Goal: Transaction & Acquisition: Purchase product/service

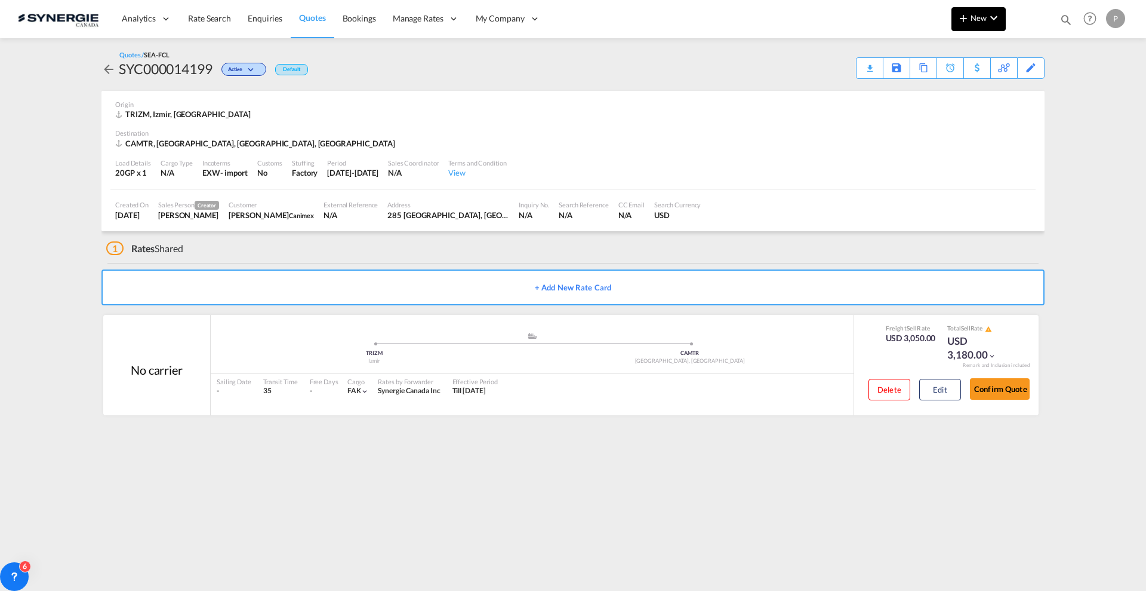
click at [965, 18] on md-icon "icon-plus 400-fg" at bounding box center [964, 18] width 14 height 14
click at [964, 80] on div "Quote" at bounding box center [962, 90] width 44 height 30
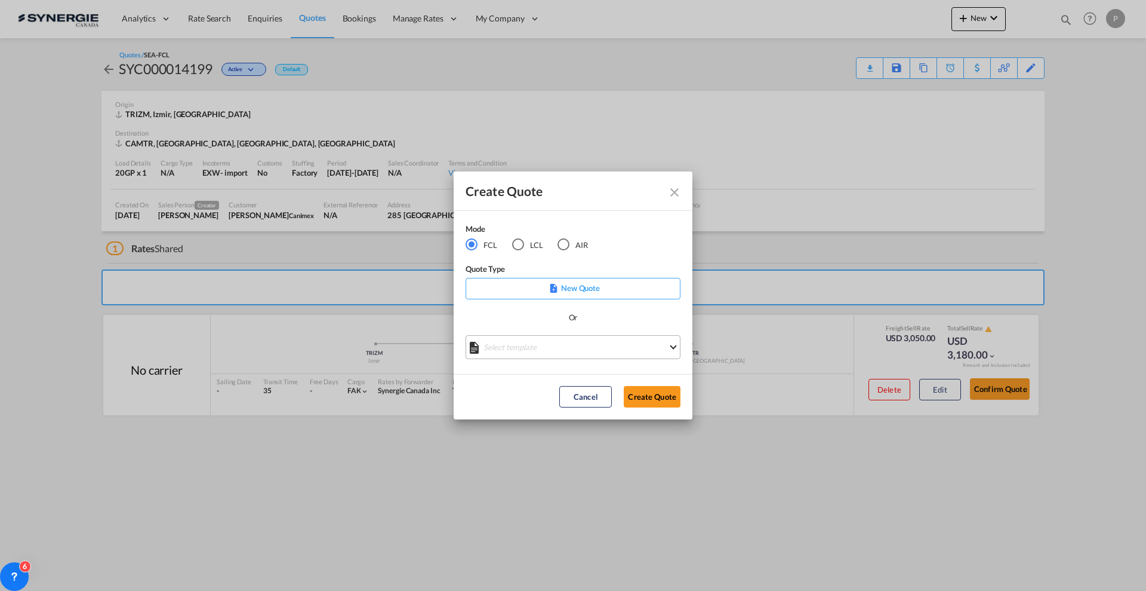
click at [515, 352] on md-select "Select template *NEW* FCL FREEHAND / DAP [PERSON_NAME] | [DATE] *NEW* Import FC…" at bounding box center [573, 347] width 215 height 24
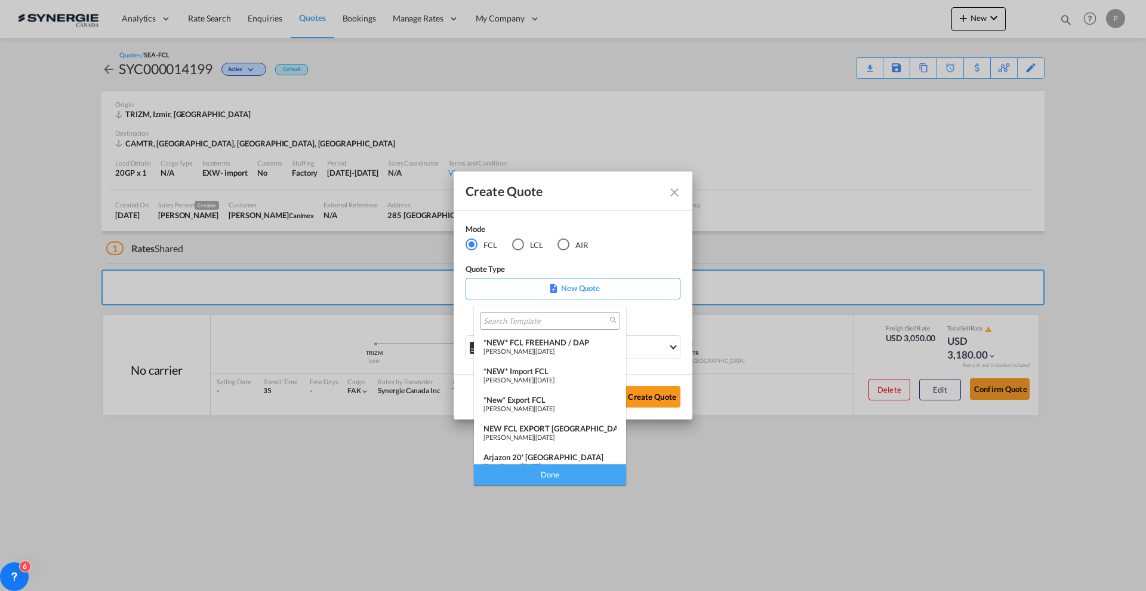
click at [542, 401] on div "*New* Export FCL" at bounding box center [550, 400] width 133 height 10
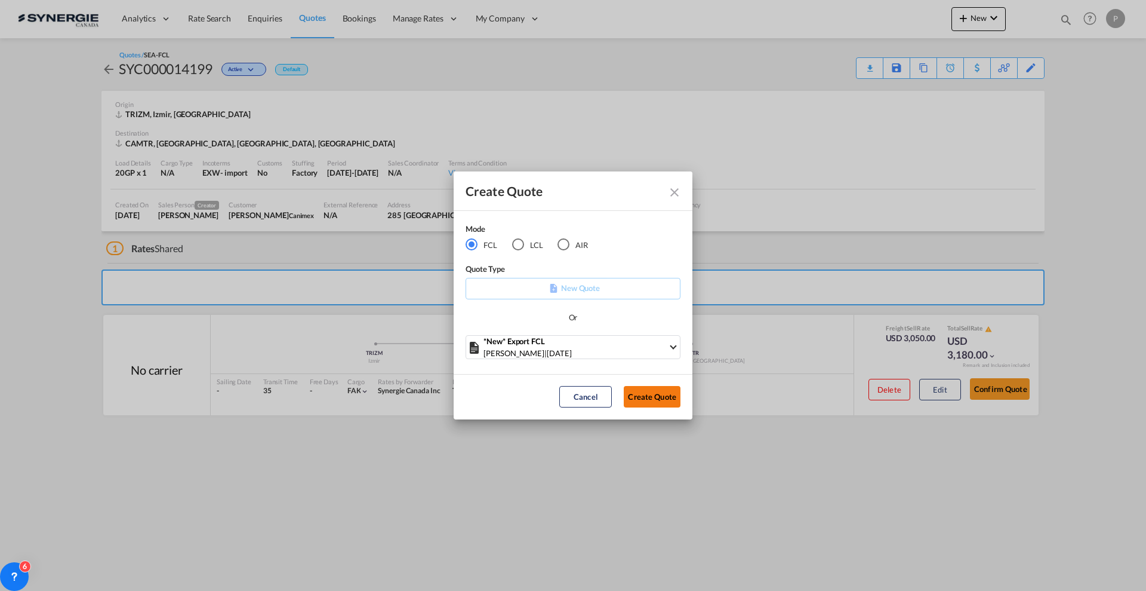
click at [663, 403] on button "Create Quote" at bounding box center [652, 396] width 57 height 21
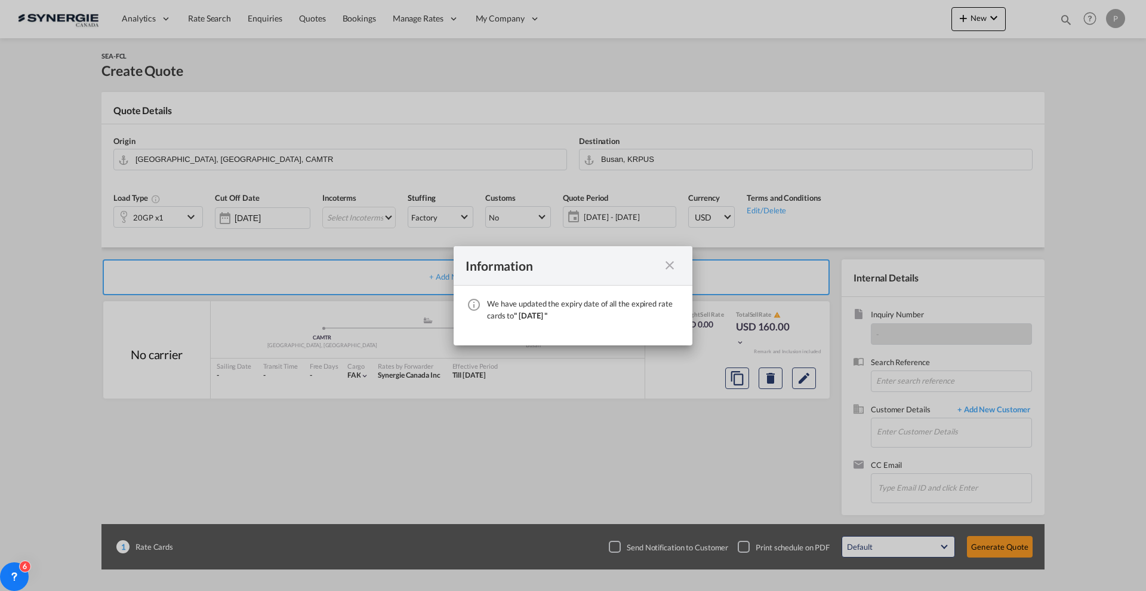
click at [666, 263] on md-icon "icon-close fg-AAA8AD cursor" at bounding box center [670, 265] width 14 height 14
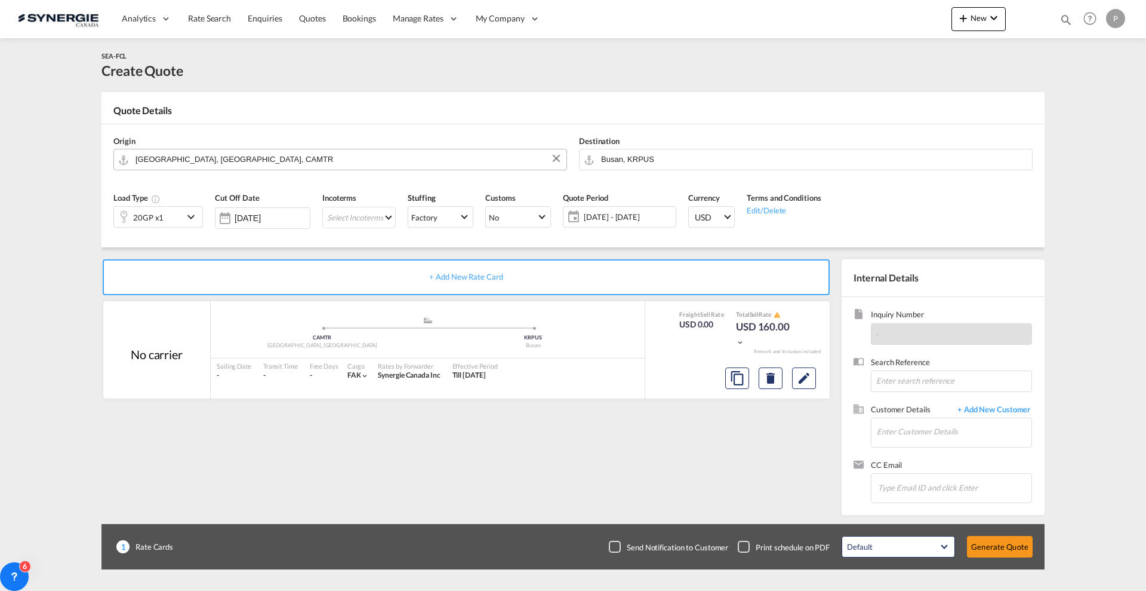
click at [302, 156] on input "[GEOGRAPHIC_DATA], [GEOGRAPHIC_DATA], CAMTR" at bounding box center [348, 159] width 425 height 21
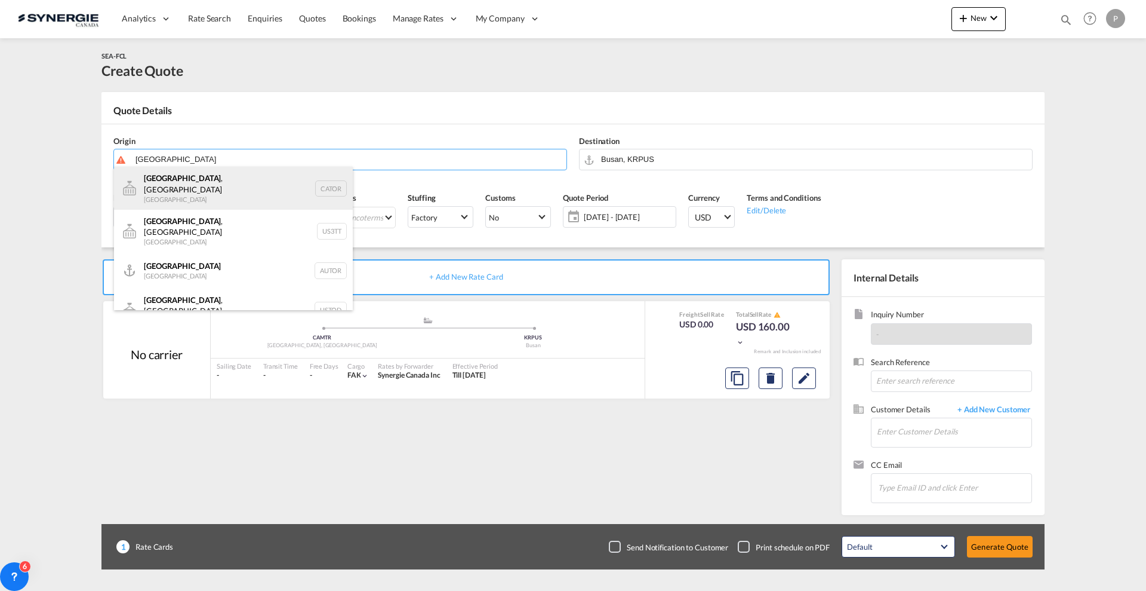
click at [253, 188] on div "Toronto , ON Canada CATOR" at bounding box center [233, 188] width 239 height 43
type input "Toronto, ON, CATOR"
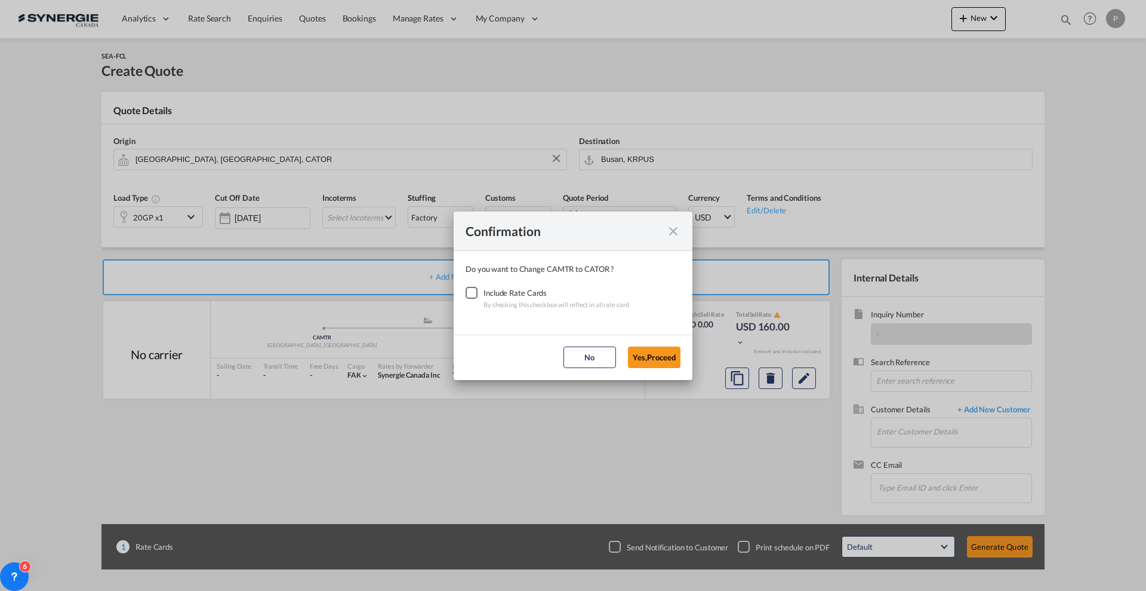
click at [468, 295] on div "Checkbox No Ink" at bounding box center [472, 293] width 12 height 12
click at [660, 352] on button "Yes,Proceed" at bounding box center [654, 356] width 53 height 21
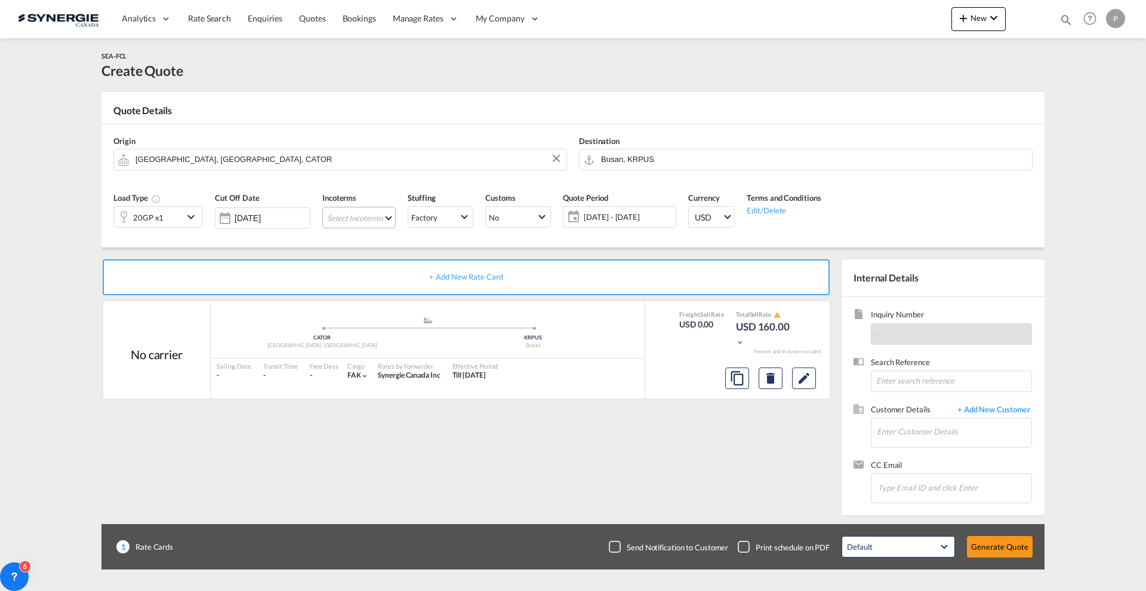
click at [367, 223] on md-select "Select Incoterms FOB - import Free on Board CIP - export Carriage and Insurance…" at bounding box center [358, 217] width 73 height 21
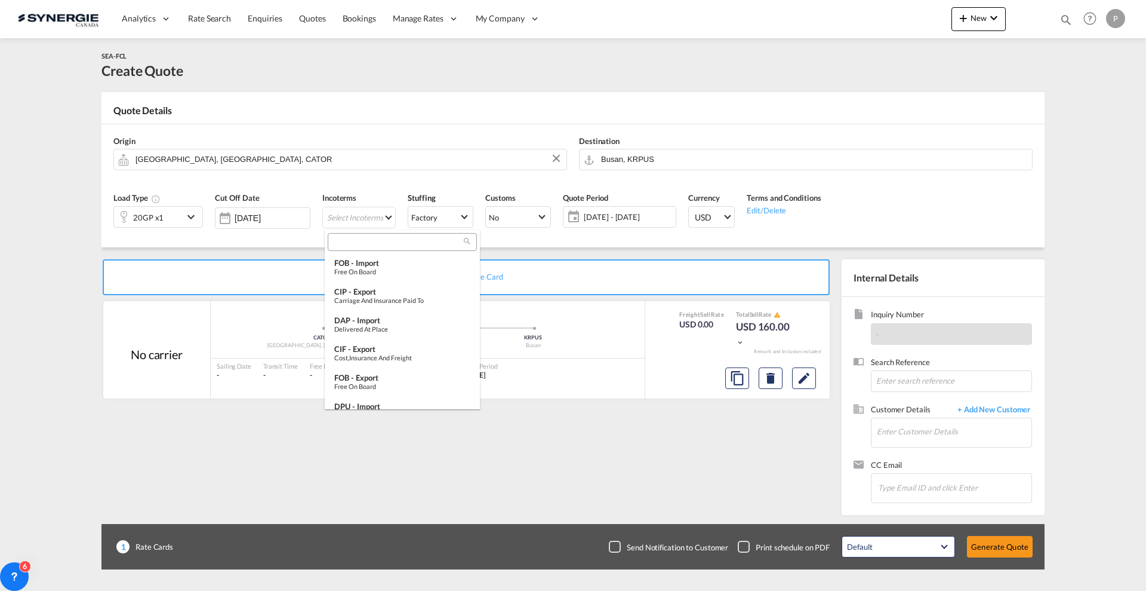
click at [370, 248] on div at bounding box center [402, 242] width 149 height 18
click at [370, 247] on div at bounding box center [402, 242] width 149 height 18
click at [370, 242] on input "search" at bounding box center [397, 241] width 133 height 11
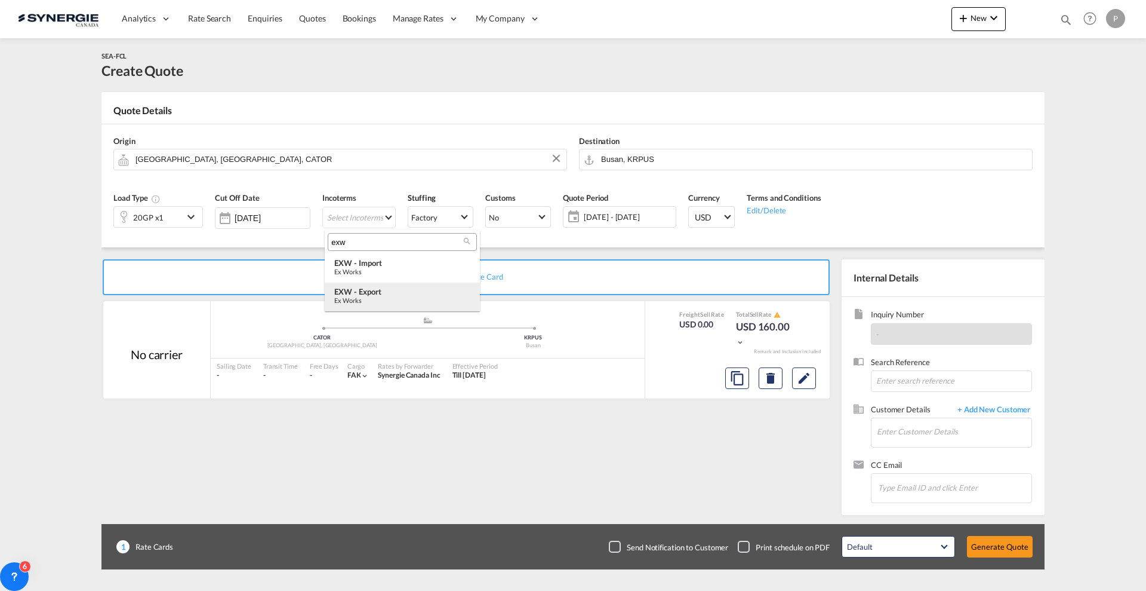
type input "exw"
click at [368, 287] on div "EXW - export" at bounding box center [402, 292] width 136 height 10
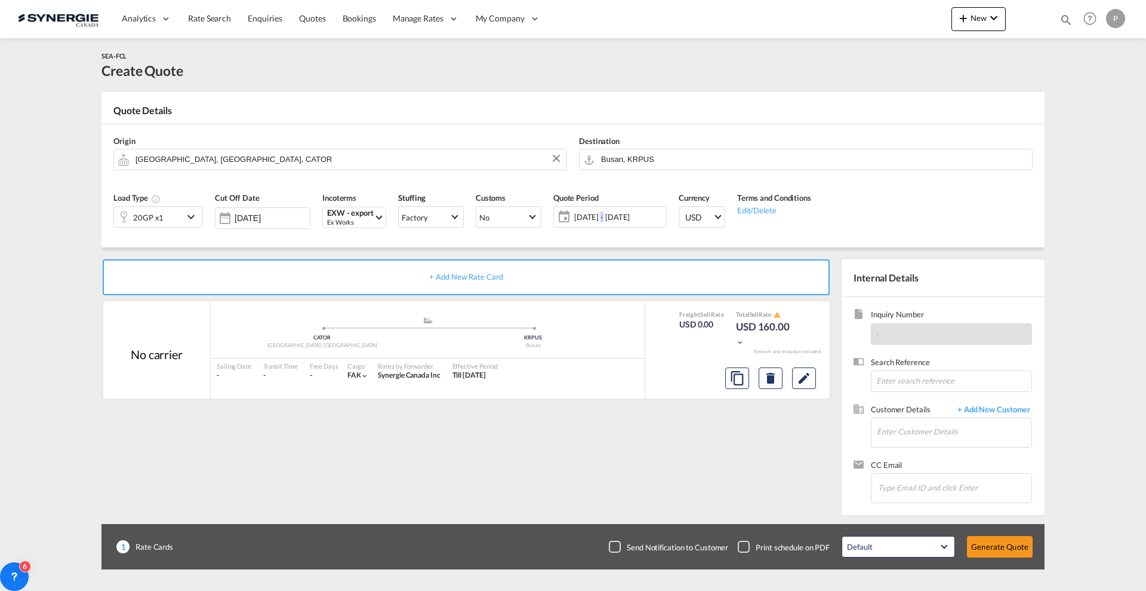
click at [601, 217] on span "20 Aug - 19 Sep 2025" at bounding box center [618, 216] width 89 height 11
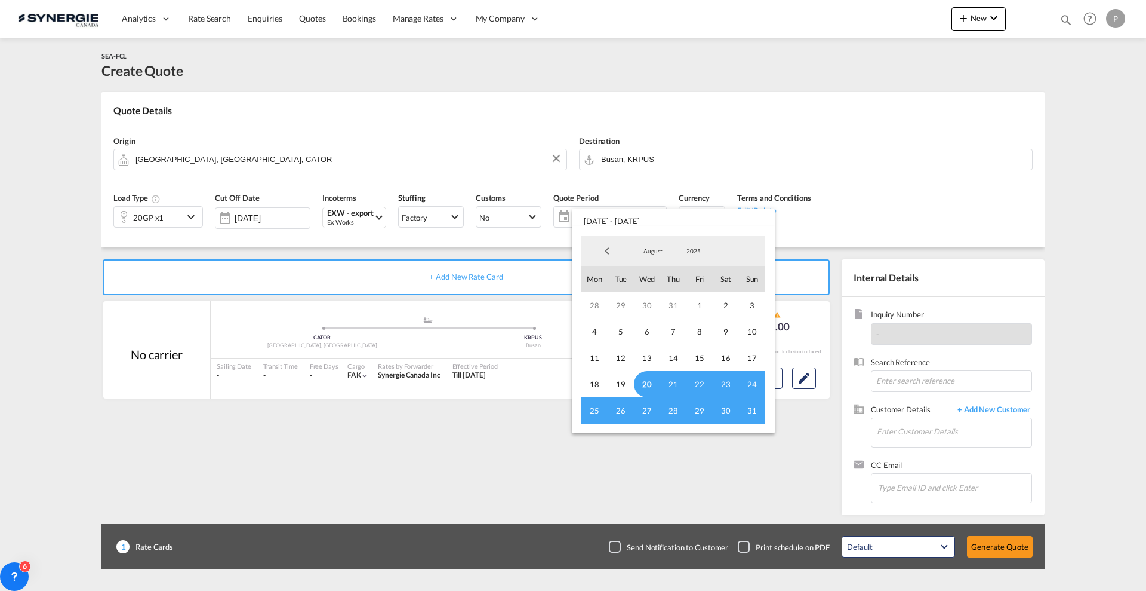
click at [646, 377] on span "20" at bounding box center [647, 384] width 26 height 26
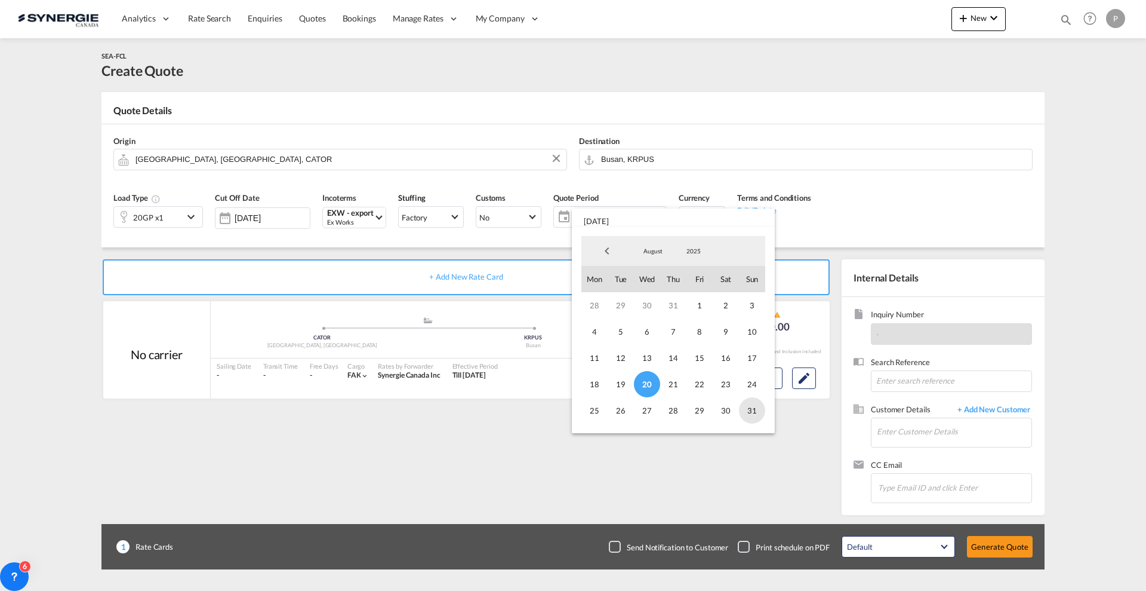
click at [762, 414] on span "31" at bounding box center [752, 410] width 26 height 26
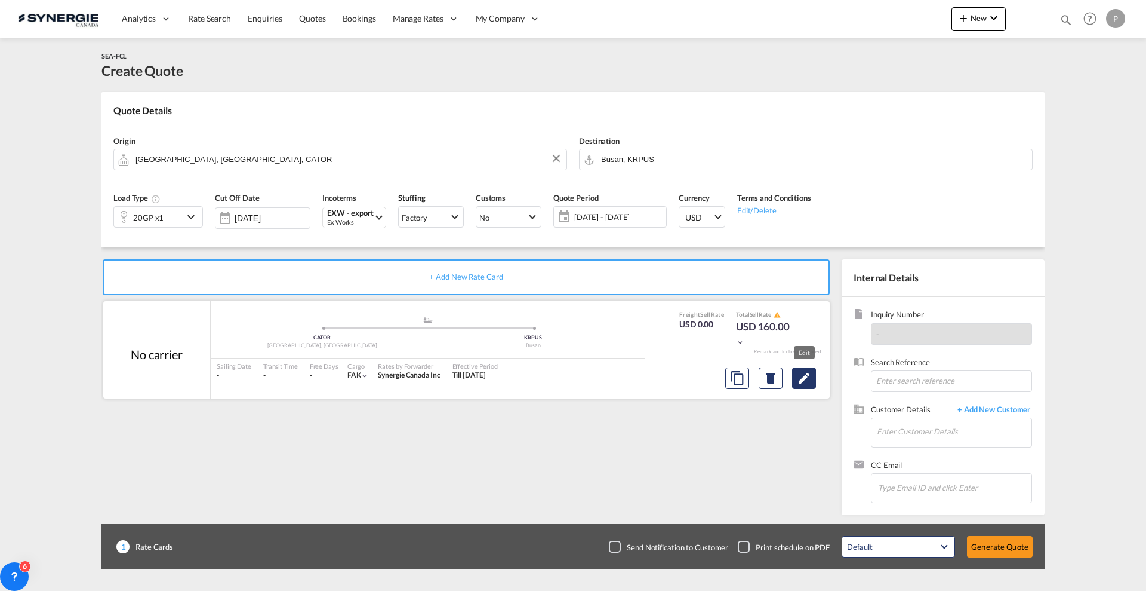
click at [808, 372] on md-icon "Edit" at bounding box center [804, 378] width 14 height 14
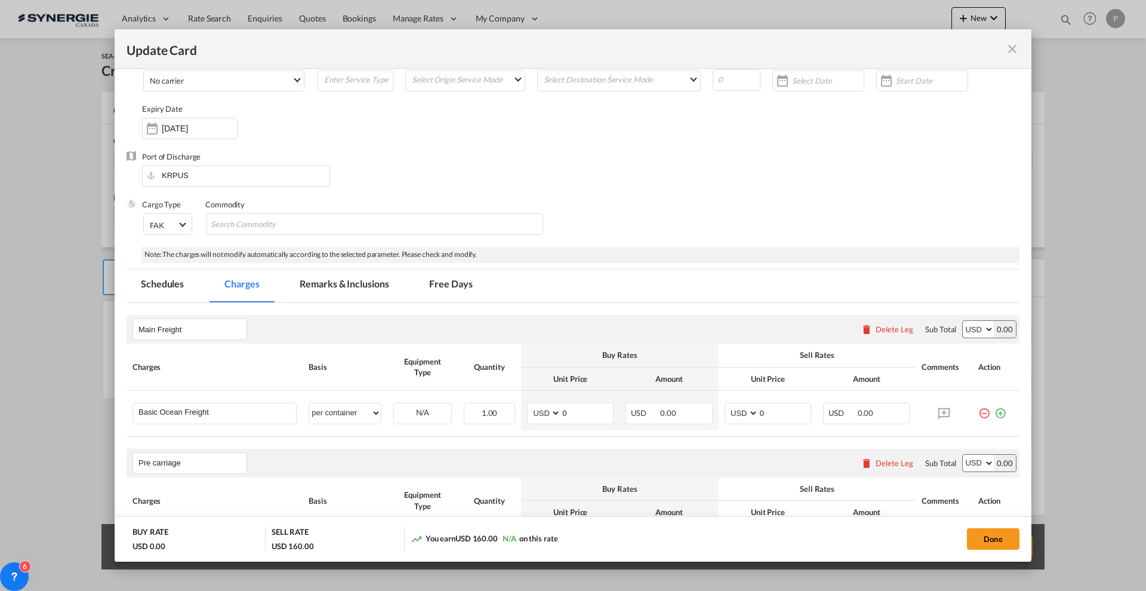
scroll to position [75, 0]
click at [573, 411] on input "0" at bounding box center [587, 411] width 52 height 18
type input "1872"
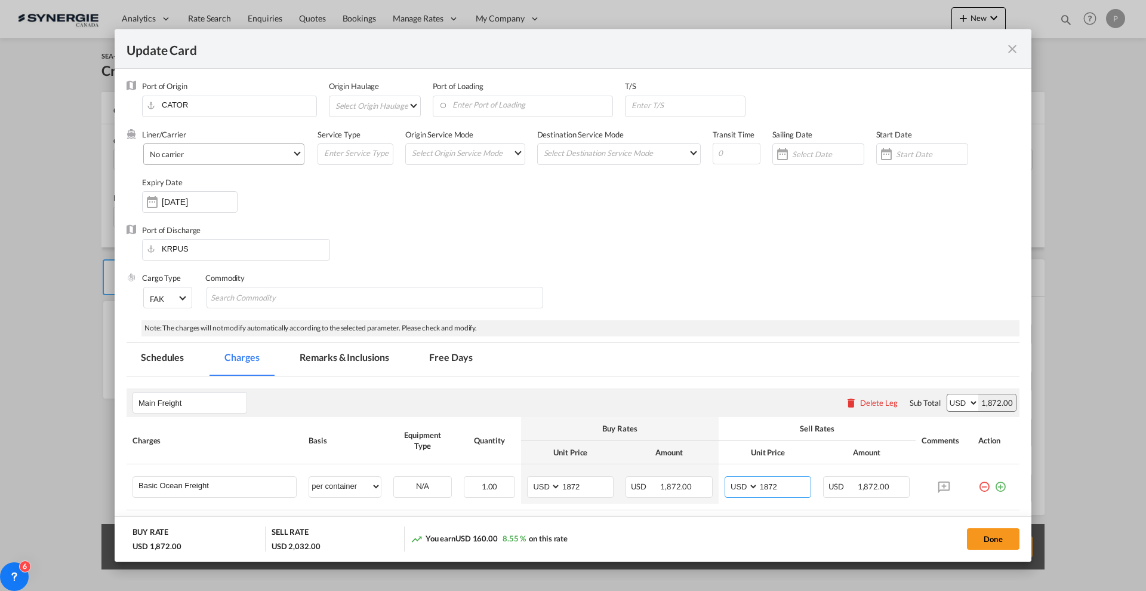
type input "1872"
click at [224, 153] on span "No carrier" at bounding box center [221, 154] width 142 height 11
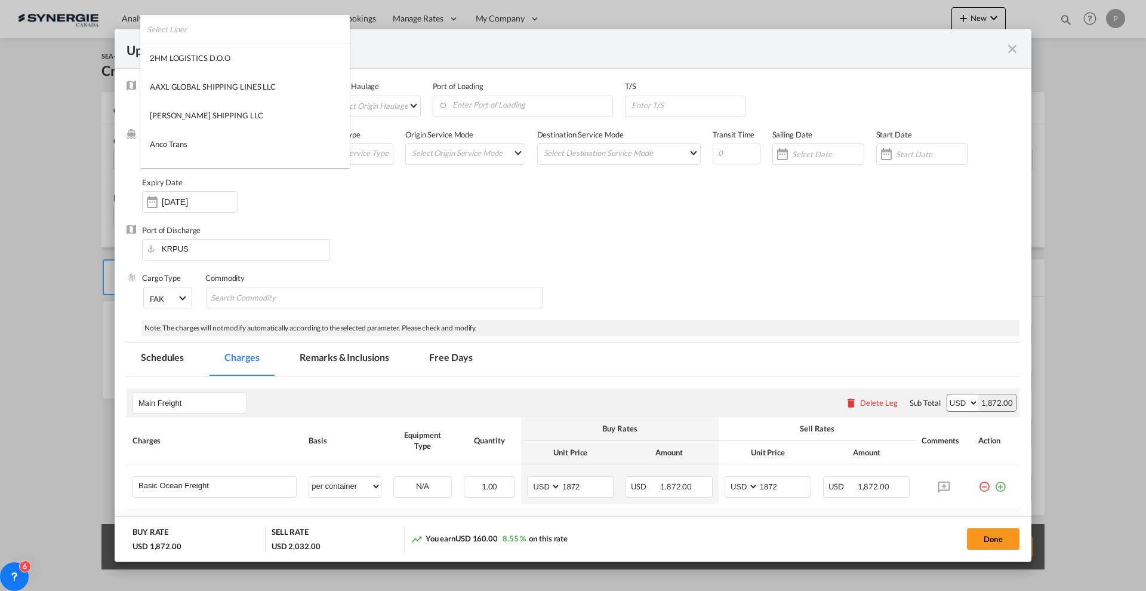
scroll to position [1624, 0]
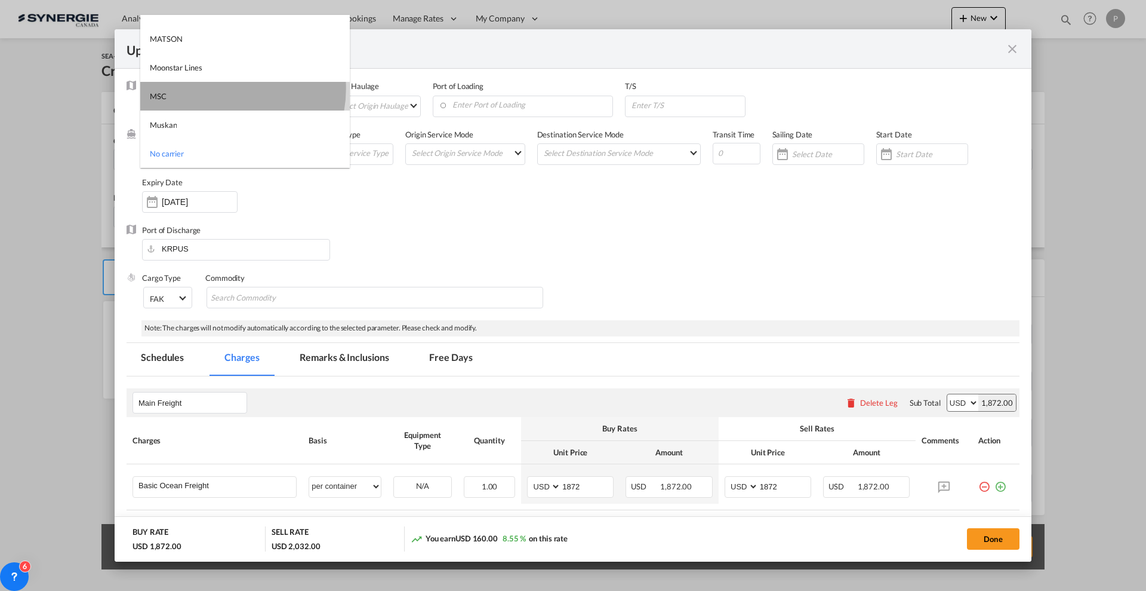
click at [220, 88] on md-option "MSC" at bounding box center [245, 96] width 210 height 29
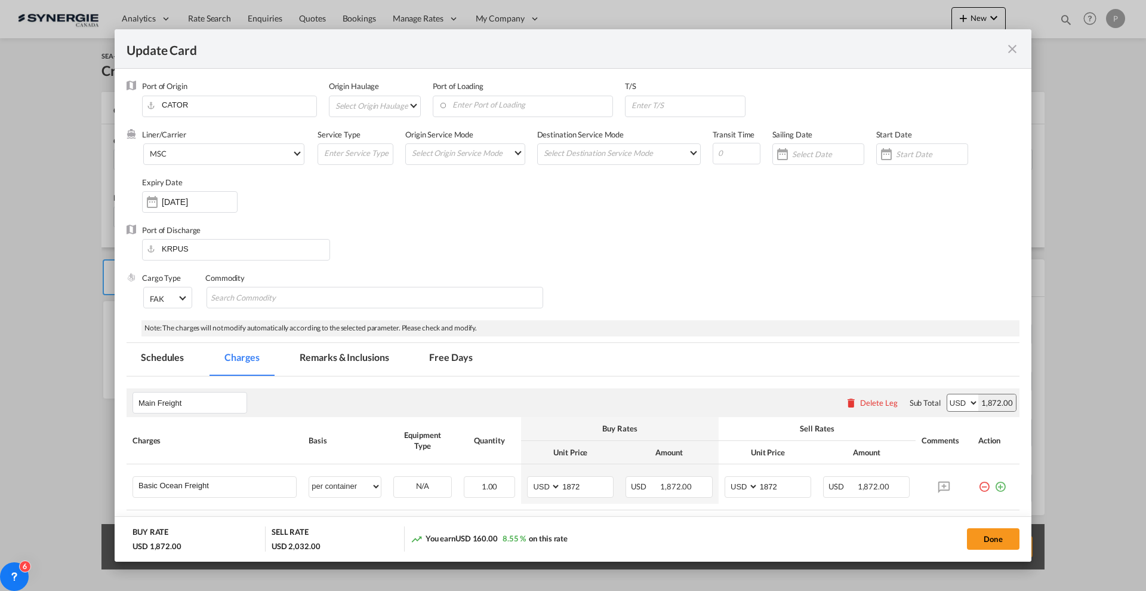
drag, startPoint x: 469, startPoint y: 363, endPoint x: 298, endPoint y: 426, distance: 182.7
click at [469, 362] on md-tab-item "Free Days" at bounding box center [451, 359] width 72 height 33
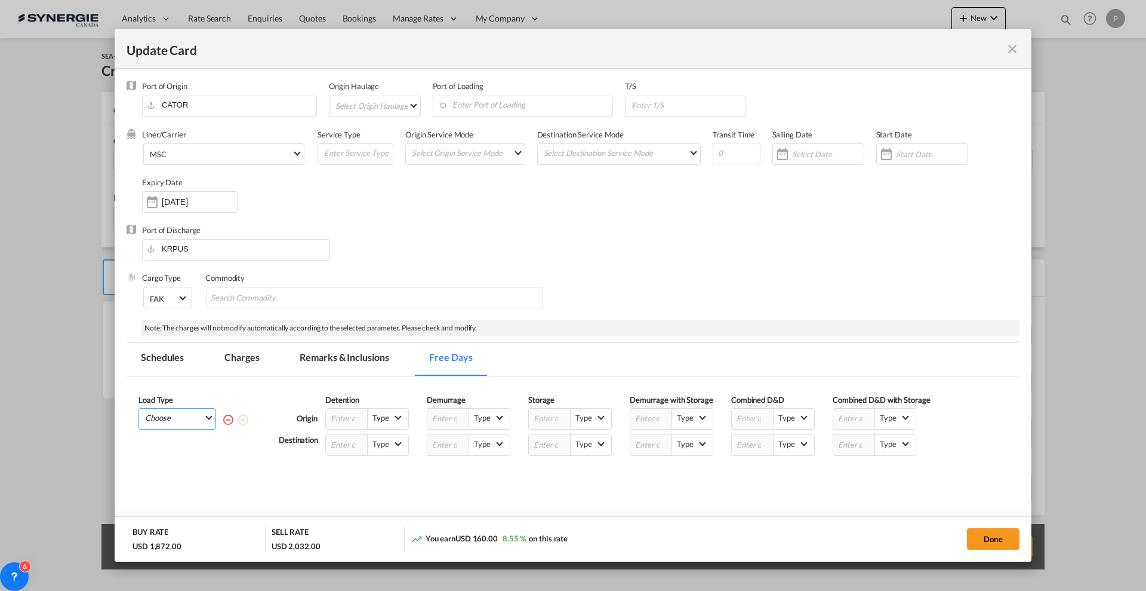
click at [182, 421] on md-select "Choose 20GP" at bounding box center [180, 416] width 72 height 17
click at [186, 441] on md-option "20GP" at bounding box center [180, 449] width 81 height 29
click at [741, 441] on input "Update Card Port ..." at bounding box center [753, 445] width 42 height 20
type input "14"
type md-option "Business"
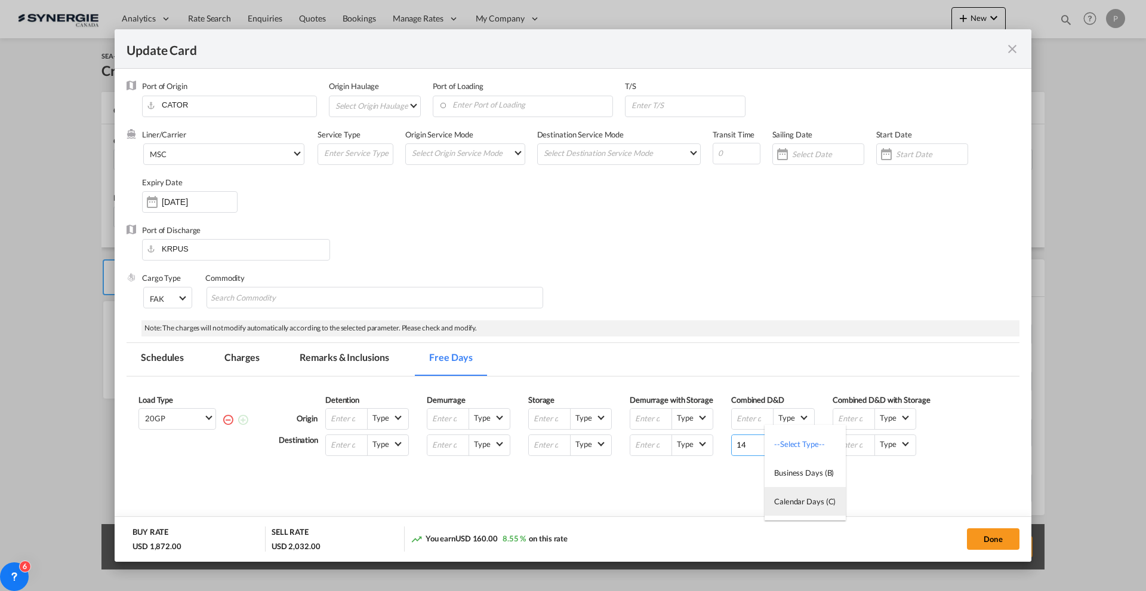
type md-option "Calendar"
click at [259, 354] on md-tab-item "Charges" at bounding box center [241, 359] width 63 height 33
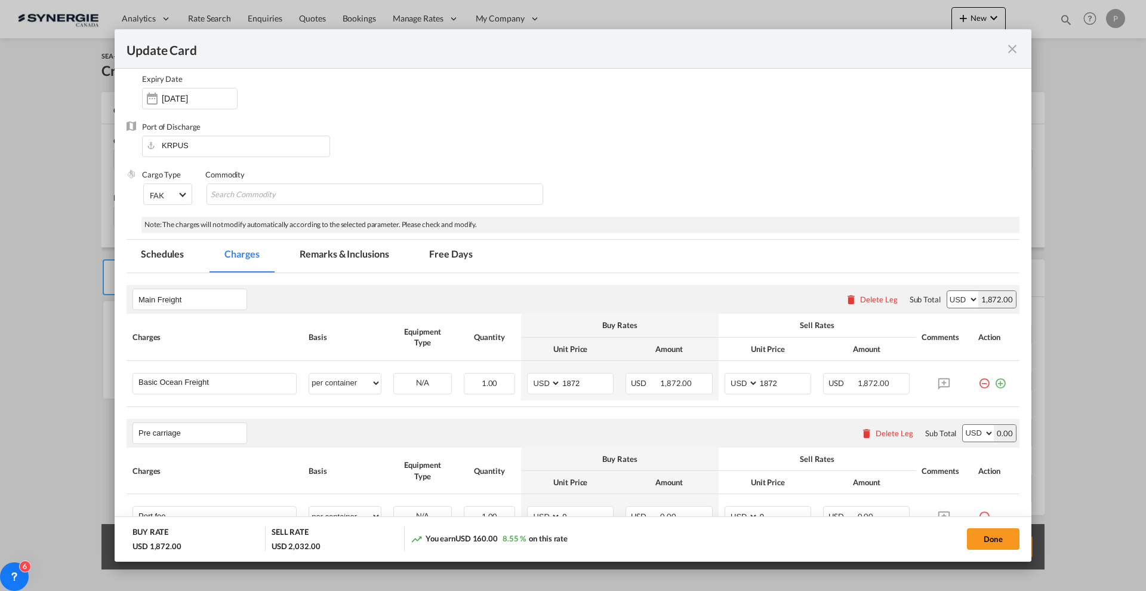
scroll to position [0, 0]
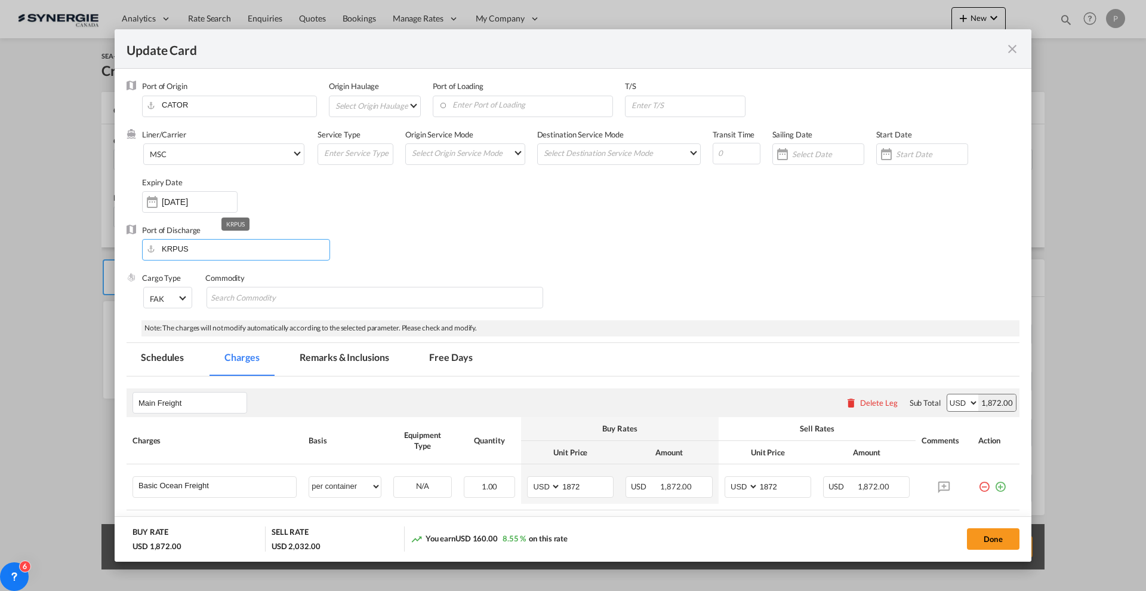
click at [193, 244] on input "KRPUS" at bounding box center [239, 248] width 182 height 18
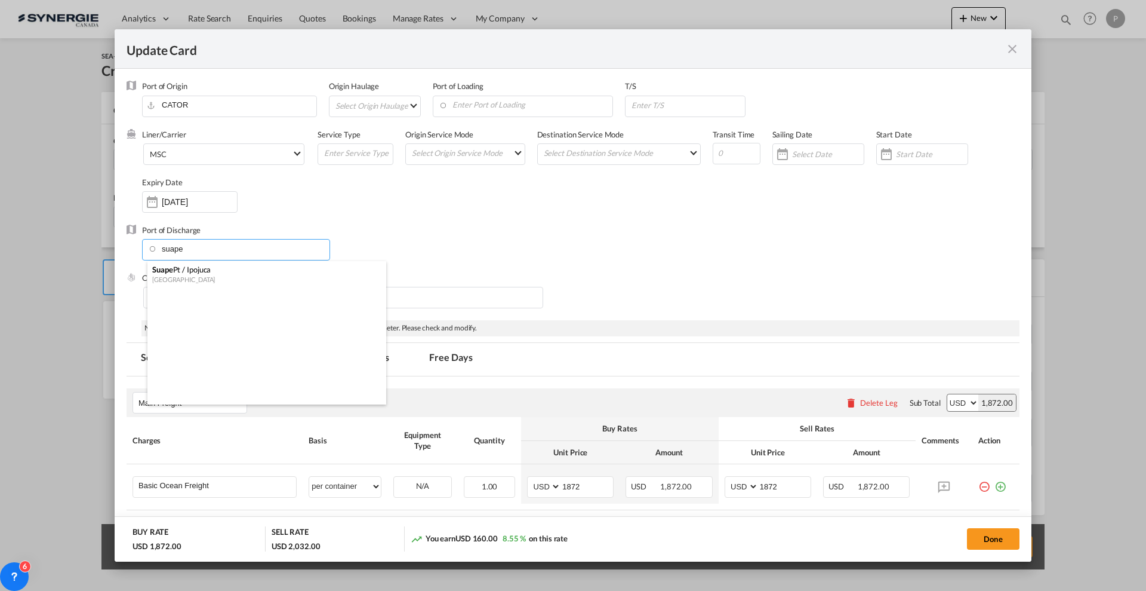
click at [199, 276] on div "Brazil" at bounding box center [263, 279] width 222 height 9
type input "Suape Pt / Ipojuca, BRSUA"
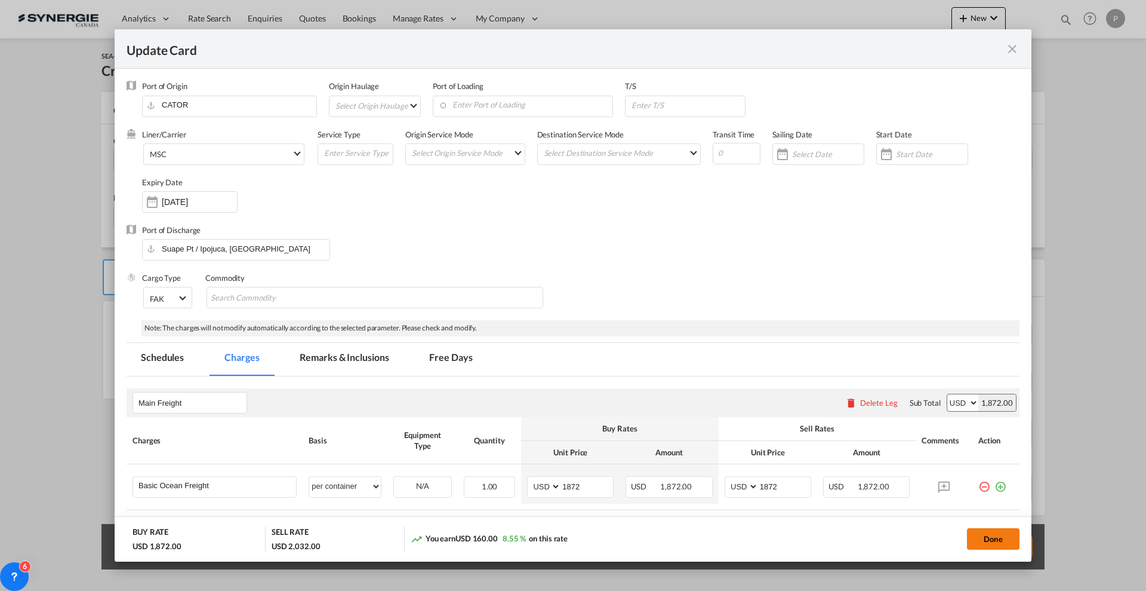
click at [1000, 531] on button "Done" at bounding box center [993, 538] width 53 height 21
type input "[DATE]"
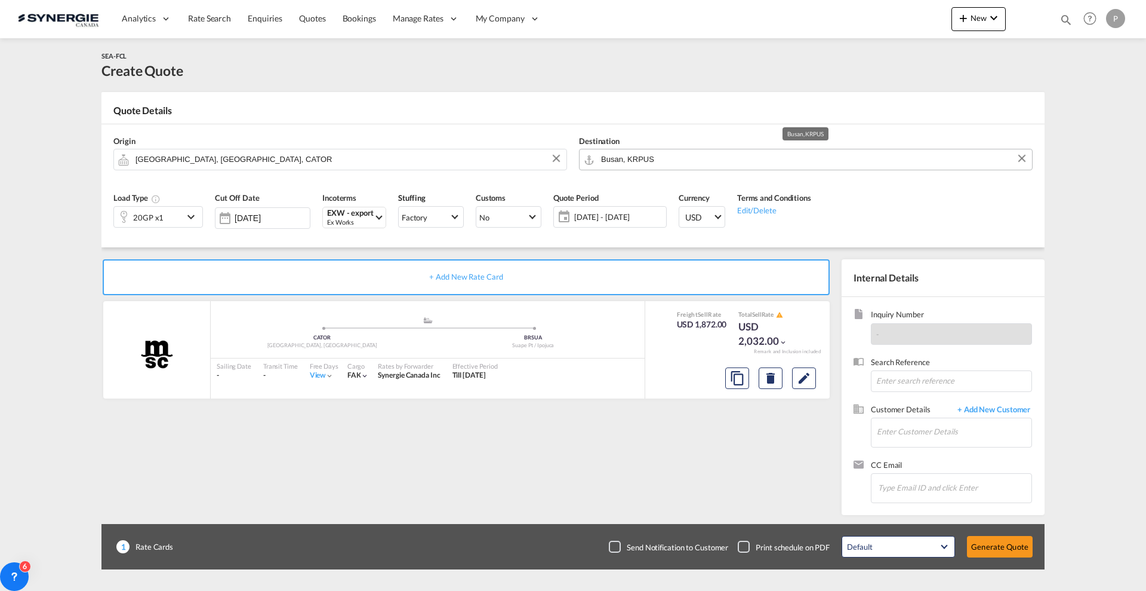
click at [657, 152] on input "Busan, KRPUS" at bounding box center [813, 159] width 425 height 21
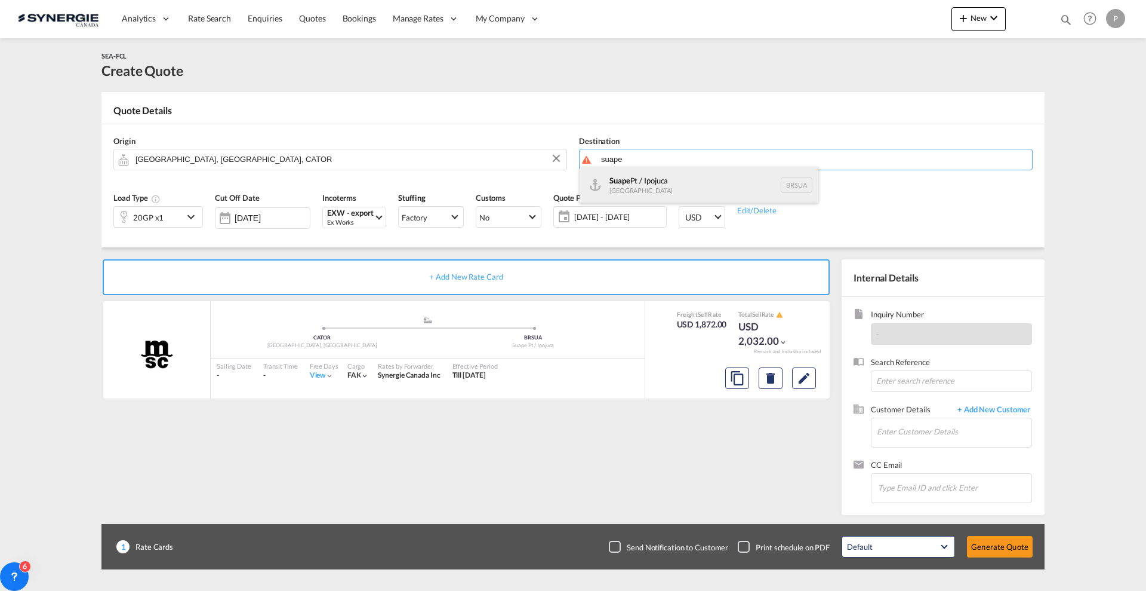
click at [645, 184] on div "Suape Pt / Ipojuca Brazil BRSUA" at bounding box center [699, 185] width 239 height 36
type input "Suape Pt / Ipojuca, BRSUA"
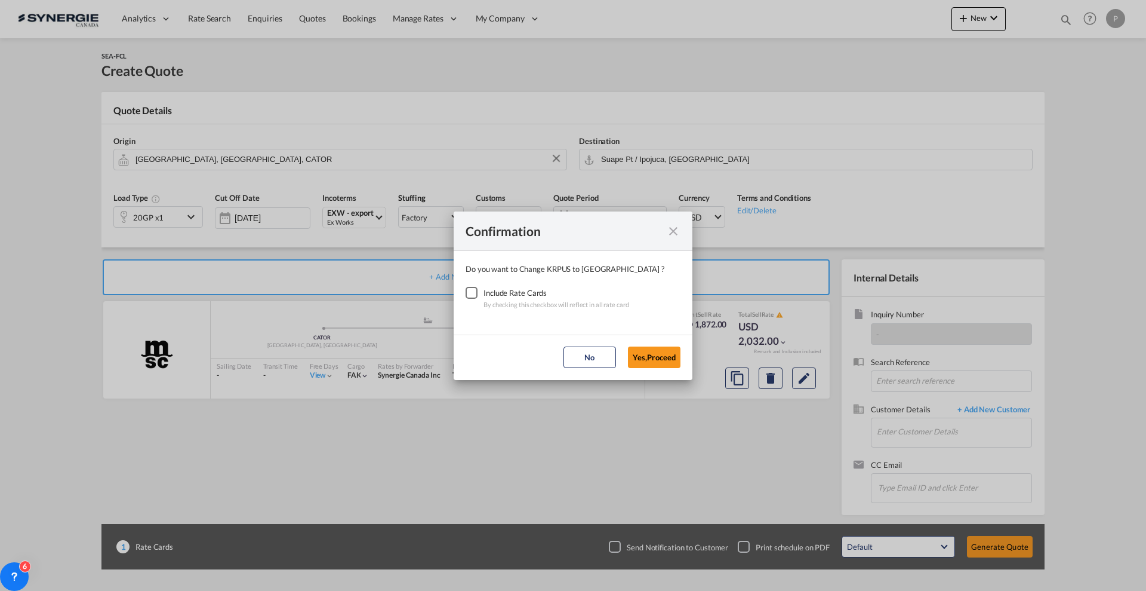
click at [477, 295] on div "Checkbox No Ink" at bounding box center [472, 293] width 12 height 12
click at [659, 368] on md-dialog-actions "No Yes,Proceed" at bounding box center [573, 356] width 239 height 45
click at [657, 360] on button "Yes,Proceed" at bounding box center [654, 356] width 53 height 21
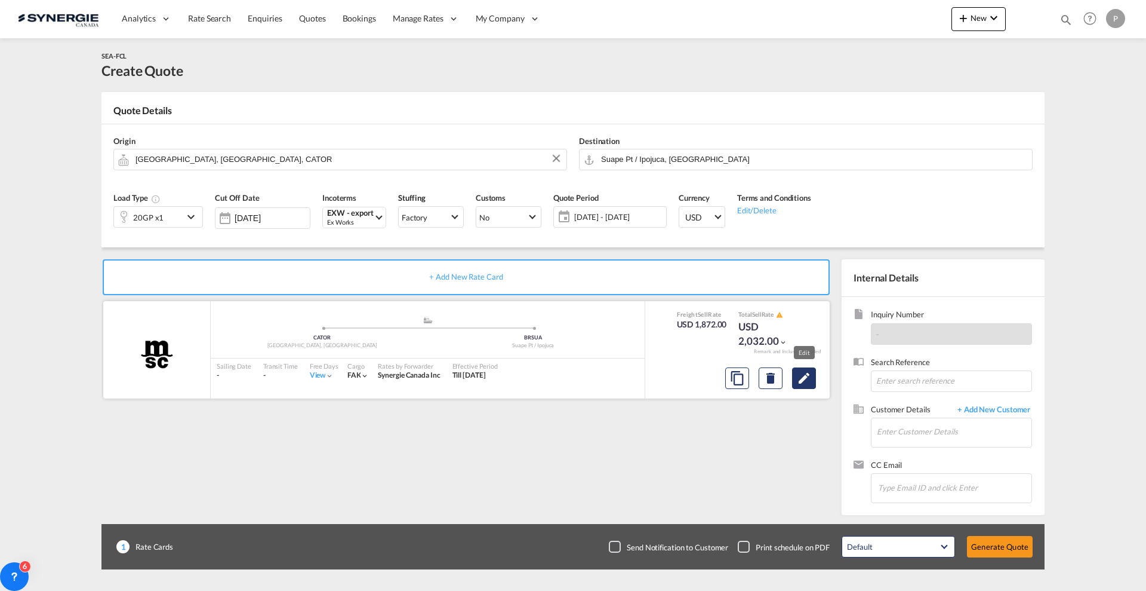
click at [813, 381] on button "Edit" at bounding box center [804, 377] width 24 height 21
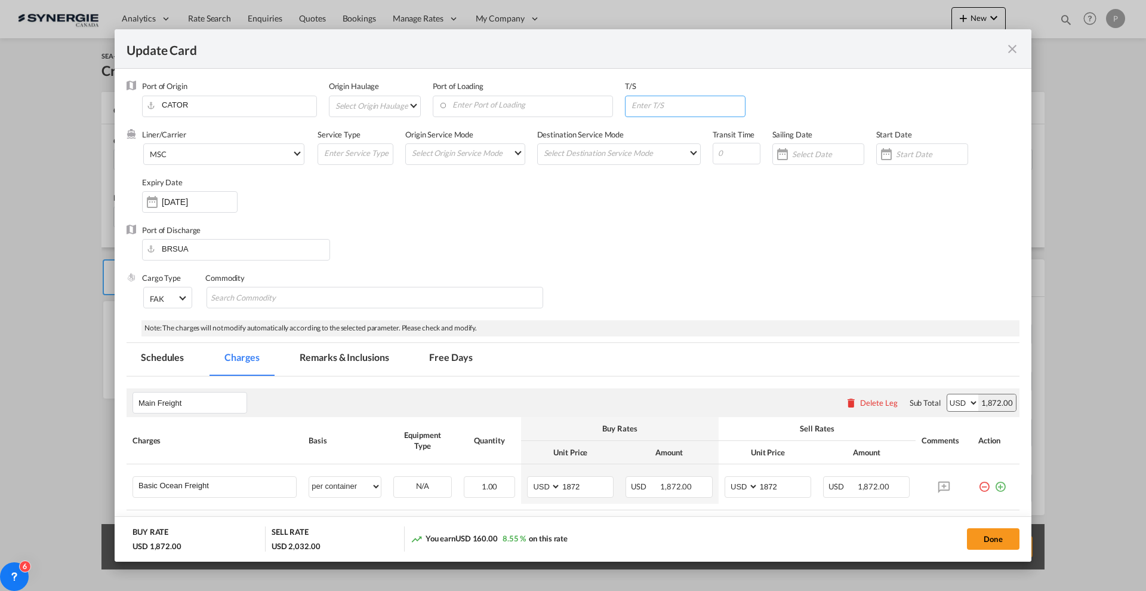
click at [676, 112] on input "Update Card Port ..." at bounding box center [688, 105] width 115 height 18
click at [579, 104] on input "Enter Port of Loading" at bounding box center [526, 105] width 174 height 18
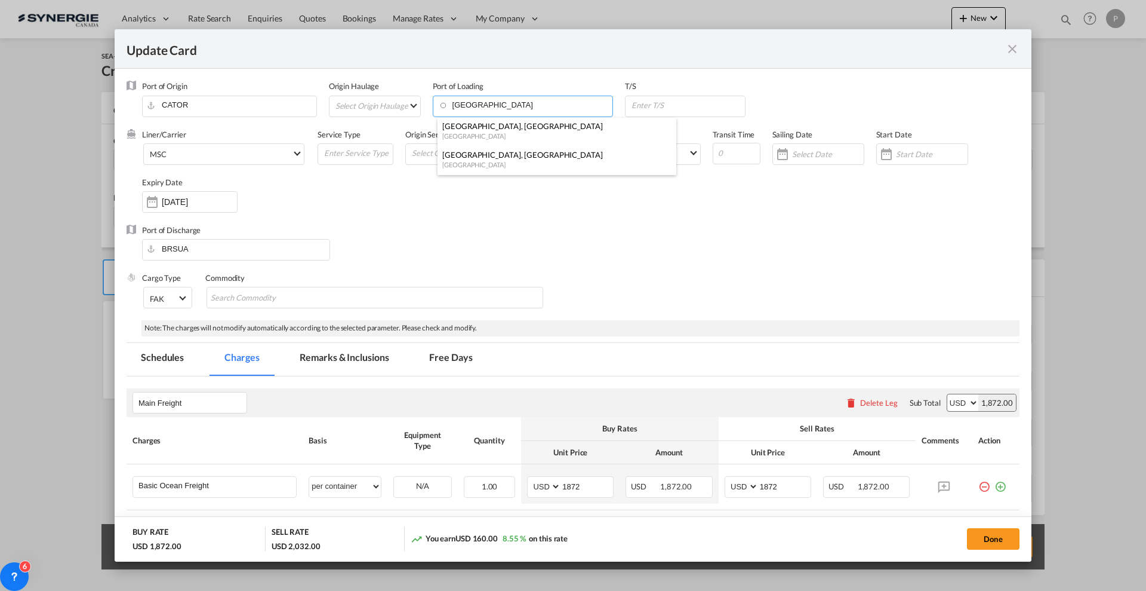
click at [528, 162] on div "Canada" at bounding box center [553, 164] width 222 height 9
type input "Montreal, QC, CAMTR"
click at [685, 107] on input "Update Card Port ..." at bounding box center [688, 105] width 115 height 18
paste input "BSFPO"
type input "BSFPO"
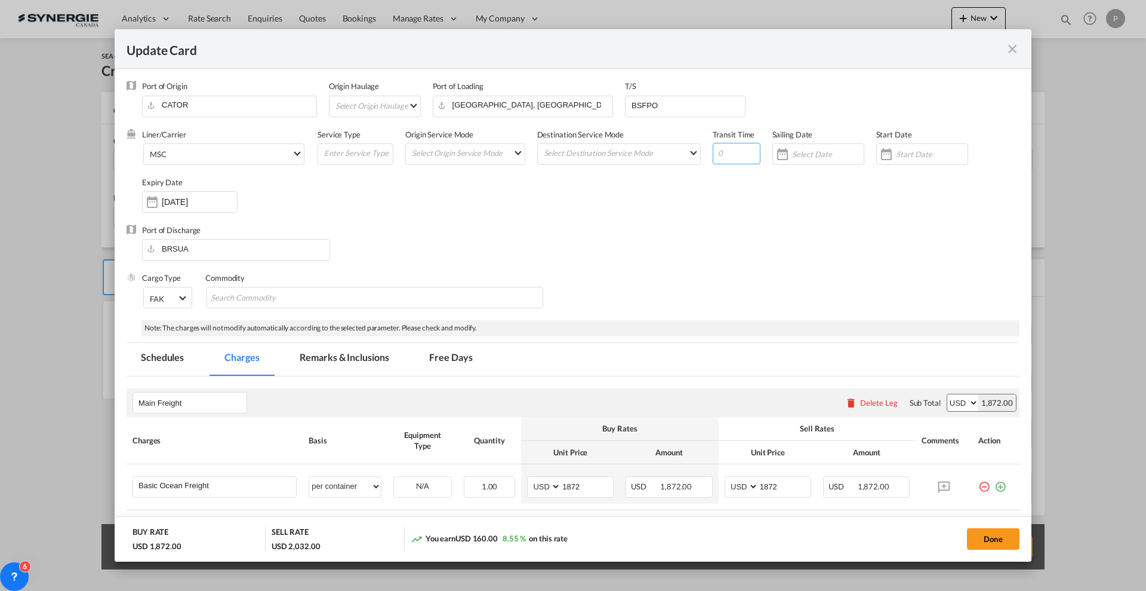
click at [724, 143] on input "Update Card Port ..." at bounding box center [737, 153] width 48 height 21
type input "60"
click at [724, 113] on input "BSFPO" at bounding box center [688, 105] width 115 height 18
paste input "BRRIG"
type input "BSFPO > BRRIG"
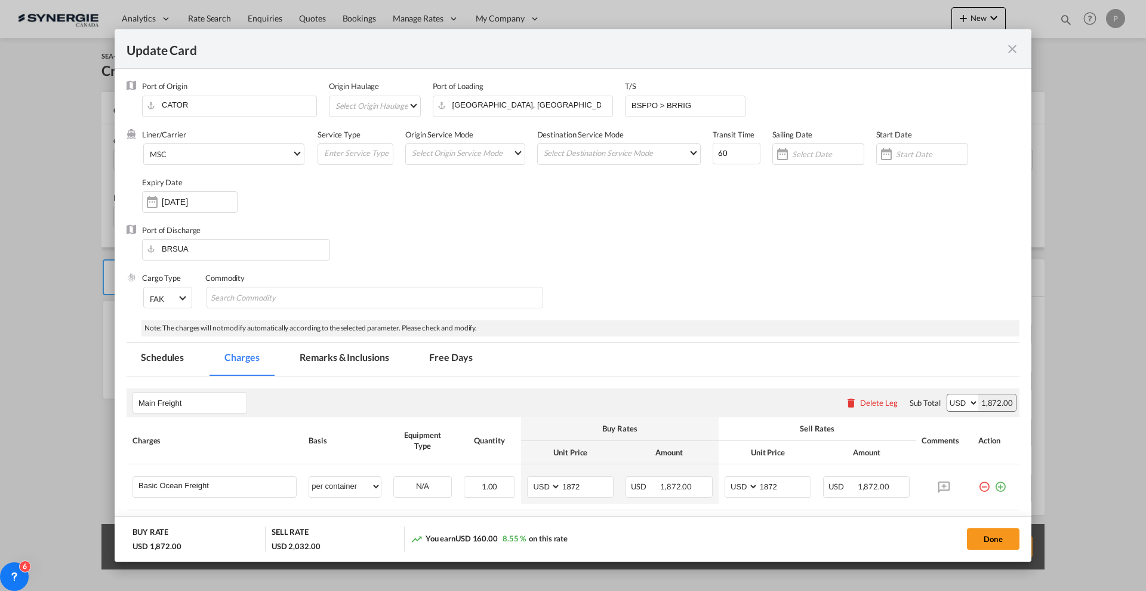
click at [490, 227] on div "Port of Discharge BRSUA" at bounding box center [573, 249] width 893 height 48
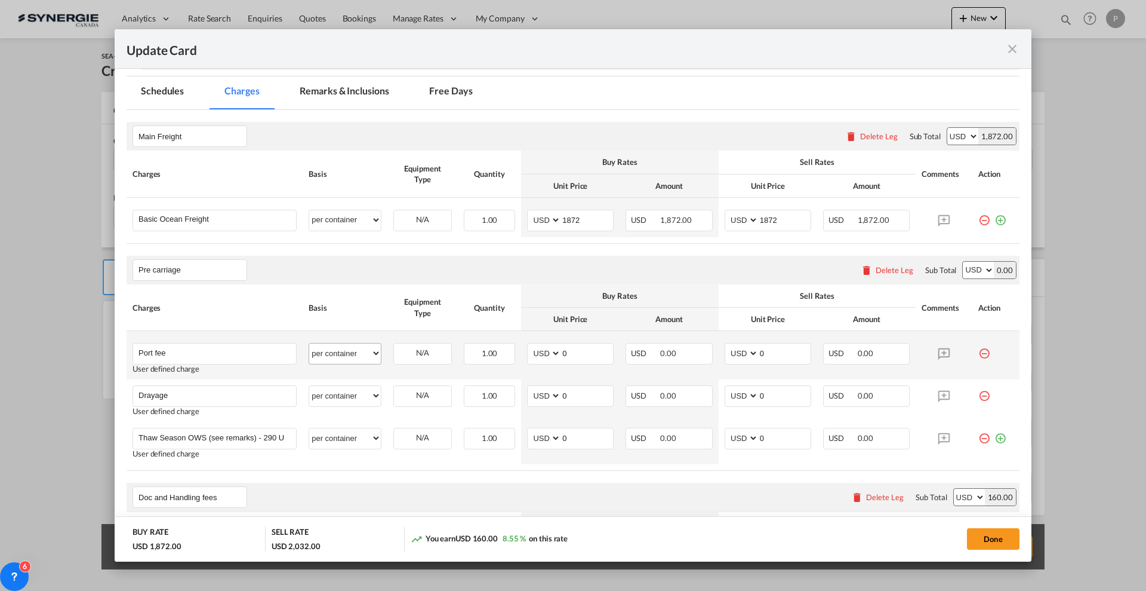
scroll to position [299, 0]
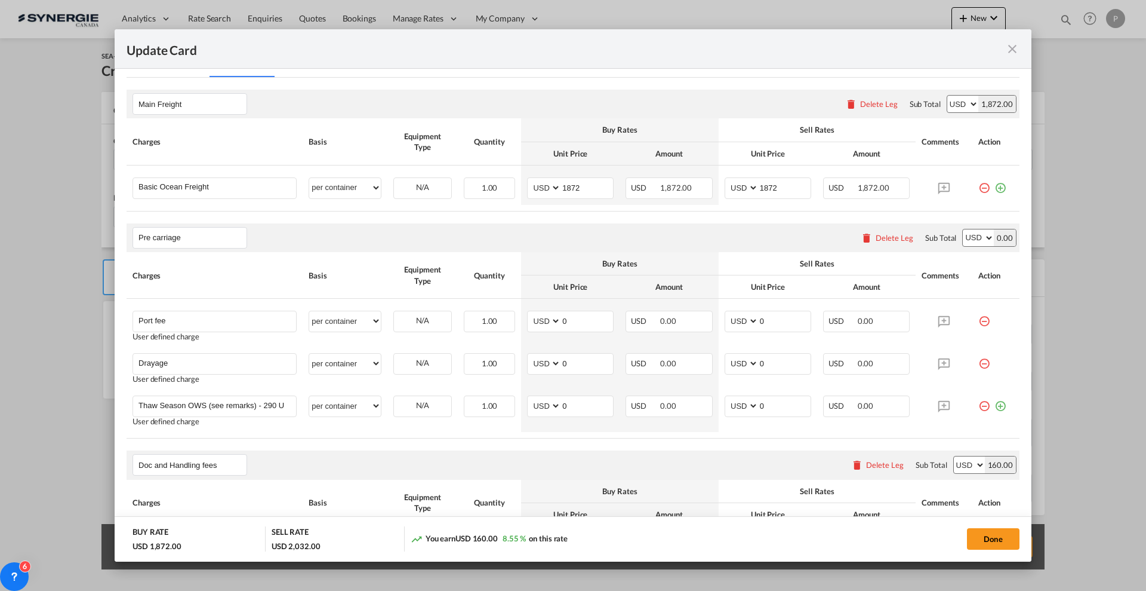
click at [979, 318] on md-icon "icon-minus-circle-outline red-400-fg" at bounding box center [985, 316] width 12 height 12
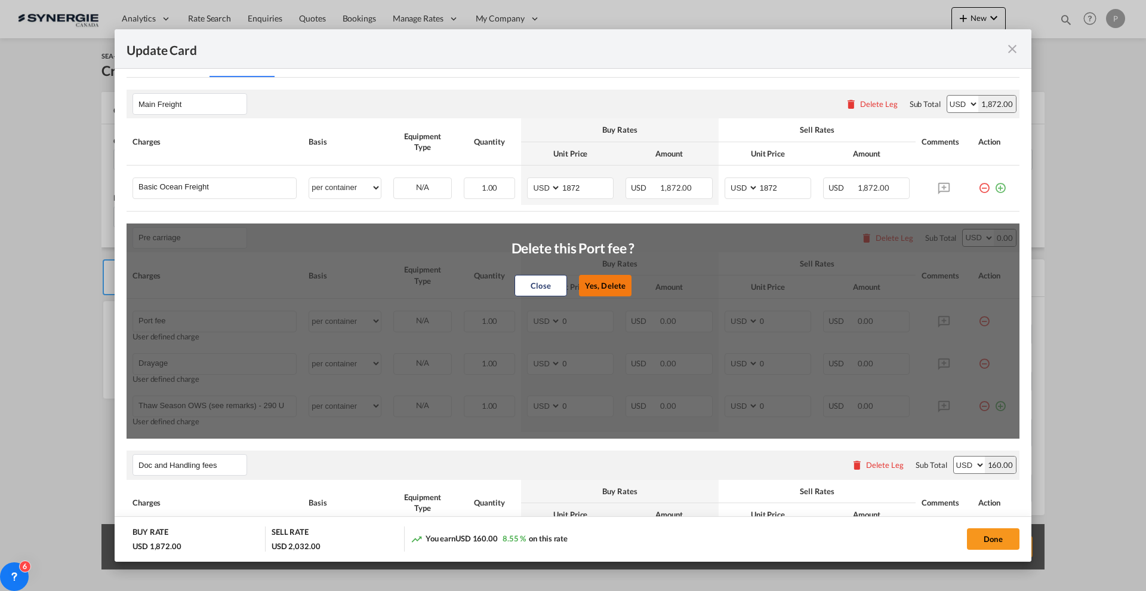
click at [588, 278] on button "Yes, Delete" at bounding box center [605, 285] width 53 height 21
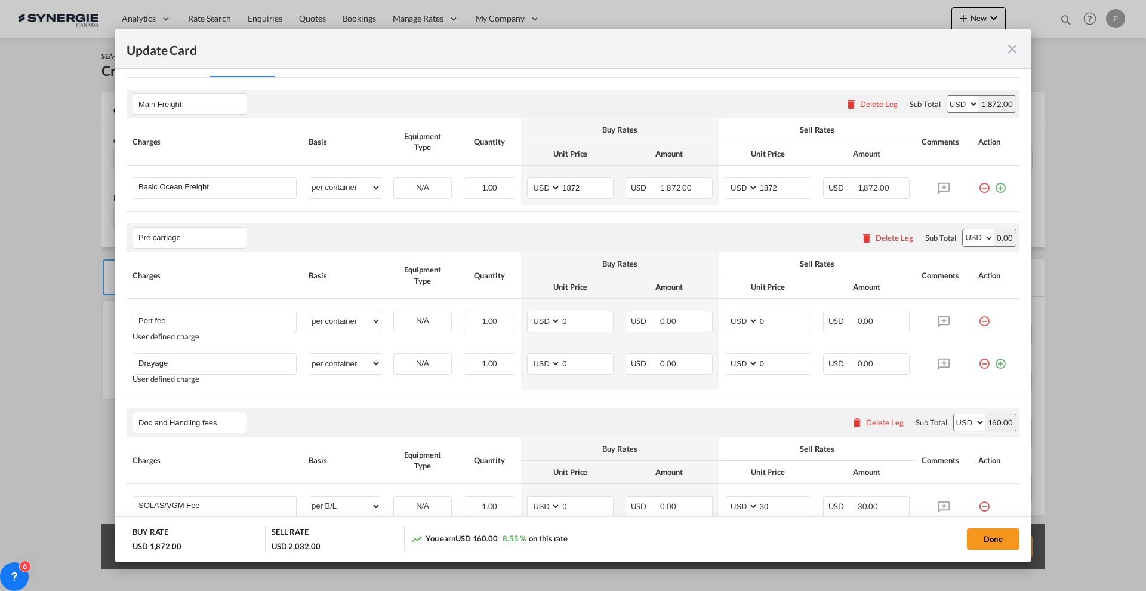
type input "Drayage"
type input "Thaw Season OWS (see remarks) - 290 USD if applicable"
click at [576, 325] on input "0" at bounding box center [587, 320] width 52 height 18
type input "315"
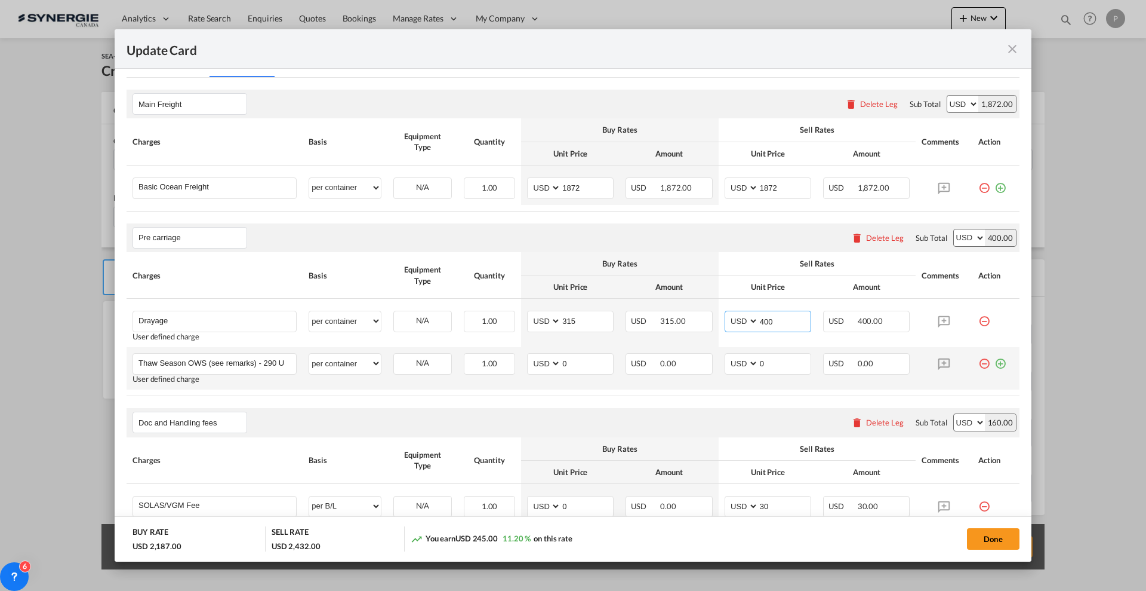
type input "400"
click at [979, 358] on md-icon "icon-minus-circle-outline red-400-fg" at bounding box center [985, 359] width 12 height 12
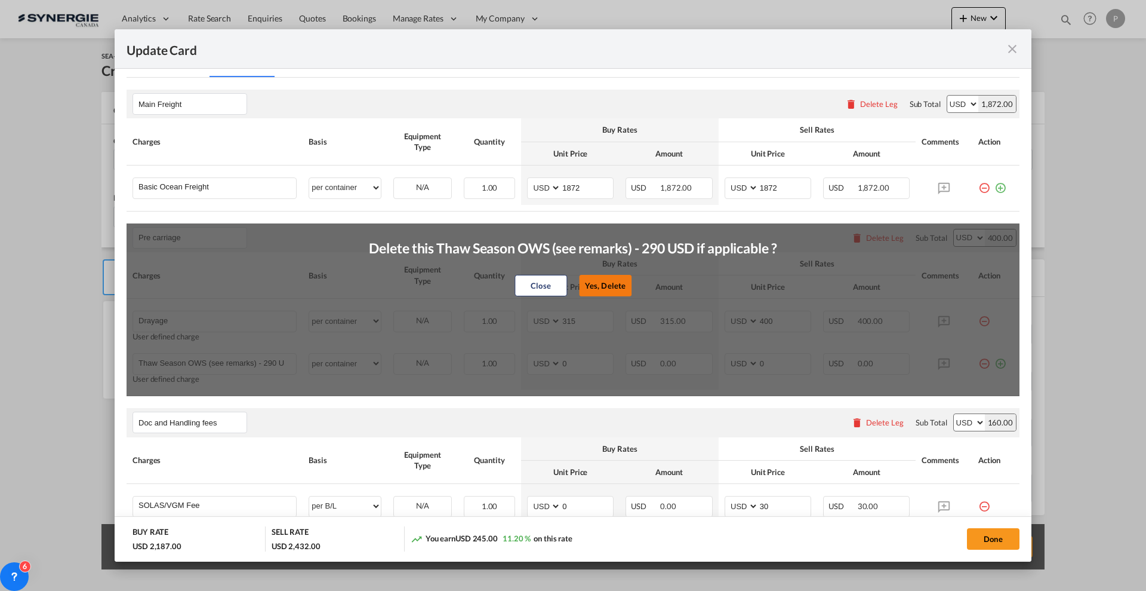
click at [589, 284] on button "Yes, Delete" at bounding box center [605, 285] width 53 height 21
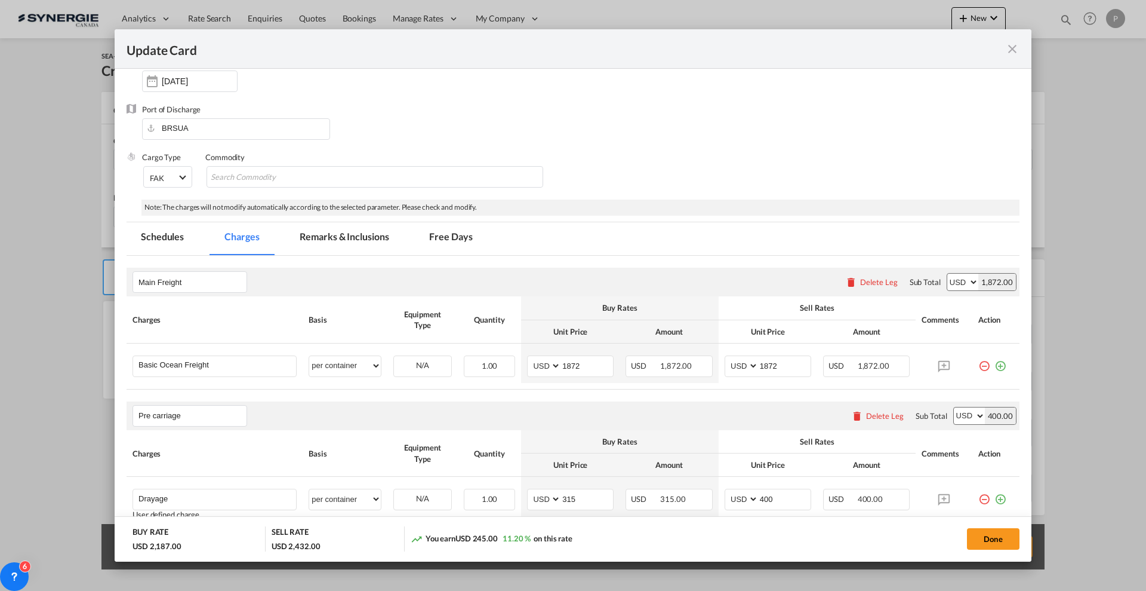
scroll to position [0, 0]
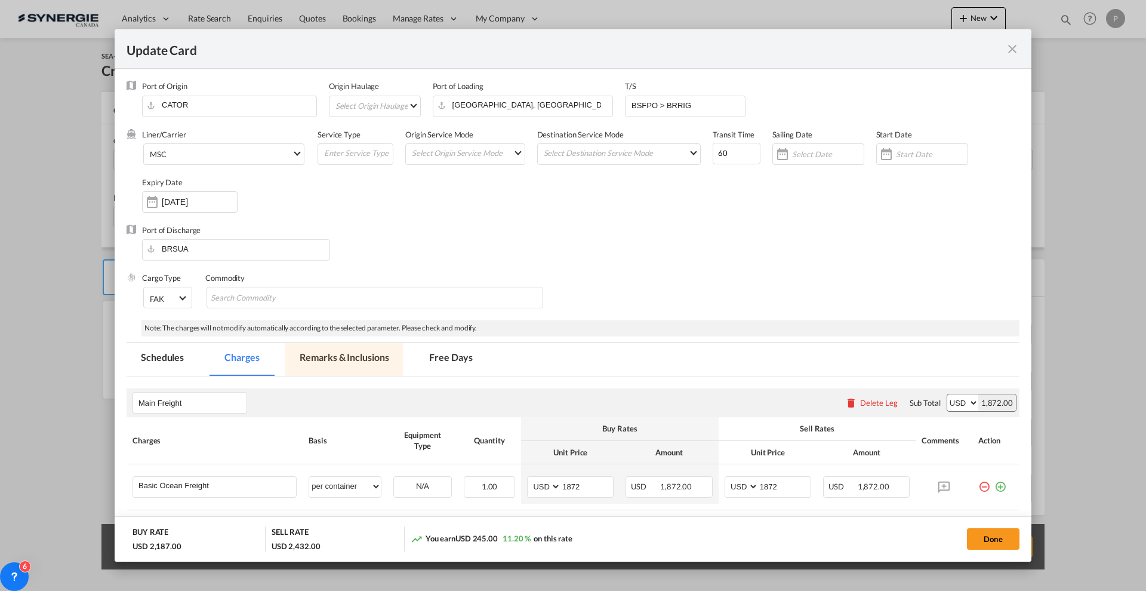
click at [336, 357] on md-tab-item "Remarks & Inclusions" at bounding box center [344, 359] width 118 height 33
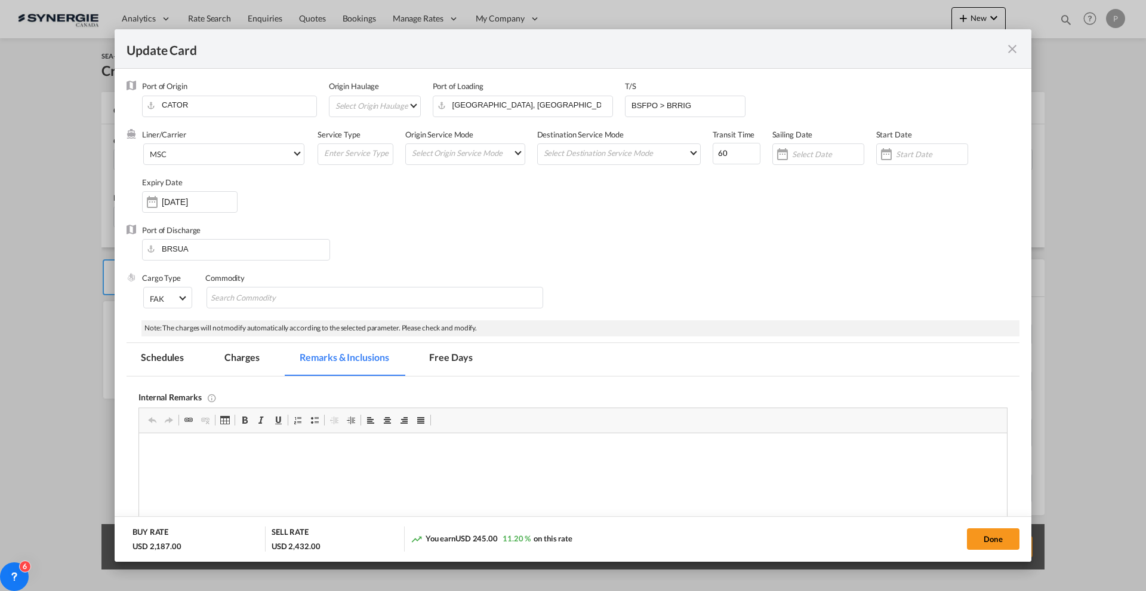
click at [226, 356] on md-tab-item "Charges" at bounding box center [241, 359] width 63 height 33
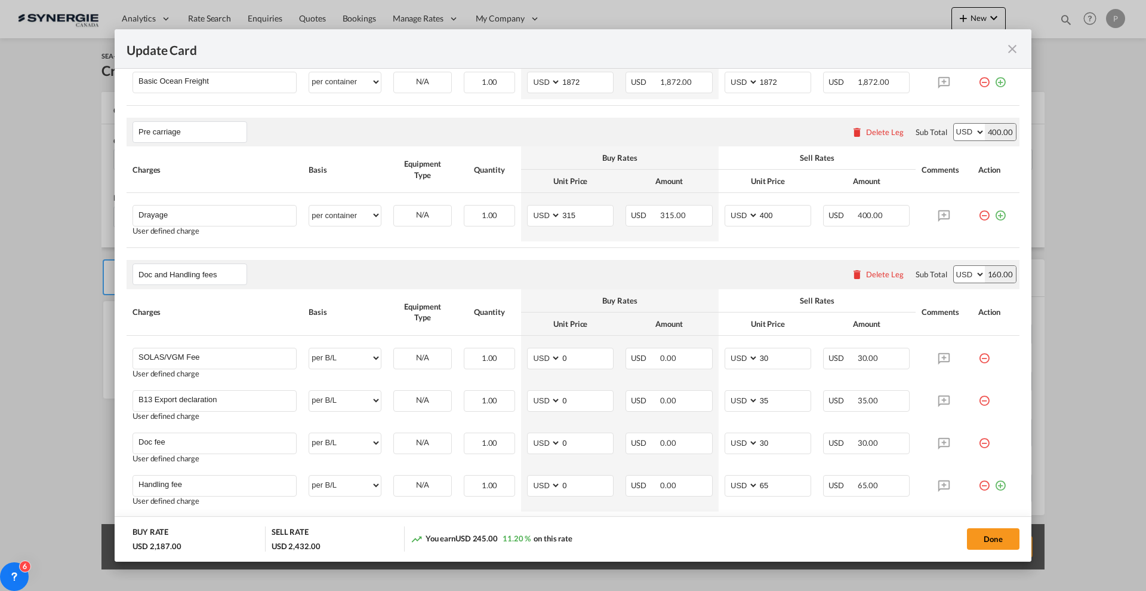
scroll to position [180, 0]
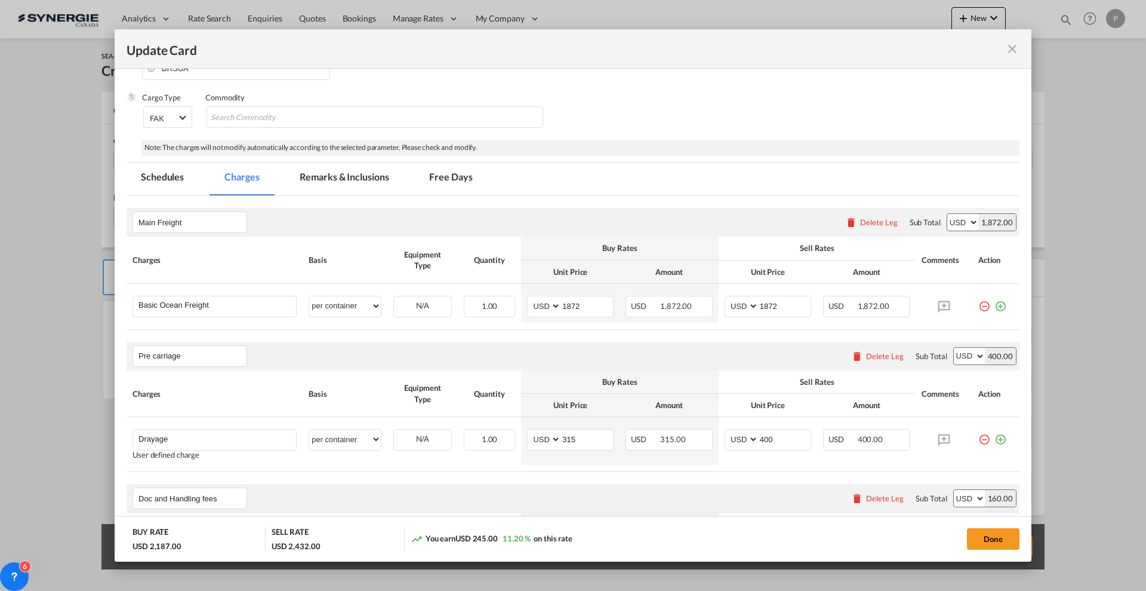
drag, startPoint x: 342, startPoint y: 190, endPoint x: 343, endPoint y: 182, distance: 9.0
click at [342, 190] on md-tab-item "Remarks & Inclusions" at bounding box center [344, 178] width 118 height 33
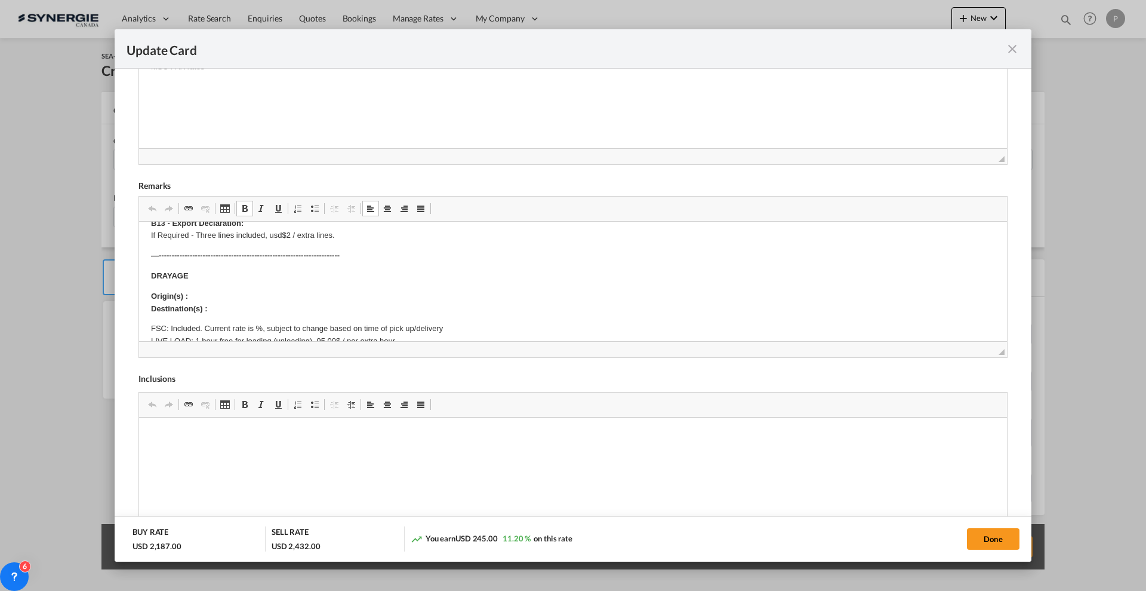
scroll to position [75, 0]
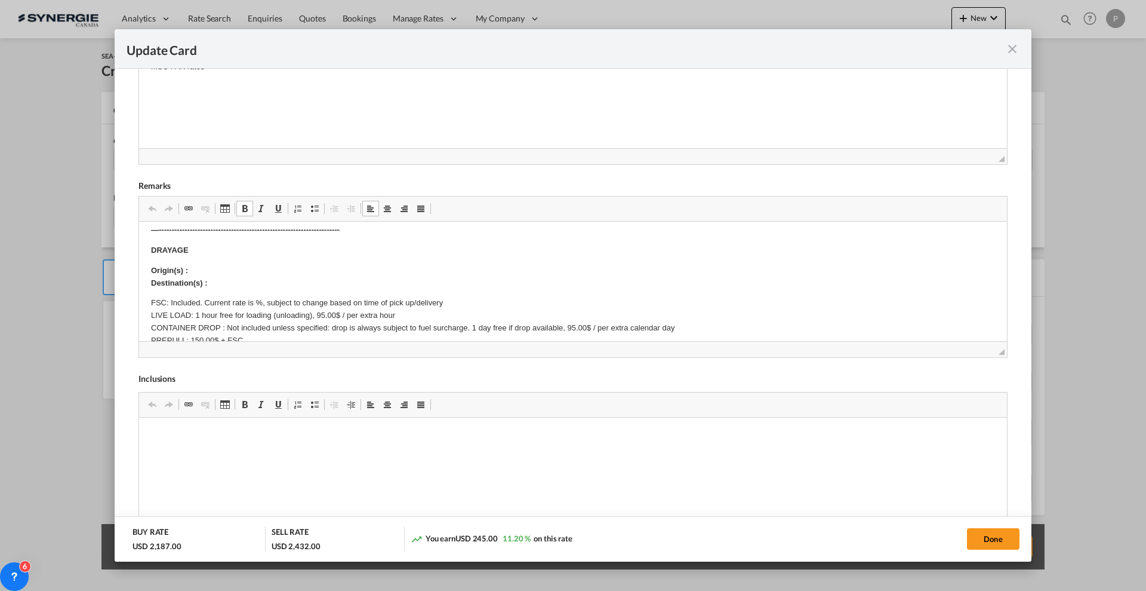
click at [340, 281] on p "Origin(s) : Destination(s) :" at bounding box center [573, 277] width 844 height 25
click at [339, 265] on p "Origin(s) : Destination(s) :" at bounding box center [573, 277] width 844 height 25
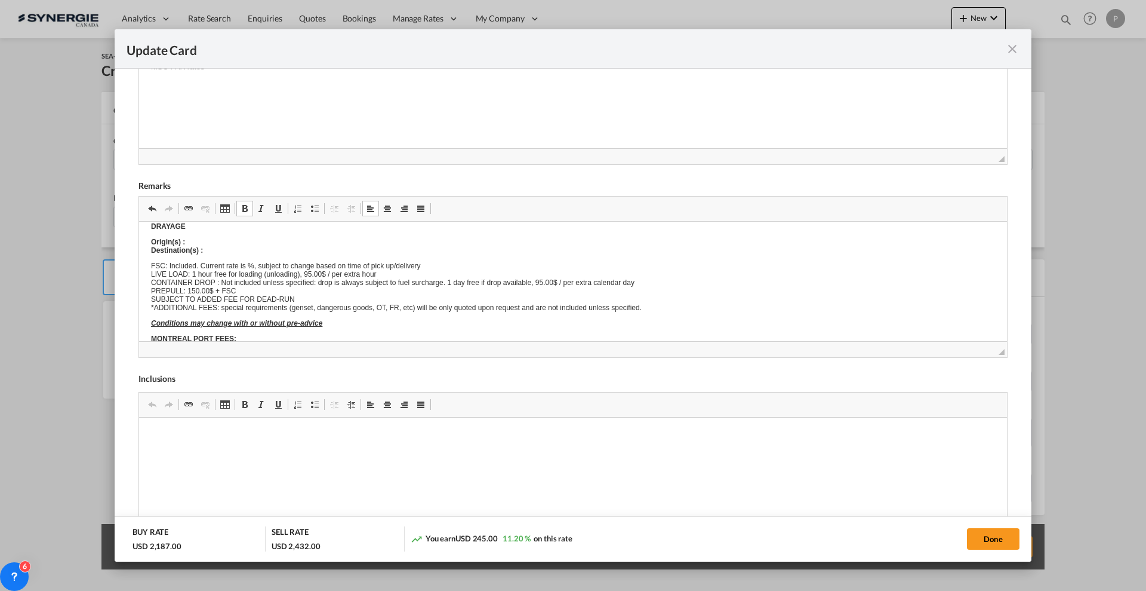
scroll to position [0, 0]
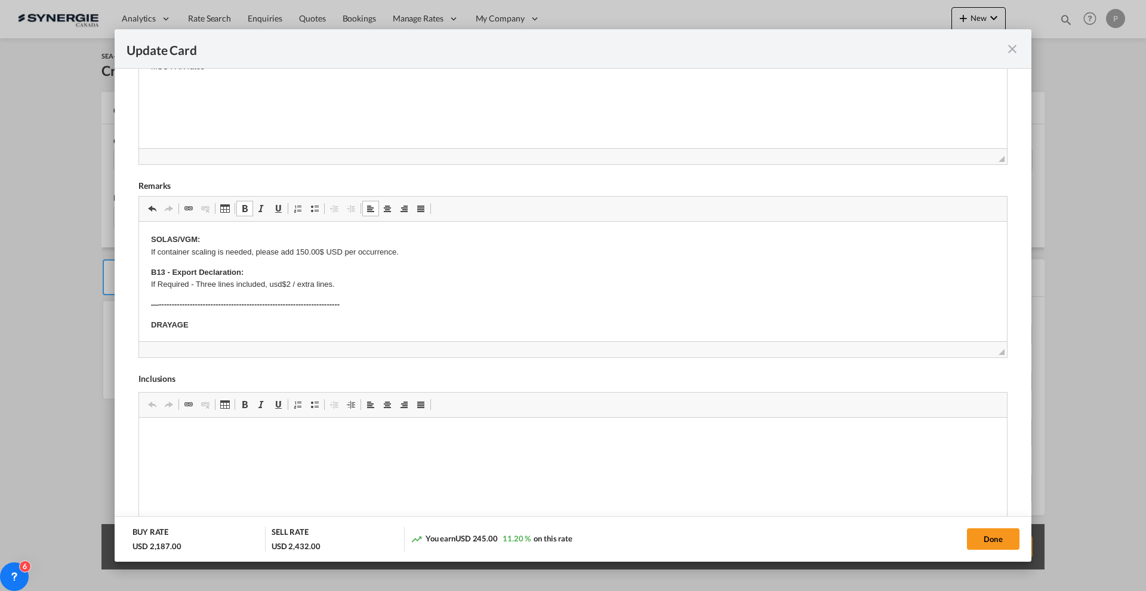
click at [217, 313] on body "SOLAS/VGM: If container scaling is needed, please add 150.00$ USD per occurrenc…" at bounding box center [573, 579] width 844 height 692
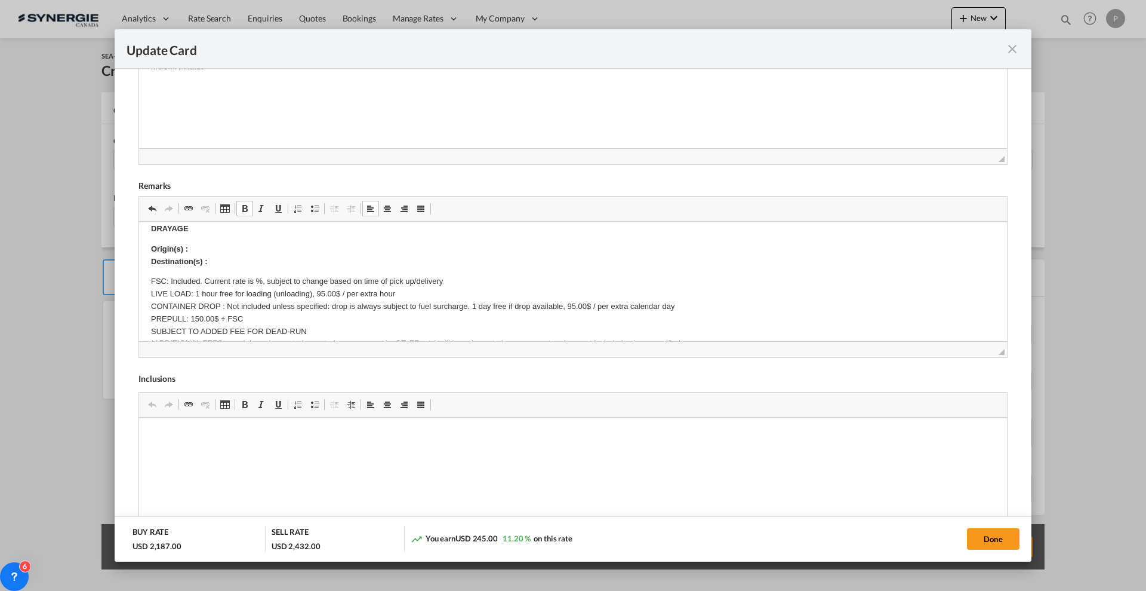
scroll to position [75, 0]
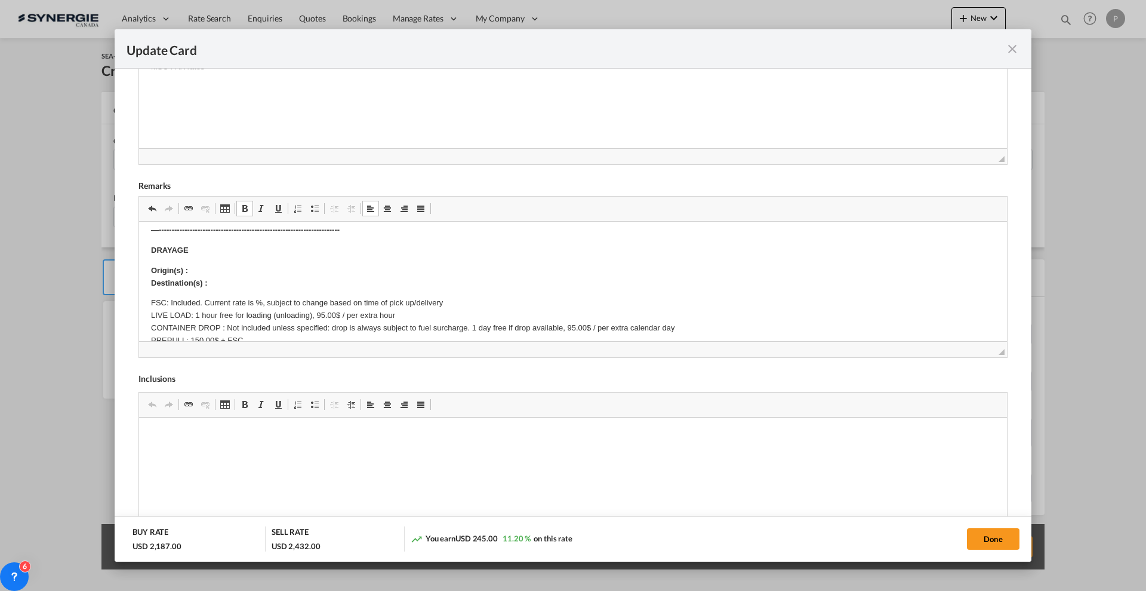
click at [226, 267] on p "Origin(s) : Destination(s) :" at bounding box center [573, 277] width 844 height 25
click at [244, 281] on p "Origin(s) : 500 Queen St S, Bolton, ON L7E 5S5 Destination(s) :" at bounding box center [573, 277] width 844 height 25
click at [257, 294] on body "SOLAS/VGM: If container scaling is needed, please add 150.00$ USD per occurrenc…" at bounding box center [573, 505] width 844 height 692
click at [195, 319] on p "FSC: Included. Current rate is 10%, subject to change based on time of pick up/…" at bounding box center [573, 334] width 844 height 75
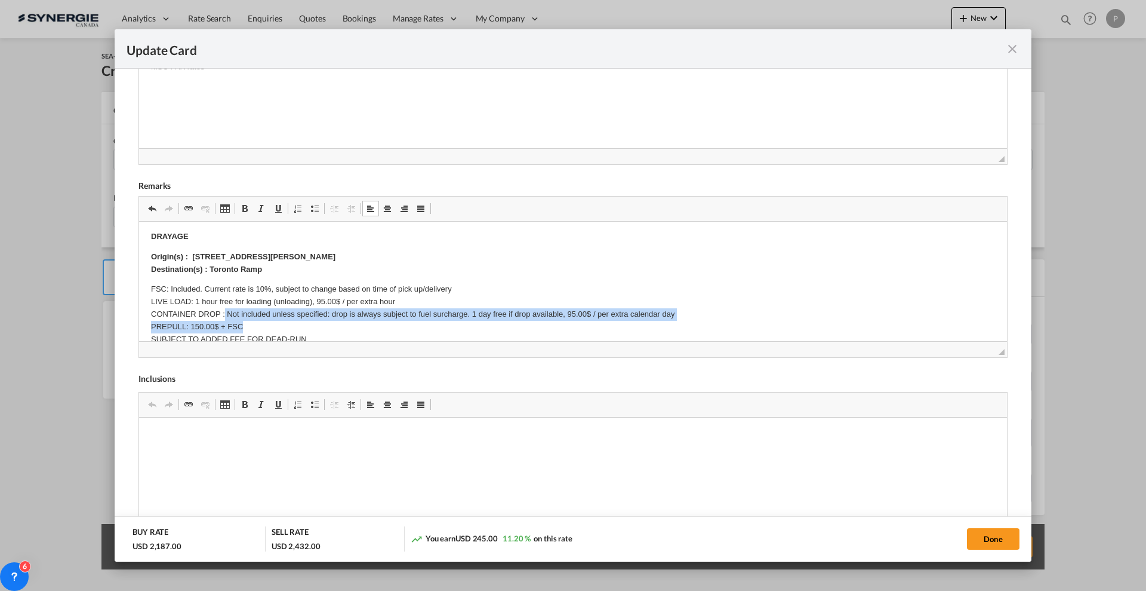
scroll to position [92, 0]
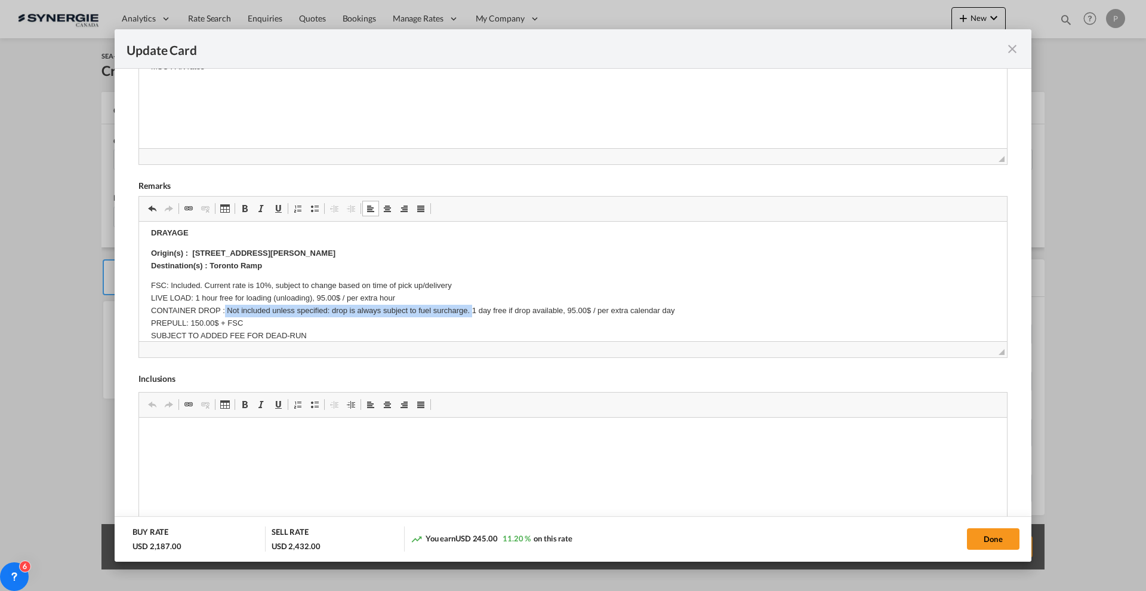
drag, startPoint x: 224, startPoint y: 330, endPoint x: 474, endPoint y: 310, distance: 251.0
click at [474, 310] on p "FSC: Included. Current rate is 10%, subject to change based on time of pick up/…" at bounding box center [573, 316] width 844 height 75
click at [263, 310] on p "FSC: Included. Current rate is 10%, subject to change based on time of pick up/…" at bounding box center [573, 316] width 844 height 75
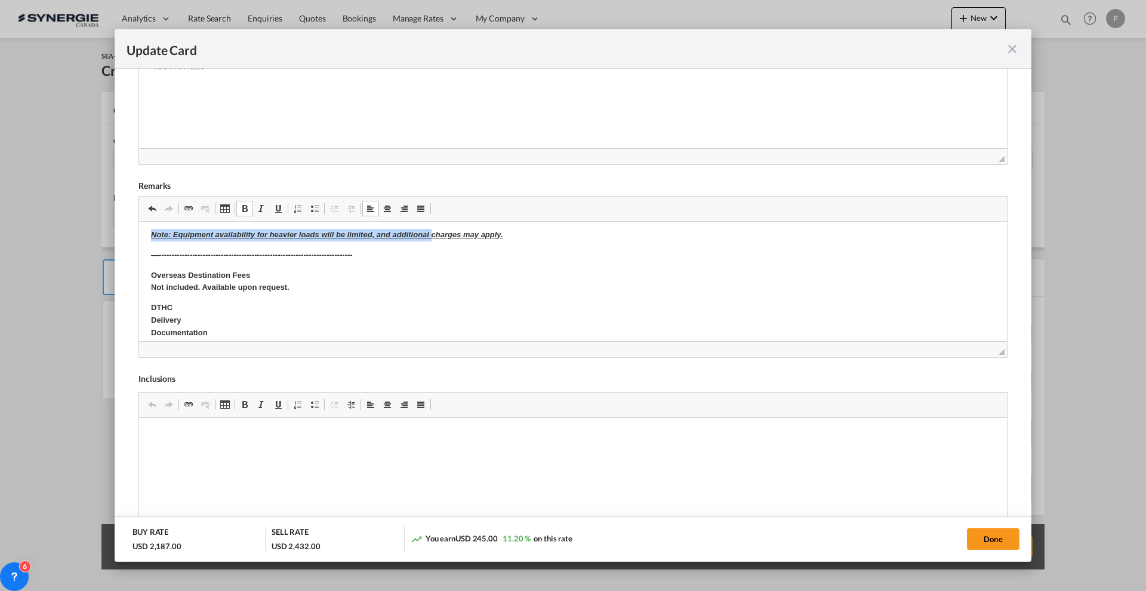
scroll to position [394, 0]
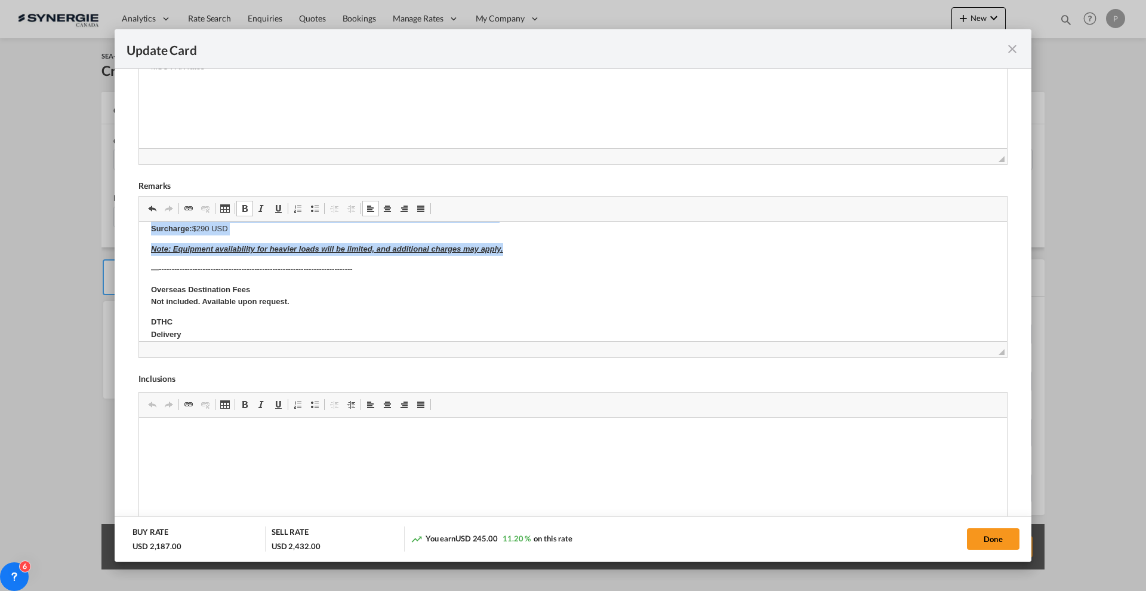
drag, startPoint x: 147, startPoint y: 310, endPoint x: 602, endPoint y: 251, distance: 458.8
click at [602, 251] on html "SOLAS/VGM: If container scaling is needed, please add 150.00$ USD per occurrenc…" at bounding box center [573, 185] width 868 height 716
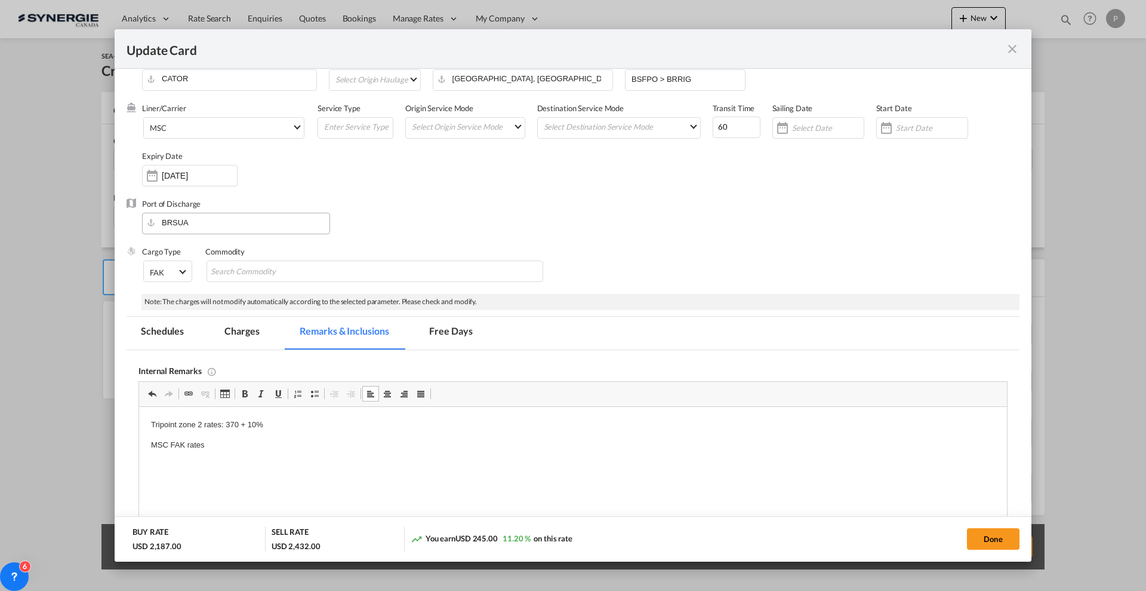
scroll to position [0, 0]
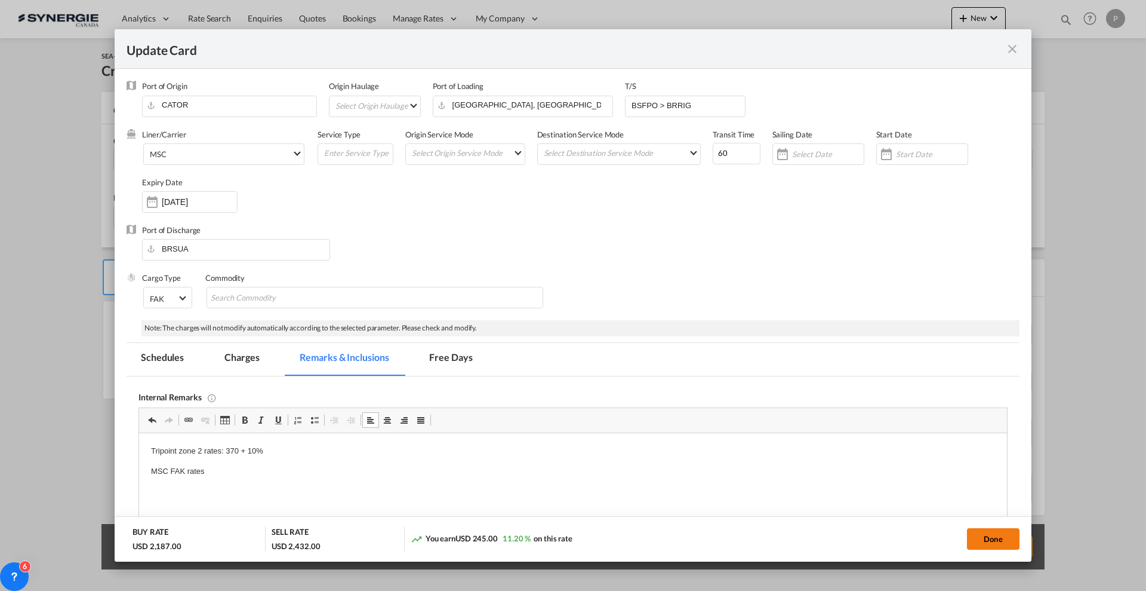
click at [1002, 539] on button "Done" at bounding box center [993, 538] width 53 height 21
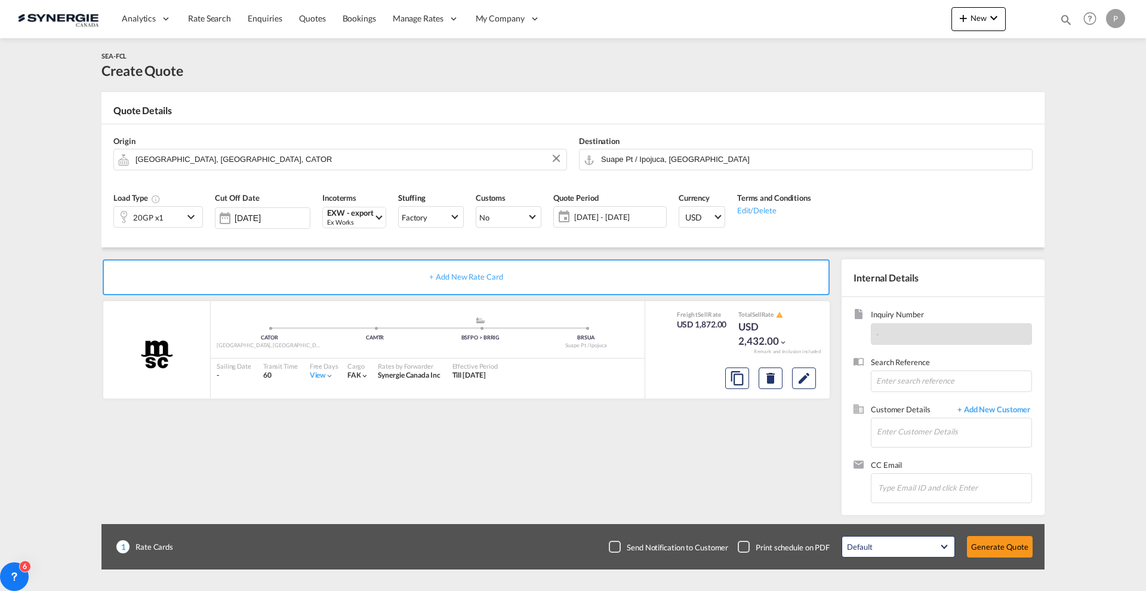
type input "[DATE]"
click at [741, 379] on md-icon "assets/icons/custom/copyQuote.svg" at bounding box center [737, 378] width 14 height 14
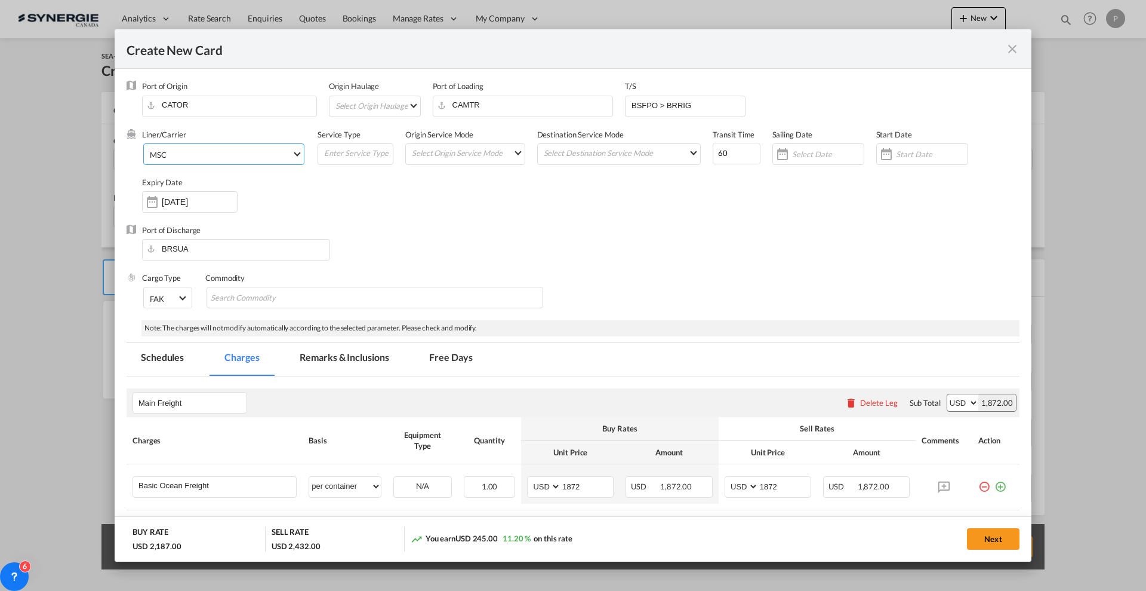
click at [230, 159] on md-select-value "MSC" at bounding box center [226, 153] width 155 height 19
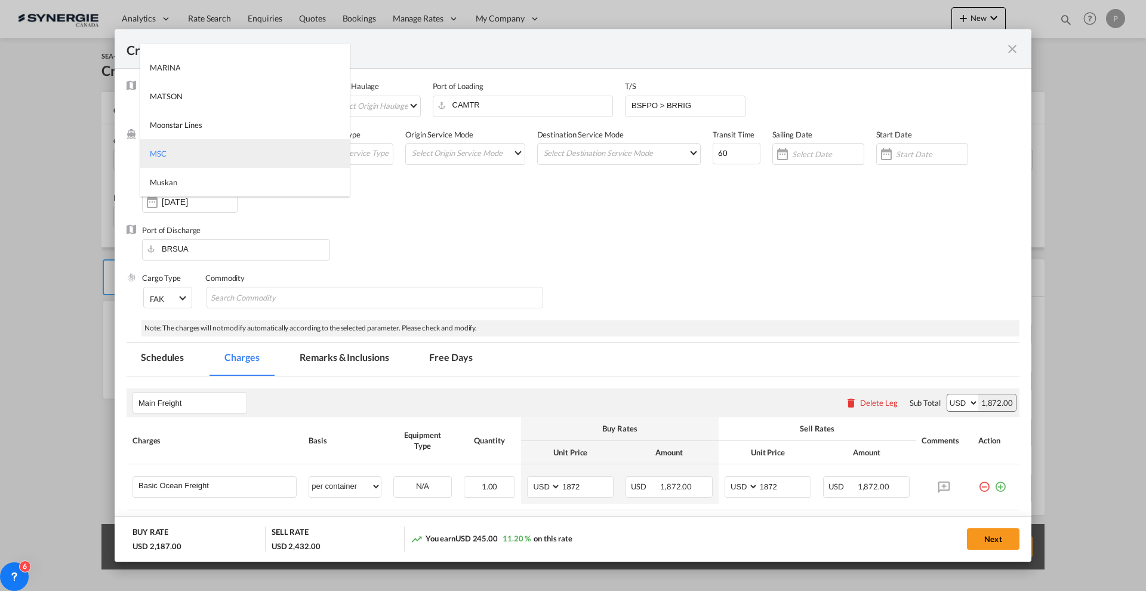
type md-option "41"
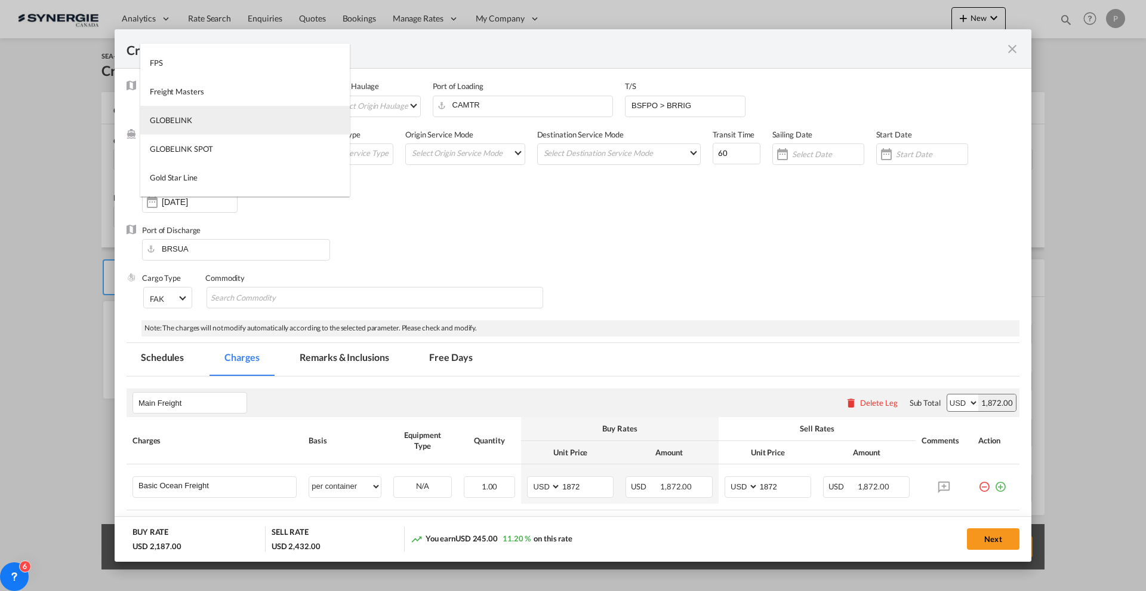
type md-option "185"
type md-option "46"
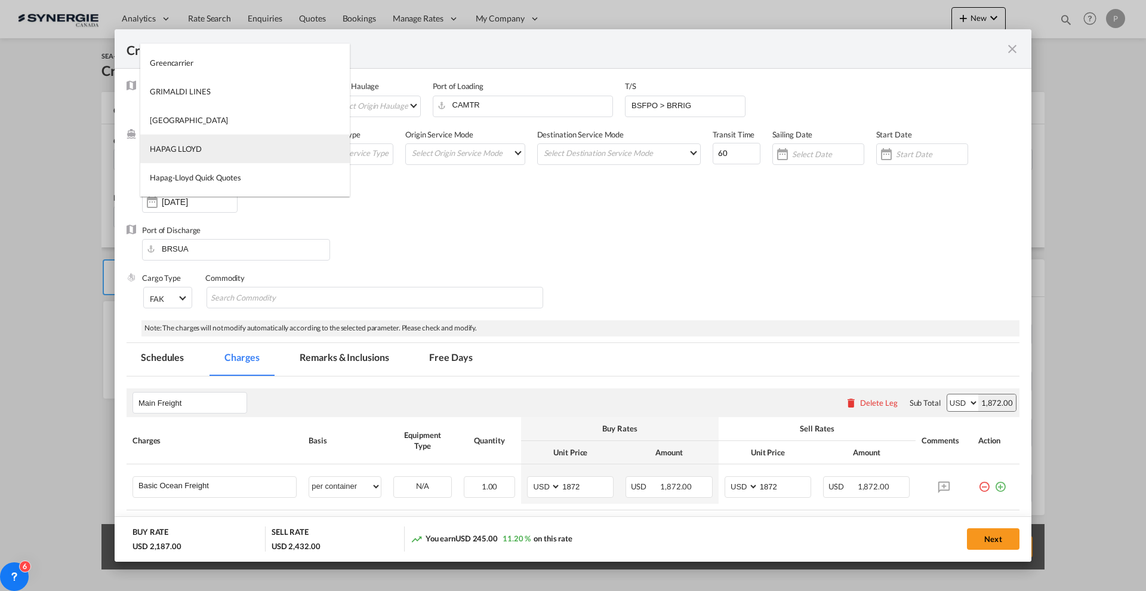
click at [256, 144] on md-option "HAPAG LLOYD" at bounding box center [245, 148] width 210 height 29
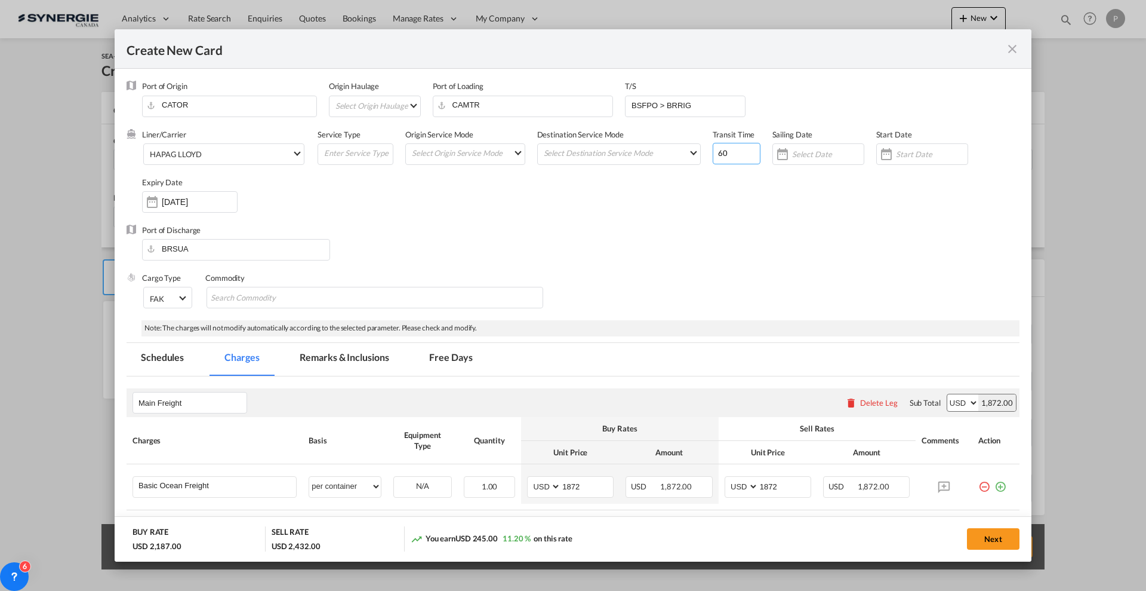
click at [733, 153] on input "60" at bounding box center [737, 153] width 48 height 21
type input "6"
type input "45"
click at [537, 103] on input "CAMTR" at bounding box center [526, 105] width 174 height 18
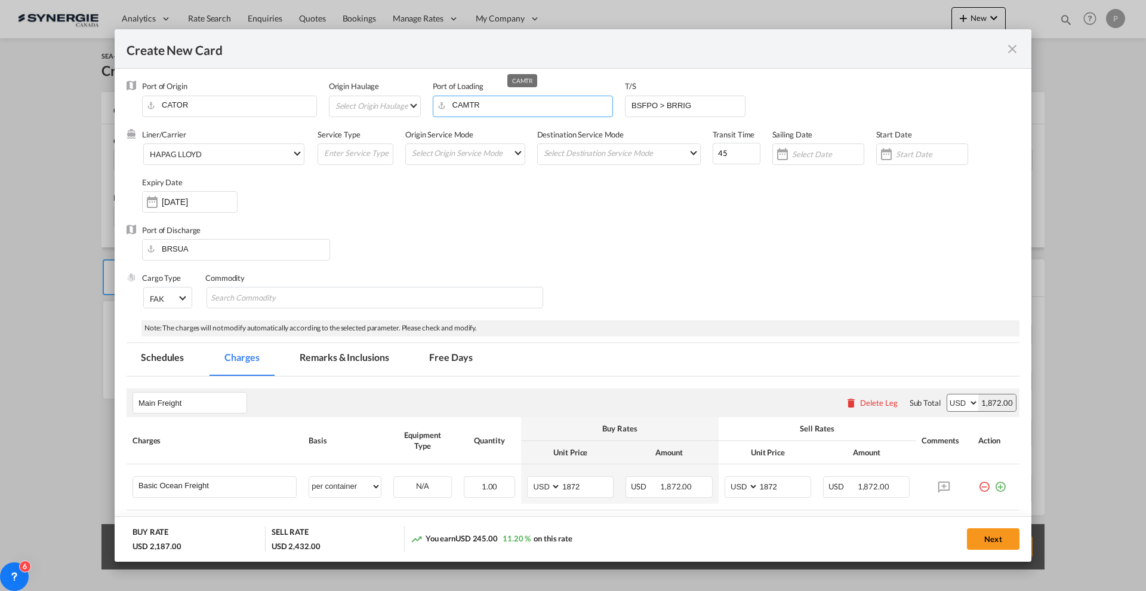
click at [537, 103] on input "CAMTR" at bounding box center [526, 105] width 174 height 18
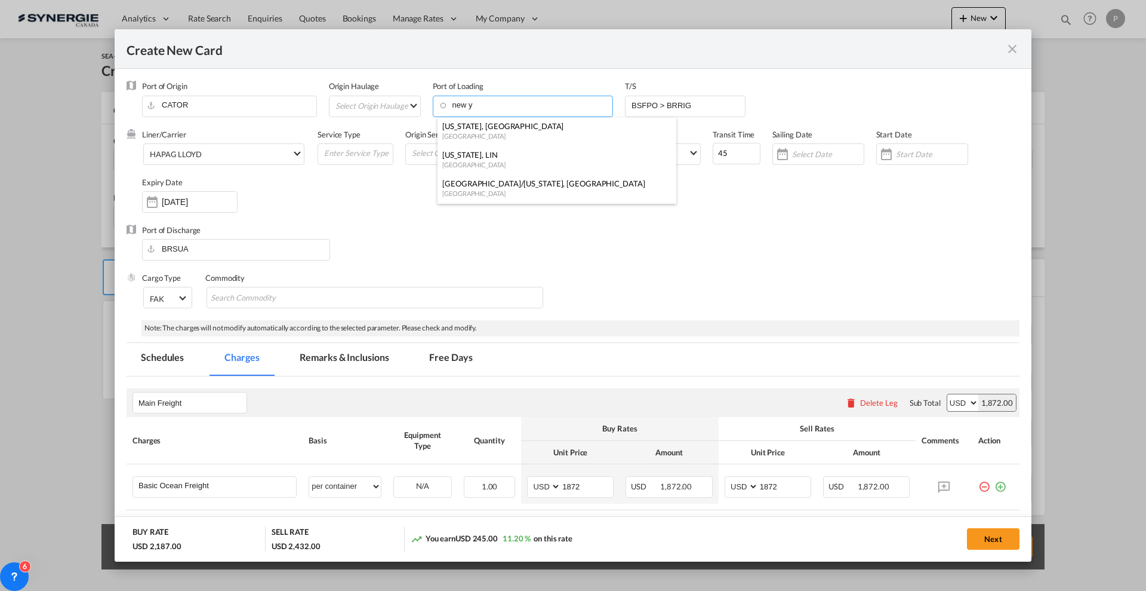
click at [515, 127] on div "New York, NY" at bounding box center [553, 126] width 222 height 11
type input "New York, NY, USNYC"
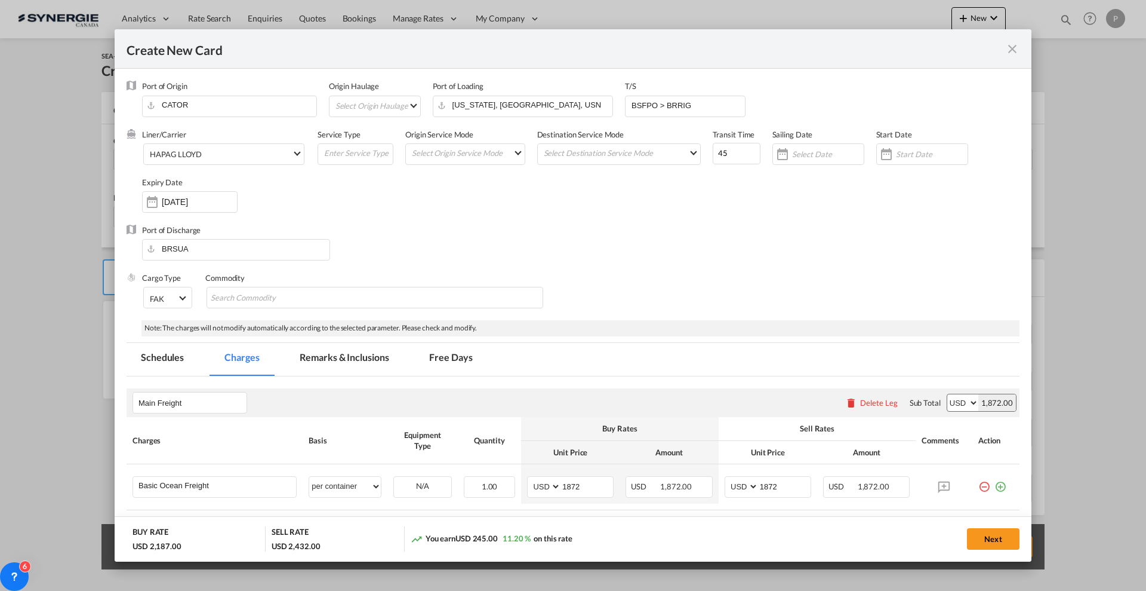
click at [348, 367] on md-tab-item "Remarks & Inclusions" at bounding box center [344, 359] width 118 height 33
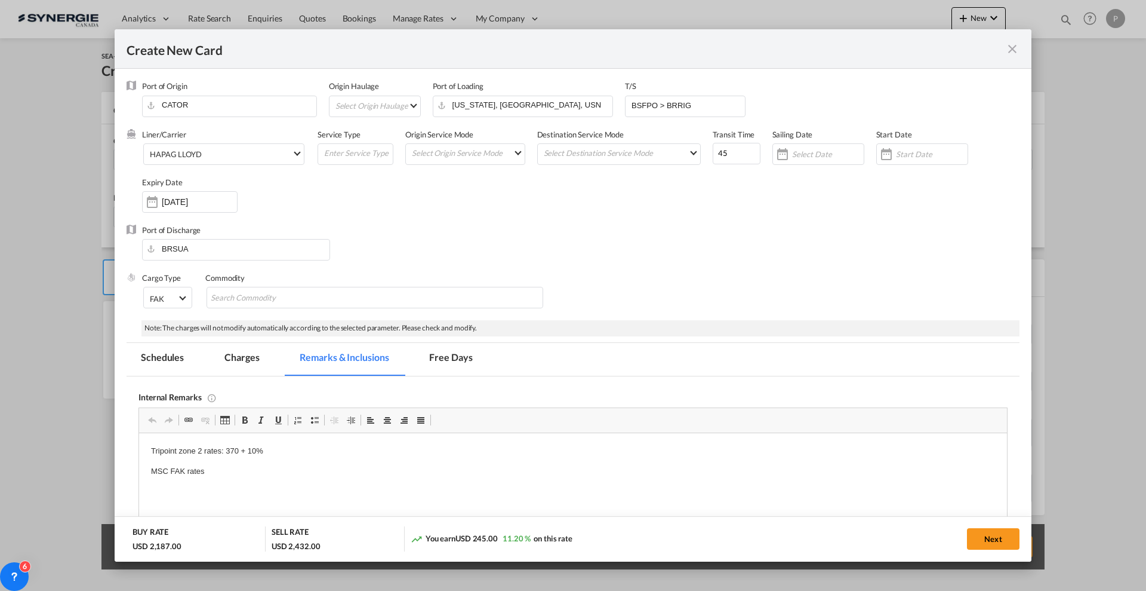
scroll to position [75, 0]
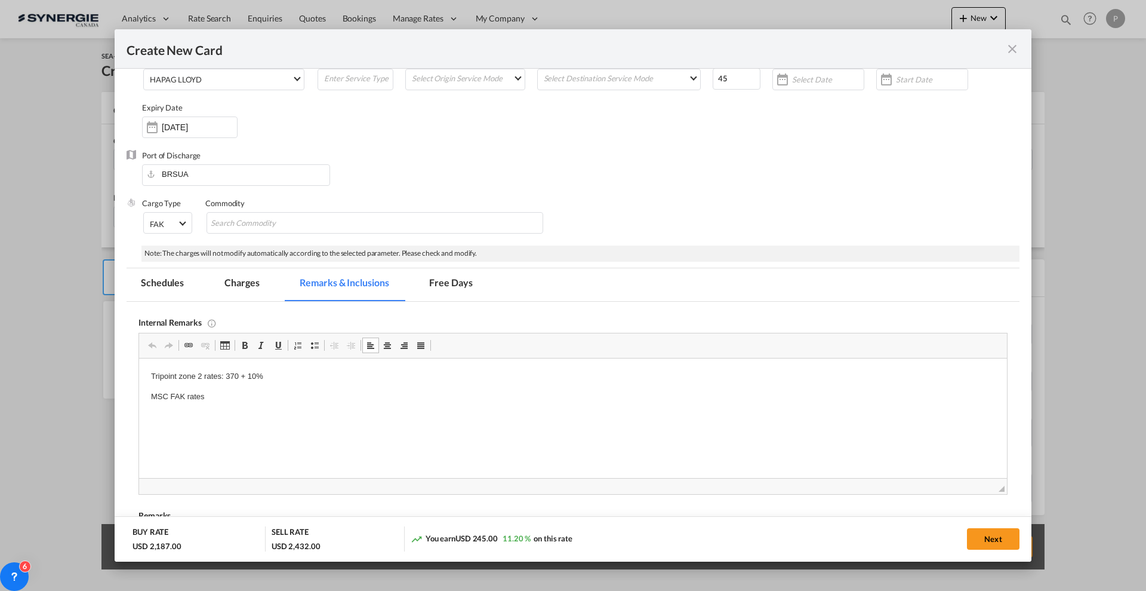
click at [217, 394] on p "MSC FAK rates" at bounding box center [573, 396] width 844 height 13
click at [238, 279] on md-tab-item "Charges" at bounding box center [241, 284] width 63 height 33
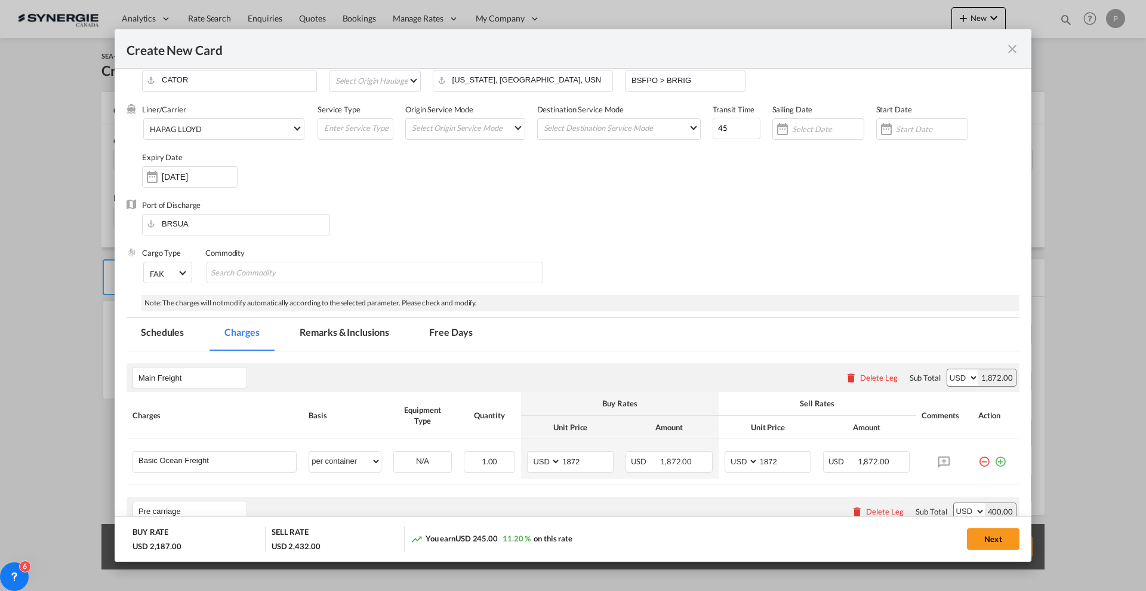
scroll to position [0, 0]
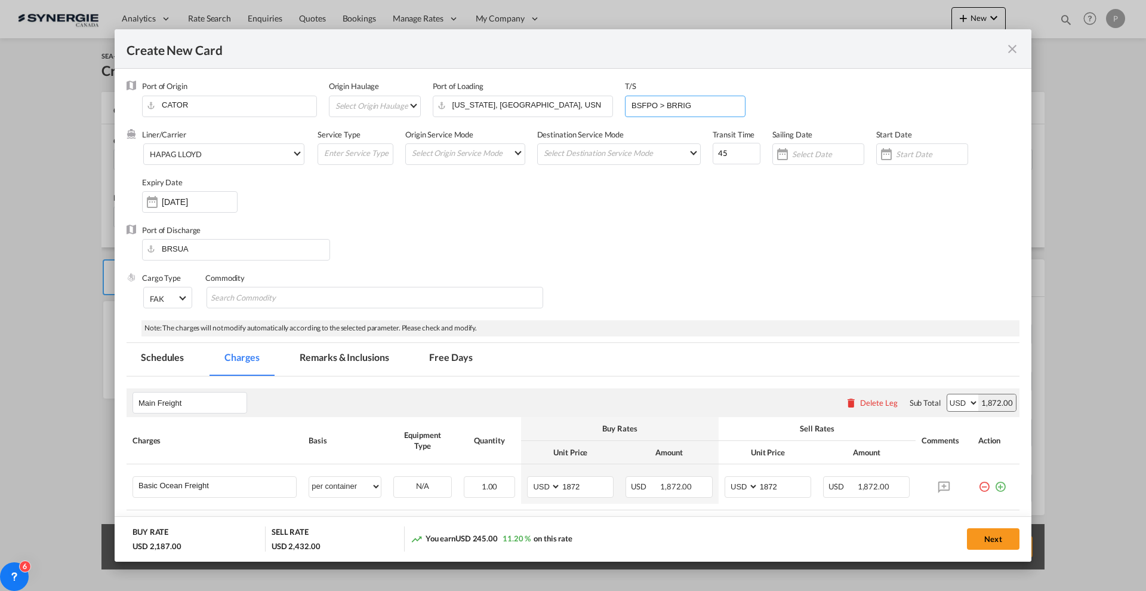
click at [642, 102] on input "BSFPO > BRRIG" at bounding box center [688, 105] width 115 height 18
click at [653, 105] on input "COCAR" at bounding box center [688, 105] width 115 height 18
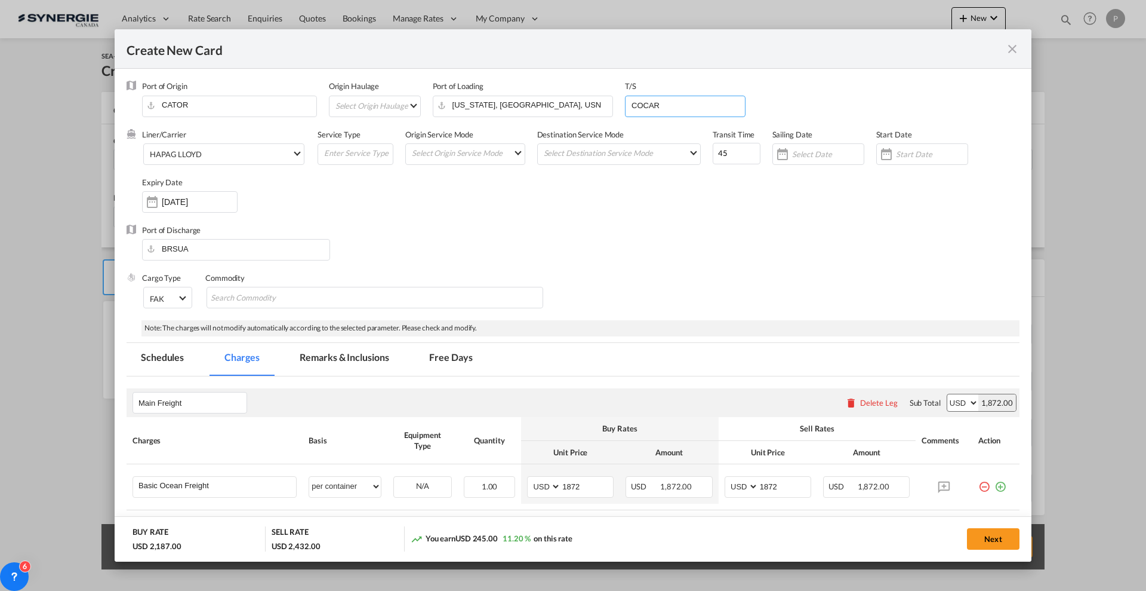
paste input "TG"
type input "COCTG"
click at [433, 364] on md-tab-item "Free Days" at bounding box center [451, 359] width 72 height 33
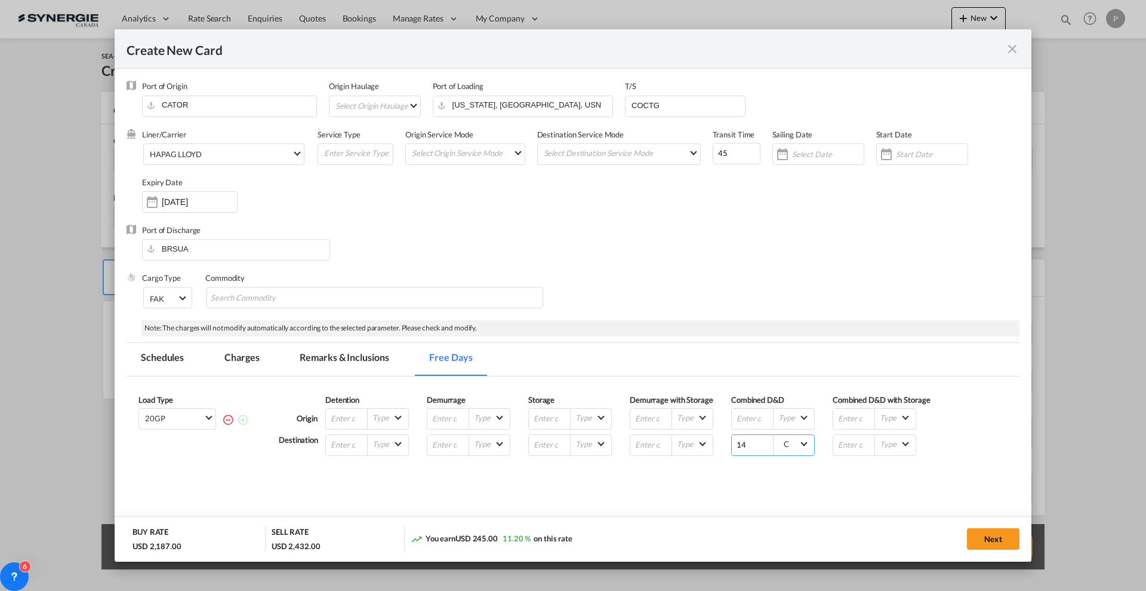
click at [759, 444] on input "14" at bounding box center [753, 445] width 42 height 20
type input "15"
click at [232, 356] on md-tab-item "Charges" at bounding box center [241, 359] width 63 height 33
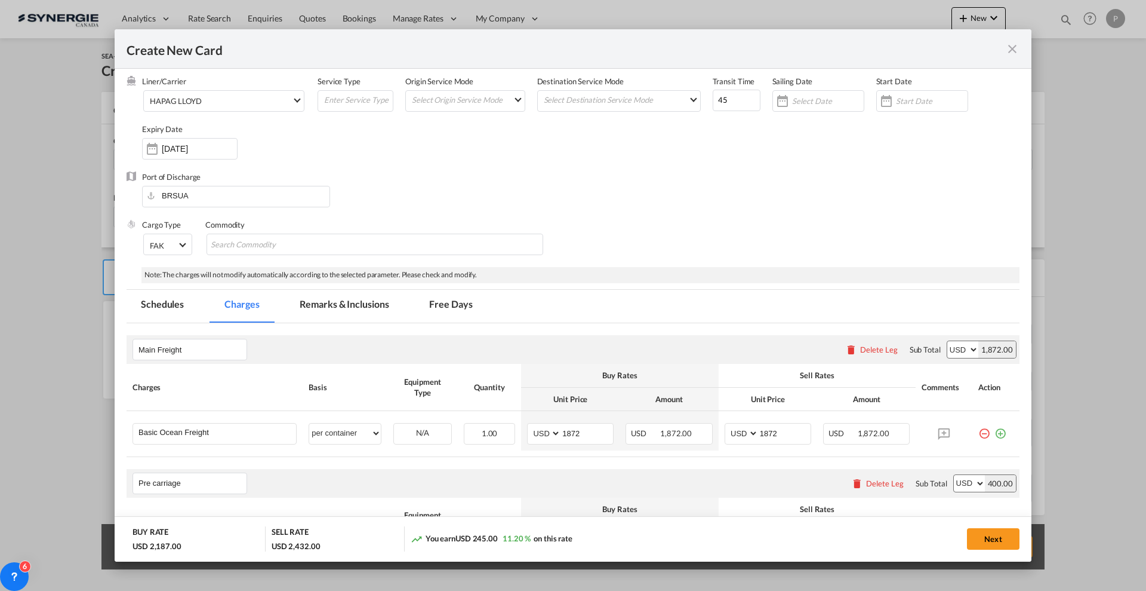
scroll to position [75, 0]
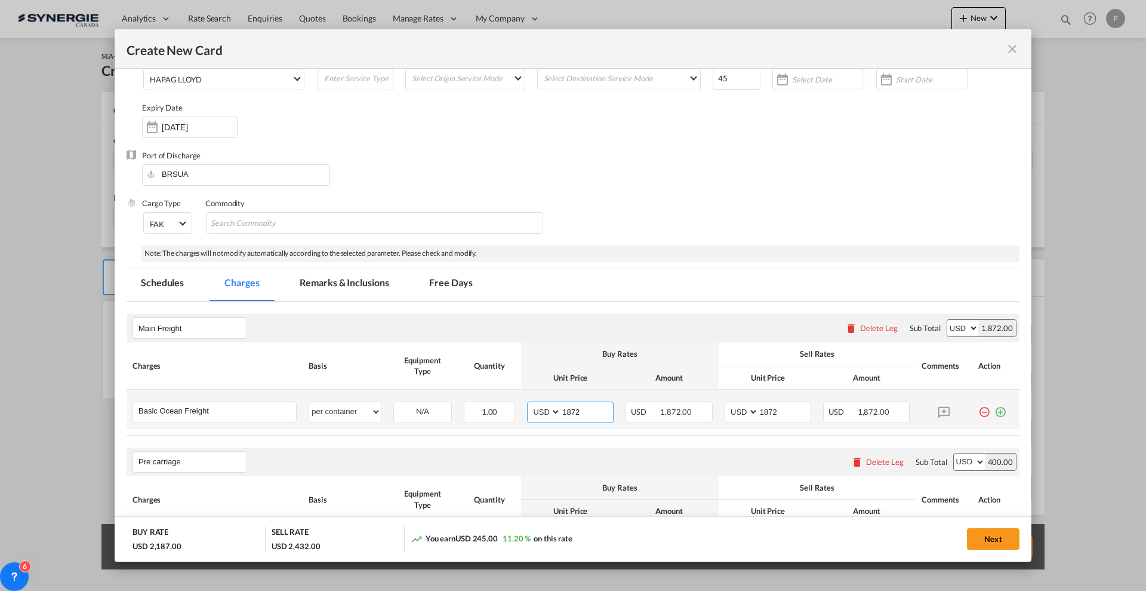
click at [577, 408] on input "1872" at bounding box center [587, 411] width 52 height 18
type input "2761"
click at [759, 411] on input "1872" at bounding box center [785, 411] width 52 height 18
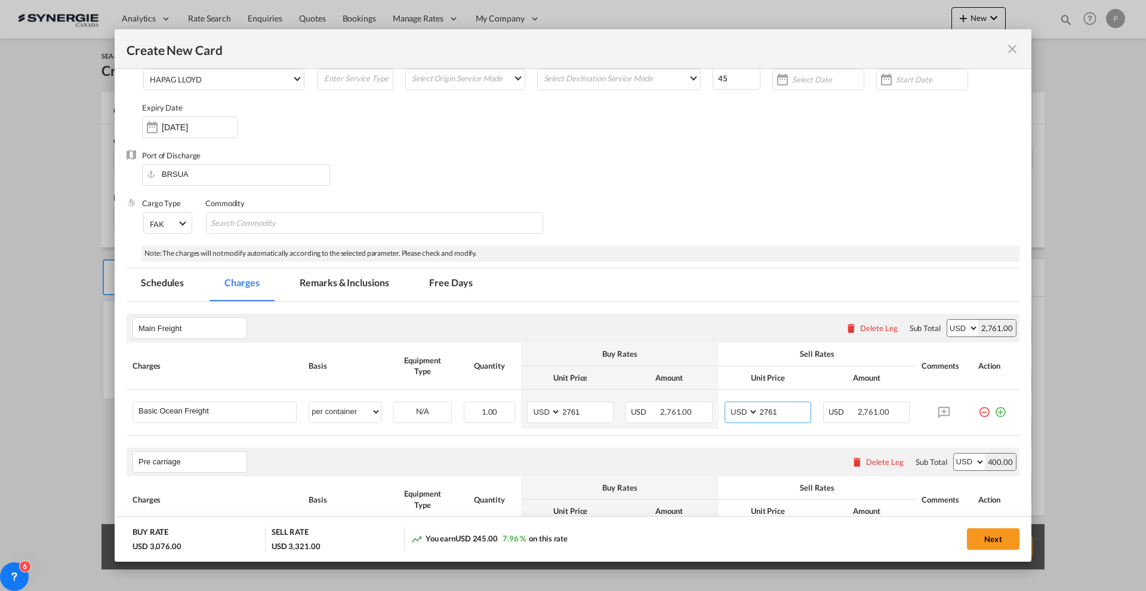
type input "2761"
click at [683, 324] on div "Main Freight Please enter leg name Leg Name Already Exists Delete Leg Sub Total…" at bounding box center [573, 327] width 893 height 29
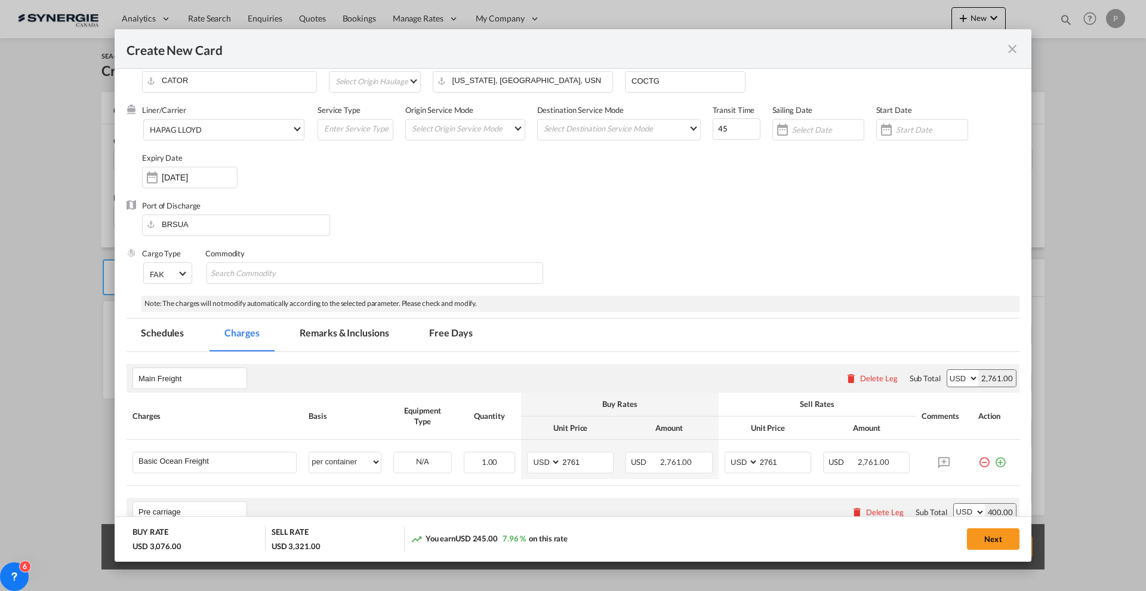
scroll to position [0, 0]
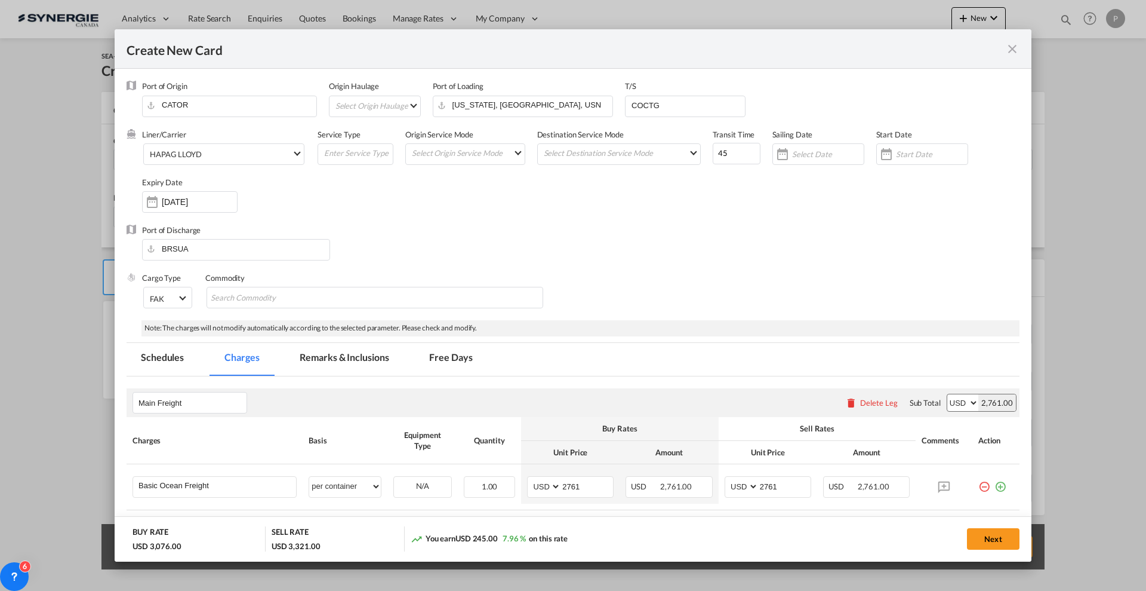
click at [347, 356] on md-tab-item "Remarks & Inclusions" at bounding box center [344, 359] width 118 height 33
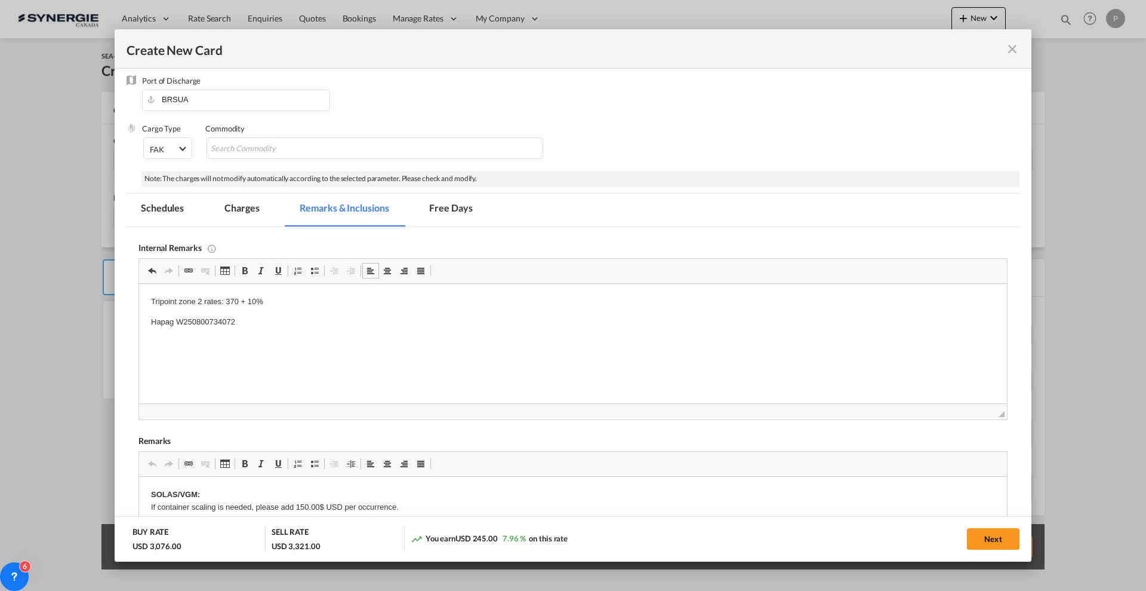
scroll to position [299, 0]
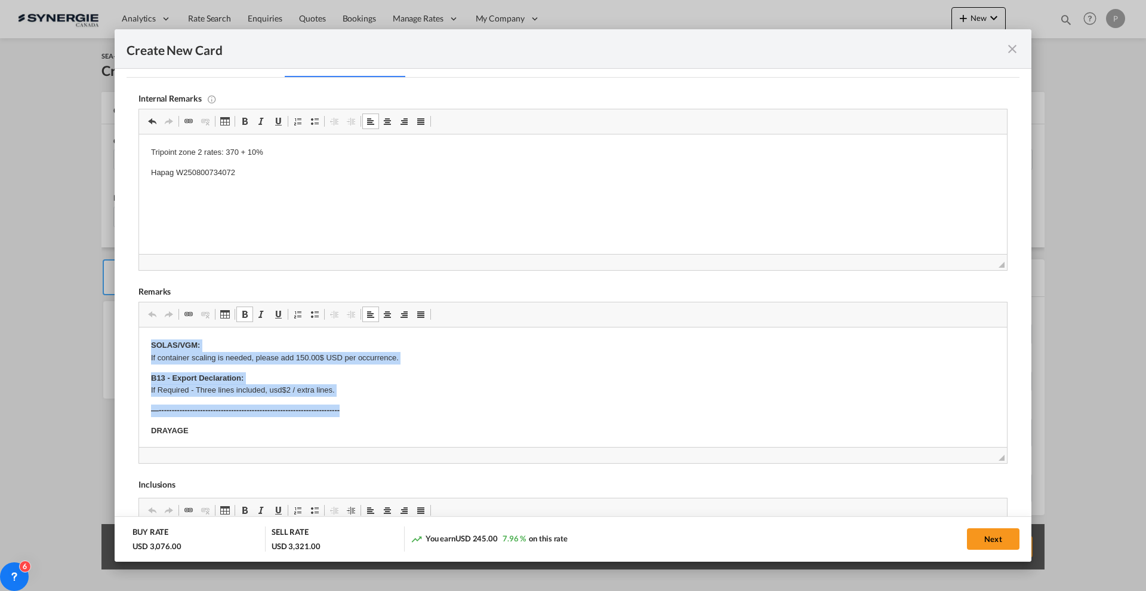
drag, startPoint x: 367, startPoint y: 408, endPoint x: 263, endPoint y: 633, distance: 247.4
click at [139, 327] on html "SOLAS/VGM: If container scaling is needed, please add 150.00$ USD per occurrenc…" at bounding box center [573, 593] width 868 height 533
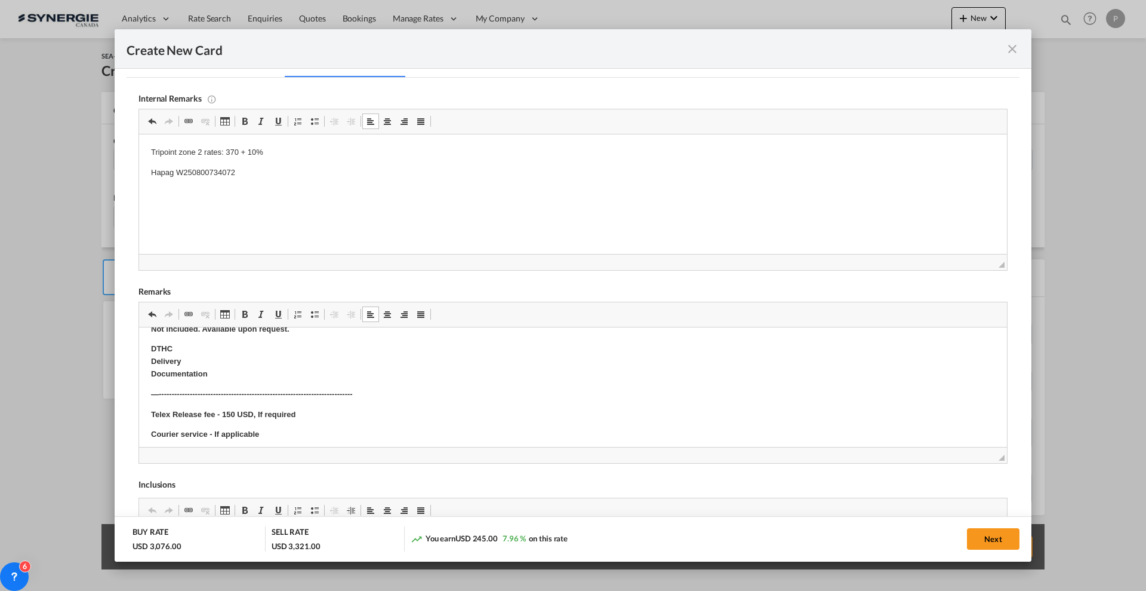
scroll to position [224, 0]
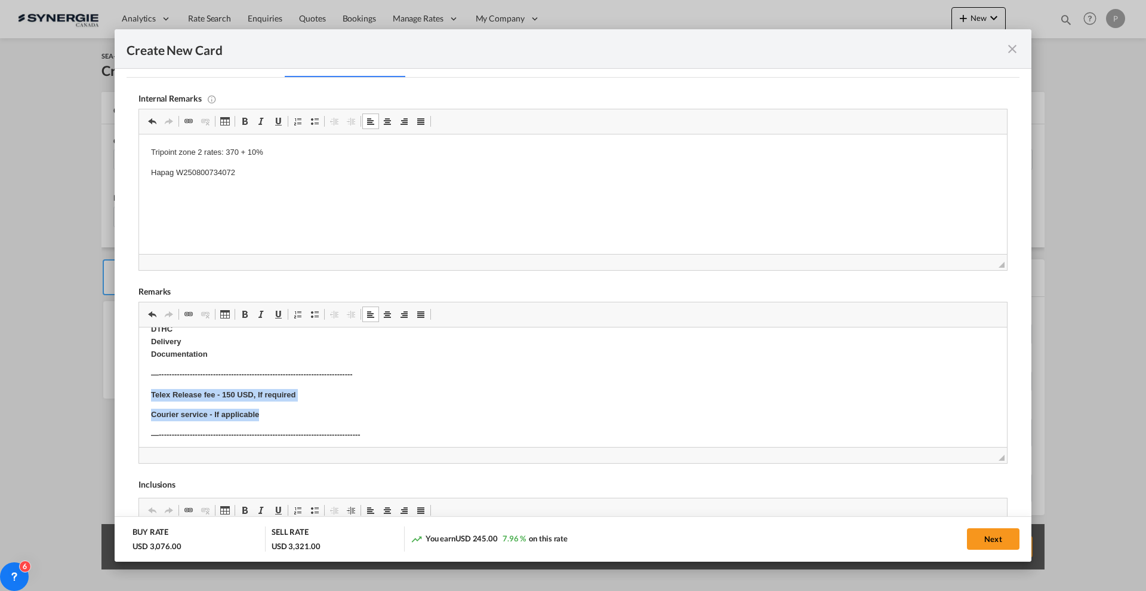
drag, startPoint x: 285, startPoint y: 413, endPoint x: 143, endPoint y: 396, distance: 143.2
click at [143, 396] on html "​​​​​​​ DRAYAGE Origin(s) : 500 Queen St S, Bolton, ON L7E 5S5 Destination(s) :…" at bounding box center [573, 327] width 868 height 448
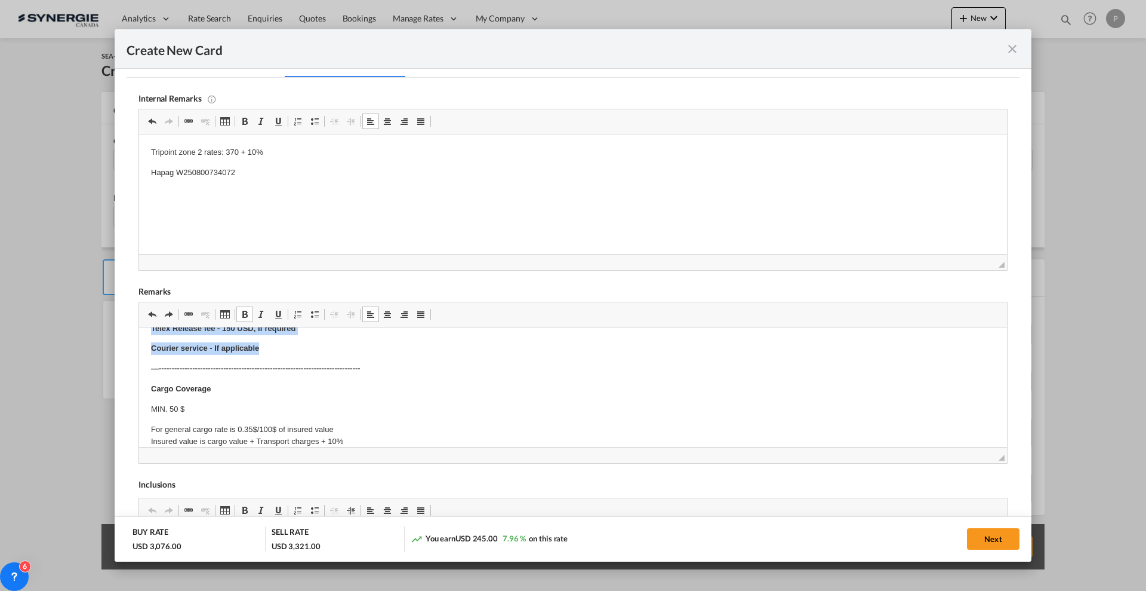
scroll to position [254, 0]
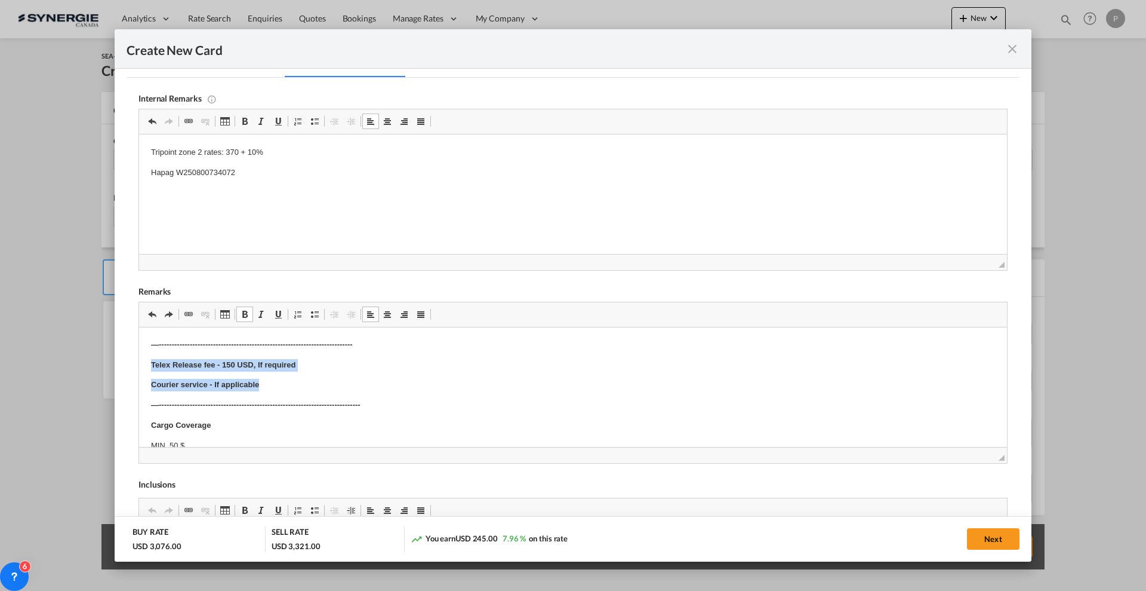
click at [303, 376] on body "DRAYAGE Origin(s) : 500 Queen St S, Bolton, ON L7E 5S5 Destination(s) : Toronto…" at bounding box center [573, 297] width 844 height 424
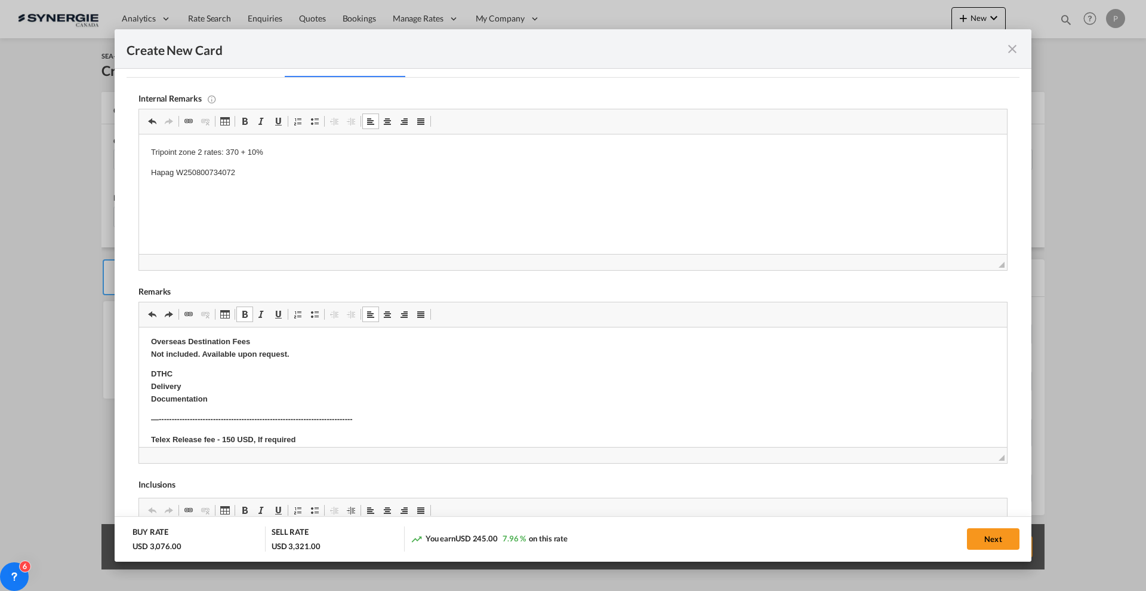
click at [318, 401] on p "DTHC Delivery Documentation" at bounding box center [573, 386] width 844 height 37
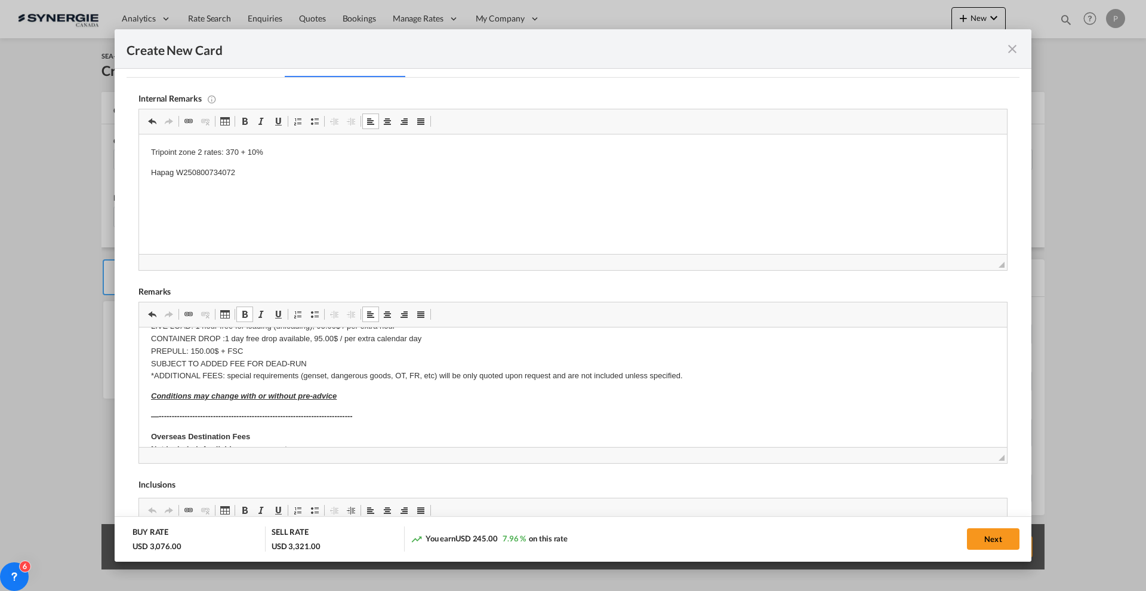
scroll to position [104, 0]
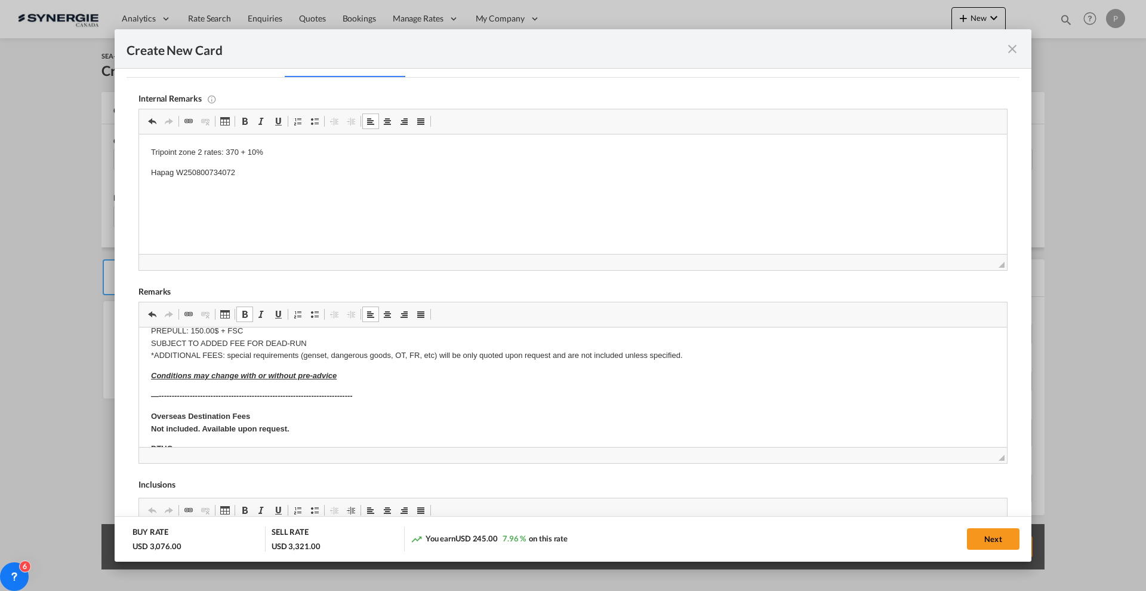
click at [376, 396] on p "—---------------------------------------------------------------------------" at bounding box center [573, 396] width 844 height 13
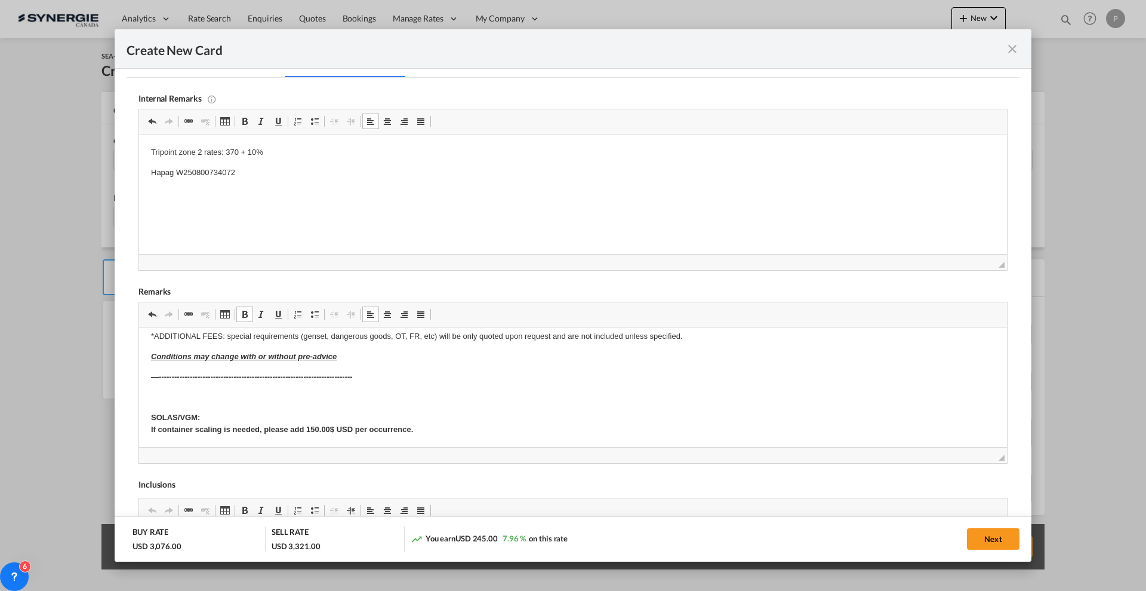
scroll to position [102, 0]
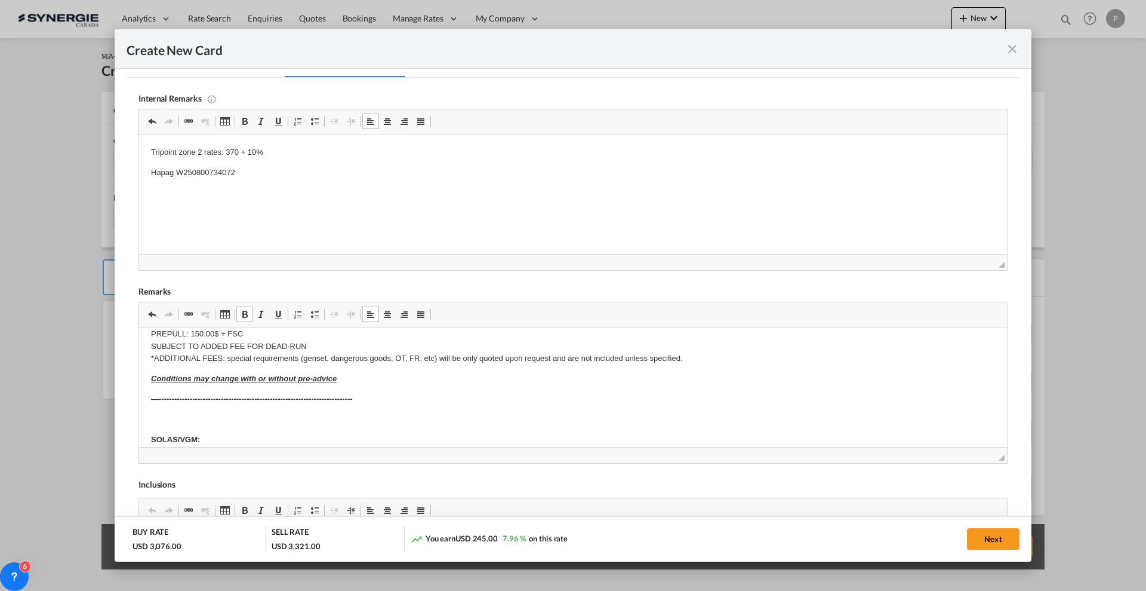
click at [261, 420] on p "Editor, editor29" at bounding box center [573, 419] width 844 height 13
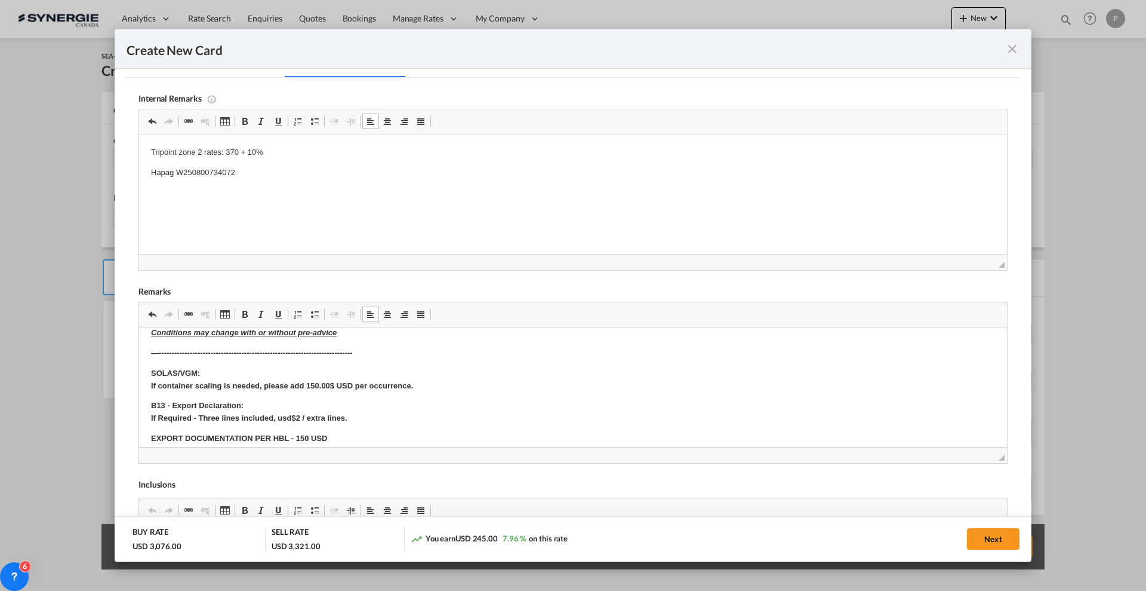
scroll to position [0, 0]
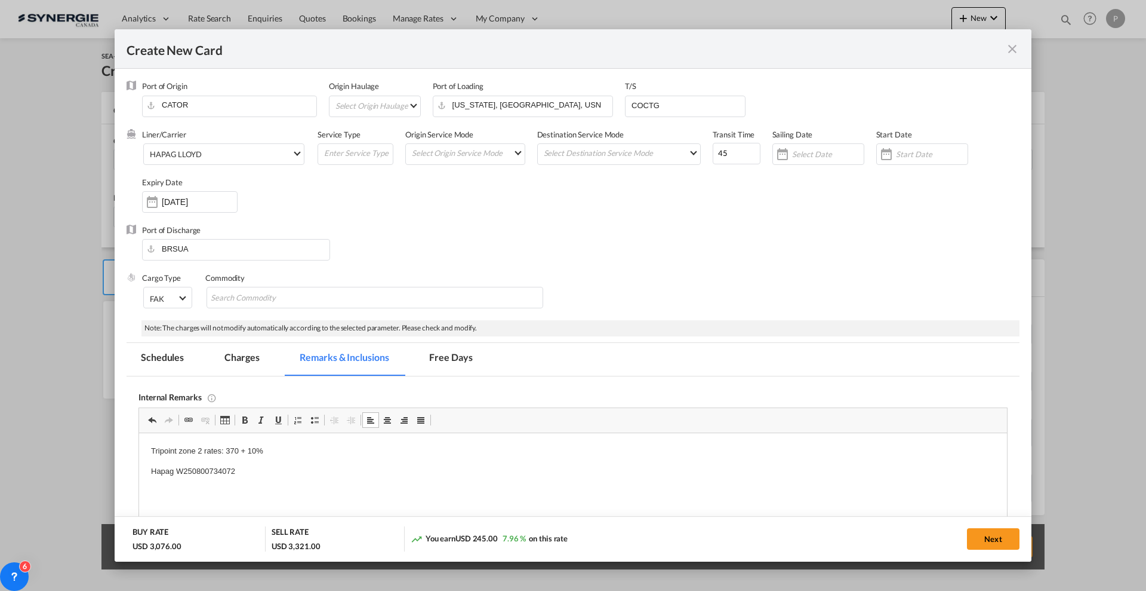
drag, startPoint x: 235, startPoint y: 359, endPoint x: 346, endPoint y: 36, distance: 341.6
click at [235, 358] on md-tab-item "Charges" at bounding box center [241, 359] width 63 height 33
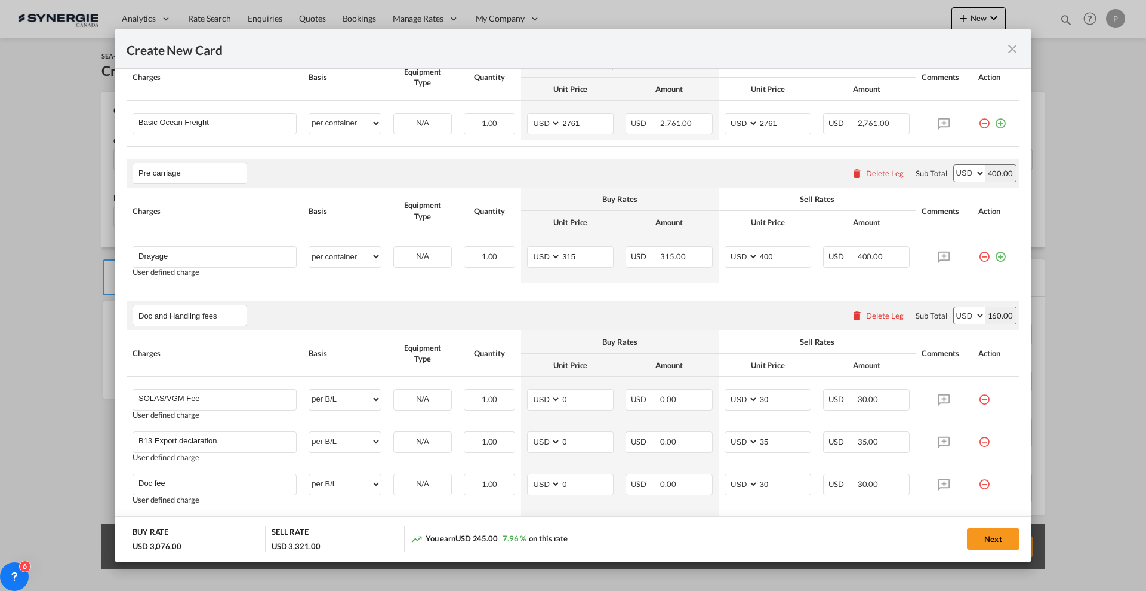
scroll to position [448, 0]
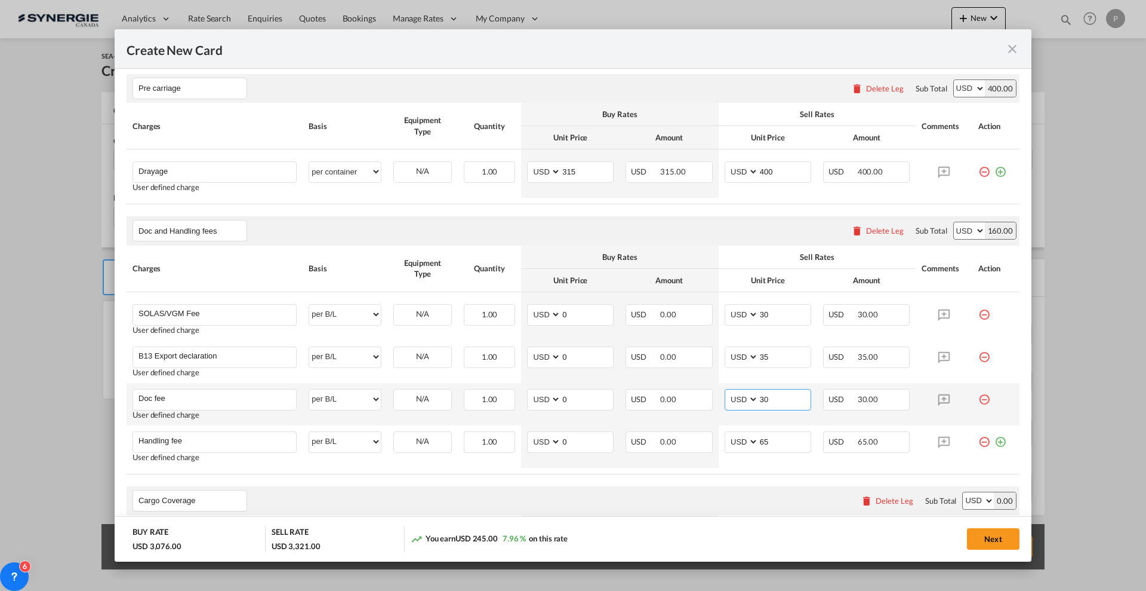
click at [774, 399] on input "30" at bounding box center [785, 398] width 52 height 18
type input "150"
click at [186, 392] on input "Doc fee" at bounding box center [218, 398] width 158 height 18
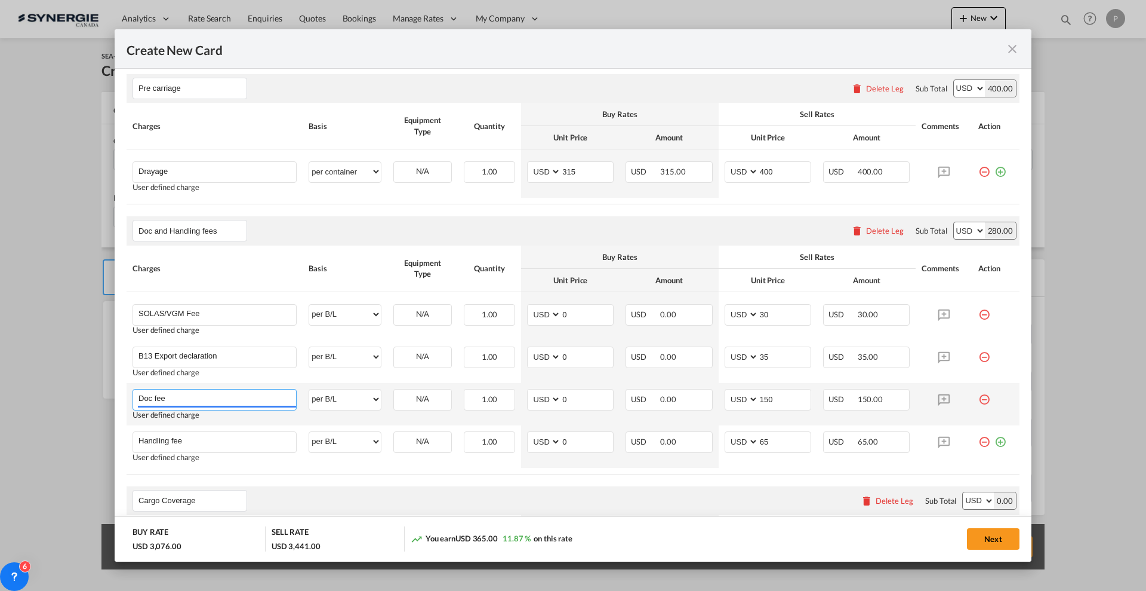
click at [186, 392] on input "Doc fee" at bounding box center [218, 398] width 158 height 18
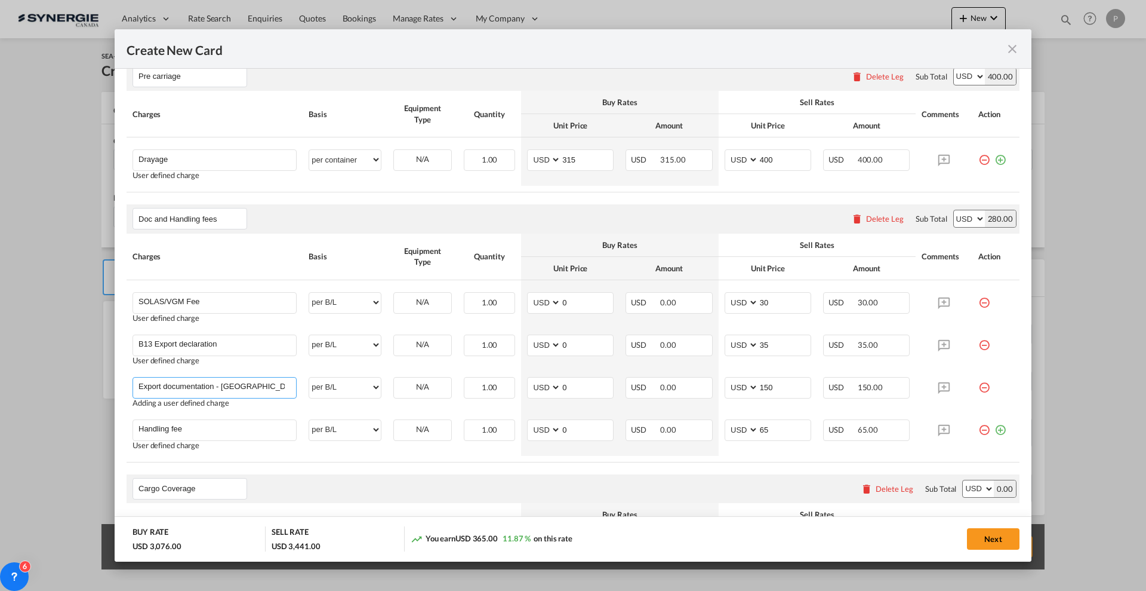
scroll to position [522, 0]
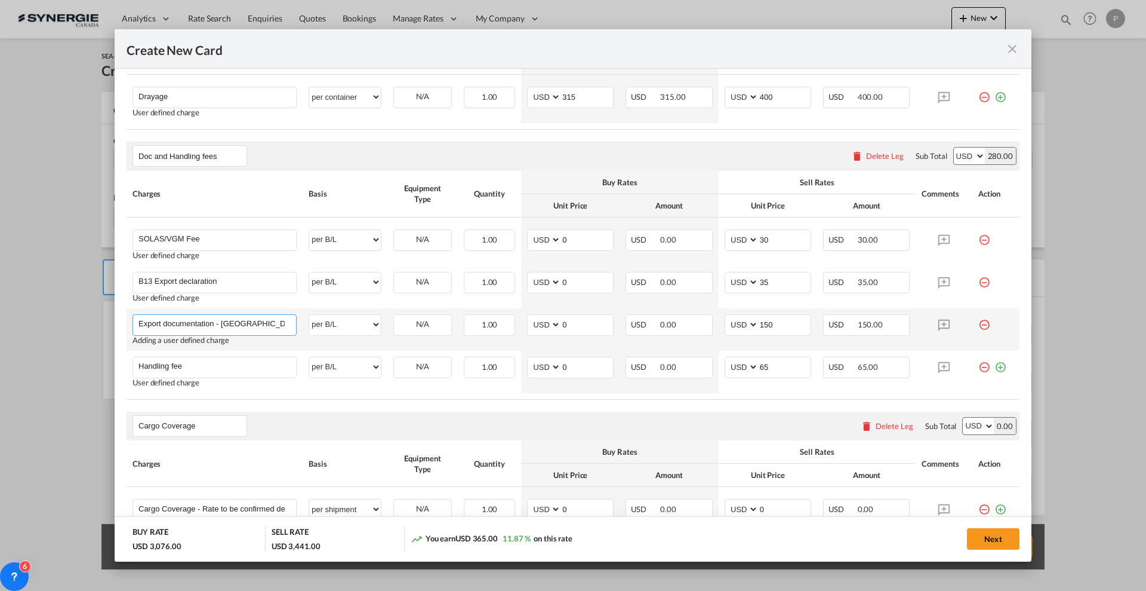
click at [222, 322] on input "Export documentation - Brazil" at bounding box center [218, 324] width 158 height 18
type input "Export documentation - Brazil"
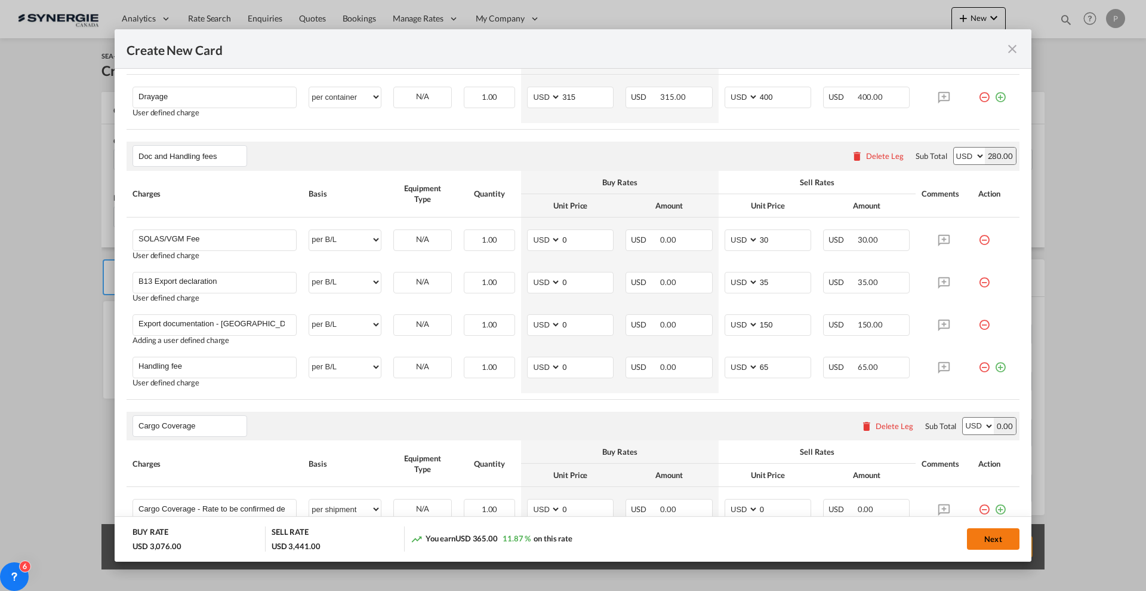
click at [991, 541] on button "Next" at bounding box center [993, 538] width 53 height 21
type input "[DATE]"
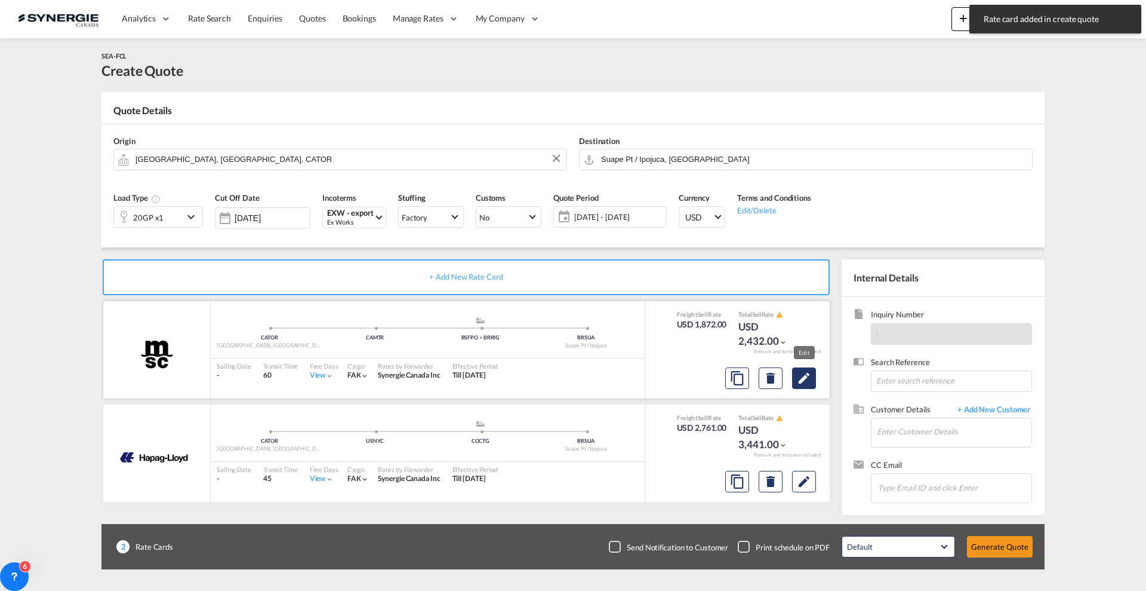
click at [811, 377] on md-icon "Edit" at bounding box center [804, 378] width 14 height 14
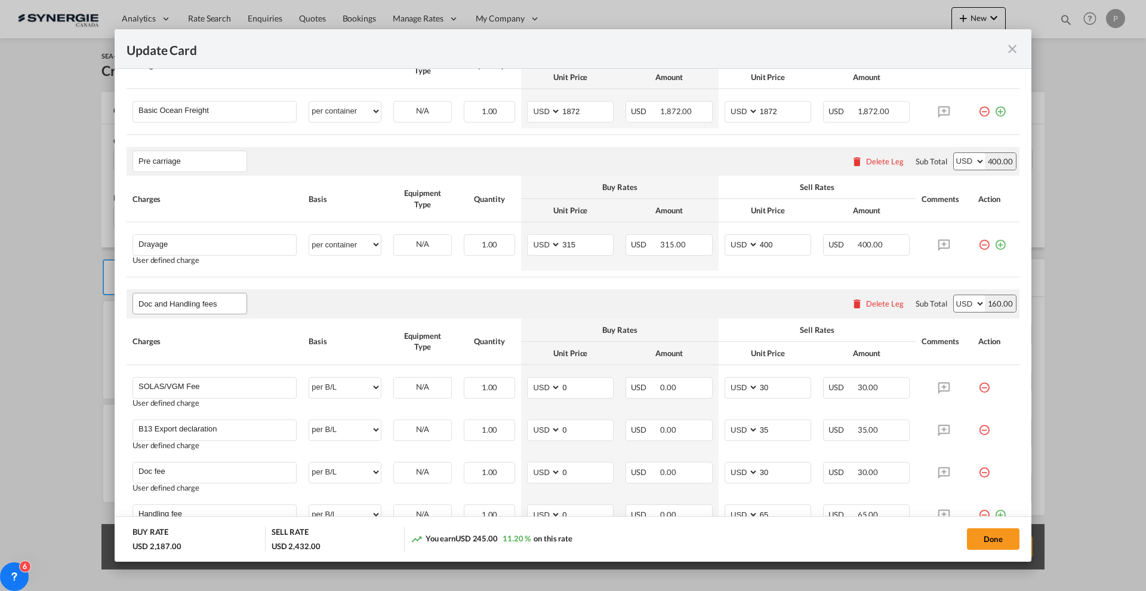
scroll to position [448, 0]
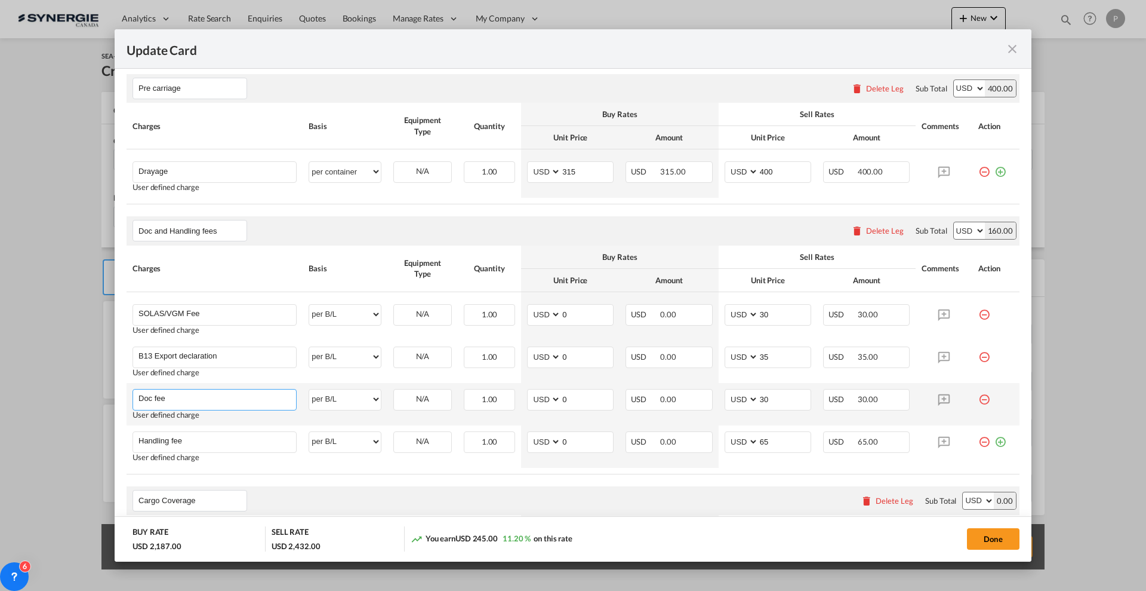
click at [207, 398] on input "Doc fee" at bounding box center [218, 398] width 158 height 18
paste input "Export documentation - Brazil"
type input "Export documentation - Brazil"
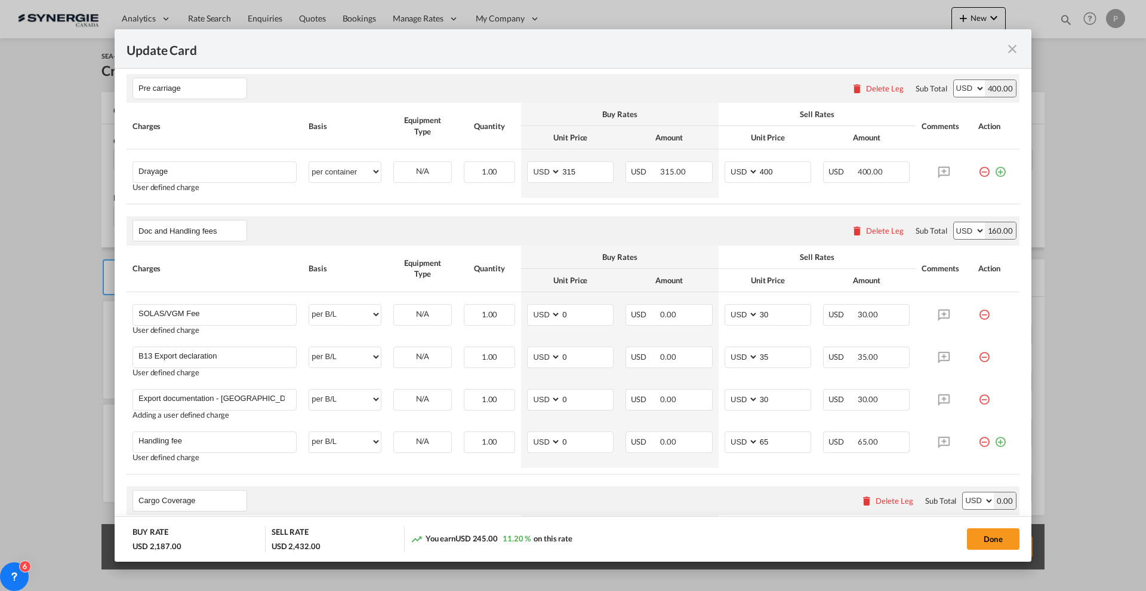
click at [282, 266] on div "Charges" at bounding box center [215, 268] width 164 height 11
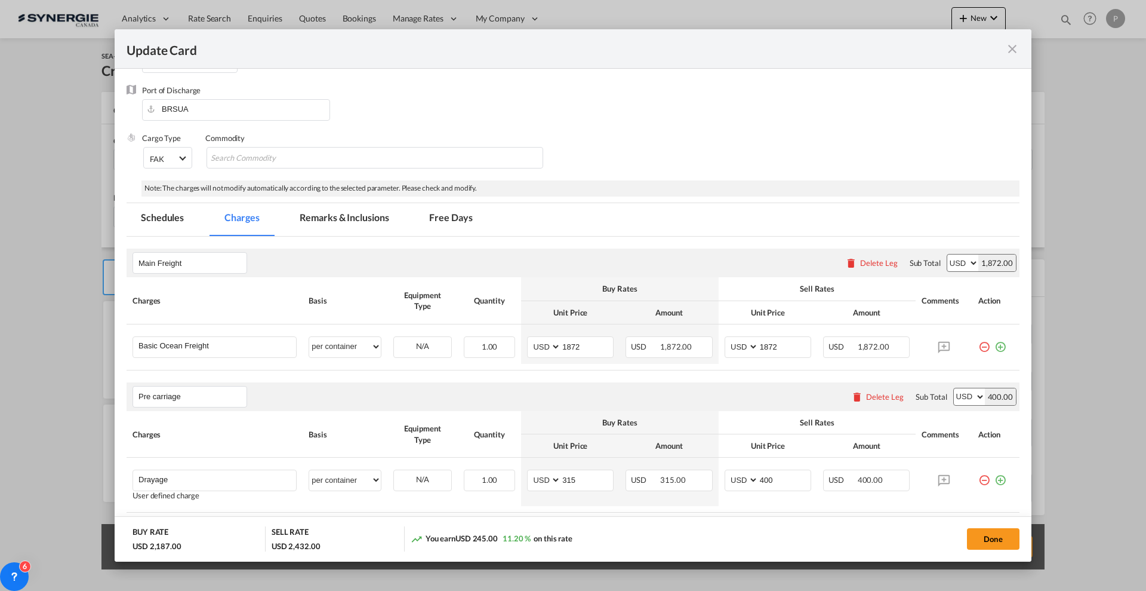
scroll to position [0, 0]
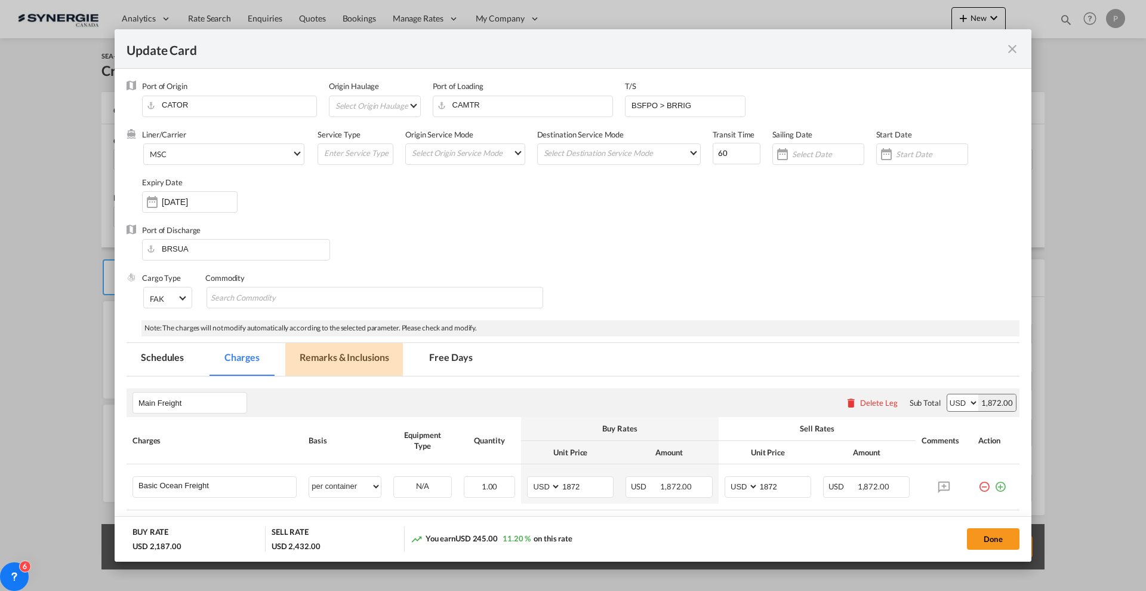
click at [342, 346] on md-tab-item "Remarks & Inclusions" at bounding box center [344, 359] width 118 height 33
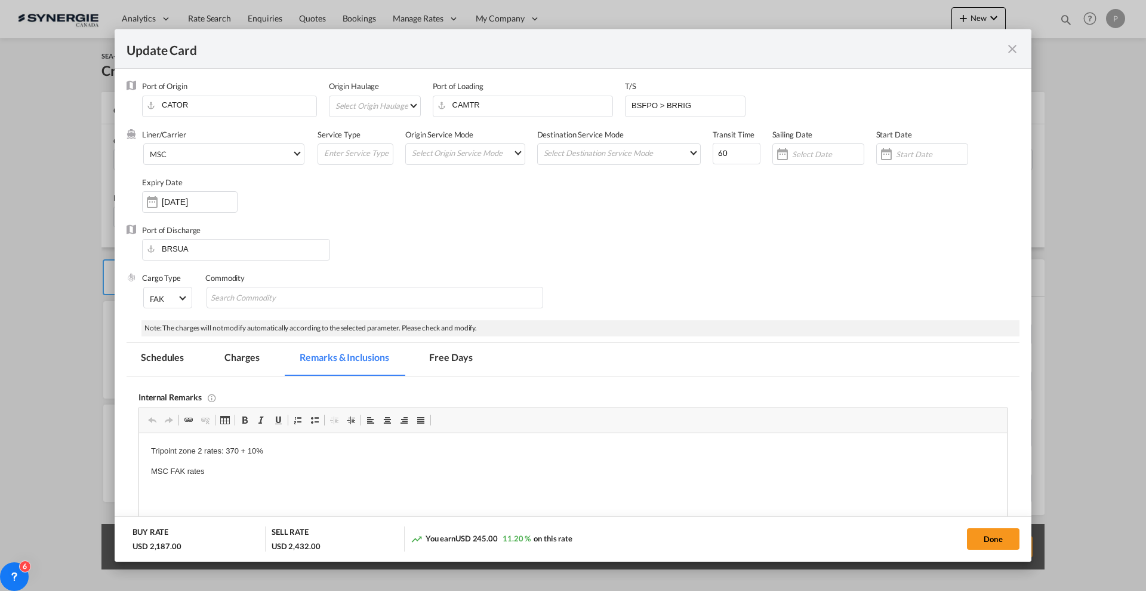
scroll to position [299, 0]
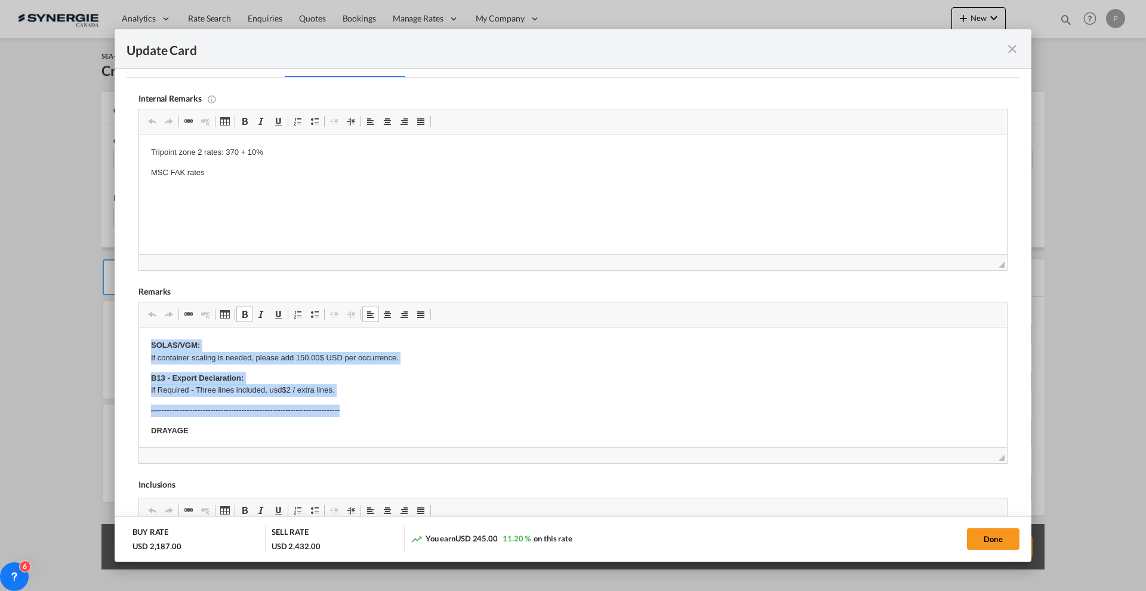
drag, startPoint x: 362, startPoint y: 408, endPoint x: 131, endPoint y: 294, distance: 258.2
click at [139, 327] on html "SOLAS/VGM: If container scaling is needed, please add 150.00$ USD per occurrenc…" at bounding box center [573, 593] width 868 height 533
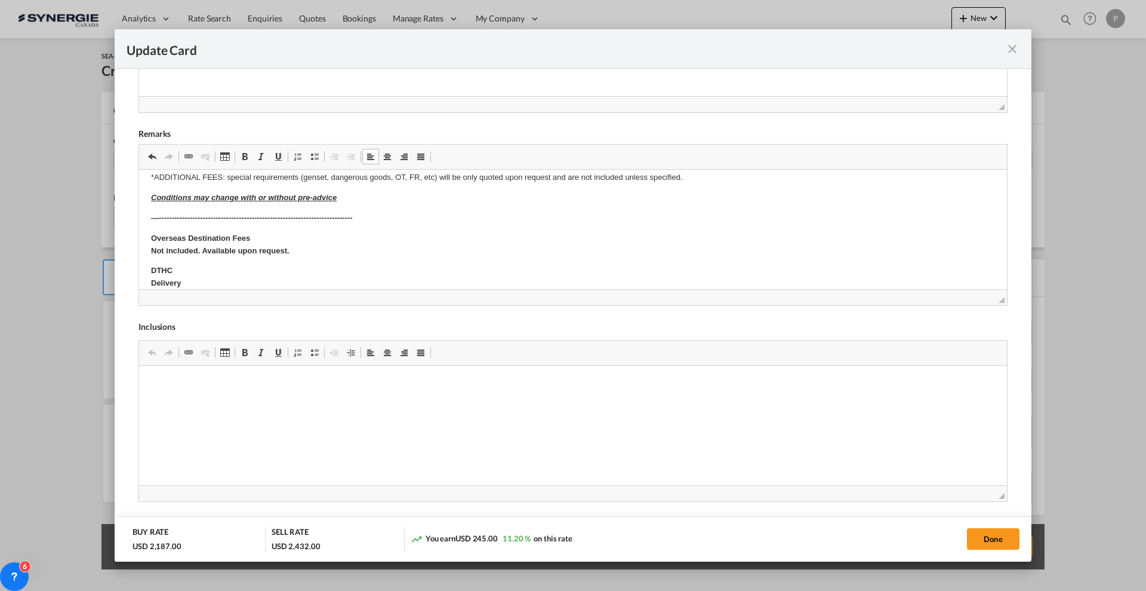
scroll to position [149, 0]
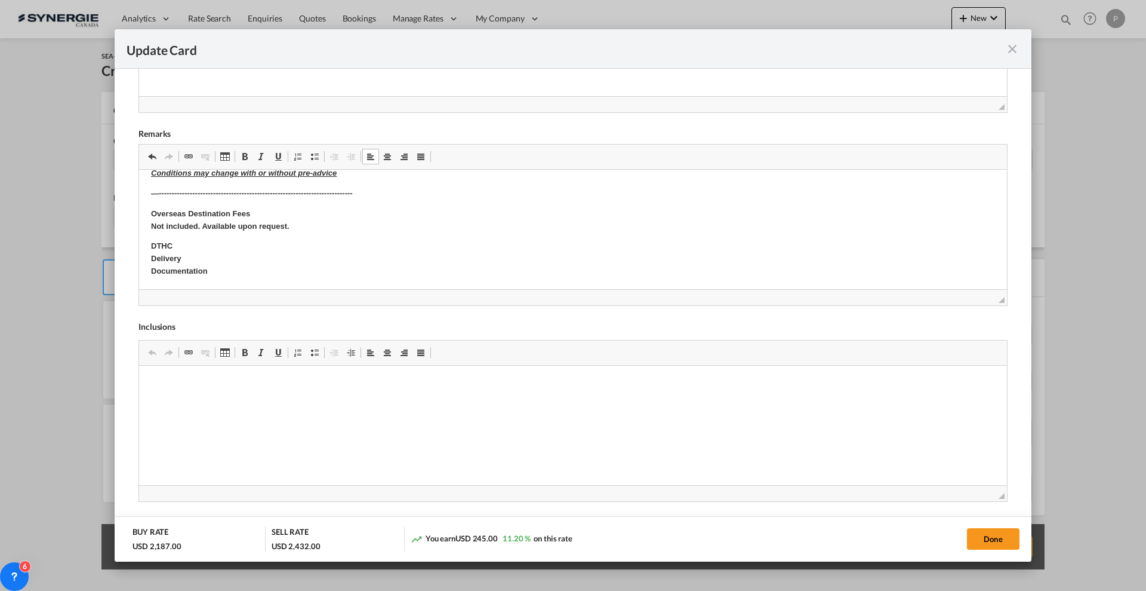
click at [368, 189] on p "—---------------------------------------------------------------------------" at bounding box center [573, 193] width 844 height 13
click at [370, 179] on body "​​​​​​​ DRAYAGE Origin(s) : 500 Queen St S, Bolton, ON L7E 5S5 Destination(s) :…" at bounding box center [573, 244] width 844 height 424
click at [373, 185] on p "Conditions may change with or without pre-advice" at bounding box center [573, 184] width 844 height 13
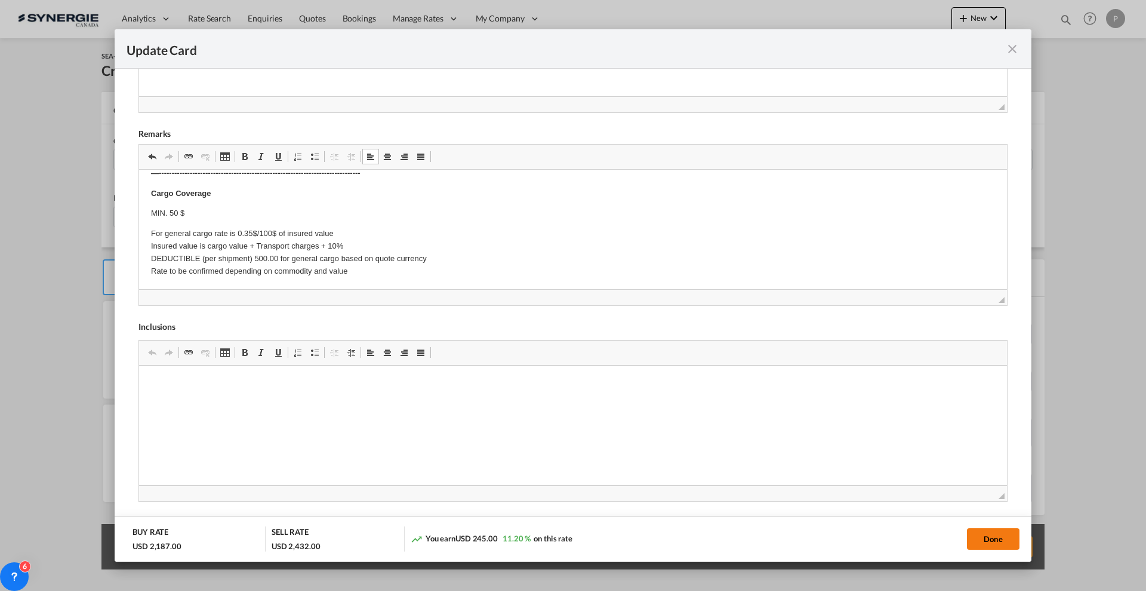
click at [1000, 542] on button "Done" at bounding box center [993, 538] width 53 height 21
type input "[DATE]"
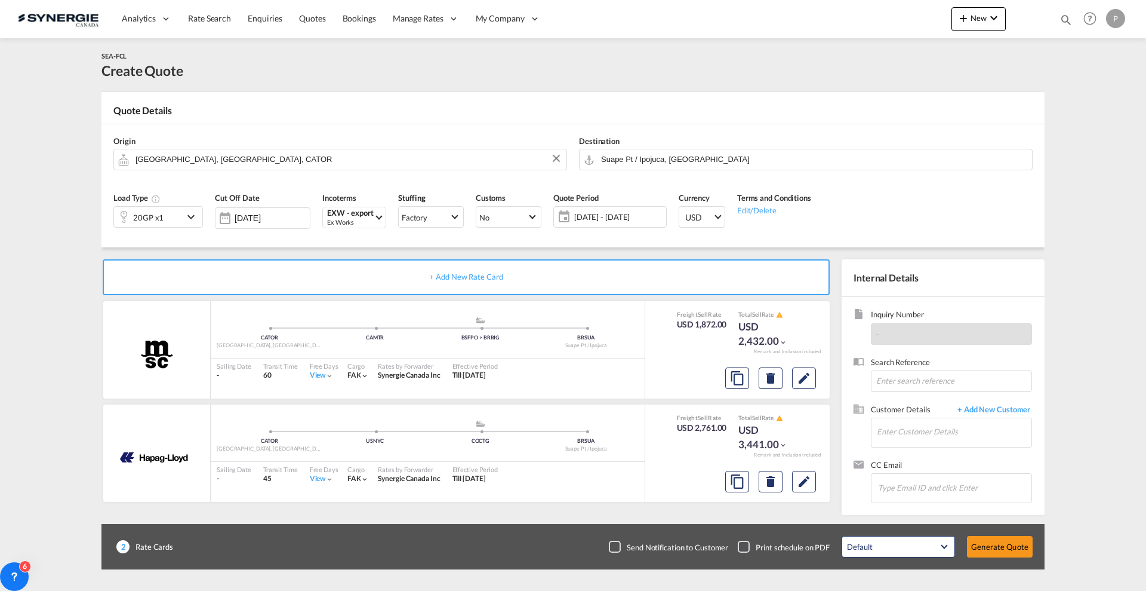
scroll to position [93, 0]
click at [959, 408] on span "+ Add New Customer" at bounding box center [992, 411] width 81 height 14
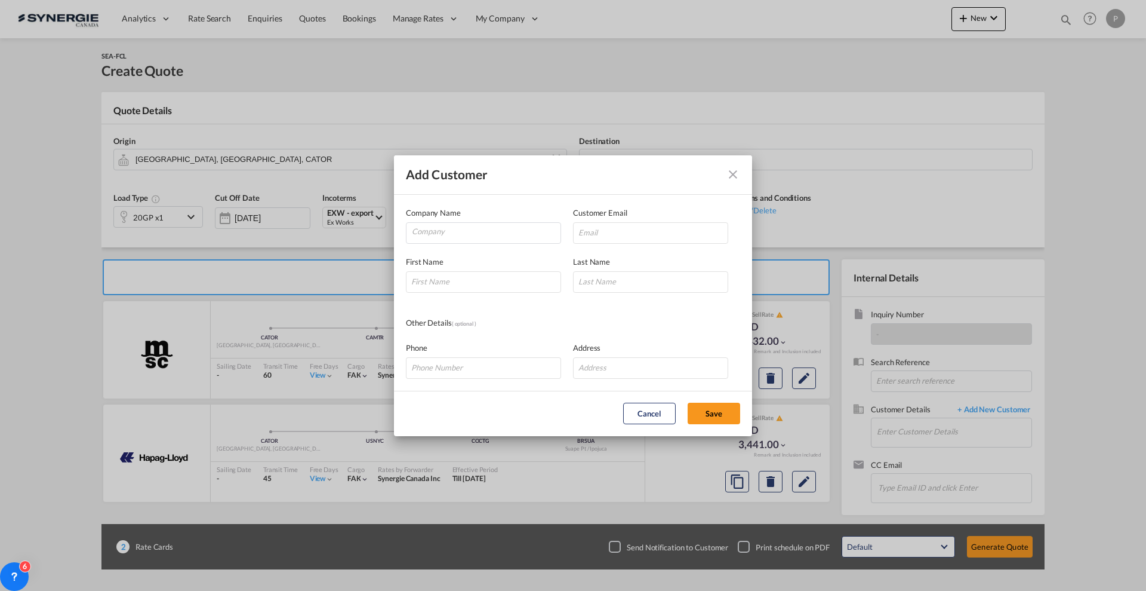
drag, startPoint x: 959, startPoint y: 408, endPoint x: 940, endPoint y: 430, distance: 28.8
click at [940, 430] on div "Add Customer Company Name Customer Email First Name Last Name Other Details ( o…" at bounding box center [573, 295] width 1146 height 591
click at [734, 170] on md-icon "icon-close" at bounding box center [733, 174] width 14 height 14
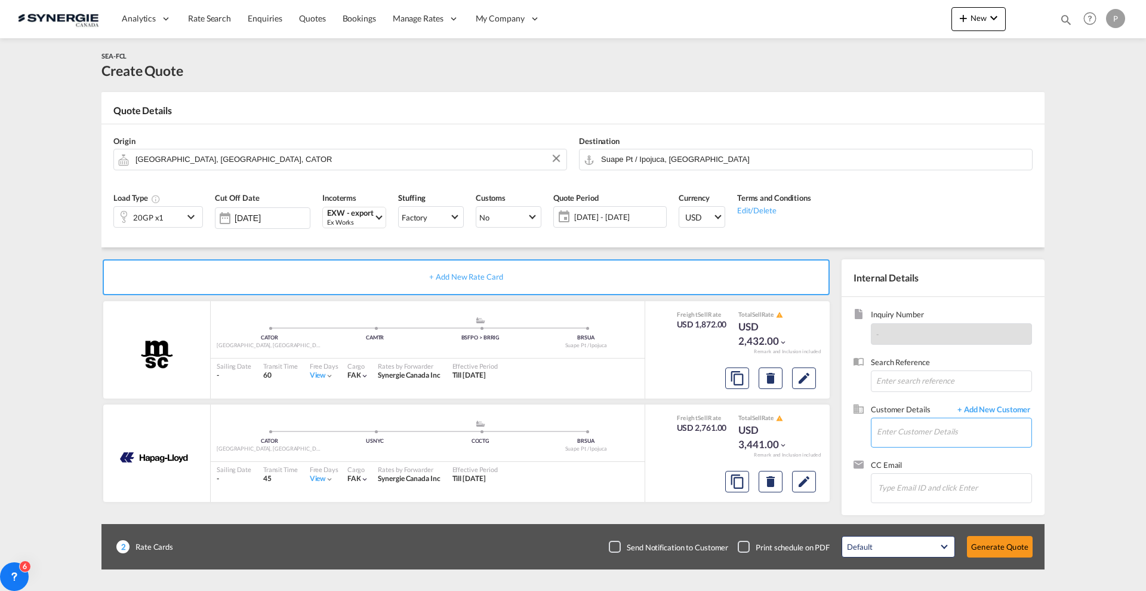
click at [896, 436] on input "Enter Customer Details" at bounding box center [954, 431] width 155 height 27
paste input "wellington.lopes@salcologistics.com.br"
click at [920, 454] on div "Wellington Lopes wellington.lopes@salcologistics.com.br | Salco Logistics" at bounding box center [996, 452] width 239 height 32
type input "Salco Logistics, Wellington Lopes, wellington.lopes@salcologistics.com.br"
click at [1007, 556] on button "Generate Quote" at bounding box center [1000, 546] width 66 height 21
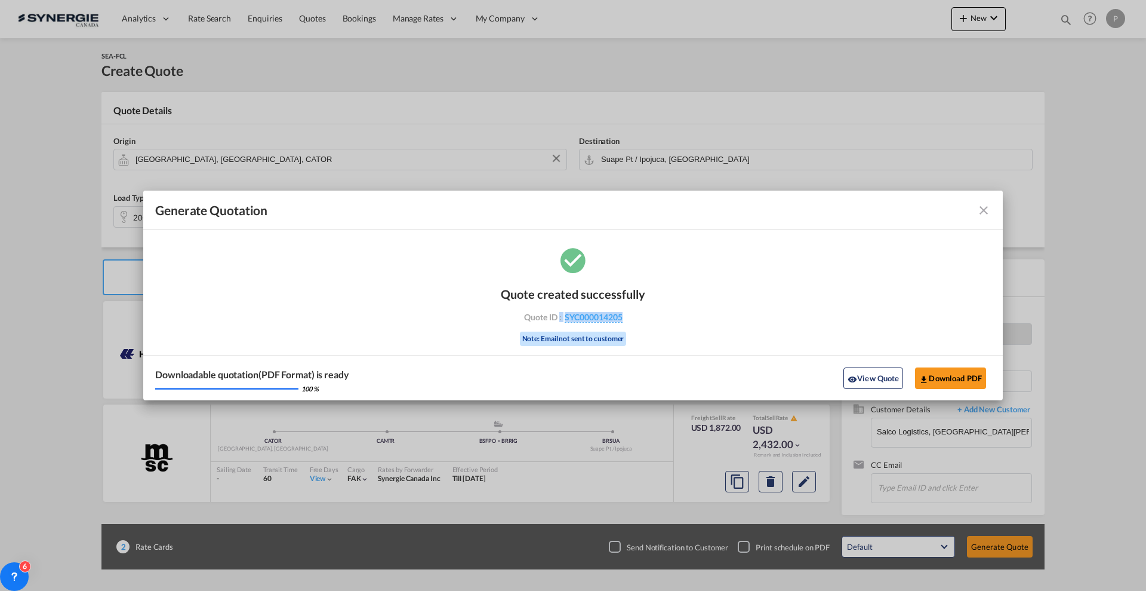
drag, startPoint x: 642, startPoint y: 324, endPoint x: 560, endPoint y: 319, distance: 82.5
click at [560, 319] on div "Quote created successfully Quote ID : SYC000014205 Note: Email not sent to cust…" at bounding box center [573, 315] width 144 height 81
copy div ": SYC000014205"
click at [928, 378] on md-icon "icon-download" at bounding box center [925, 379] width 10 height 10
click at [983, 213] on md-icon "icon-close fg-AAA8AD cursor m-0" at bounding box center [984, 210] width 14 height 14
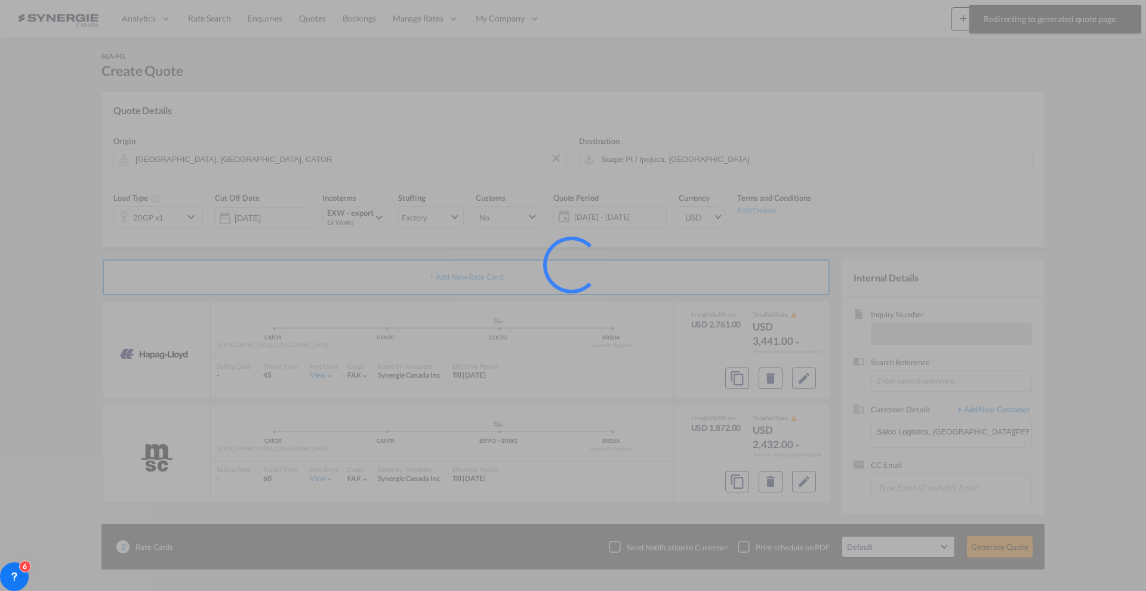
click at [1066, 17] on div at bounding box center [573, 295] width 1146 height 591
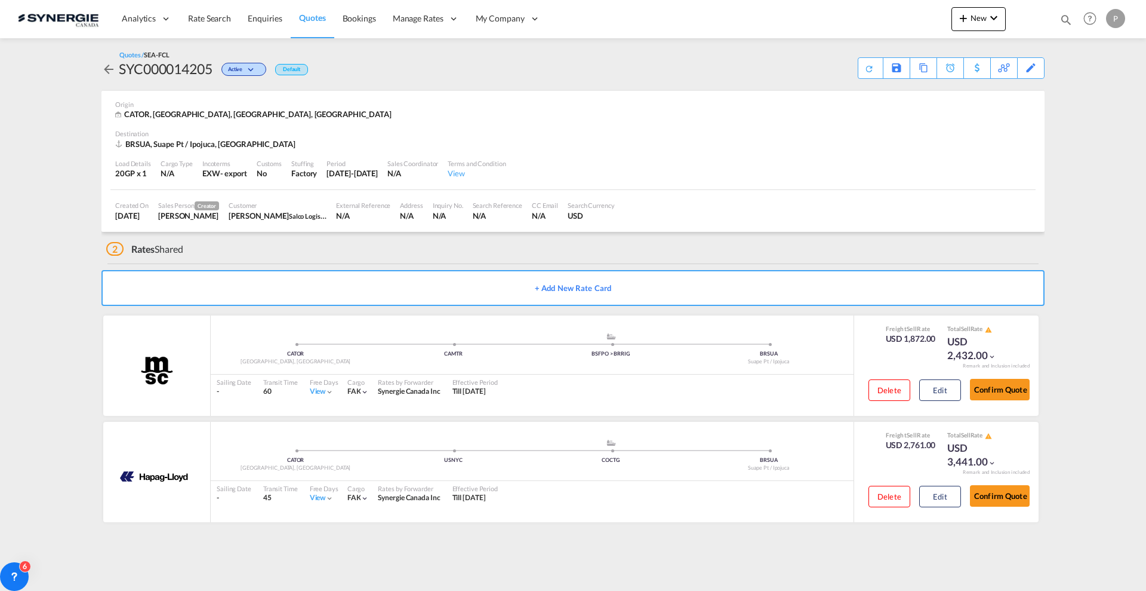
click at [1071, 67] on md-content "Analytics Reports Dashboard Rate Search Enquiries Quotes Bookings" at bounding box center [573, 295] width 1146 height 591
click at [1066, 22] on md-icon "icon-magnify" at bounding box center [1066, 19] width 13 height 13
click at [883, 23] on select "Bookings Quotes Enquiries" at bounding box center [876, 19] width 57 height 21
select select "Quotes"
click at [848, 9] on select "Bookings Quotes Enquiries" at bounding box center [876, 19] width 57 height 21
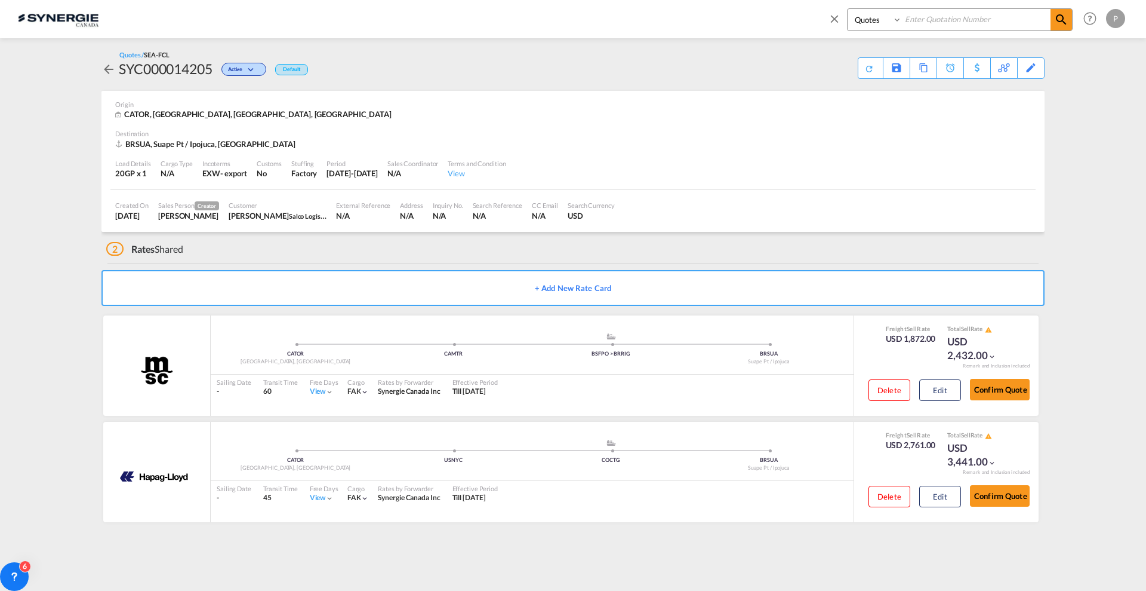
click at [949, 29] on input at bounding box center [976, 19] width 149 height 21
click at [936, 20] on input at bounding box center [976, 19] width 149 height 21
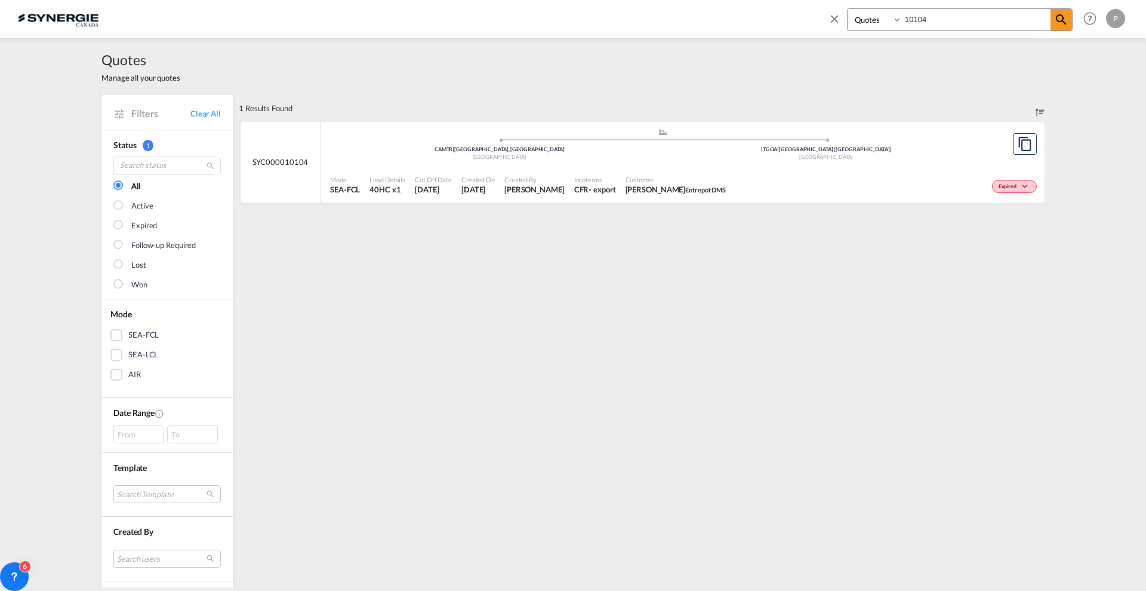
click at [915, 16] on input "10104" at bounding box center [976, 19] width 149 height 21
click at [438, 189] on span "15 Aug 2025" at bounding box center [433, 189] width 37 height 11
click at [952, 23] on input "14104" at bounding box center [976, 19] width 149 height 21
type input "14105"
click at [857, 162] on div ".a{fill:#aaa8ad;} .a{fill:#aaa8ad;} CNQDG | Qingdao Pt China CAVAN | Vancouver,…" at bounding box center [663, 146] width 666 height 36
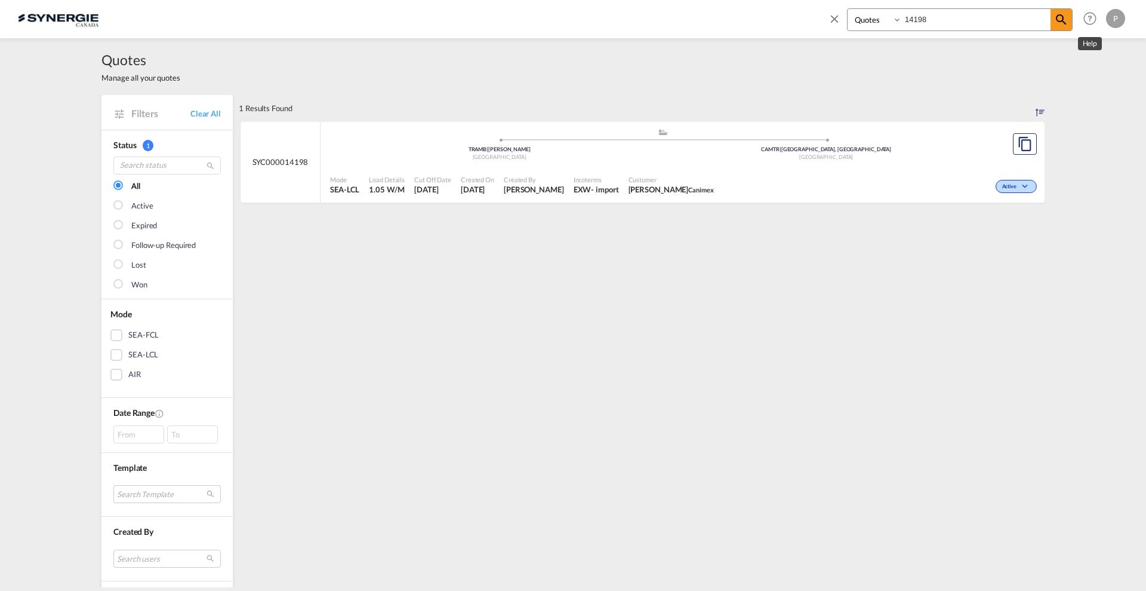
select select "Quotes"
click at [835, 17] on md-icon "icon-close" at bounding box center [834, 18] width 13 height 13
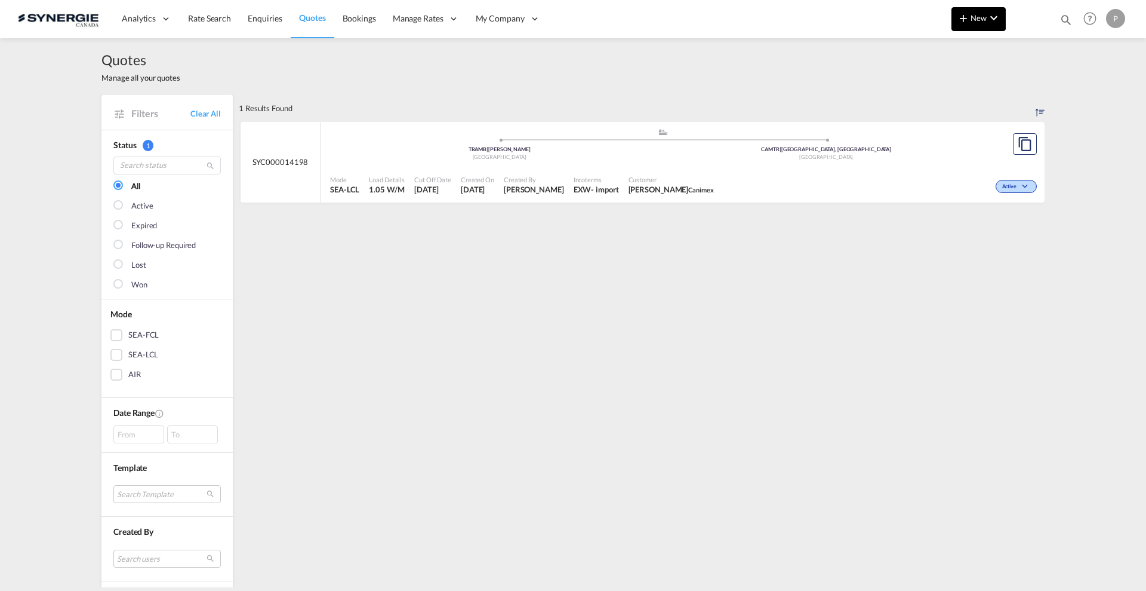
click at [983, 23] on button "New" at bounding box center [979, 19] width 54 height 24
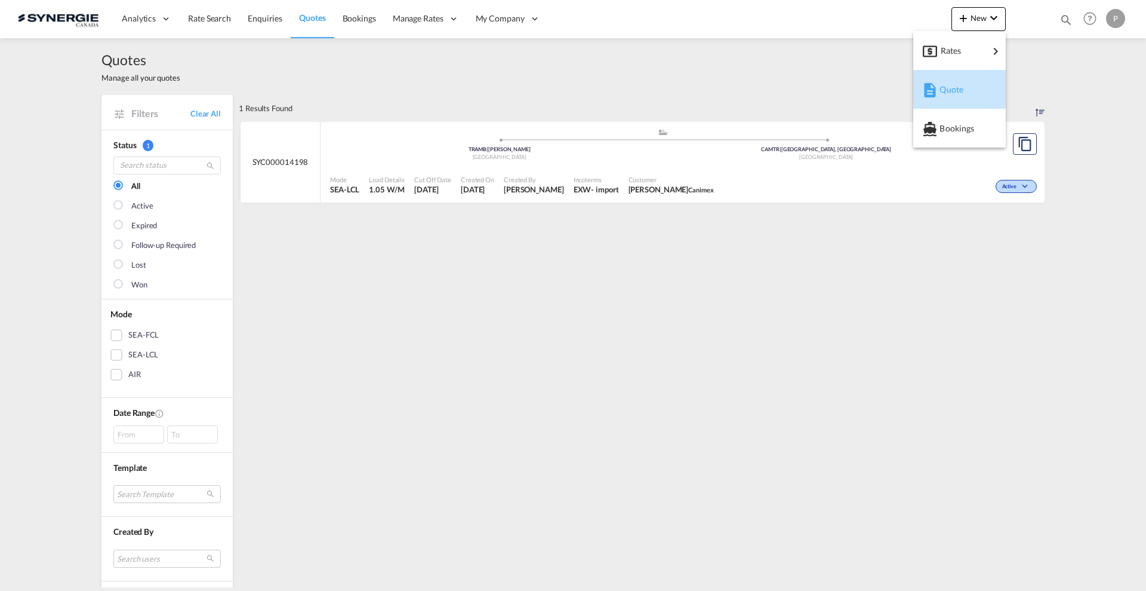
click at [957, 107] on button "Quote" at bounding box center [960, 89] width 93 height 39
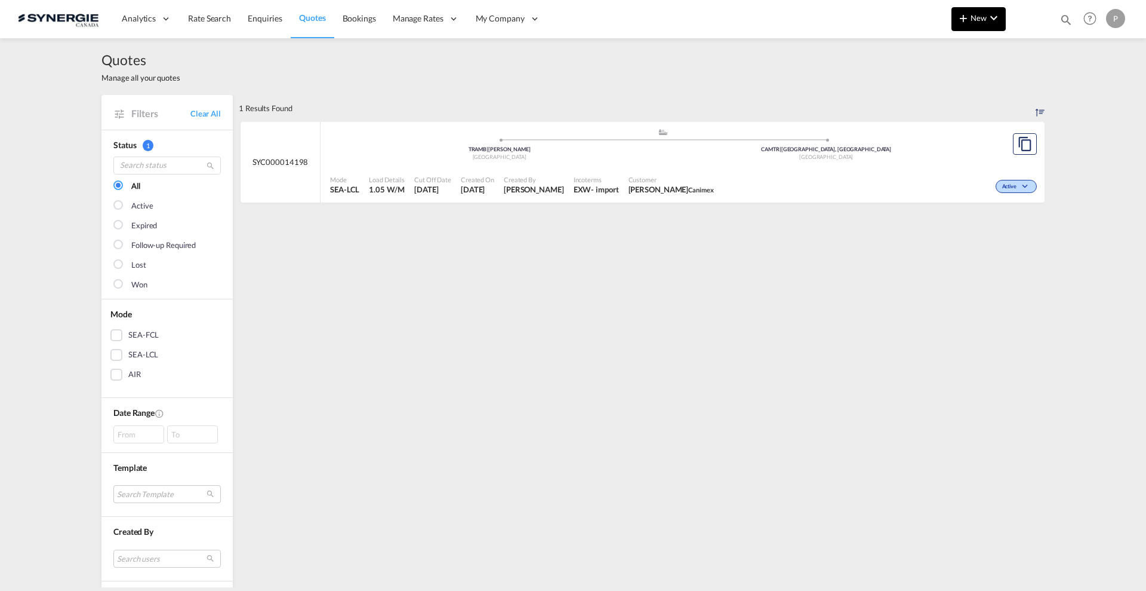
click at [997, 11] on md-icon "icon-chevron-down" at bounding box center [994, 18] width 14 height 14
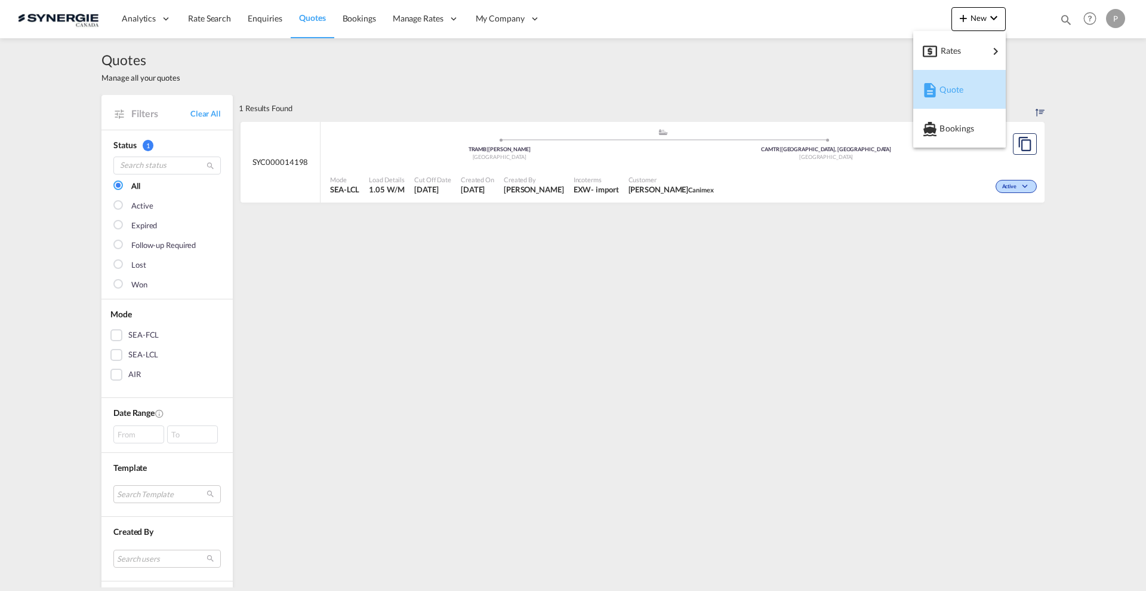
click at [970, 85] on div "Quote" at bounding box center [962, 90] width 44 height 30
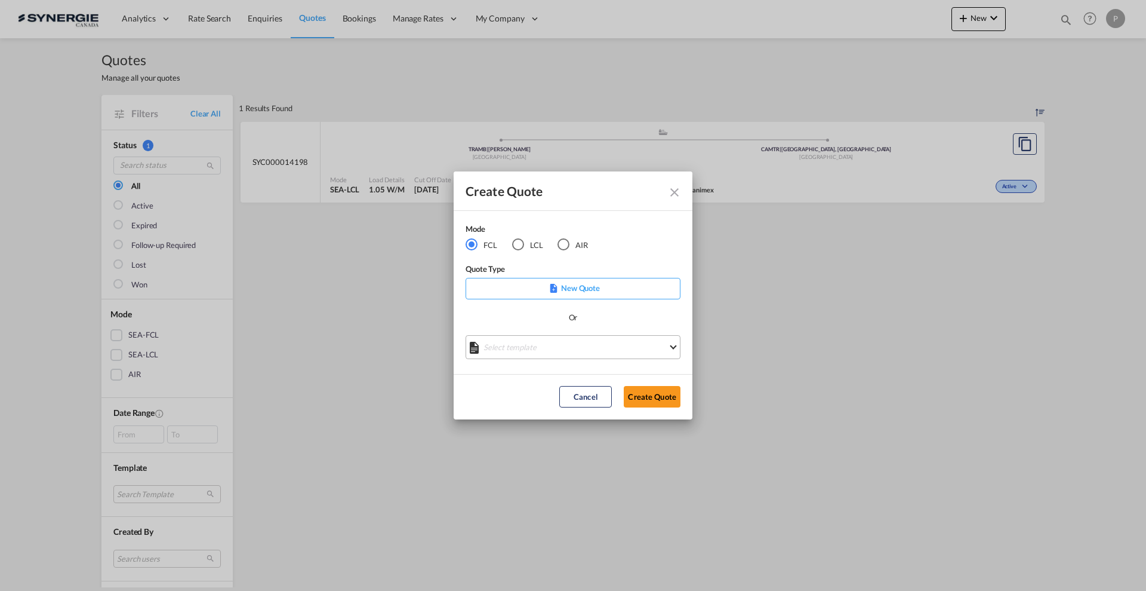
click at [520, 349] on md-select "Select template *NEW* FCL FREEHAND / DAP Pablo Gomez Saldarriaga | 10 Jul 2025 …" at bounding box center [573, 347] width 215 height 24
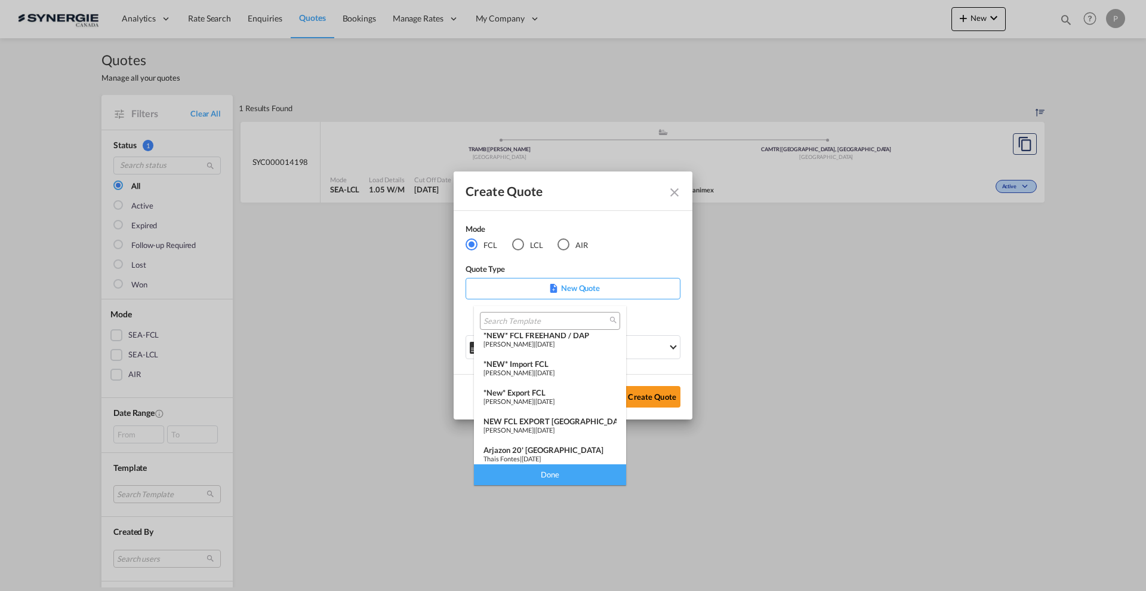
scroll to position [6, 0]
click at [552, 428] on span "05 Mar 2025" at bounding box center [545, 431] width 19 height 8
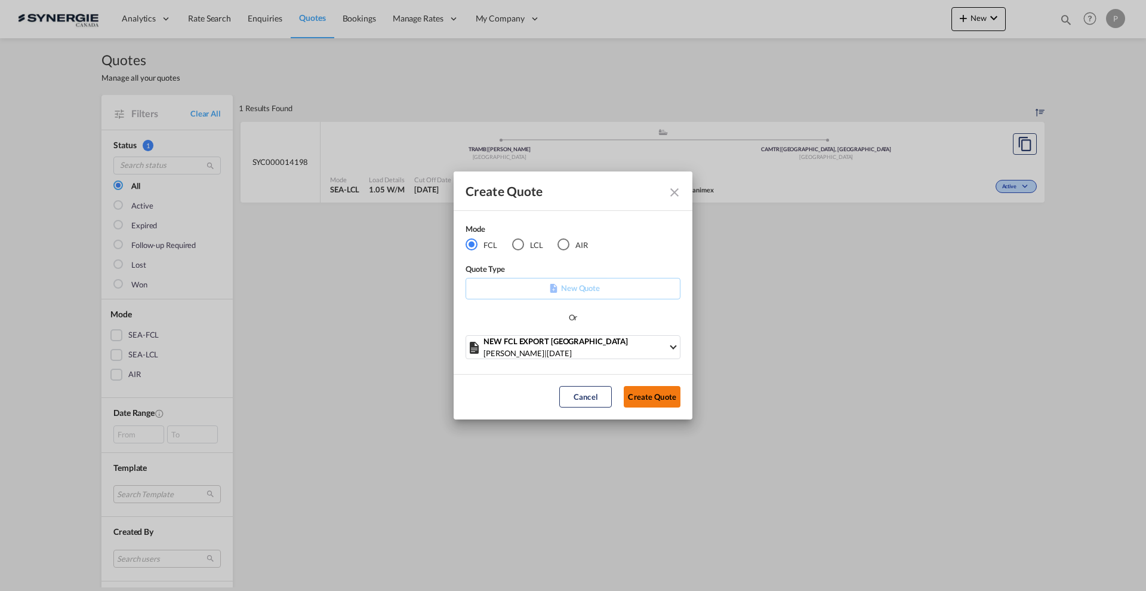
click at [652, 389] on button "Create Quote" at bounding box center [652, 396] width 57 height 21
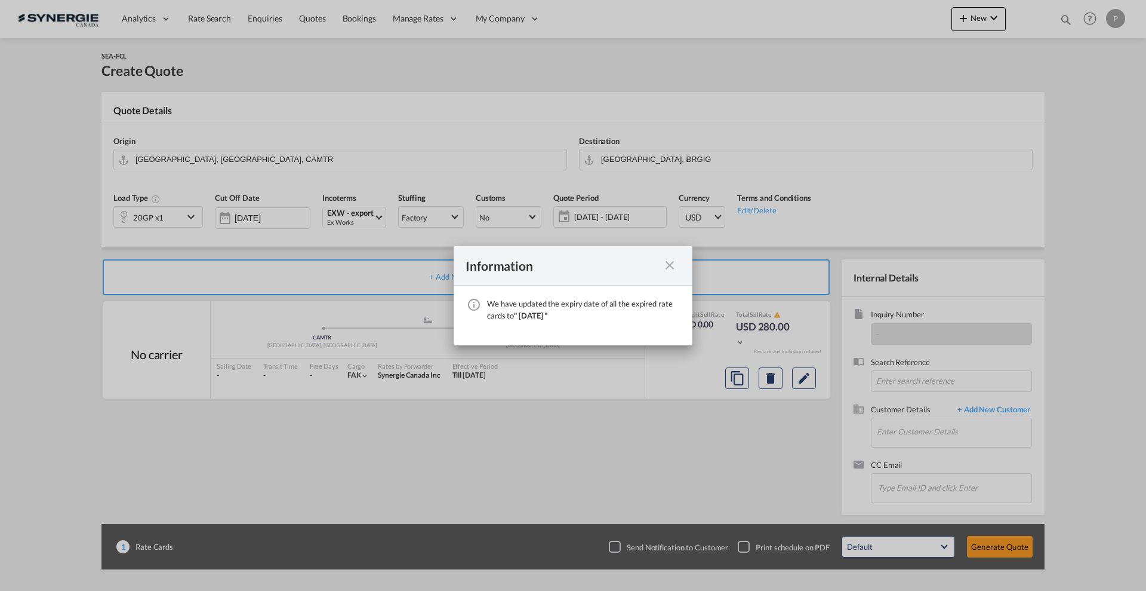
click at [673, 260] on md-icon "icon-close fg-AAA8AD cursor" at bounding box center [670, 265] width 14 height 14
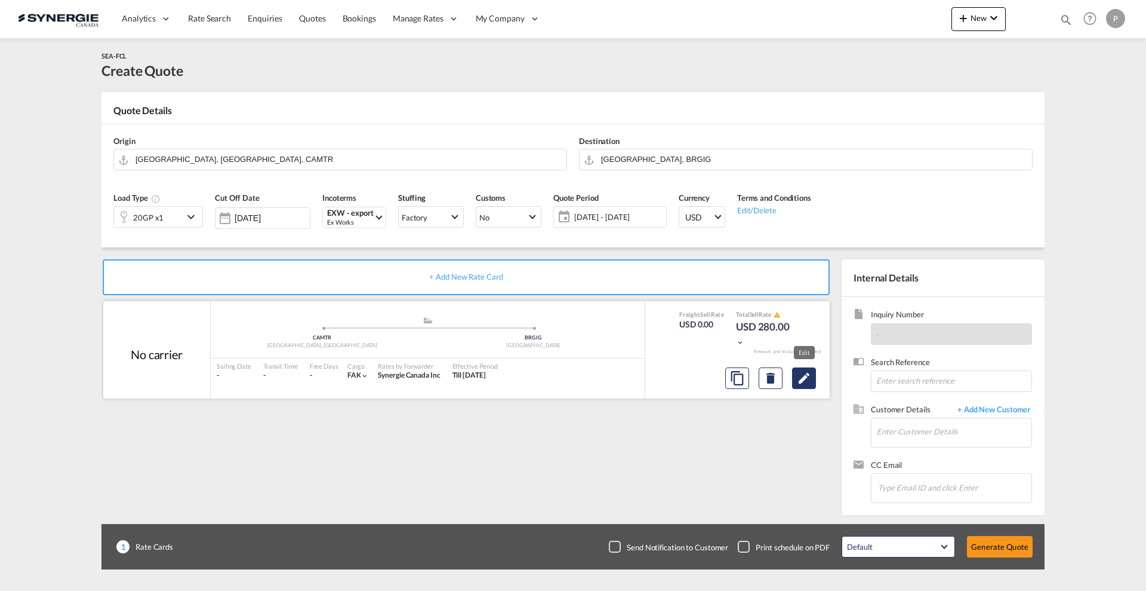
click at [805, 377] on md-icon "Edit" at bounding box center [804, 378] width 14 height 14
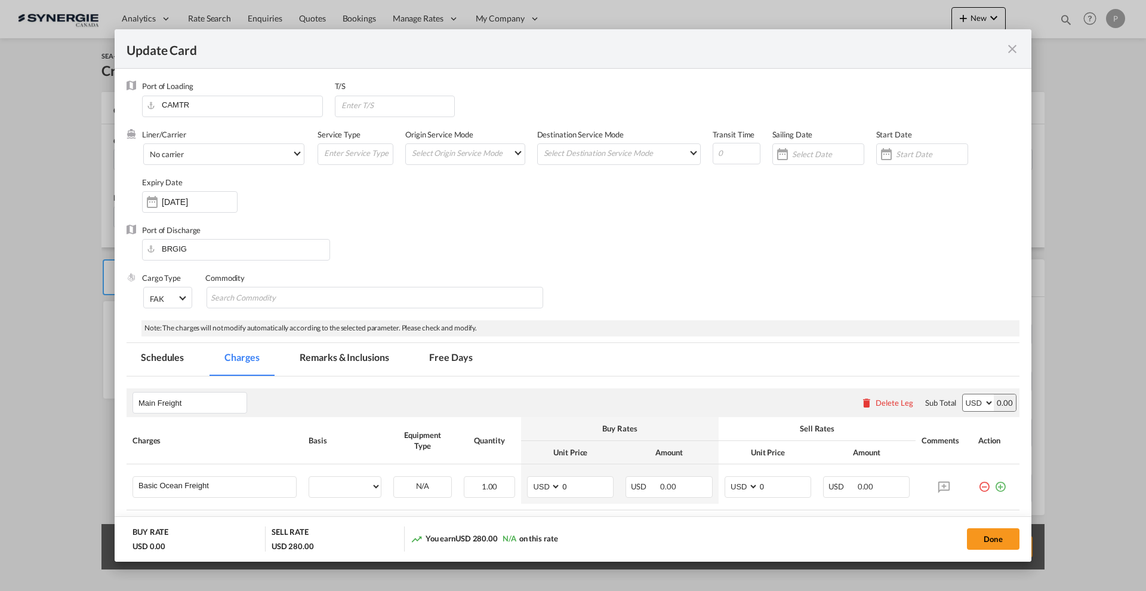
select select "per container"
select select "per B/L"
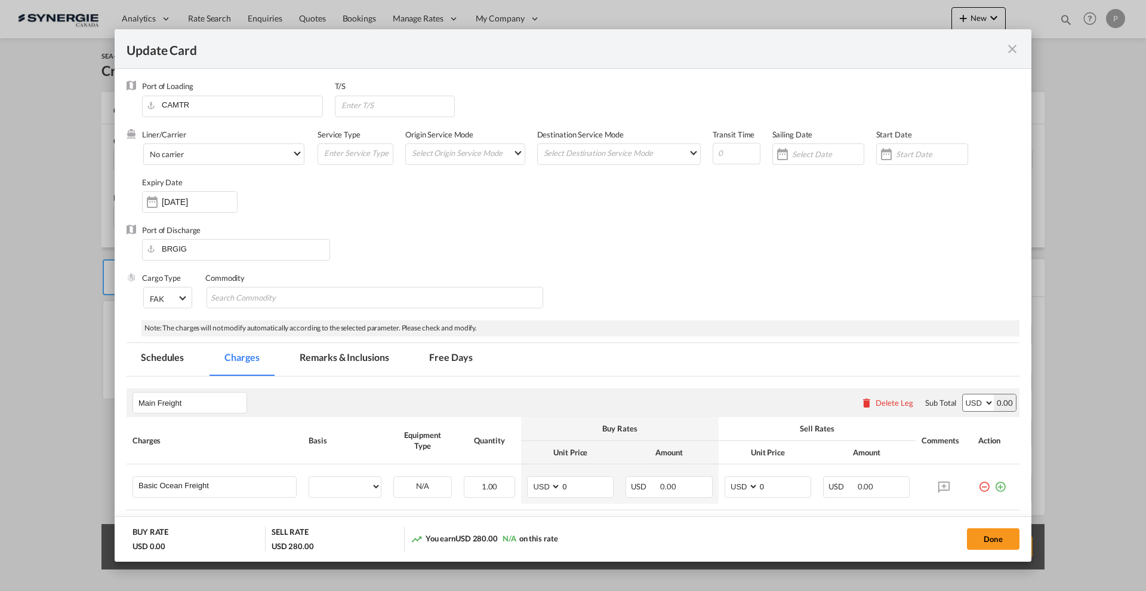
select select "per B/L"
select select "per container"
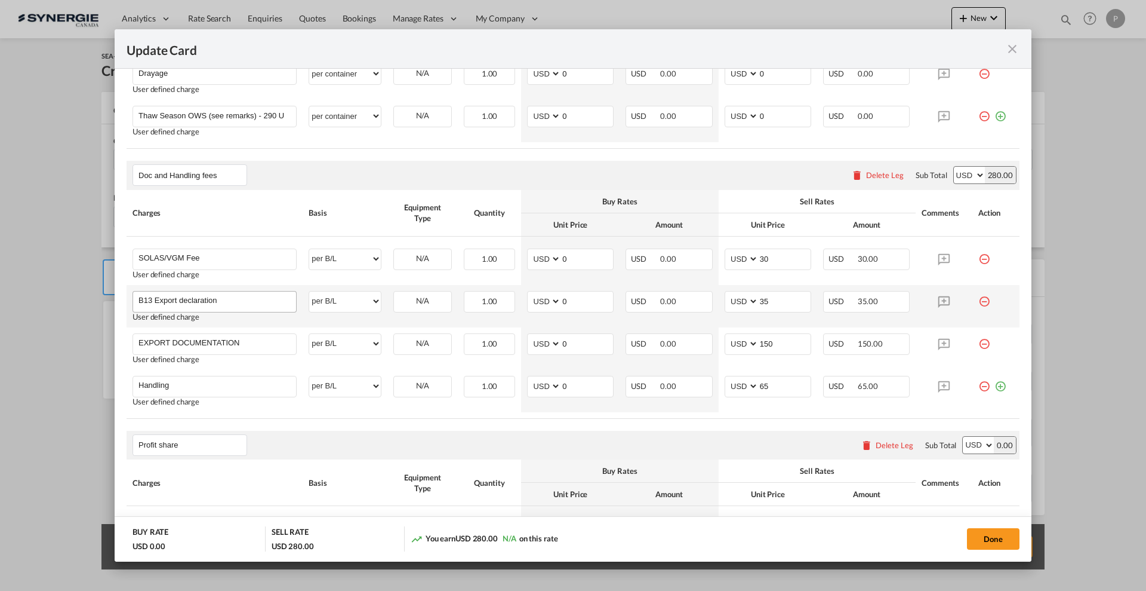
scroll to position [672, 0]
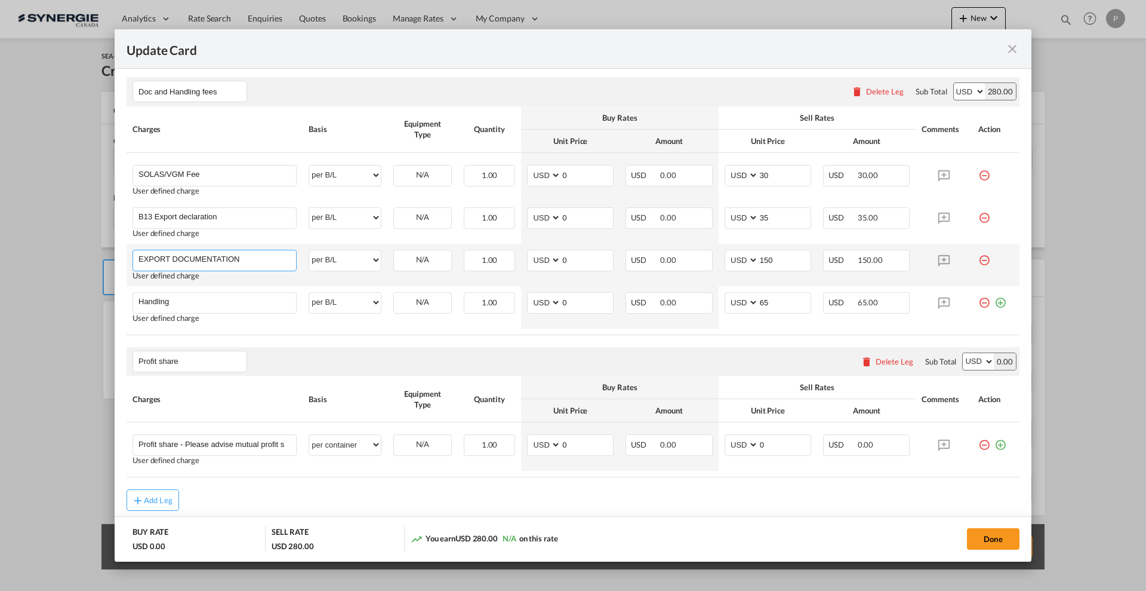
click at [202, 263] on input "EXPORT DOCUMENTATION" at bounding box center [218, 259] width 158 height 18
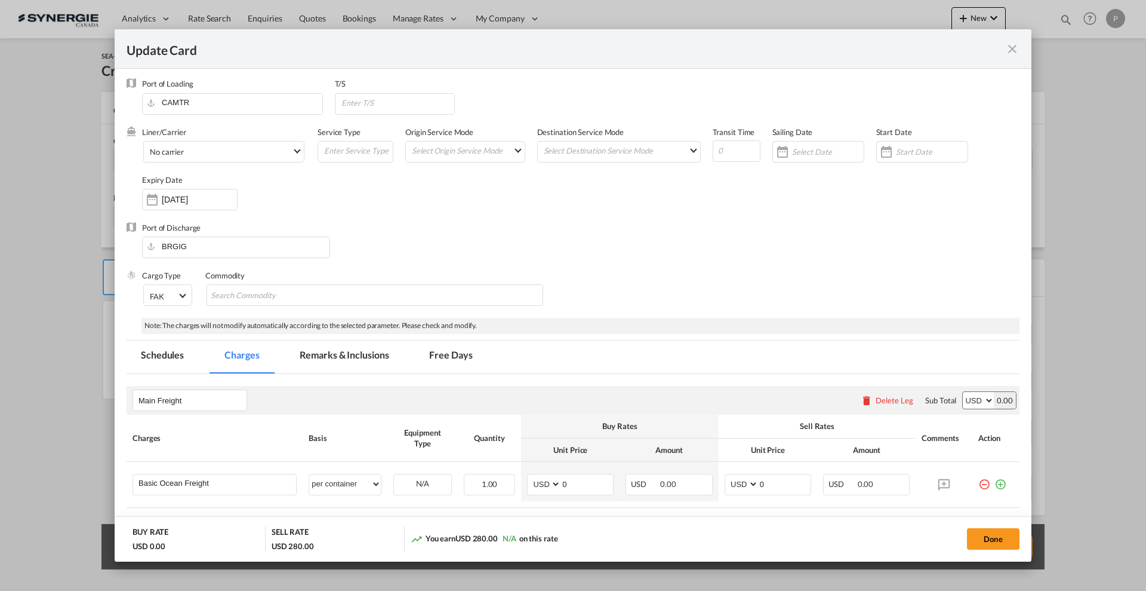
scroll to position [0, 0]
click at [346, 356] on md-tab-item "Remarks & Inclusions" at bounding box center [344, 359] width 118 height 33
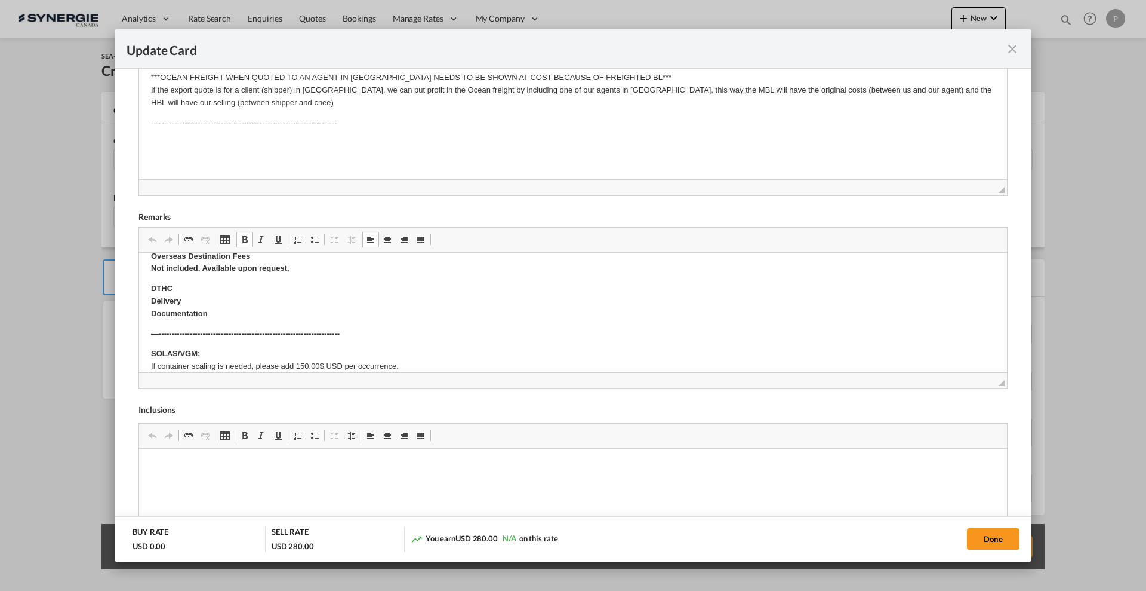
scroll to position [448, 0]
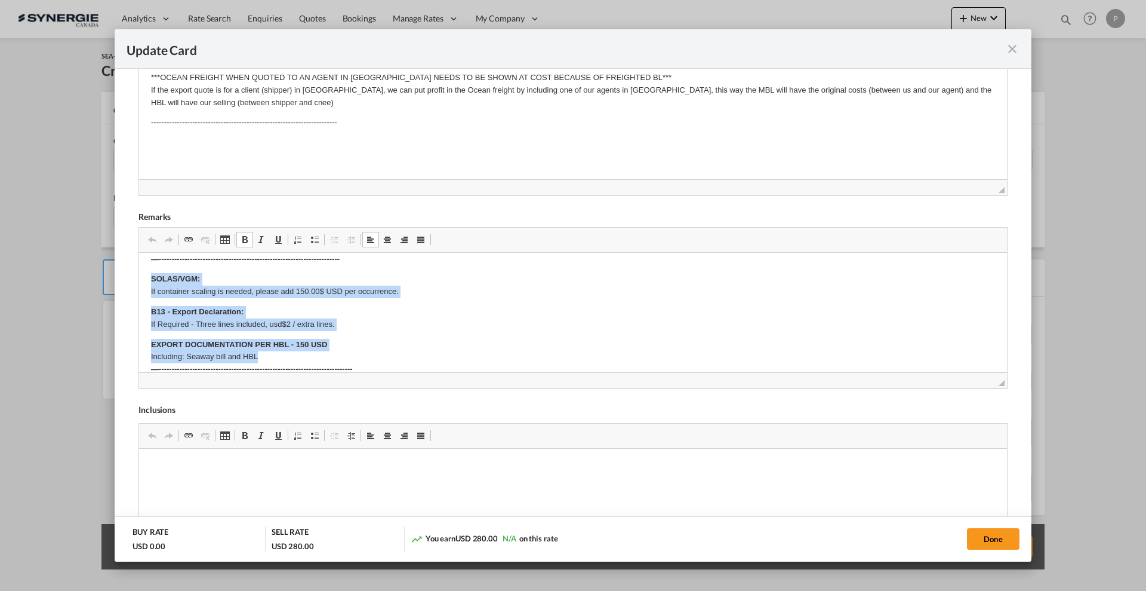
drag, startPoint x: 270, startPoint y: 353, endPoint x: 144, endPoint y: 281, distance: 145.5
click at [144, 281] on html "DRAYAGE Origin(s) : Destination(s) : FSC: Included. Current rate is %, subject …" at bounding box center [573, 185] width 868 height 761
copy body "SOLAS/VGM: If container scaling is needed, please add 150.00$ USD per occurrenc…"
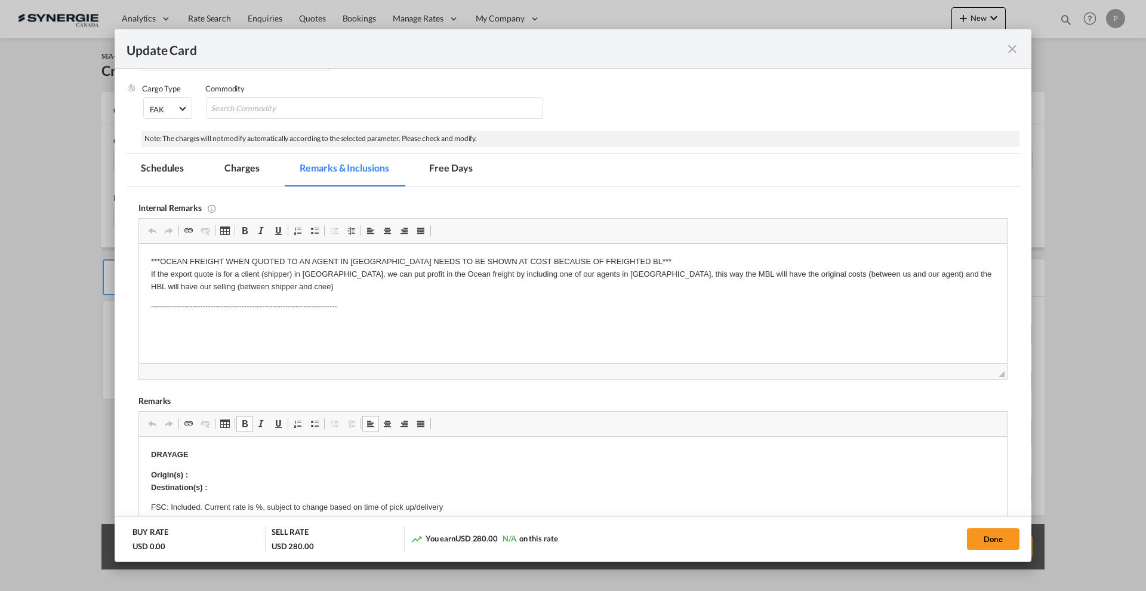
scroll to position [75, 0]
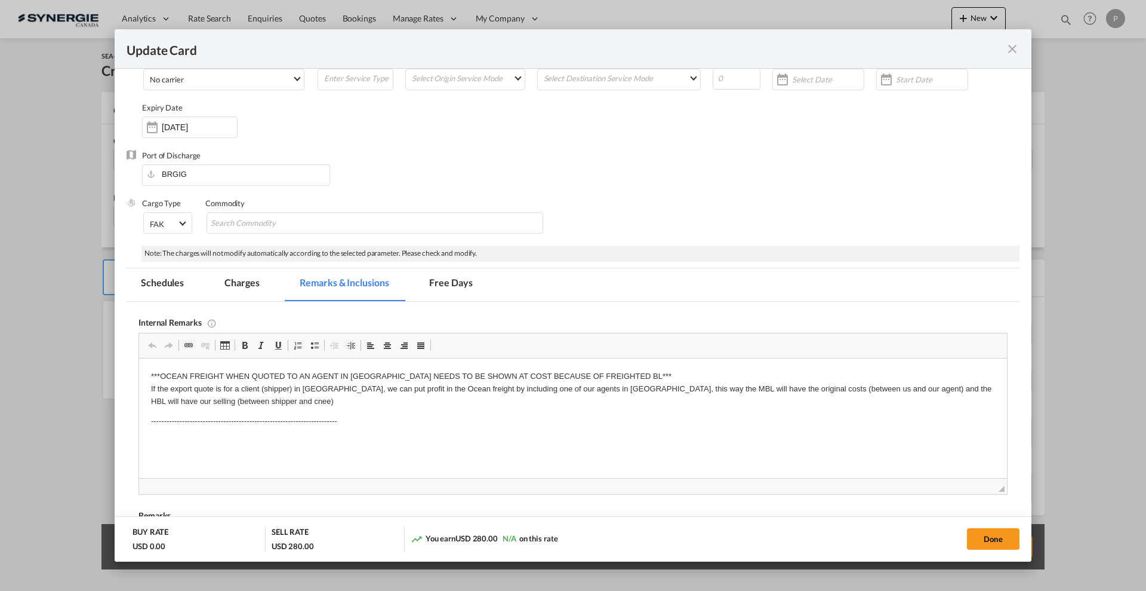
drag, startPoint x: 230, startPoint y: 289, endPoint x: 243, endPoint y: 285, distance: 13.2
click at [230, 288] on md-tab-item "Charges" at bounding box center [241, 284] width 63 height 33
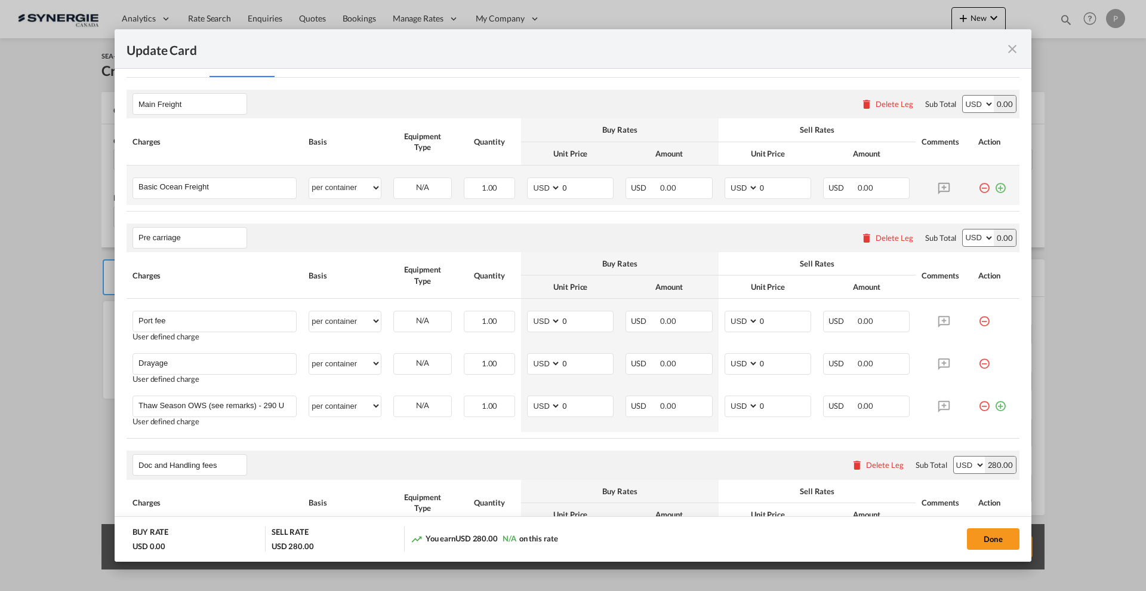
scroll to position [149, 0]
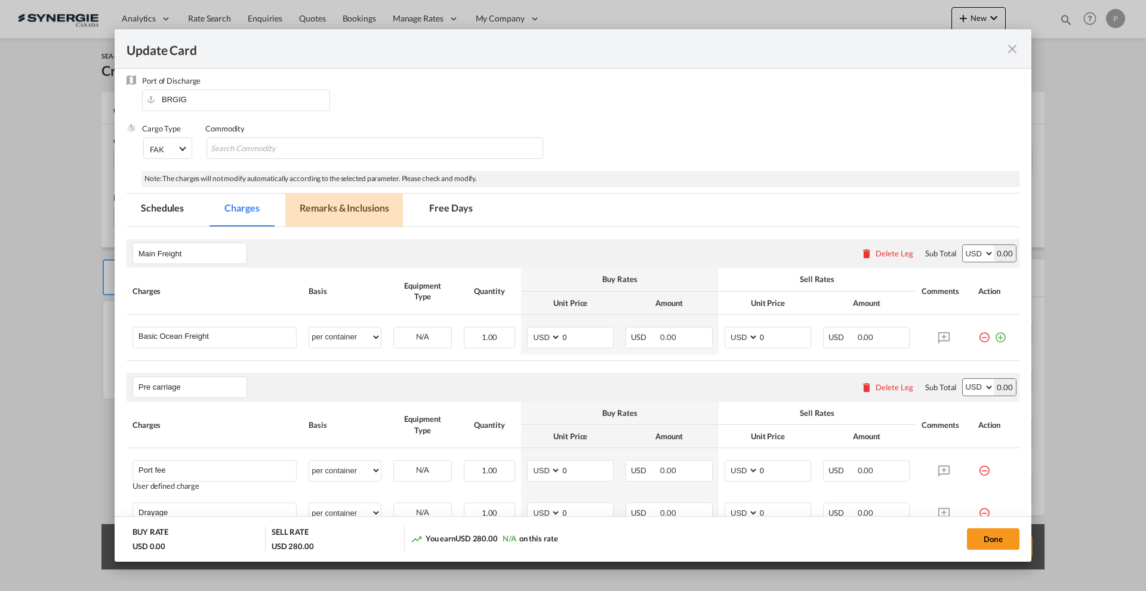
click at [368, 199] on md-tab-item "Remarks & Inclusions" at bounding box center [344, 209] width 118 height 33
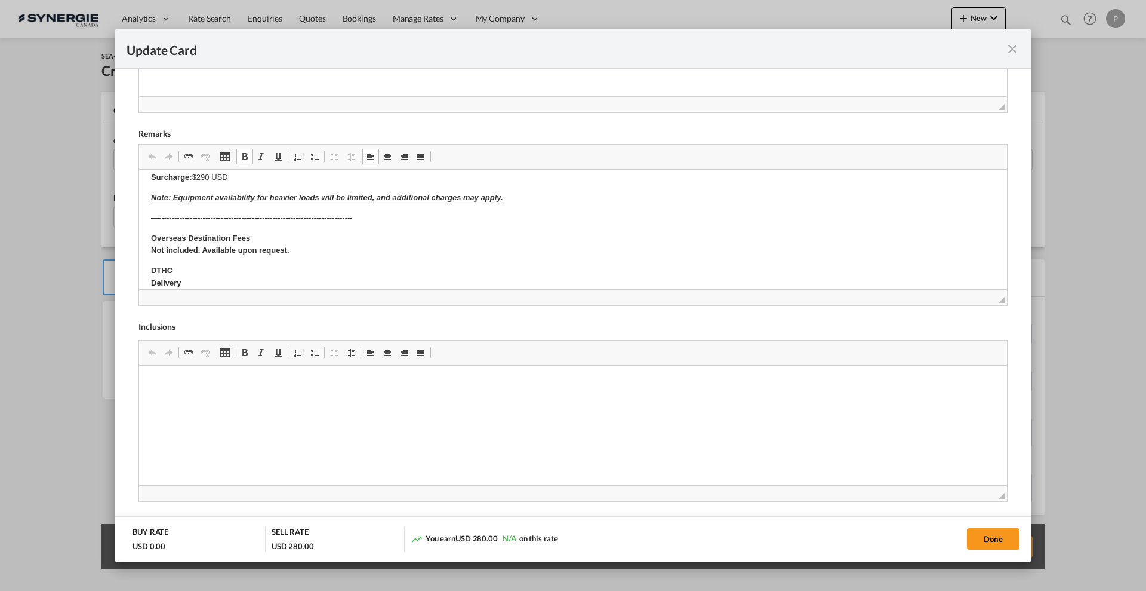
scroll to position [373, 0]
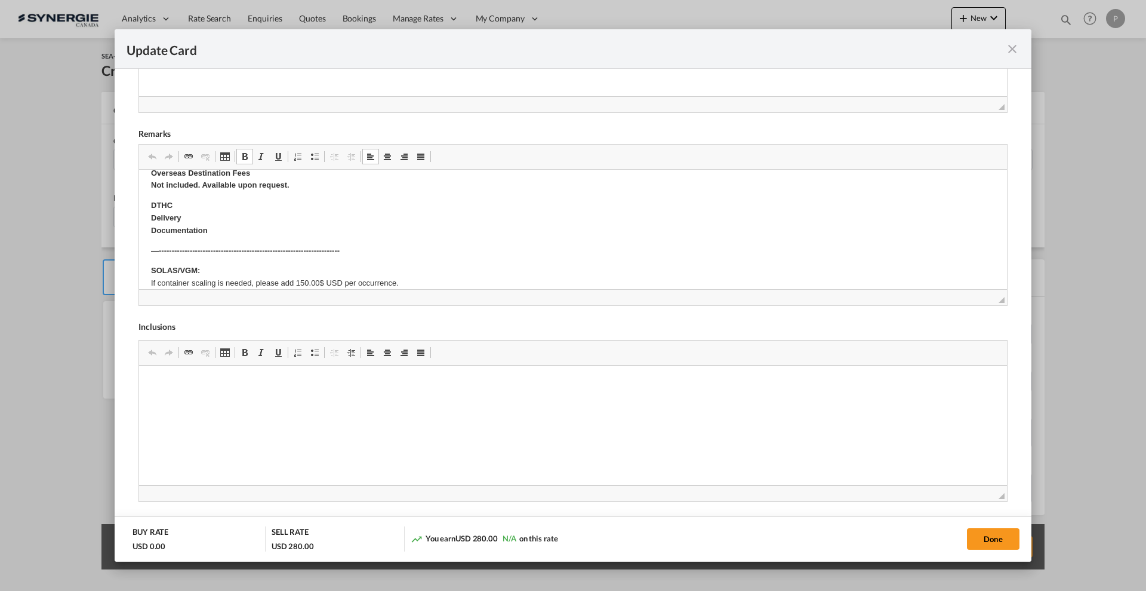
click at [174, 211] on p "DTHC Delivery Documentation" at bounding box center [573, 217] width 844 height 37
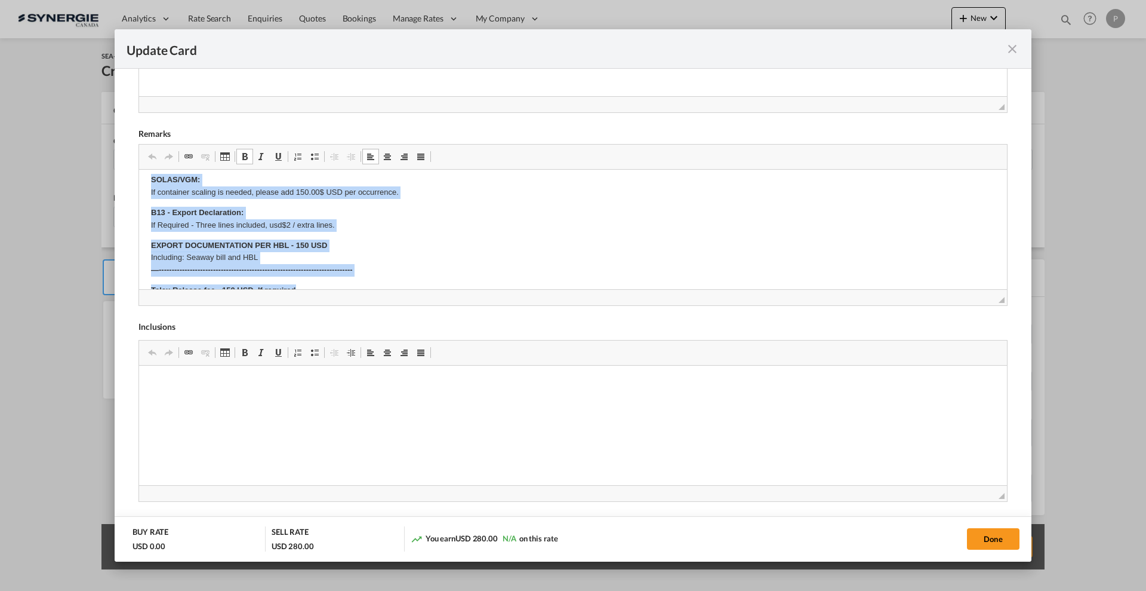
scroll to position [474, 0]
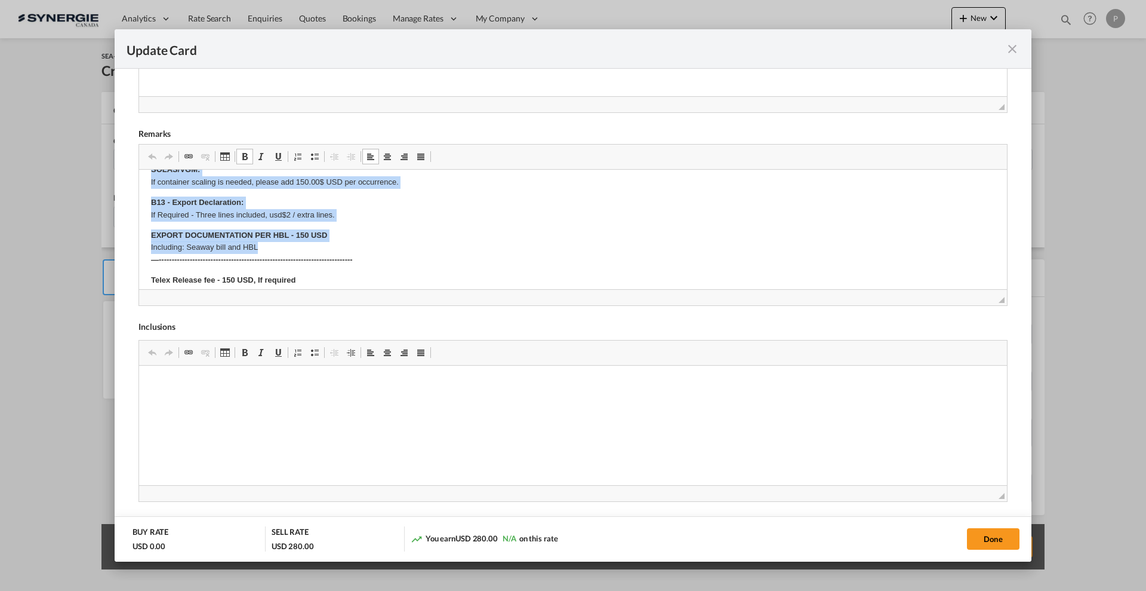
drag, startPoint x: 150, startPoint y: 247, endPoint x: 359, endPoint y: 245, distance: 209.0
click at [359, 245] on html "DRAYAGE Origin(s) : Destination(s) : FSC: Included. Current rate is %, subject …" at bounding box center [573, 75] width 868 height 761
copy body "—---------------------------------------------------------------------- SOLAS/V…"
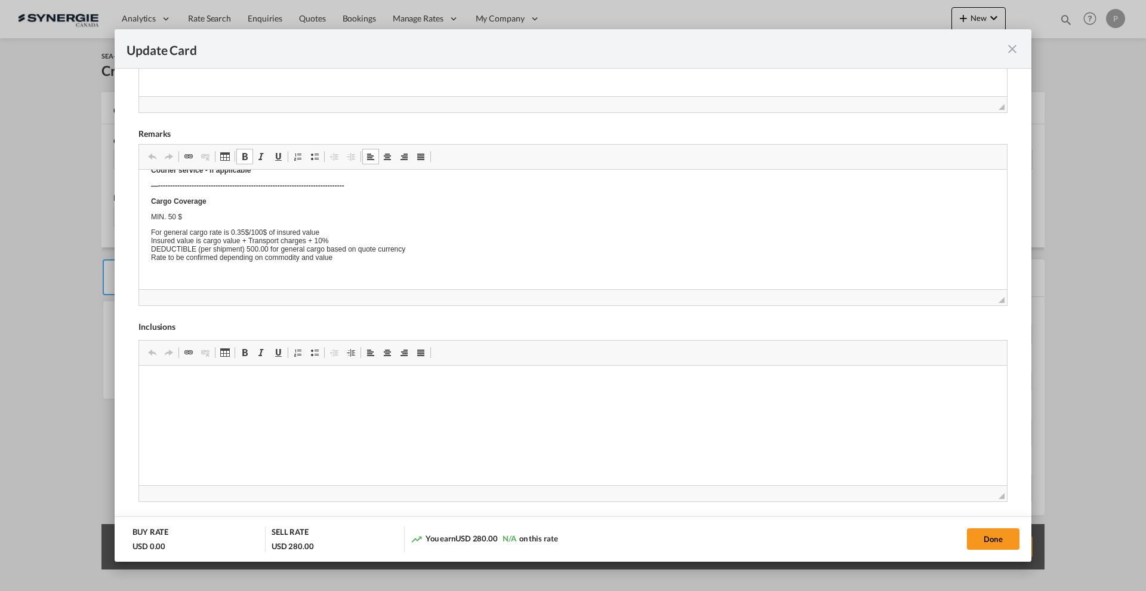
scroll to position [0, 0]
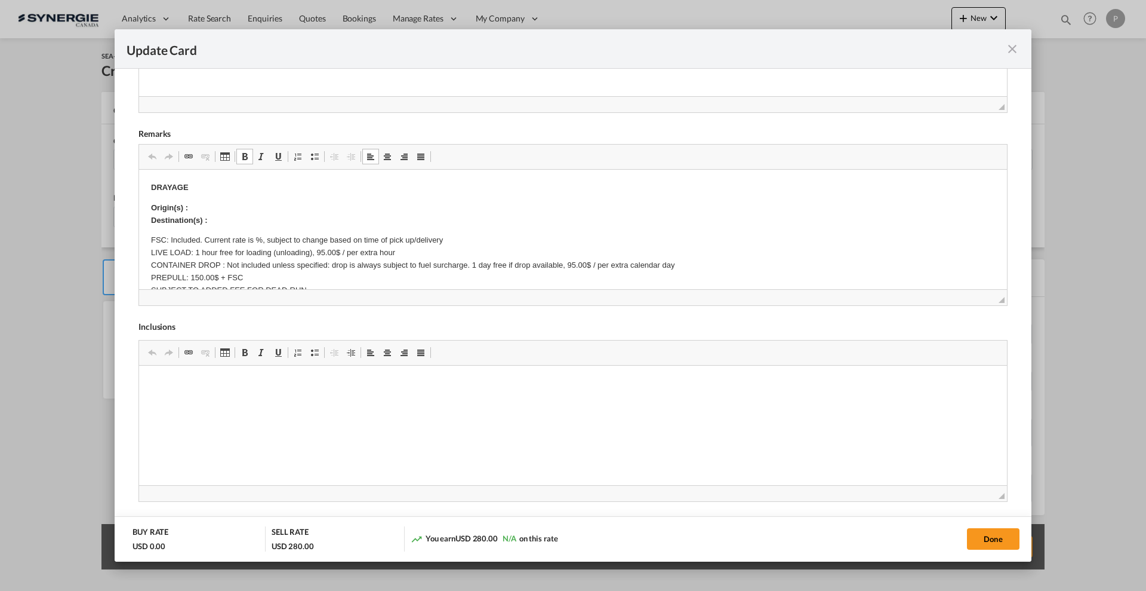
click at [1021, 47] on div "Update Card" at bounding box center [573, 48] width 917 height 39
click at [1006, 50] on md-icon "icon-close fg-AAA8AD m-0 pointer" at bounding box center [1012, 49] width 14 height 14
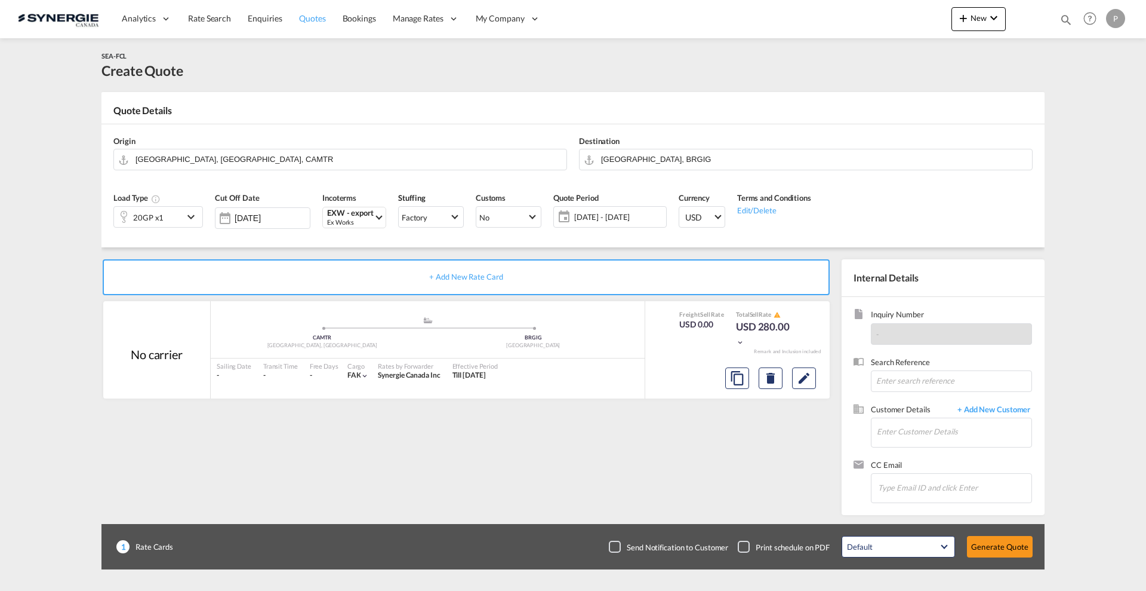
click at [306, 21] on span "Quotes" at bounding box center [312, 18] width 26 height 10
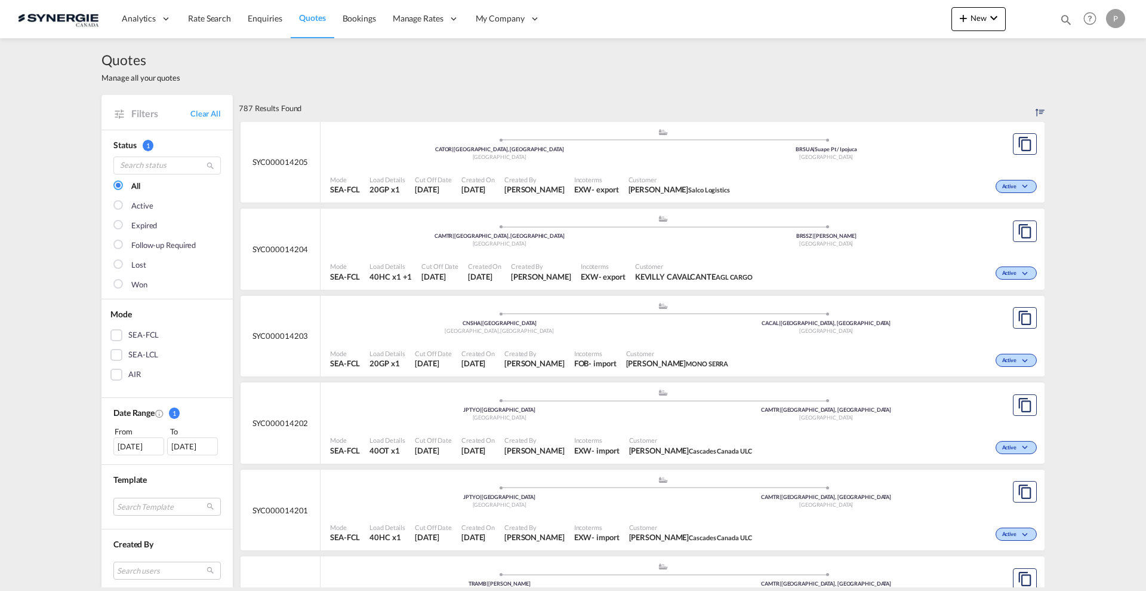
drag, startPoint x: 295, startPoint y: 69, endPoint x: 281, endPoint y: 57, distance: 18.2
click at [281, 57] on div "Quotes Manage all your quotes" at bounding box center [573, 66] width 943 height 57
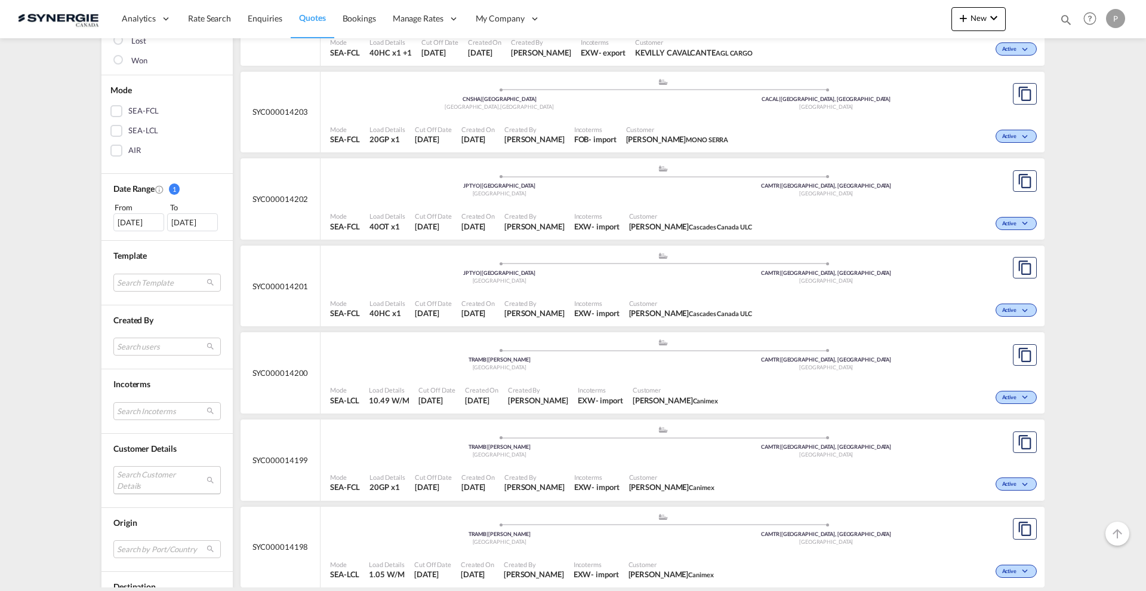
click at [147, 479] on md-select "Search Customer Details user name user kevilly CAVALCANTE kevilly.cavalcante@ag…" at bounding box center [166, 479] width 107 height 27
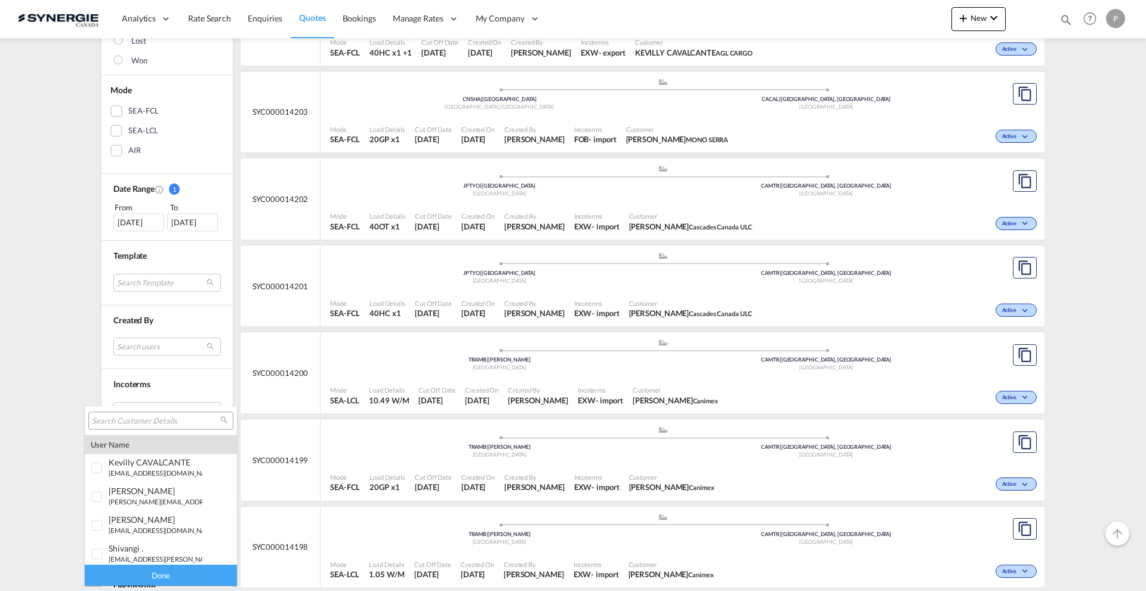
click at [148, 419] on input "search" at bounding box center [156, 421] width 128 height 11
type input "candoc"
click at [144, 540] on md-option "company candoc k" at bounding box center [161, 550] width 152 height 29
click at [143, 576] on div "Done" at bounding box center [161, 574] width 152 height 21
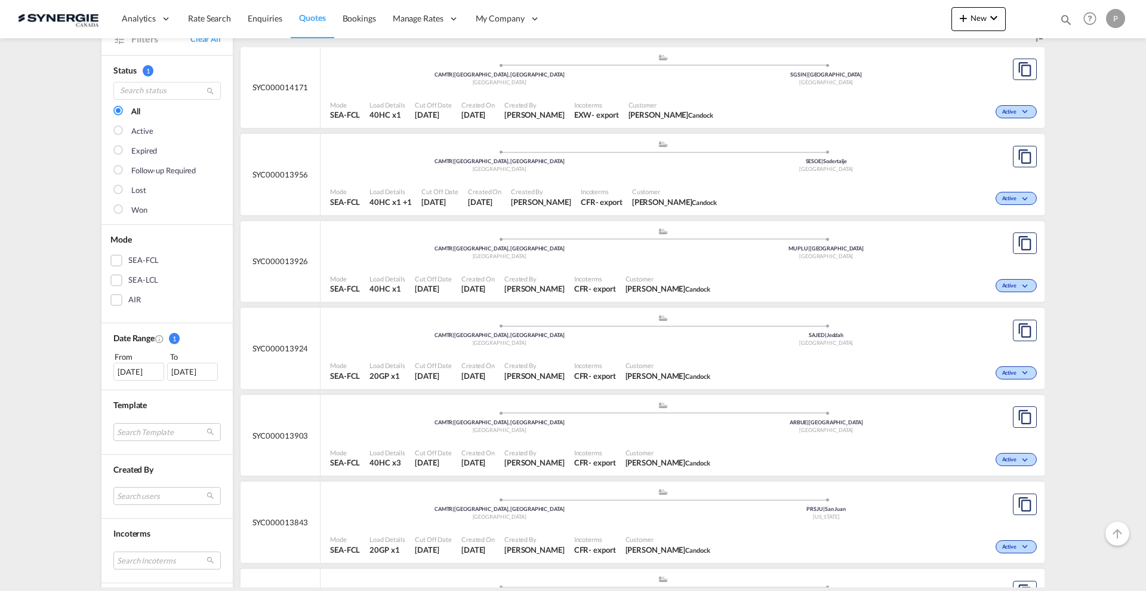
scroll to position [149, 0]
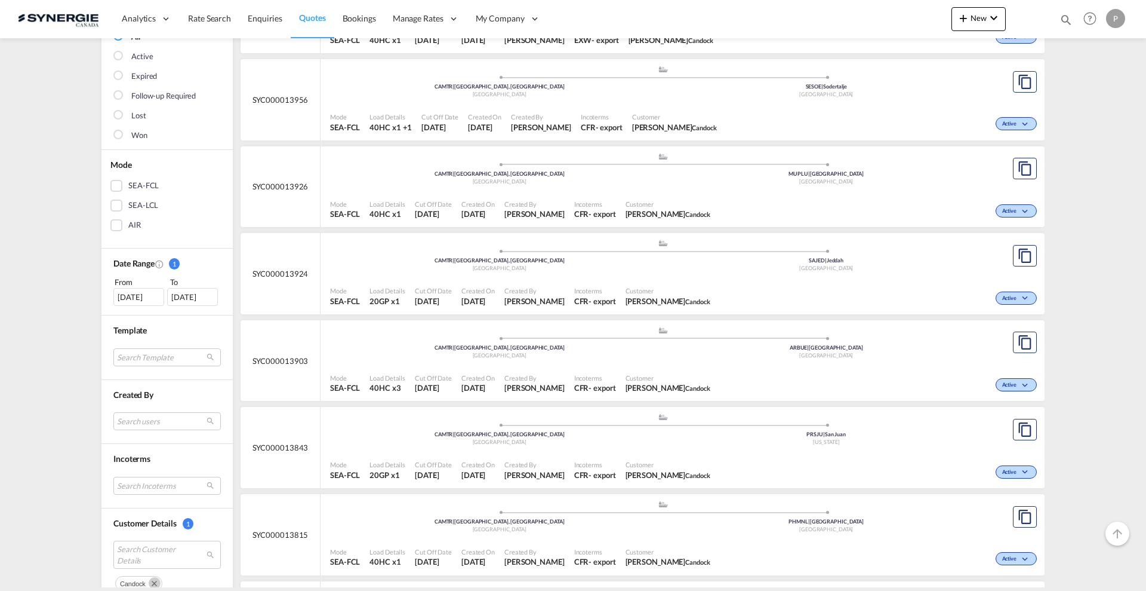
drag, startPoint x: 304, startPoint y: 447, endPoint x: 249, endPoint y: 449, distance: 55.0
click at [249, 449] on div "SYC000013843" at bounding box center [281, 447] width 80 height 81
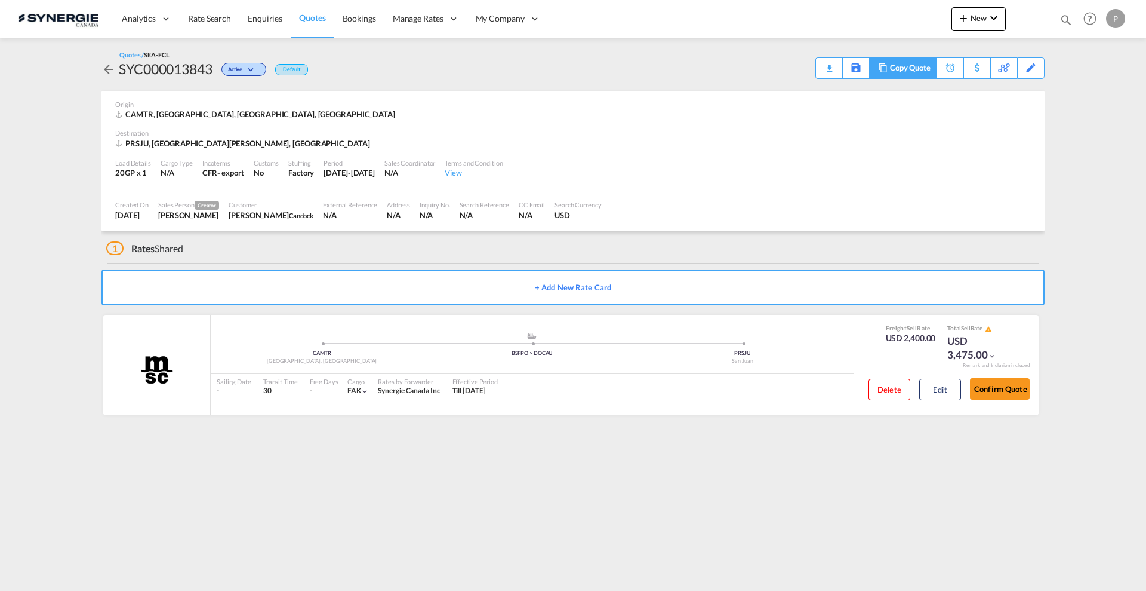
click at [916, 69] on div "Copy Quote" at bounding box center [910, 68] width 41 height 20
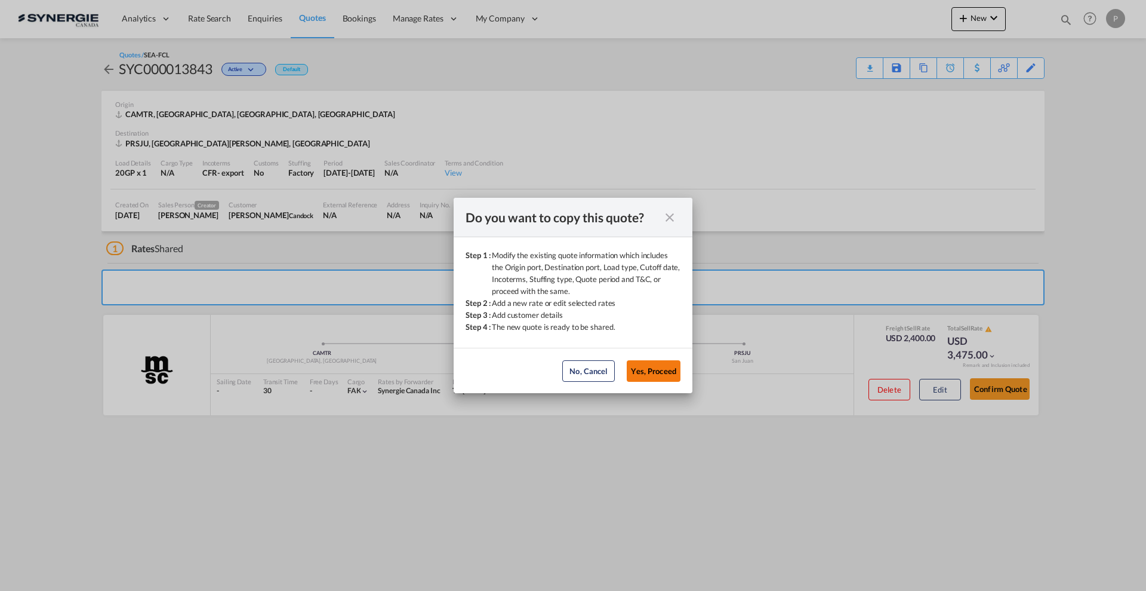
click at [661, 367] on button "Yes, Proceed" at bounding box center [654, 370] width 54 height 21
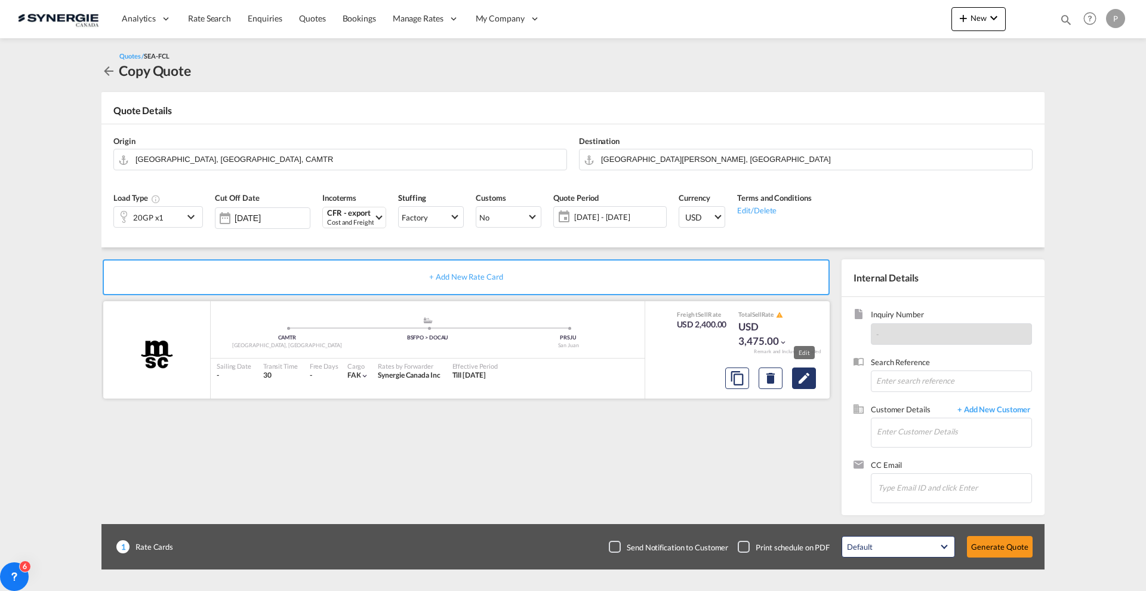
click at [799, 383] on md-icon "Edit" at bounding box center [804, 378] width 14 height 14
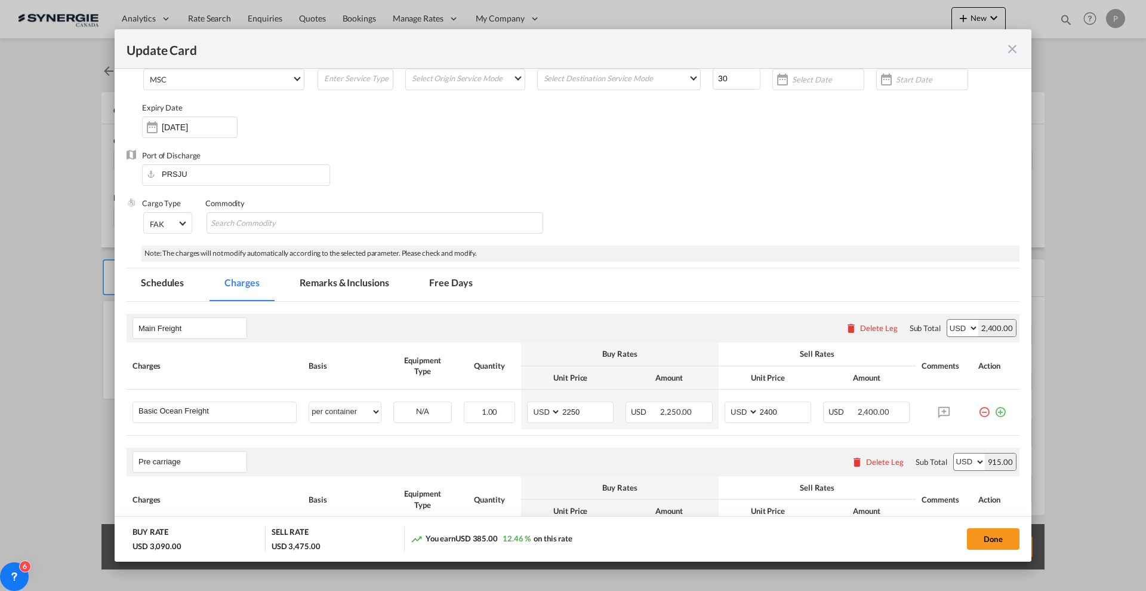
select select "per container"
select select "per B/L"
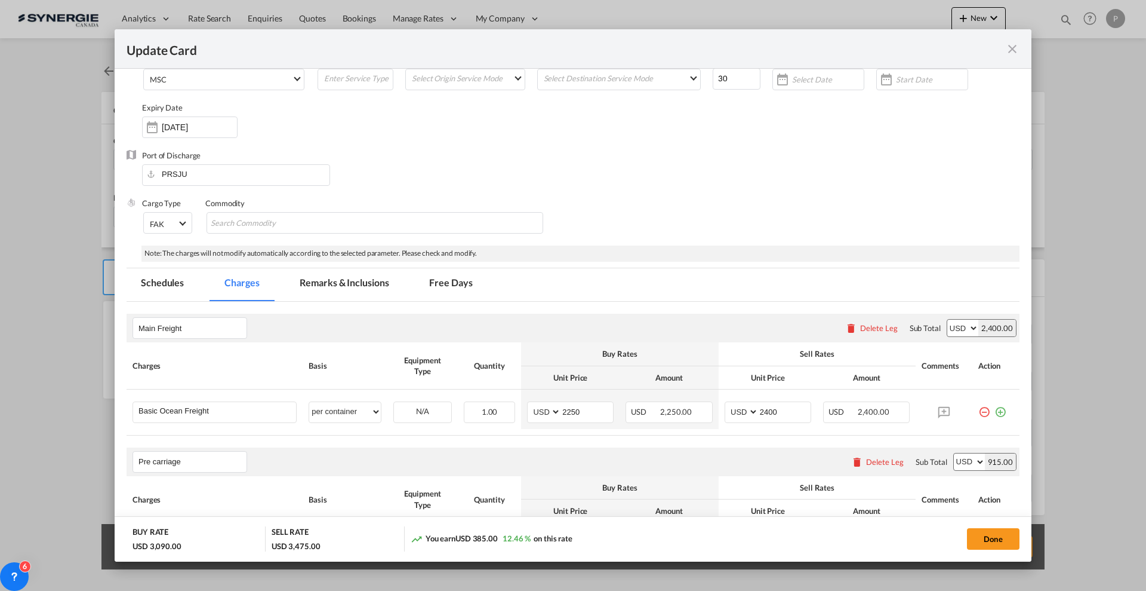
select select "per B/L"
select select "per shipment"
click at [591, 410] on input "2250" at bounding box center [587, 411] width 52 height 18
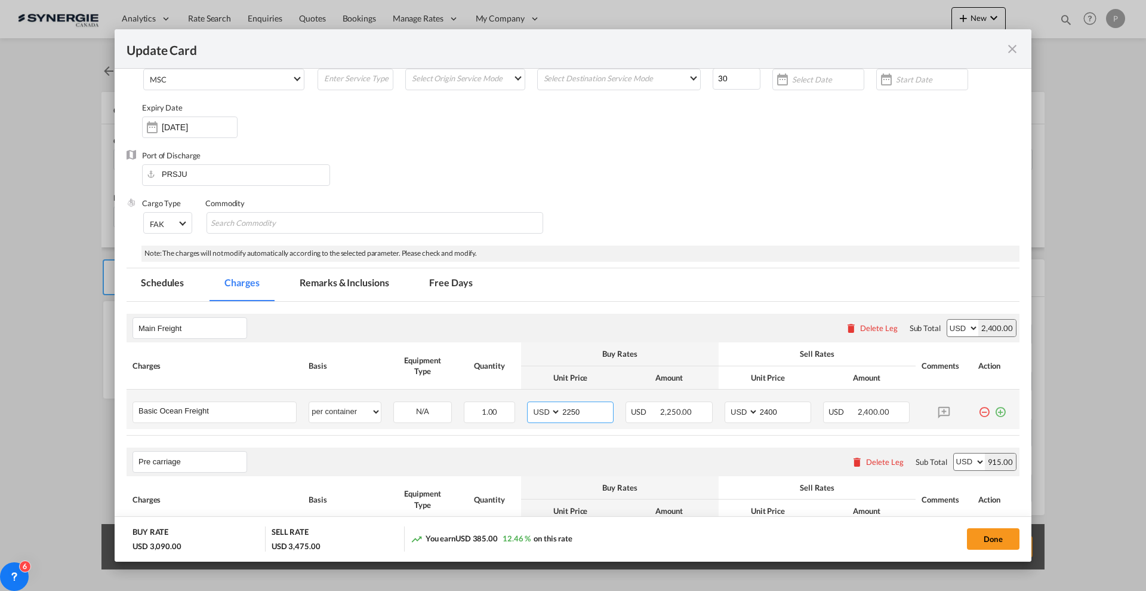
click at [591, 410] on input "2250" at bounding box center [587, 411] width 52 height 18
type input "3045"
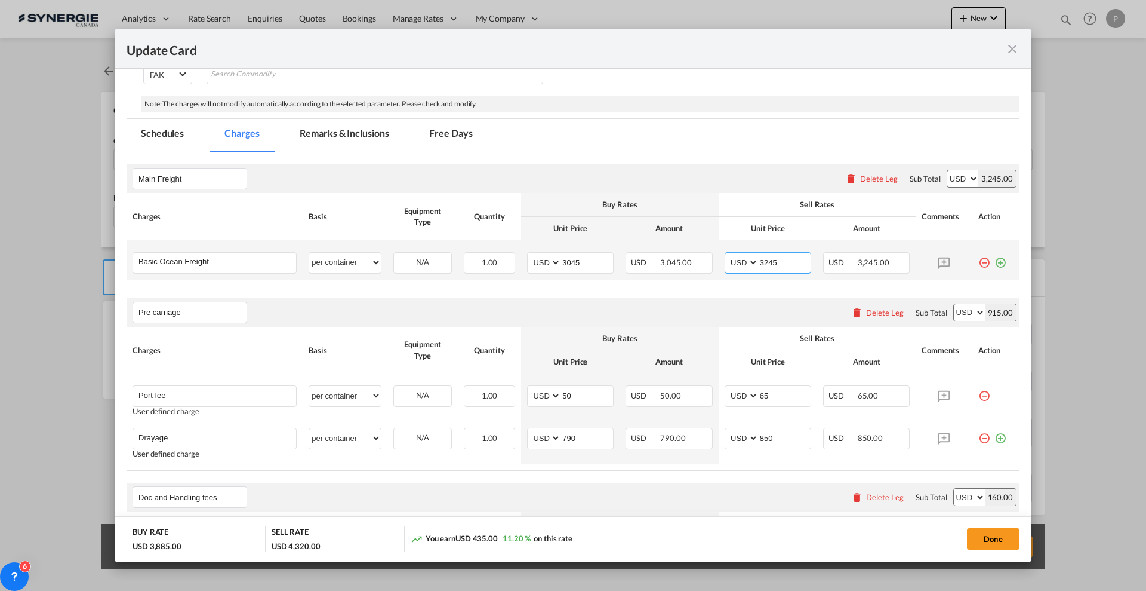
scroll to position [299, 0]
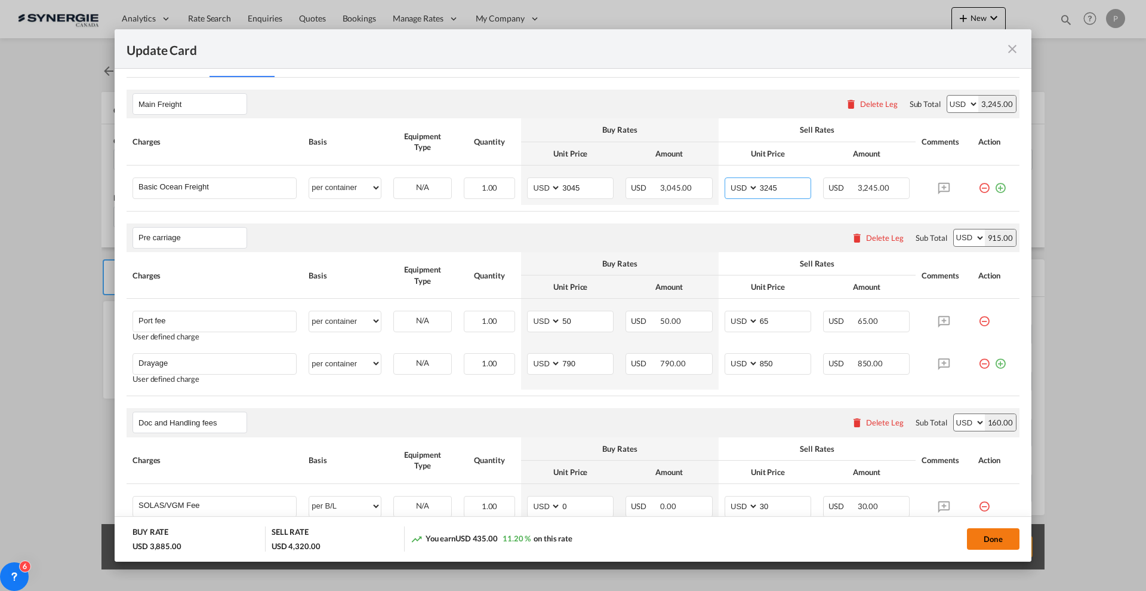
type input "3245"
click at [976, 535] on button "Done" at bounding box center [993, 538] width 53 height 21
type input "03 Sep 2025"
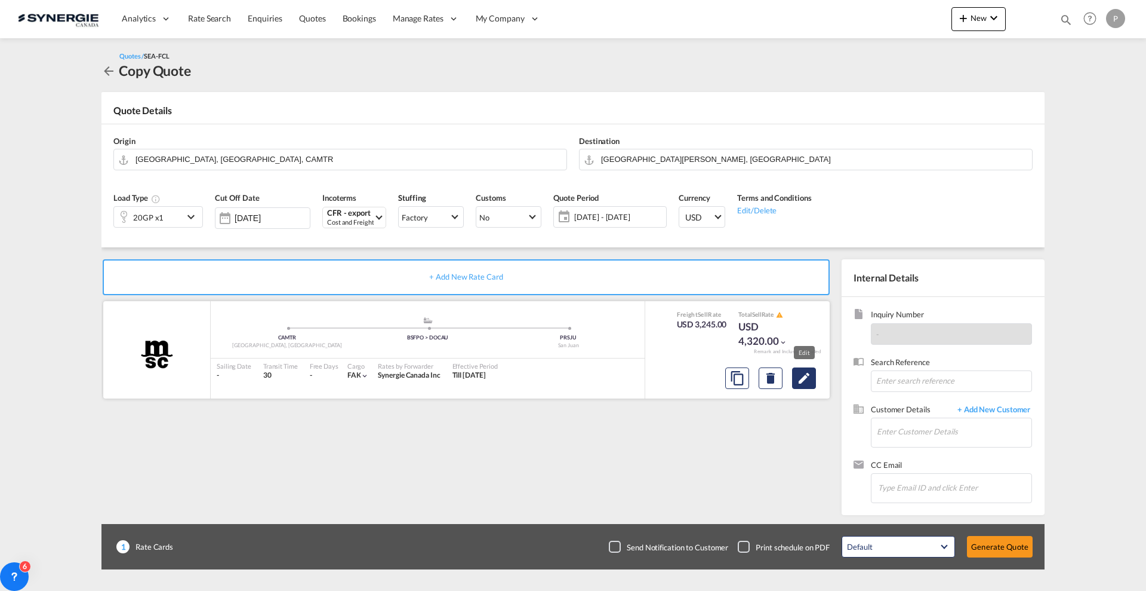
click at [812, 383] on button "Edit" at bounding box center [804, 377] width 24 height 21
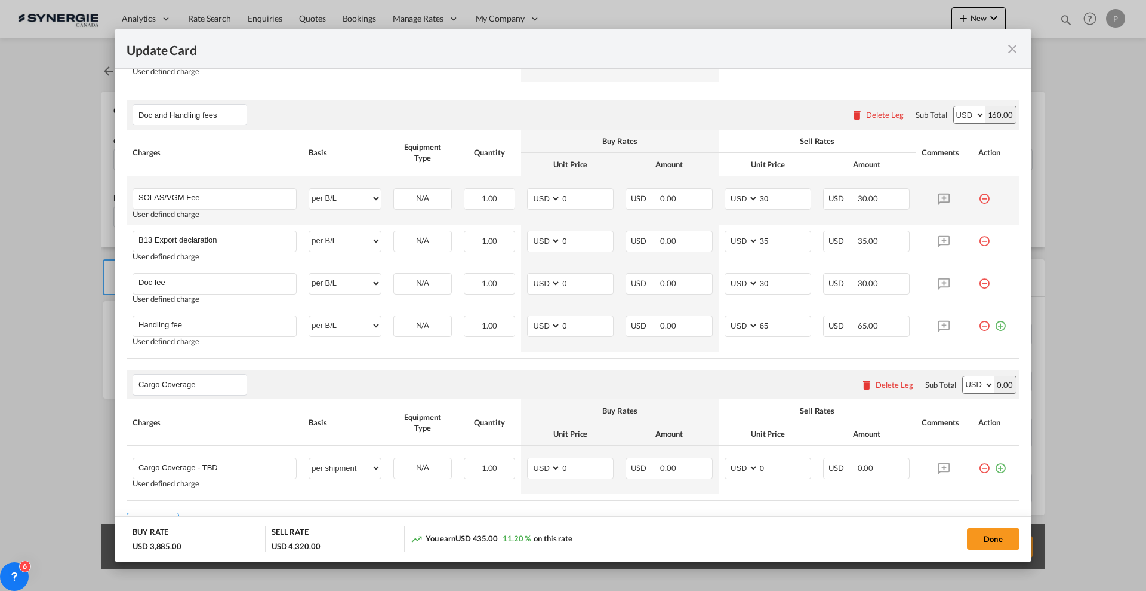
scroll to position [671, 0]
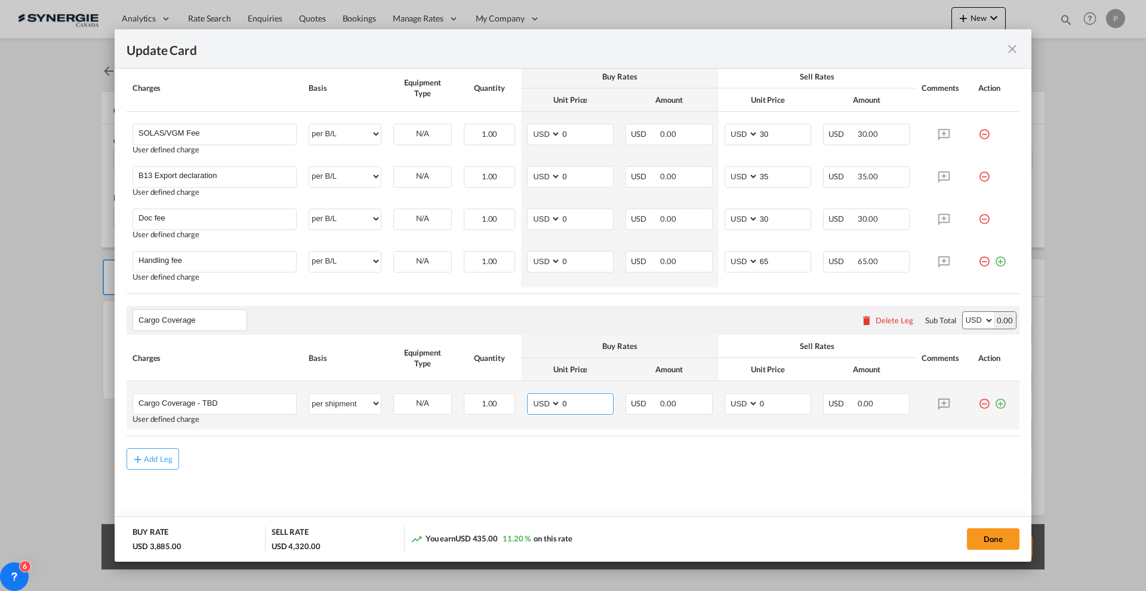
click at [563, 399] on input "0" at bounding box center [587, 402] width 52 height 18
type input "52"
type input "199"
drag, startPoint x: 218, startPoint y: 398, endPoint x: 199, endPoint y: 398, distance: 18.5
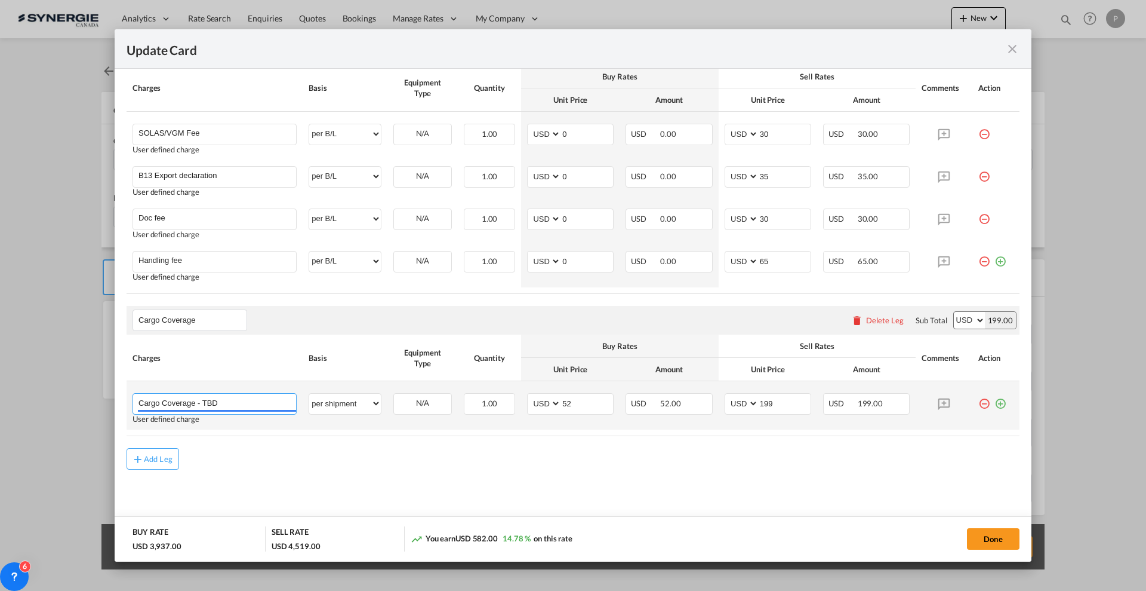
click at [199, 398] on input "Cargo Coverage - TBD" at bounding box center [218, 402] width 158 height 18
type input "Cargo Coverage"
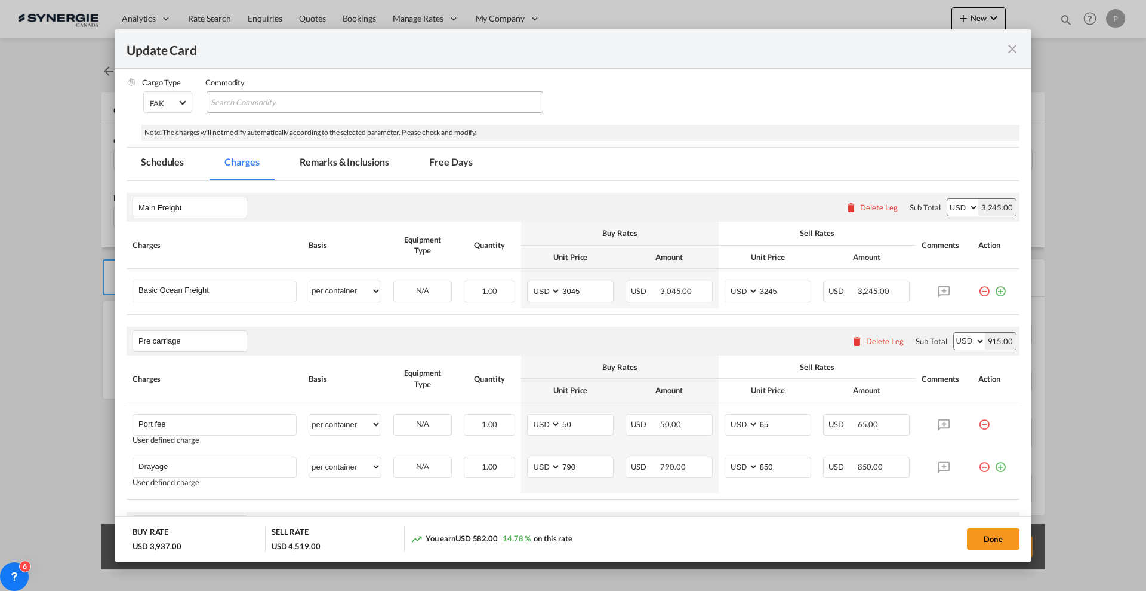
scroll to position [0, 0]
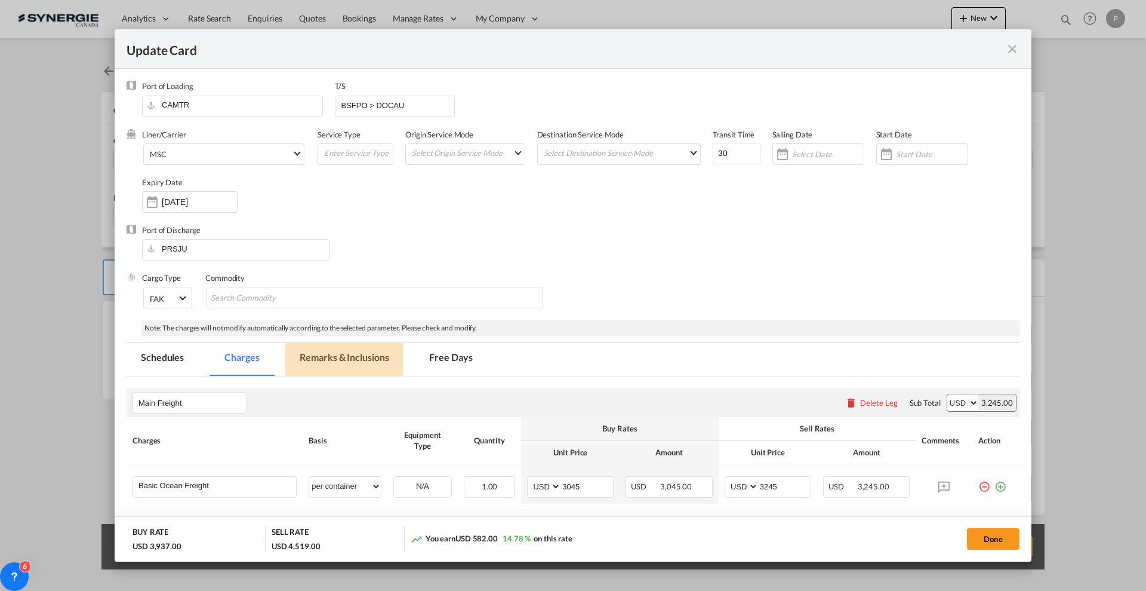
click at [382, 352] on md-tab-item "Remarks & Inclusions" at bounding box center [344, 359] width 118 height 33
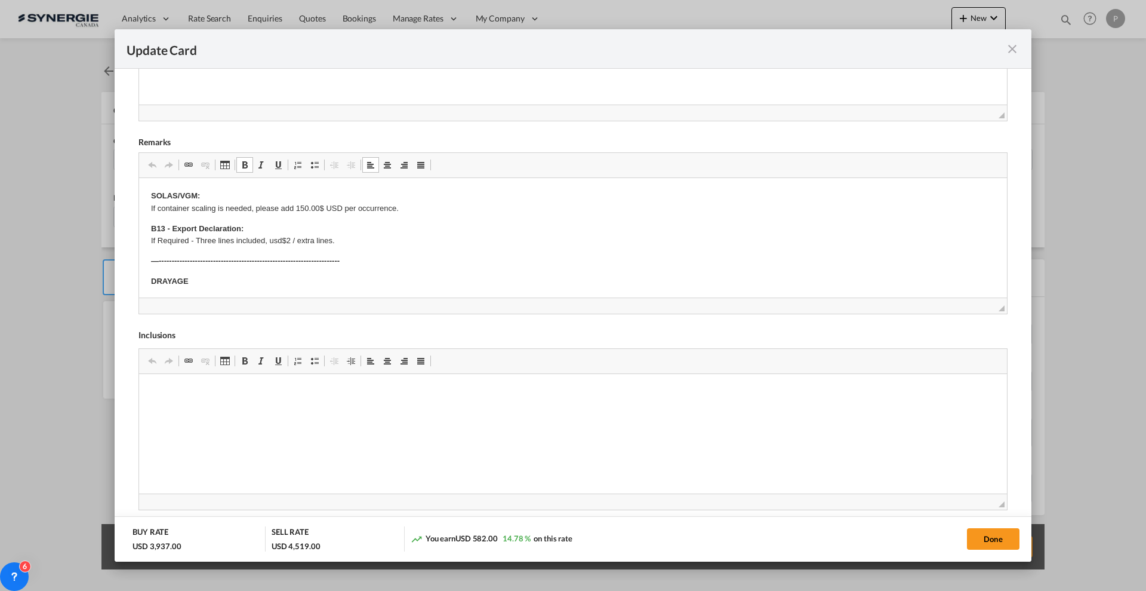
click at [249, 282] on p "DRAYAGE" at bounding box center [573, 281] width 844 height 13
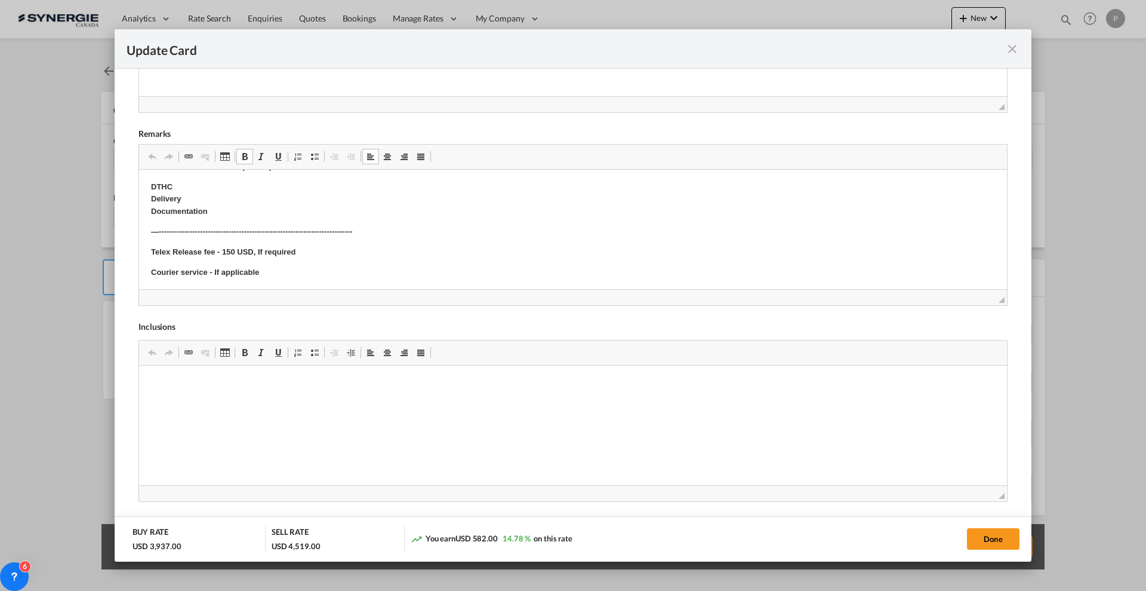
scroll to position [422, 0]
click at [205, 273] on p "Min 50 usd, final coast TBD" at bounding box center [573, 271] width 844 height 13
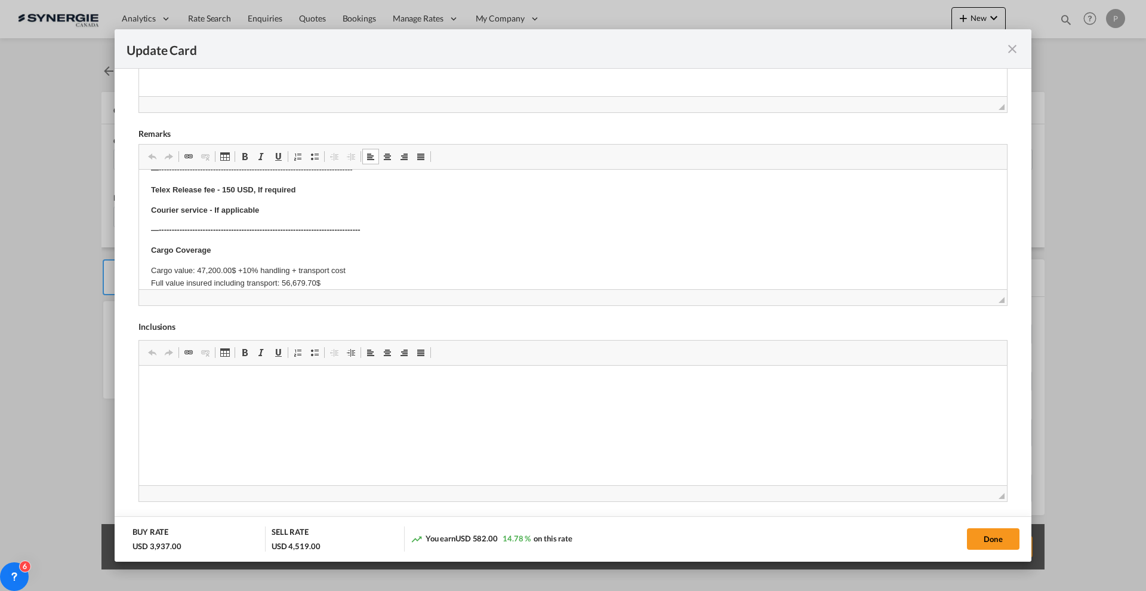
scroll to position [457, 0]
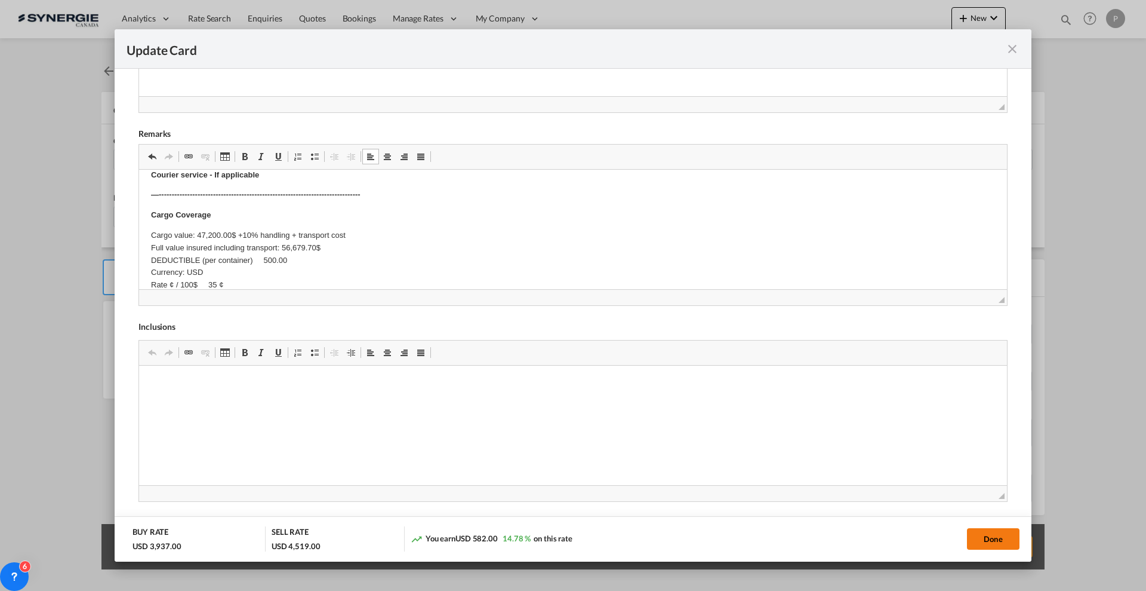
click at [976, 537] on button "Done" at bounding box center [993, 538] width 53 height 21
type input "03 Sep 2025"
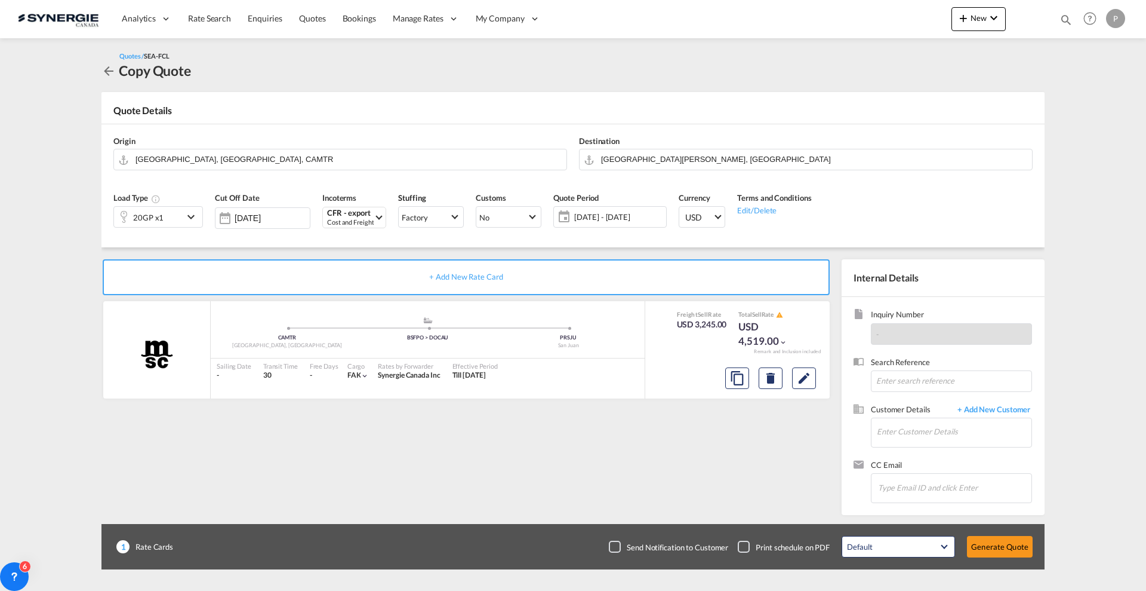
scroll to position [93, 0]
click at [927, 442] on input "Enter Customer Details" at bounding box center [954, 431] width 155 height 27
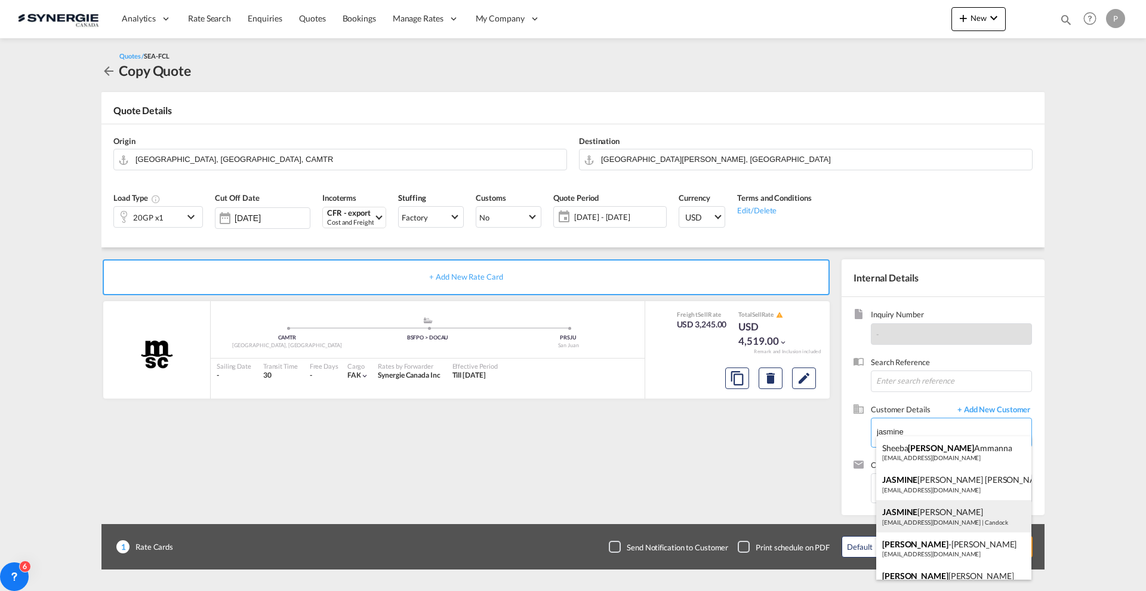
click at [931, 522] on div "JASMINE GOUDREAU candock@candock.com | Candock" at bounding box center [954, 516] width 155 height 32
type input "Candock, JASMINE GOUDREAU, candock@candock.com"
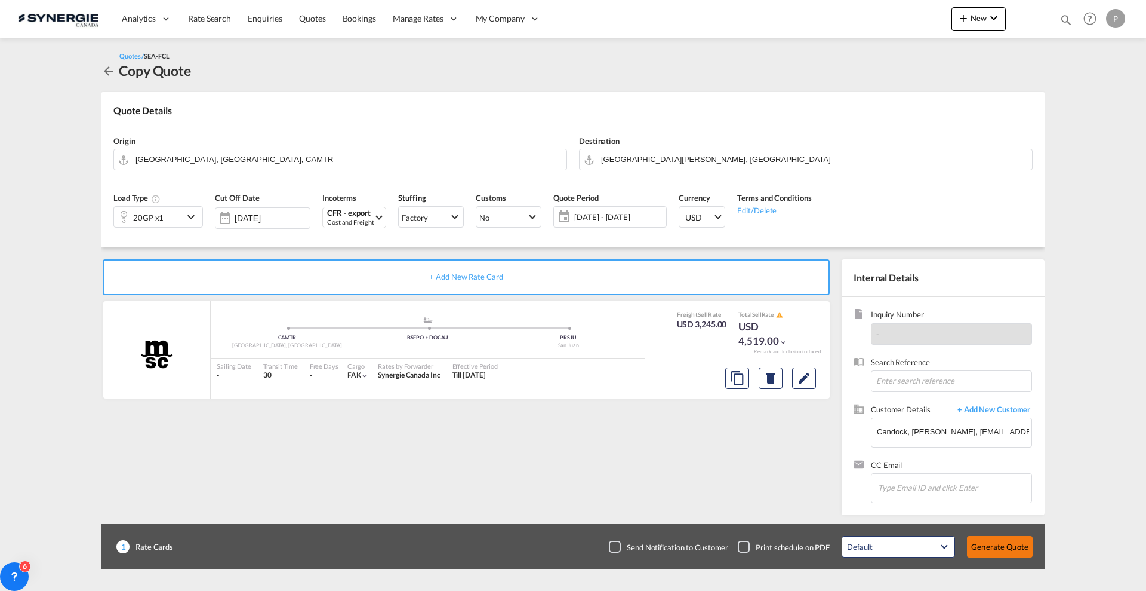
click at [1002, 548] on button "Generate Quote" at bounding box center [1000, 546] width 66 height 21
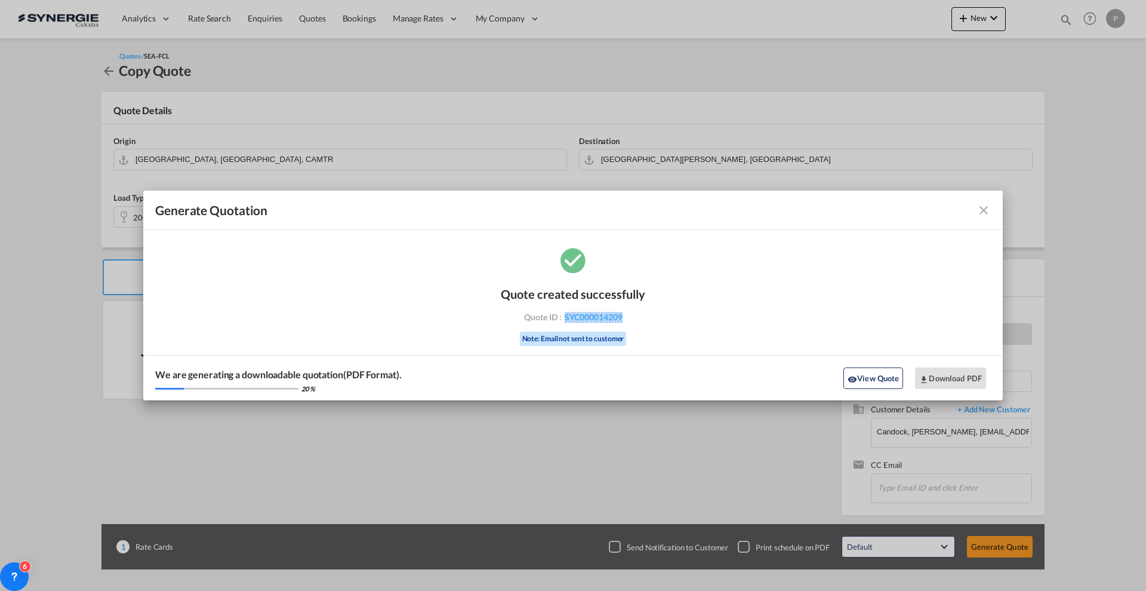
drag, startPoint x: 636, startPoint y: 327, endPoint x: 562, endPoint y: 325, distance: 74.1
click at [562, 325] on div "Quote created successfully Quote ID : SYC000014209 Note: Email not sent to cust…" at bounding box center [573, 315] width 144 height 81
copy span "SYC000014209"
click at [955, 373] on button "Download PDF" at bounding box center [950, 377] width 71 height 21
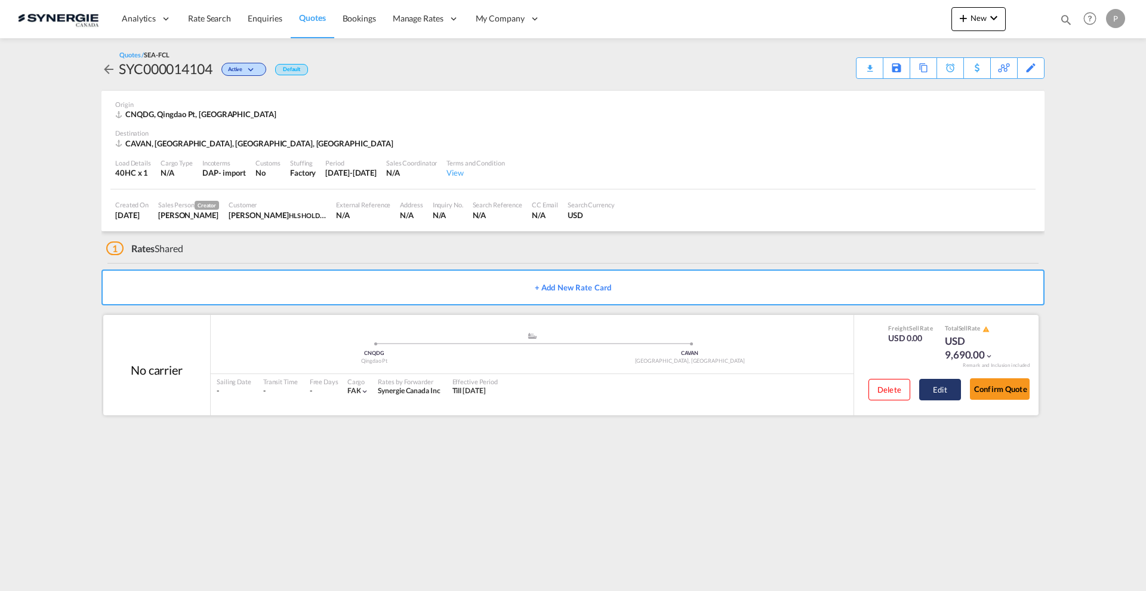
click at [940, 386] on button "Edit" at bounding box center [941, 389] width 42 height 21
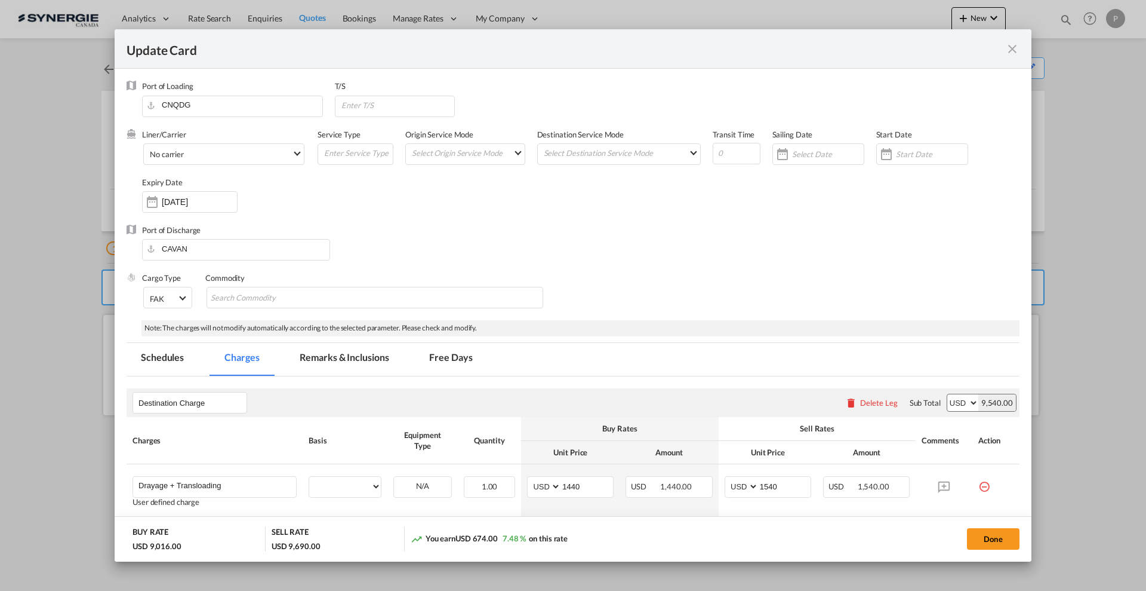
select select "per container"
select select "per vehicle"
select select "per B/L"
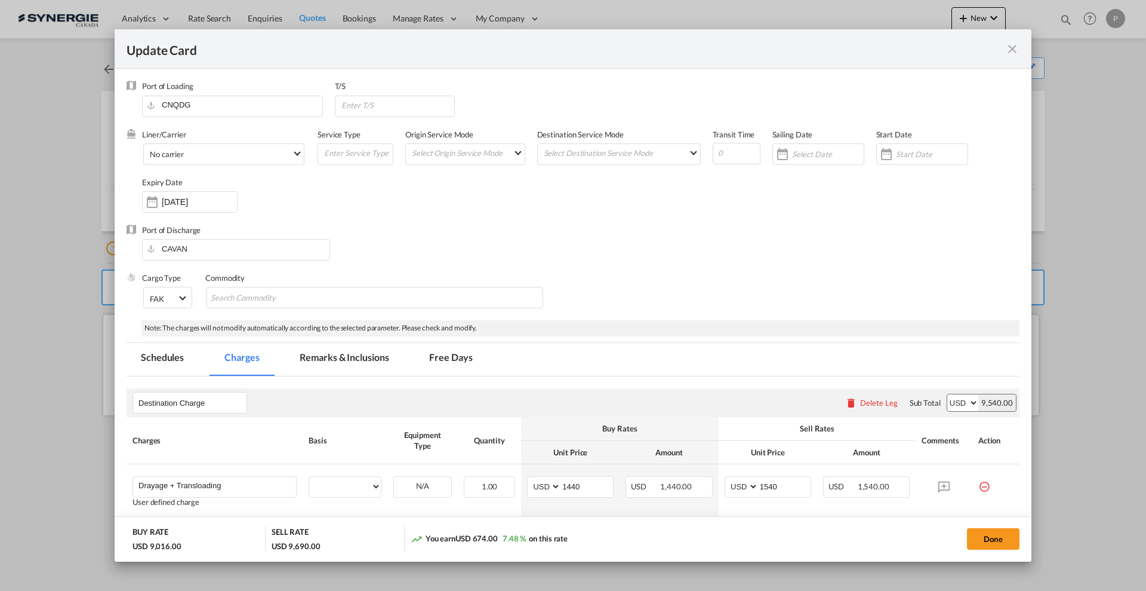
select select "per shipment"
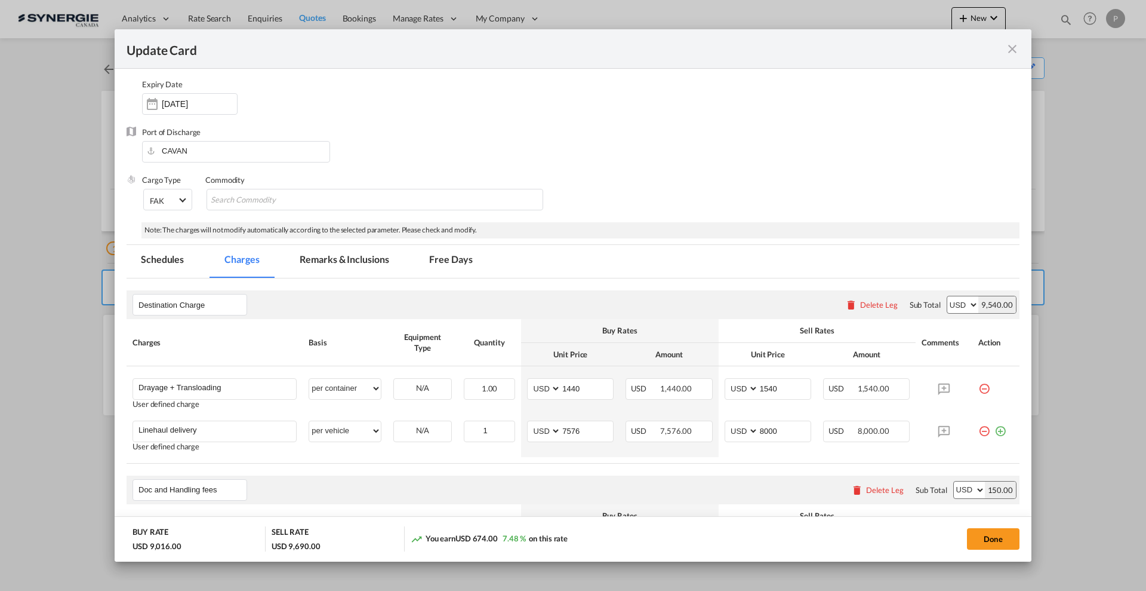
scroll to position [149, 0]
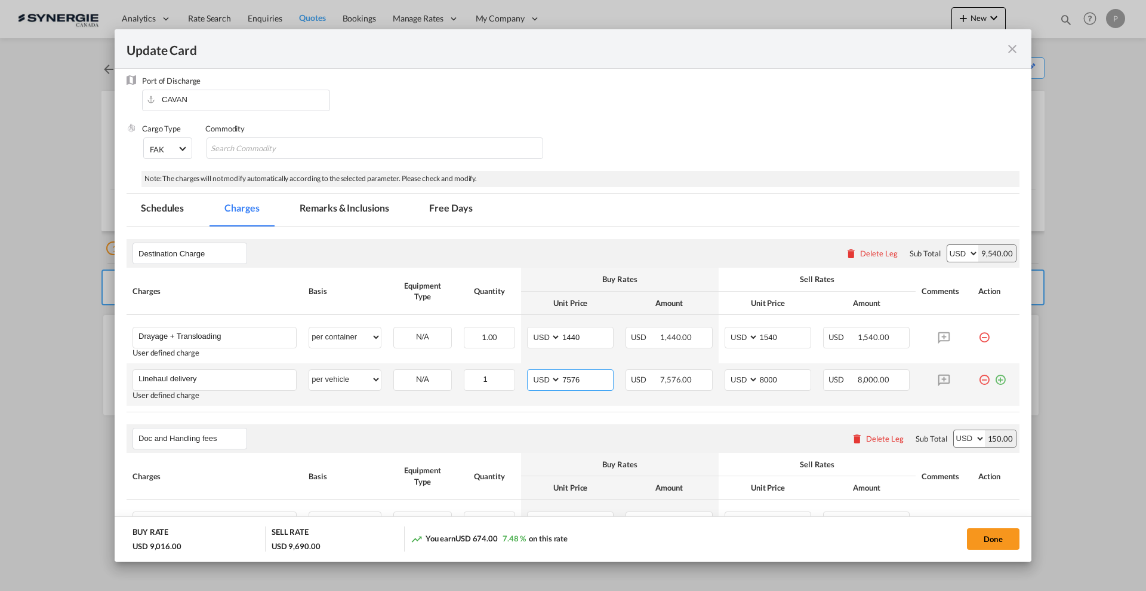
click at [566, 384] on input "7576" at bounding box center [587, 379] width 52 height 18
type input "3815"
click at [768, 382] on input "8000" at bounding box center [785, 379] width 52 height 18
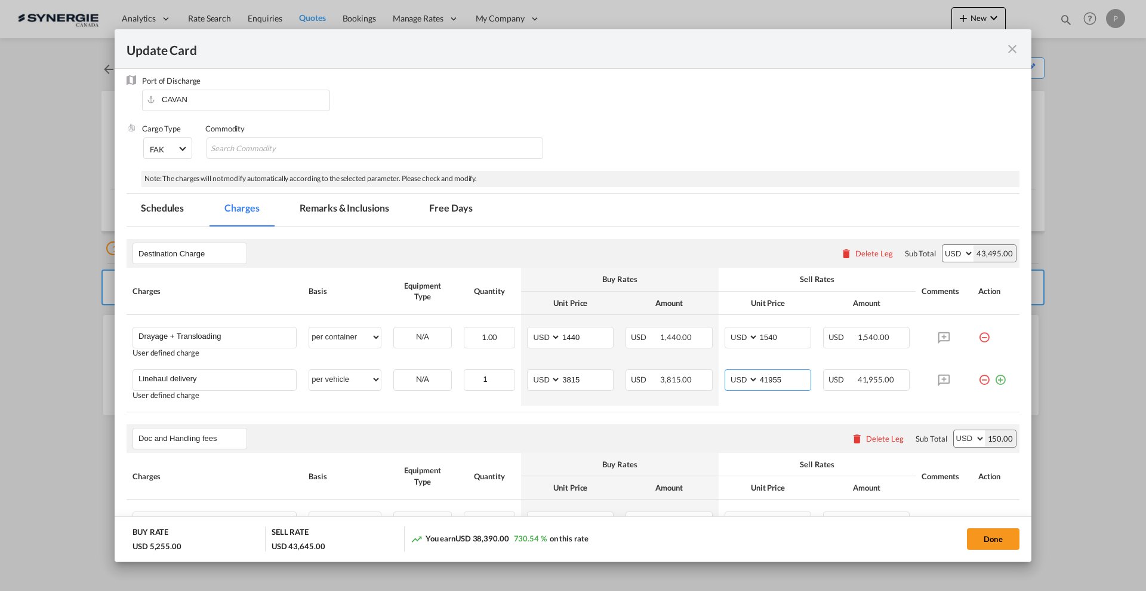
type input "4195"
click at [576, 336] on input "1440" at bounding box center [587, 336] width 52 height 18
type input "925"
click at [763, 337] on input "1540" at bounding box center [785, 336] width 52 height 18
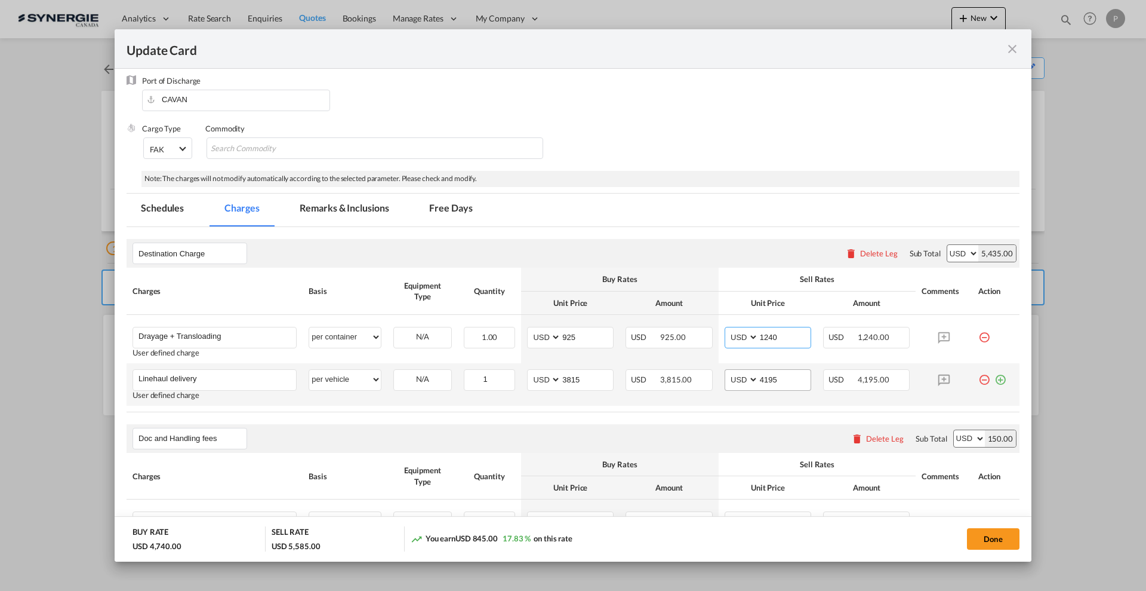
type input "1240"
drag, startPoint x: 764, startPoint y: 375, endPoint x: 757, endPoint y: 373, distance: 7.4
click at [759, 373] on input "4195" at bounding box center [785, 379] width 52 height 18
type input "4500"
click at [763, 379] on input "4500" at bounding box center [785, 379] width 52 height 18
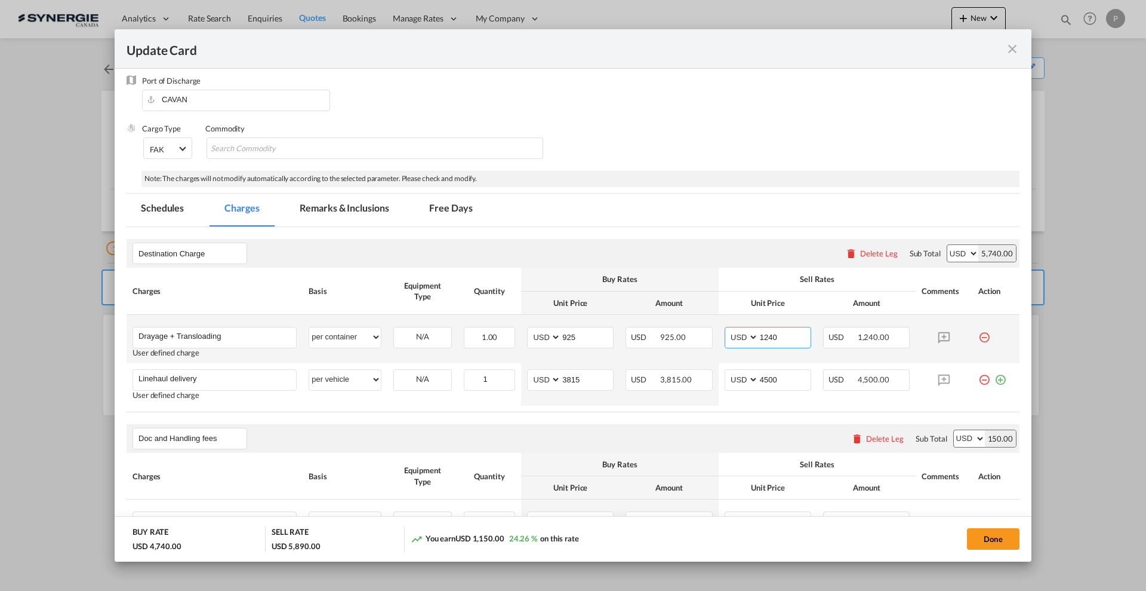
click at [762, 334] on input "1240" at bounding box center [785, 336] width 52 height 18
type input "1140"
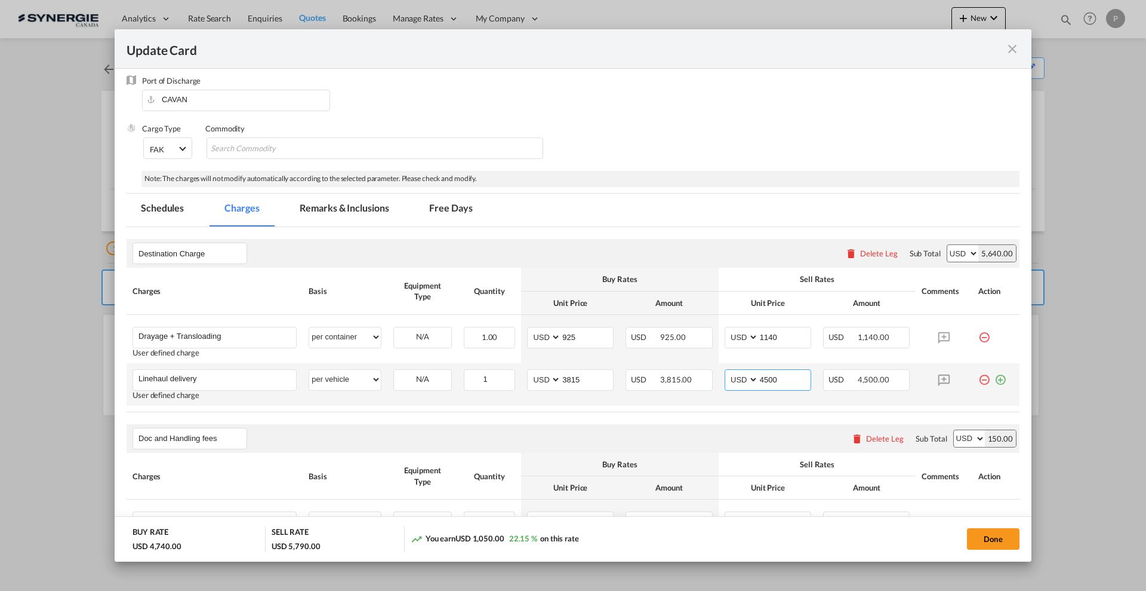
click at [765, 377] on input "4500" at bounding box center [785, 379] width 52 height 18
type input "4400"
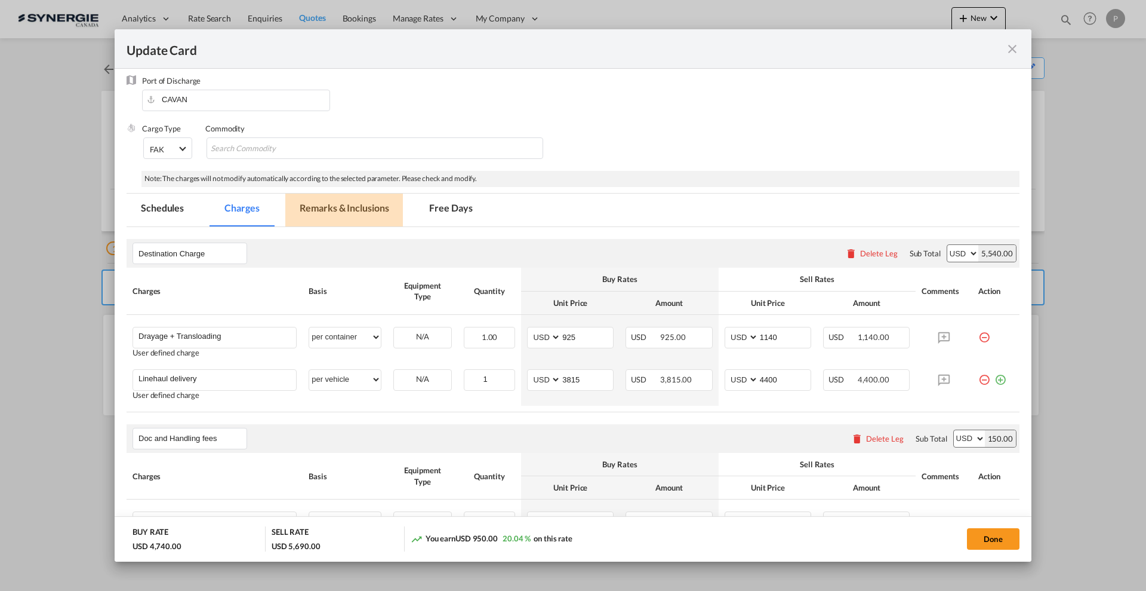
click at [370, 201] on md-tab-item "Remarks & Inclusions" at bounding box center [344, 209] width 118 height 33
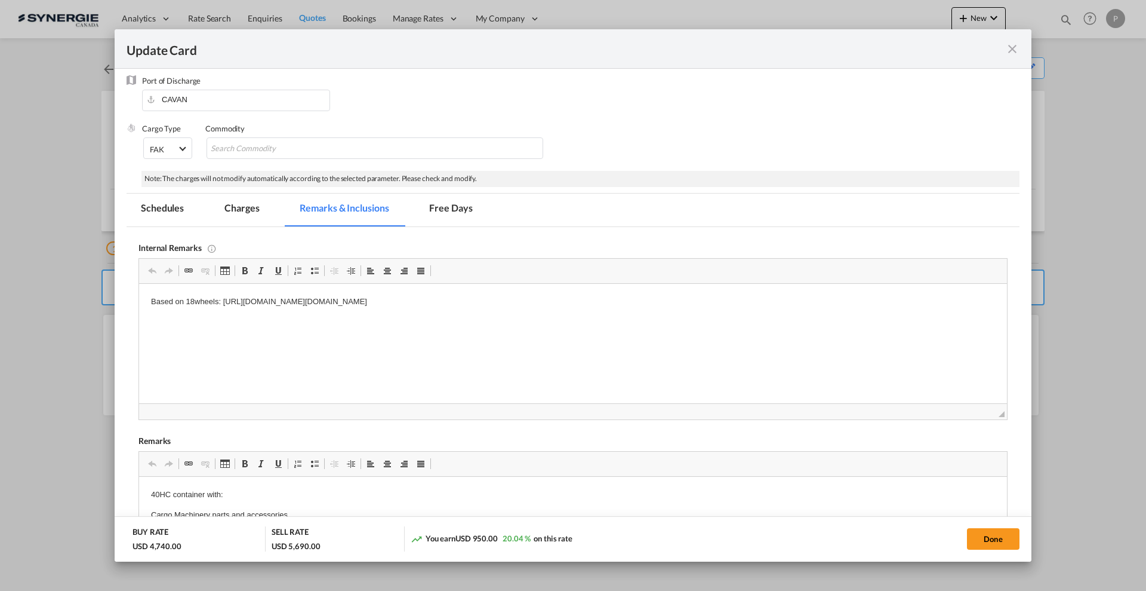
scroll to position [0, 0]
click at [227, 299] on p "Based on 18wheels: https://app.frontapp.com/open/cnv_q6dg05r?key=0ZQiPRyEXiO3DU…" at bounding box center [573, 302] width 844 height 13
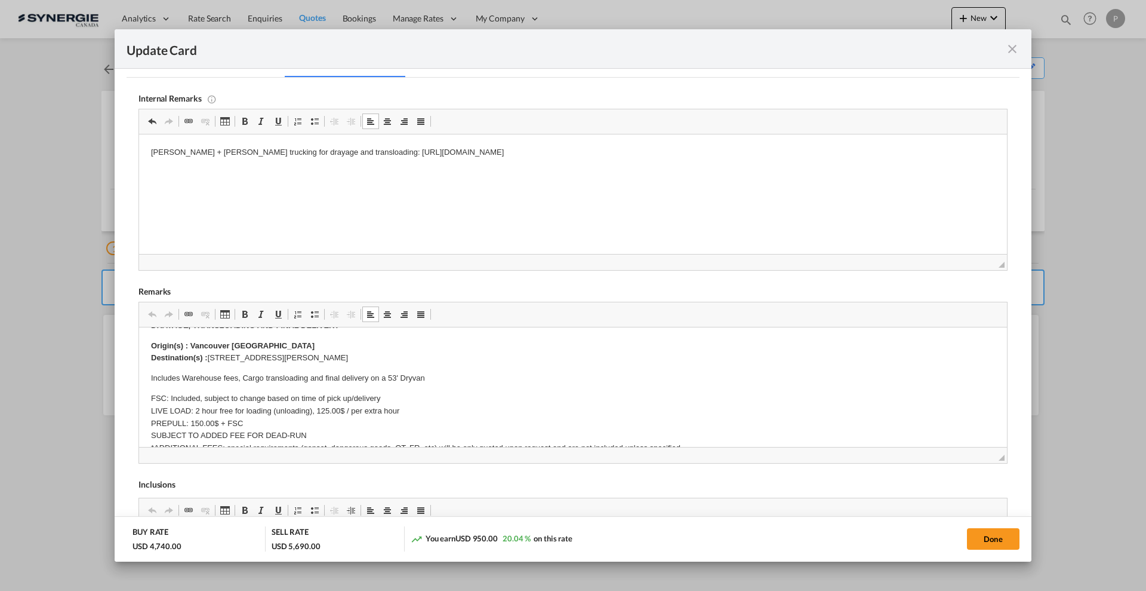
scroll to position [299, 0]
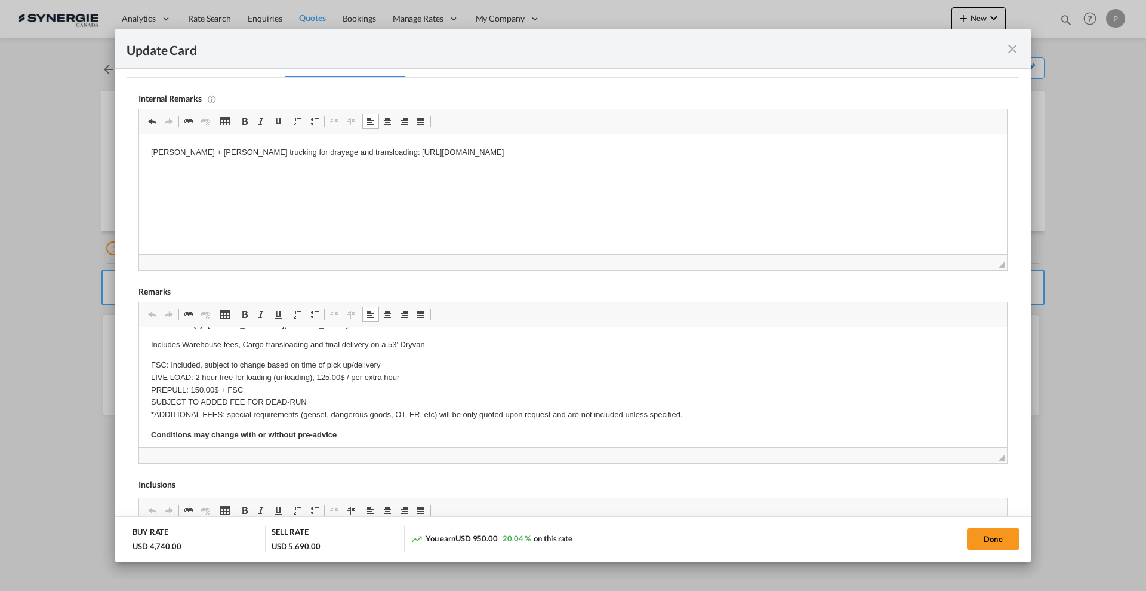
click at [144, 357] on html "40HC container with: Cargo Machinery parts and accessories 1× 130.4×92×148 cm, …" at bounding box center [573, 353] width 868 height 648
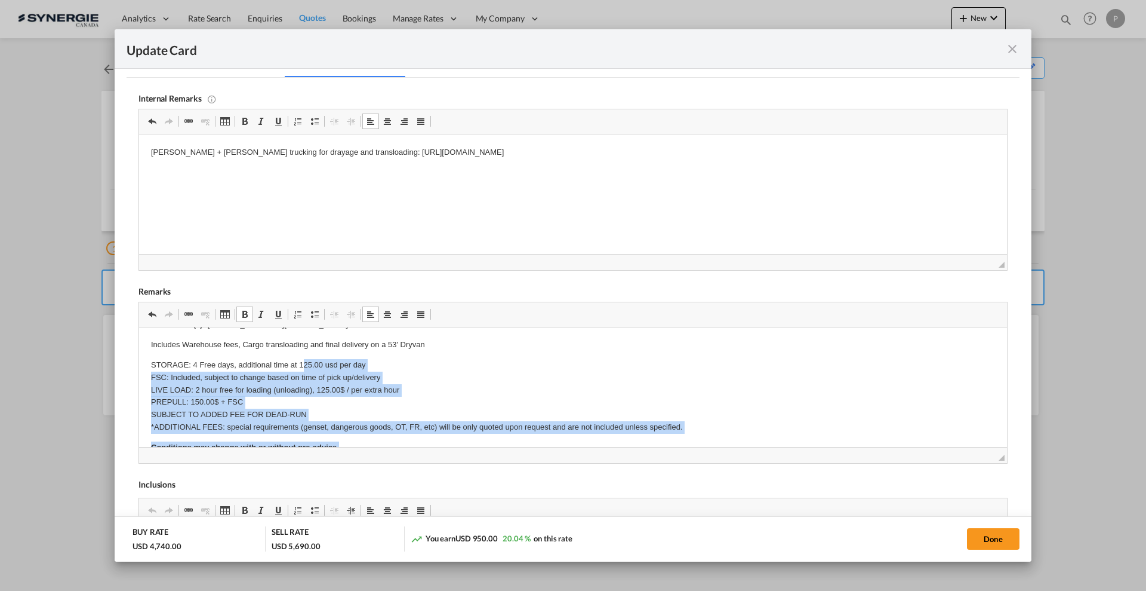
click at [302, 362] on body "40HC container with: Cargo Machinery parts and accessories 1× 130.4×92×148 cm, …" at bounding box center [573, 359] width 844 height 636
click at [302, 362] on p "STORAGE: 4 Free days, additional time at 125.00 usd per day FSC: Included, subj…" at bounding box center [573, 396] width 844 height 75
click at [315, 362] on p "STORAGE: 4 Free days, additional time at 125.00 usd per day FSC: Included, subj…" at bounding box center [573, 396] width 844 height 75
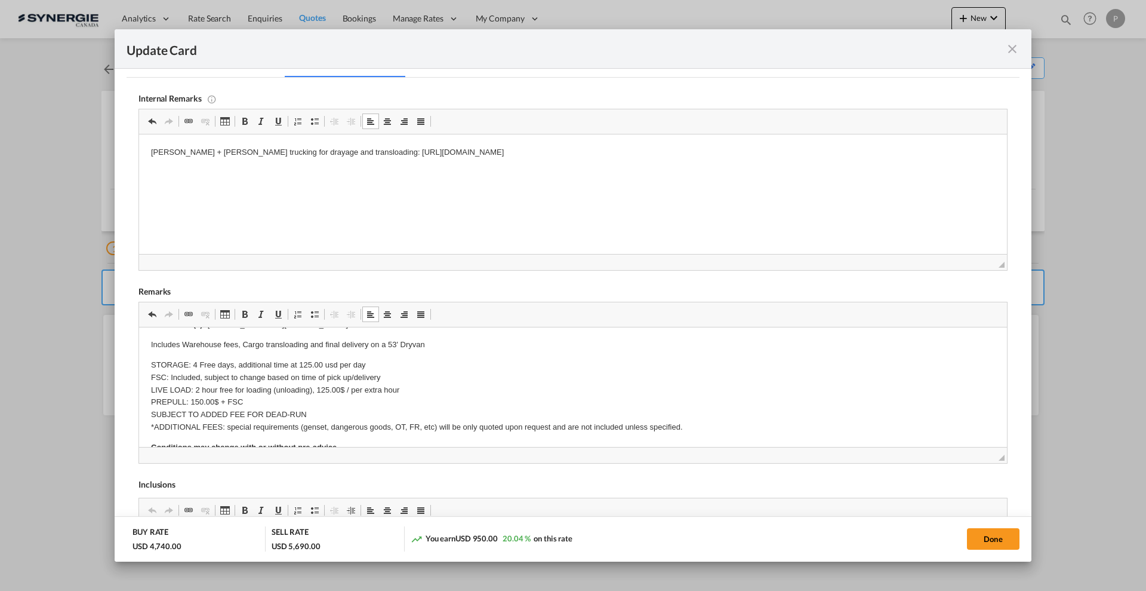
click at [309, 363] on p "STORAGE: 4 Free days, additional time at 125.00 usd per day FSC: Included, subj…" at bounding box center [573, 396] width 844 height 75
click at [366, 364] on p "STORAGE: 4 Free days, additional time at 80.00 usd per day FSC: Included, subje…" at bounding box center [573, 396] width 844 height 75
click at [198, 385] on p "STORAGE: 4 Free days, additional time at 80.00 usd per day FSC: Included, subje…" at bounding box center [573, 396] width 844 height 75
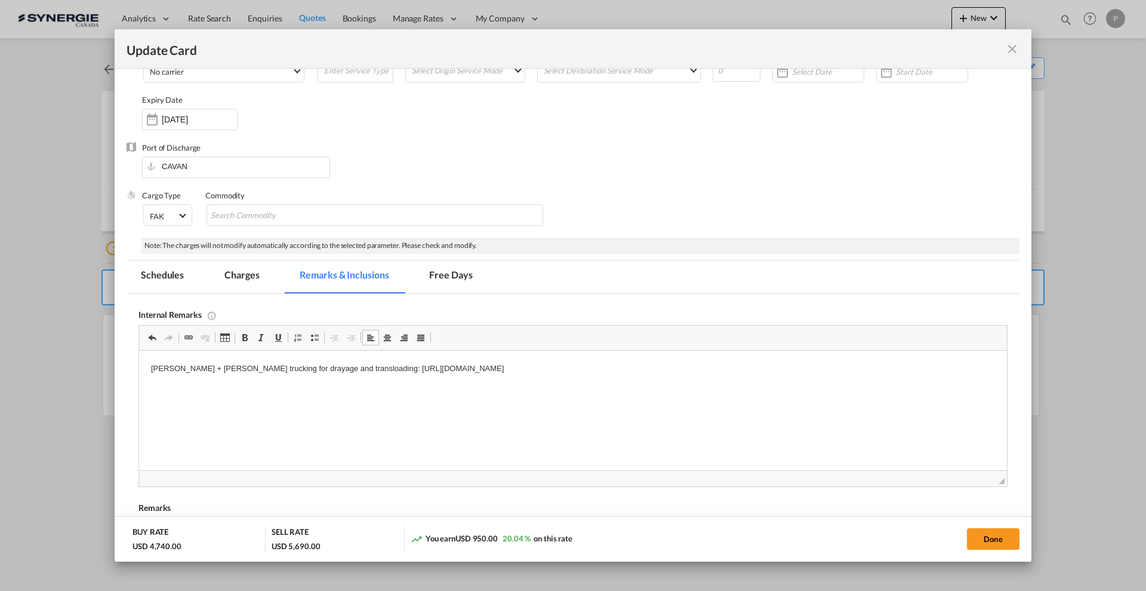
scroll to position [75, 0]
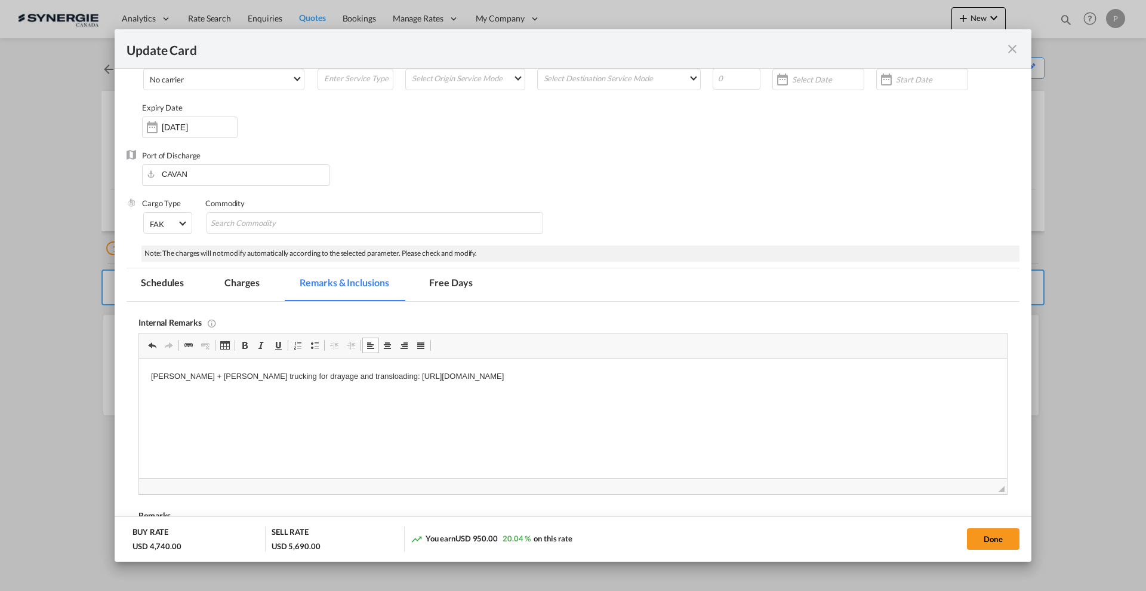
click at [877, 380] on p "Sandhard + Aaron trucking for drayage and transloading: https://app.frontapp.co…" at bounding box center [573, 376] width 844 height 13
click at [232, 388] on body "Sandhard + Aaron trucking for drayage and transloading: https://app.frontapp.co…" at bounding box center [573, 386] width 844 height 33
click at [309, 397] on html "Sandhard + Aaron trucking for drayage and transloading: https://app.frontapp.co…" at bounding box center [573, 386] width 868 height 57
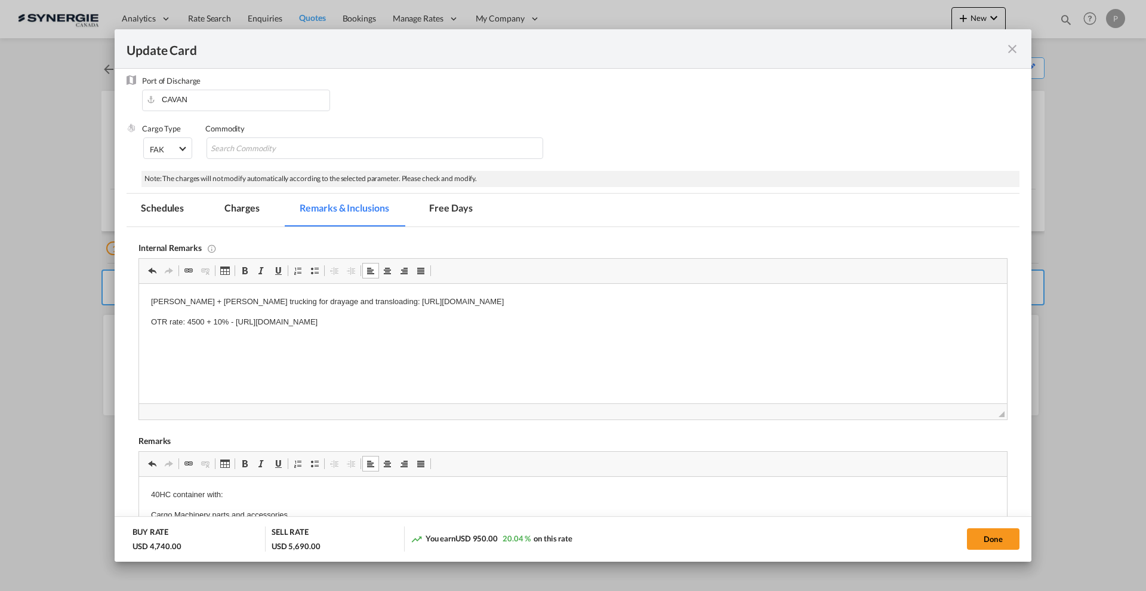
scroll to position [0, 0]
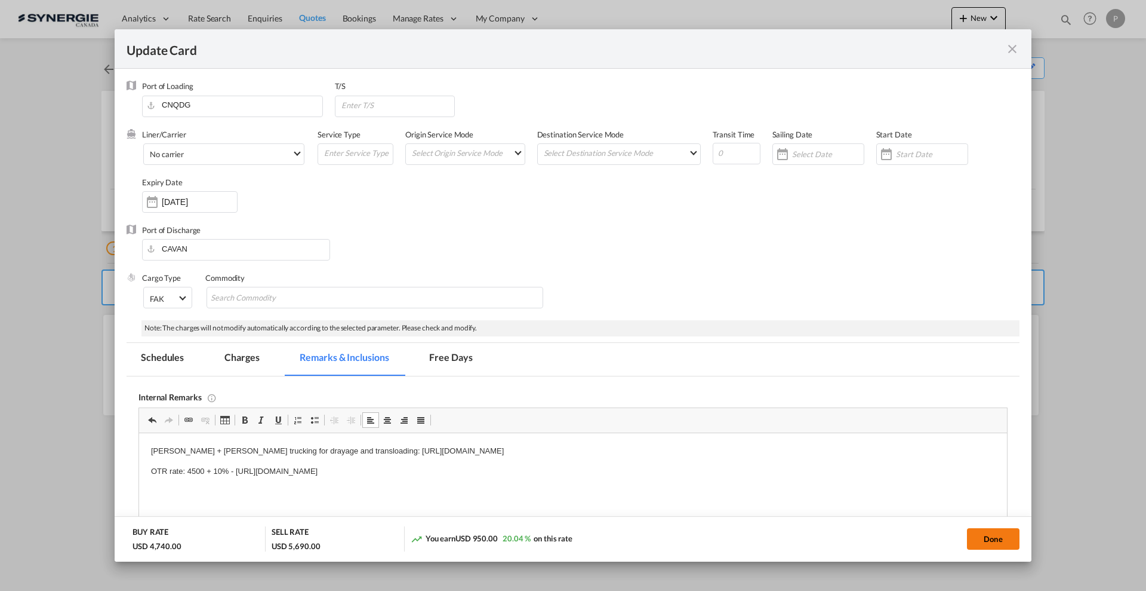
click at [1000, 545] on button "Done" at bounding box center [993, 538] width 53 height 21
type input "13 Sep 2025"
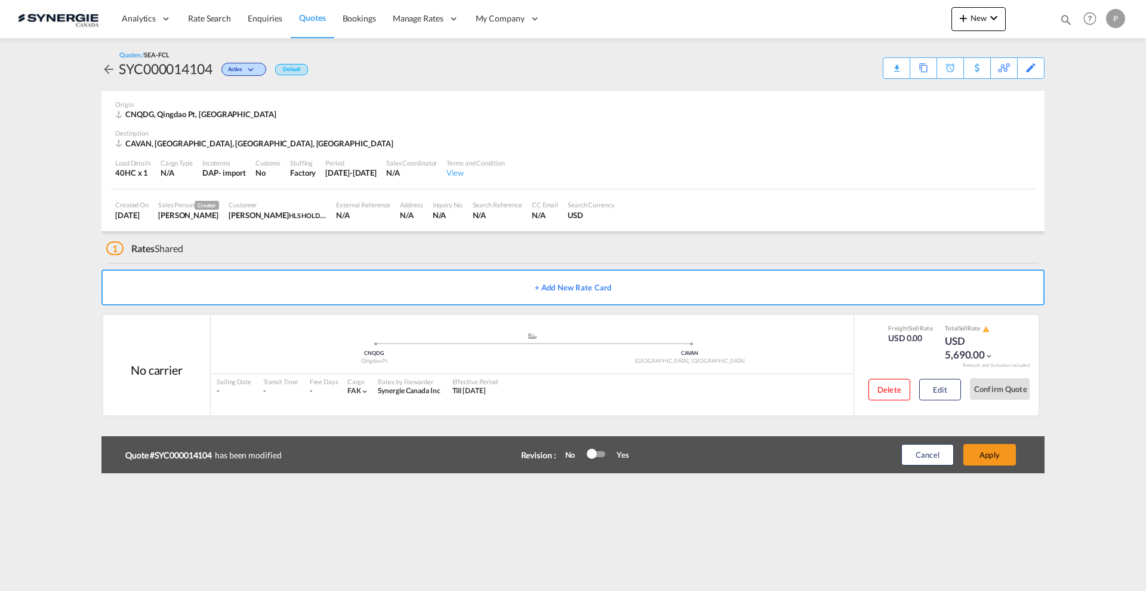
click at [601, 457] on div at bounding box center [596, 454] width 18 height 14
click at [1003, 455] on button "Apply" at bounding box center [990, 454] width 53 height 21
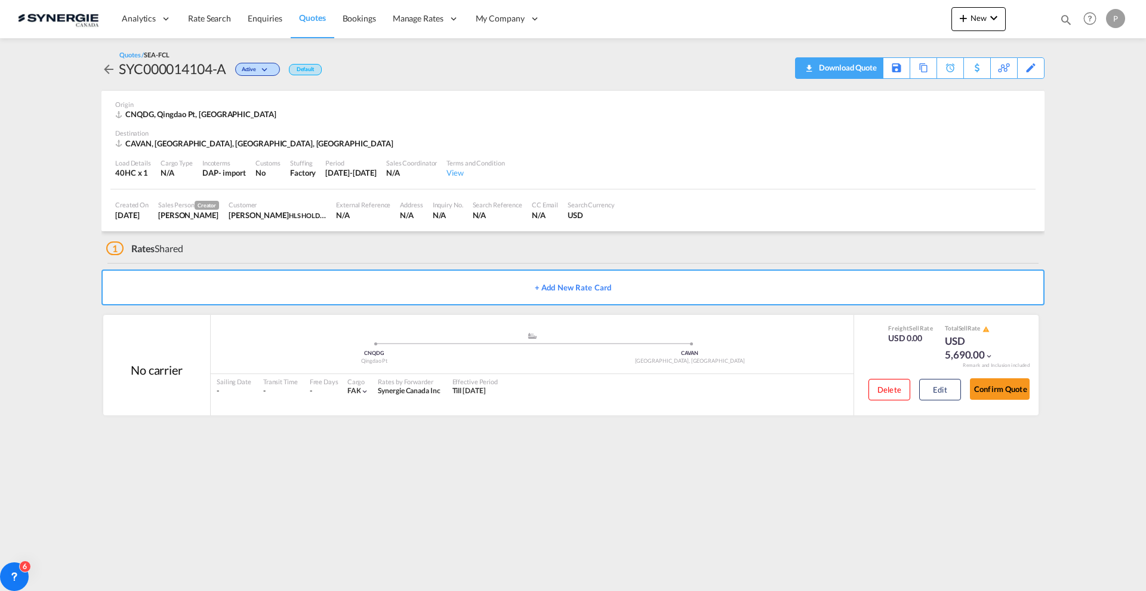
click at [859, 68] on div "Download Quote" at bounding box center [846, 67] width 61 height 19
click at [938, 382] on button "Edit" at bounding box center [941, 389] width 42 height 21
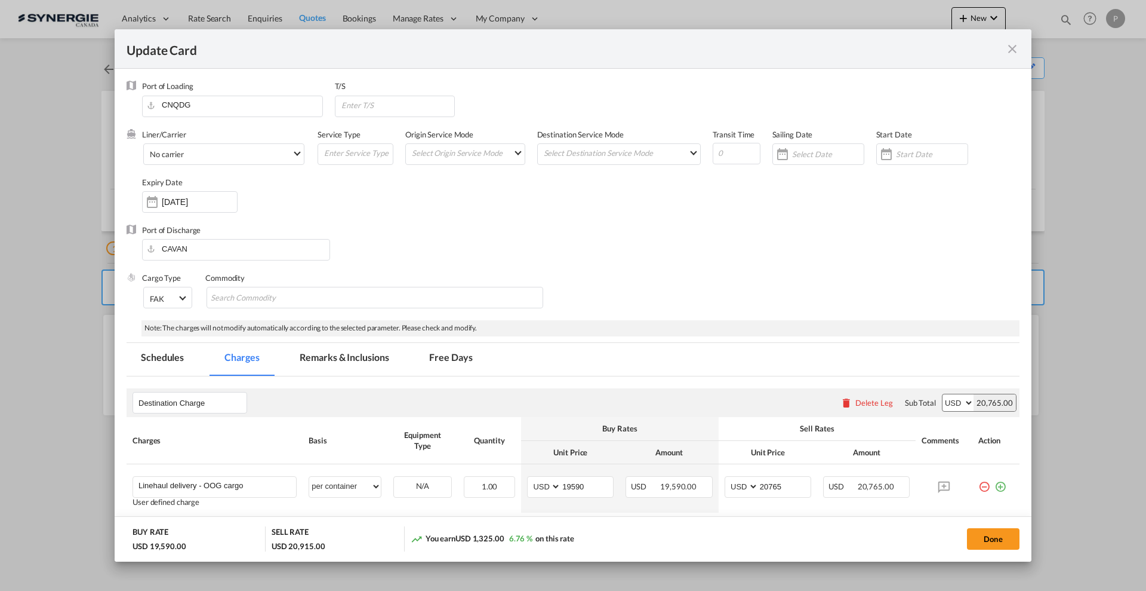
select select "per container"
select select "per B/L"
select select "per shipment"
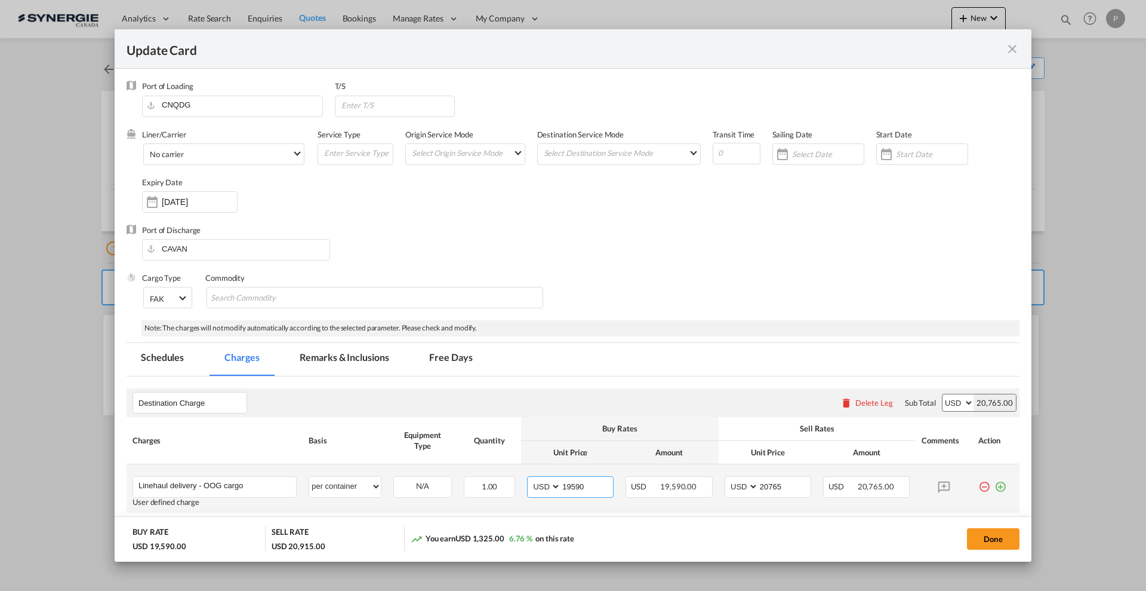
click at [589, 481] on input "19590" at bounding box center [587, 485] width 52 height 18
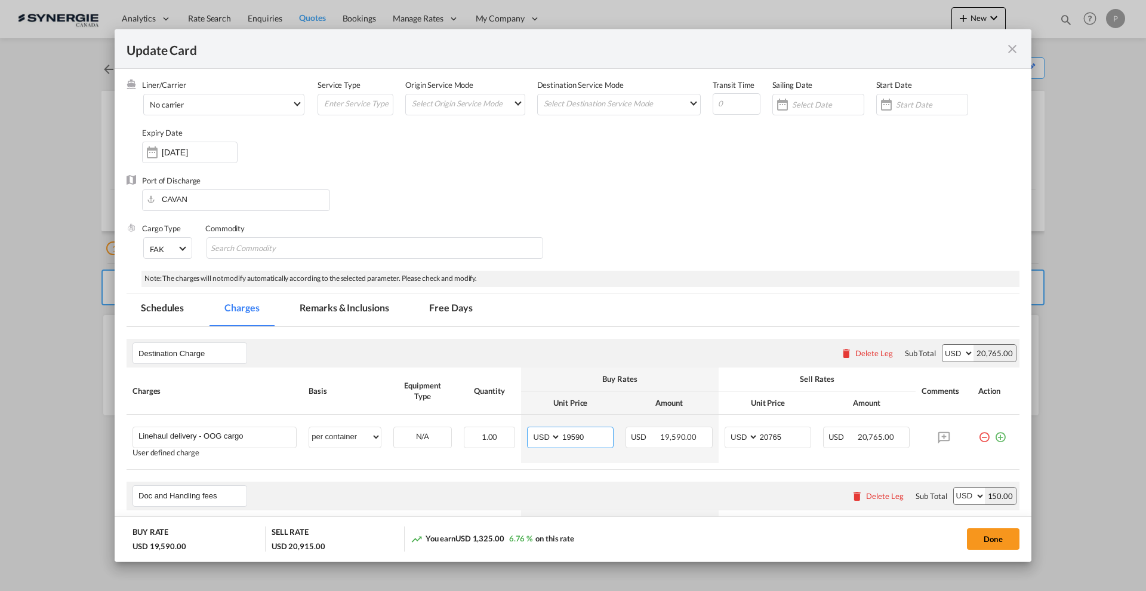
scroll to position [75, 0]
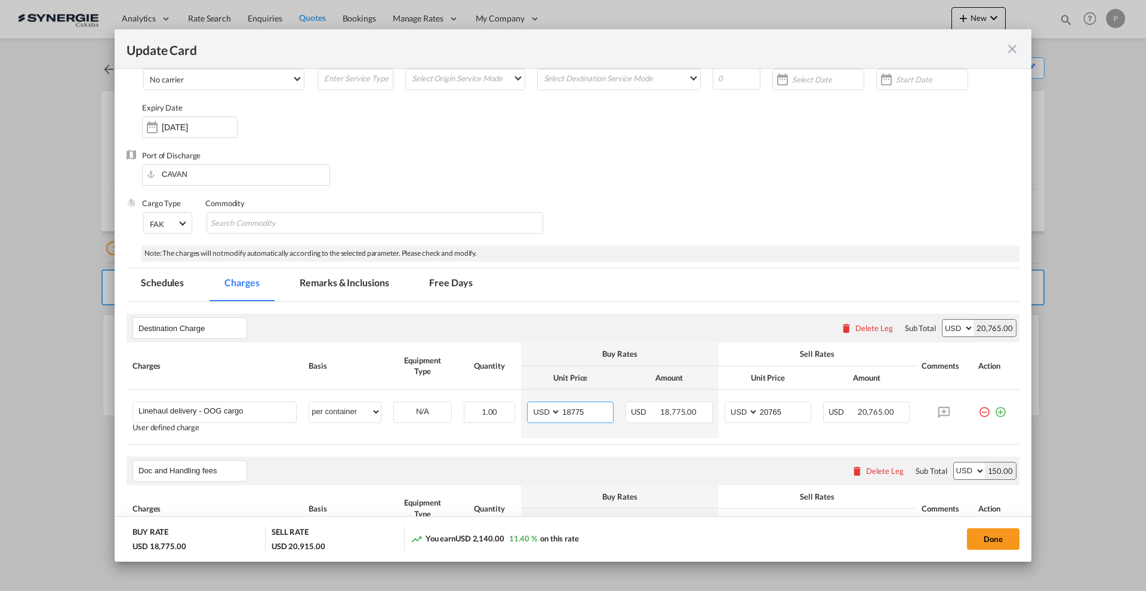
type input "18775"
click at [766, 413] on input "20765" at bounding box center [785, 411] width 52 height 18
type input "19900"
click at [804, 226] on div "Cargo Type FAK FAK GCR GDSM General Cargo Hazardous Cargo Ambient Foodstuff Chi…" at bounding box center [581, 222] width 878 height 48
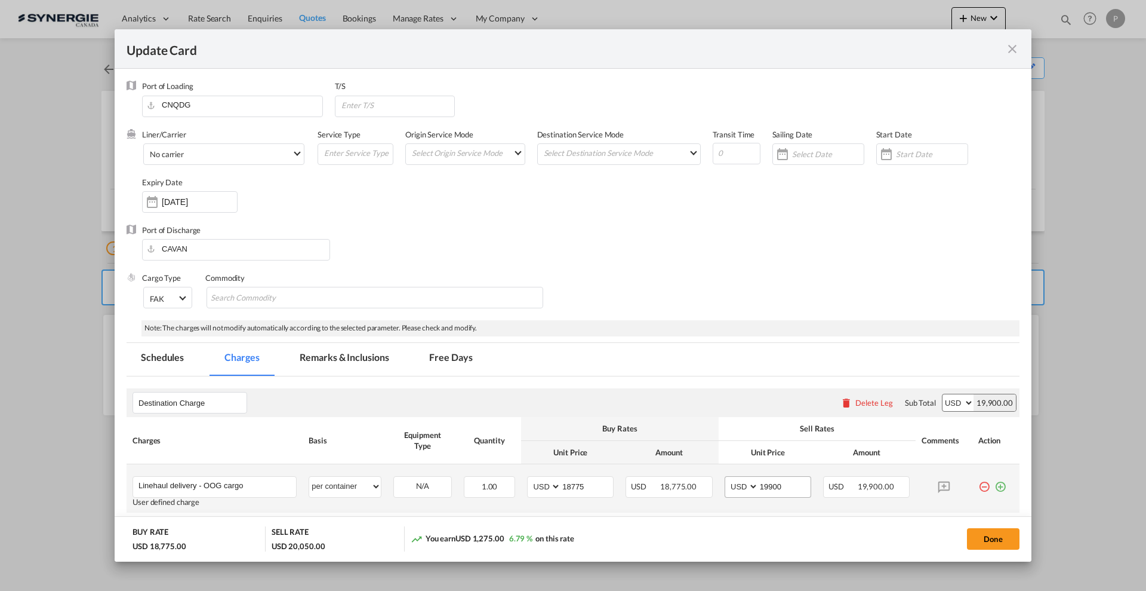
scroll to position [75, 0]
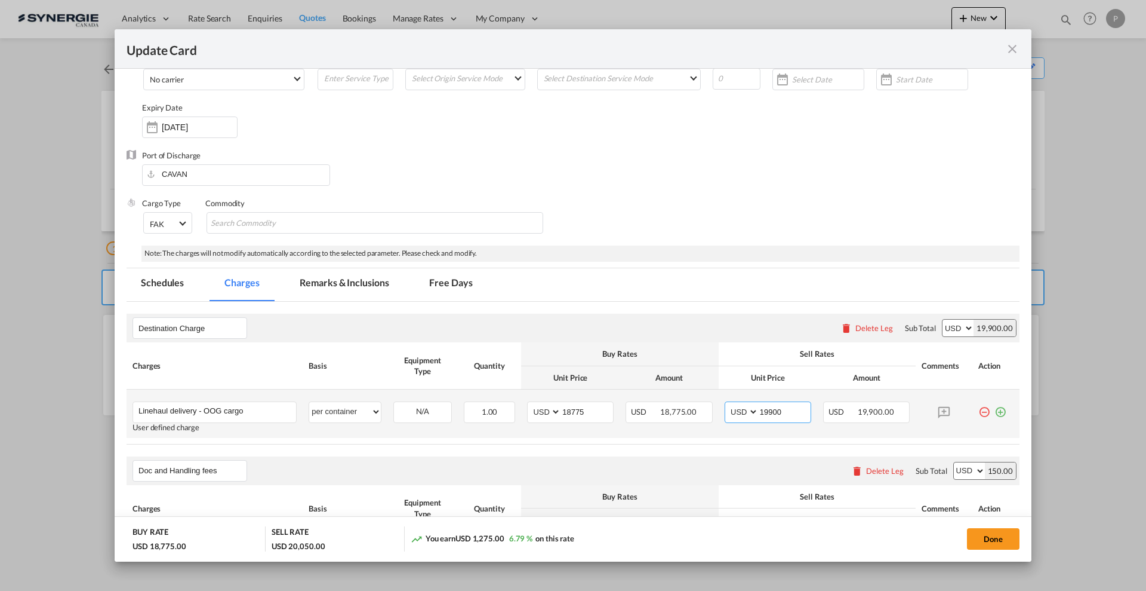
drag, startPoint x: 776, startPoint y: 411, endPoint x: 752, endPoint y: 405, distance: 25.3
click at [752, 405] on md-input-container "AED AFN ALL AMD ANG AOA ARS AUD AWG AZN BAM BBD BDT BGN BHD BIF BMD BND [PERSON…" at bounding box center [768, 411] width 87 height 21
click at [768, 407] on input "19900" at bounding box center [785, 411] width 52 height 18
click at [733, 287] on md-tabs-canvas "Schedules Charges Remarks & Inclusions Free Days Schedules Charges Remarks & In…" at bounding box center [573, 284] width 893 height 33
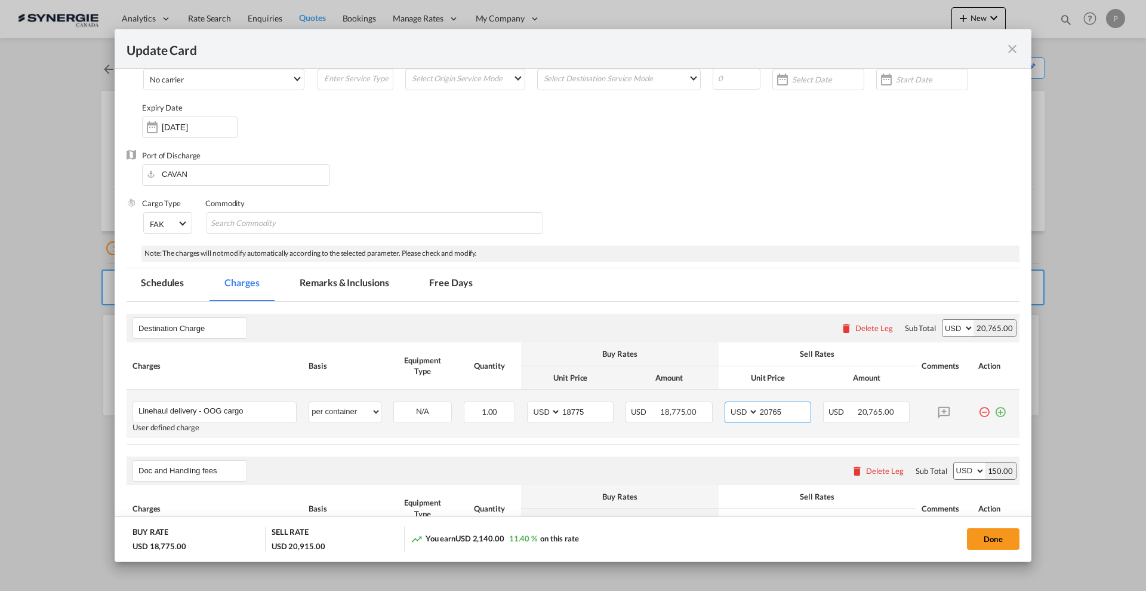
click at [762, 408] on input "20765" at bounding box center [785, 411] width 52 height 18
type input "20665"
click at [982, 534] on button "Done" at bounding box center [993, 538] width 53 height 21
type input "13 Sep 2025"
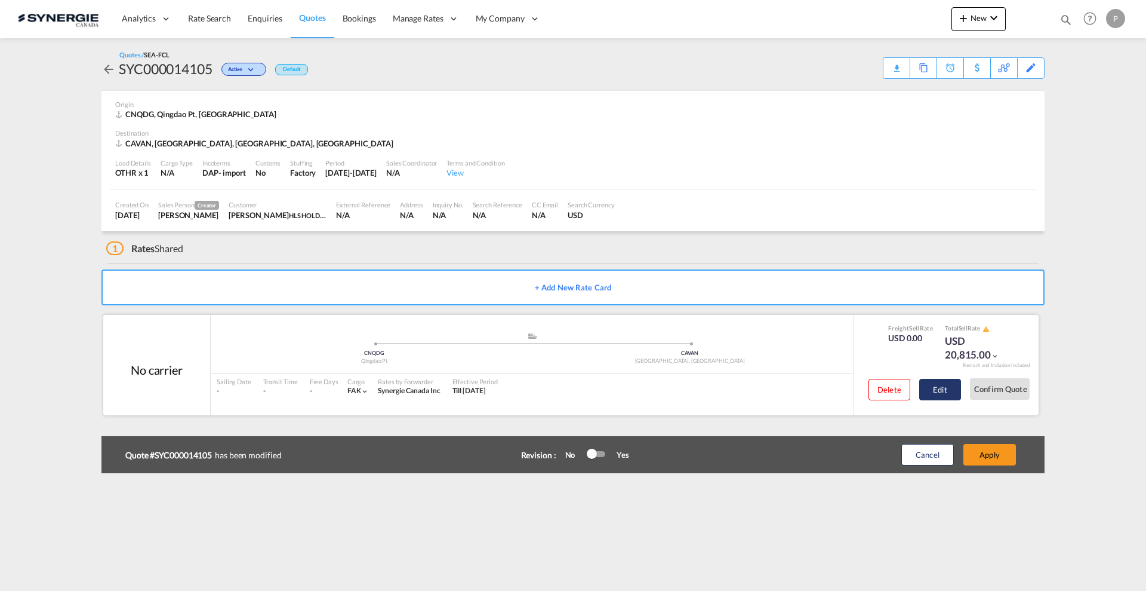
click at [924, 397] on button "Edit" at bounding box center [941, 389] width 42 height 21
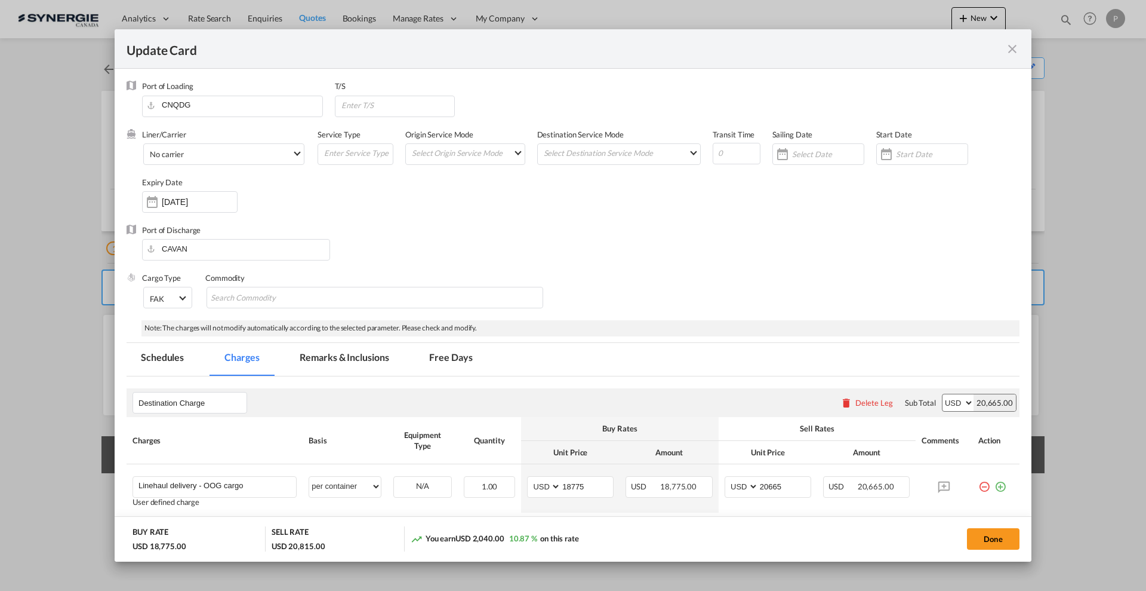
click at [332, 352] on md-tab-item "Remarks & Inclusions" at bounding box center [344, 359] width 118 height 33
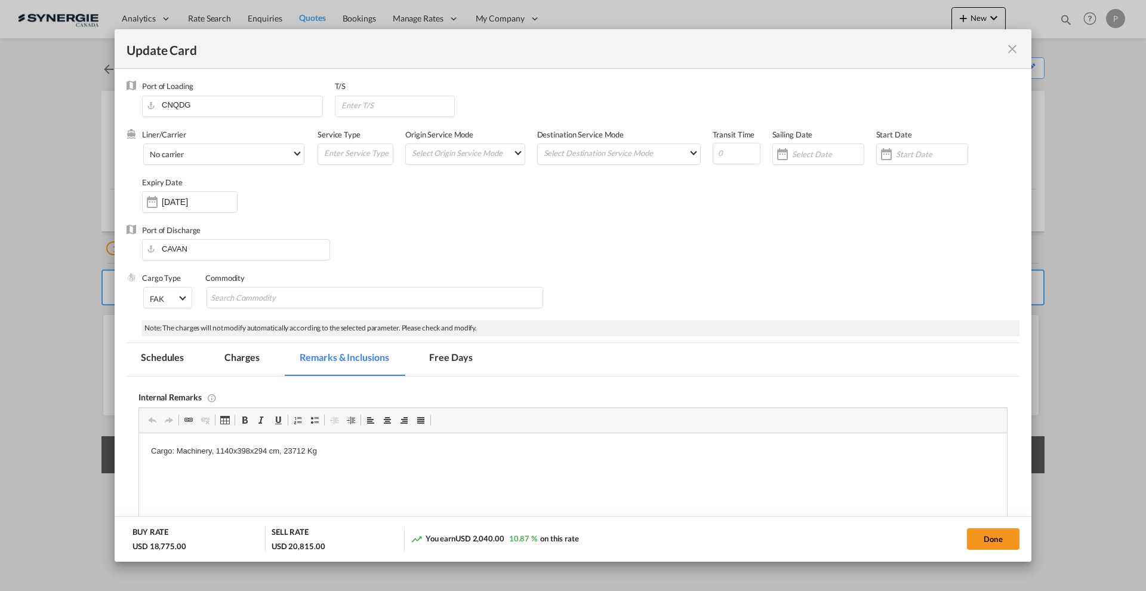
scroll to position [149, 0]
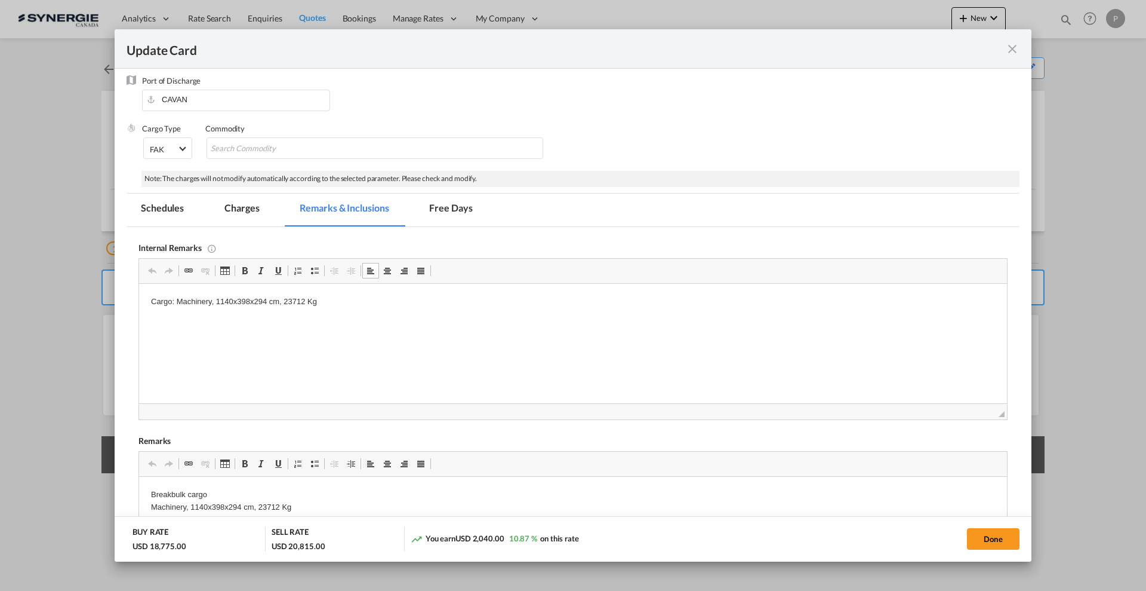
click at [402, 302] on p "Cargo: Machinery, 1140x398x294 cm, 23712 Kg" at bounding box center [573, 302] width 844 height 13
click at [277, 319] on p "OTR rate: 23000 + 6% -" at bounding box center [573, 322] width 844 height 13
click at [977, 541] on button "Done" at bounding box center [993, 538] width 53 height 21
type input "13 Sep 2025"
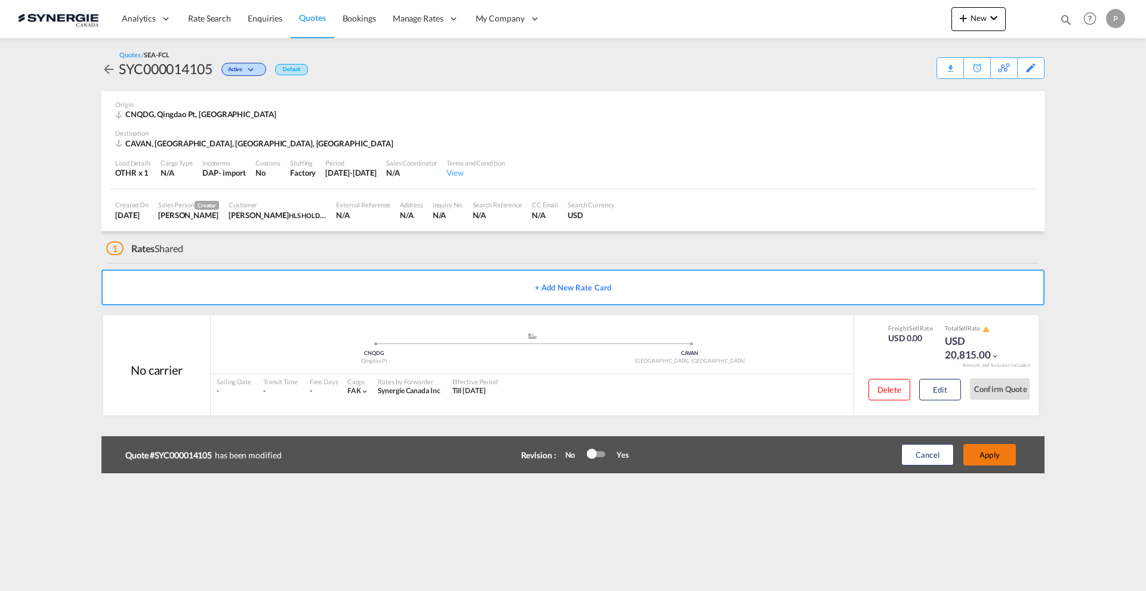
click at [988, 458] on button "Apply" at bounding box center [990, 454] width 53 height 21
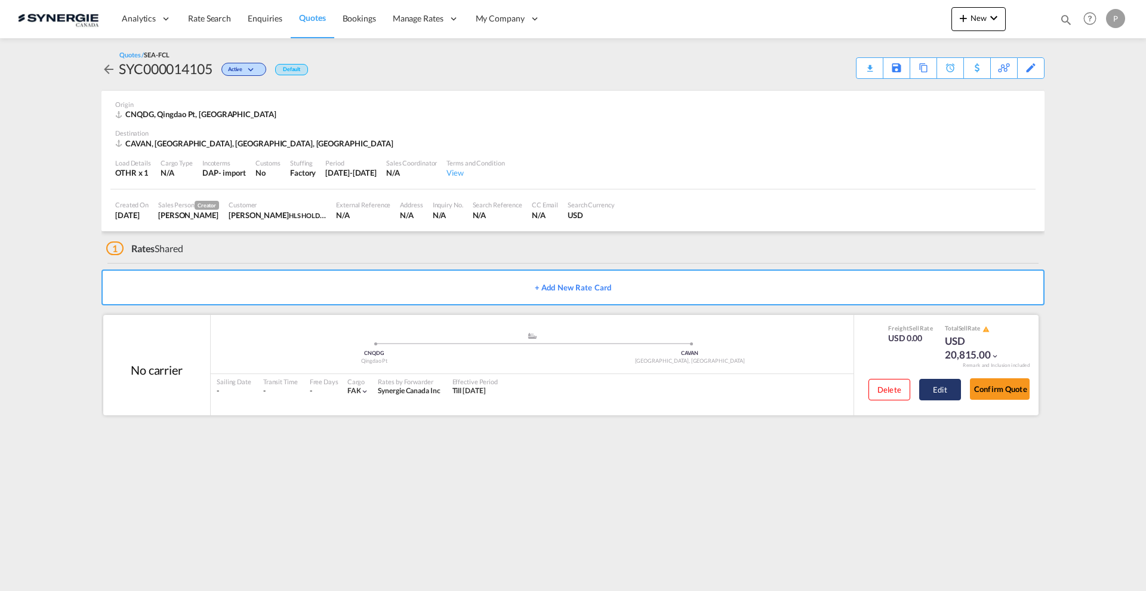
click at [934, 389] on button "Edit" at bounding box center [941, 389] width 42 height 21
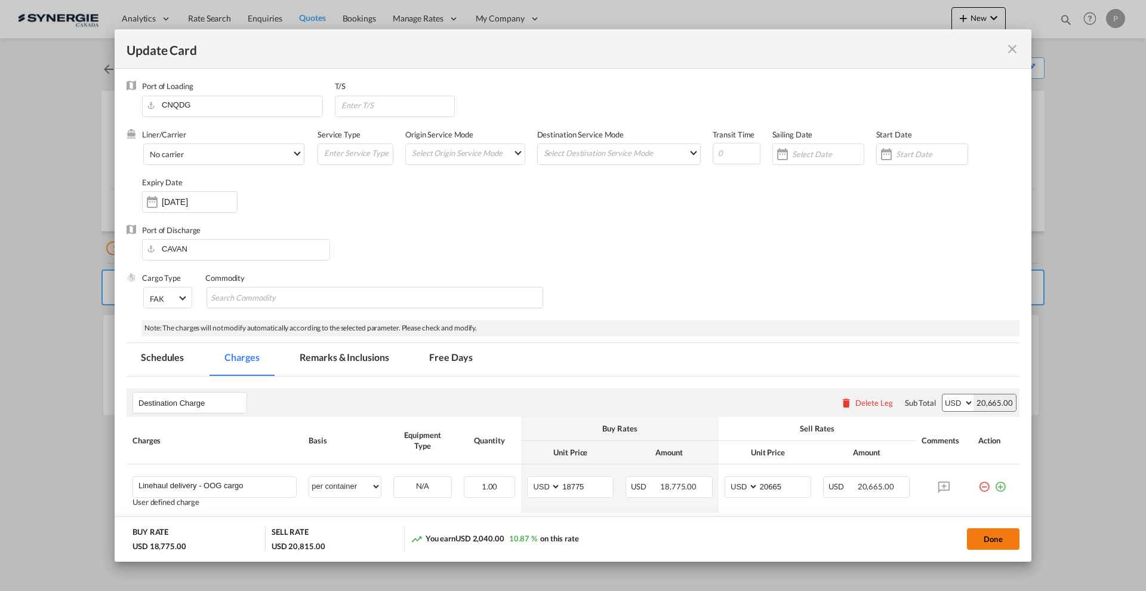
click at [977, 533] on button "Done" at bounding box center [993, 538] width 53 height 21
type input "13 Sep 2025"
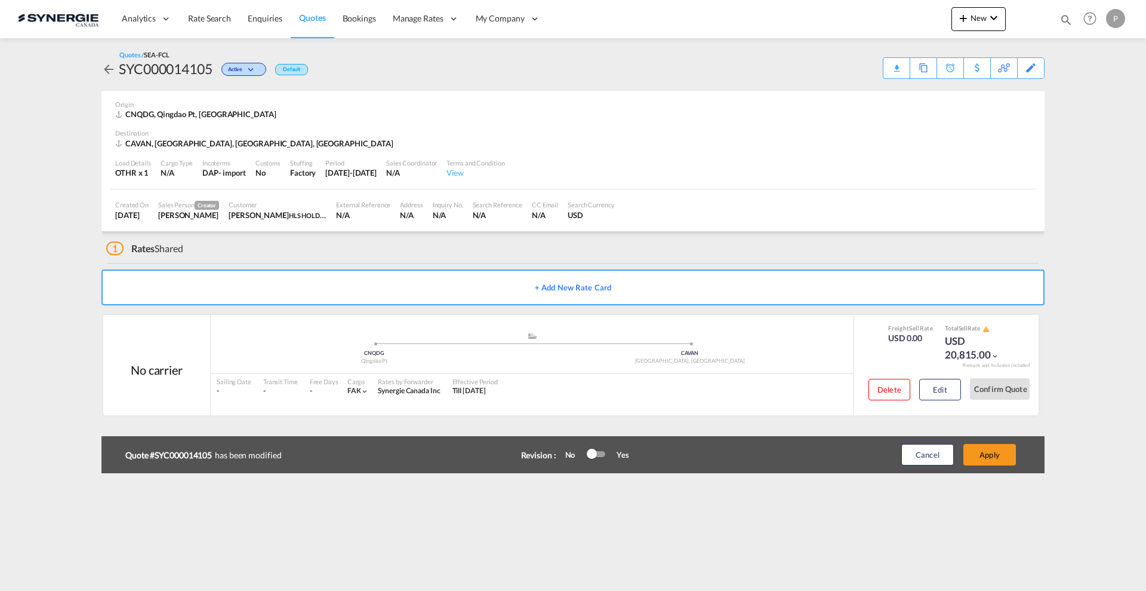
click at [590, 449] on div at bounding box center [592, 453] width 10 height 10
click at [977, 458] on button "Apply" at bounding box center [990, 454] width 53 height 21
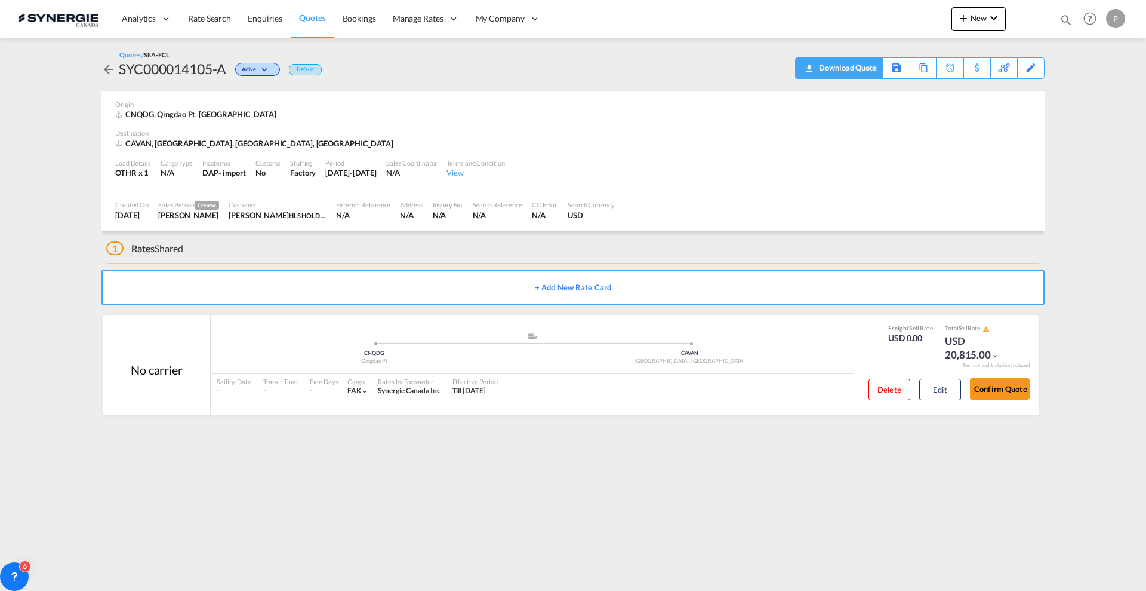
click at [872, 61] on div "Download Quote" at bounding box center [846, 67] width 61 height 19
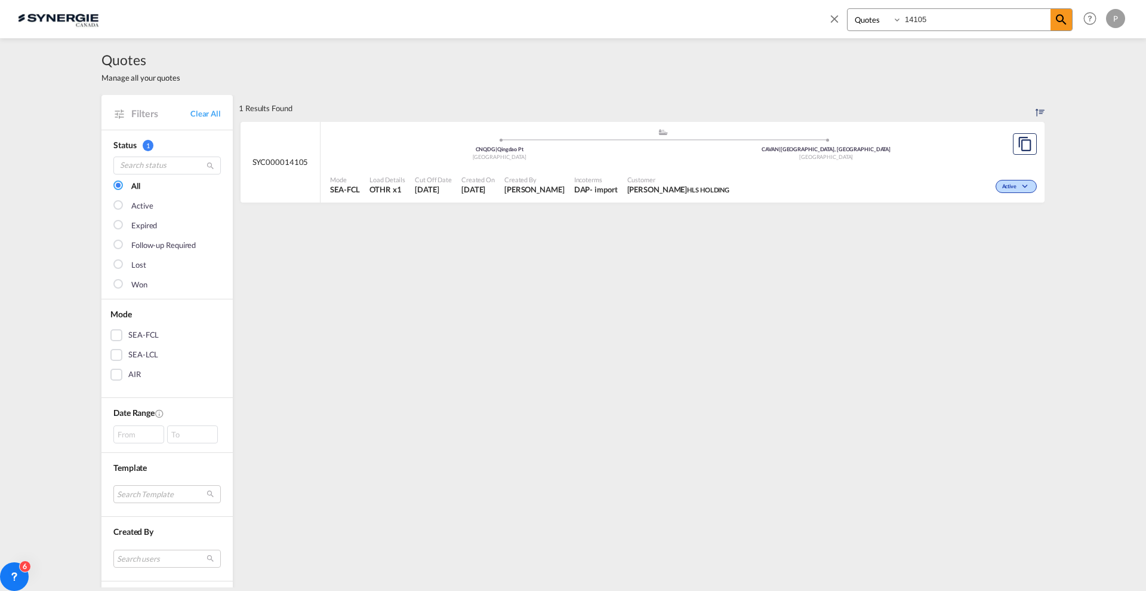
select select "Quotes"
click at [839, 22] on md-icon "icon-close" at bounding box center [834, 18] width 13 height 13
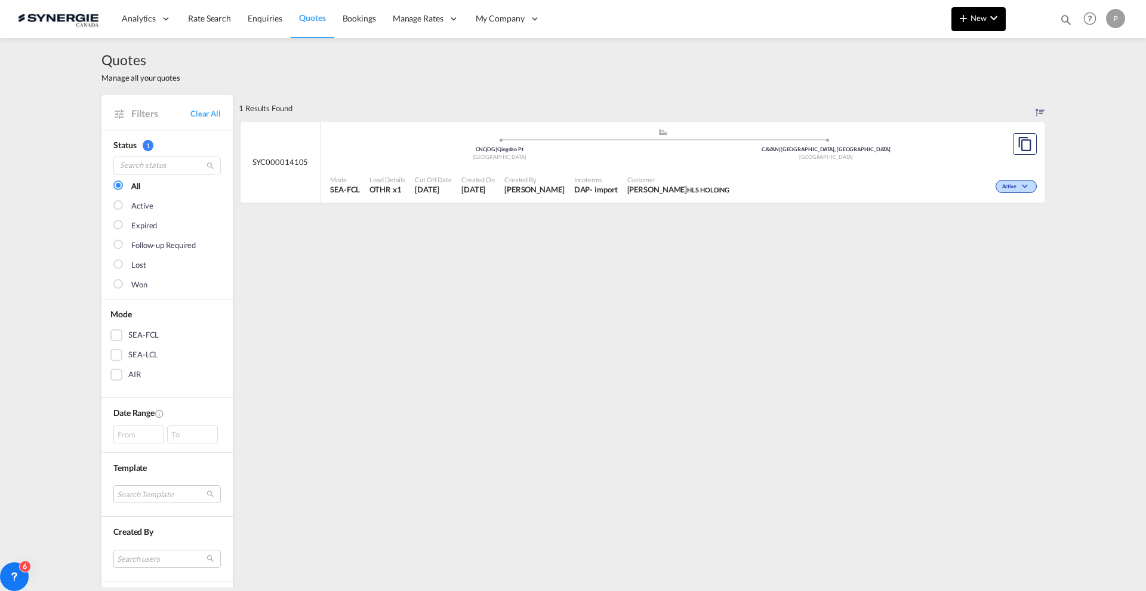
click at [962, 16] on md-icon "icon-plus 400-fg" at bounding box center [964, 18] width 14 height 14
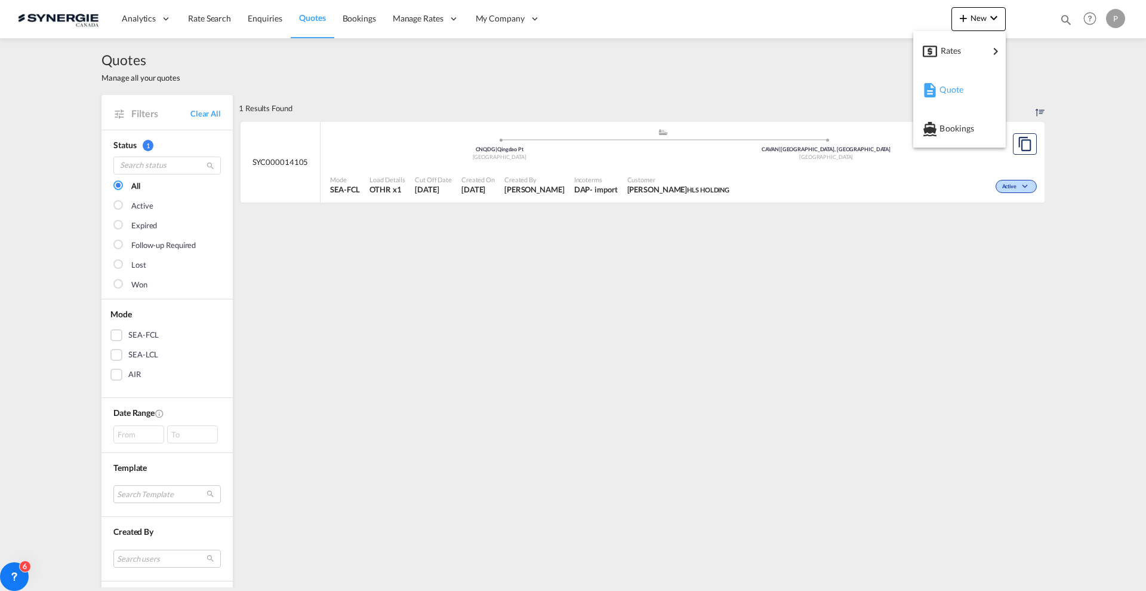
click at [965, 78] on div "Quote" at bounding box center [962, 90] width 44 height 30
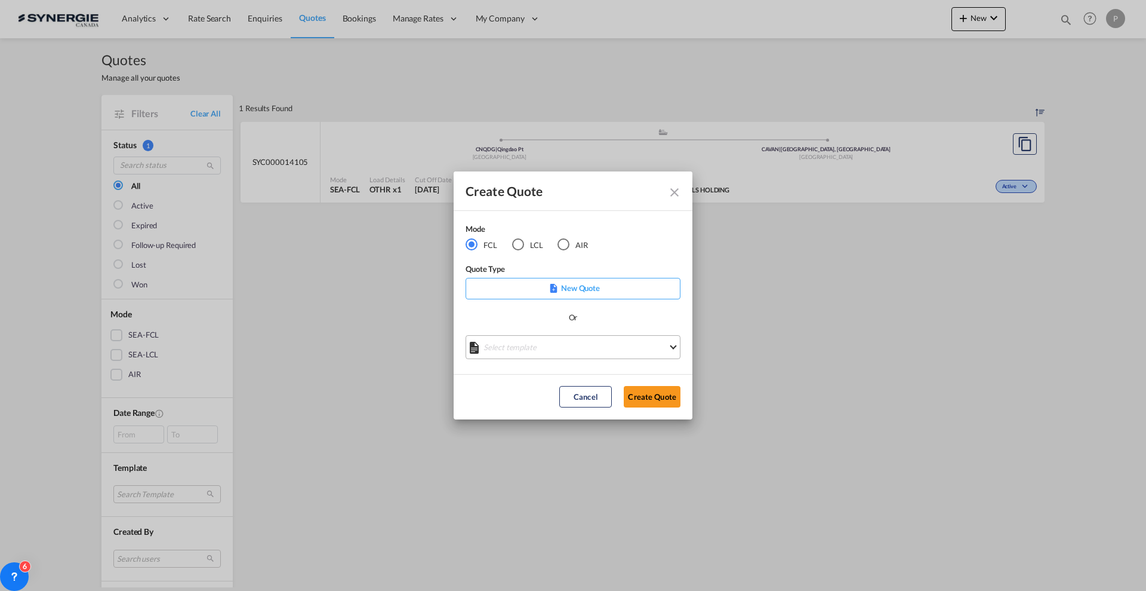
click at [568, 344] on md-select "Select template *NEW* FCL FREEHAND / DAP [PERSON_NAME] | [DATE] *NEW* Import FC…" at bounding box center [573, 347] width 215 height 24
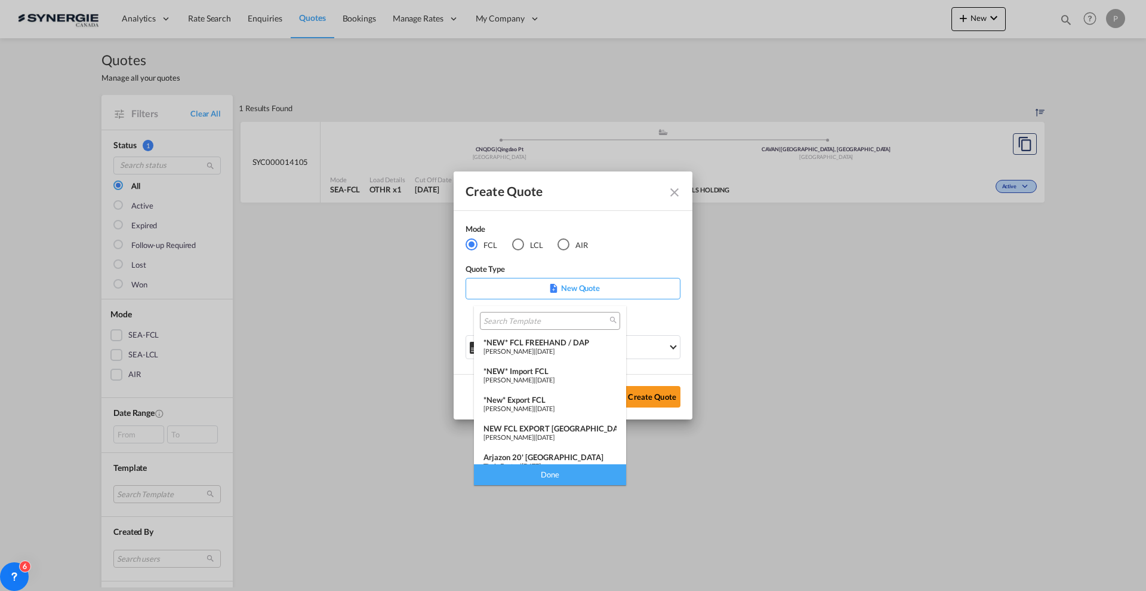
click at [534, 405] on span "[PERSON_NAME]" at bounding box center [509, 408] width 50 height 8
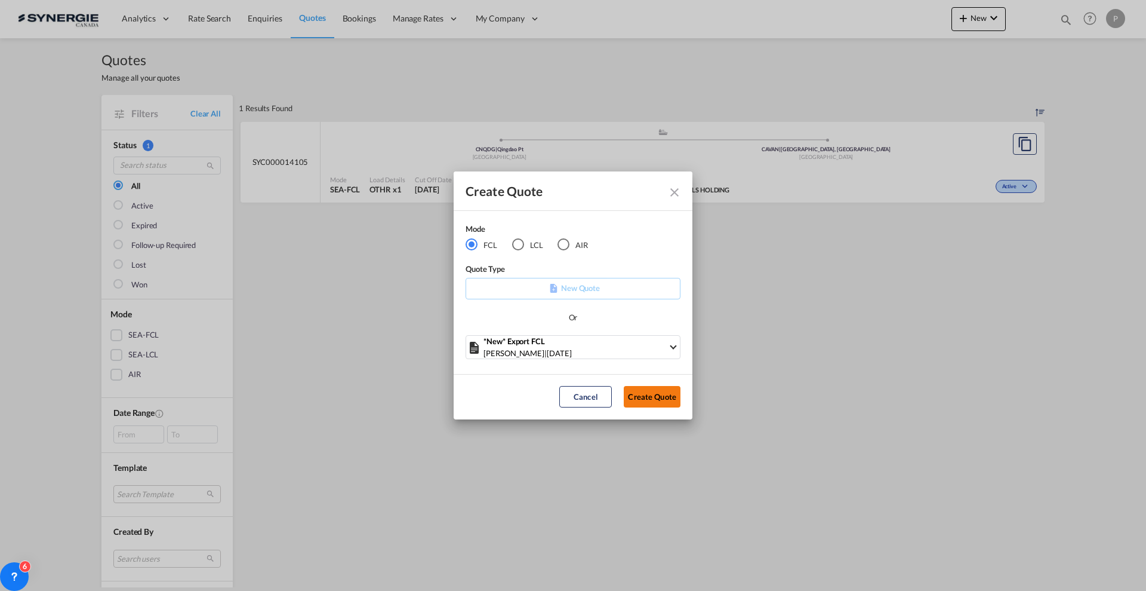
click at [672, 399] on button "Create Quote" at bounding box center [652, 396] width 57 height 21
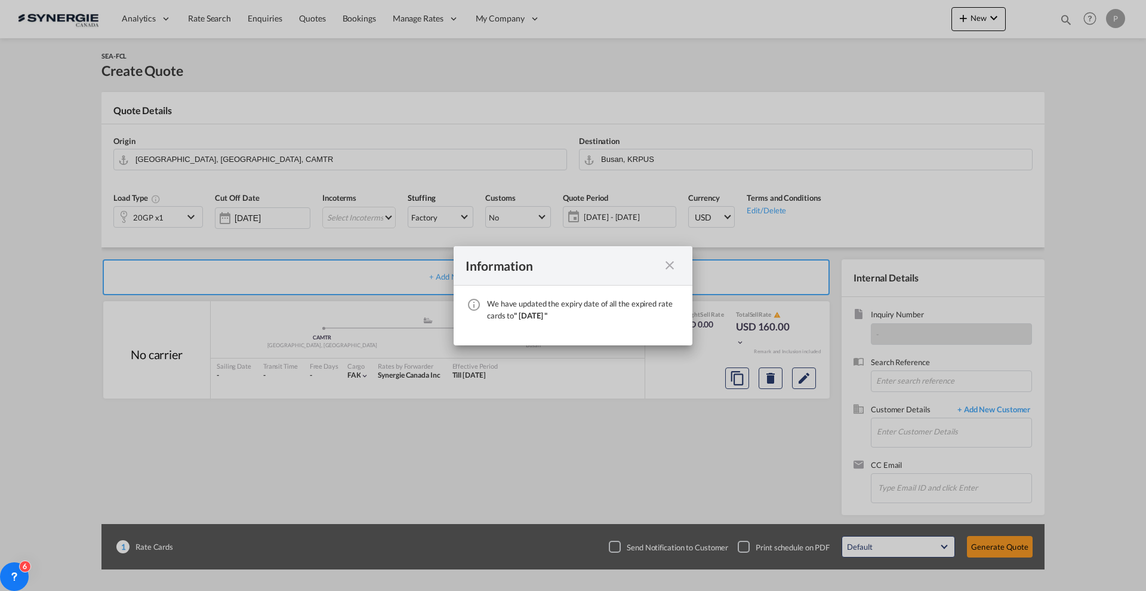
click at [671, 265] on md-icon "icon-close fg-AAA8AD cursor" at bounding box center [670, 265] width 14 height 14
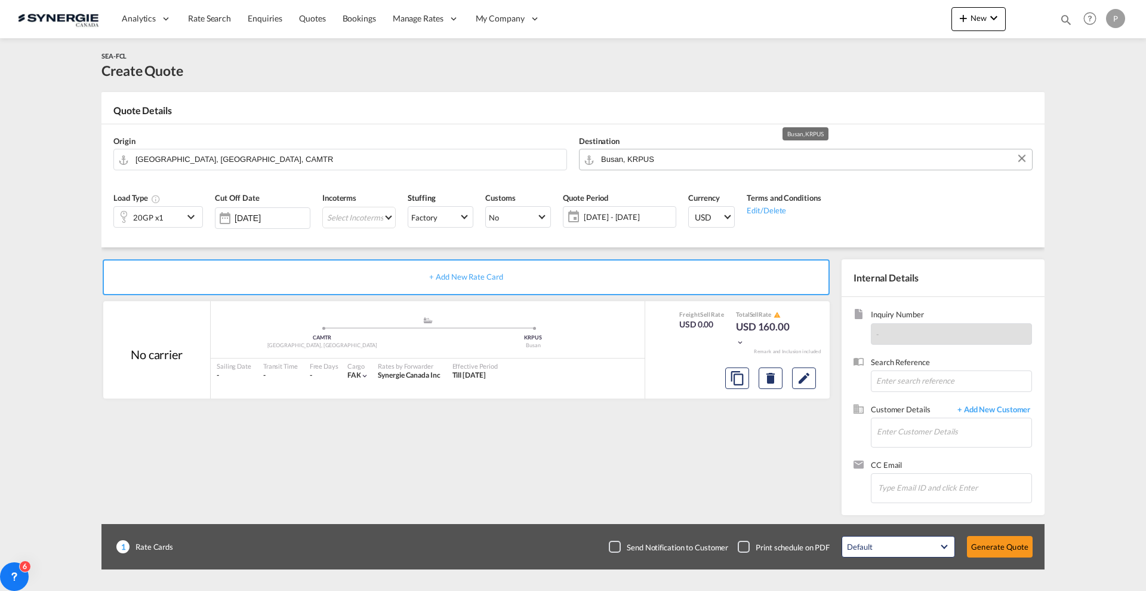
click at [605, 162] on input "Busan, KRPUS" at bounding box center [813, 159] width 425 height 21
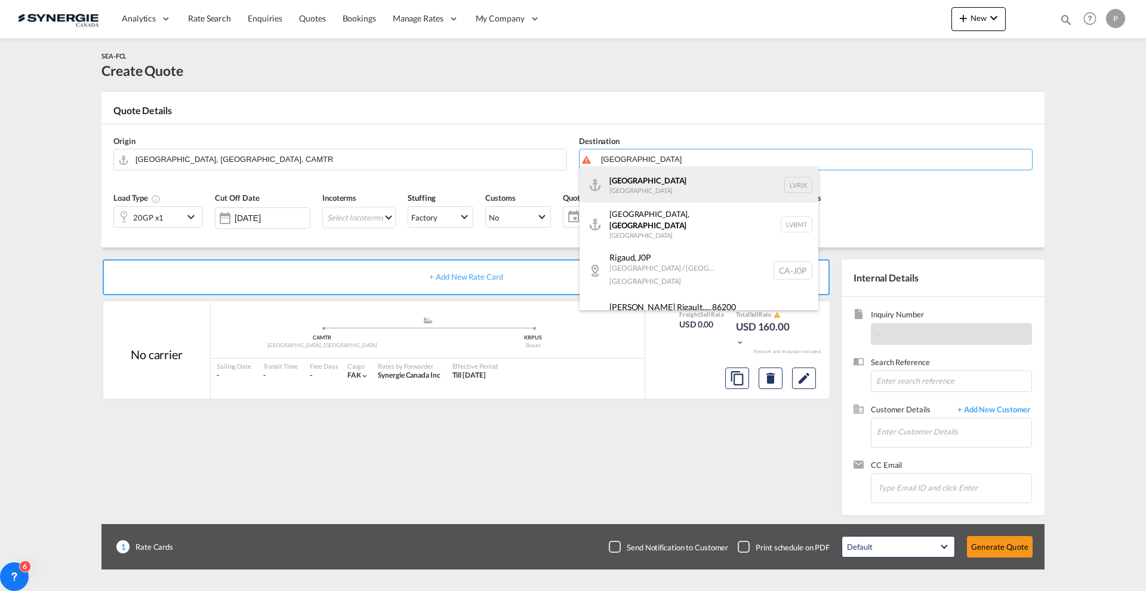
click at [620, 181] on div "Riga Latvia LVRIX" at bounding box center [699, 185] width 239 height 36
type input "Riga, LVRIX"
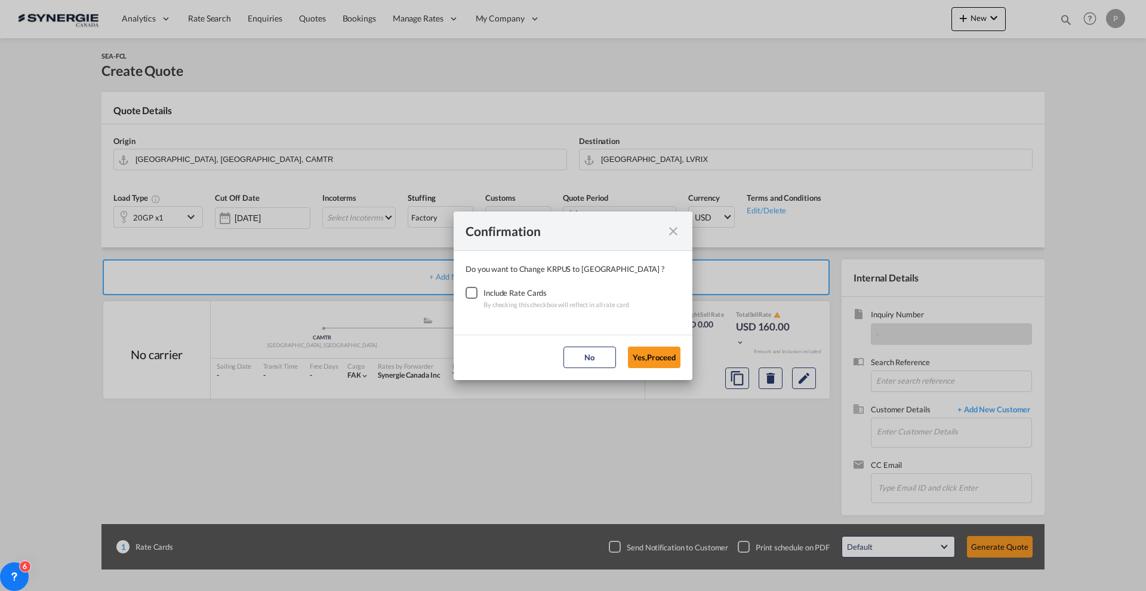
click at [478, 296] on div "Checkbox No Ink" at bounding box center [472, 293] width 12 height 12
click at [632, 353] on button "Yes,Proceed" at bounding box center [654, 356] width 53 height 21
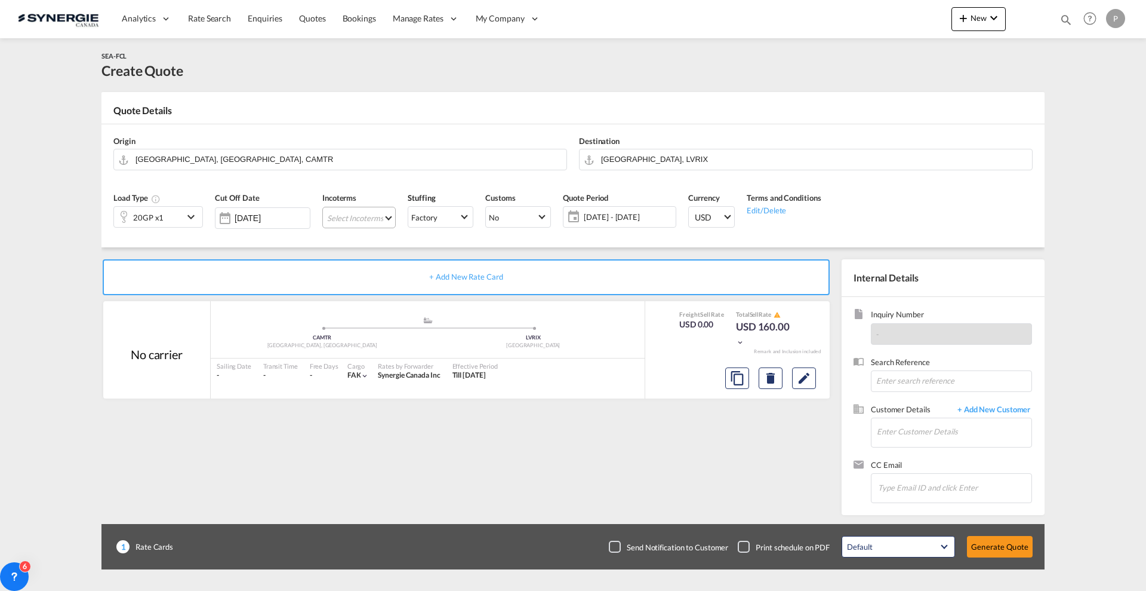
click at [345, 210] on md-select "Select Incoterms FOB - import Free on Board CIP - export Carriage and Insurance…" at bounding box center [358, 217] width 73 height 21
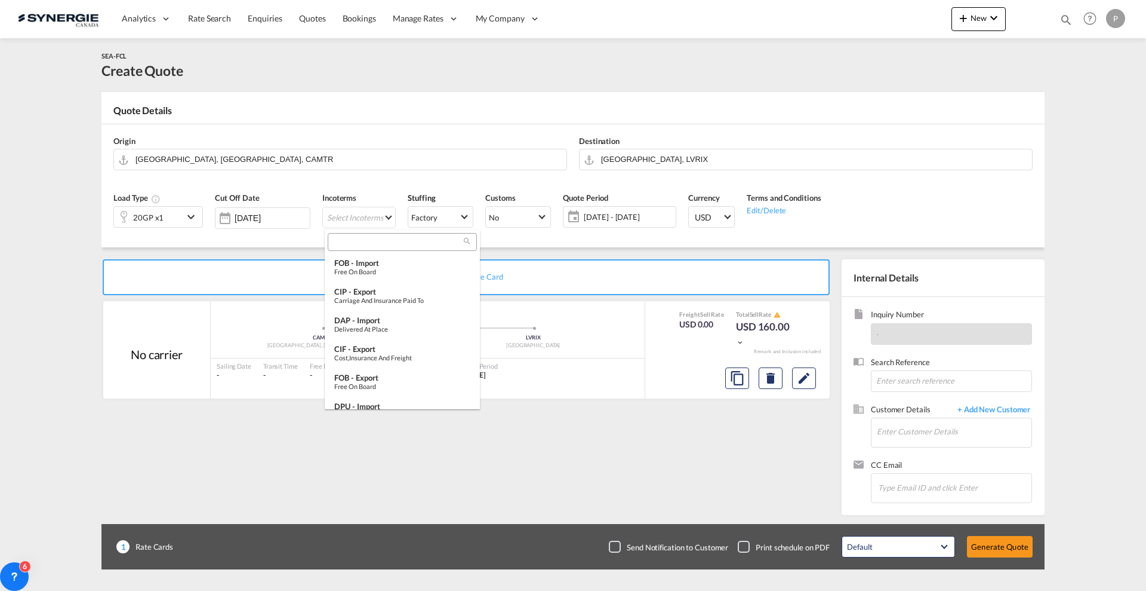
click at [364, 244] on input "search" at bounding box center [397, 241] width 133 height 11
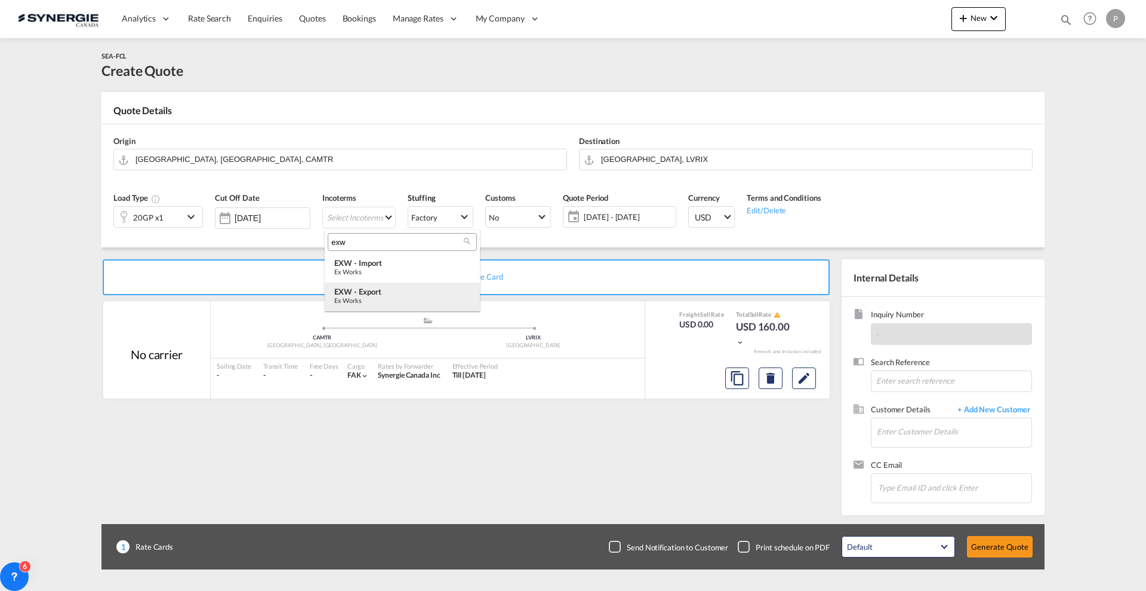
type input "exw"
click at [376, 284] on md-option "EXW - export Ex Works" at bounding box center [402, 296] width 155 height 29
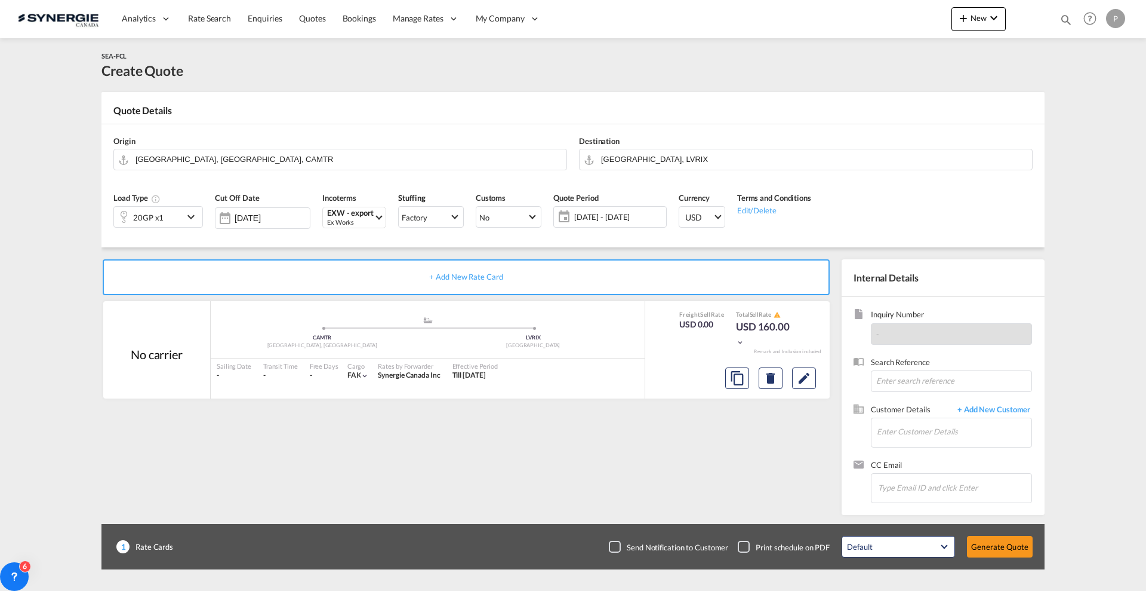
click at [610, 220] on span "20 Aug - 19 Sep 2025" at bounding box center [618, 216] width 89 height 11
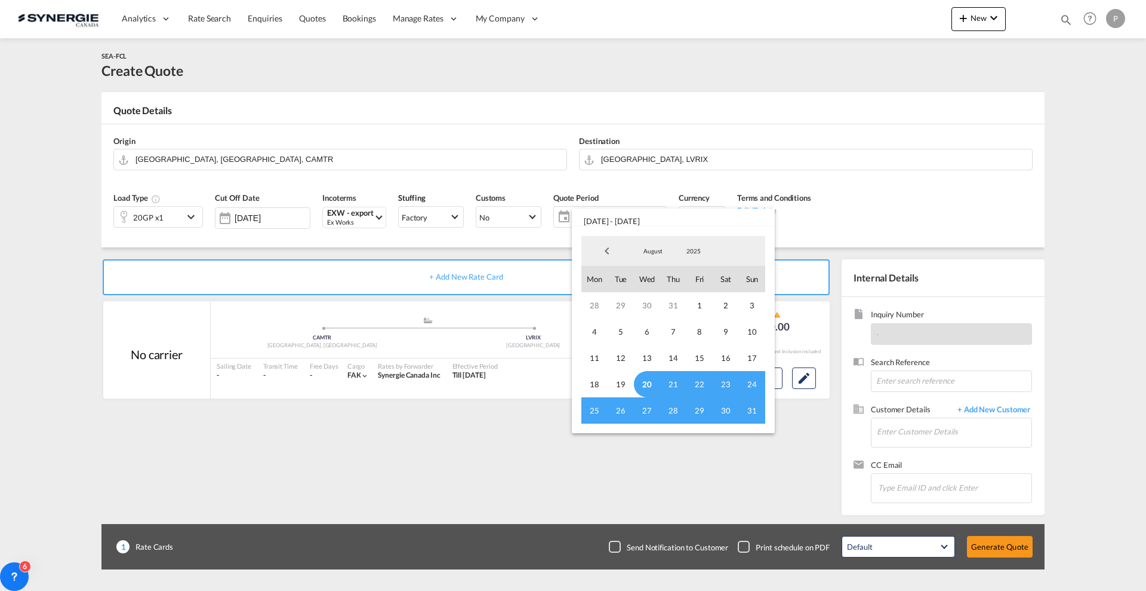
click at [647, 380] on span "20" at bounding box center [647, 384] width 26 height 26
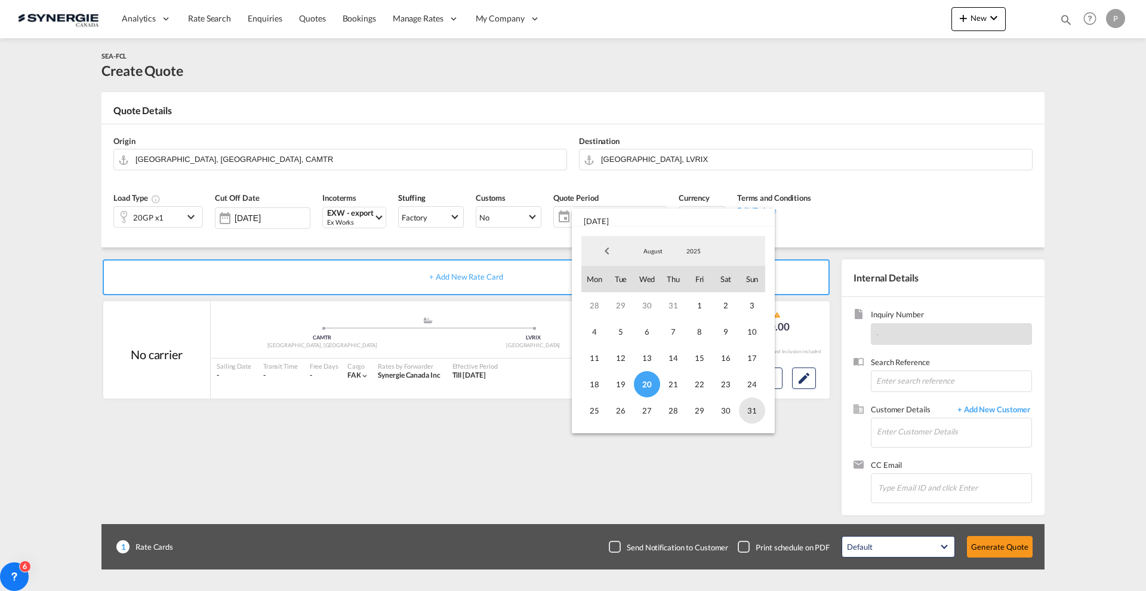
click at [748, 410] on span "31" at bounding box center [752, 410] width 26 height 26
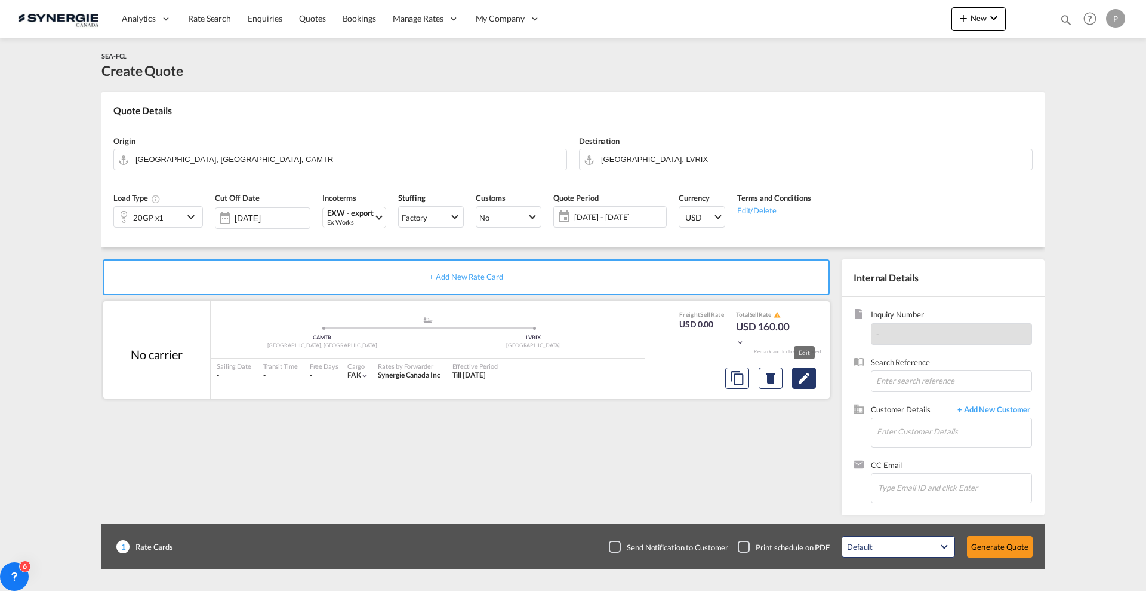
click at [800, 385] on button "Edit" at bounding box center [804, 377] width 24 height 21
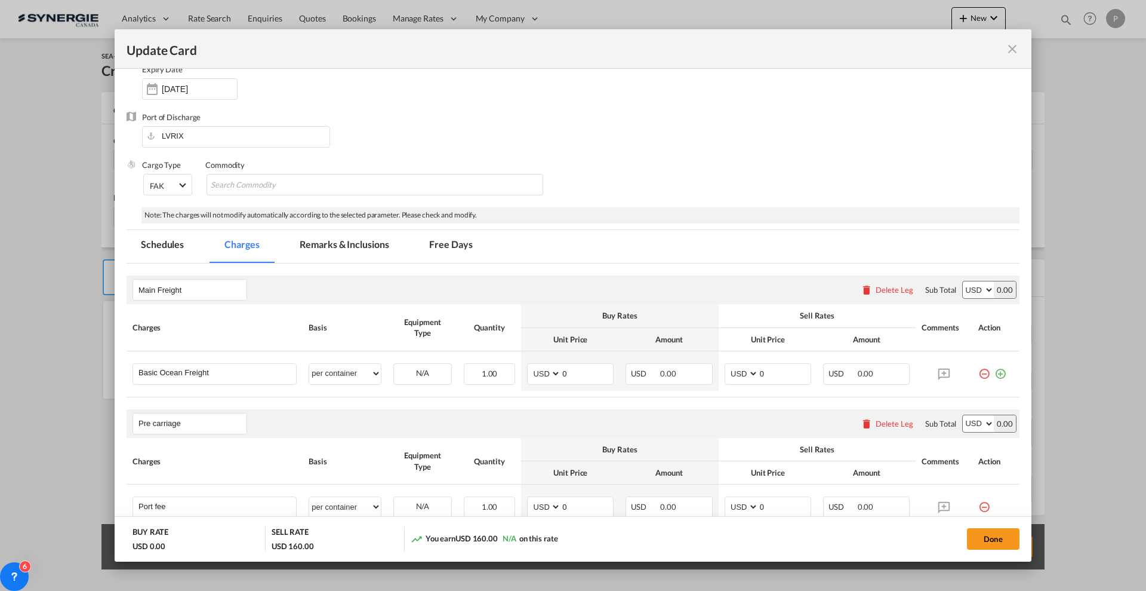
scroll to position [224, 0]
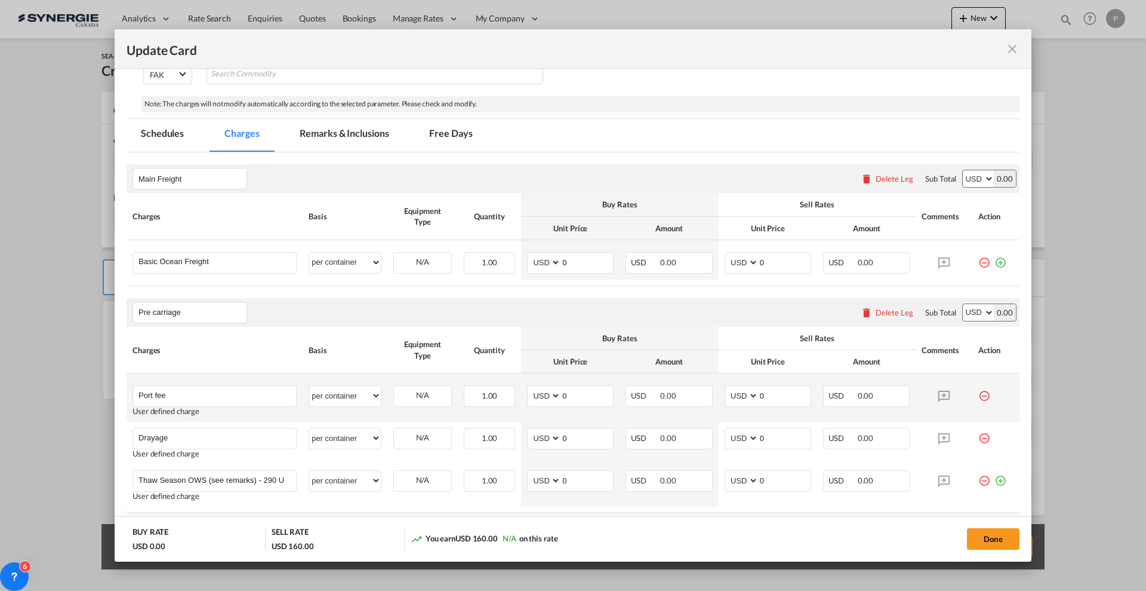
click at [569, 413] on td "AED AFN ALL AMD ANG AOA ARS AUD AWG AZN BAM BBD BDT BGN BHD BIF BMD BND BOB BRL…" at bounding box center [570, 397] width 99 height 48
click at [575, 397] on input "0" at bounding box center [587, 395] width 52 height 18
type input "50"
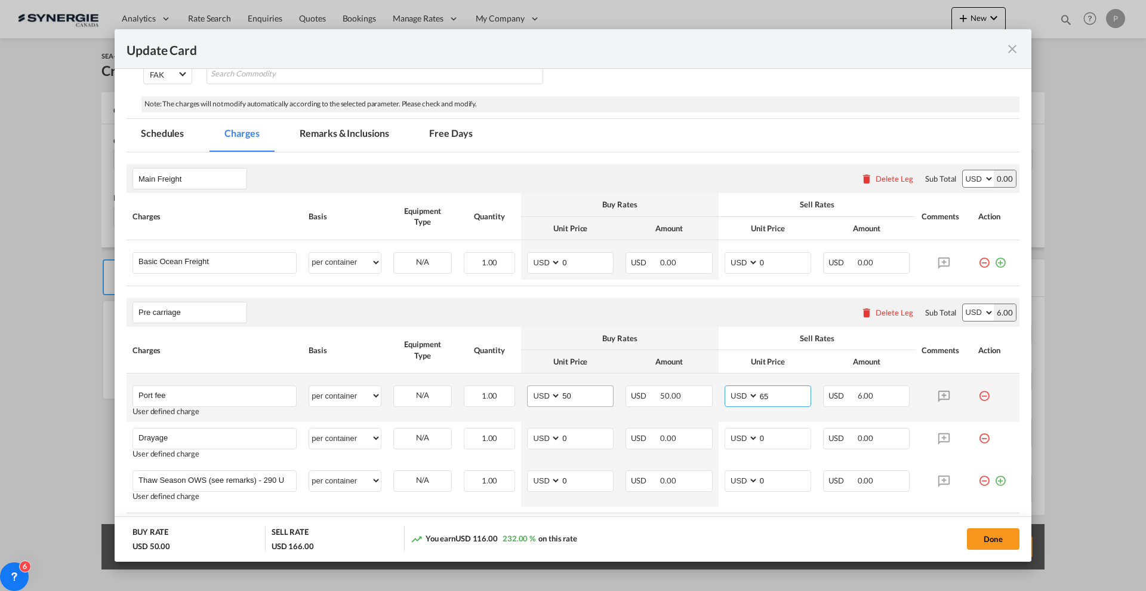
type input "65"
type input "310"
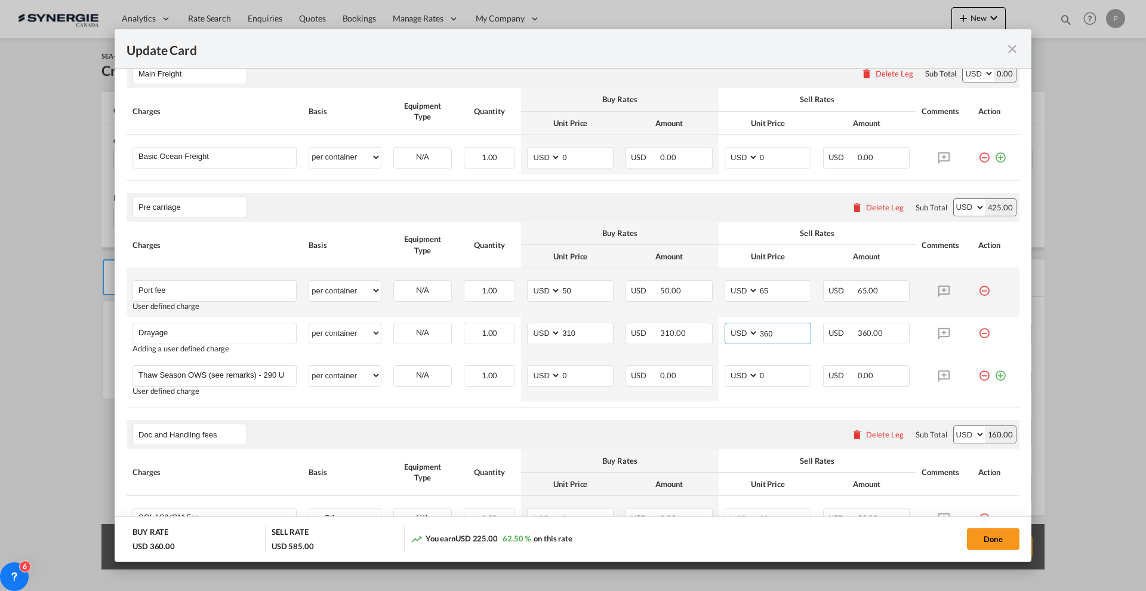
scroll to position [373, 0]
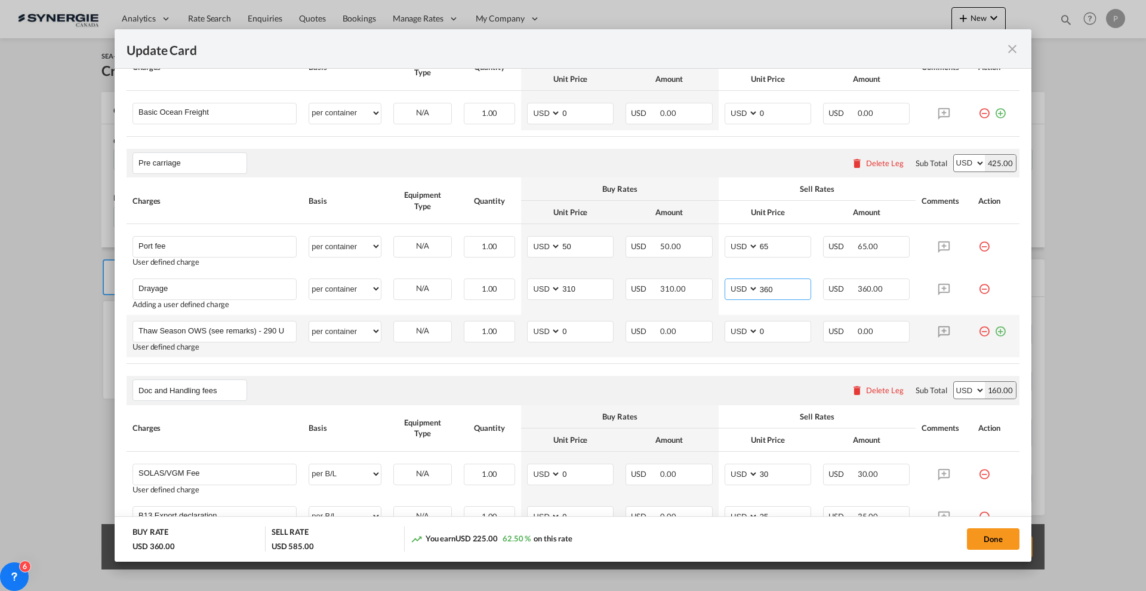
type input "360"
click at [979, 330] on md-icon "icon-minus-circle-outline red-400-fg" at bounding box center [985, 327] width 12 height 12
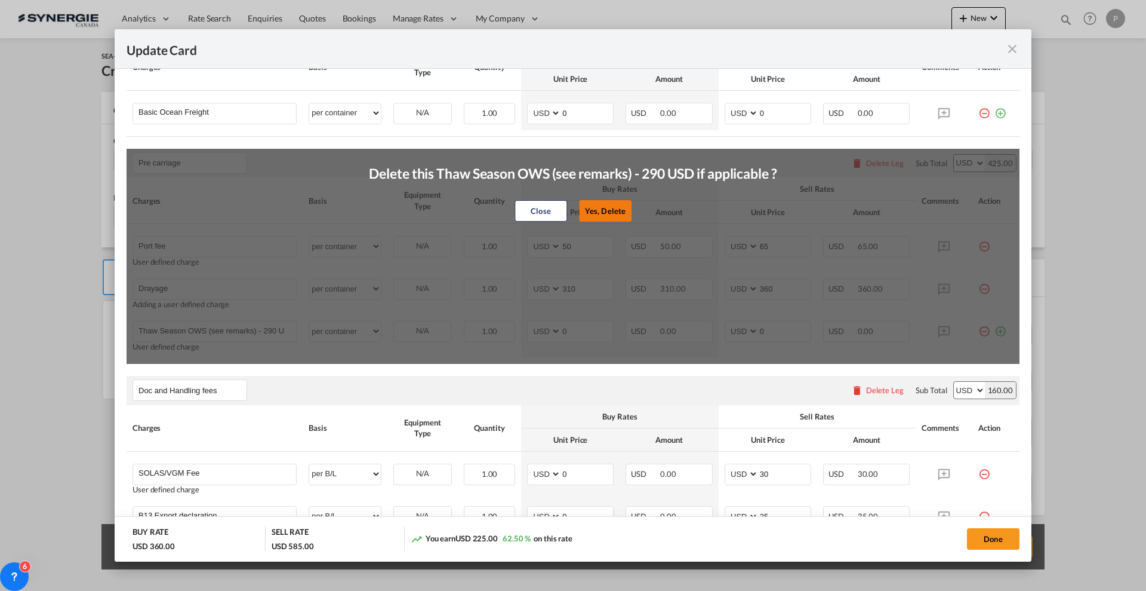
click at [601, 216] on button "Yes, Delete" at bounding box center [605, 210] width 53 height 21
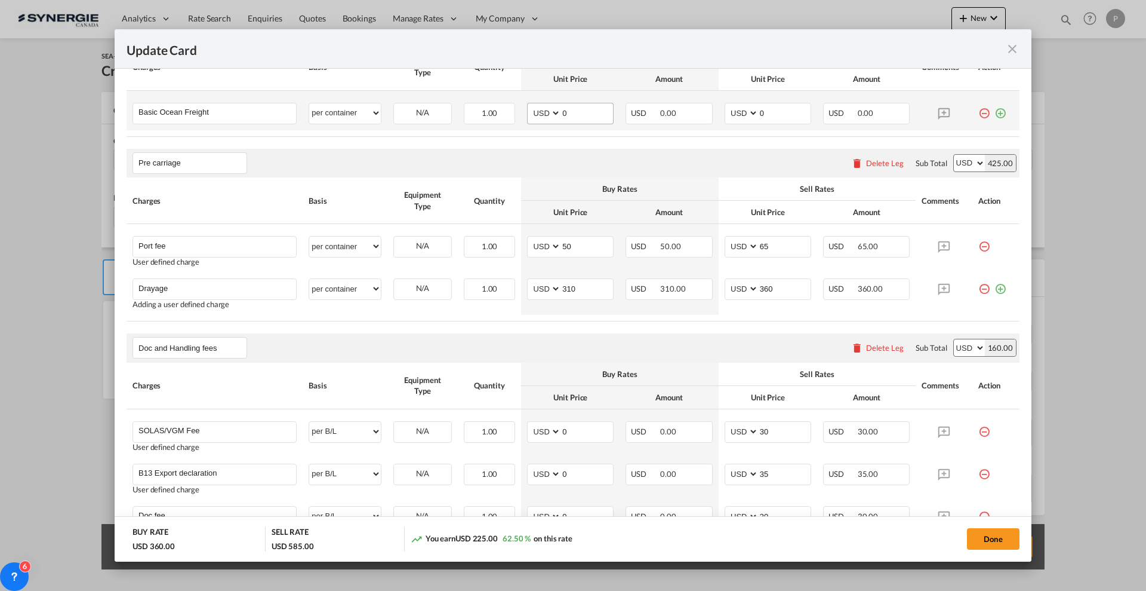
click at [567, 122] on md-input-container "0" at bounding box center [587, 113] width 53 height 20
click at [568, 115] on input "0" at bounding box center [587, 112] width 52 height 18
type input "1201"
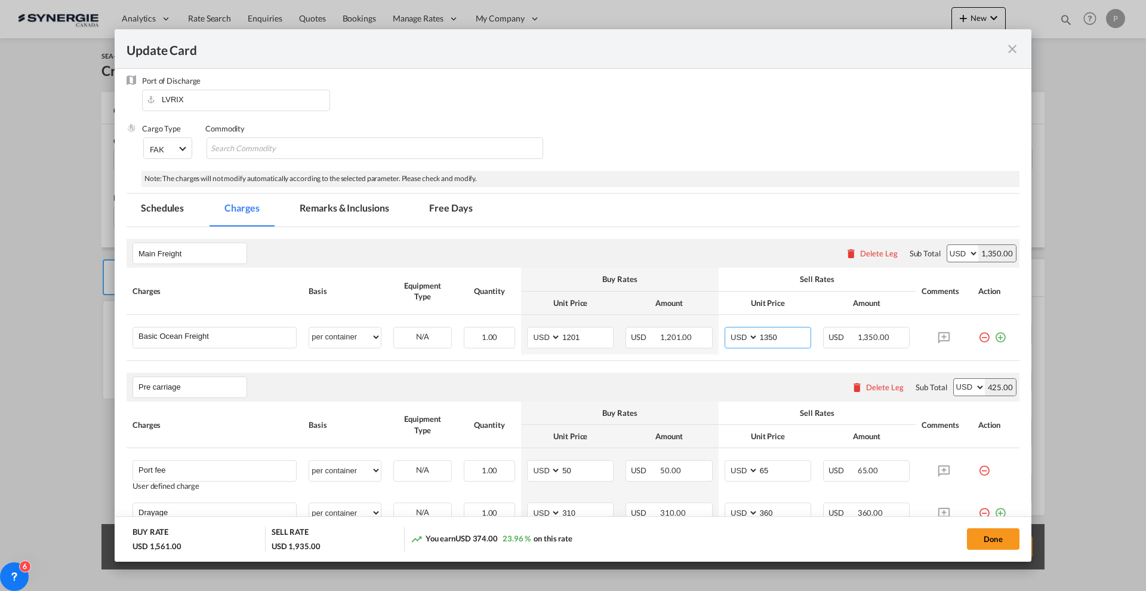
scroll to position [0, 0]
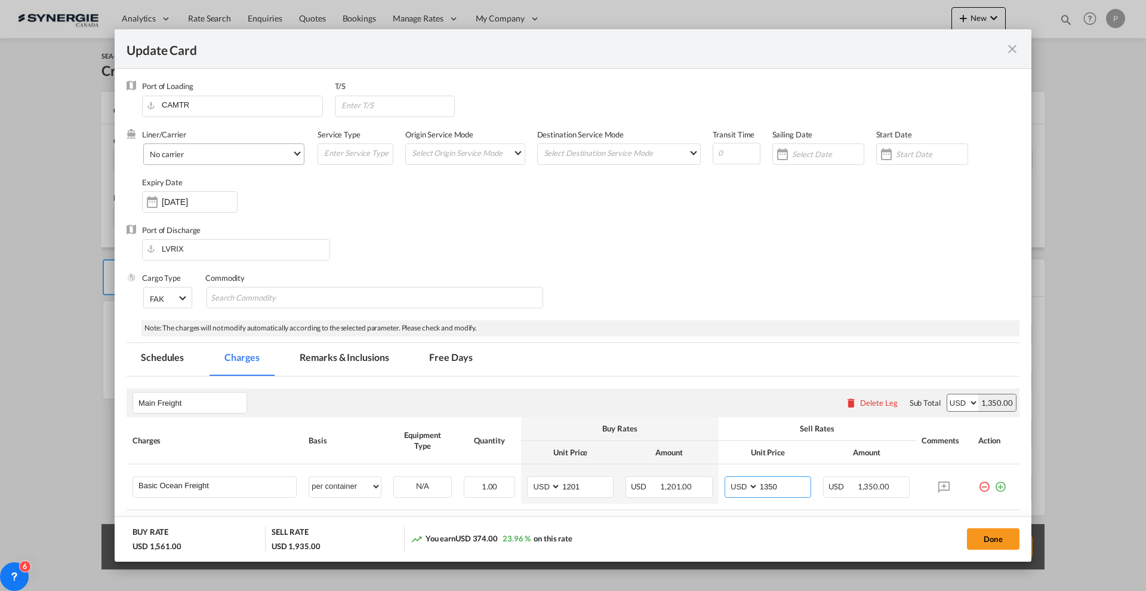
type input "1350"
click at [215, 158] on span "No carrier" at bounding box center [221, 154] width 142 height 11
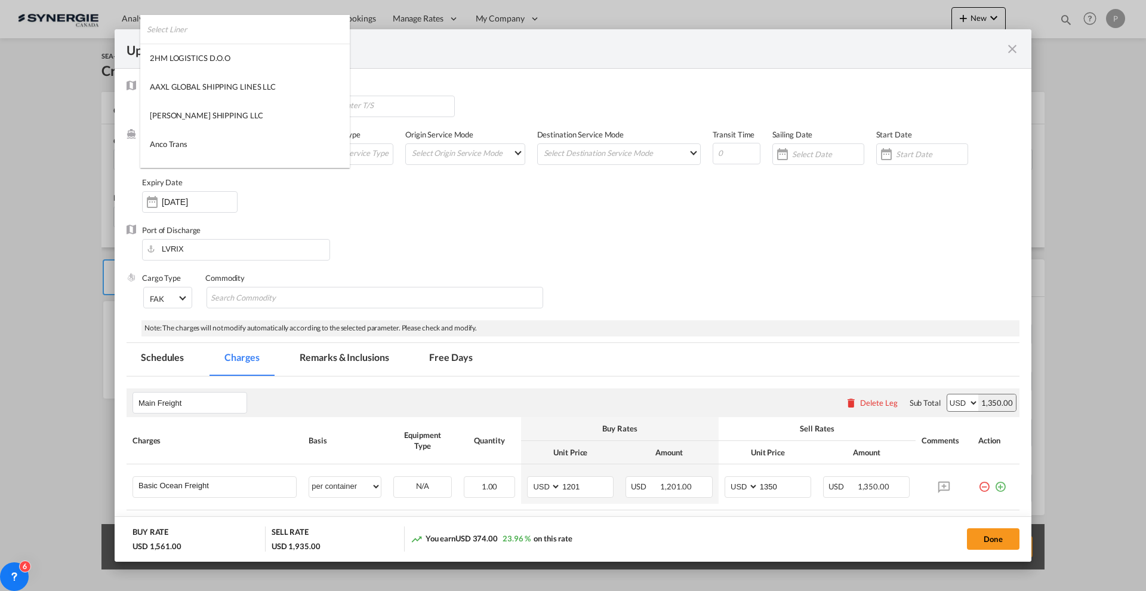
scroll to position [1624, 0]
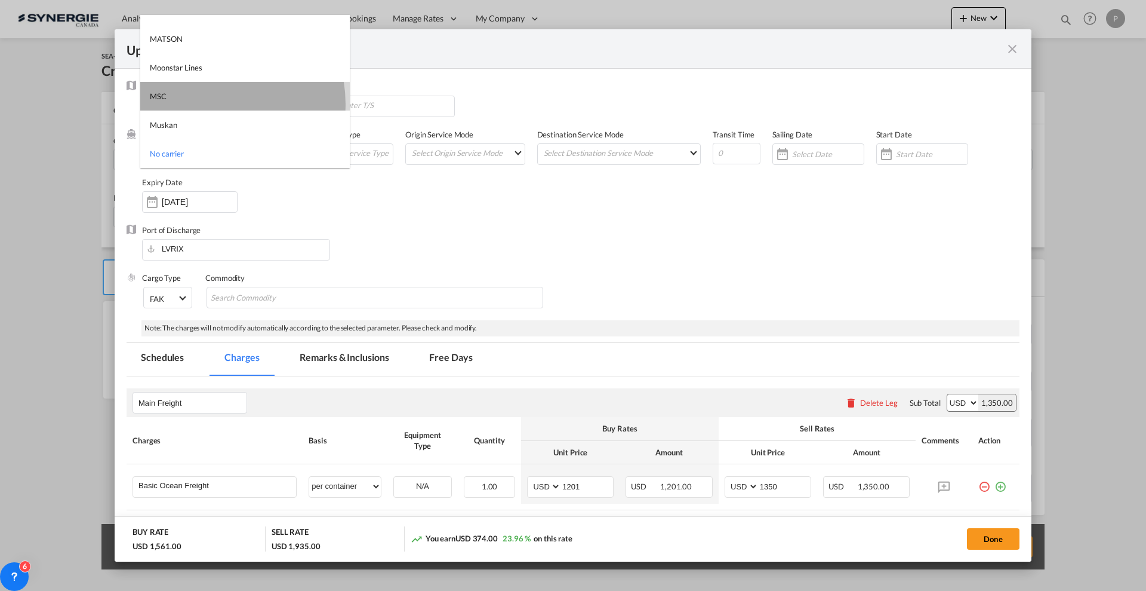
click at [210, 103] on md-option "MSC" at bounding box center [245, 96] width 210 height 29
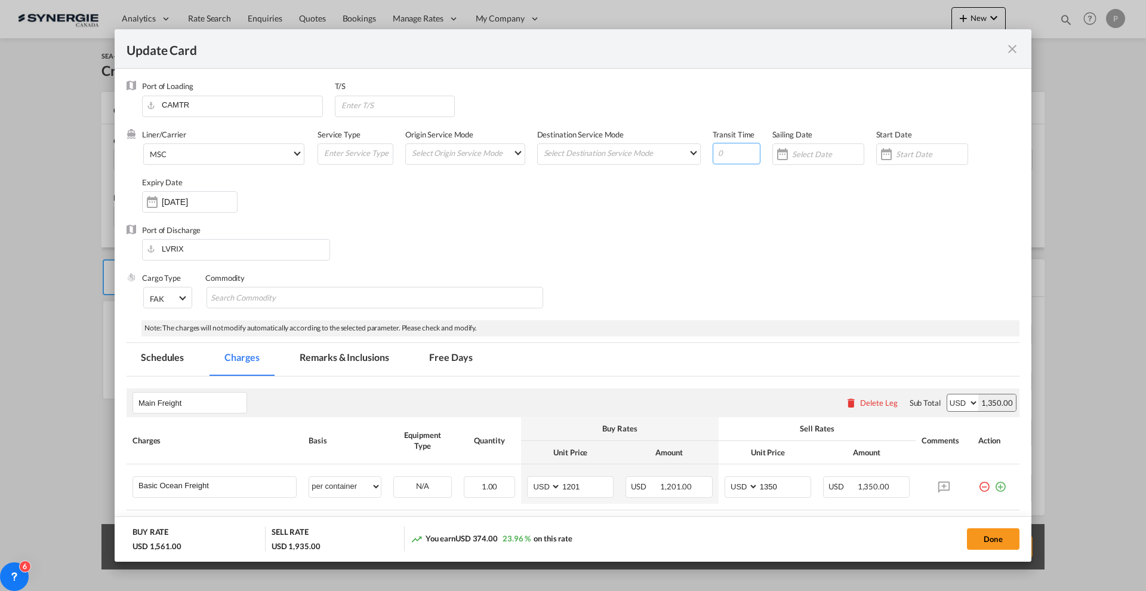
click at [733, 157] on input "Update Card Port ..." at bounding box center [737, 153] width 48 height 21
type input "25"
click at [422, 98] on input "Update Card Port ..." at bounding box center [397, 105] width 115 height 18
type input "BEANR"
click at [435, 233] on div "Port of Discharge LVRIX" at bounding box center [573, 249] width 893 height 48
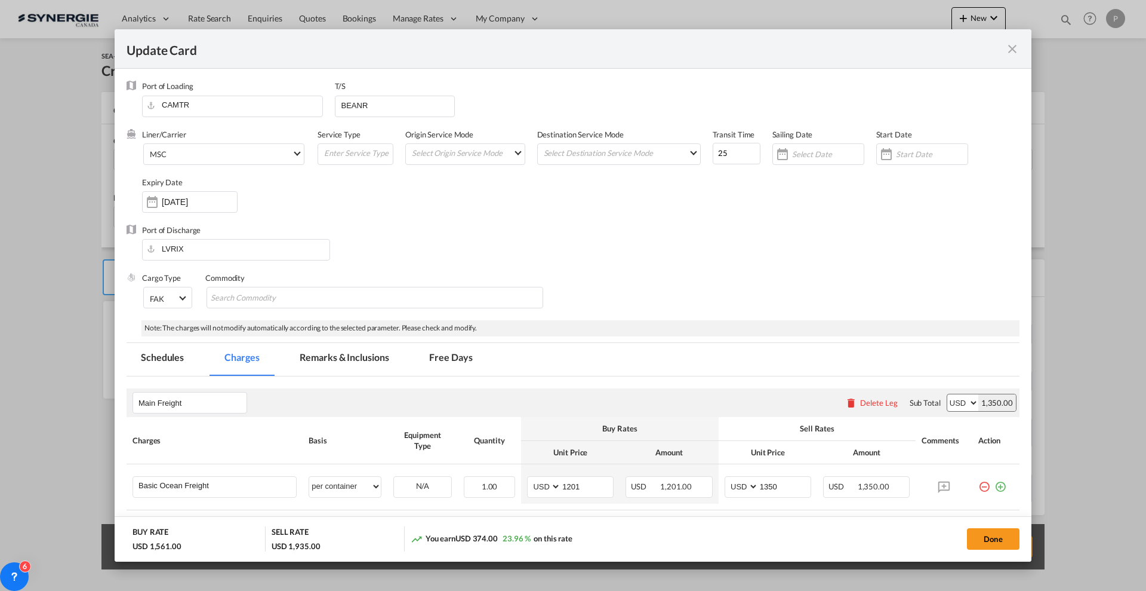
scroll to position [149, 0]
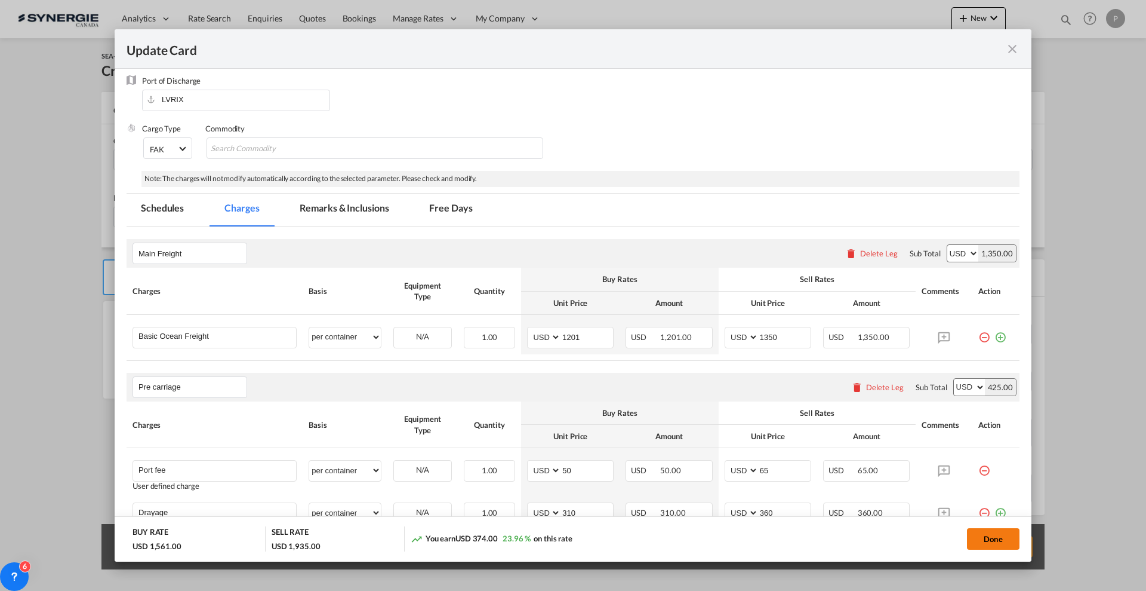
click at [994, 543] on button "Done" at bounding box center [993, 538] width 53 height 21
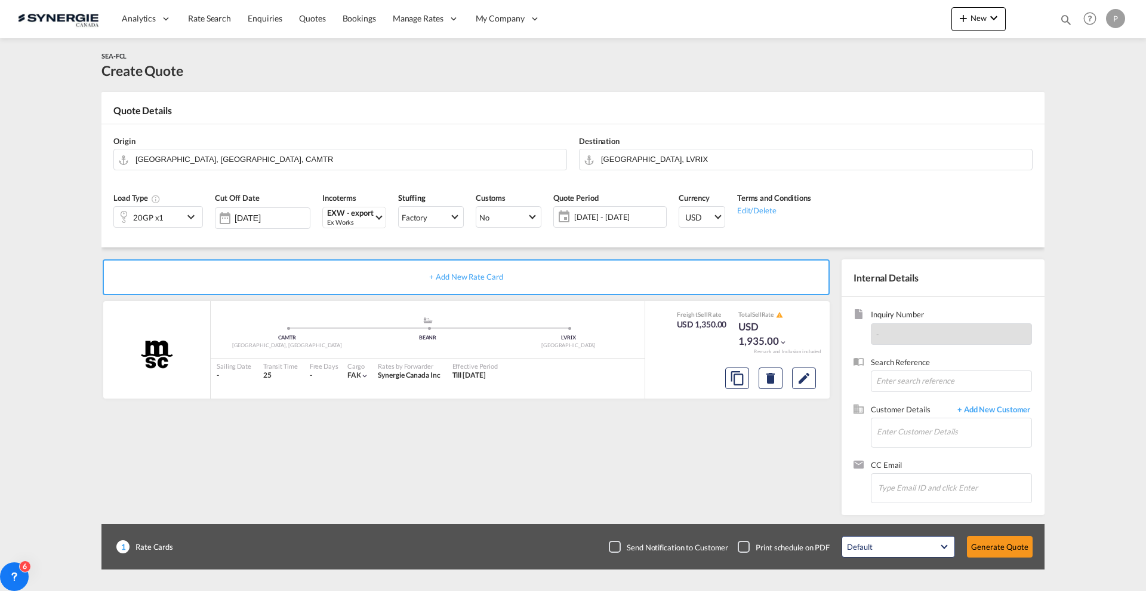
type input "18 Sep 2025"
click at [891, 429] on input "Enter Customer Details" at bounding box center [954, 431] width 155 height 27
drag, startPoint x: 891, startPoint y: 429, endPoint x: 898, endPoint y: 441, distance: 13.1
click at [898, 441] on input "Enter Customer Details" at bounding box center [954, 431] width 155 height 27
paste input "jko@3plogistics.lv"
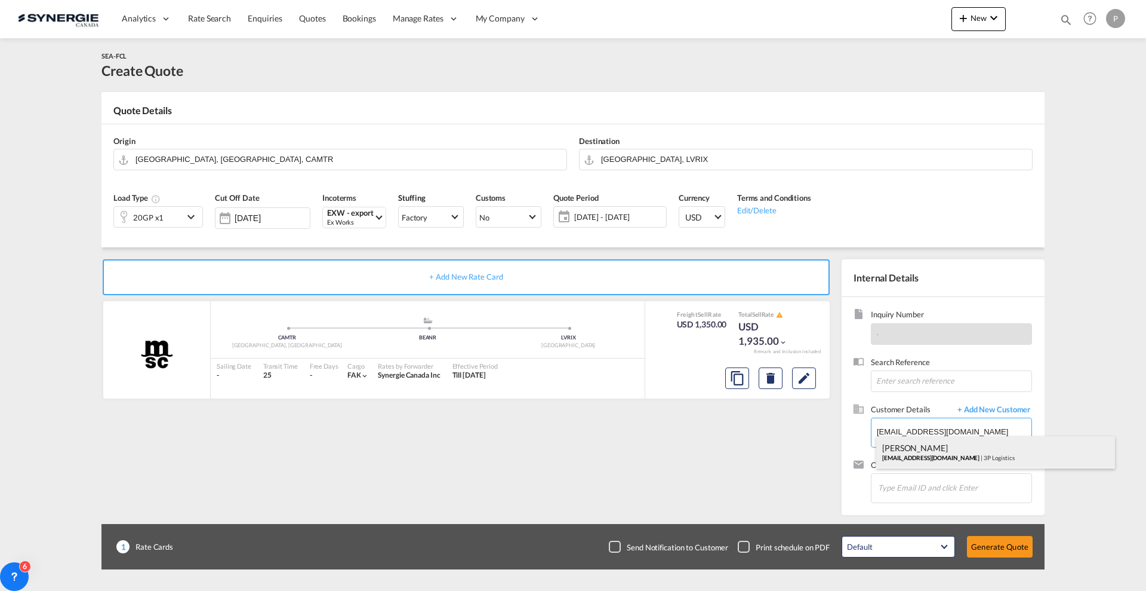
click at [912, 451] on div "Juris Kovakevskis jko@3plogistics.lv | 3P Logistics" at bounding box center [996, 452] width 239 height 32
type input "3P Logistics, Juris Kovakevskis, jko@3plogistics.lv"
click at [994, 540] on button "Generate Quote" at bounding box center [1000, 546] width 66 height 21
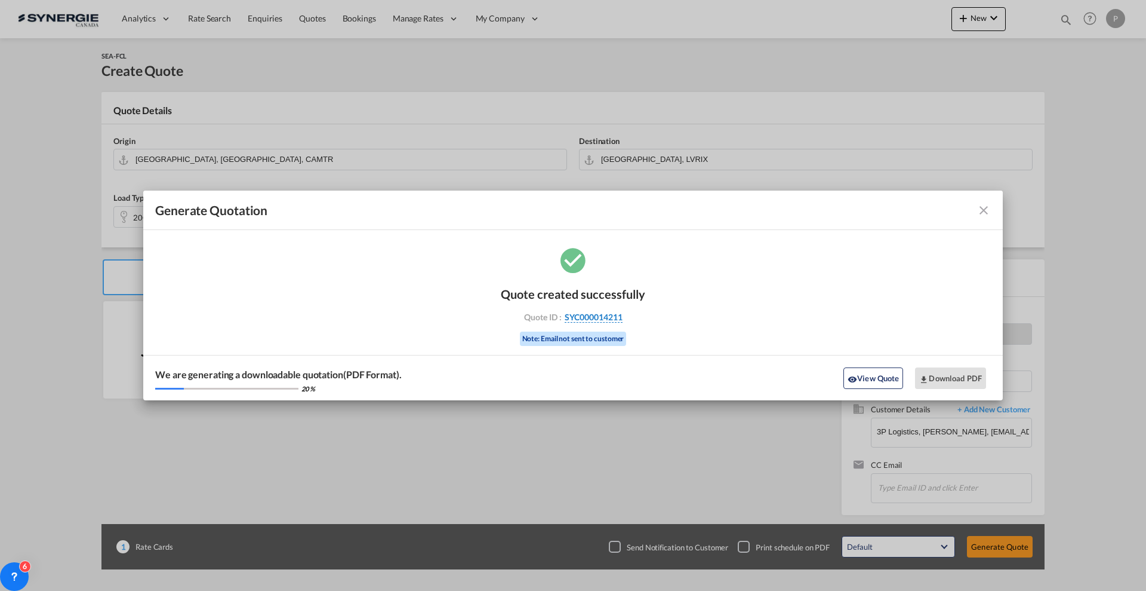
drag, startPoint x: 641, startPoint y: 319, endPoint x: 622, endPoint y: 319, distance: 18.5
click at [622, 319] on div "Quote created successfully Quote ID : SYC000014211 Note: Email not sent to cust…" at bounding box center [573, 323] width 860 height 156
copy div "SYC000014211"
click at [966, 379] on button "Download PDF" at bounding box center [950, 377] width 71 height 21
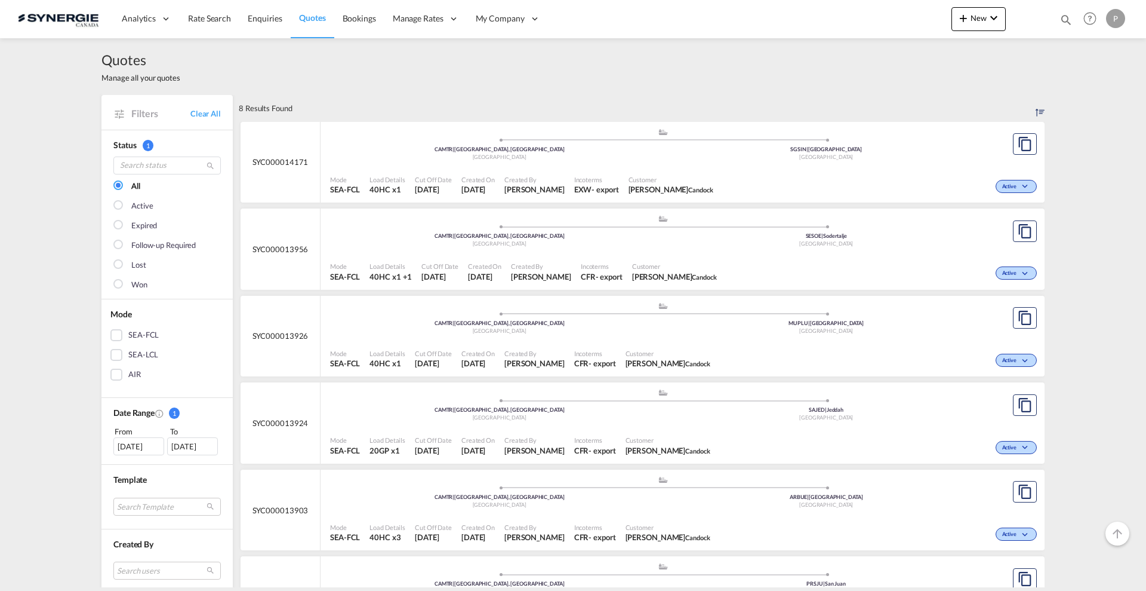
scroll to position [149, 0]
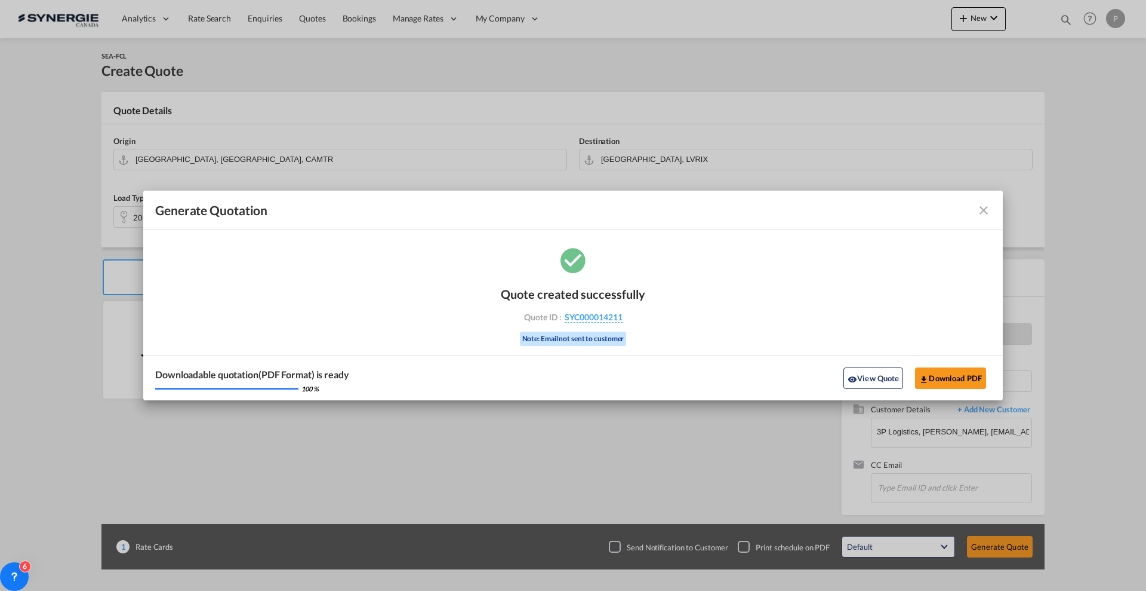
click at [980, 209] on md-icon "icon-close fg-AAA8AD cursor m-0" at bounding box center [984, 210] width 14 height 14
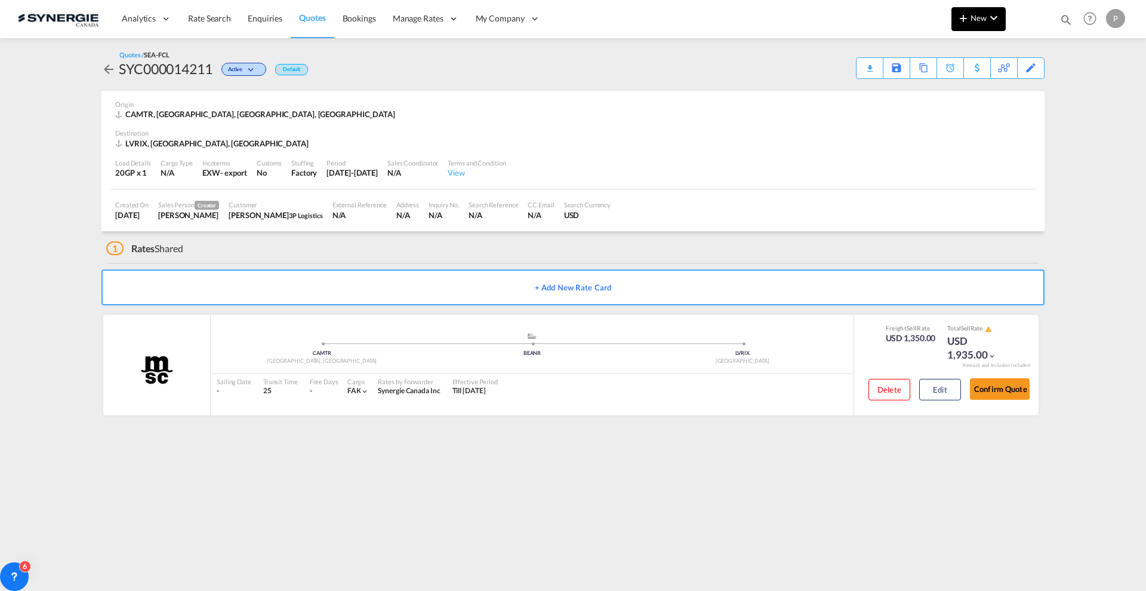
click at [974, 20] on span "New" at bounding box center [979, 18] width 45 height 10
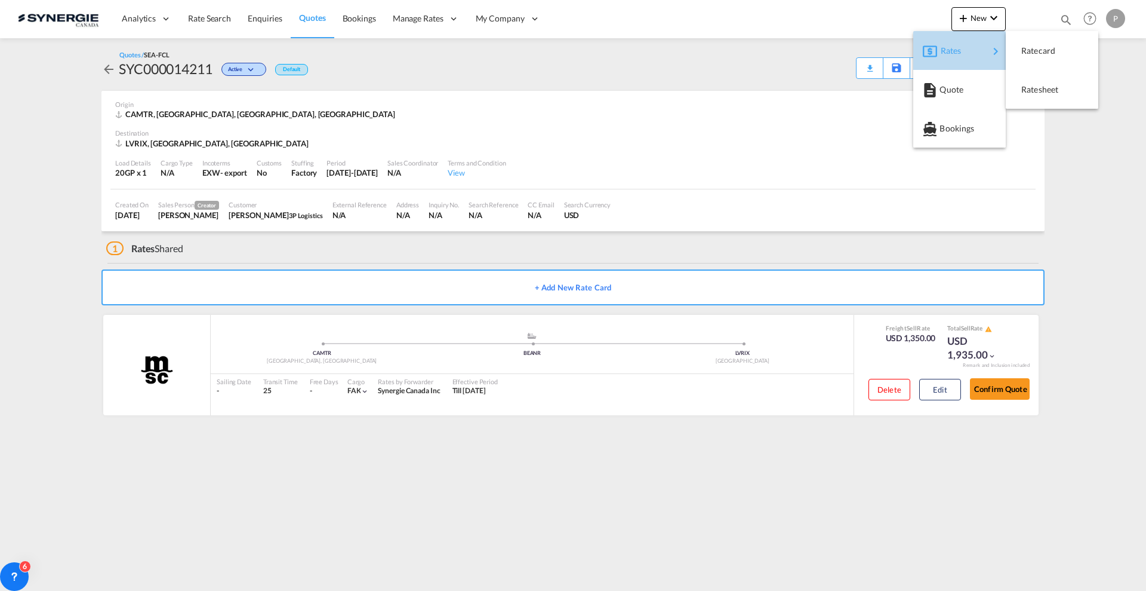
click at [955, 49] on span "Rates" at bounding box center [948, 51] width 14 height 24
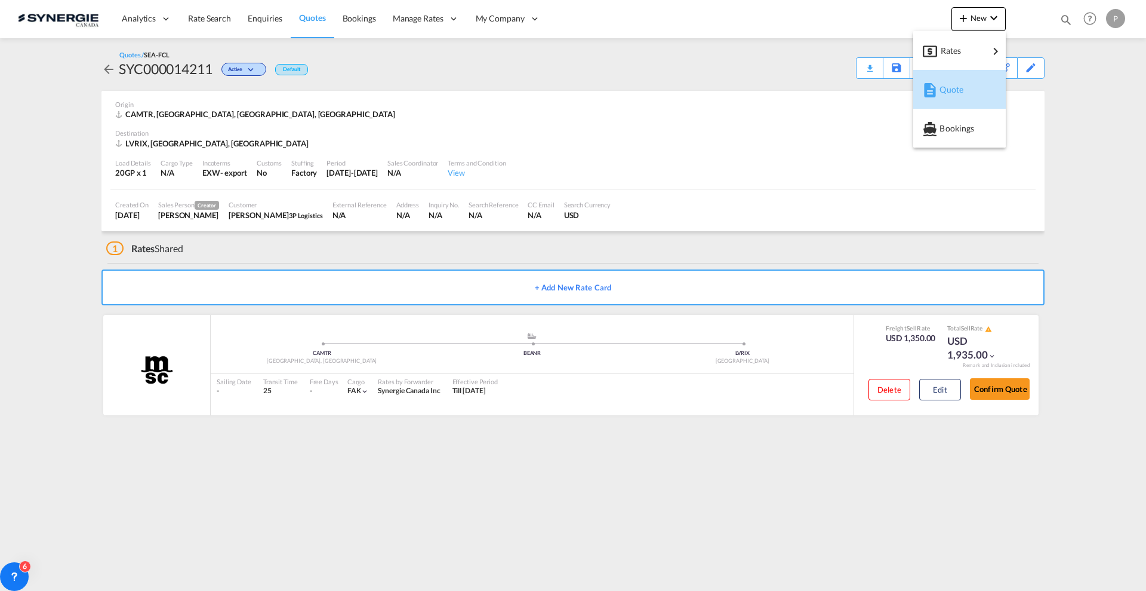
click at [952, 93] on span "Quote" at bounding box center [946, 90] width 13 height 24
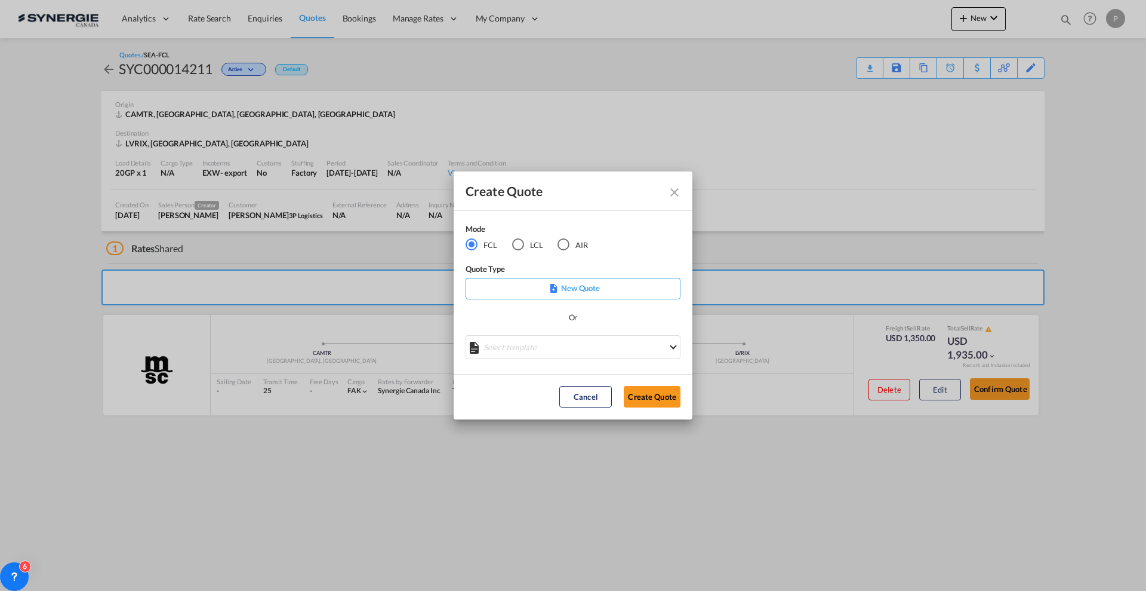
click at [527, 347] on md-select "Select template *NEW* FCL FREEHAND / DAP [PERSON_NAME] | [DATE] *NEW* Import FC…" at bounding box center [573, 347] width 215 height 24
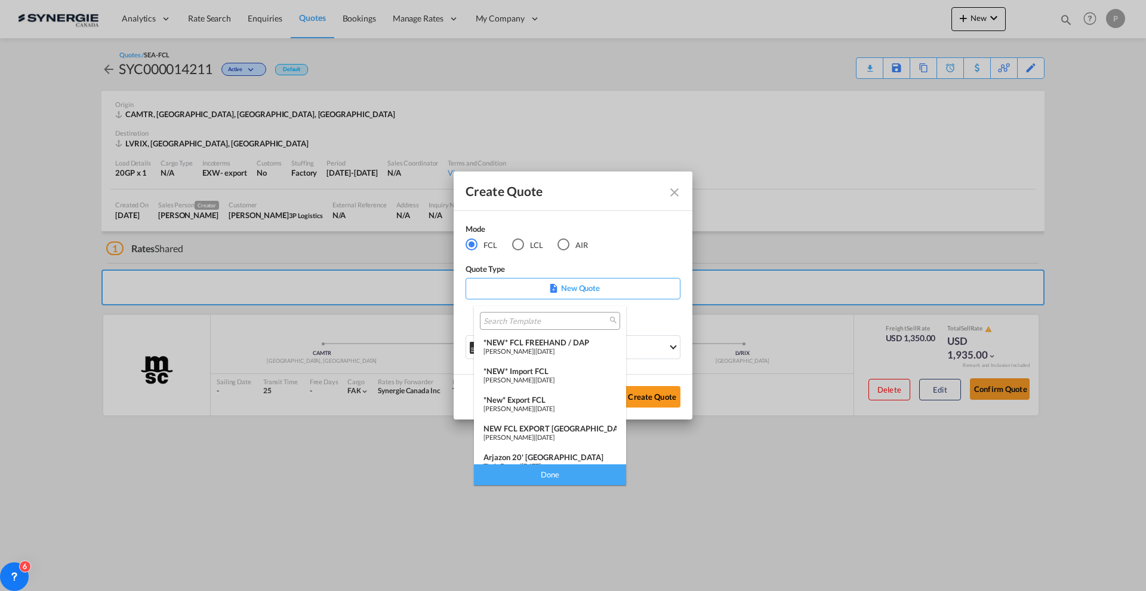
click at [532, 379] on span "[PERSON_NAME]" at bounding box center [509, 380] width 50 height 8
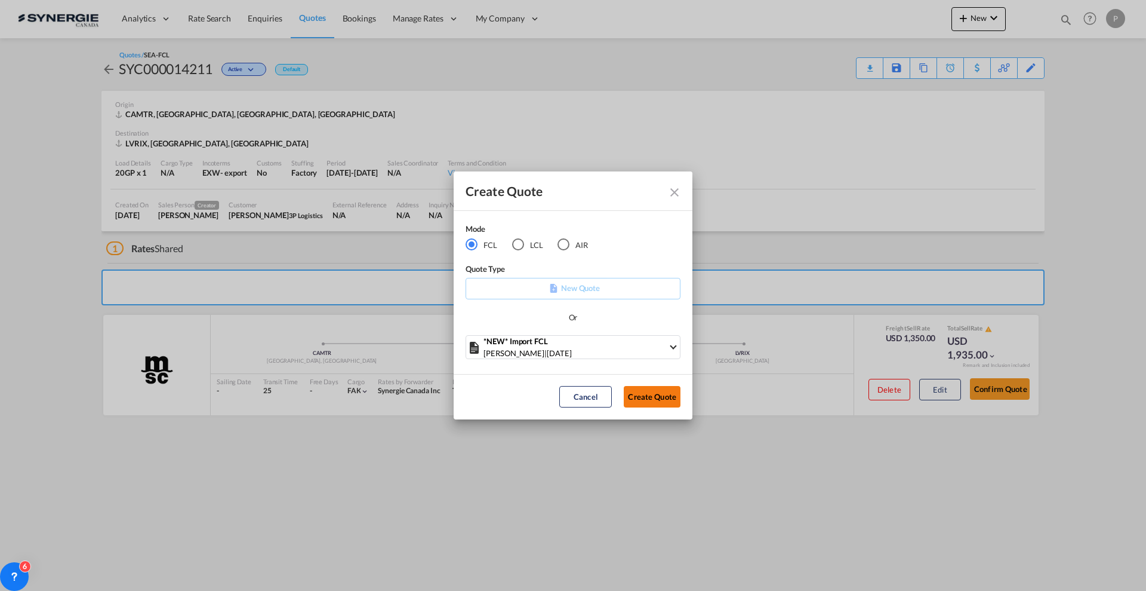
click at [652, 398] on button "Create Quote" at bounding box center [652, 396] width 57 height 21
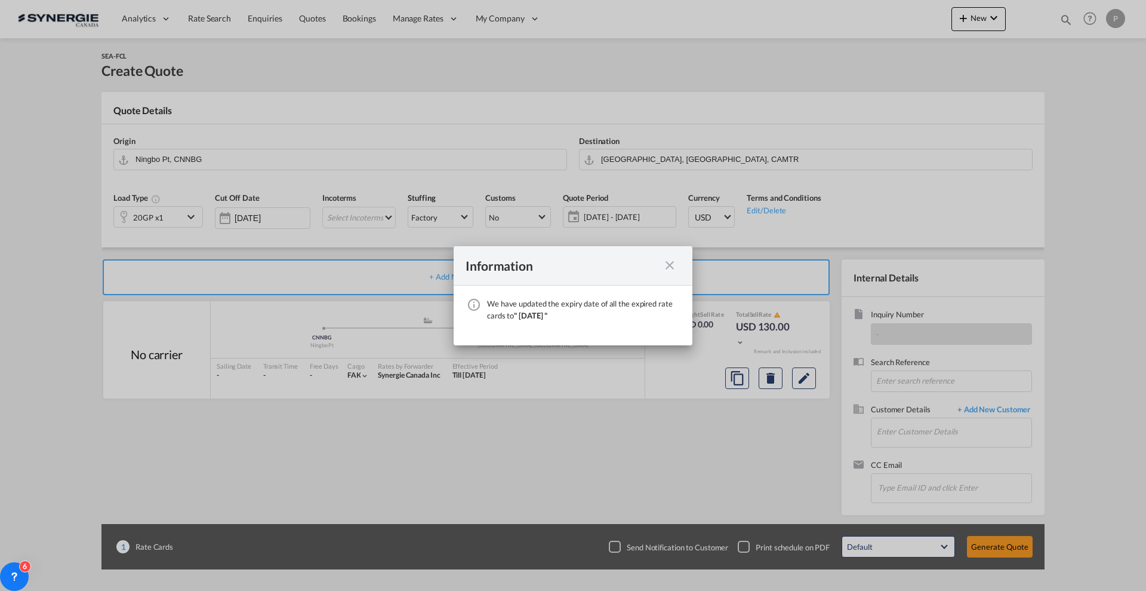
click at [676, 265] on md-icon "icon-close fg-AAA8AD cursor" at bounding box center [670, 265] width 14 height 14
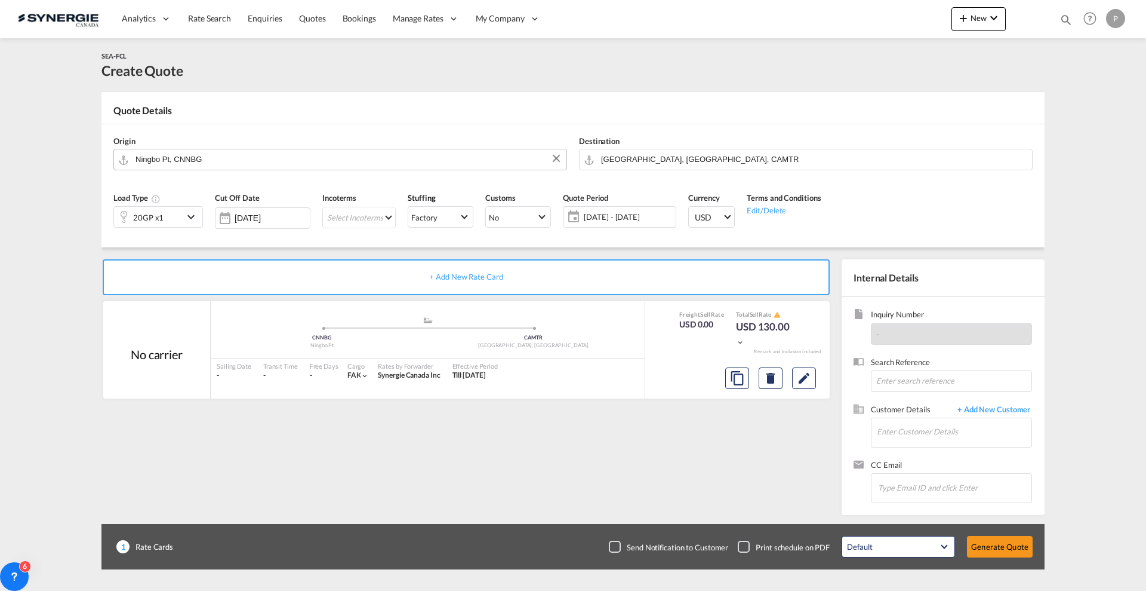
click at [294, 153] on input "Ningbo Pt, CNNBG" at bounding box center [348, 159] width 425 height 21
click at [291, 163] on input "Ningbo Pt, CNNBG" at bounding box center [348, 159] width 425 height 21
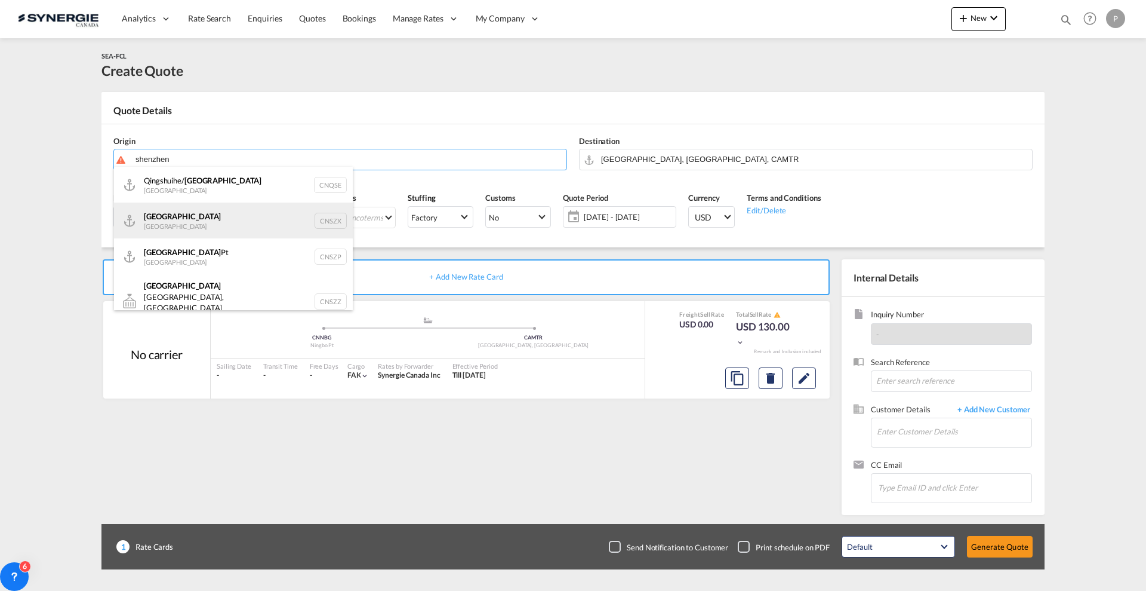
click at [224, 221] on div "Shenzhen [GEOGRAPHIC_DATA] CNSZX" at bounding box center [233, 220] width 239 height 36
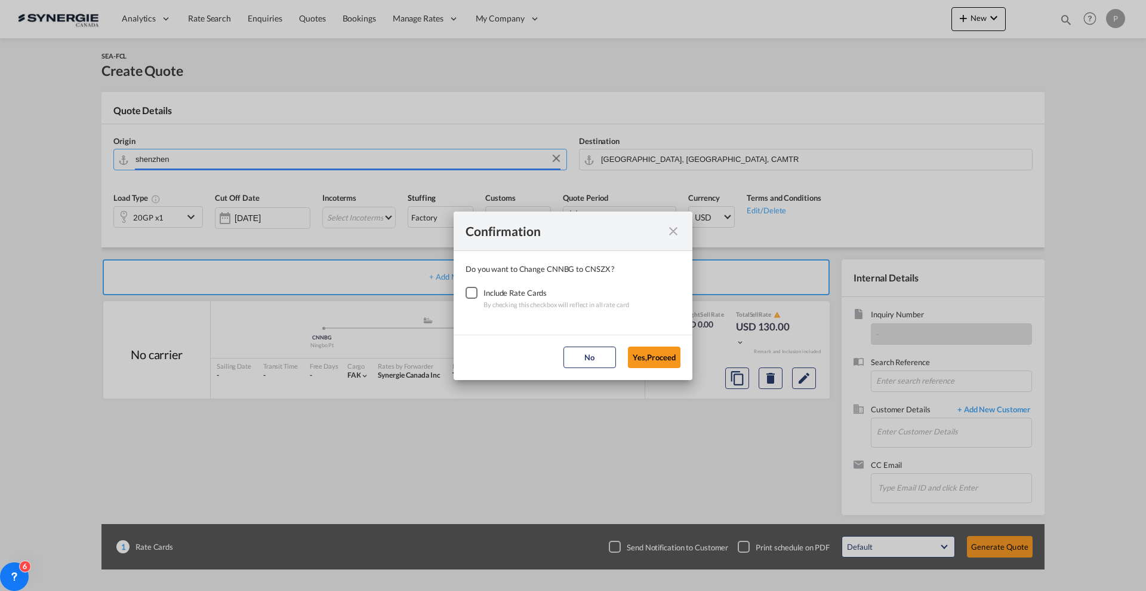
type input "[GEOGRAPHIC_DATA], CNSZX"
drag, startPoint x: 486, startPoint y: 287, endPoint x: 480, endPoint y: 291, distance: 7.0
click at [486, 288] on div "Include Rate Cards" at bounding box center [557, 293] width 146 height 12
click at [476, 291] on div "Checkbox No Ink" at bounding box center [472, 293] width 12 height 12
click at [654, 353] on button "Yes,Proceed" at bounding box center [654, 356] width 53 height 21
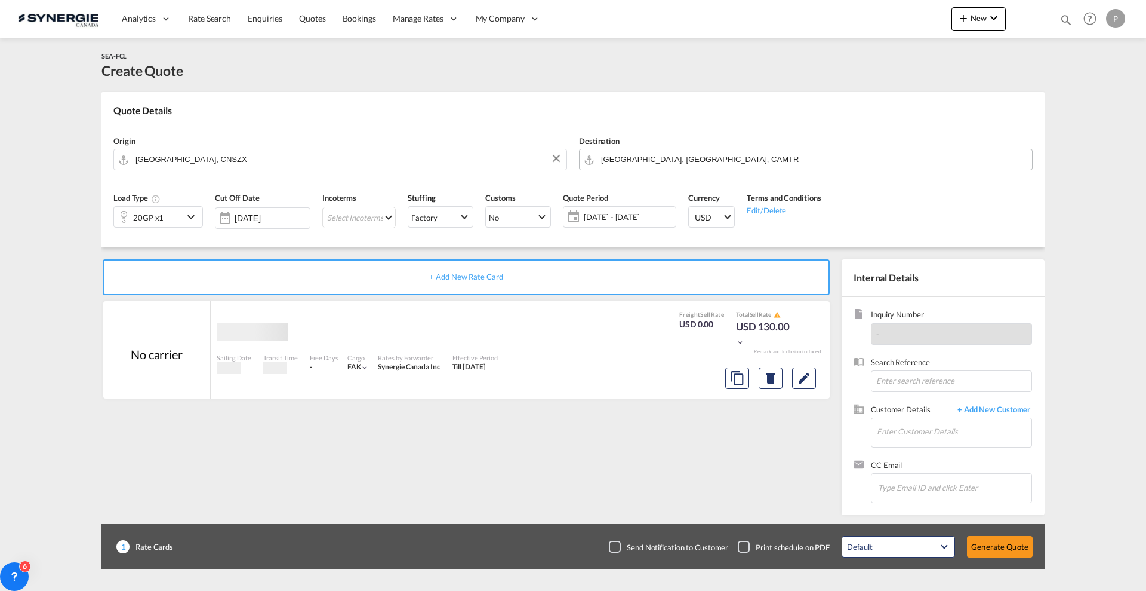
click at [644, 156] on input "[GEOGRAPHIC_DATA], [GEOGRAPHIC_DATA], CAMTR" at bounding box center [813, 159] width 425 height 21
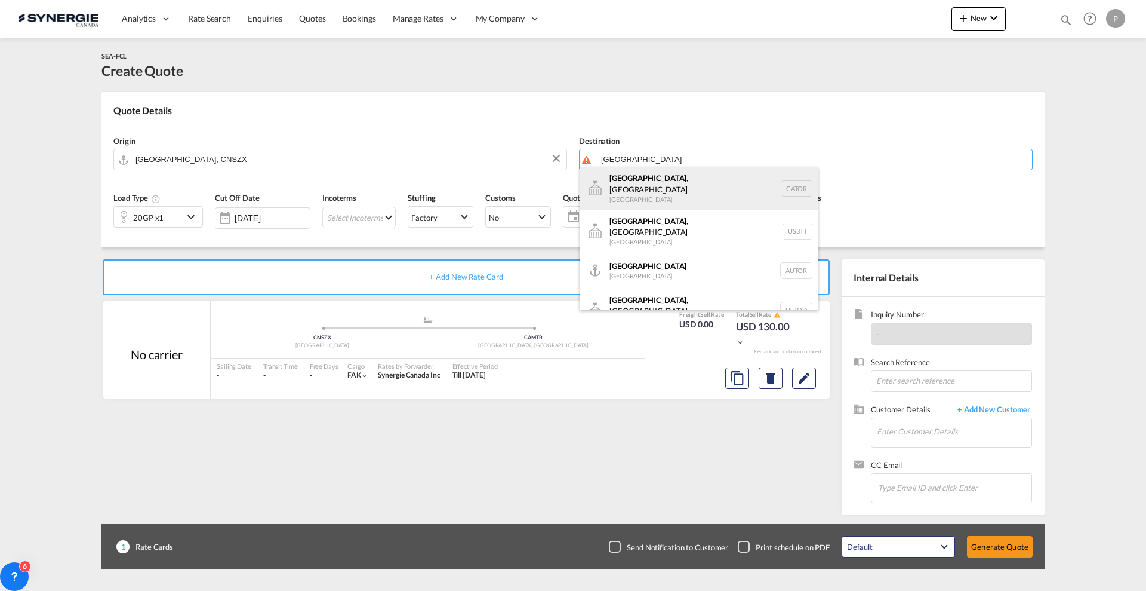
click at [656, 179] on div "[GEOGRAPHIC_DATA] , ON [GEOGRAPHIC_DATA] CATOR" at bounding box center [699, 188] width 239 height 43
type input "[GEOGRAPHIC_DATA], [GEOGRAPHIC_DATA], CATOR"
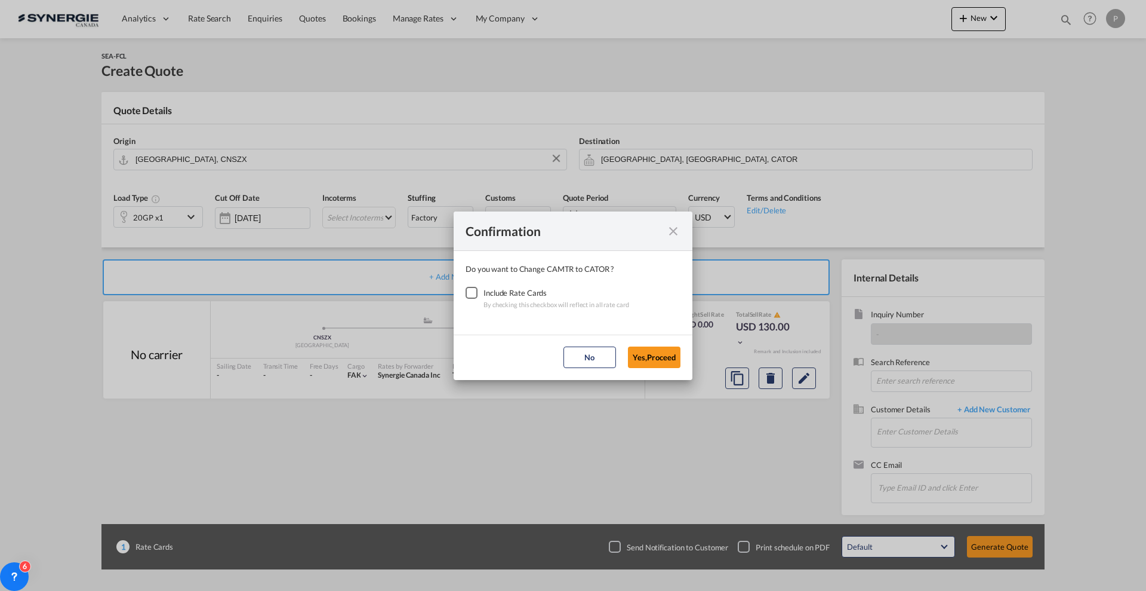
click at [468, 289] on div "Checkbox No Ink" at bounding box center [472, 293] width 12 height 12
click at [658, 358] on button "Yes,Proceed" at bounding box center [654, 356] width 53 height 21
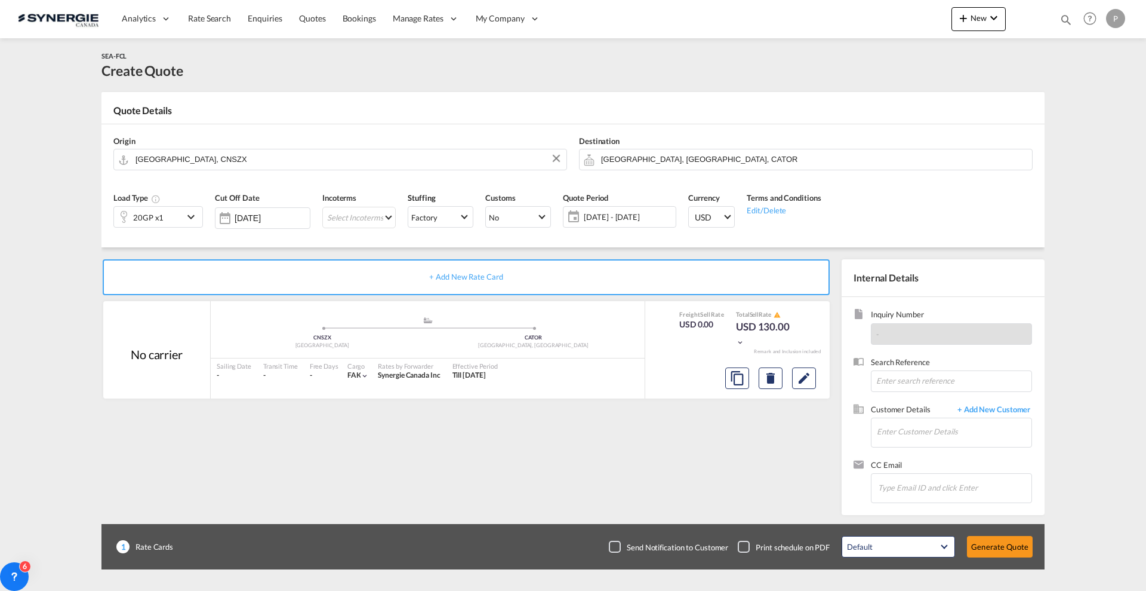
click at [190, 217] on md-icon "icon-chevron-down" at bounding box center [193, 217] width 18 height 14
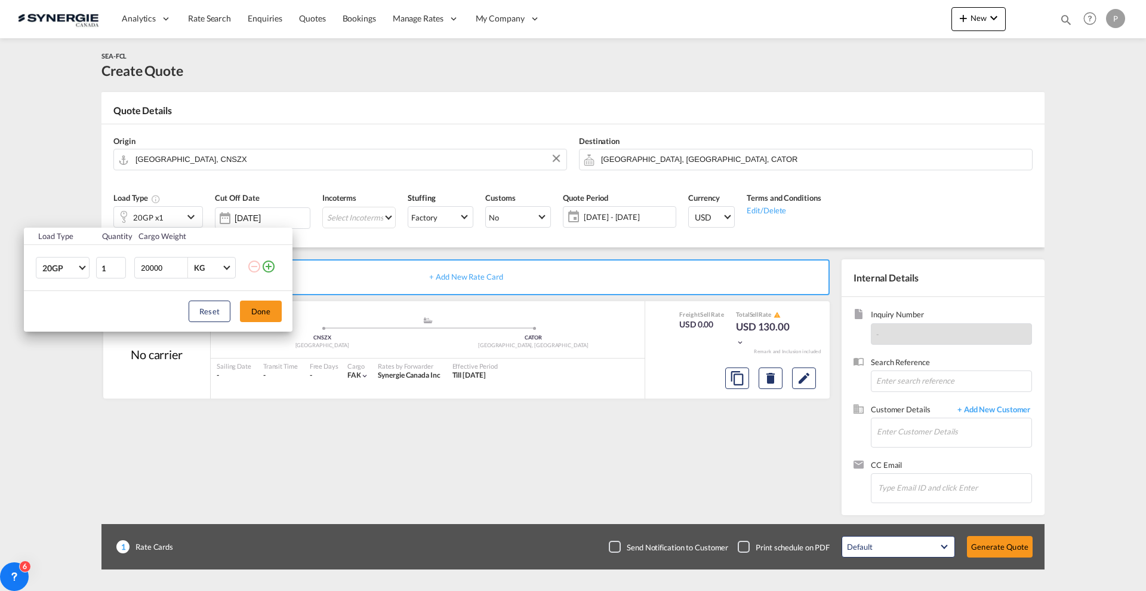
click at [53, 205] on div "Load Type Quantity Cargo Weight 20GP 20GP 40GP 40HC 45HC 20RE 40RE 40HR 20OT 40…" at bounding box center [573, 295] width 1146 height 591
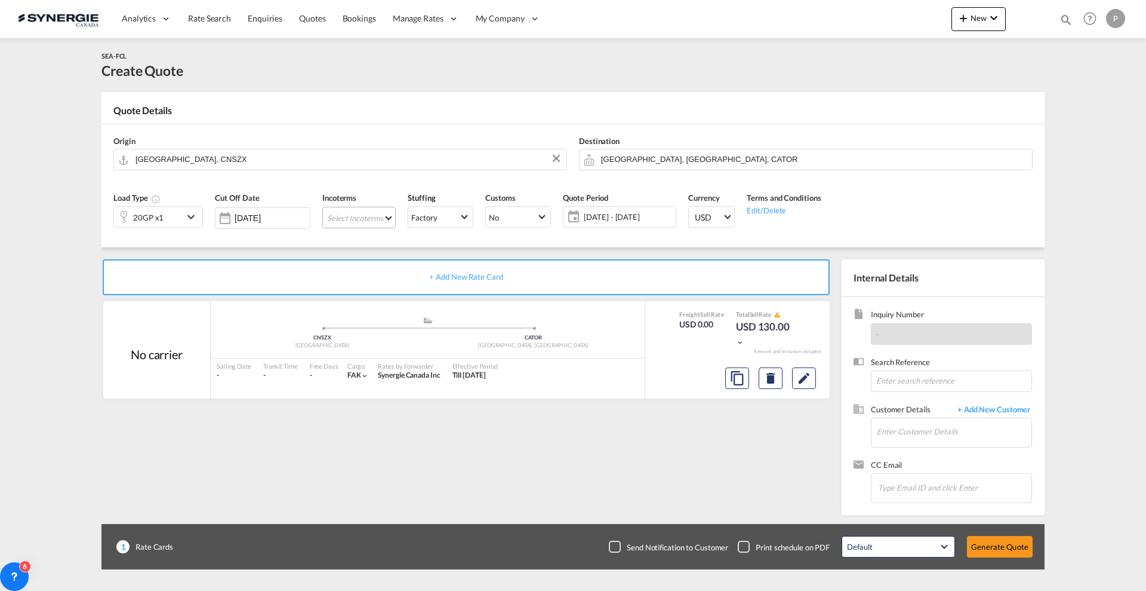
drag, startPoint x: 348, startPoint y: 207, endPoint x: 348, endPoint y: 216, distance: 9.0
click at [348, 207] on md-select "Select Incoterms FOB - import Free on Board CIP - export Carriage and Insurance…" at bounding box center [358, 217] width 73 height 21
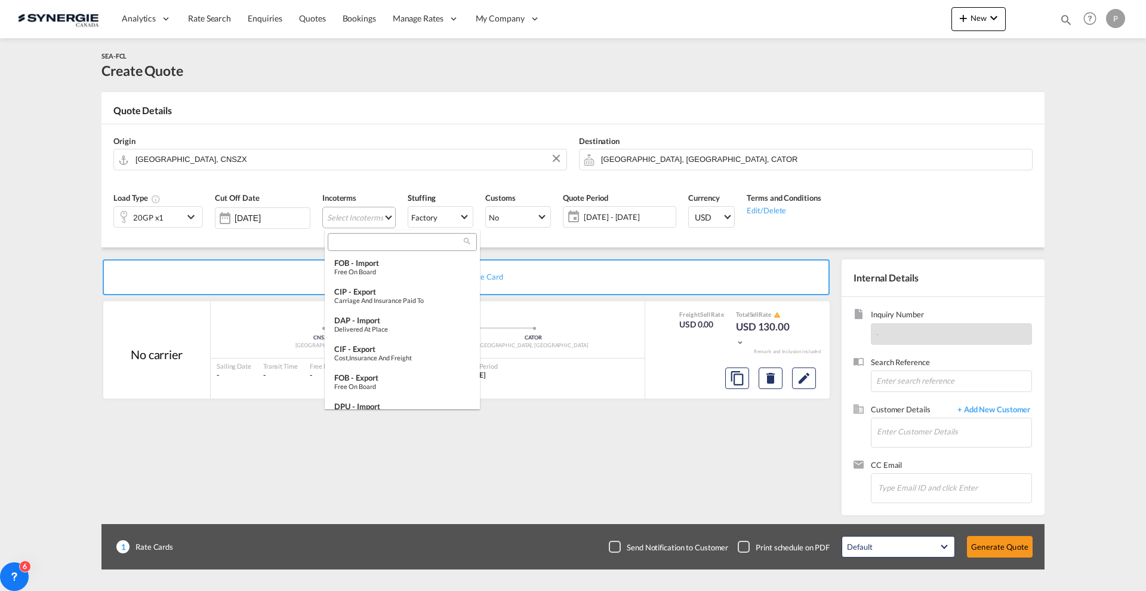
click at [356, 241] on input "search" at bounding box center [397, 241] width 133 height 11
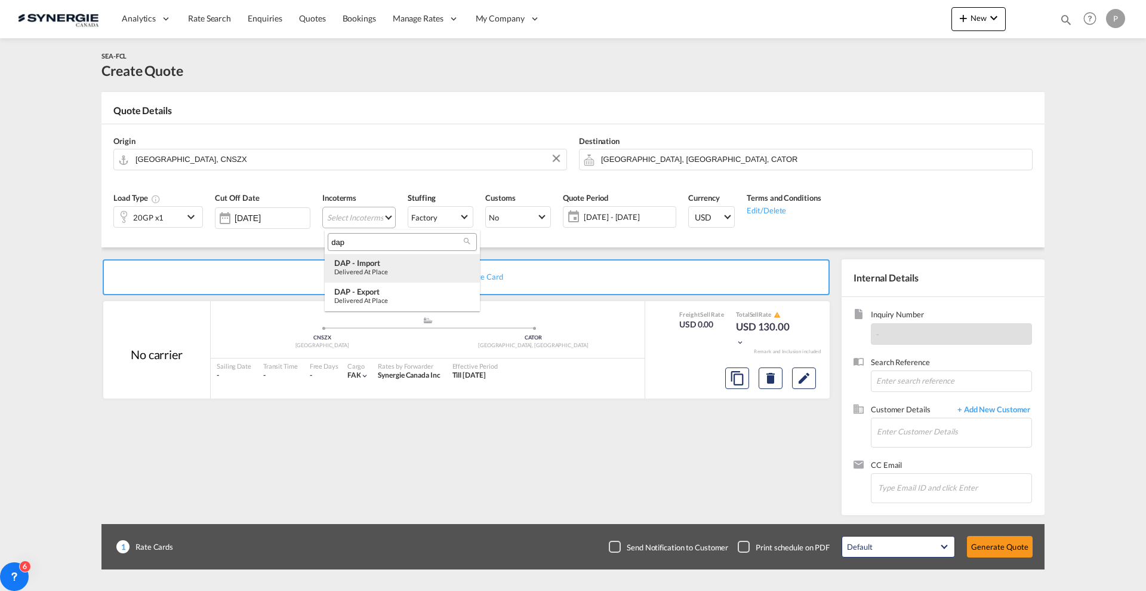
type input "dap"
click at [386, 267] on div "Delivered at Place" at bounding box center [402, 271] width 136 height 8
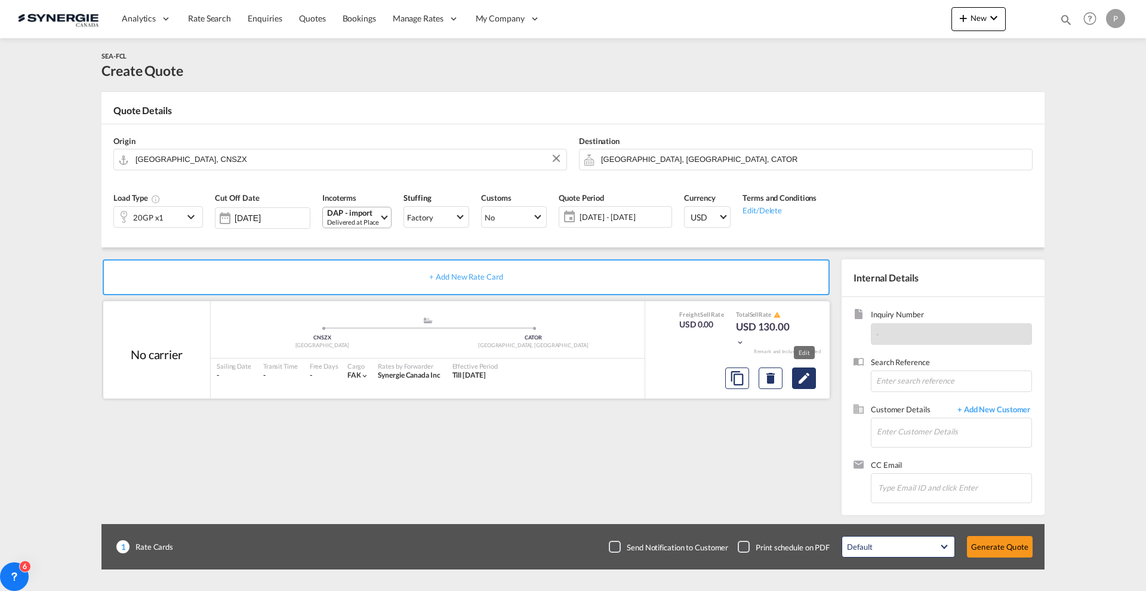
click at [803, 371] on md-icon "Edit" at bounding box center [804, 378] width 14 height 14
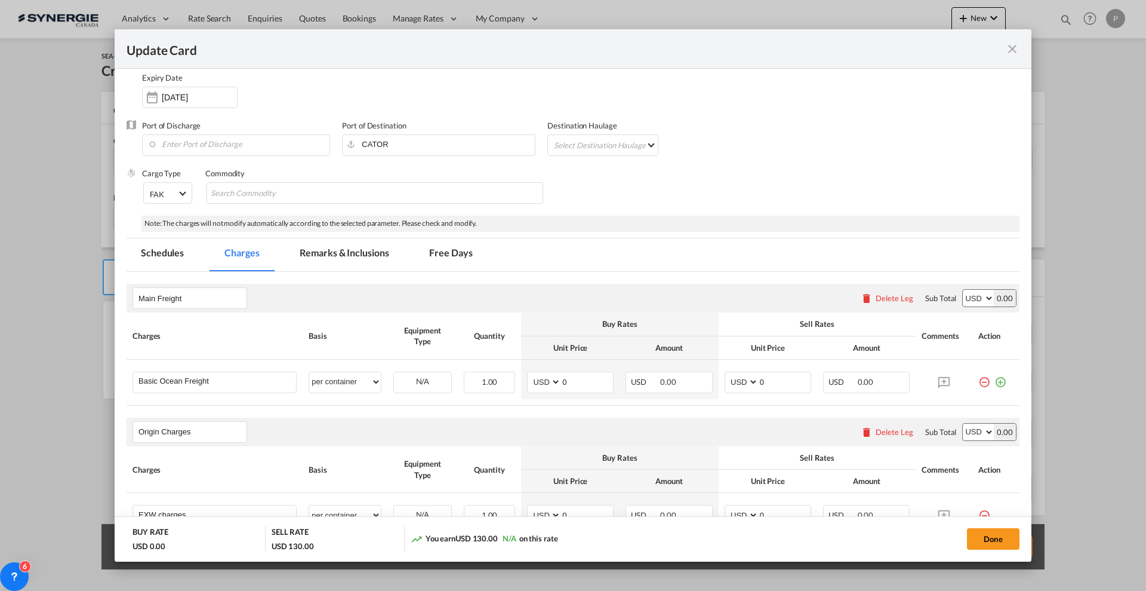
scroll to position [224, 0]
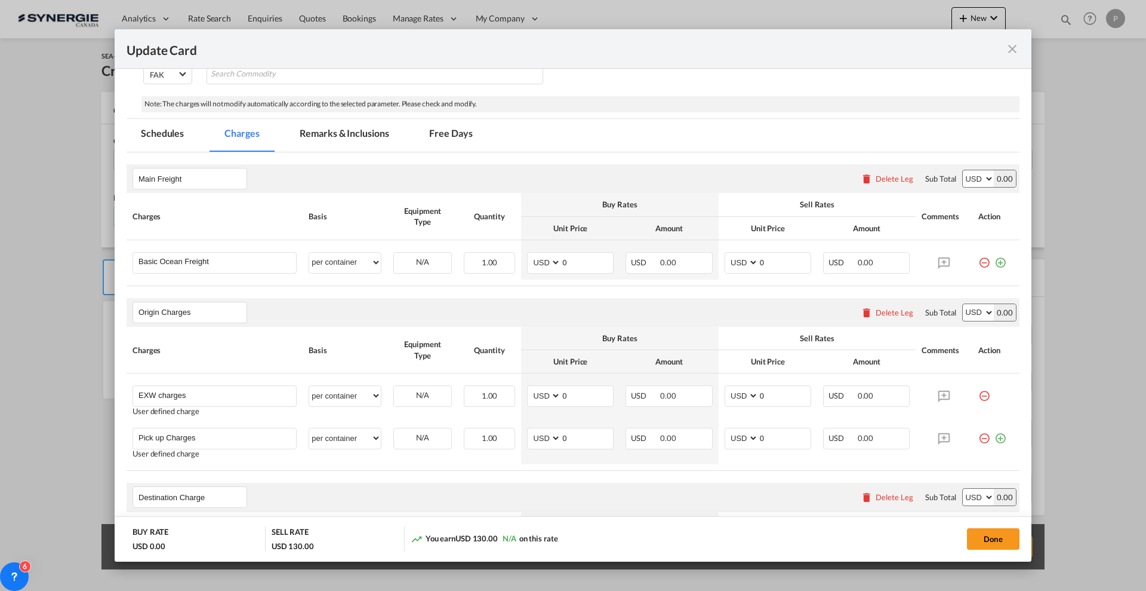
drag, startPoint x: 1017, startPoint y: 45, endPoint x: 985, endPoint y: 26, distance: 37.5
click at [1017, 45] on md-icon "icon-close fg-AAA8AD m-0 pointer" at bounding box center [1012, 49] width 14 height 14
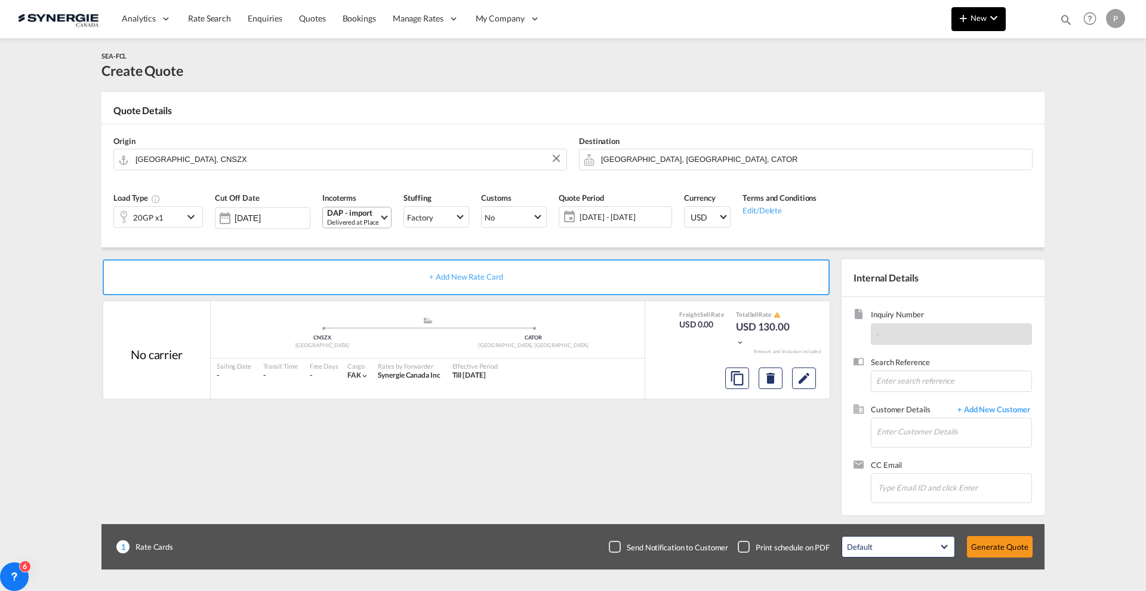
click at [977, 10] on button "New" at bounding box center [979, 19] width 54 height 24
click at [937, 85] on md-icon "button" at bounding box center [930, 90] width 14 height 14
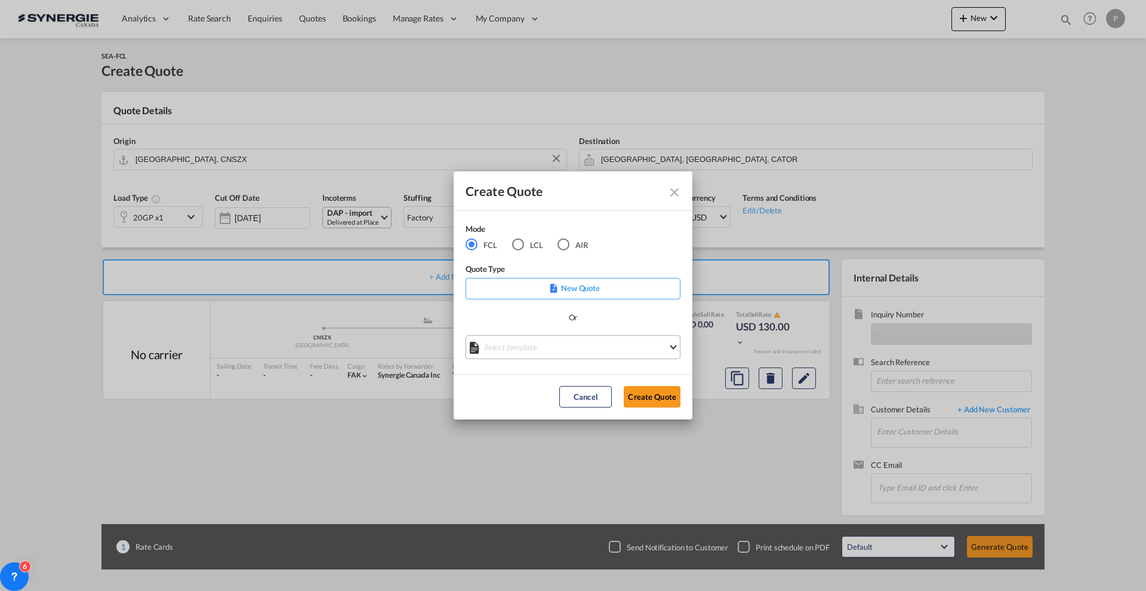
click at [528, 345] on md-select "Select template *NEW* FCL FREEHAND / DAP [PERSON_NAME] | [DATE] *NEW* Import FC…" at bounding box center [573, 347] width 215 height 24
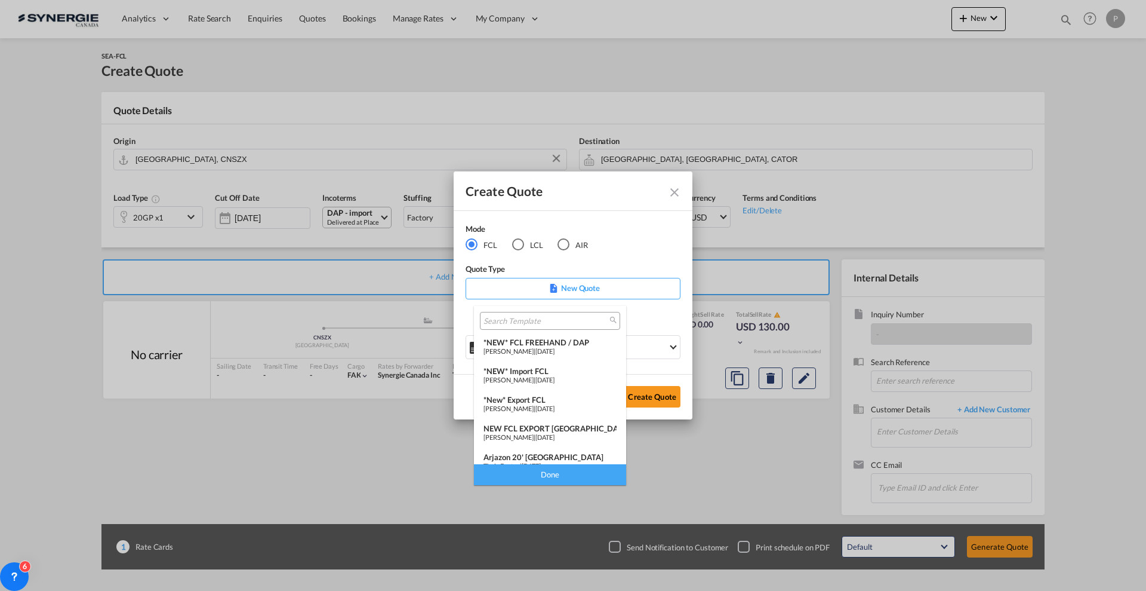
click at [555, 347] on span "[DATE]" at bounding box center [545, 351] width 19 height 8
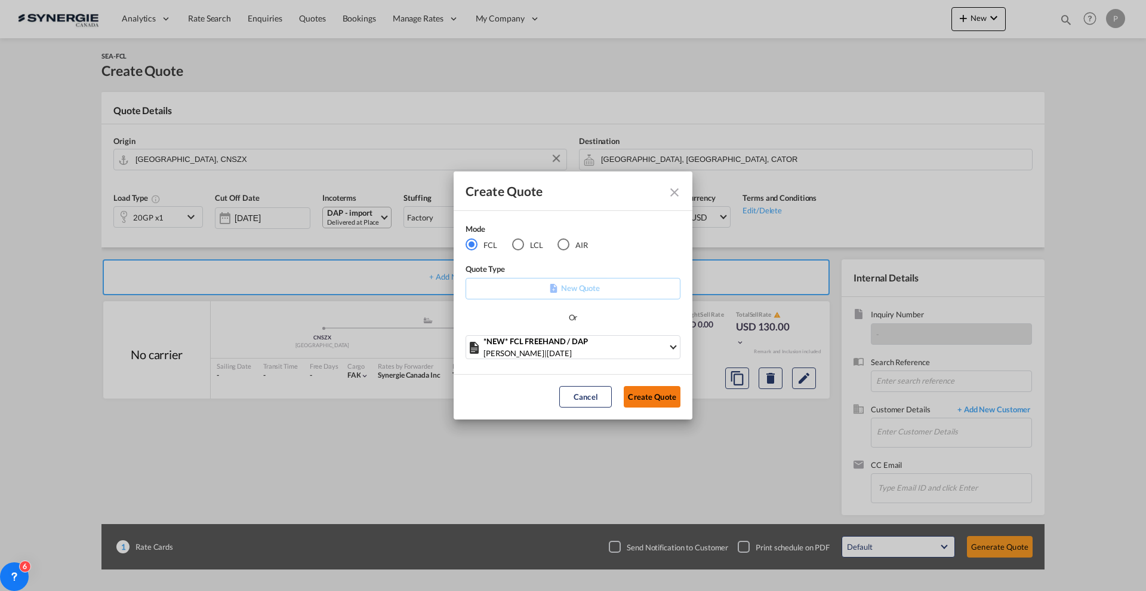
click at [666, 398] on button "Create Quote" at bounding box center [652, 396] width 57 height 21
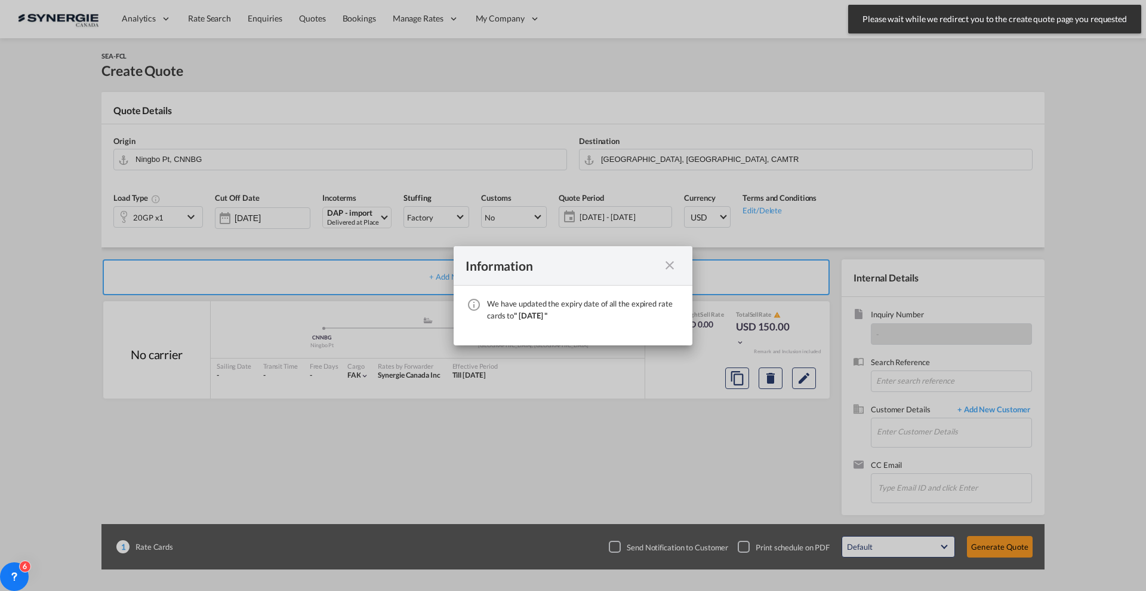
click at [666, 260] on md-icon "icon-close fg-AAA8AD cursor" at bounding box center [670, 265] width 14 height 14
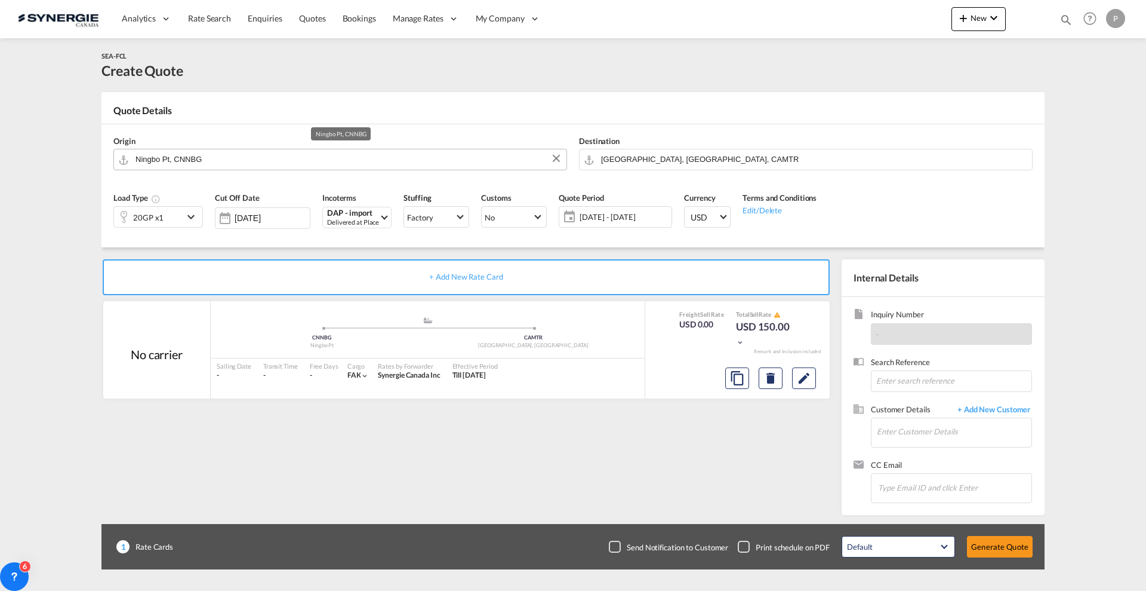
click at [342, 150] on input "Ningbo Pt, CNNBG" at bounding box center [348, 159] width 425 height 21
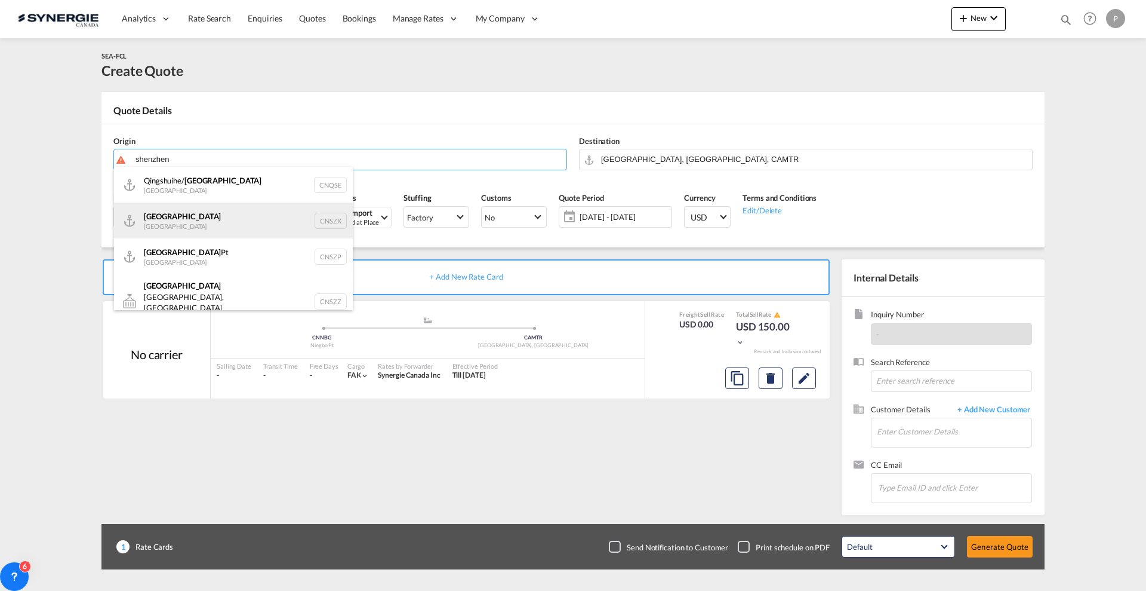
click at [256, 220] on div "Shenzhen [GEOGRAPHIC_DATA] CNSZX" at bounding box center [233, 220] width 239 height 36
type input "[GEOGRAPHIC_DATA], CNSZX"
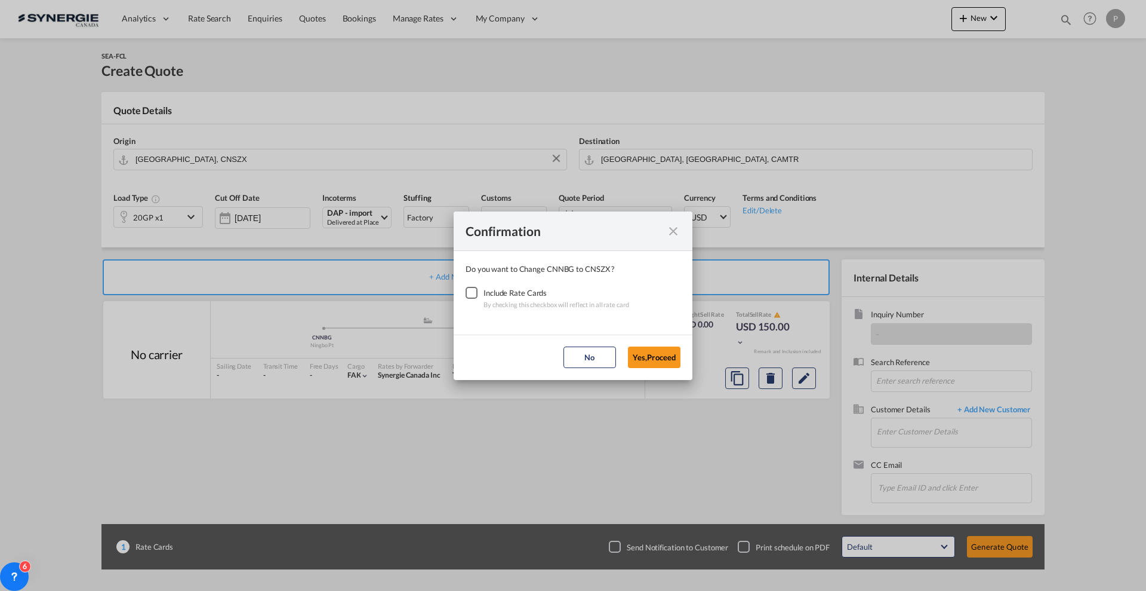
click at [473, 291] on div "Checkbox No Ink" at bounding box center [472, 293] width 12 height 12
click at [641, 353] on button "Yes,Proceed" at bounding box center [654, 356] width 53 height 21
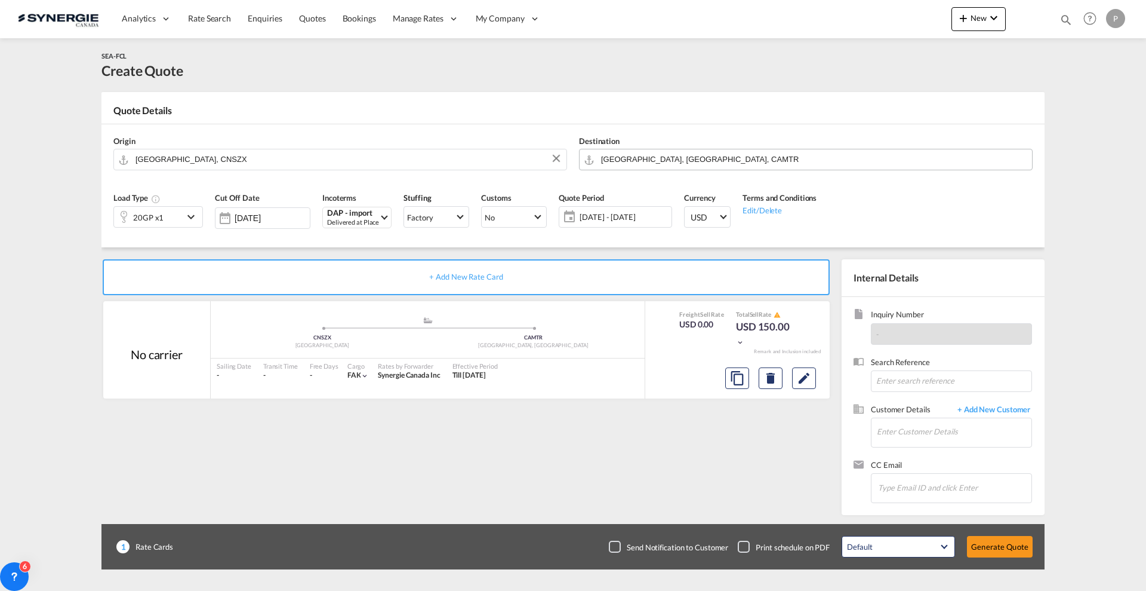
click at [660, 160] on input "[GEOGRAPHIC_DATA], [GEOGRAPHIC_DATA], CAMTR" at bounding box center [813, 159] width 425 height 21
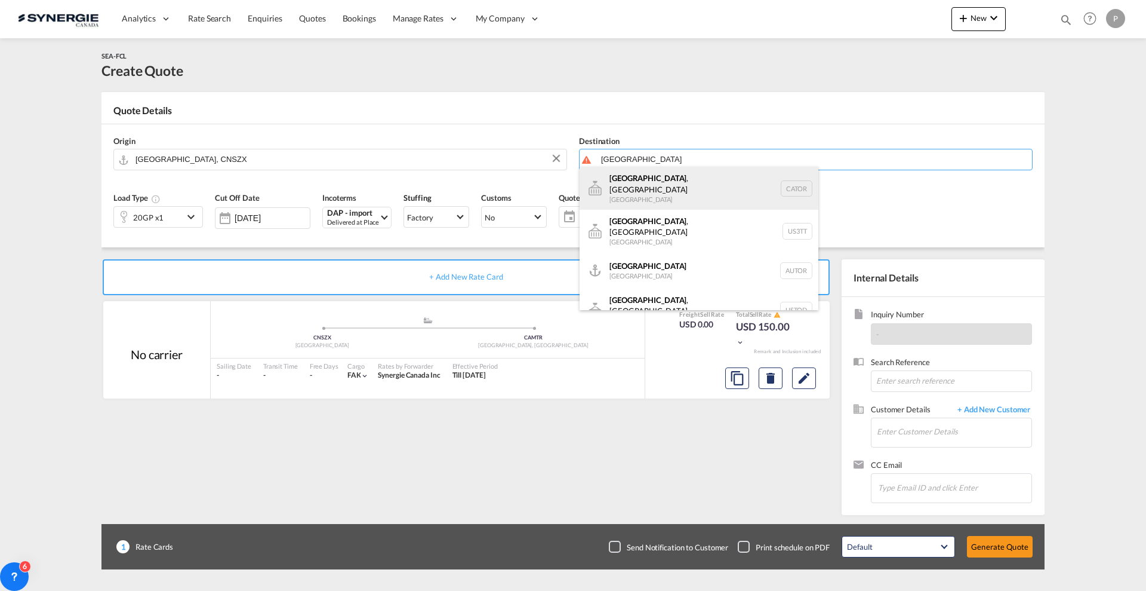
click at [659, 182] on div "[GEOGRAPHIC_DATA] , ON [GEOGRAPHIC_DATA] CATOR" at bounding box center [699, 188] width 239 height 43
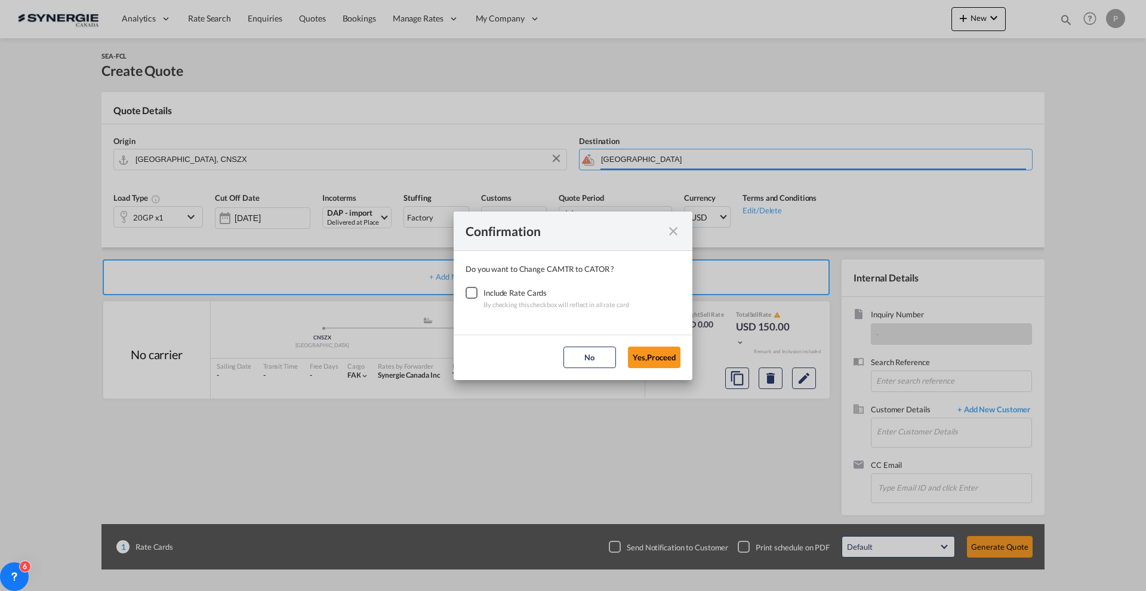
type input "[GEOGRAPHIC_DATA], [GEOGRAPHIC_DATA], CATOR"
click at [473, 293] on div "Checkbox No Ink" at bounding box center [472, 293] width 12 height 12
click at [641, 358] on button "Yes,Proceed" at bounding box center [654, 356] width 53 height 21
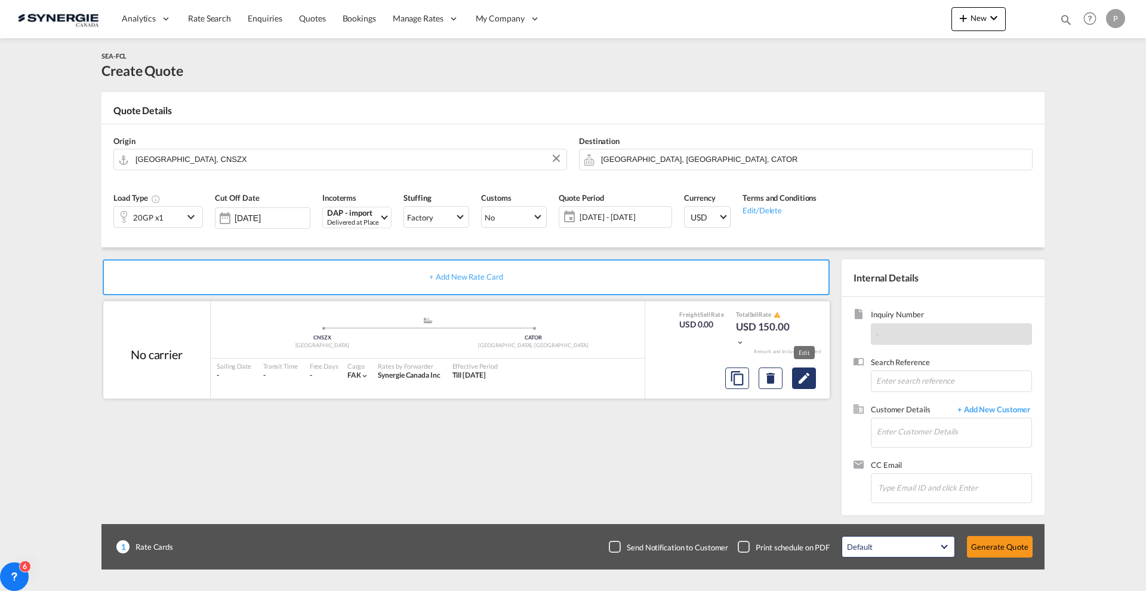
click at [799, 382] on md-icon "Edit" at bounding box center [804, 378] width 14 height 14
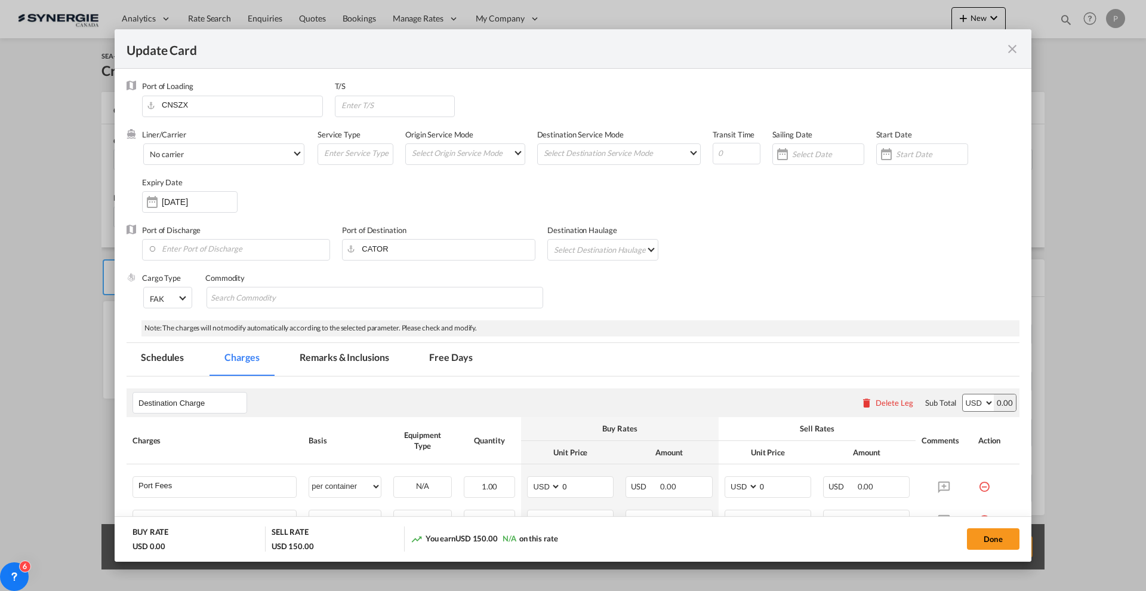
scroll to position [224, 0]
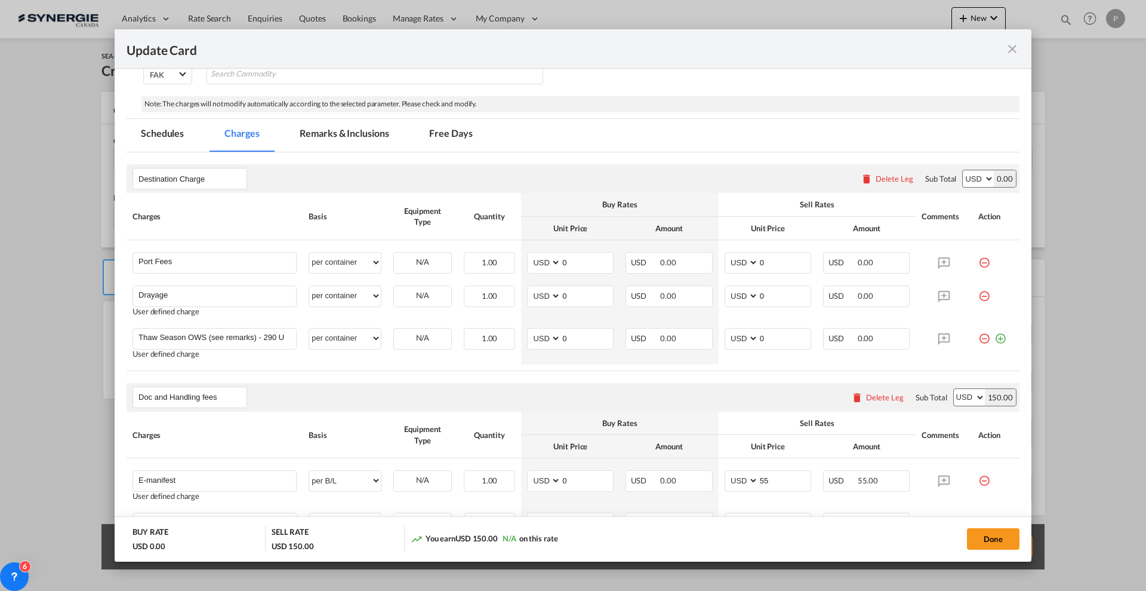
click at [979, 264] on md-icon "icon-minus-circle-outline red-400-fg" at bounding box center [985, 258] width 12 height 12
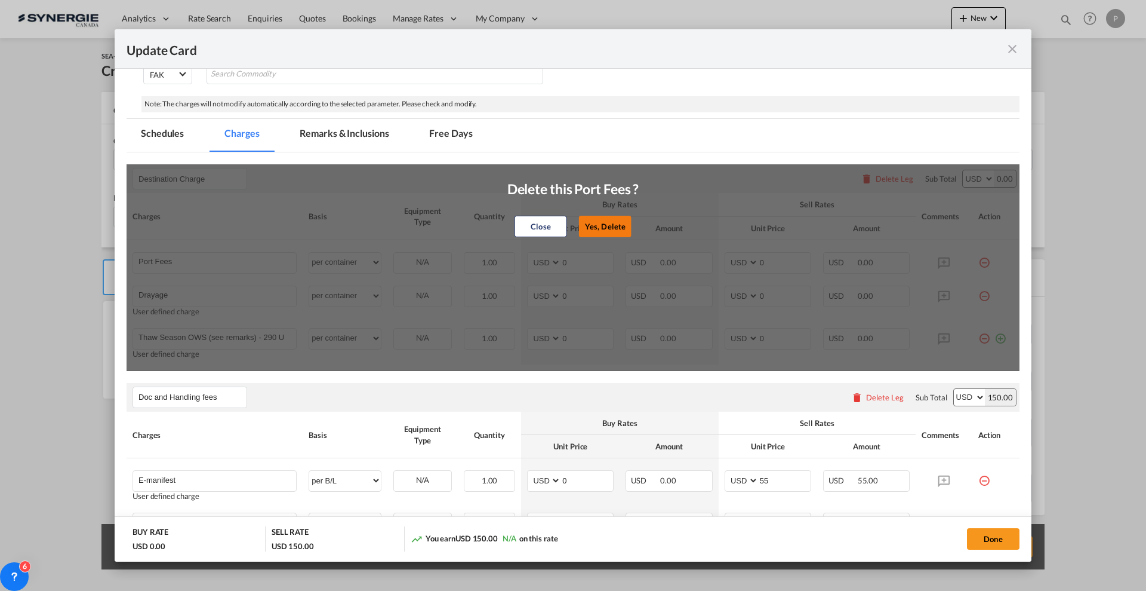
click at [592, 222] on button "Yes, Delete" at bounding box center [605, 226] width 53 height 21
type input "Drayage"
type input "Thaw Season OWS (see remarks) - 290 USD if applicable"
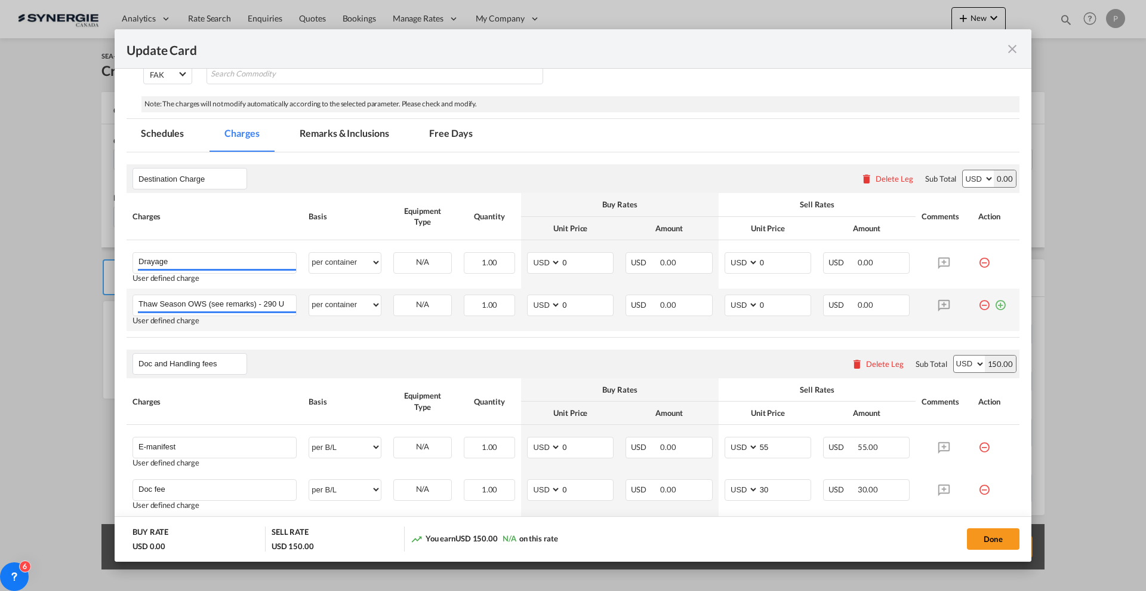
click at [979, 303] on md-icon "icon-minus-circle-outline red-400-fg" at bounding box center [985, 300] width 12 height 12
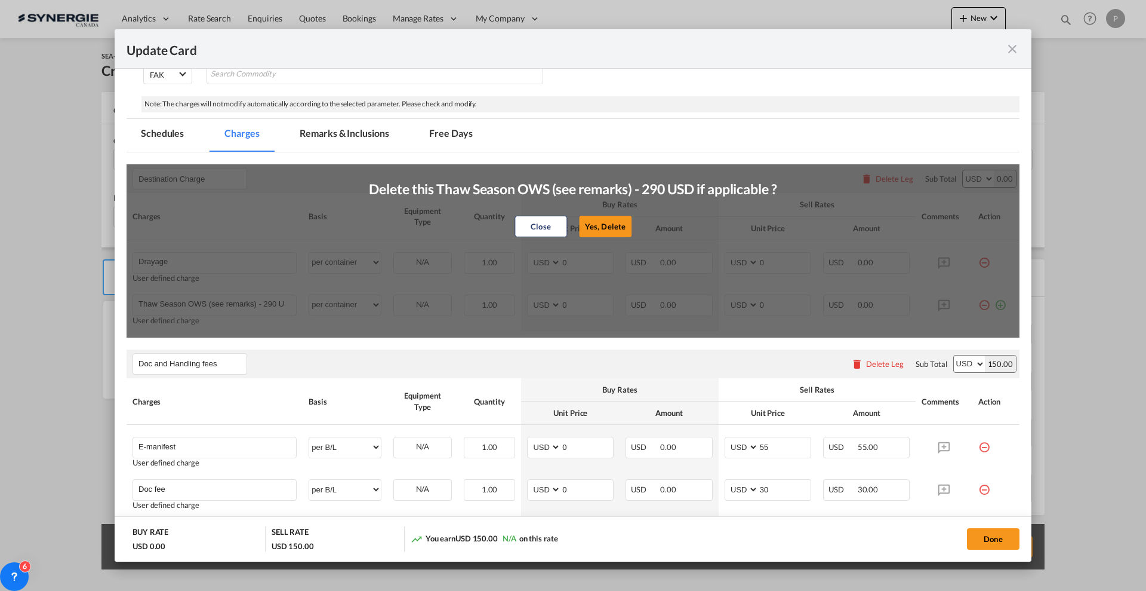
drag, startPoint x: 605, startPoint y: 223, endPoint x: 598, endPoint y: 224, distance: 7.3
click at [605, 222] on button "Yes, Delete" at bounding box center [605, 226] width 53 height 21
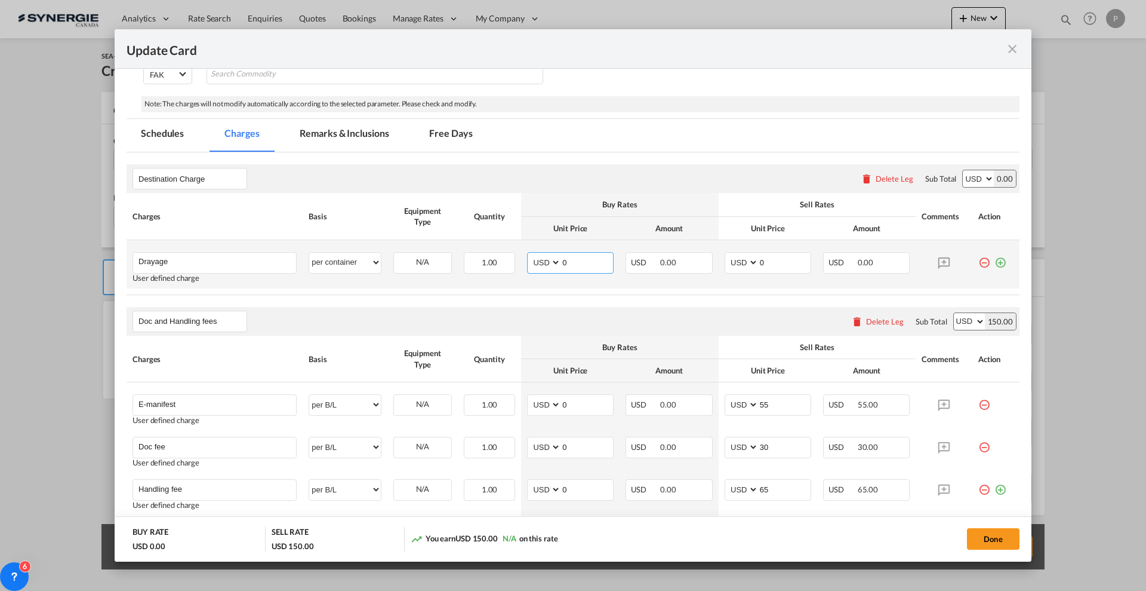
click at [575, 260] on input "0" at bounding box center [587, 262] width 52 height 18
type input "280"
type input "330"
click at [582, 214] on th "Buy Rates" at bounding box center [620, 204] width 198 height 23
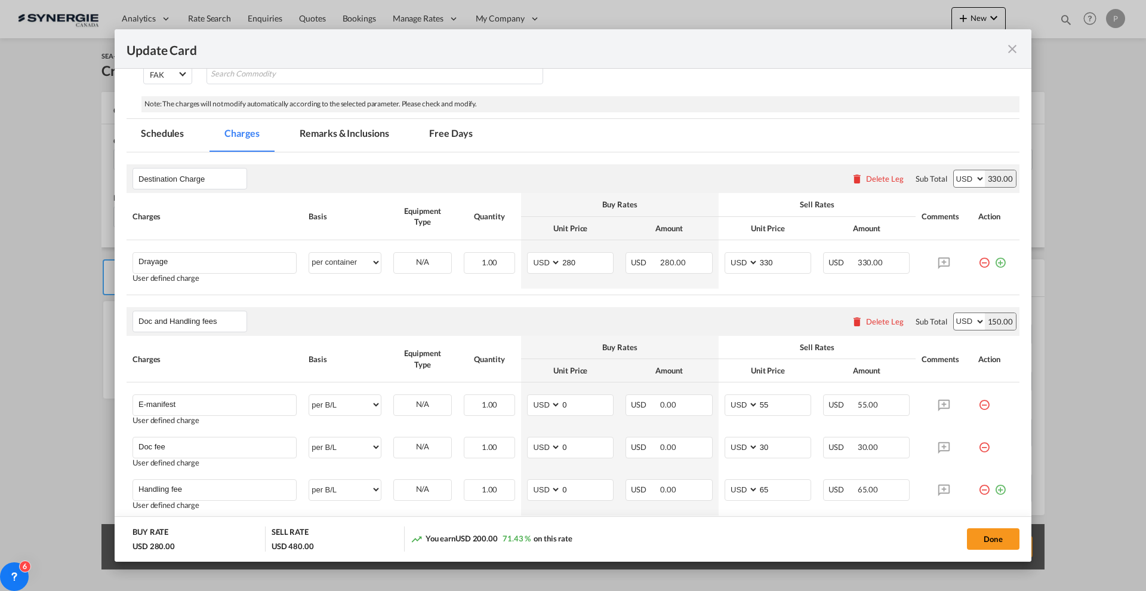
click at [355, 133] on md-tab-item "Remarks & Inclusions" at bounding box center [344, 135] width 118 height 33
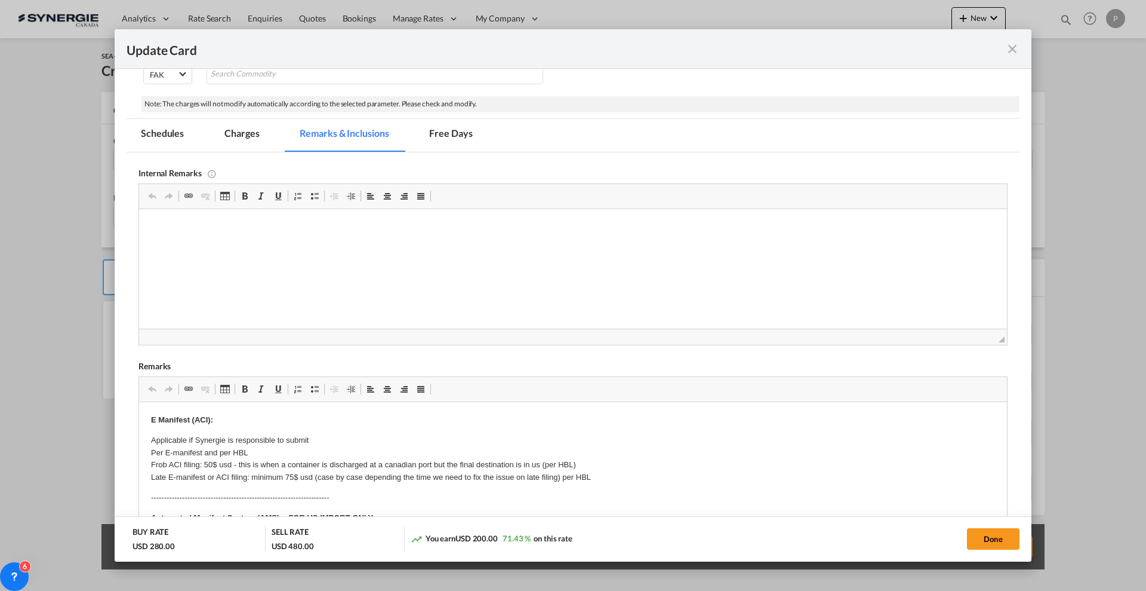
scroll to position [0, 0]
click at [322, 377] on span "Editor toolbars Clipboard/Undo Undo Keyboard shortcut Ctrl+Z Redo Keyboard shor…" at bounding box center [573, 389] width 868 height 25
click at [263, 207] on span "Editor toolbars Clipboard/Undo Undo Keyboard shortcut Ctrl+Z Redo Keyboard shor…" at bounding box center [573, 196] width 868 height 25
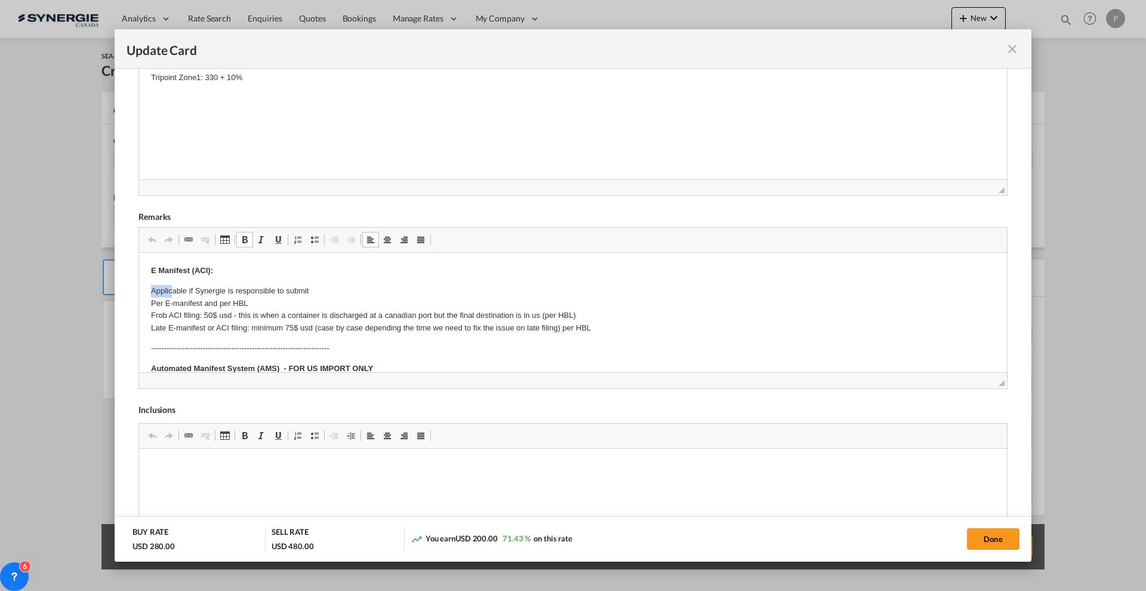
drag, startPoint x: 146, startPoint y: 287, endPoint x: 174, endPoint y: 294, distance: 28.4
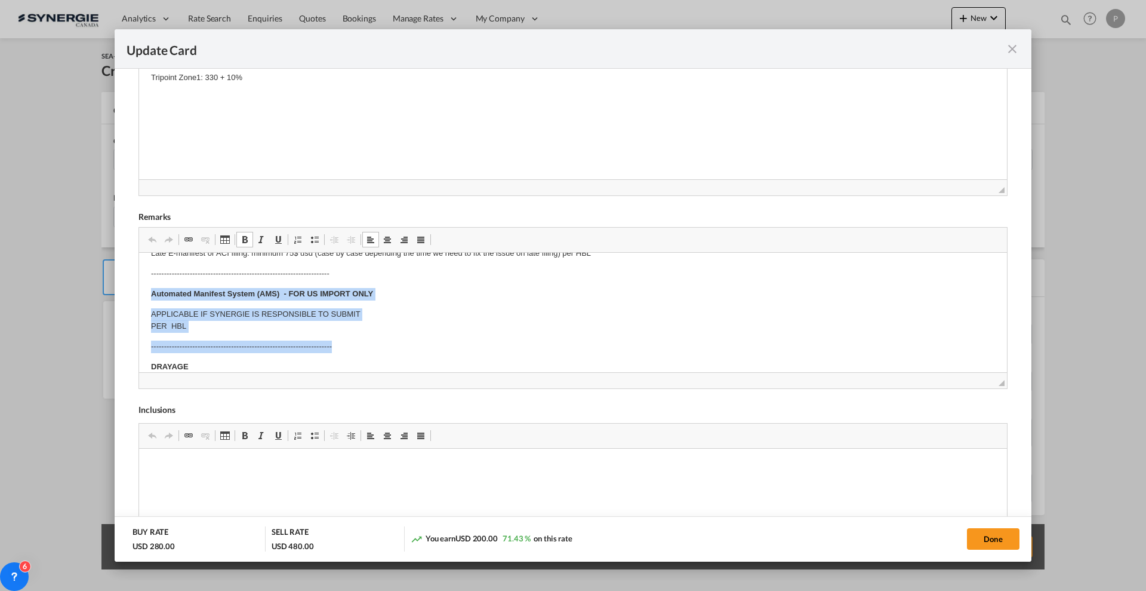
drag, startPoint x: 149, startPoint y: 294, endPoint x: 374, endPoint y: 340, distance: 230.5
click at [374, 340] on html "E Manifest (ACI): Applicable if Synergie is responsible to submit Per E-manifes…" at bounding box center [573, 499] width 868 height 643
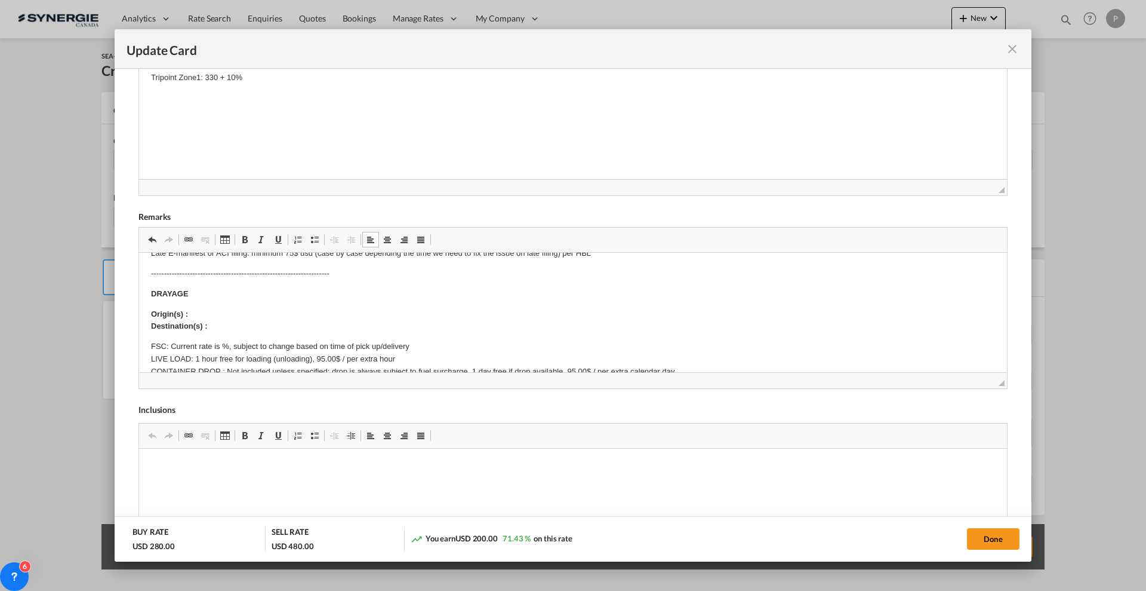
click at [251, 310] on p "Origin(s) : Destination(s) :" at bounding box center [573, 320] width 844 height 25
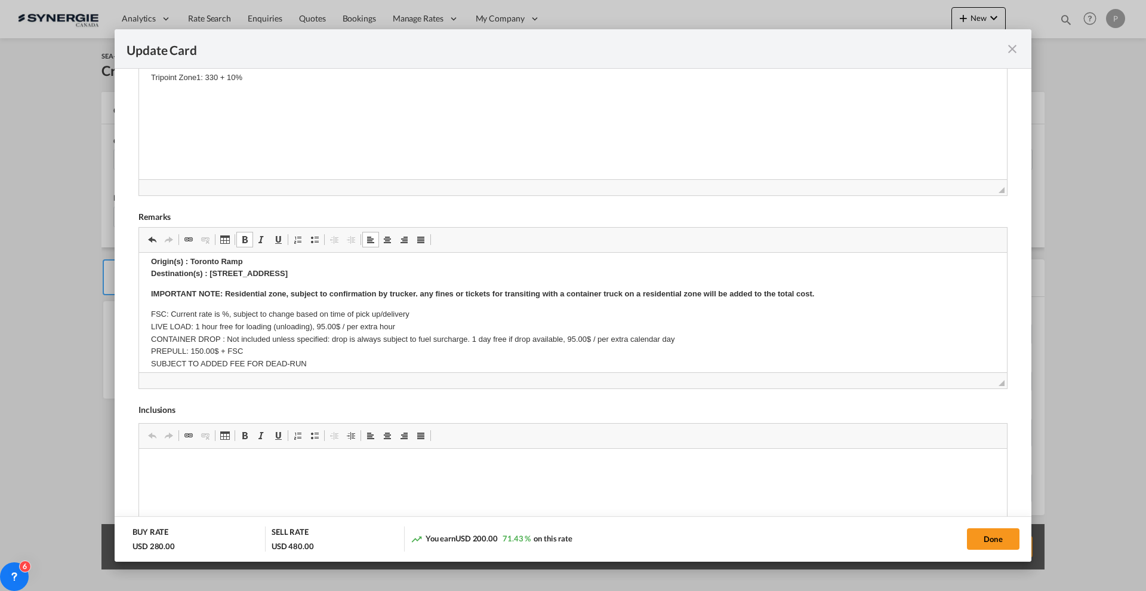
scroll to position [149, 0]
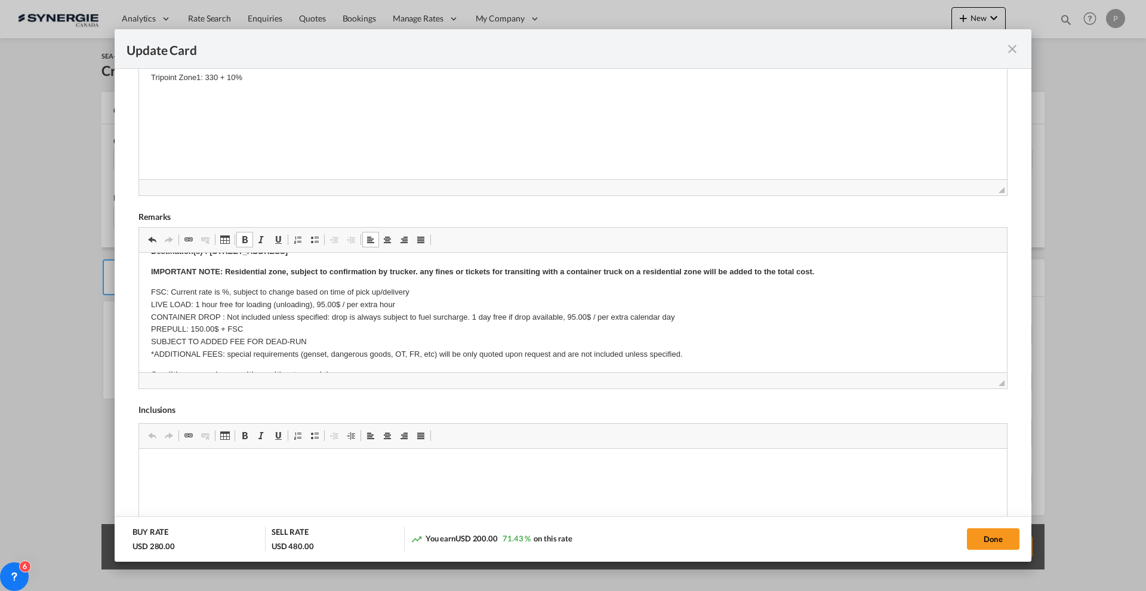
click at [227, 291] on p "FSC: Current rate is %, subject to change based on time of pick up/delivery LIV…" at bounding box center [573, 323] width 844 height 75
click at [229, 314] on p "FSC: Current rate is 10%, subject to change based on time of pick up/delivery L…" at bounding box center [573, 323] width 844 height 75
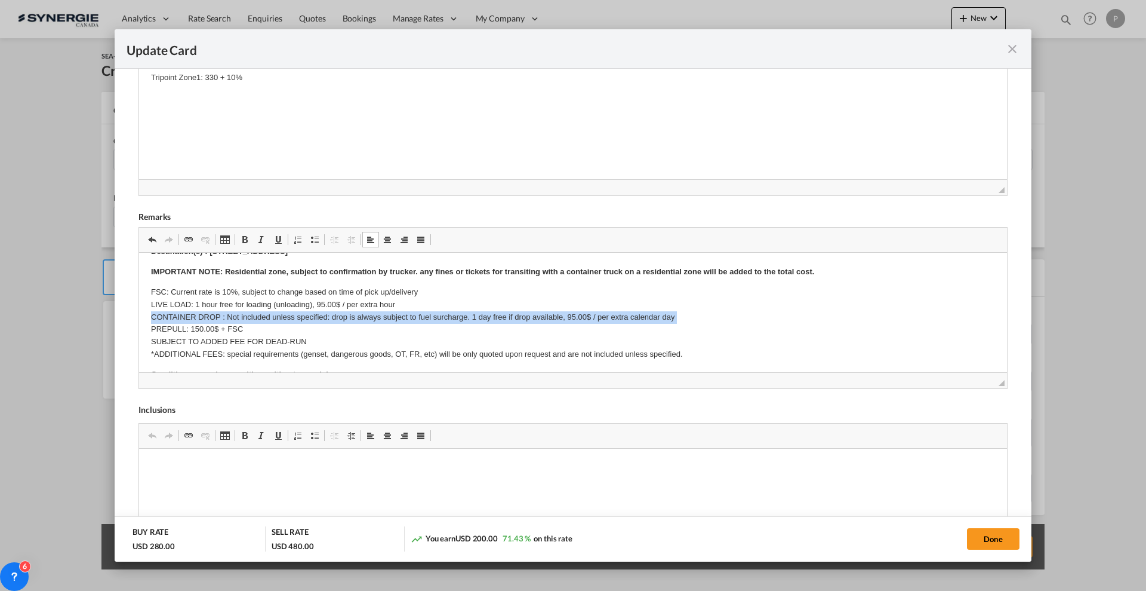
click at [229, 314] on p "FSC: Current rate is 10%, subject to change based on time of pick up/delivery L…" at bounding box center [573, 323] width 844 height 75
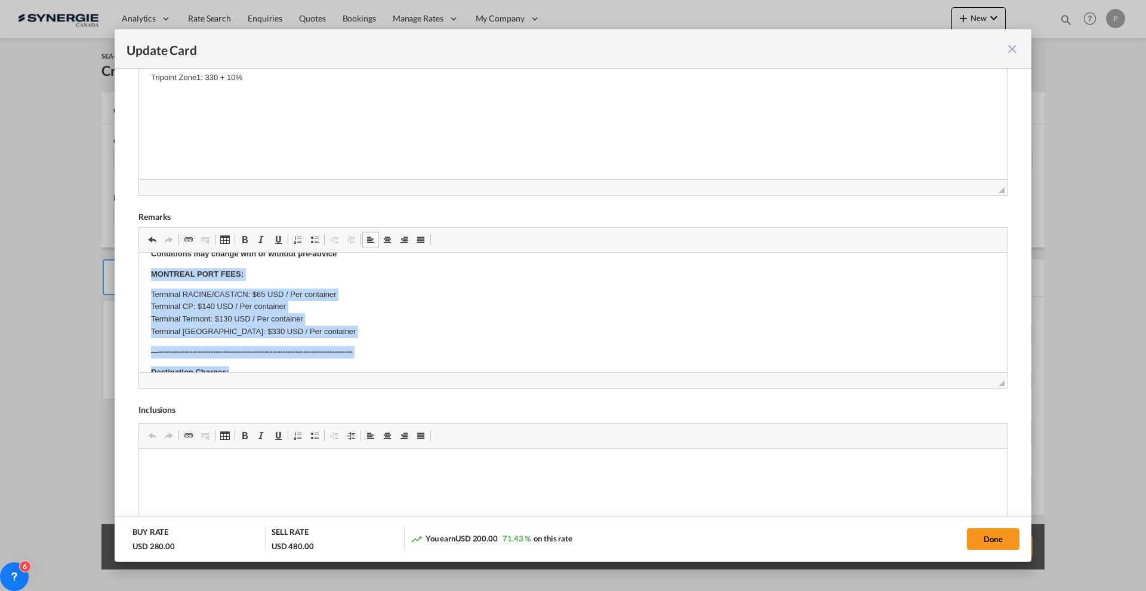
scroll to position [281, 0]
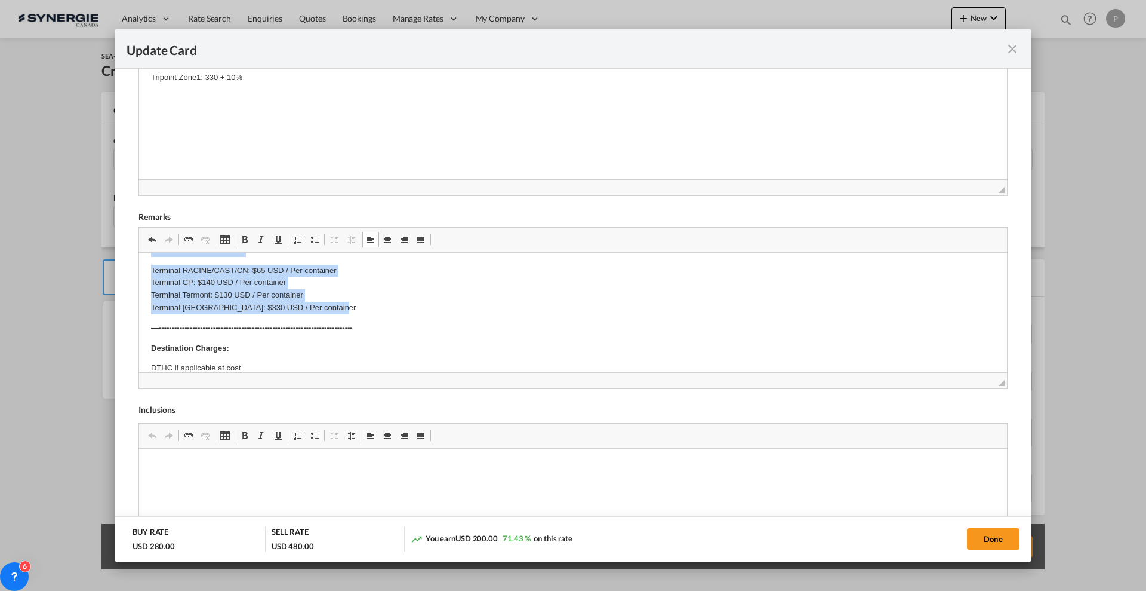
drag, startPoint x: 153, startPoint y: 304, endPoint x: 514, endPoint y: 311, distance: 361.3
click at [514, 311] on body "E Manifest (ACI): Applicable if Synergie is responsible to submit Per E-manifes…" at bounding box center [573, 260] width 844 height 554
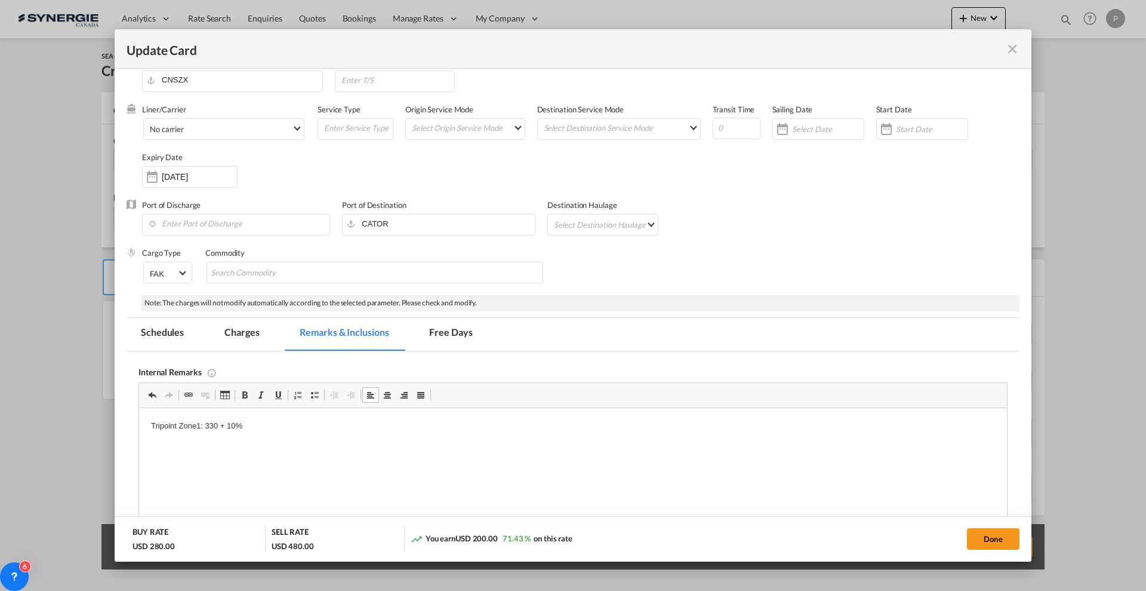
scroll to position [0, 0]
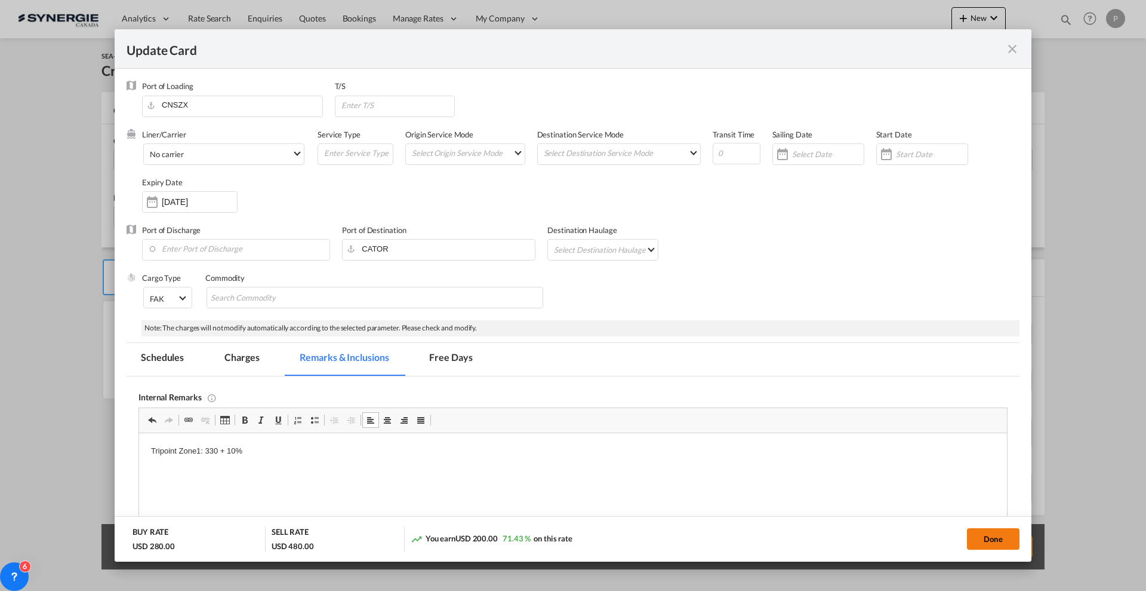
click at [997, 540] on button "Done" at bounding box center [993, 538] width 53 height 21
type input "[DATE]"
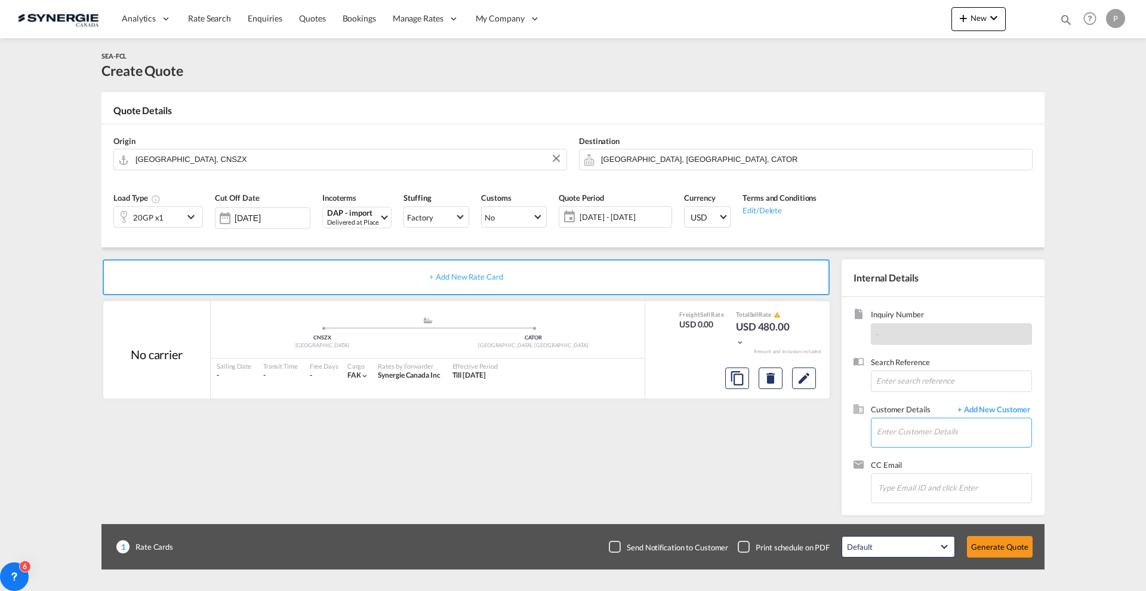
click at [925, 432] on input "Enter Customer Details" at bounding box center [954, 431] width 155 height 27
paste input "[EMAIL_ADDRESS][DOMAIN_NAME]"
click at [952, 455] on div "[PERSON_NAME] [PERSON_NAME][EMAIL_ADDRESS][DOMAIN_NAME] | Di Di Global" at bounding box center [996, 452] width 239 height 32
type input "Di Di Global, [PERSON_NAME], [EMAIL_ADDRESS][PERSON_NAME][DOMAIN_NAME]"
click at [1010, 540] on button "Generate Quote" at bounding box center [1000, 546] width 66 height 21
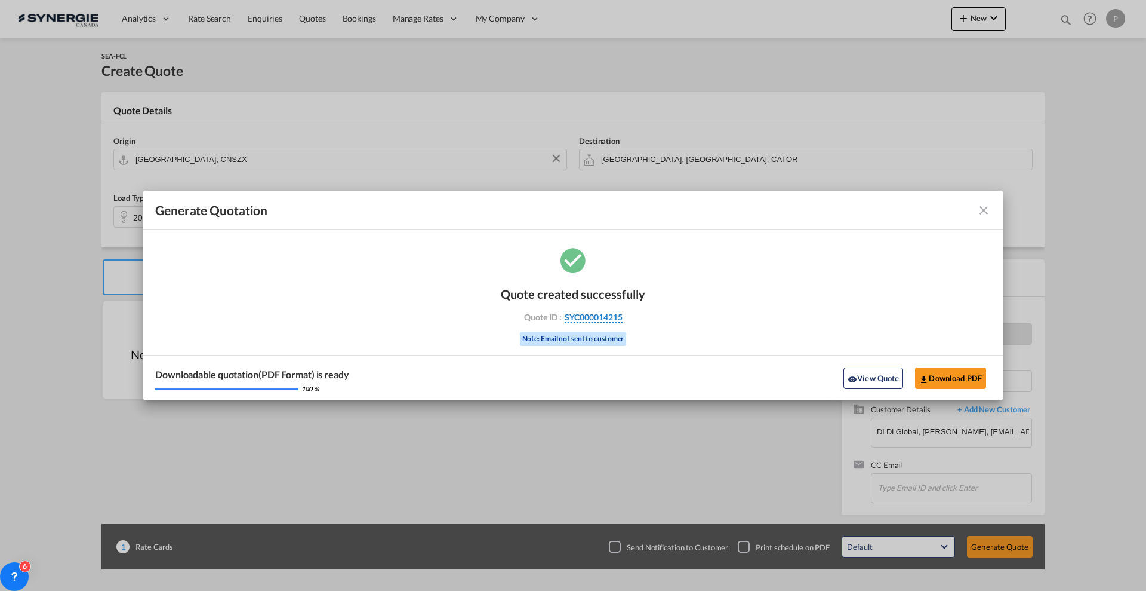
drag, startPoint x: 646, startPoint y: 316, endPoint x: 621, endPoint y: 318, distance: 25.1
click at [621, 318] on div "Quote created successfully Quote ID : SYC000014215 Note: Email not sent to cust…" at bounding box center [573, 323] width 860 height 156
copy div "SYC000014215"
click at [971, 379] on button "Download PDF" at bounding box center [950, 377] width 71 height 21
click at [982, 211] on md-icon "icon-close fg-AAA8AD cursor m-0" at bounding box center [984, 210] width 14 height 14
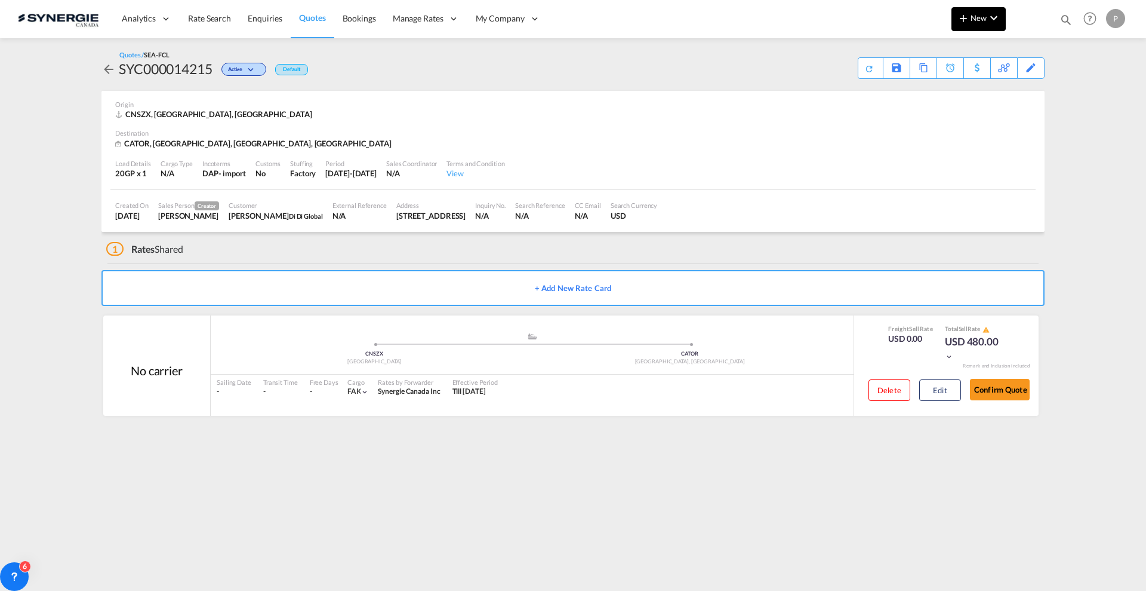
click at [969, 23] on md-icon "icon-plus 400-fg" at bounding box center [964, 18] width 14 height 14
click at [933, 89] on md-icon "button" at bounding box center [930, 90] width 14 height 14
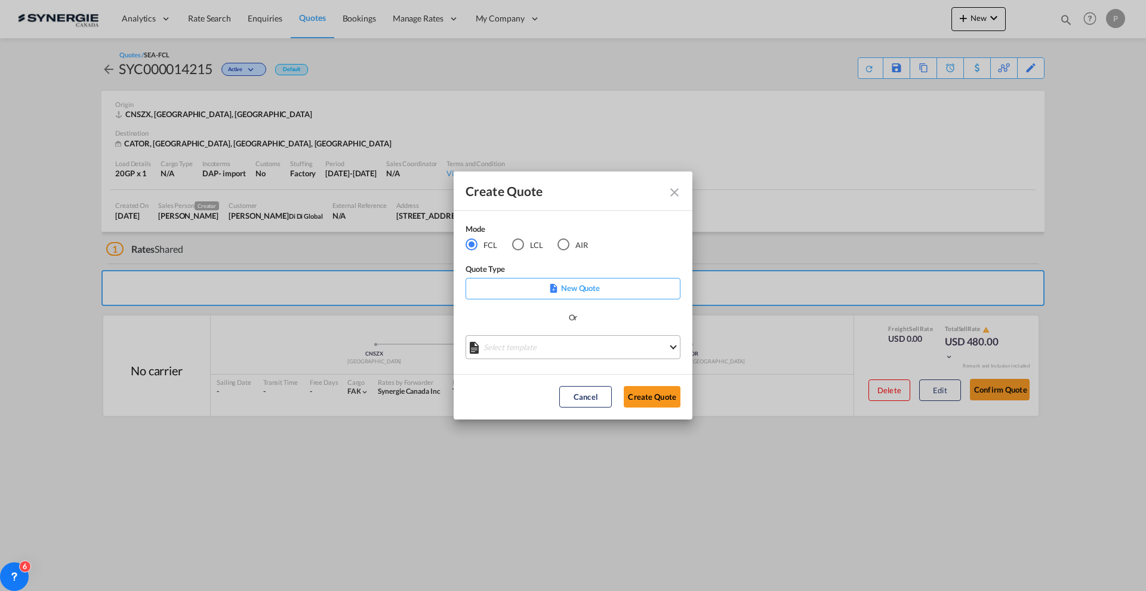
click at [543, 358] on md-select "Select template *NEW* FCL FREEHAND / DAP [PERSON_NAME] | [DATE] *NEW* Import FC…" at bounding box center [573, 347] width 215 height 24
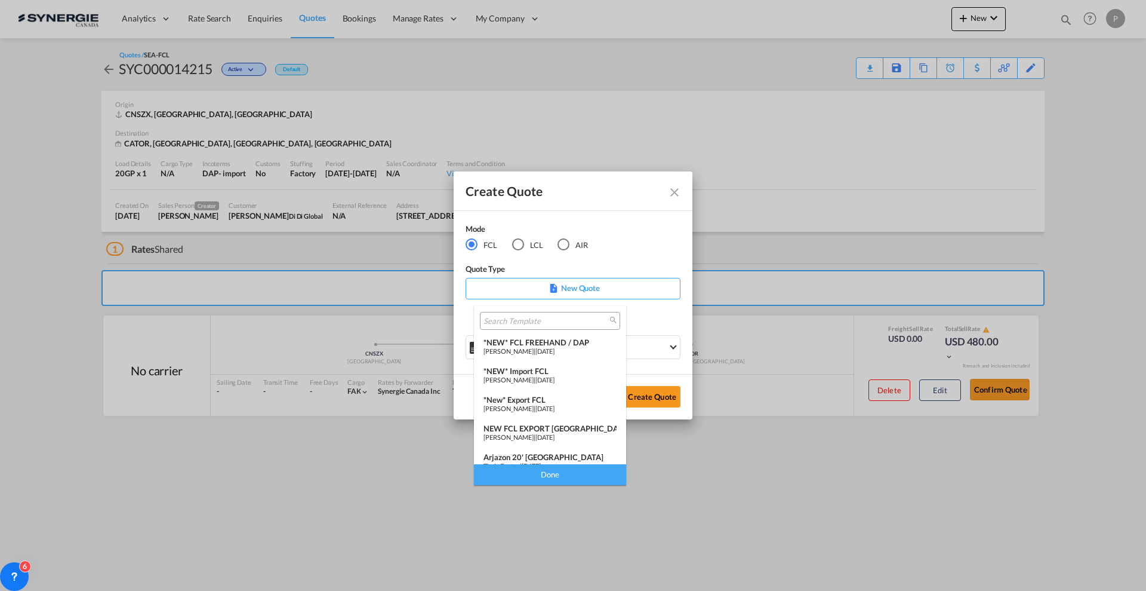
click at [546, 395] on div "*New* Export FCL" at bounding box center [550, 400] width 133 height 10
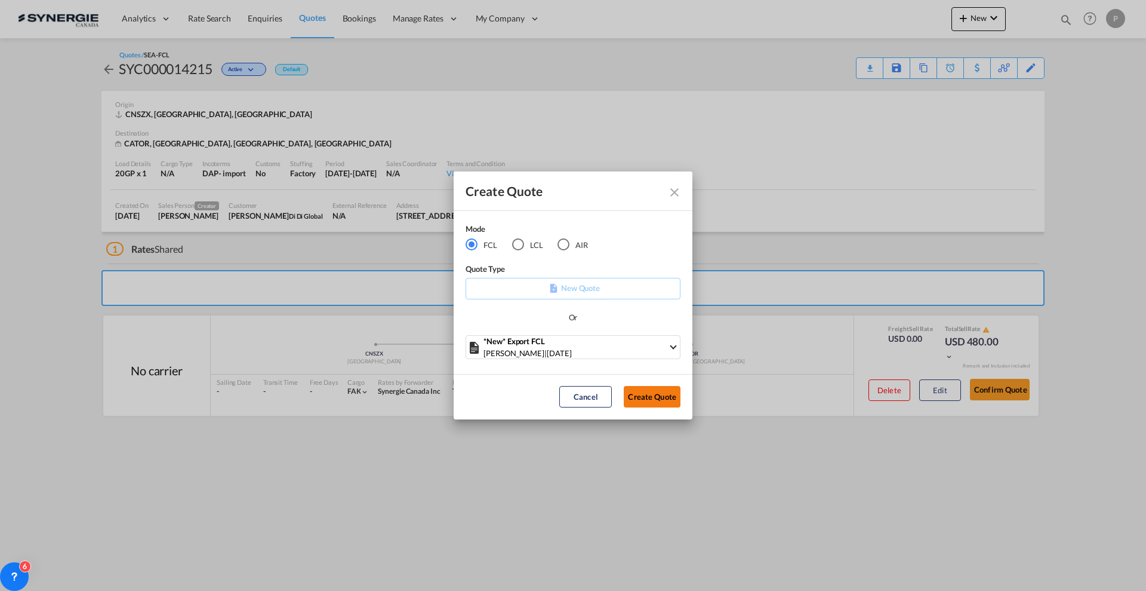
click at [654, 401] on button "Create Quote" at bounding box center [652, 396] width 57 height 21
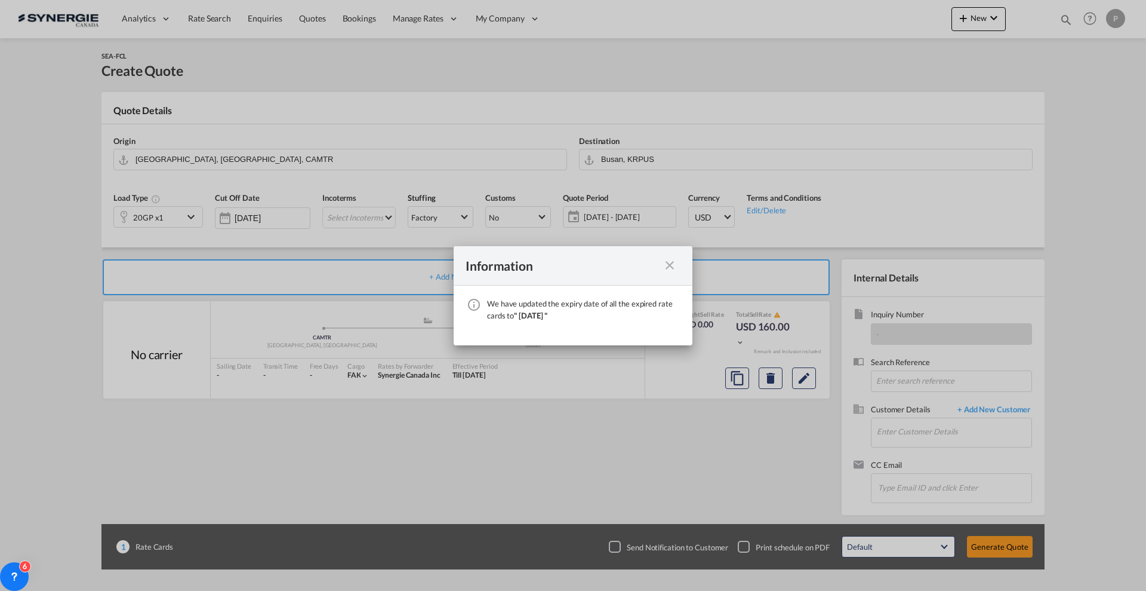
click at [668, 261] on md-icon "icon-close fg-AAA8AD cursor" at bounding box center [670, 265] width 14 height 14
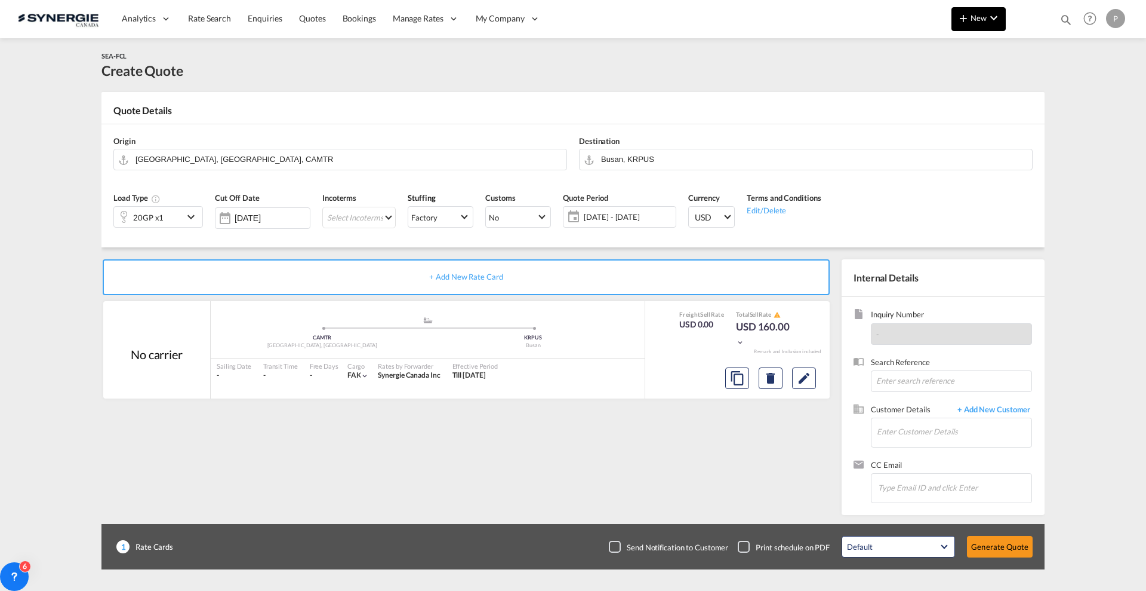
click at [983, 21] on span "New" at bounding box center [979, 18] width 45 height 10
click at [947, 95] on span "Quote" at bounding box center [946, 90] width 13 height 24
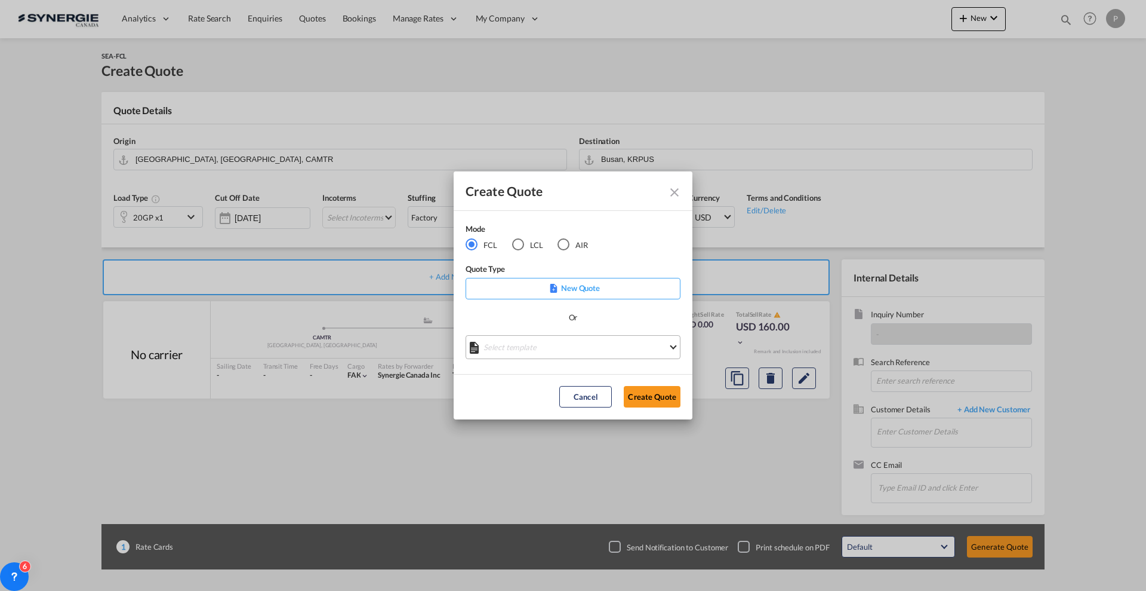
click at [531, 346] on md-select "Select template *NEW* FCL FREEHAND / DAP [PERSON_NAME] | [DATE] *NEW* Import FC…" at bounding box center [573, 347] width 215 height 24
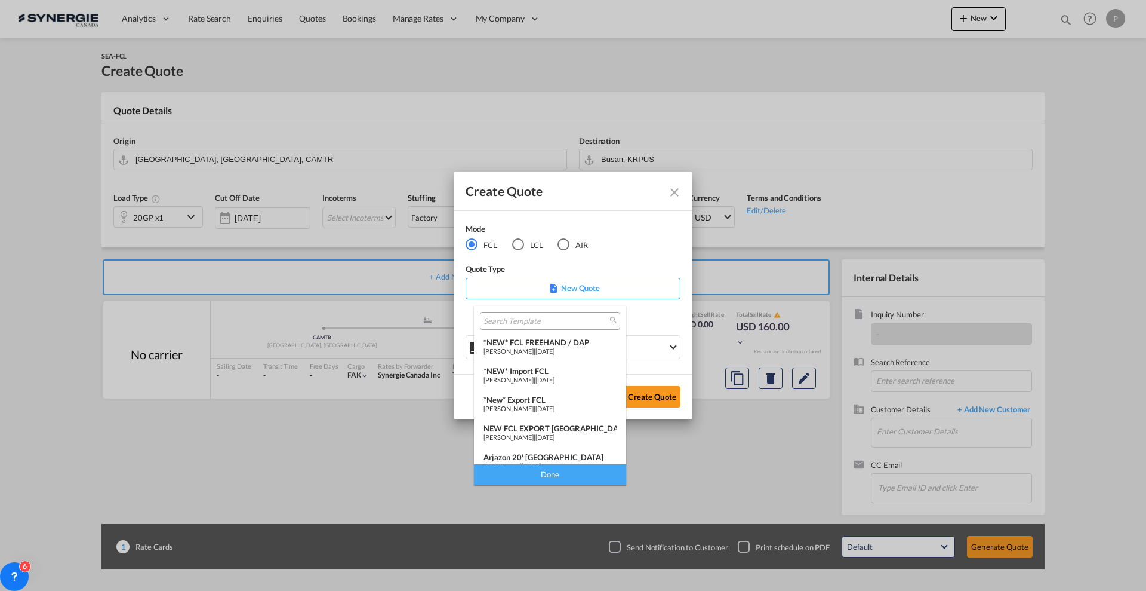
click at [668, 195] on md-backdrop at bounding box center [573, 295] width 1146 height 591
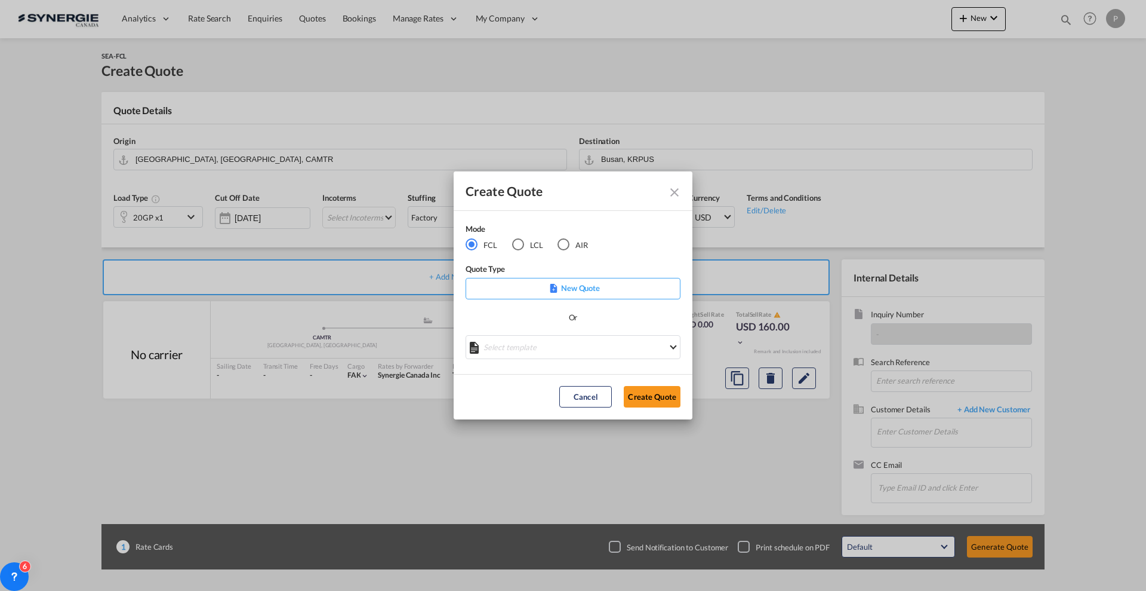
click at [671, 194] on md-icon "Close dialog" at bounding box center [675, 192] width 14 height 14
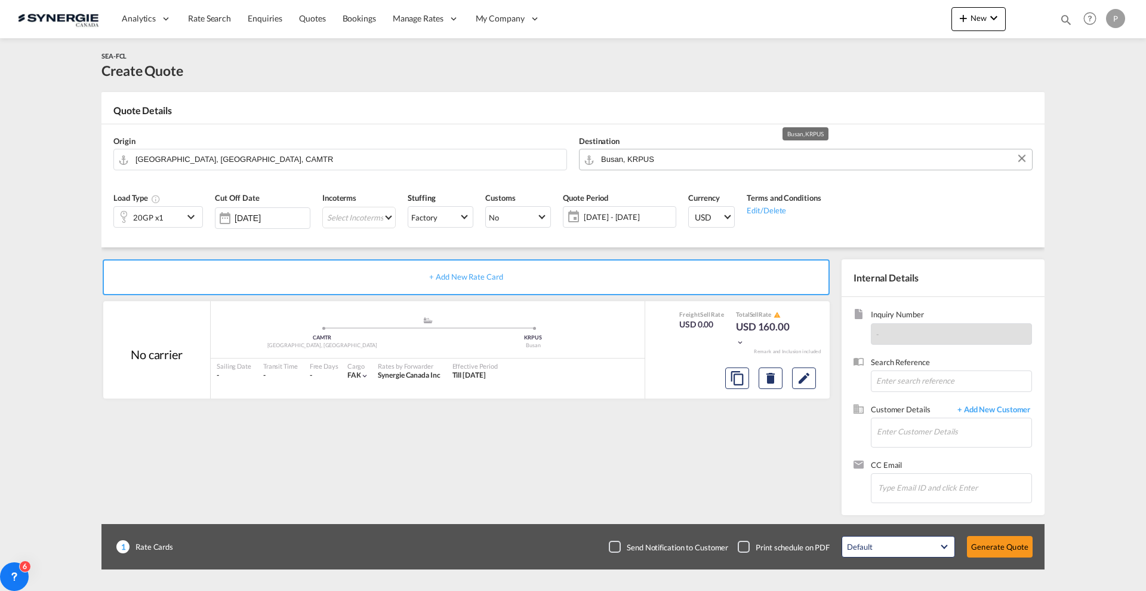
click at [679, 159] on input "Busan, KRPUS" at bounding box center [813, 159] width 425 height 21
click at [370, 166] on input "[GEOGRAPHIC_DATA], [GEOGRAPHIC_DATA], CAMTR" at bounding box center [348, 159] width 425 height 21
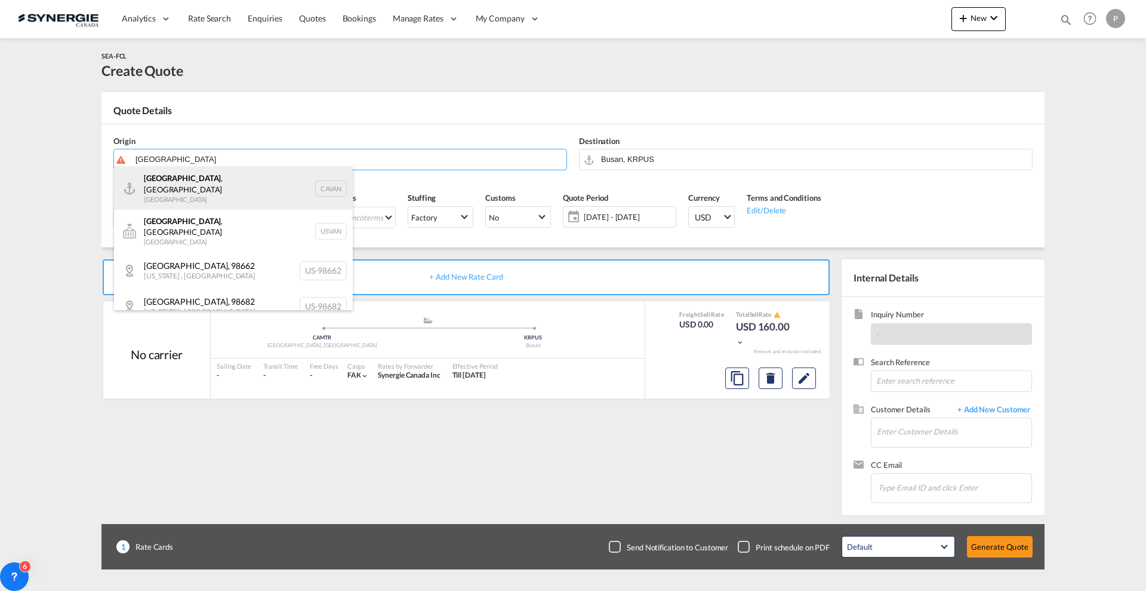
click at [226, 176] on div "[GEOGRAPHIC_DATA] , [GEOGRAPHIC_DATA] [GEOGRAPHIC_DATA] CAVAN" at bounding box center [233, 188] width 239 height 43
type input "[GEOGRAPHIC_DATA], [GEOGRAPHIC_DATA], CAVAN"
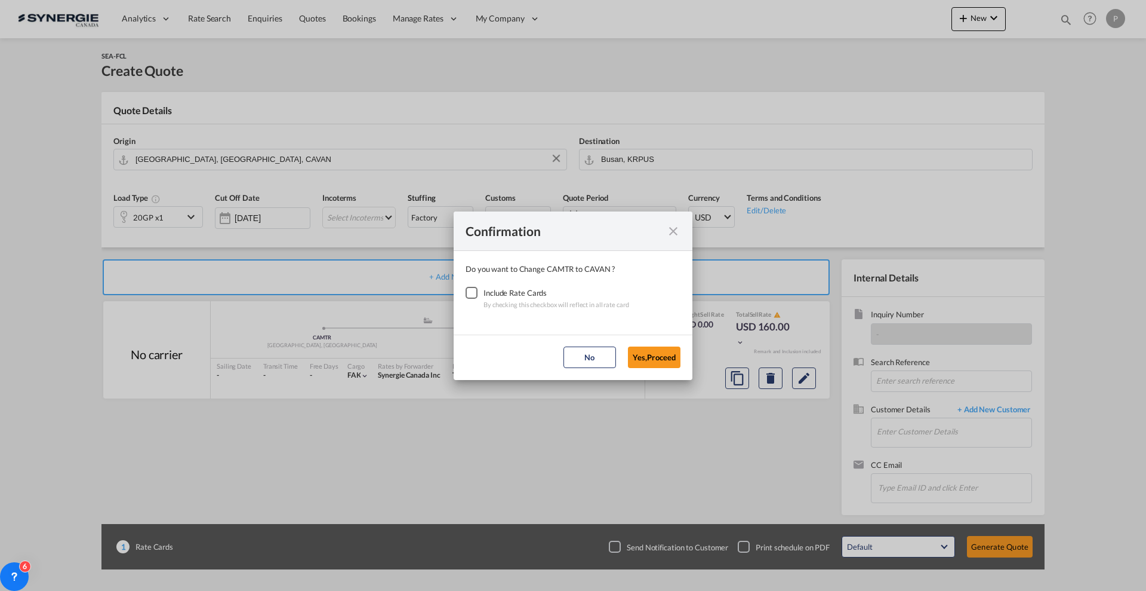
click at [466, 288] on div "Checkbox No Ink" at bounding box center [472, 293] width 12 height 12
click at [660, 358] on button "Yes,Proceed" at bounding box center [654, 356] width 53 height 21
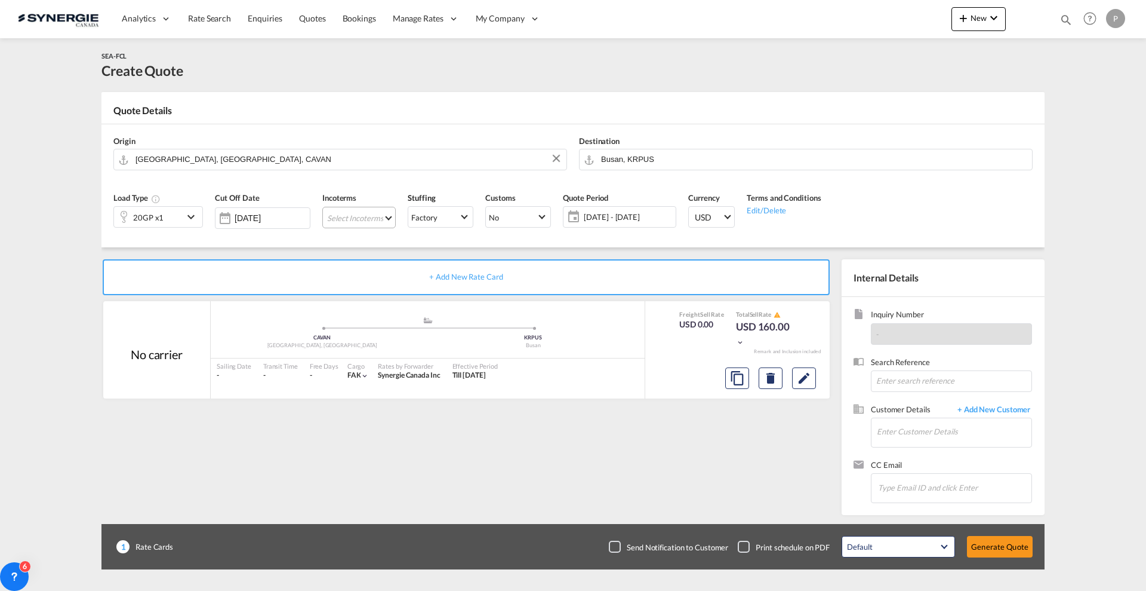
click at [368, 217] on md-select "Select Incoterms FOB - import Free on Board CIP - export Carriage and Insurance…" at bounding box center [358, 217] width 73 height 21
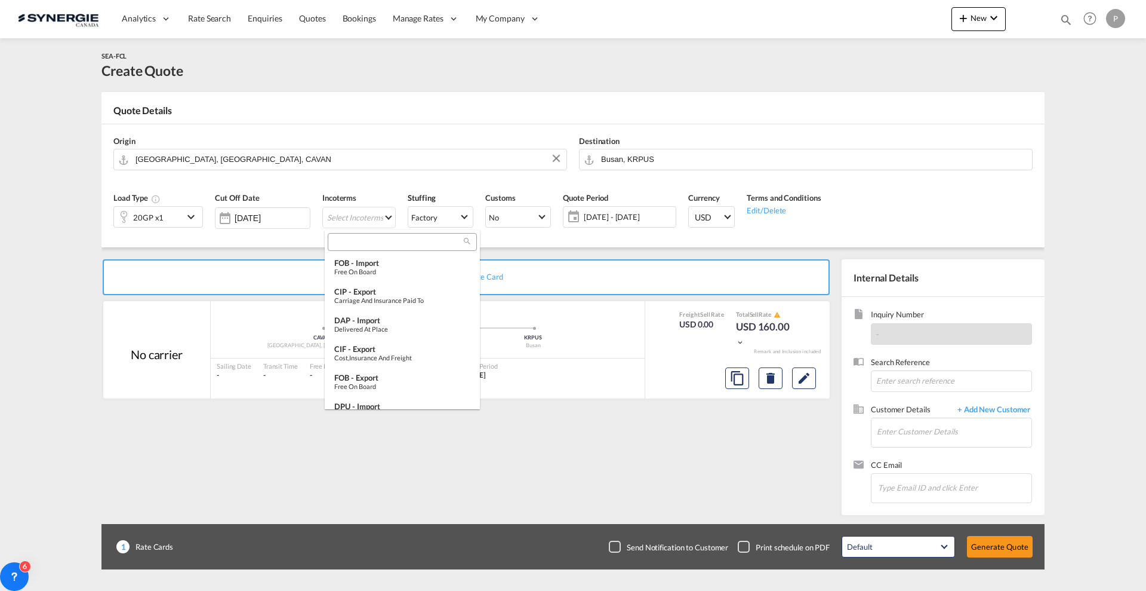
click at [368, 245] on input "search" at bounding box center [397, 241] width 133 height 11
click at [383, 376] on div "FOB - export" at bounding box center [402, 378] width 136 height 10
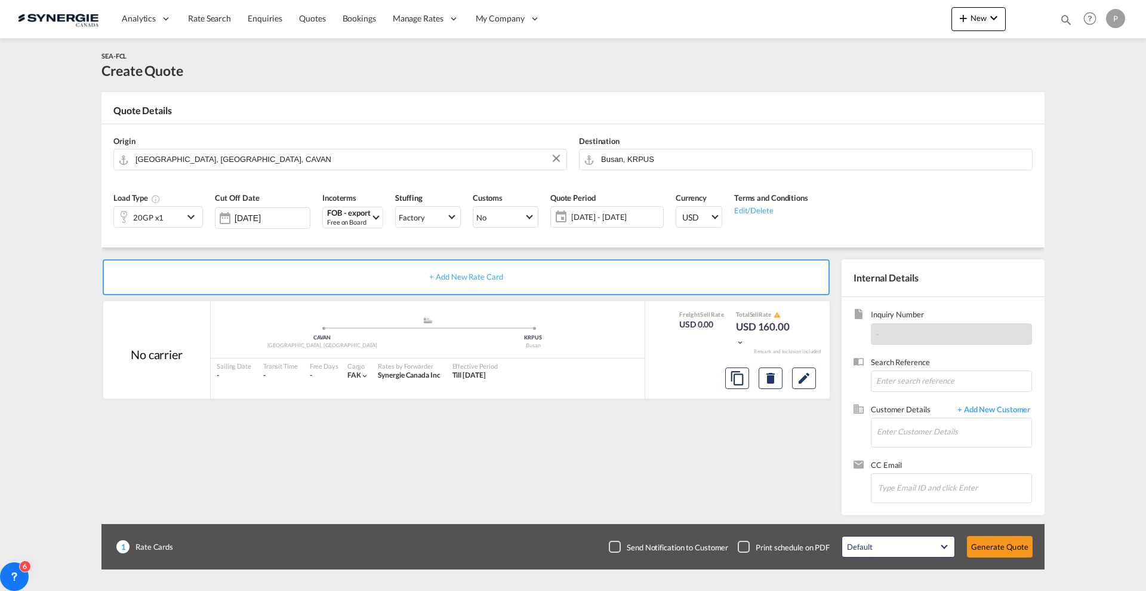
click at [640, 219] on span "[DATE] - [DATE]" at bounding box center [615, 216] width 89 height 11
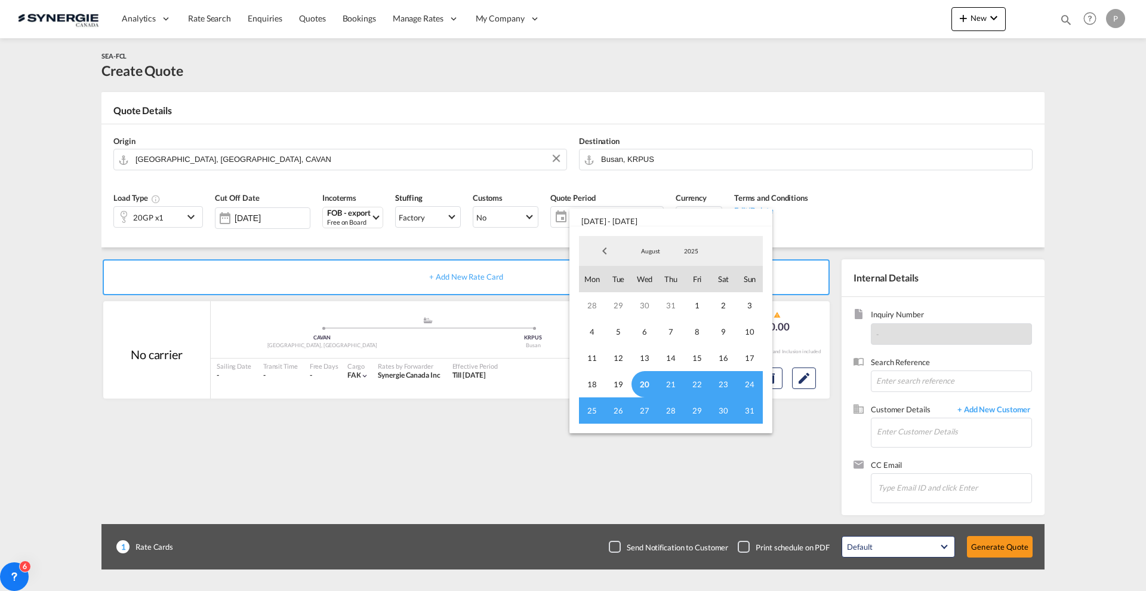
drag, startPoint x: 644, startPoint y: 379, endPoint x: 694, endPoint y: 396, distance: 52.9
click at [644, 379] on span "20" at bounding box center [645, 384] width 26 height 26
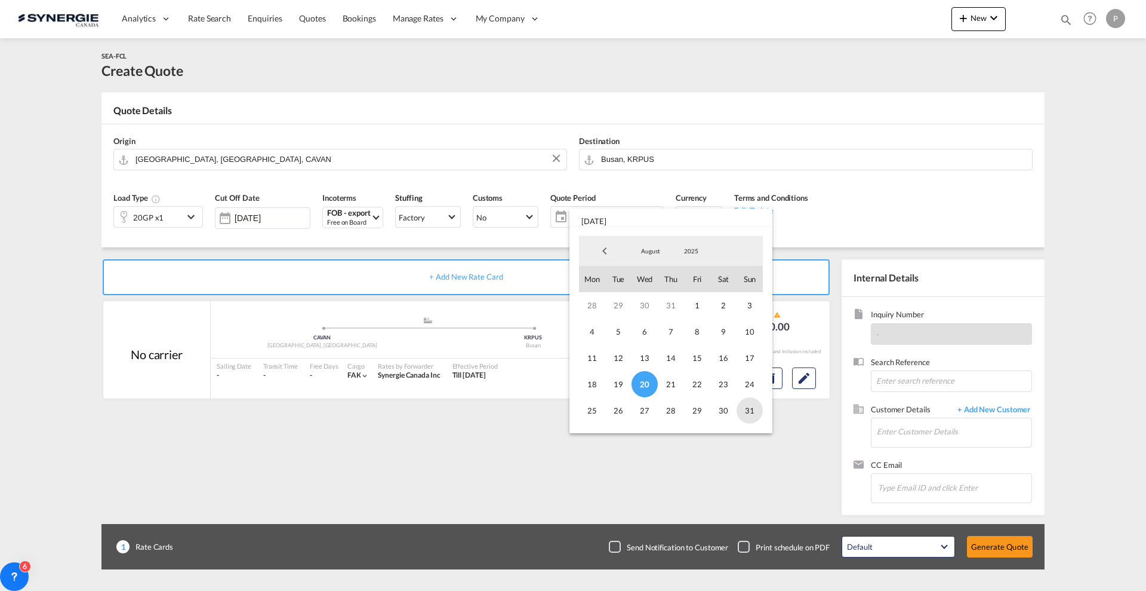
click at [759, 413] on span "31" at bounding box center [750, 410] width 26 height 26
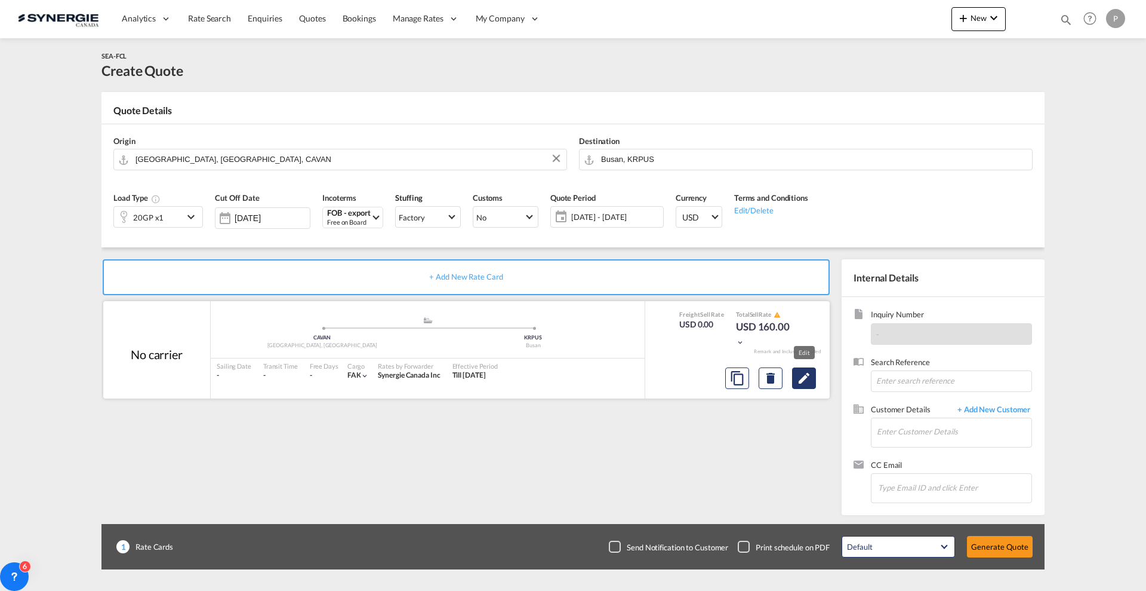
click at [804, 380] on md-icon "Edit" at bounding box center [804, 378] width 14 height 14
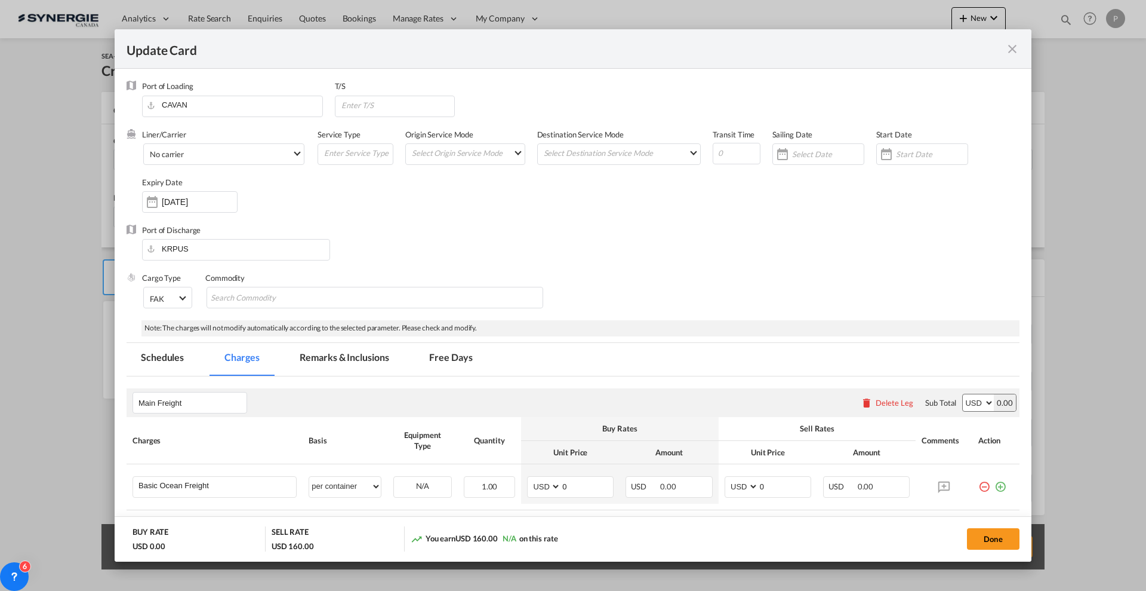
scroll to position [149, 0]
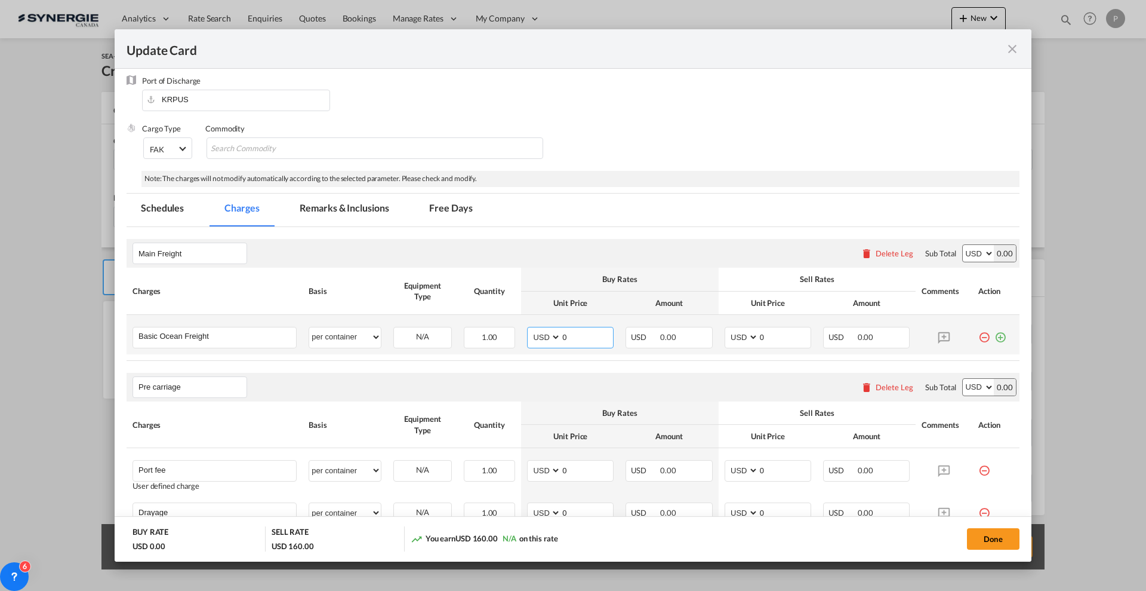
click at [579, 341] on input "0" at bounding box center [587, 336] width 52 height 18
type input "1975"
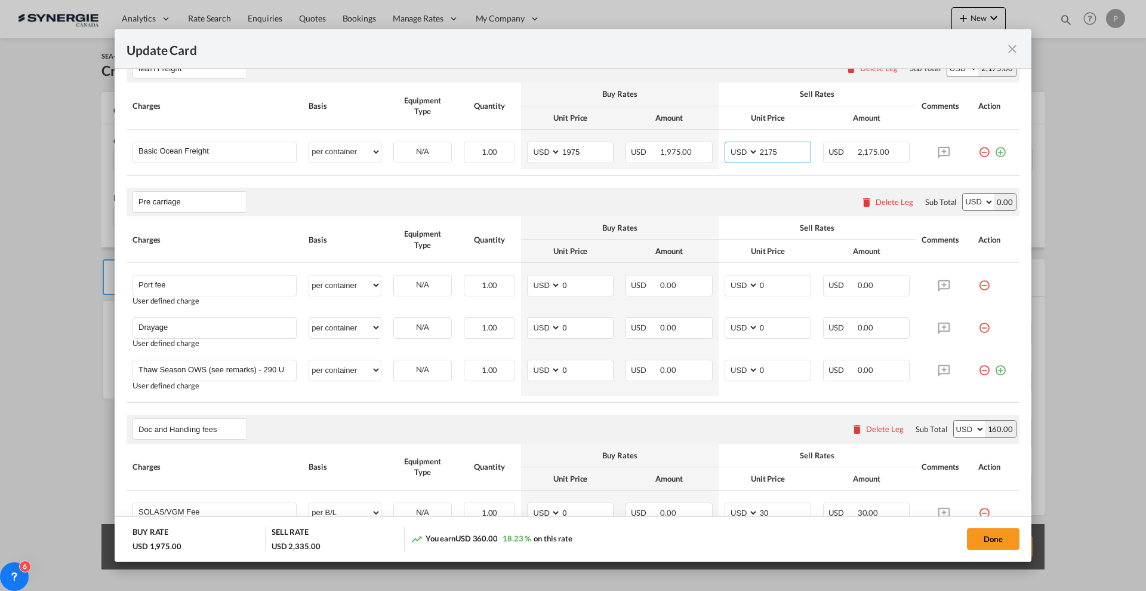
scroll to position [373, 0]
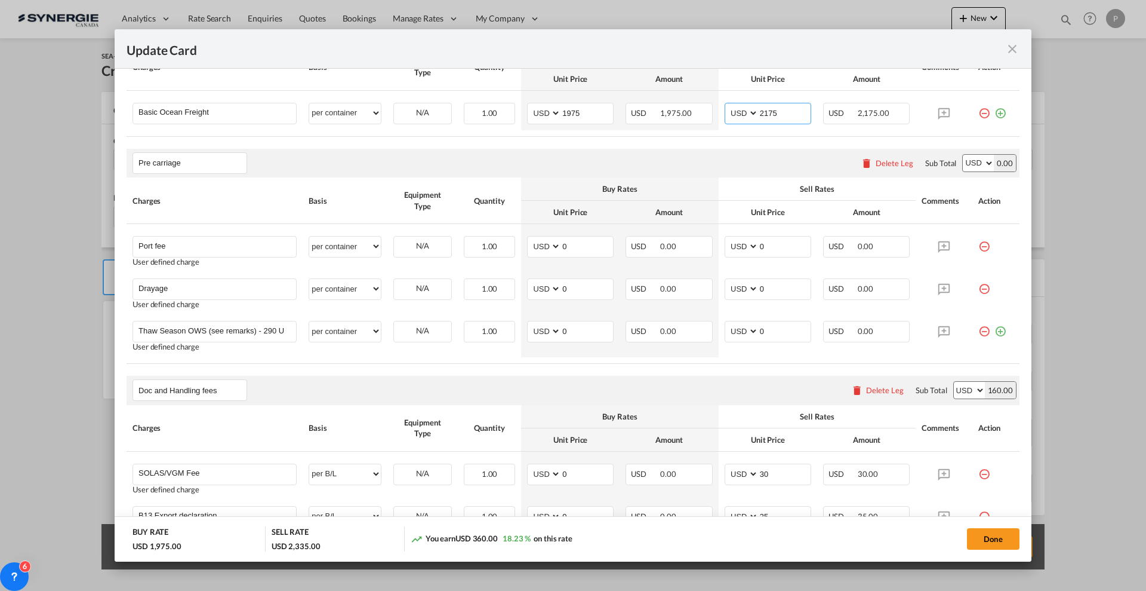
type input "2175"
click at [891, 159] on div "Delete Leg" at bounding box center [895, 163] width 38 height 10
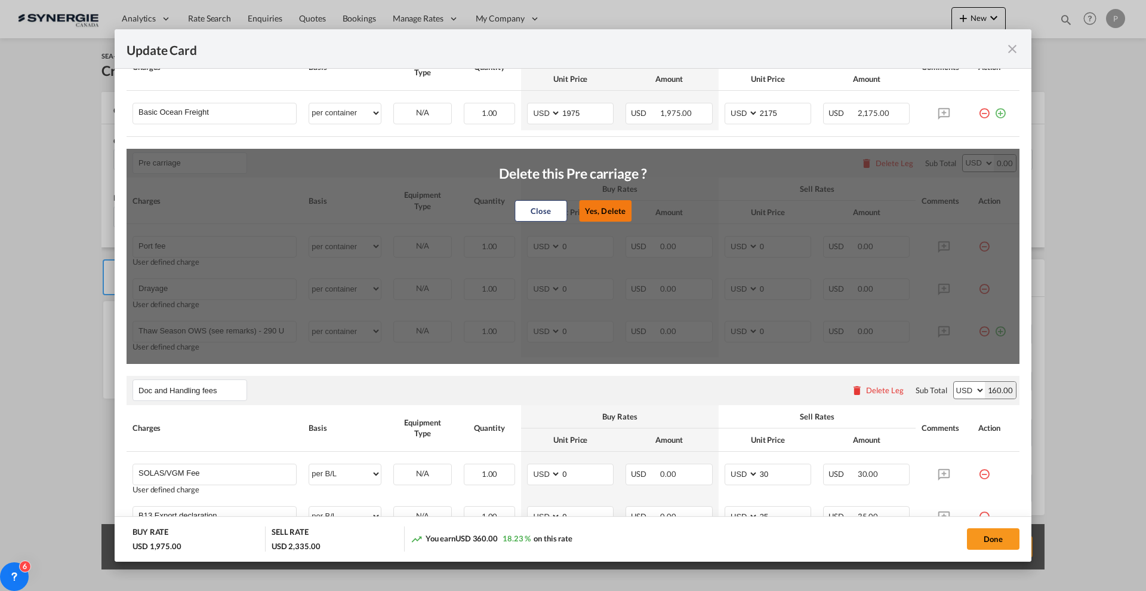
click at [614, 205] on button "Yes, Delete" at bounding box center [605, 210] width 53 height 21
type input "Doc and Handling fees"
type input "SOLAS/VGM Fee"
select select "per B/L"
type input "30"
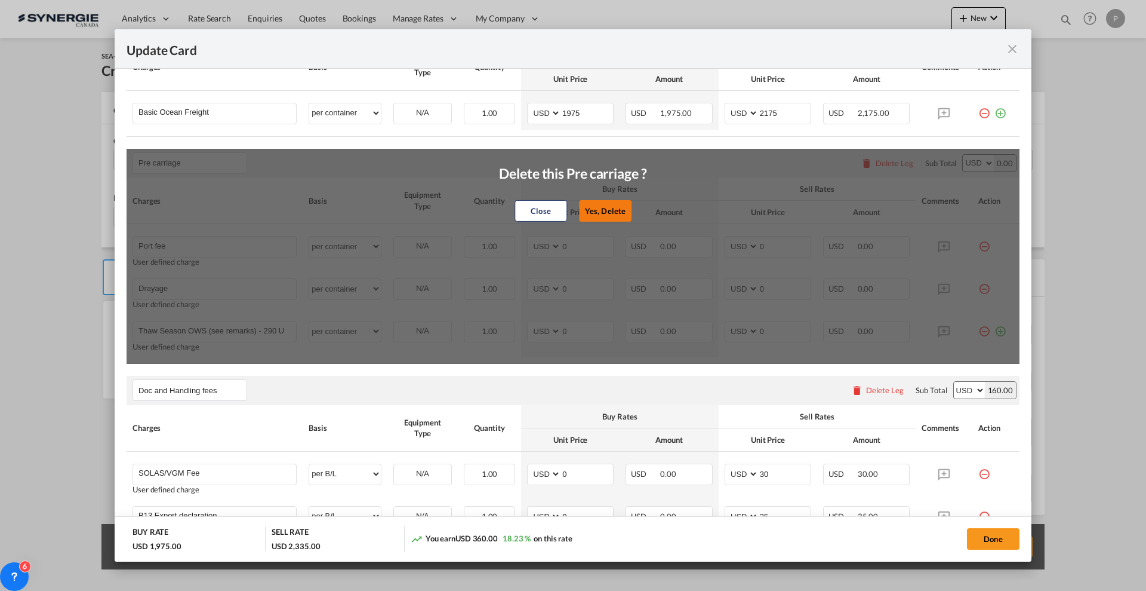
type input "B13 Export declaration"
select select "per B/L"
type input "35"
type input "Doc fee"
select select "per B/L"
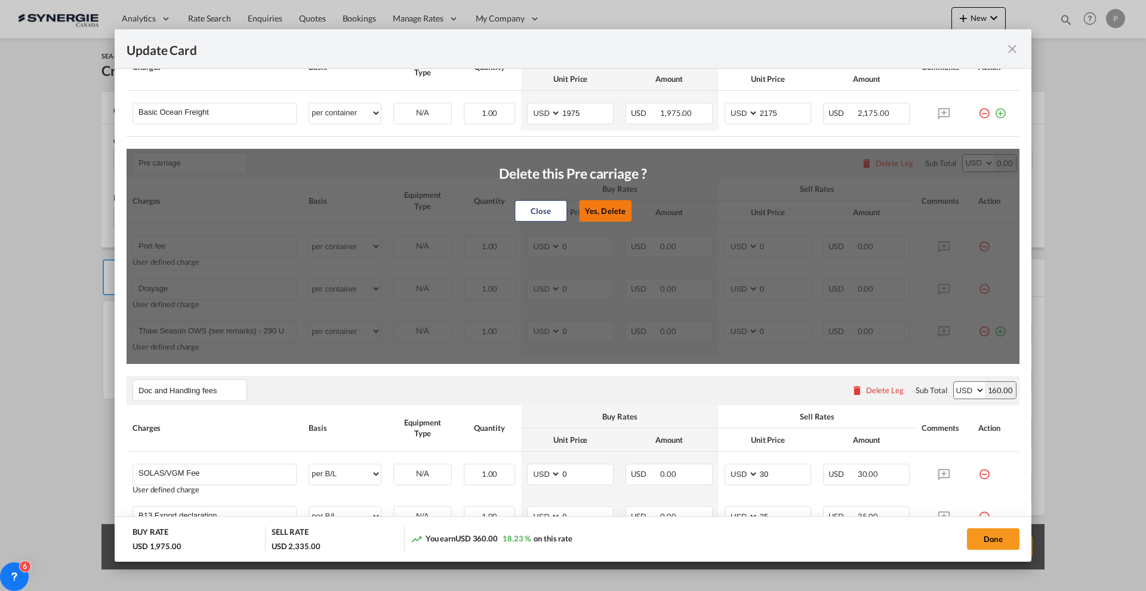
type input "30"
type input "Cargo Coverage"
type input "Cargo Coverage - Rate to be confirmed depending on commodity and value Min 50 U…"
select select "per shipment"
type input "0"
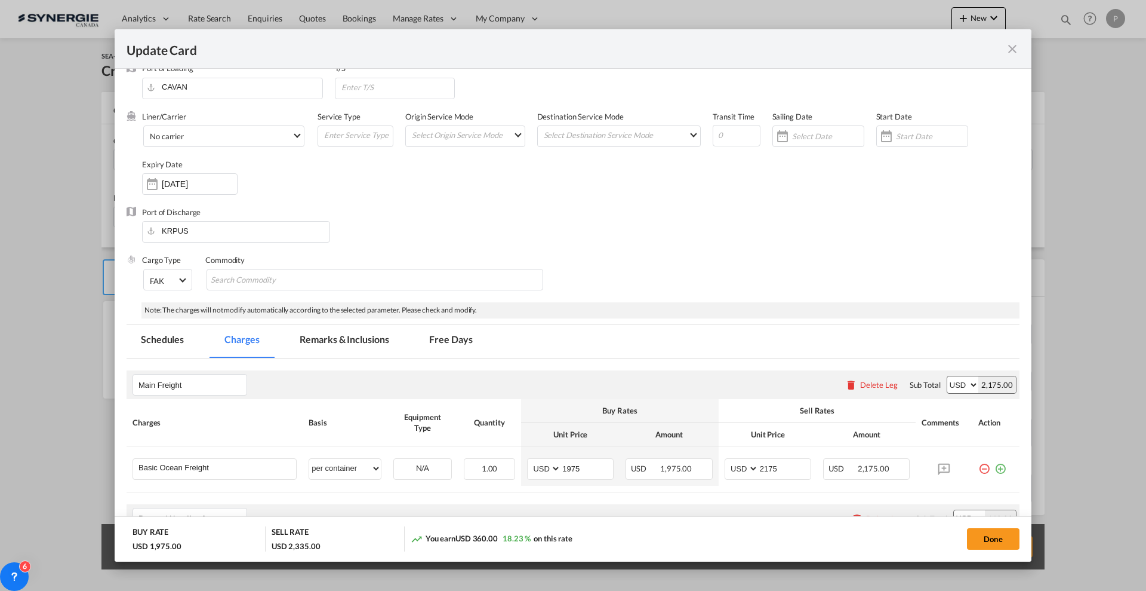
scroll to position [0, 0]
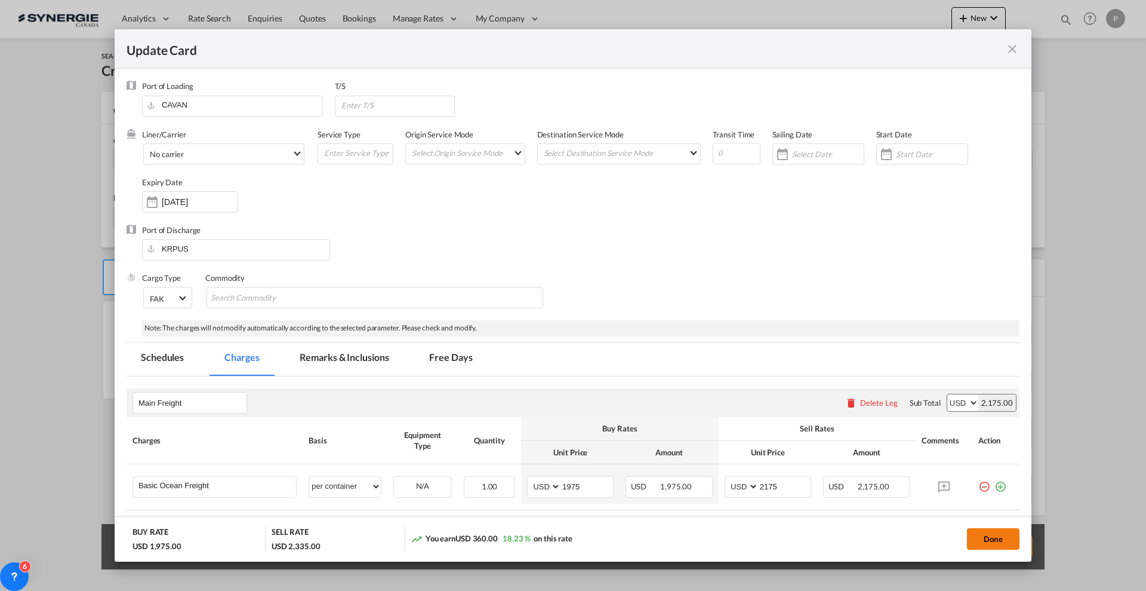
click at [999, 535] on button "Done" at bounding box center [993, 538] width 53 height 21
type input "[DATE]"
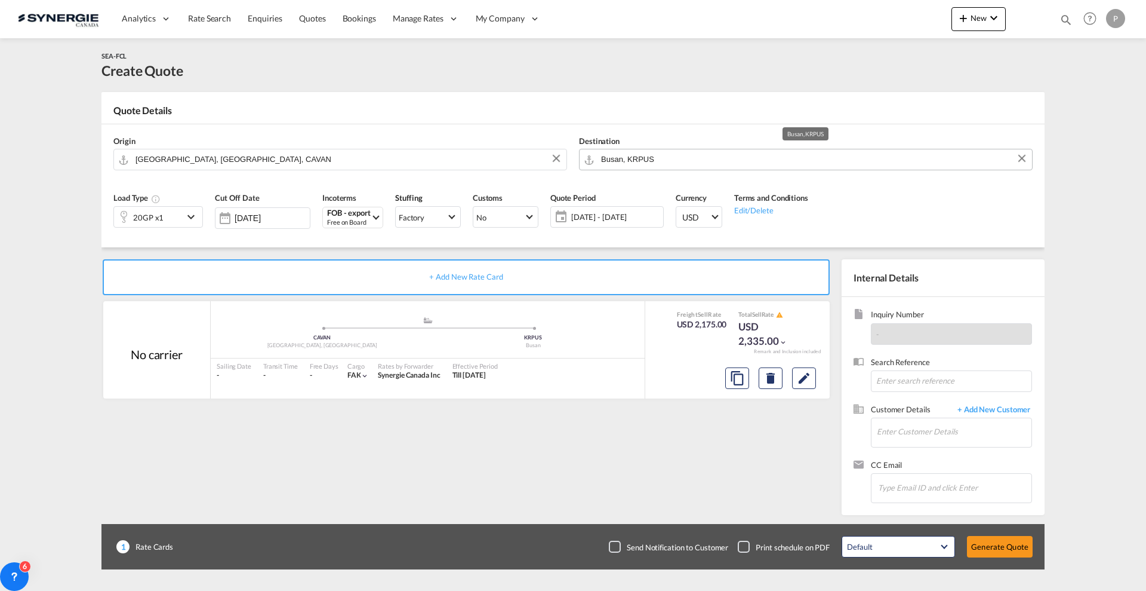
click at [746, 153] on input "Busan, KRPUS" at bounding box center [813, 159] width 425 height 21
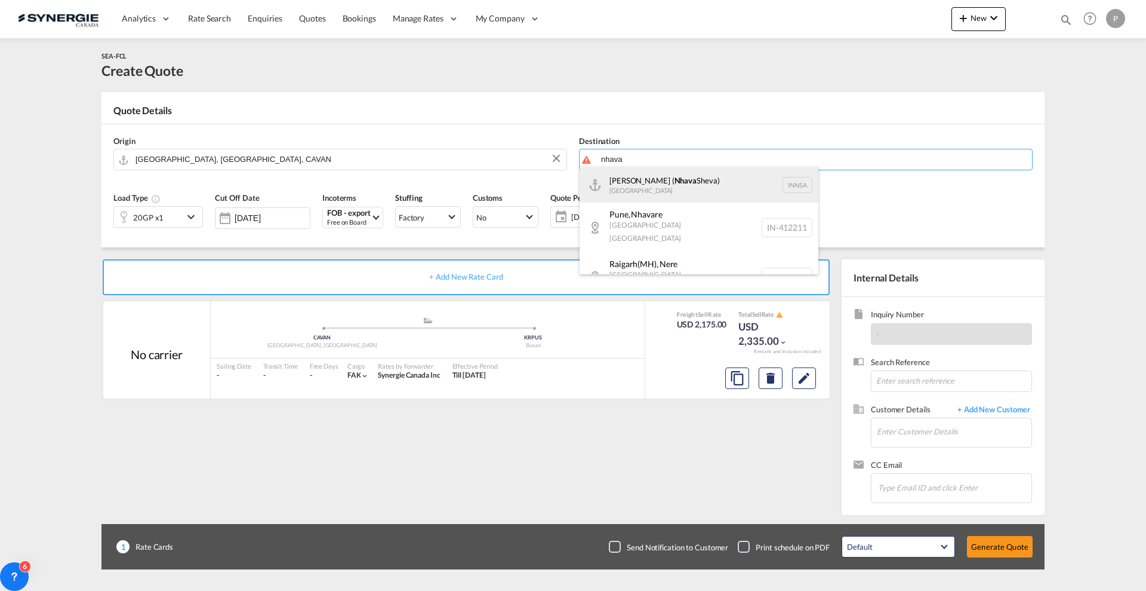
click at [702, 187] on div "[PERSON_NAME] ( [GEOGRAPHIC_DATA]) [GEOGRAPHIC_DATA] [GEOGRAPHIC_DATA]" at bounding box center [699, 185] width 239 height 36
type input "[PERSON_NAME] ([PERSON_NAME]), [GEOGRAPHIC_DATA]"
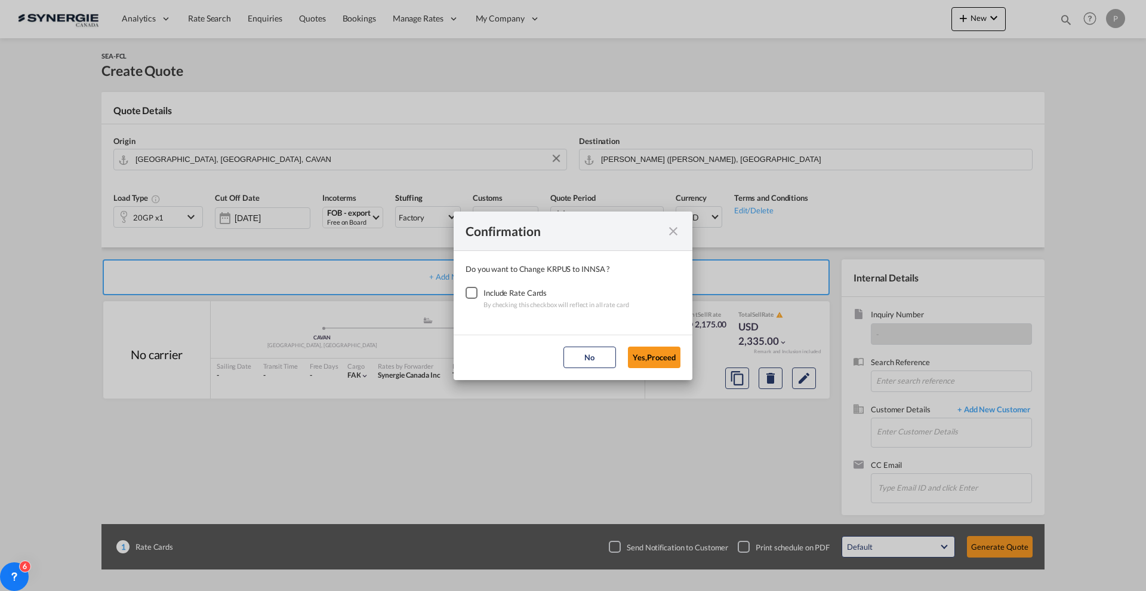
click at [473, 291] on div "Checkbox No Ink" at bounding box center [472, 293] width 12 height 12
click at [643, 359] on button "Yes,Proceed" at bounding box center [654, 356] width 53 height 21
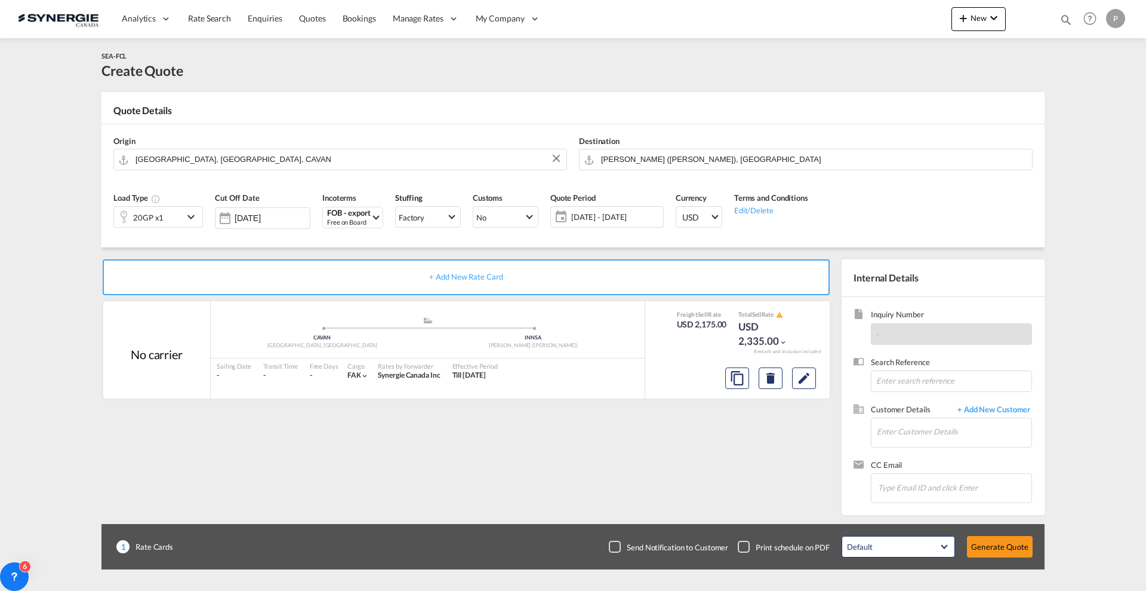
click at [168, 212] on div "20GP x1" at bounding box center [148, 217] width 69 height 20
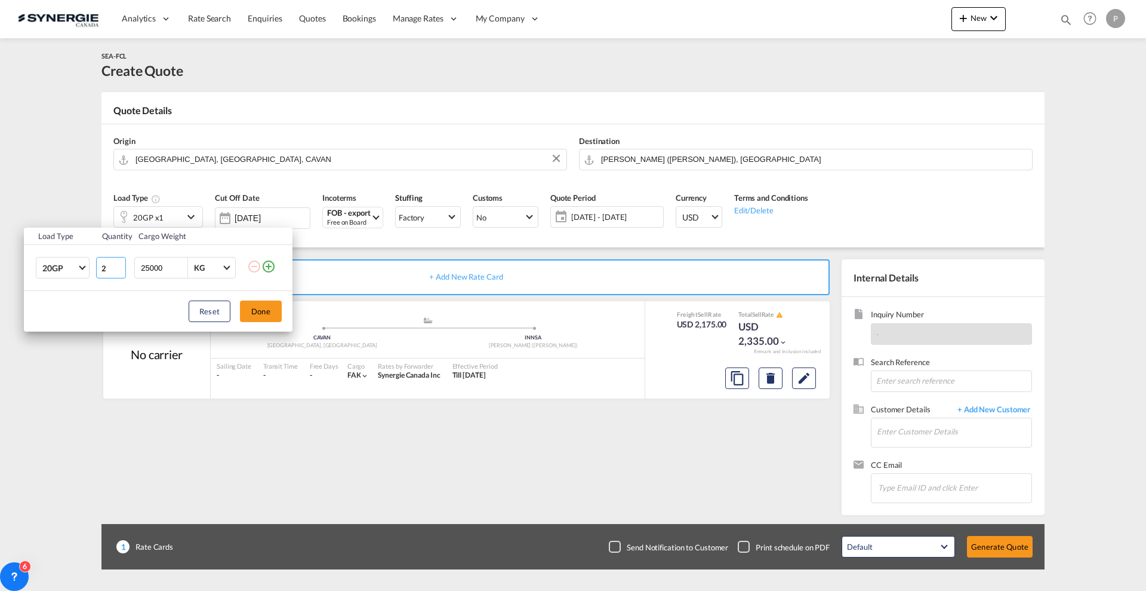
click at [116, 263] on input "2" at bounding box center [111, 267] width 30 height 21
click at [116, 263] on input "3" at bounding box center [111, 267] width 30 height 21
click at [116, 263] on input "4" at bounding box center [111, 267] width 30 height 21
type input "5"
click at [116, 263] on input "5" at bounding box center [111, 267] width 30 height 21
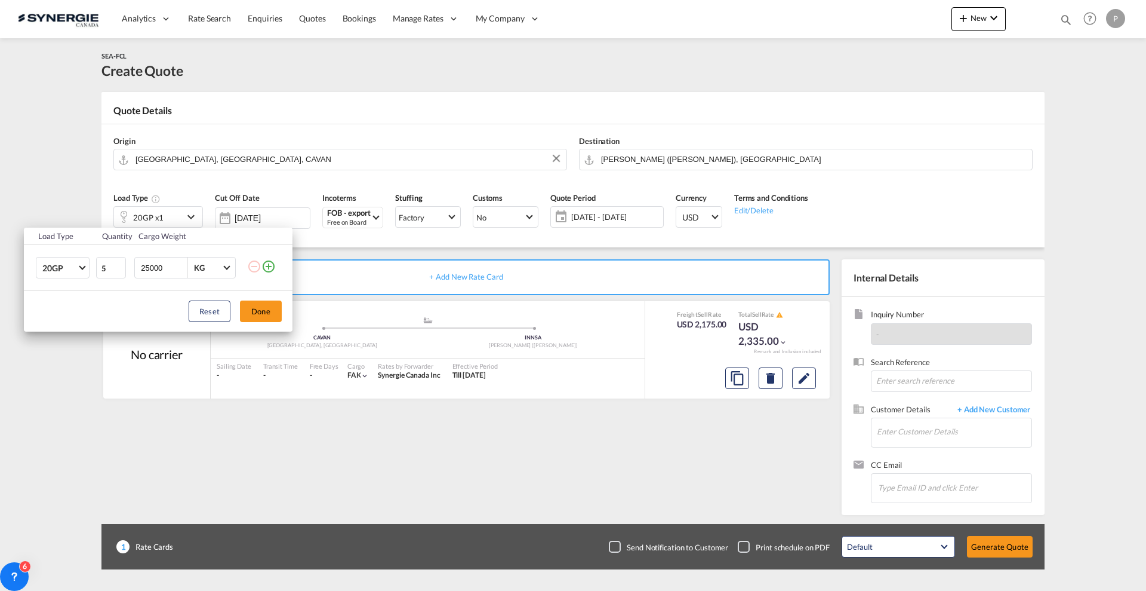
click at [147, 266] on input "25000" at bounding box center [164, 267] width 48 height 20
click at [273, 310] on button "Done" at bounding box center [261, 310] width 42 height 21
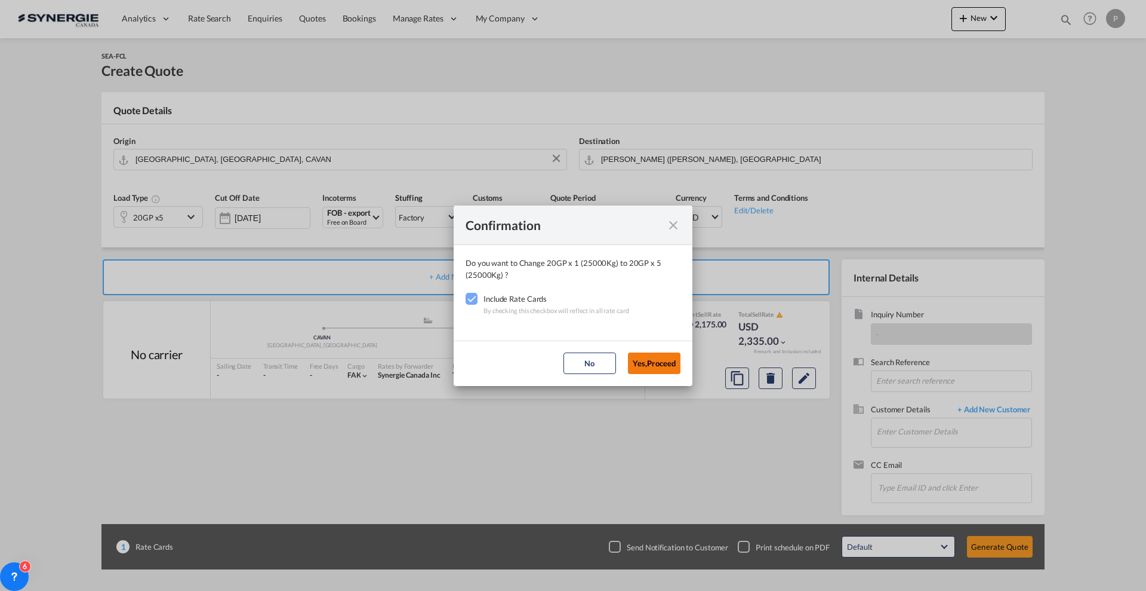
click at [644, 360] on button "Yes,Proceed" at bounding box center [654, 362] width 53 height 21
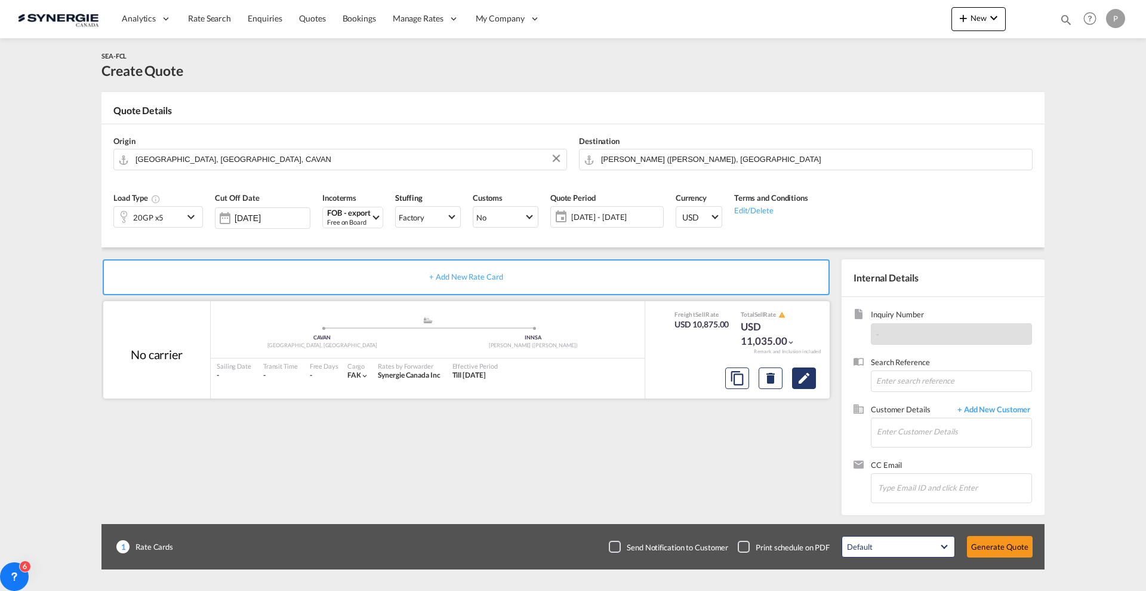
click at [807, 384] on md-icon "Edit" at bounding box center [804, 378] width 14 height 14
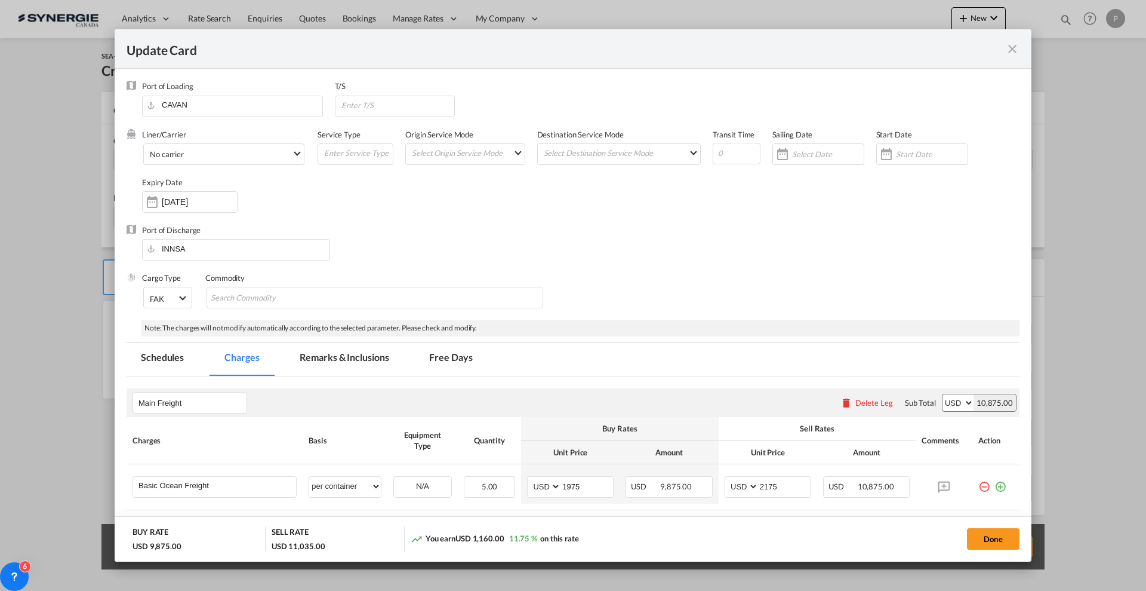
click at [335, 361] on md-tab-item "Remarks & Inclusions" at bounding box center [344, 359] width 118 height 33
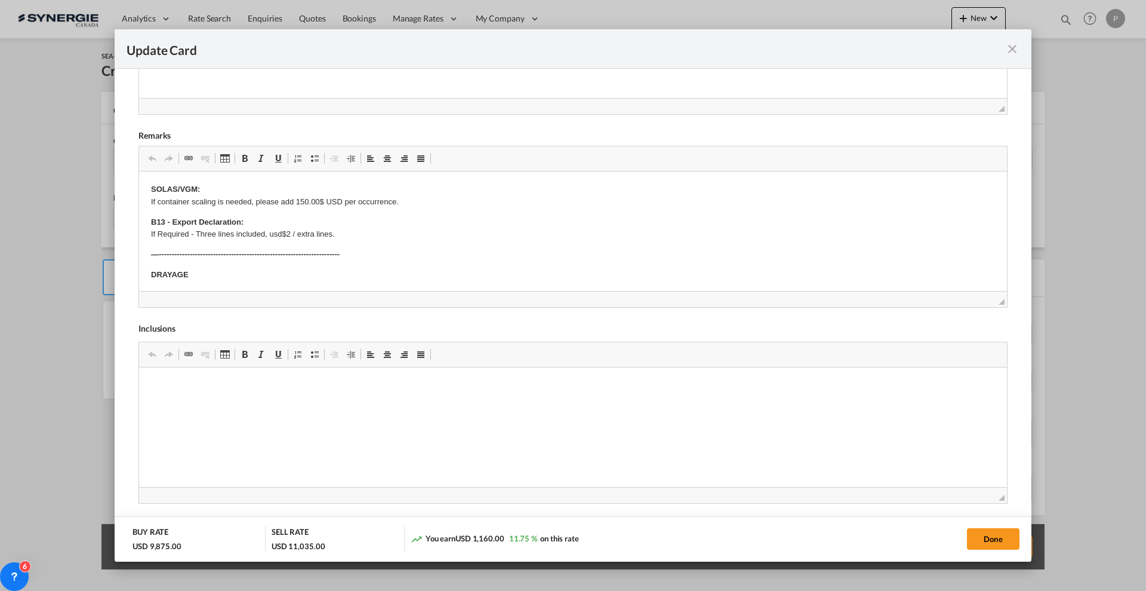
scroll to position [456, 0]
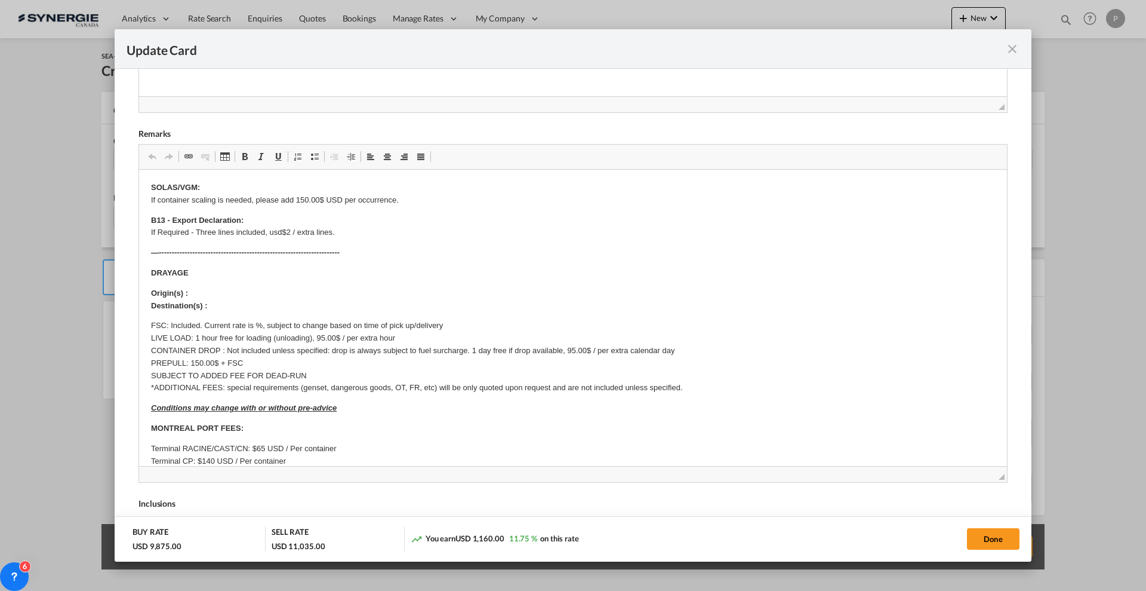
drag, startPoint x: 991, startPoint y: 299, endPoint x: 996, endPoint y: 565, distance: 266.9
click at [996, 565] on div "Update Card Port of [GEOGRAPHIC_DATA] [GEOGRAPHIC_DATA] T/S Liner/Carrier No ca…" at bounding box center [573, 295] width 1146 height 591
drag, startPoint x: 152, startPoint y: 256, endPoint x: 301, endPoint y: 325, distance: 163.8
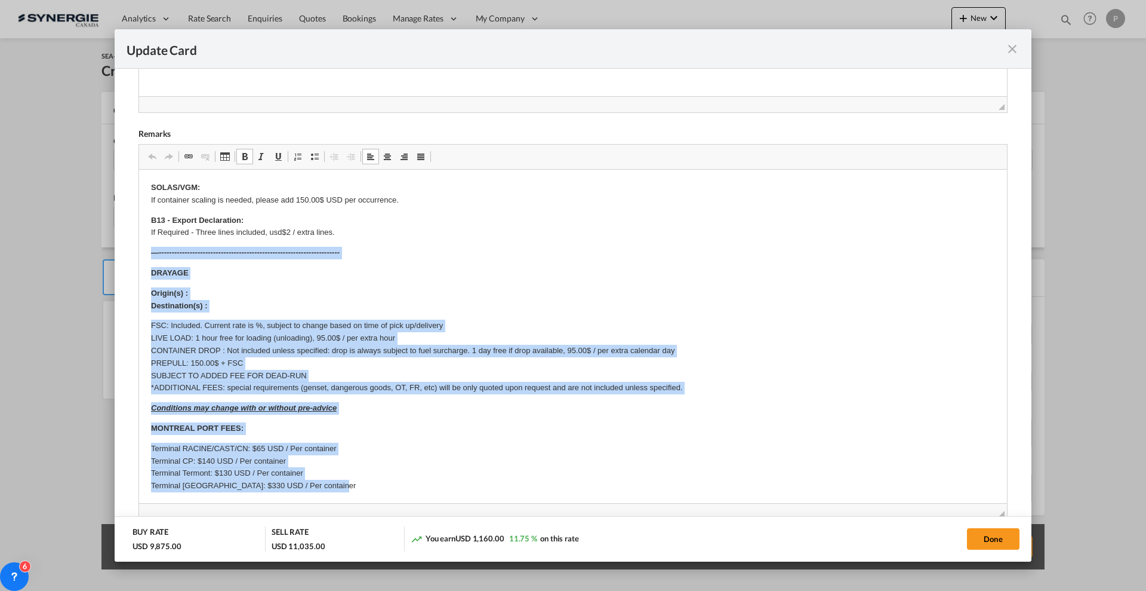
drag, startPoint x: 146, startPoint y: 251, endPoint x: 509, endPoint y: 483, distance: 431.1
click at [509, 483] on html "SOLAS/VGM: If container scaling is needed, please add 150.00$ USD per occurrenc…" at bounding box center [573, 528] width 868 height 716
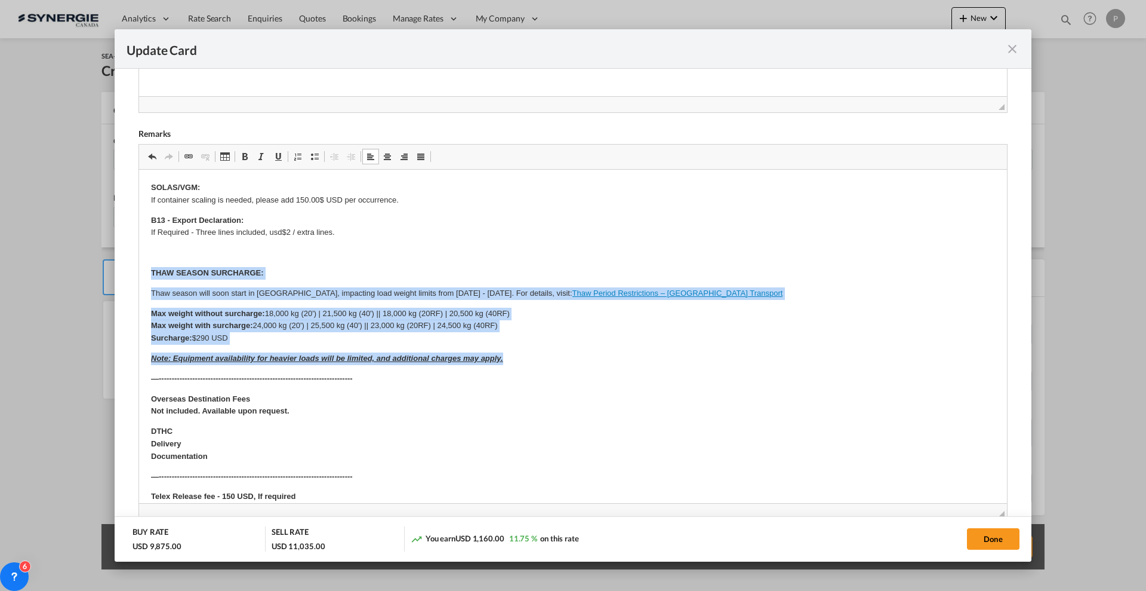
drag, startPoint x: 540, startPoint y: 363, endPoint x: 140, endPoint y: 263, distance: 412.4
click at [140, 263] on html "SOLAS/VGM: If container scaling is needed, please add 150.00$ USD per occurrenc…" at bounding box center [573, 412] width 868 height 484
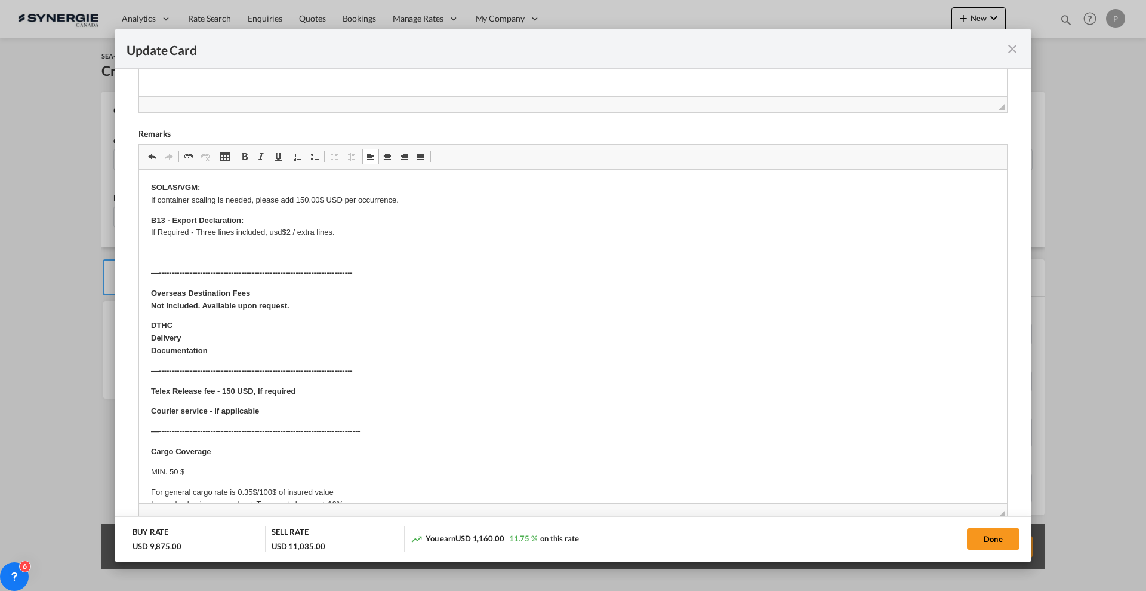
click at [246, 248] on p "Editor, editor47" at bounding box center [573, 253] width 844 height 13
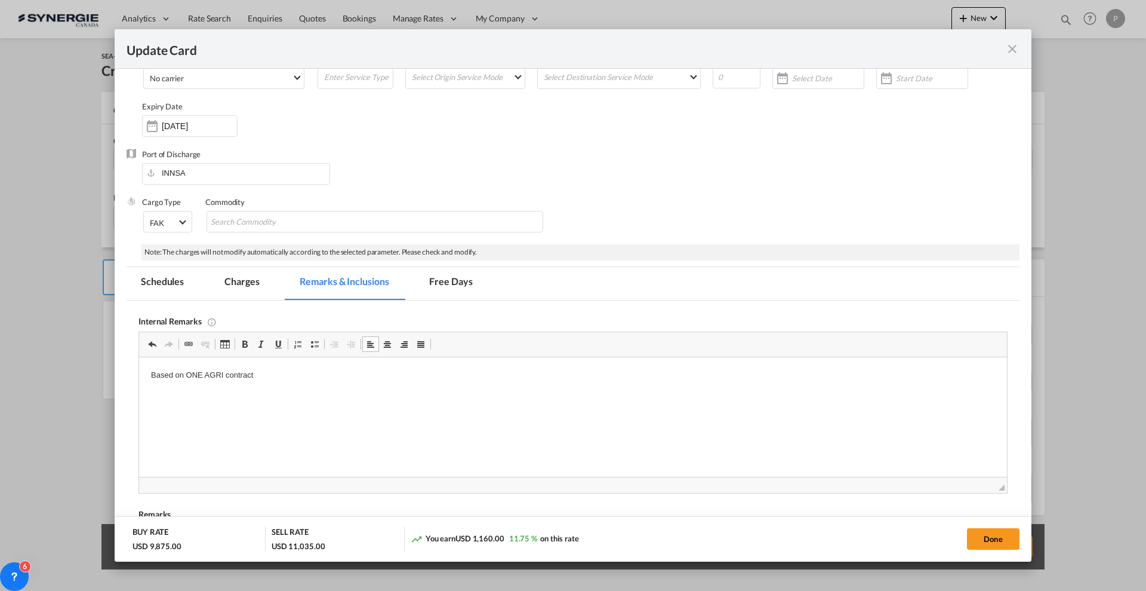
scroll to position [0, 0]
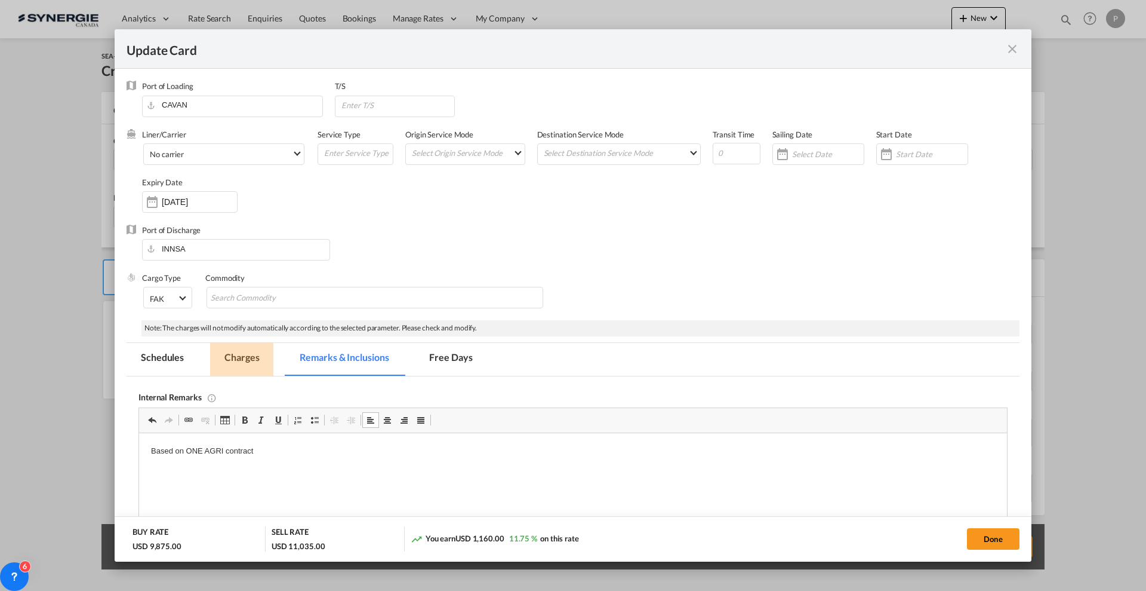
click at [255, 348] on md-tab-item "Charges" at bounding box center [241, 359] width 63 height 33
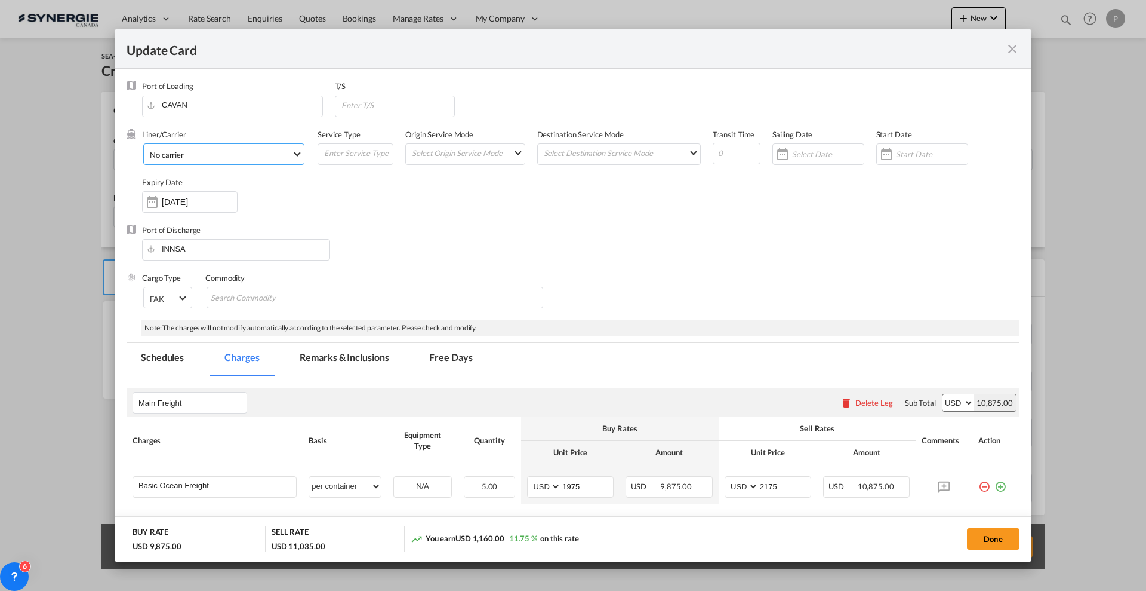
click at [183, 156] on div "No carrier" at bounding box center [167, 155] width 34 height 10
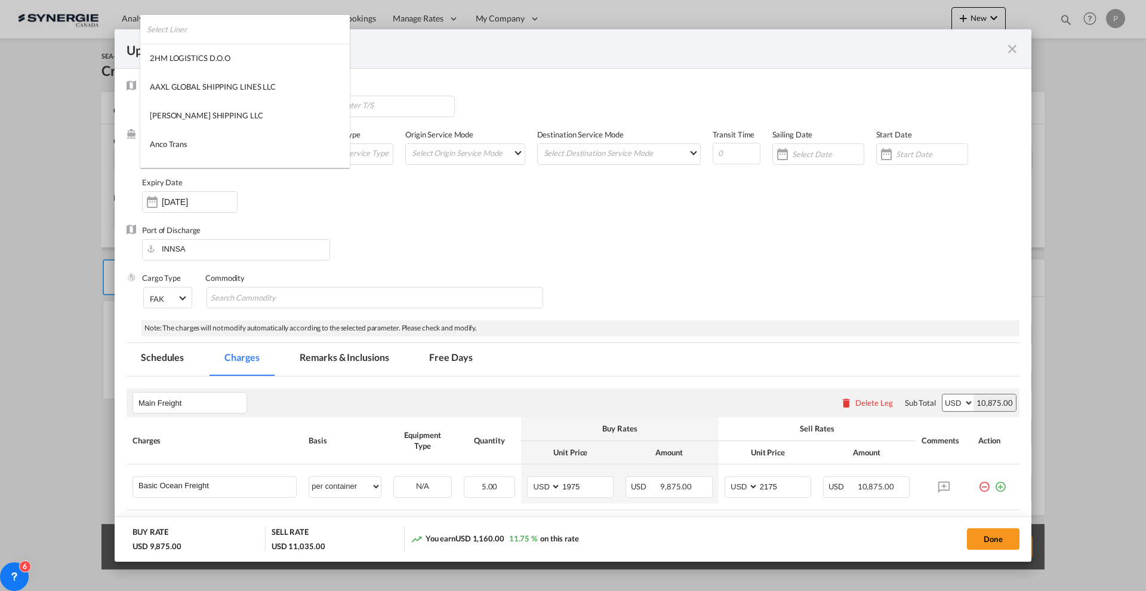
scroll to position [1624, 0]
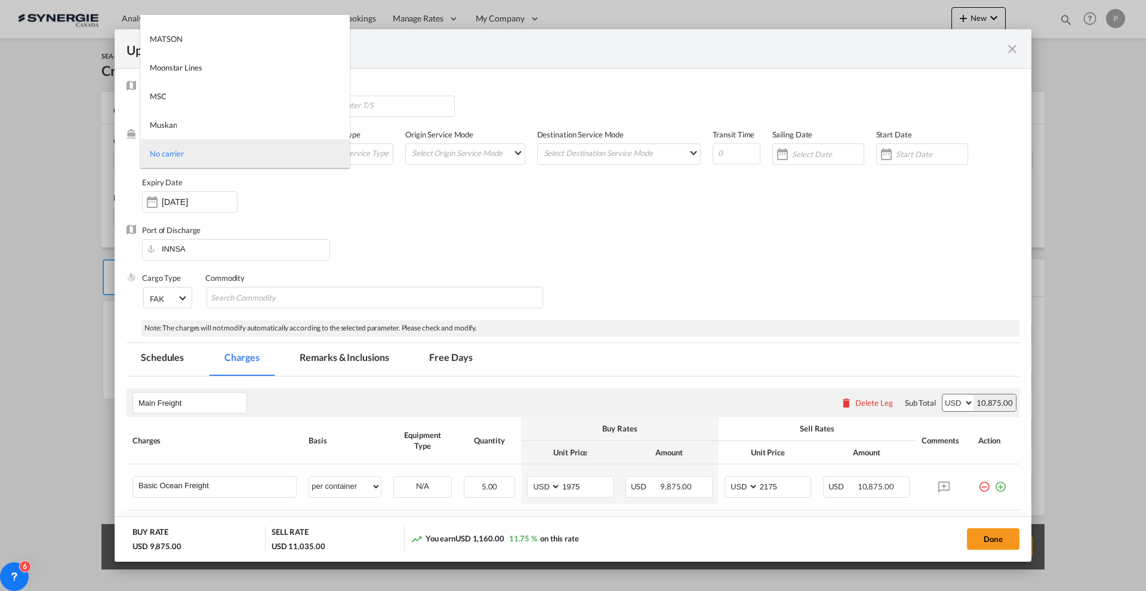
type md-option "1218"
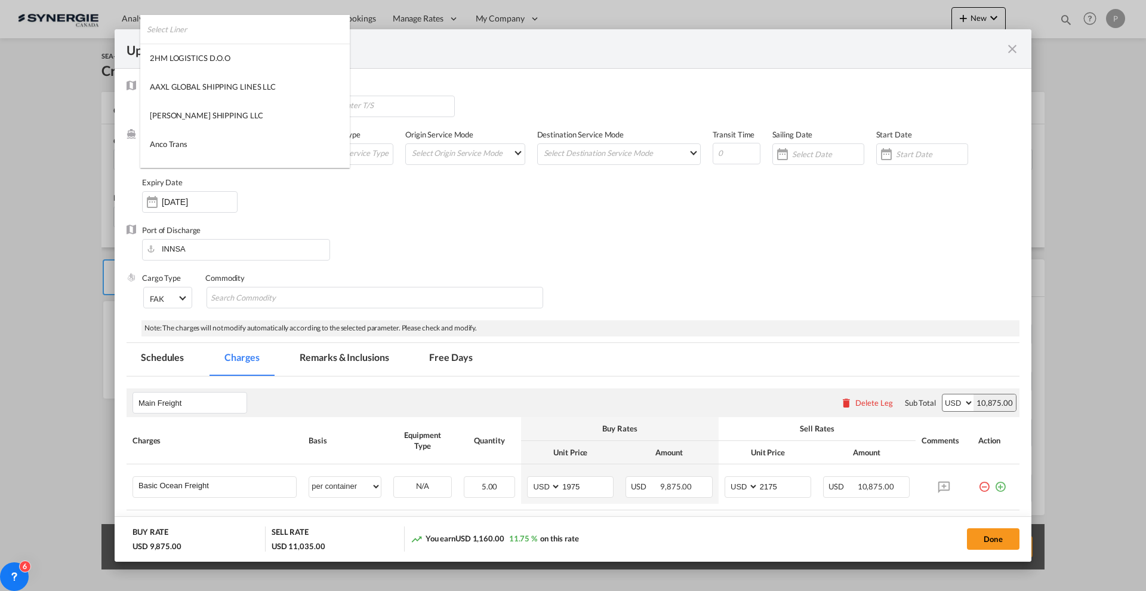
click at [182, 26] on input "search" at bounding box center [248, 29] width 203 height 29
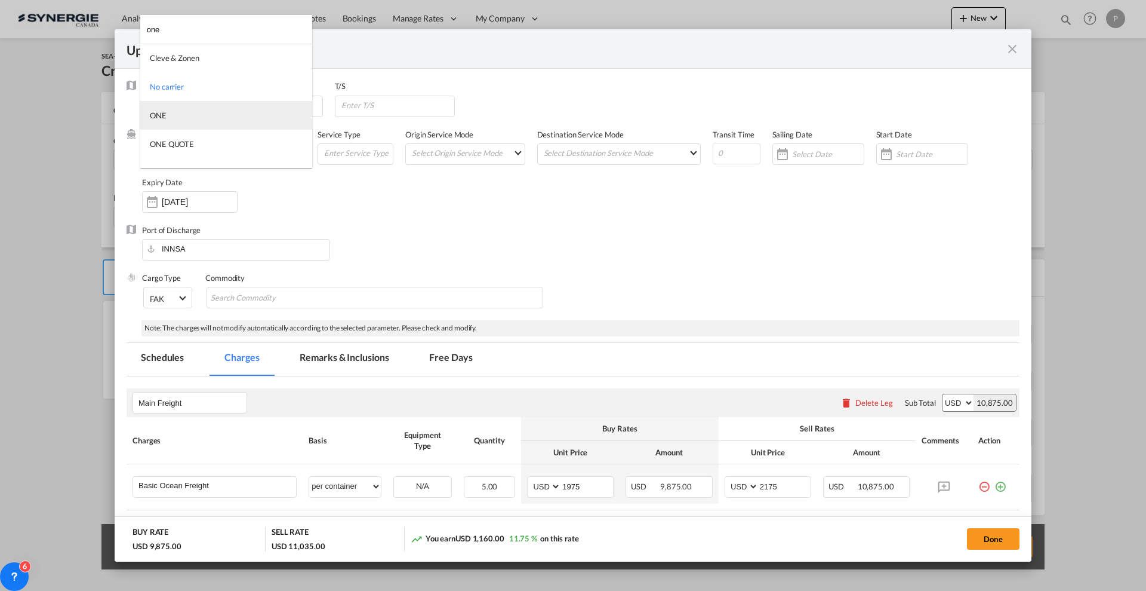
type input "one"
click at [177, 108] on md-option "ONE" at bounding box center [226, 115] width 172 height 29
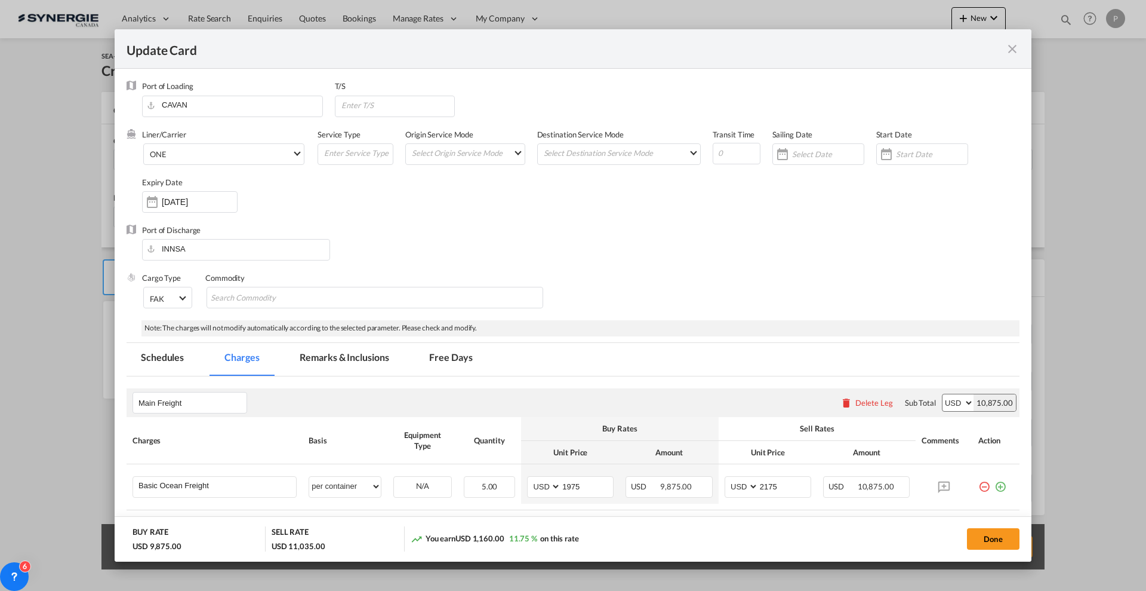
click at [409, 210] on div "Liner/Carrier ONE Service Type Origin Service Mode Select Origin Service Mode […" at bounding box center [581, 177] width 878 height 96
click at [416, 97] on input "Update Card Port ..." at bounding box center [397, 105] width 115 height 18
type input "SGSIN"
click at [713, 142] on span "Update Card Port ..." at bounding box center [737, 152] width 48 height 24
click at [728, 147] on input "Update Card Port ..." at bounding box center [737, 153] width 48 height 21
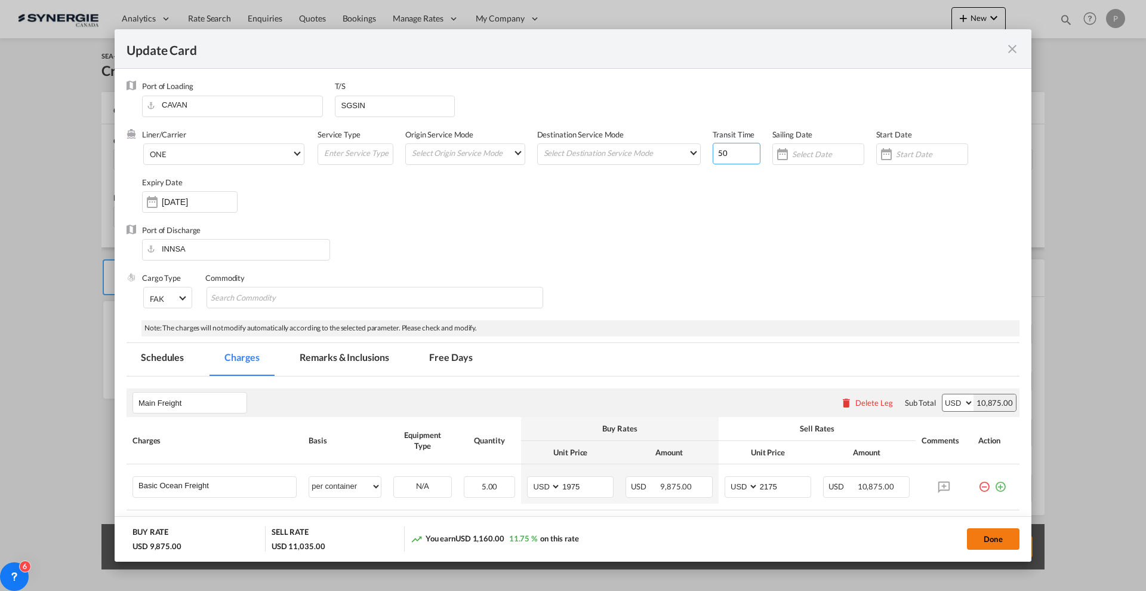
type input "50"
click at [986, 531] on button "Done" at bounding box center [993, 538] width 53 height 21
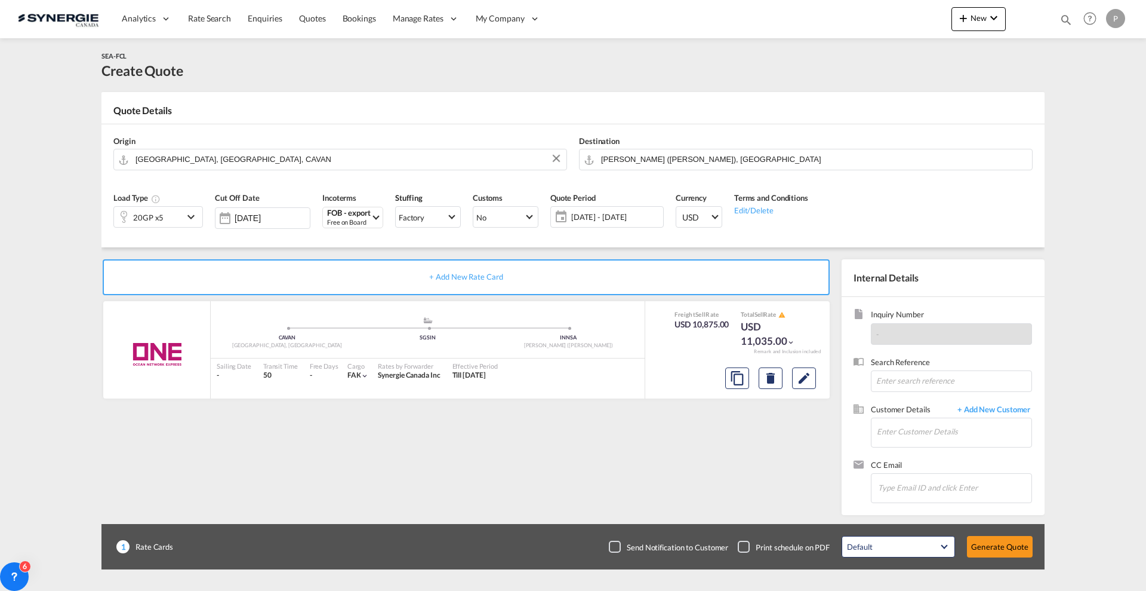
type input "[DATE]"
click at [914, 434] on input "Enter Customer Details" at bounding box center [954, 431] width 155 height 27
paste input "[PERSON_NAME][EMAIL_ADDRESS][DOMAIN_NAME]"
type input "[PERSON_NAME][EMAIL_ADDRESS][DOMAIN_NAME]"
click at [1019, 410] on span "+ Add New Customer" at bounding box center [992, 411] width 81 height 14
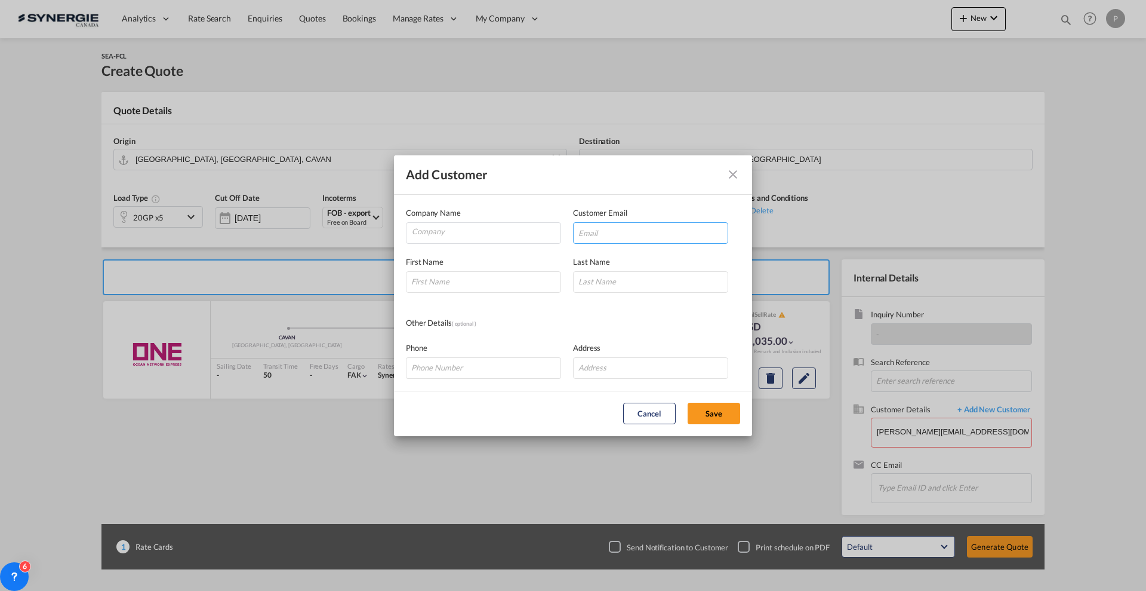
click at [671, 232] on input "Add Customer Company ..." at bounding box center [650, 232] width 155 height 21
paste input "[PERSON_NAME][EMAIL_ADDRESS][DOMAIN_NAME]"
type input "[PERSON_NAME][EMAIL_ADDRESS][DOMAIN_NAME]"
click at [451, 227] on input "Company" at bounding box center [486, 232] width 149 height 18
click at [533, 228] on input "Company" at bounding box center [486, 232] width 149 height 18
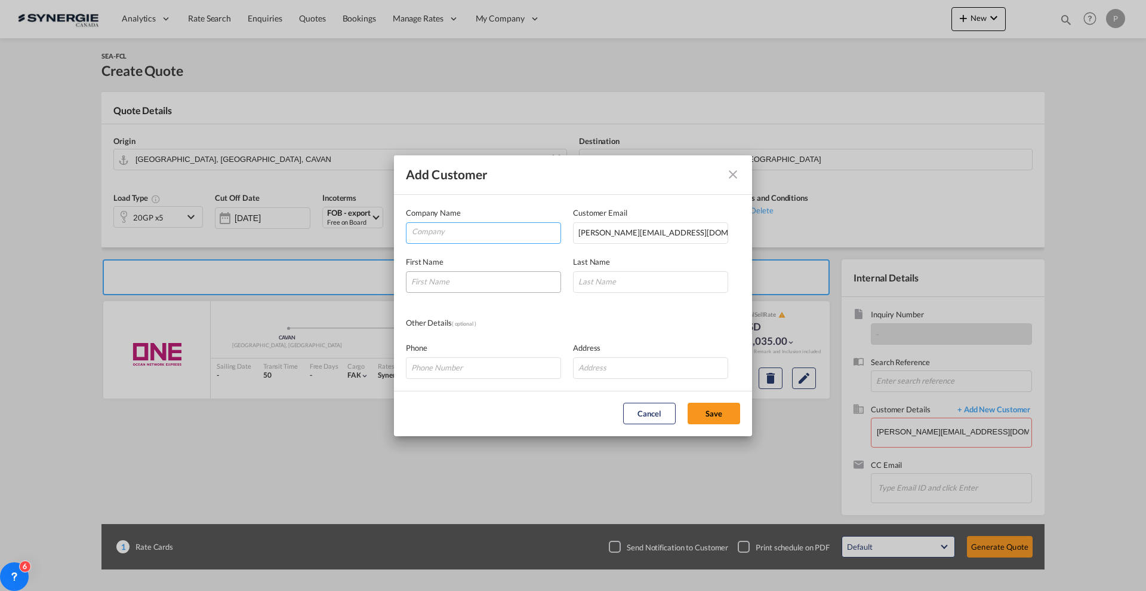
paste input "Sreetrans Logistics India Pvt Ltd"
type input "Sreetrans Logistics India Pvt Ltd"
click at [486, 278] on input "Add Customer Company ..." at bounding box center [483, 281] width 155 height 21
type input "[PERSON_NAME]"
type input "Raman"
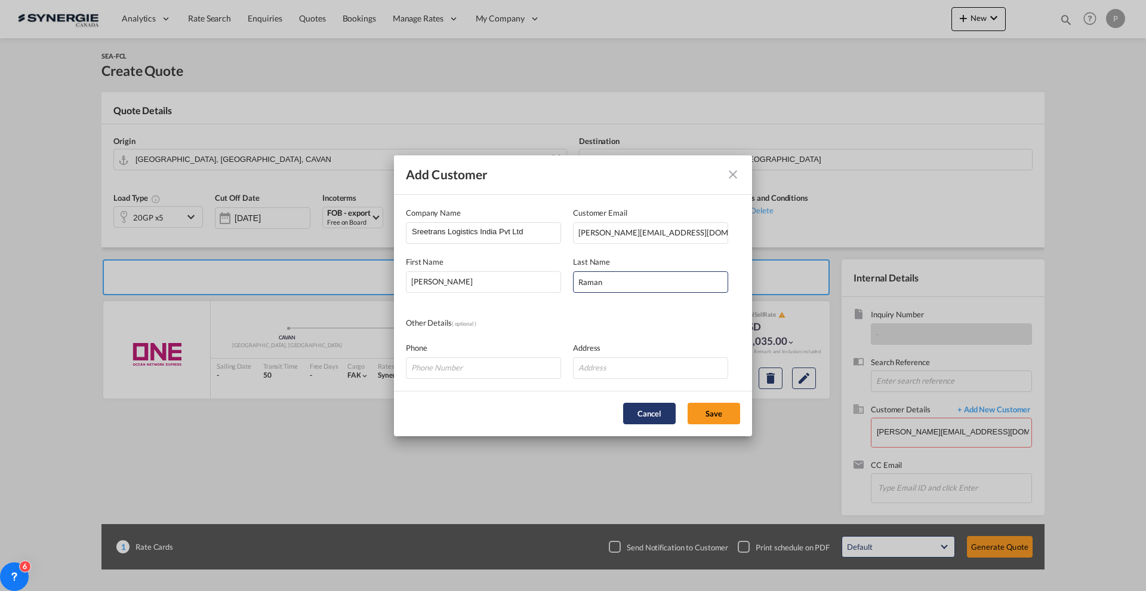
click at [672, 404] on button "Cancel" at bounding box center [649, 412] width 53 height 21
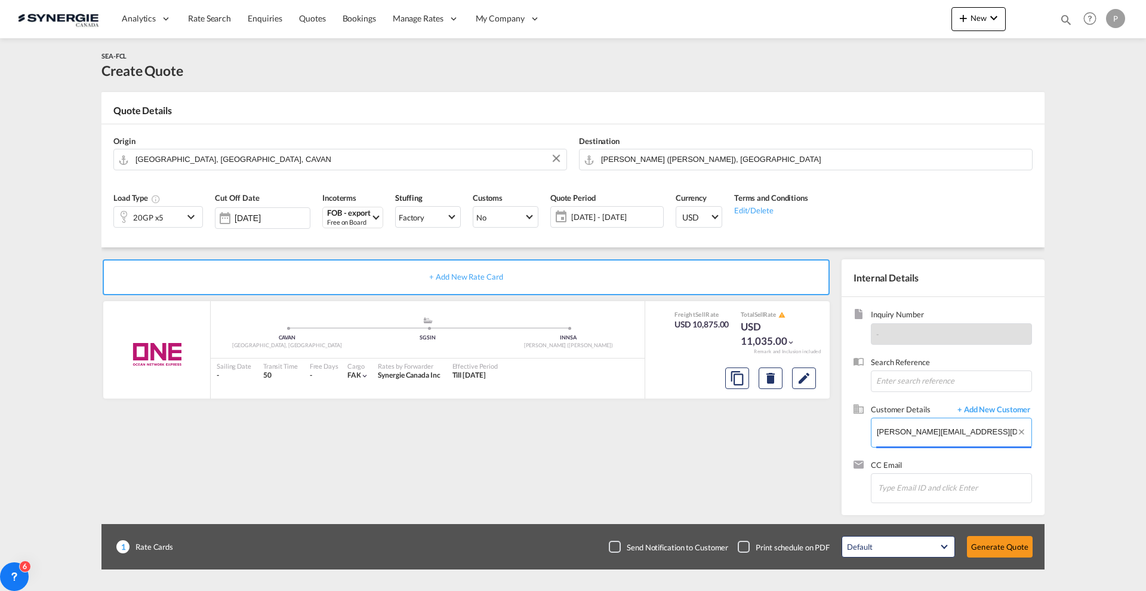
click at [988, 425] on input "[PERSON_NAME][EMAIL_ADDRESS][DOMAIN_NAME]" at bounding box center [954, 431] width 155 height 27
click at [999, 413] on span "+ Add New Customer" at bounding box center [992, 411] width 81 height 14
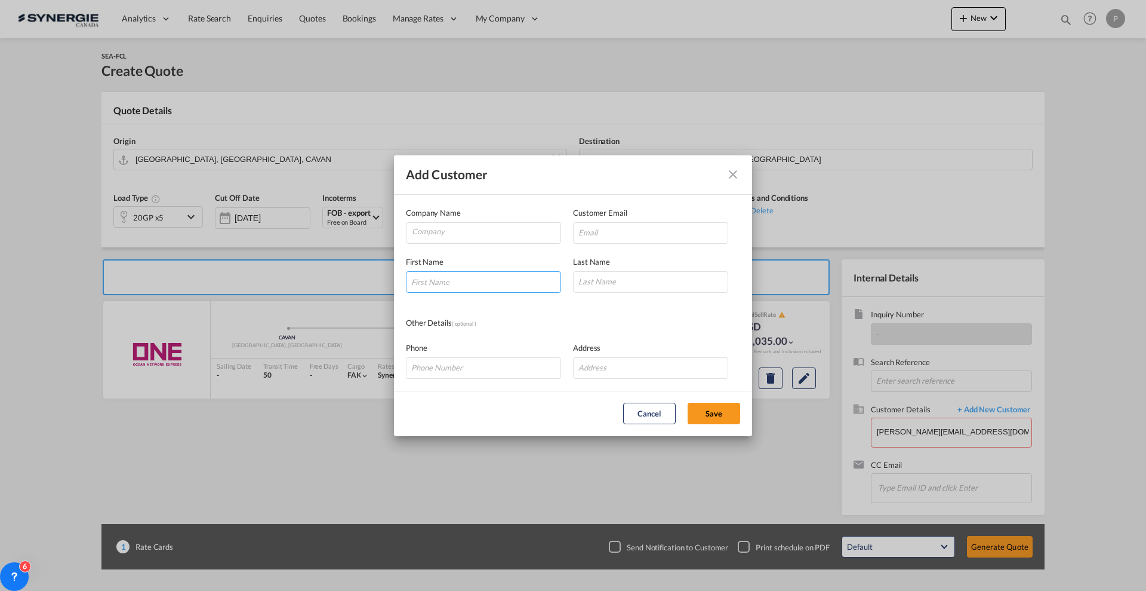
click at [472, 273] on input "Add Customer Company ..." at bounding box center [483, 281] width 155 height 21
type input "[PERSON_NAME]"
type input "Raman"
paste input "Sreetrans Logistics India Pvt Ltd"
type input "Sreetrans Logistics India Pvt Ltd"
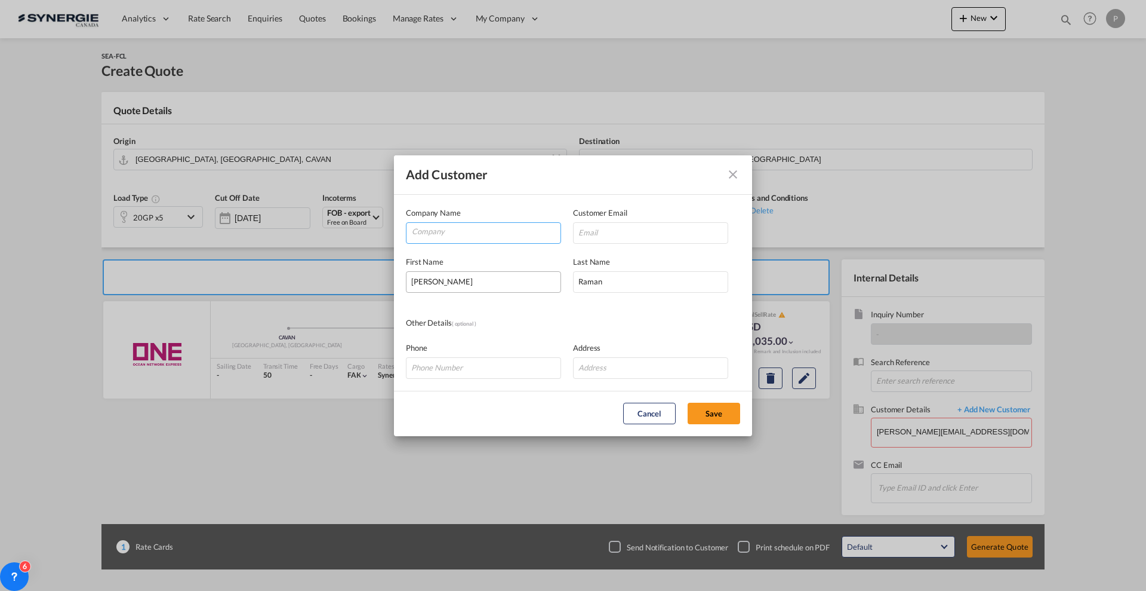
paste input "Sreetrans Logistics India Pvt Ltd"
type input "Sreetrans Logistics India Pvt Ltd"
click at [654, 238] on input "Add Customer Company ..." at bounding box center [650, 232] width 155 height 21
paste input "[PERSON_NAME][EMAIL_ADDRESS][DOMAIN_NAME]"
type input "[PERSON_NAME][EMAIL_ADDRESS][DOMAIN_NAME]"
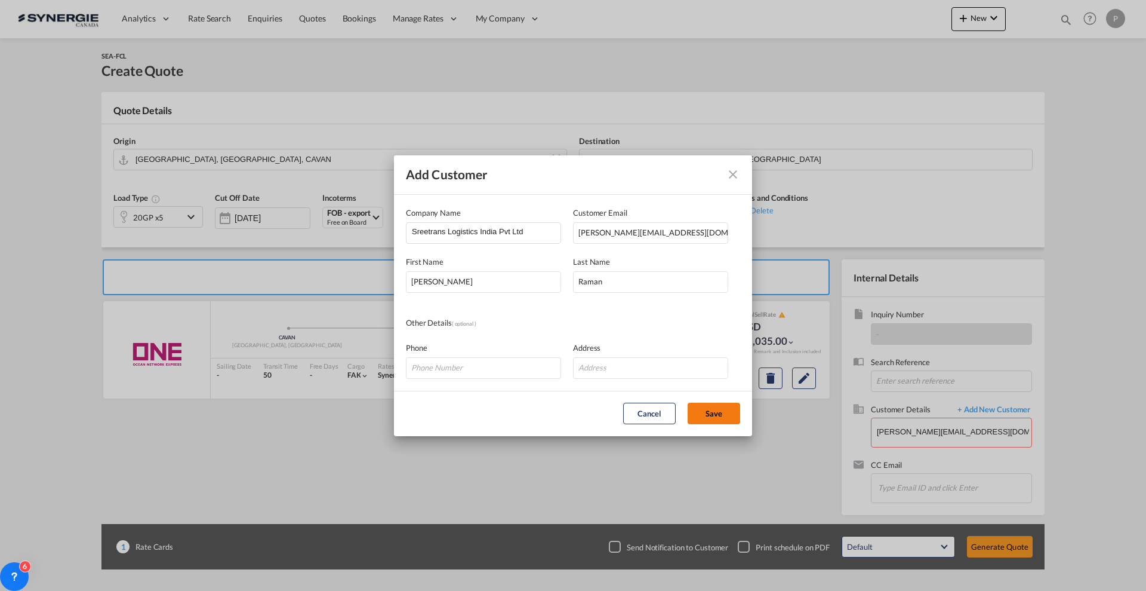
click at [712, 412] on button "Save" at bounding box center [714, 412] width 53 height 21
type input "Sreetrans Logistics India Pvt Ltd, [PERSON_NAME], [PERSON_NAME][EMAIL_ADDRESS][…"
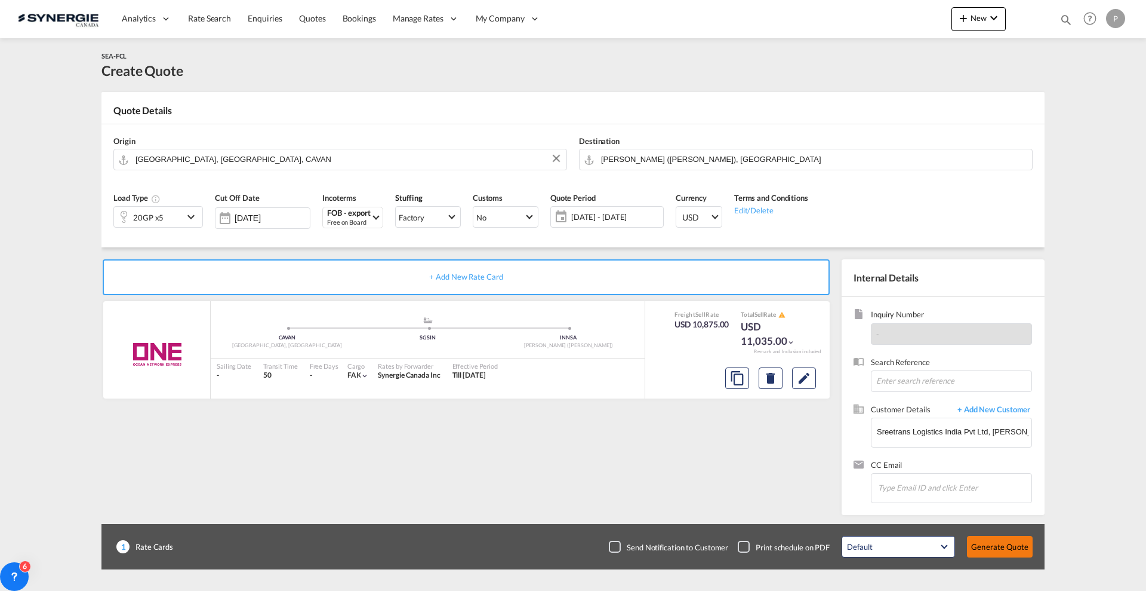
click at [1015, 540] on button "Generate Quote" at bounding box center [1000, 546] width 66 height 21
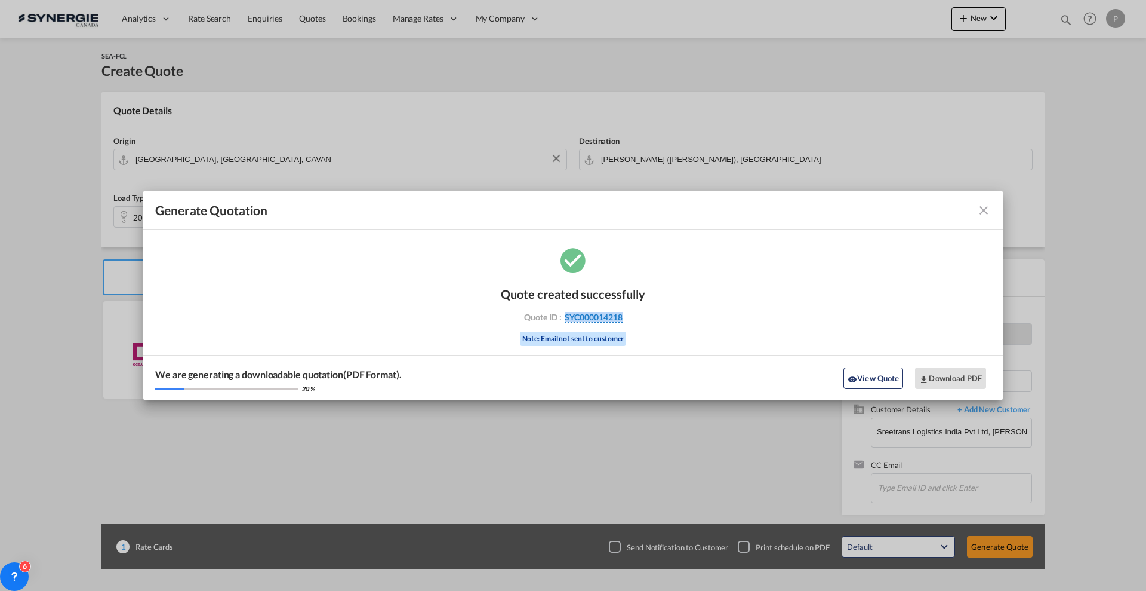
drag, startPoint x: 637, startPoint y: 325, endPoint x: 565, endPoint y: 321, distance: 72.4
click at [565, 321] on div "Quote created successfully Quote ID : SYC000014218 Note: Email not sent to cust…" at bounding box center [573, 315] width 144 height 81
copy span "SYC000014218"
click at [957, 374] on button "Download PDF" at bounding box center [950, 377] width 71 height 21
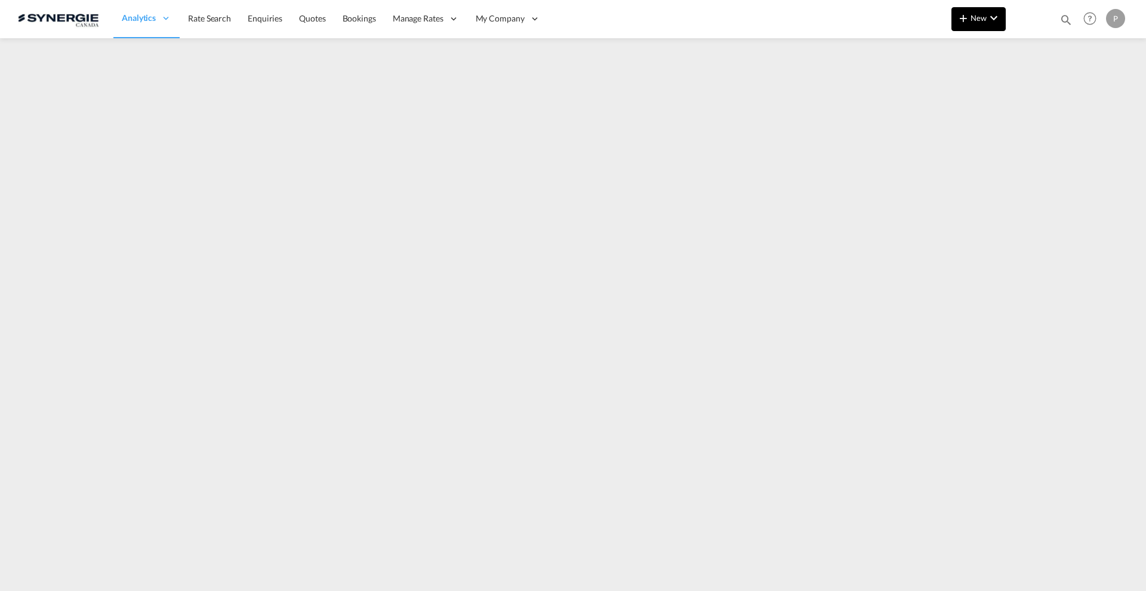
click at [976, 18] on span "New" at bounding box center [979, 18] width 45 height 10
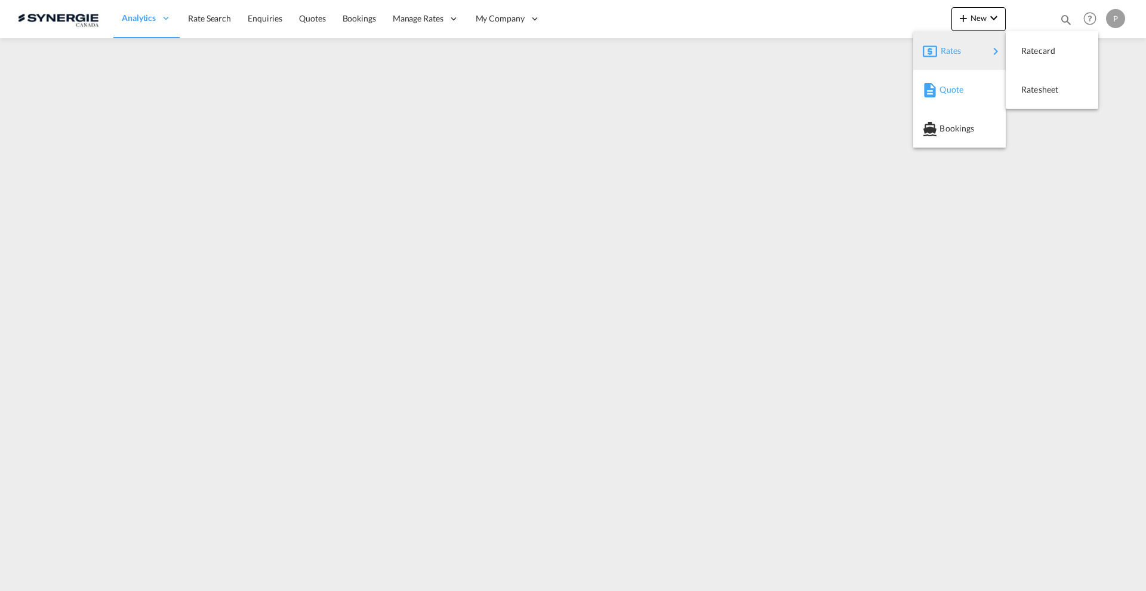
click at [945, 88] on span "Quote" at bounding box center [946, 90] width 13 height 24
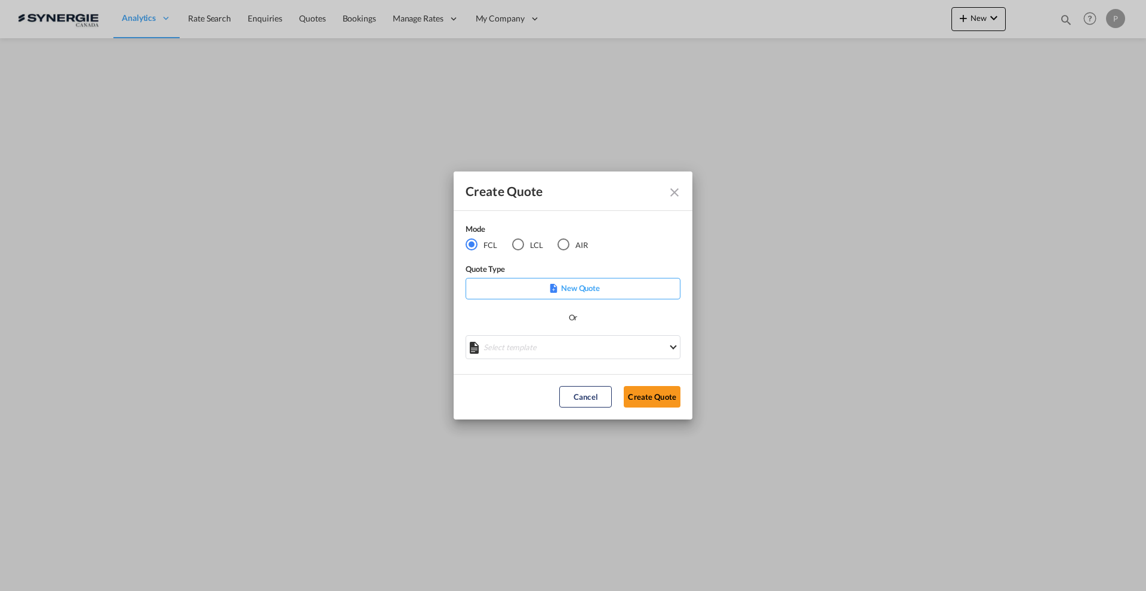
click at [524, 364] on div "Mode FCL LCL AIR Quote Type New Quote Or Select template *NEW* FCL FREEHAND / D…" at bounding box center [573, 292] width 239 height 163
click at [528, 340] on md-select "Select template *NEW* FCL FREEHAND / DAP [PERSON_NAME] | [DATE] *NEW* Import FC…" at bounding box center [573, 347] width 215 height 24
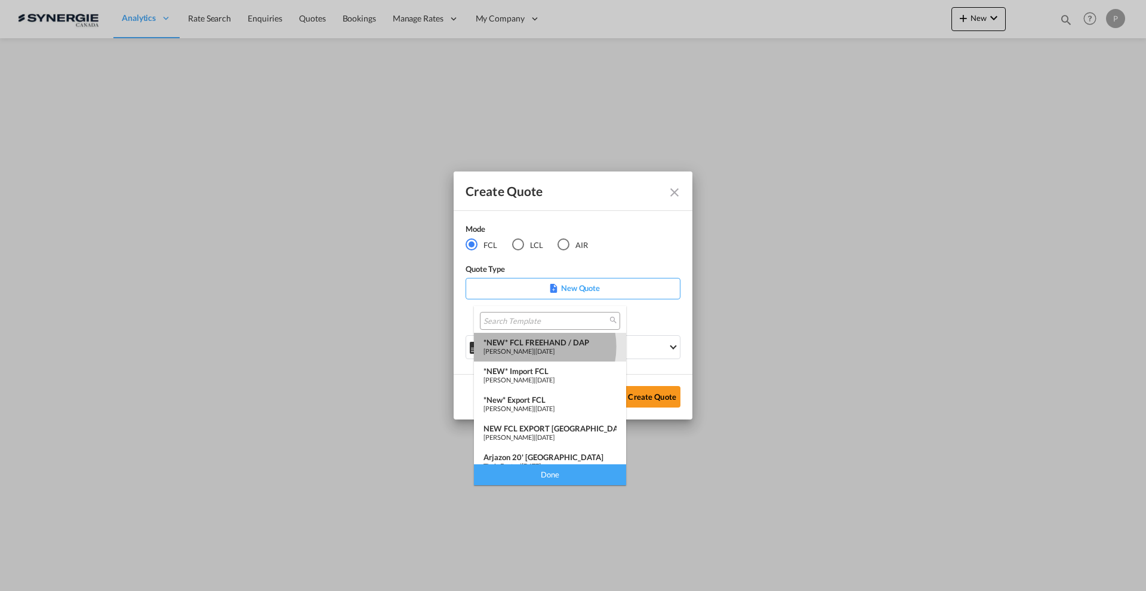
click at [534, 347] on span "[PERSON_NAME]" at bounding box center [509, 351] width 50 height 8
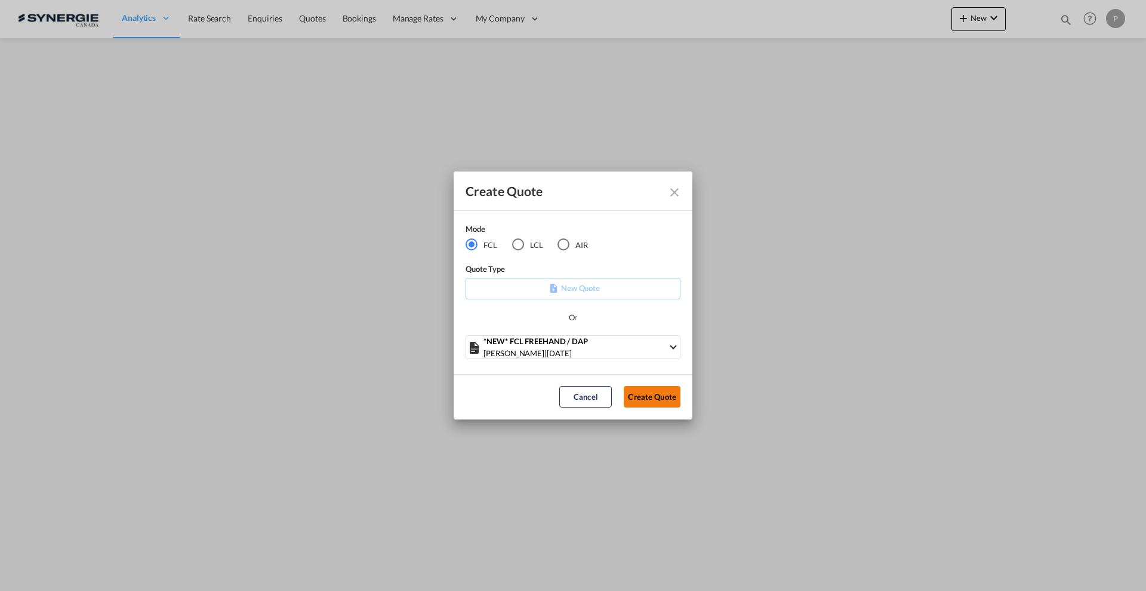
click at [645, 395] on button "Create Quote" at bounding box center [652, 396] width 57 height 21
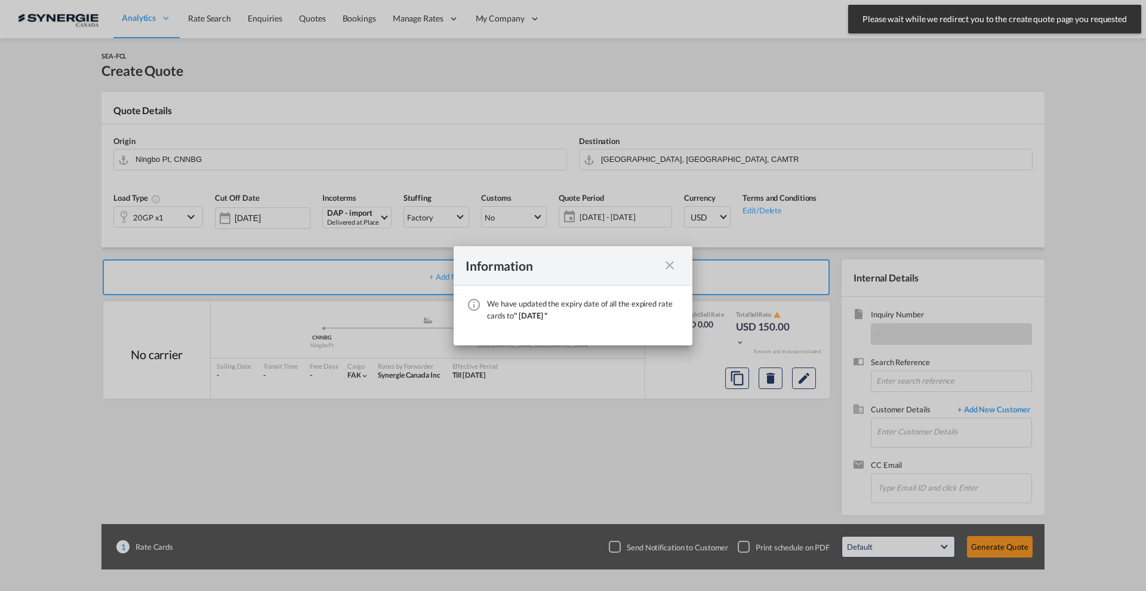
click at [674, 266] on md-icon "icon-close fg-AAA8AD cursor" at bounding box center [670, 265] width 14 height 14
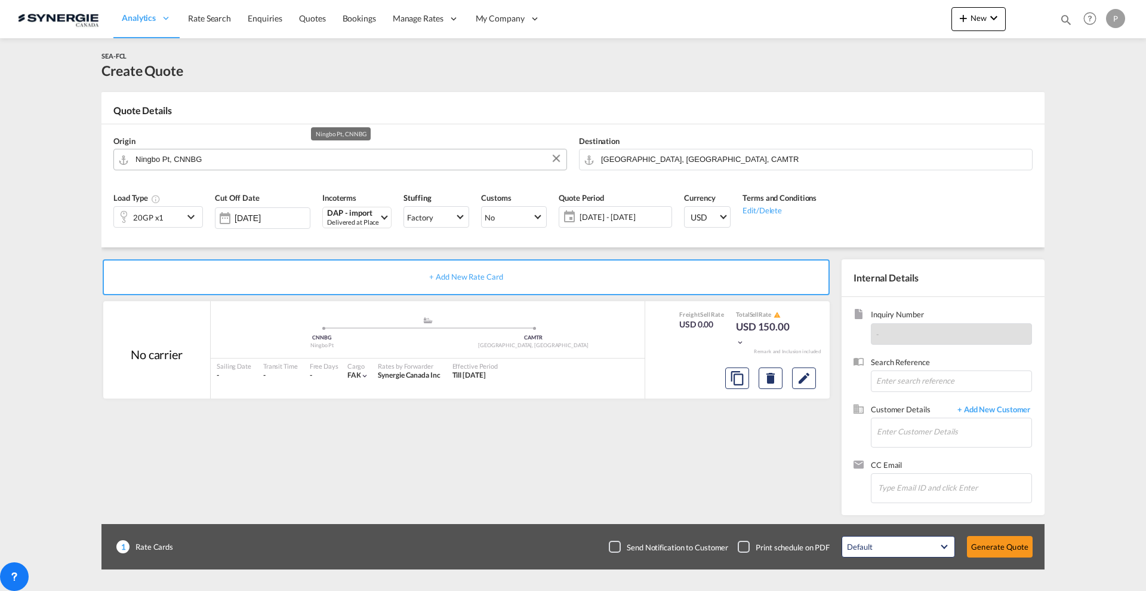
click at [235, 159] on input "Ningbo Pt, CNNBG" at bounding box center [348, 159] width 425 height 21
click at [174, 214] on div "20GP x1" at bounding box center [148, 217] width 69 height 20
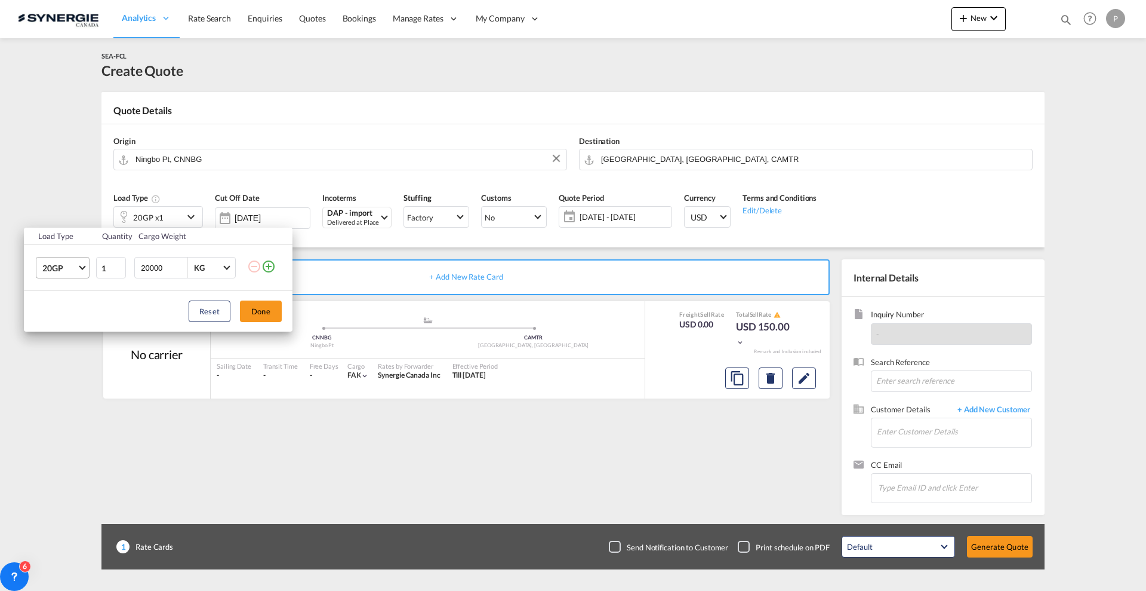
click at [64, 274] on md-select-value "20GP" at bounding box center [65, 267] width 48 height 20
click at [63, 325] on div "40HC" at bounding box center [53, 325] width 22 height 12
click at [280, 316] on button "Done" at bounding box center [261, 310] width 42 height 21
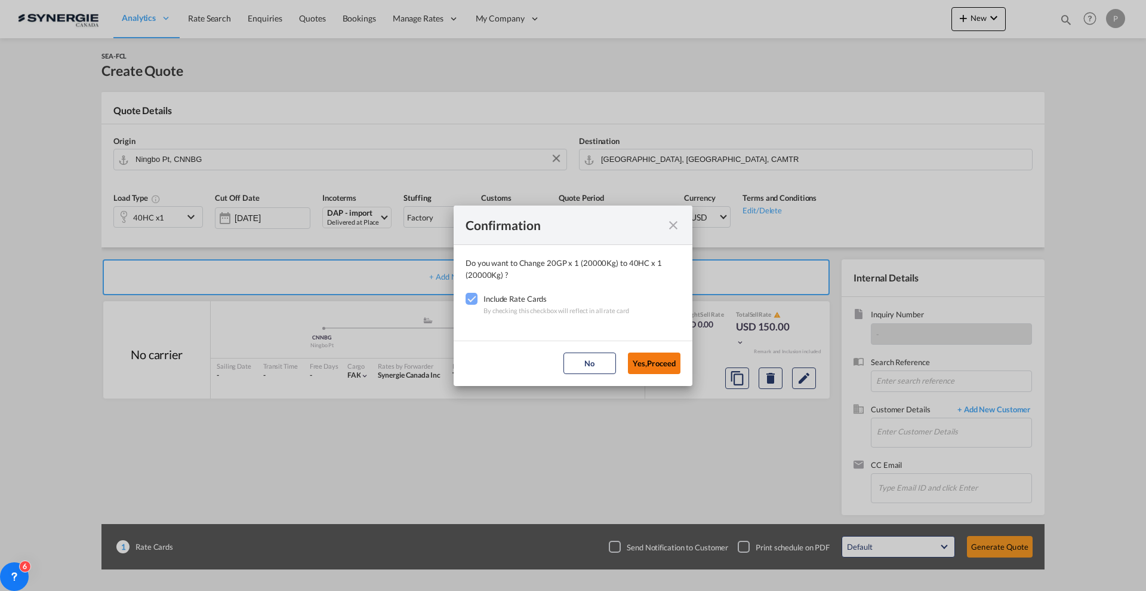
drag, startPoint x: 668, startPoint y: 362, endPoint x: 508, endPoint y: 286, distance: 177.1
click at [668, 362] on button "Yes,Proceed" at bounding box center [654, 362] width 53 height 21
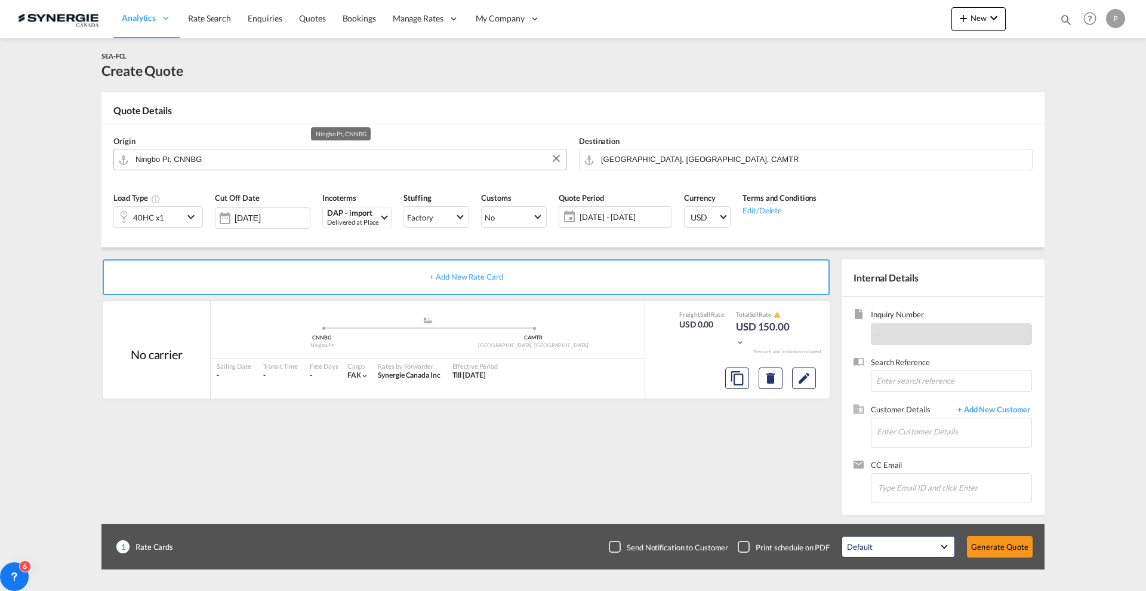
click at [229, 157] on input "Ningbo Pt, CNNBG" at bounding box center [348, 159] width 425 height 21
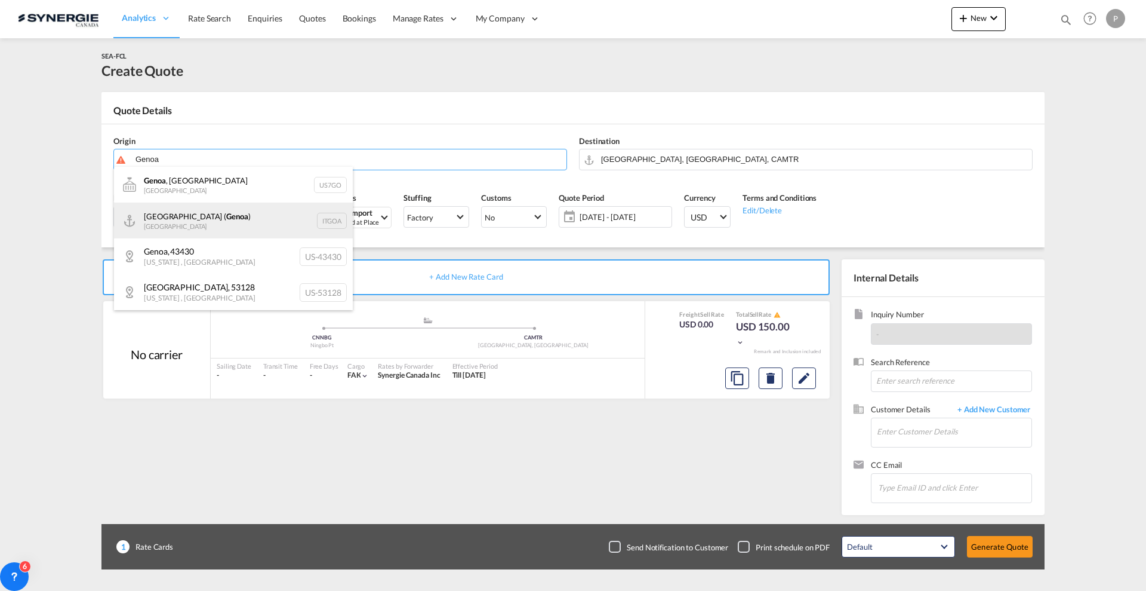
click at [211, 208] on div "[GEOGRAPHIC_DATA] ( [GEOGRAPHIC_DATA] ) [GEOGRAPHIC_DATA] ITGOA" at bounding box center [233, 220] width 239 height 36
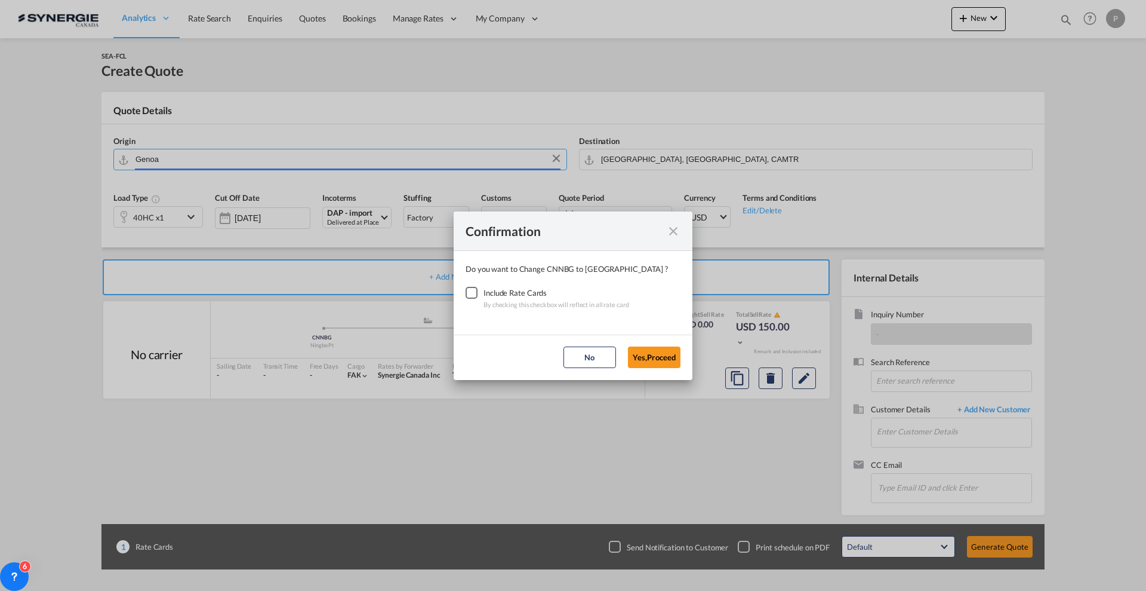
type input "[GEOGRAPHIC_DATA] ([GEOGRAPHIC_DATA]), [GEOGRAPHIC_DATA]"
click at [471, 299] on div "Checkbox No Ink" at bounding box center [472, 293] width 12 height 12
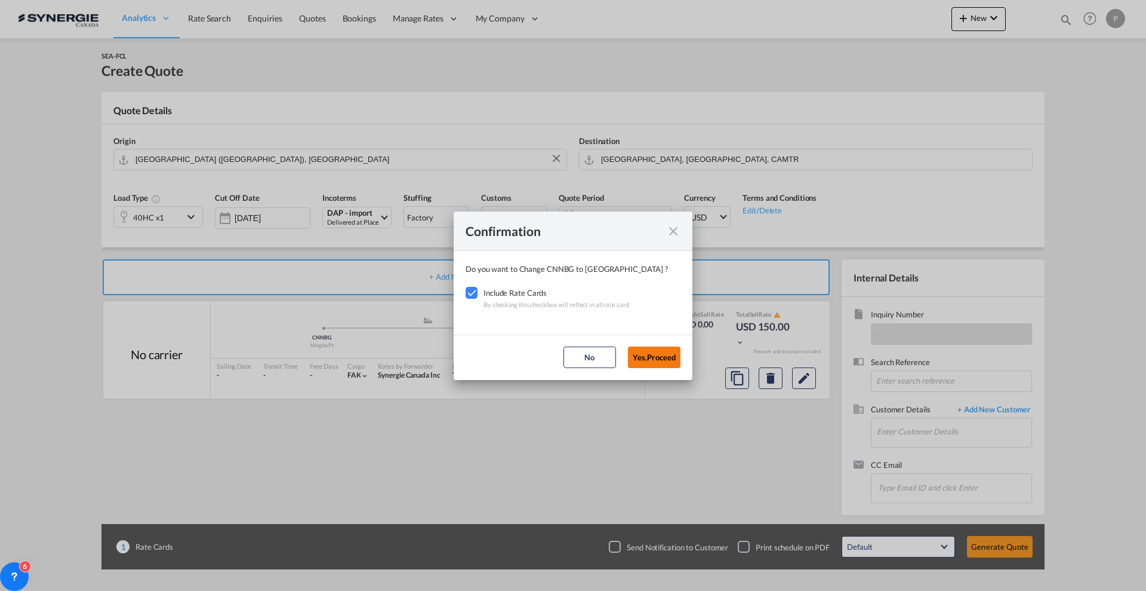
click at [642, 347] on button "Yes,Proceed" at bounding box center [654, 356] width 53 height 21
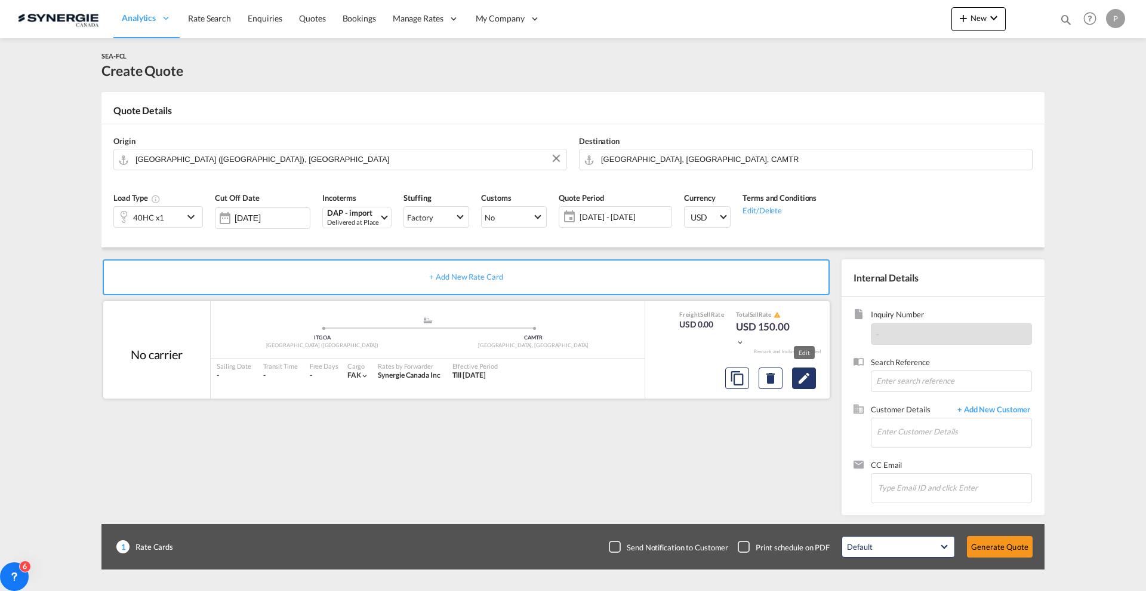
click at [812, 383] on button "Edit" at bounding box center [804, 377] width 24 height 21
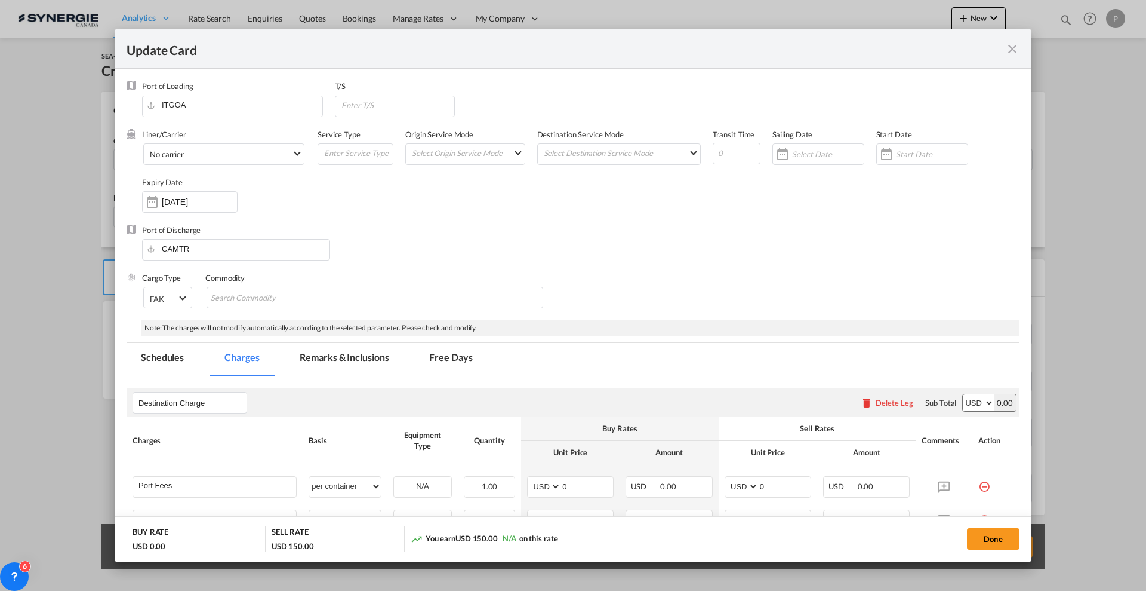
select select "per container"
select select "per B/L"
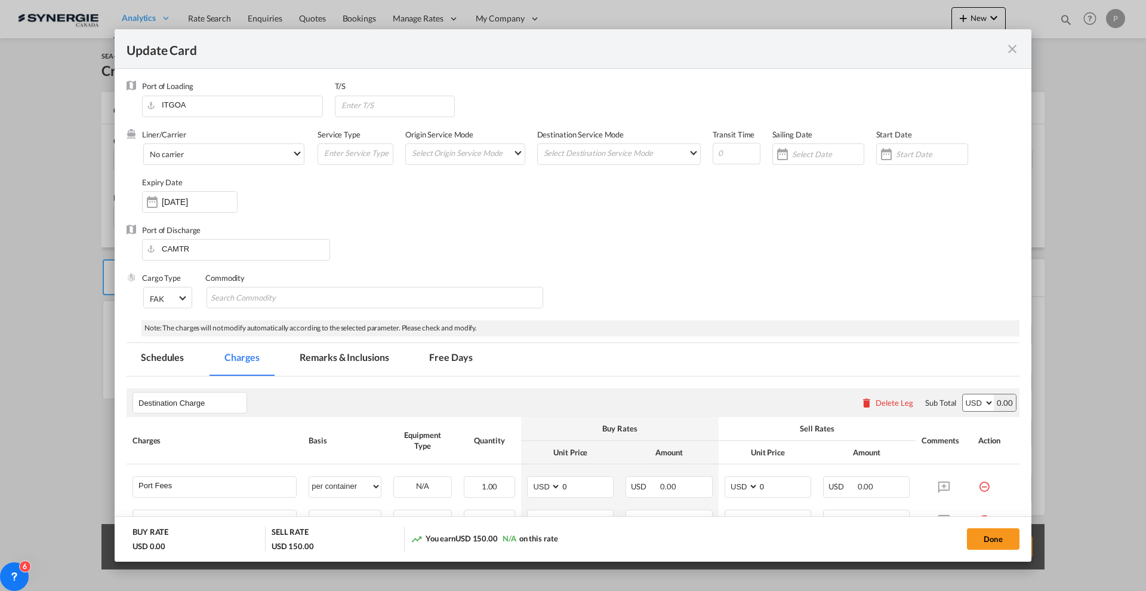
select select "per B/L"
select select "per shipment"
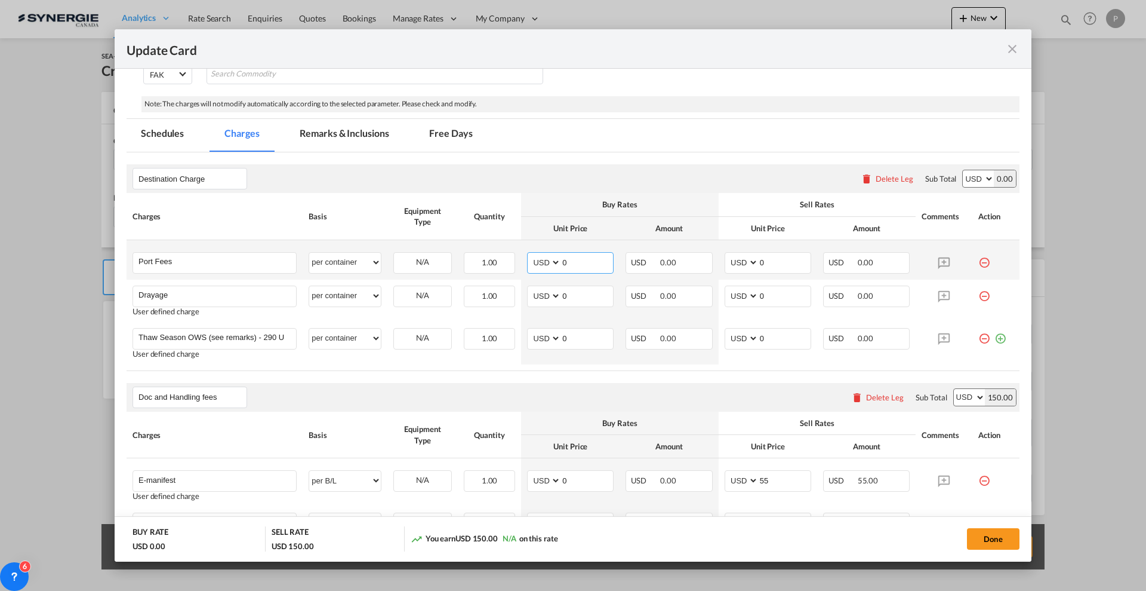
click at [582, 257] on input "0" at bounding box center [587, 262] width 52 height 18
type input "50"
type input "65"
type input "310"
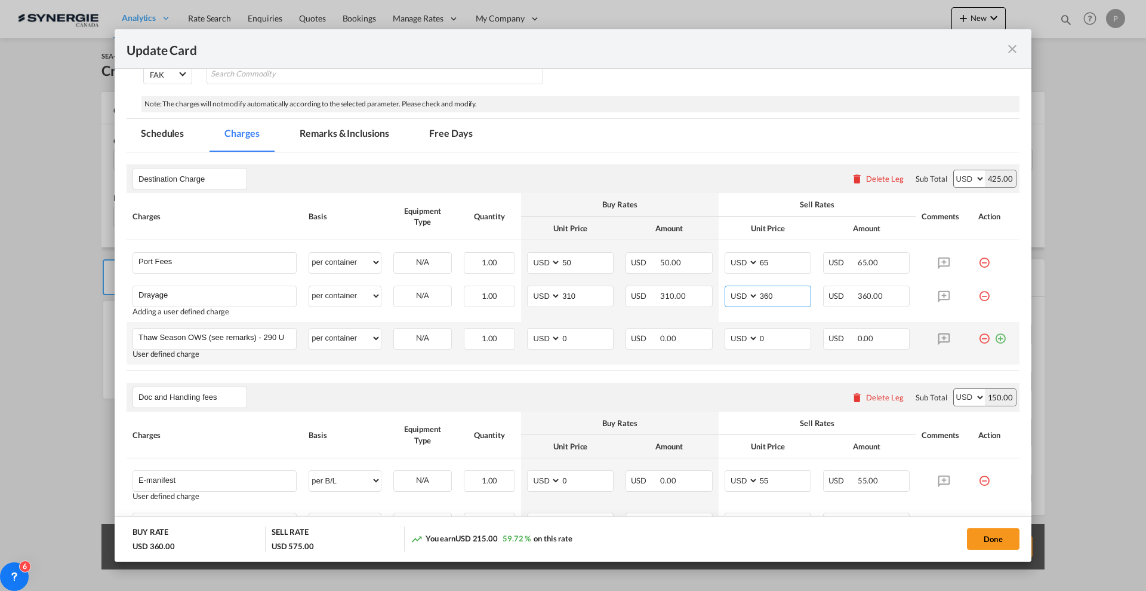
type input "360"
click at [979, 336] on md-icon "icon-minus-circle-outline red-400-fg" at bounding box center [985, 334] width 12 height 12
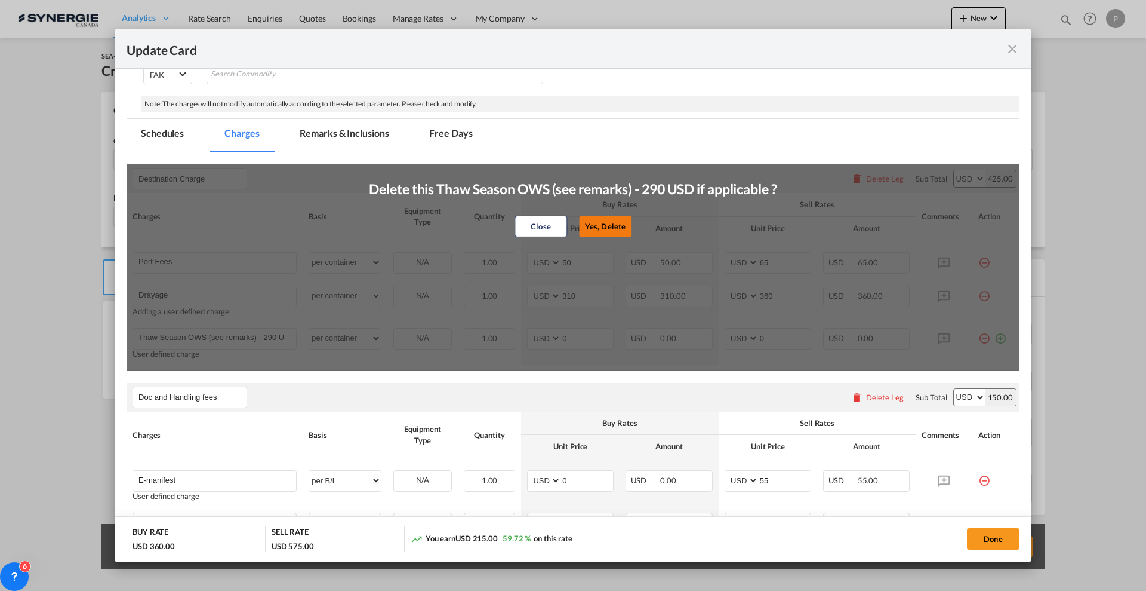
click at [605, 227] on button "Yes, Delete" at bounding box center [605, 226] width 53 height 21
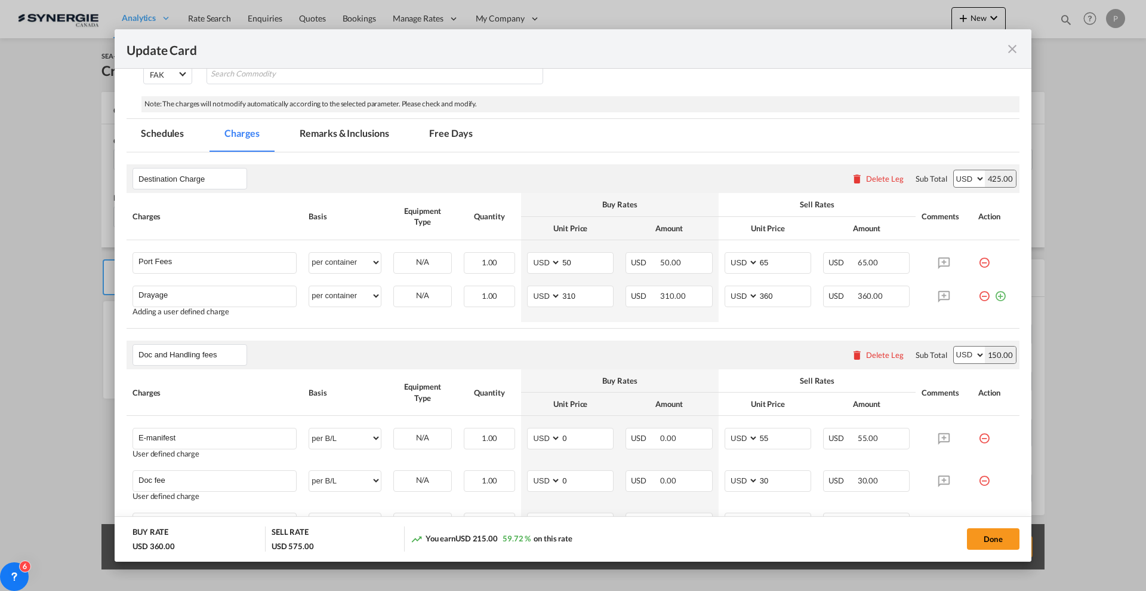
click at [325, 125] on md-tab-item "Remarks & Inclusions" at bounding box center [344, 135] width 118 height 33
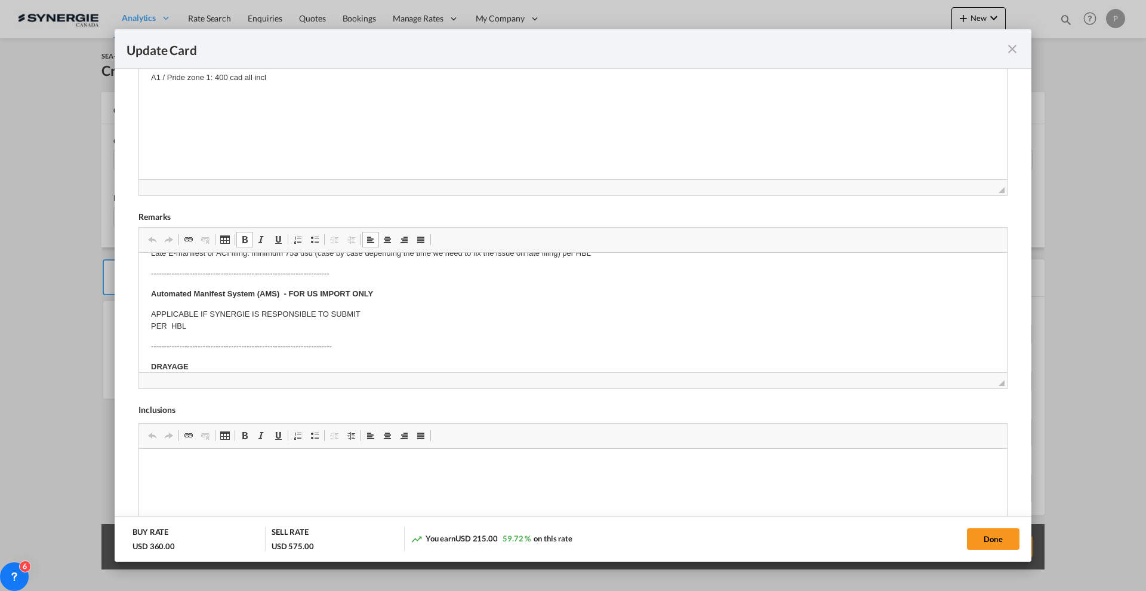
scroll to position [0, 0]
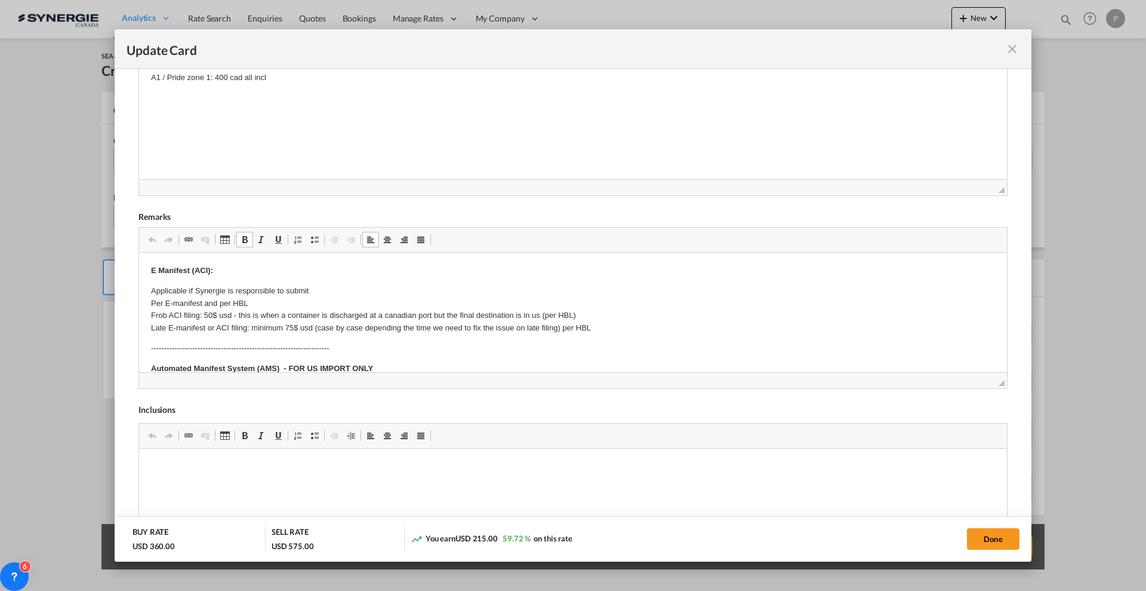
drag, startPoint x: 153, startPoint y: 292, endPoint x: 201, endPoint y: 300, distance: 47.8
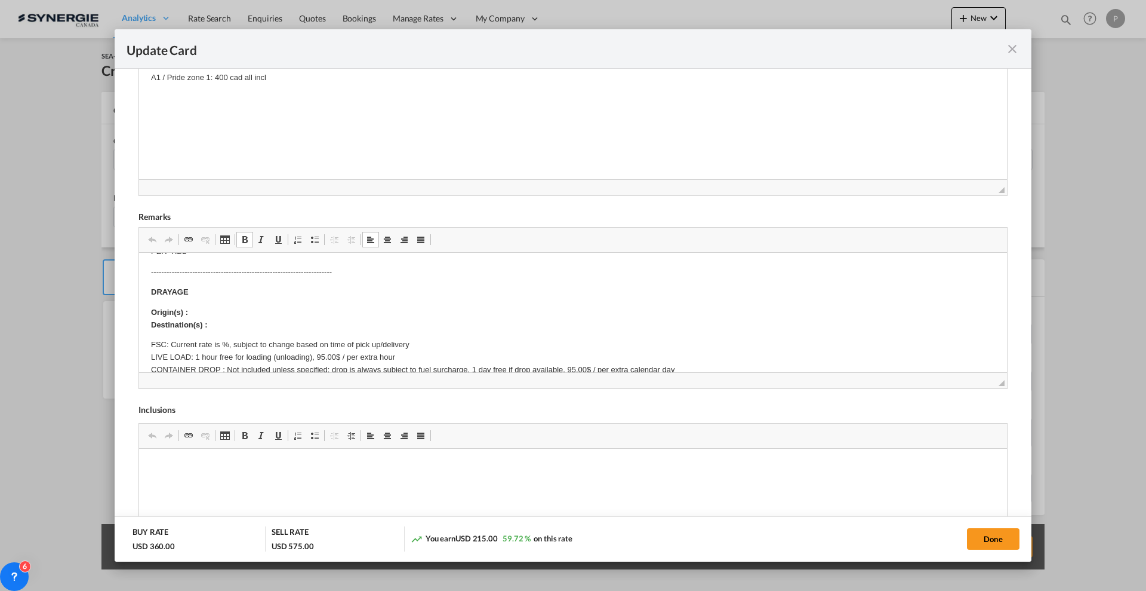
scroll to position [75, 0]
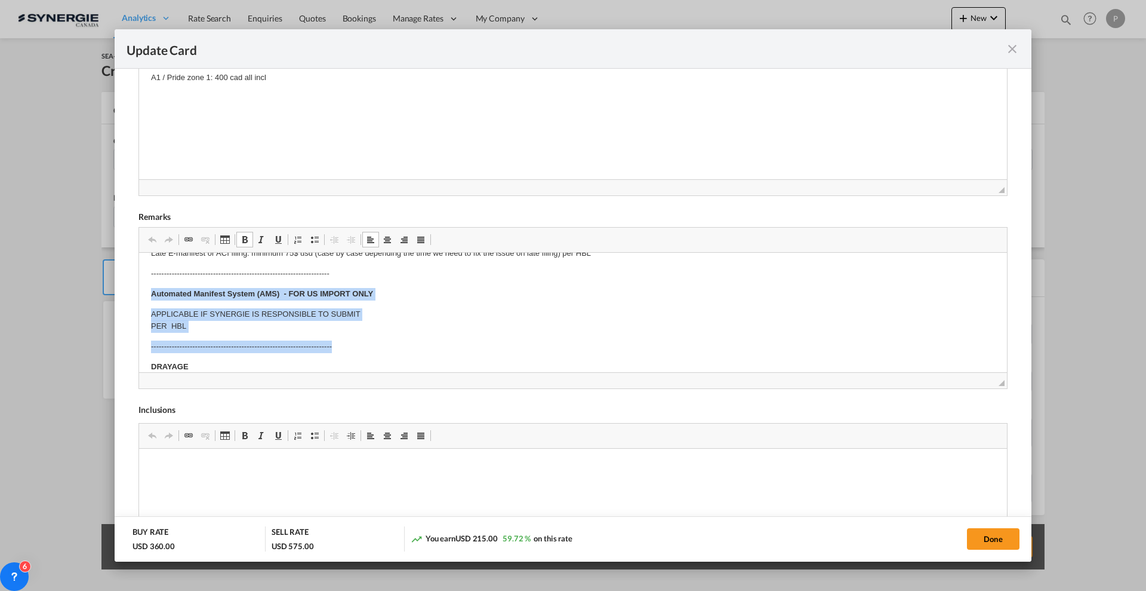
drag, startPoint x: 152, startPoint y: 294, endPoint x: 406, endPoint y: 336, distance: 257.8
click at [406, 336] on body "E Manifest (ACI): Applicable if Synergie is responsible to submit Per E-manifes…" at bounding box center [573, 499] width 844 height 619
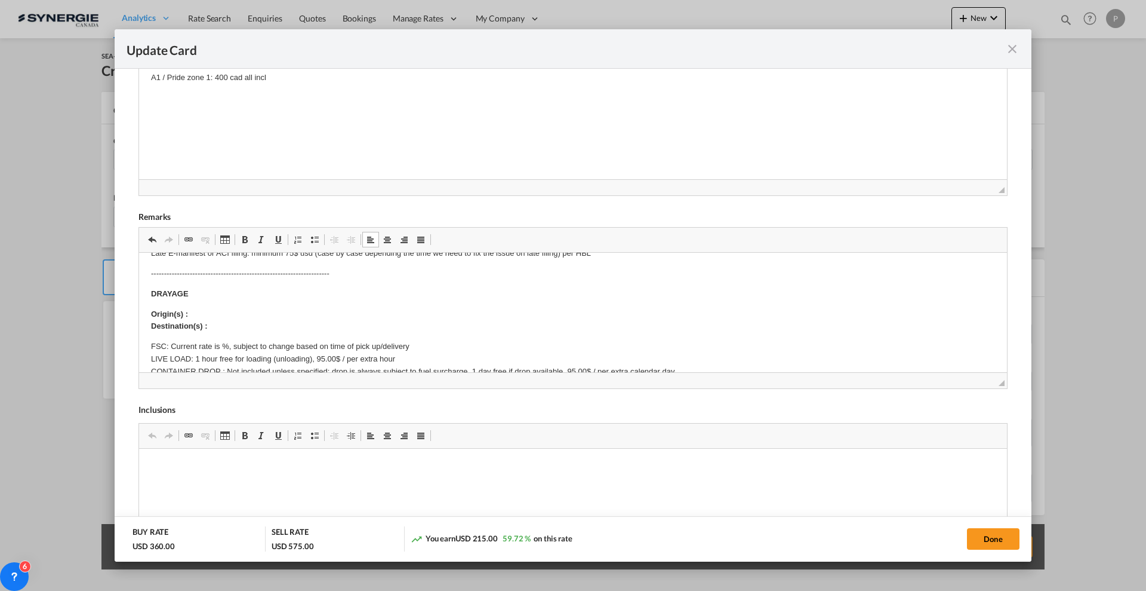
click at [233, 317] on p "Origin(s) : Destination(s) :" at bounding box center [573, 320] width 844 height 25
click at [220, 348] on p "FSC: Current rate is %, subject to change based on time of pick up/delivery LIV…" at bounding box center [573, 377] width 844 height 75
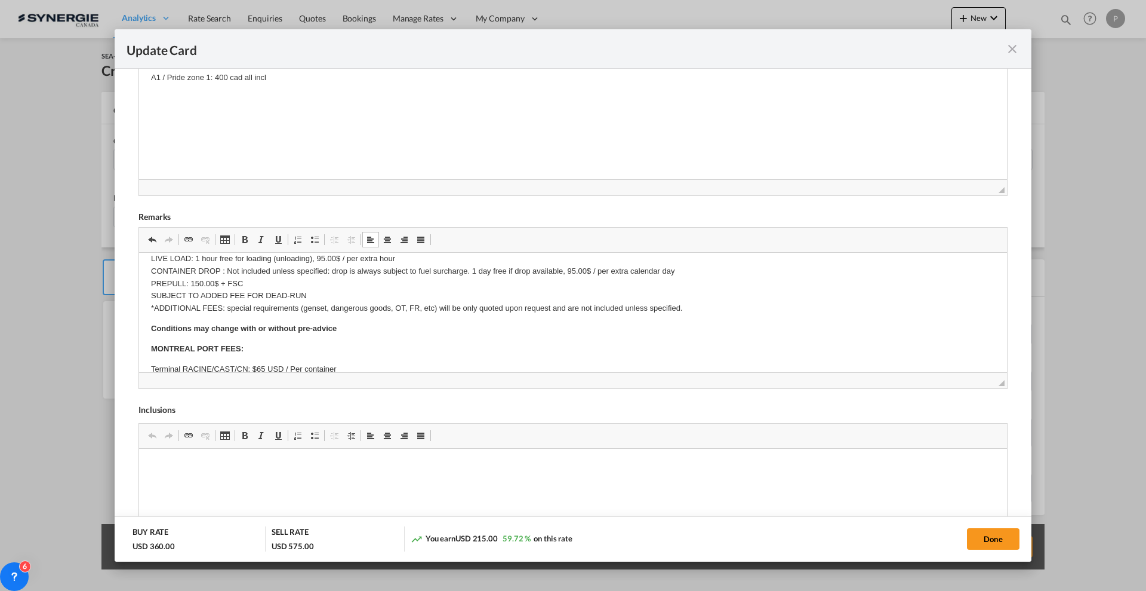
scroll to position [149, 0]
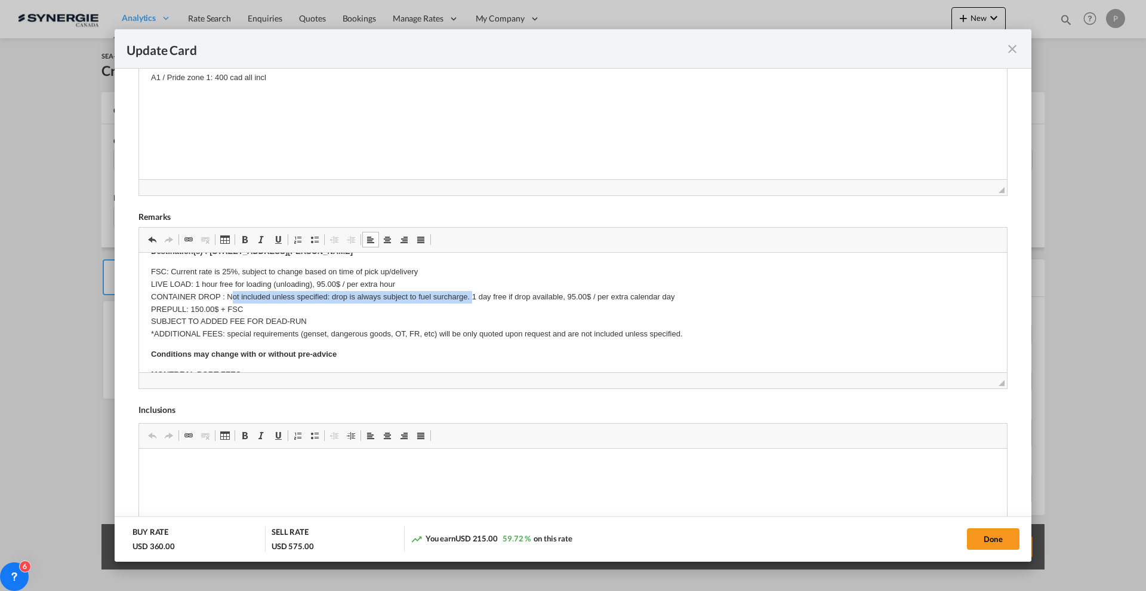
drag, startPoint x: 230, startPoint y: 293, endPoint x: 474, endPoint y: 299, distance: 243.7
click at [474, 299] on p "FSC: Current rate is 25%, subject to change based on time of pick up/delivery L…" at bounding box center [573, 303] width 844 height 75
click at [266, 296] on p "FSC: Current rate is 25%, subject to change based on time of pick up/delivery L…" at bounding box center [573, 303] width 844 height 75
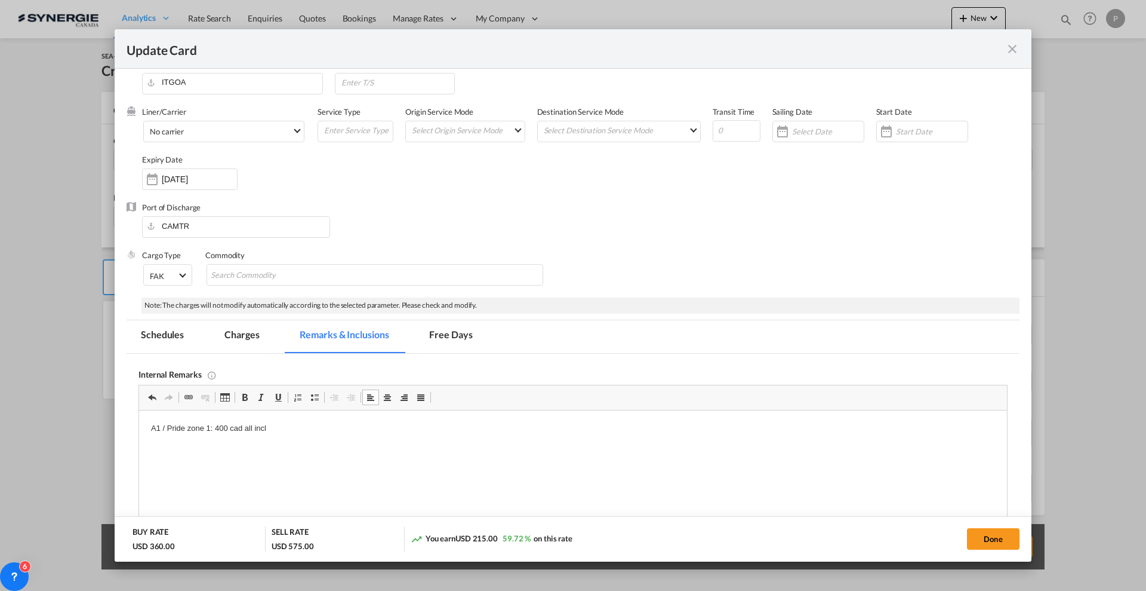
scroll to position [0, 0]
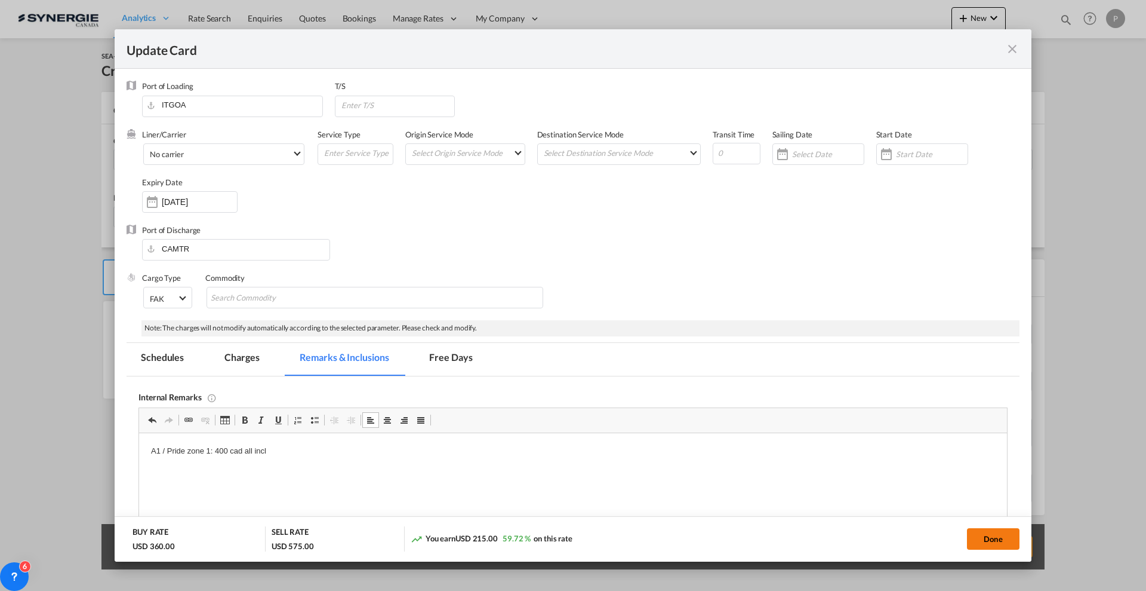
click at [988, 536] on button "Done" at bounding box center [993, 538] width 53 height 21
type input "[DATE]"
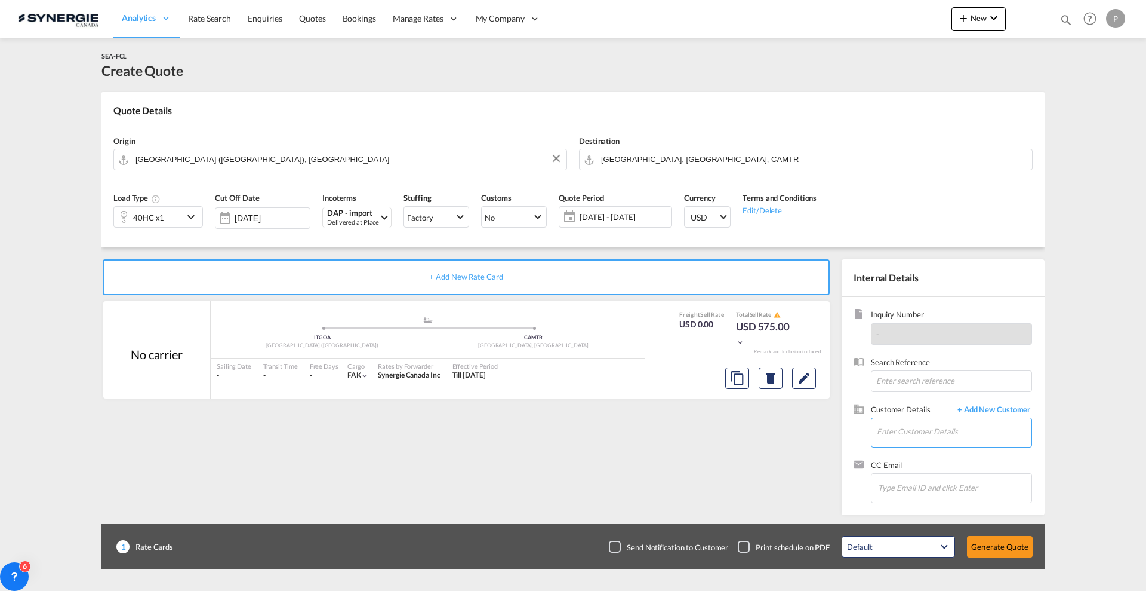
click at [927, 433] on input "Enter Customer Details" at bounding box center [954, 431] width 155 height 27
click at [922, 451] on div "[PERSON_NAME] [PERSON_NAME] [EMAIL_ADDRESS][DOMAIN_NAME]" at bounding box center [996, 452] width 239 height 32
type input "Boulangerie Dore-Mie, [PERSON_NAME], [EMAIL_ADDRESS][DOMAIN_NAME]"
click at [991, 542] on button "Generate Quote" at bounding box center [1000, 546] width 66 height 21
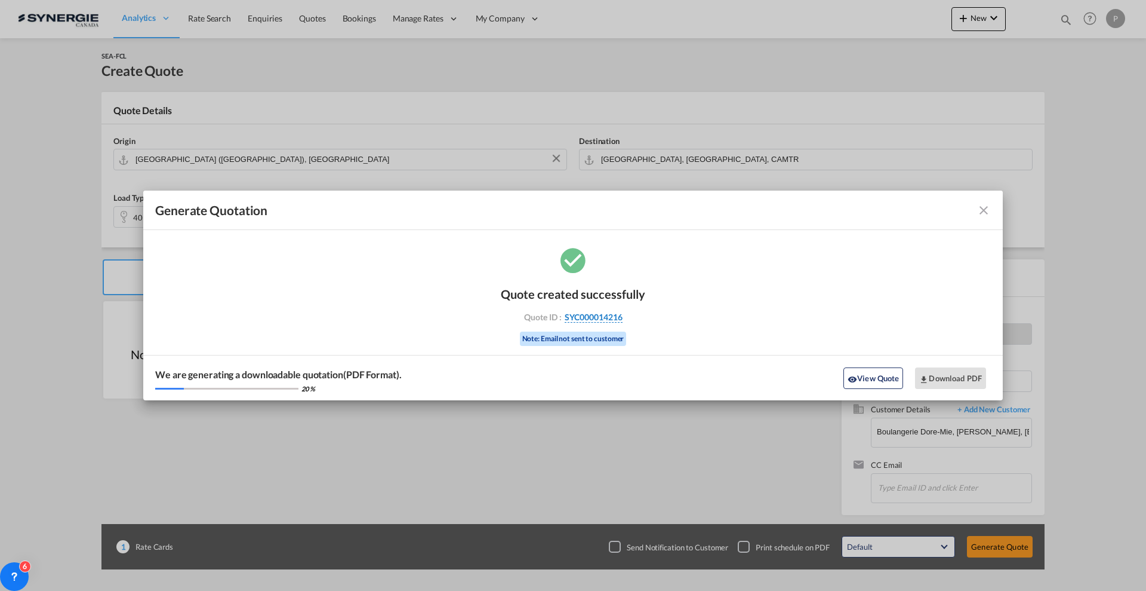
drag, startPoint x: 653, startPoint y: 315, endPoint x: 622, endPoint y: 318, distance: 31.1
click at [622, 318] on div "Quote created successfully Quote ID : SYC000014216 Note: Email not sent to cust…" at bounding box center [573, 323] width 860 height 156
copy div "SYC000014216"
click at [930, 388] on button "Download PDF" at bounding box center [950, 377] width 71 height 21
click at [869, 377] on button "View Quote" at bounding box center [874, 377] width 60 height 21
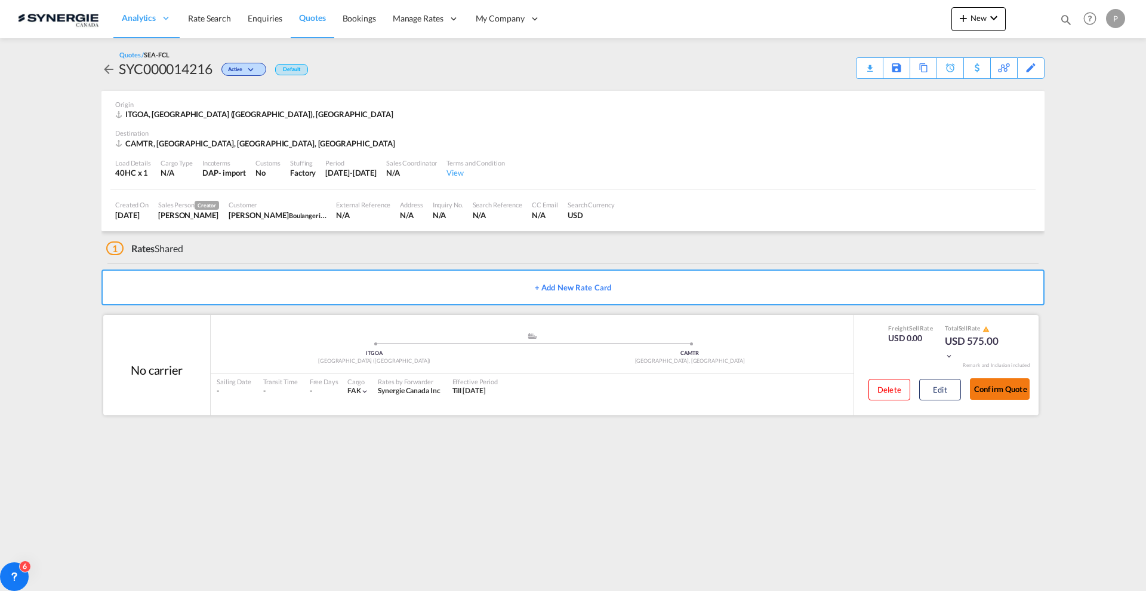
click at [989, 385] on button "Confirm Quote" at bounding box center [1000, 388] width 60 height 21
